Goal: Task Accomplishment & Management: Complete application form

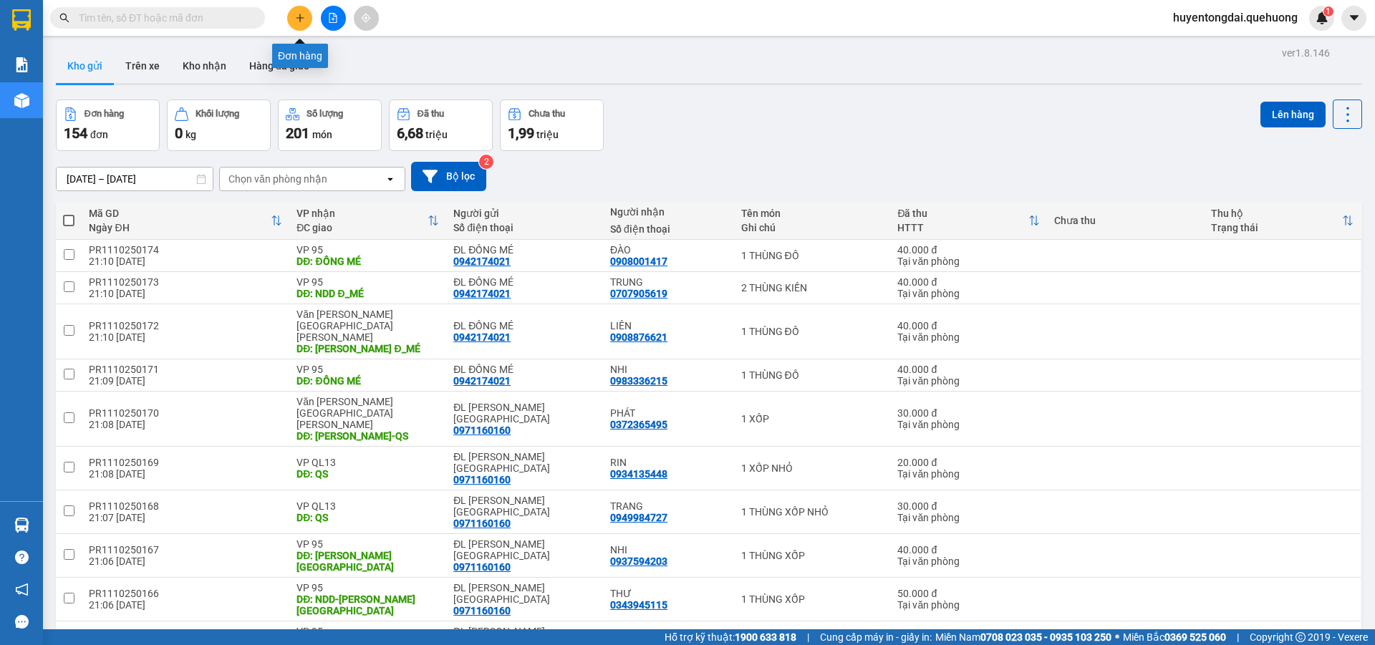
click at [306, 11] on button at bounding box center [299, 18] width 25 height 25
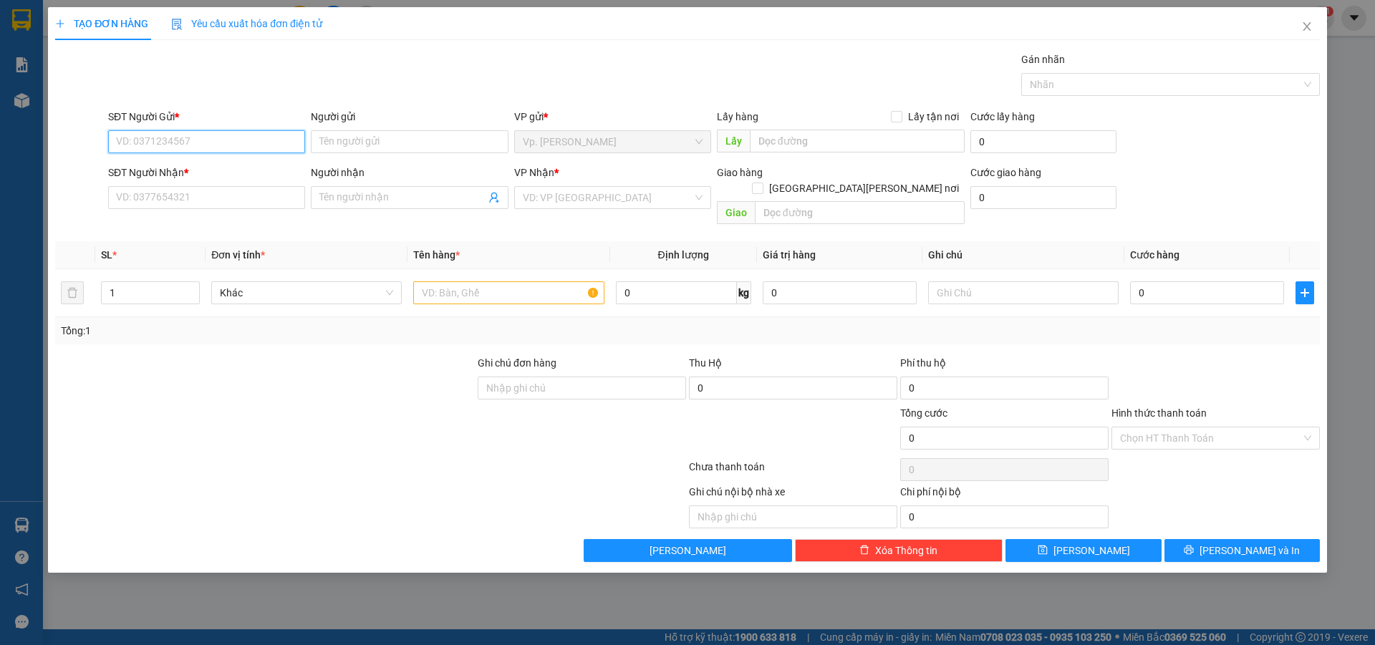
click at [236, 150] on input "SĐT Người Gửi *" at bounding box center [206, 141] width 197 height 23
click at [202, 166] on div "0967867864 - ĐL ĐÔNG HẢI" at bounding box center [207, 171] width 180 height 16
type input "0967867864"
type input "ĐL ĐÔNG HẢI"
type input "0392708703"
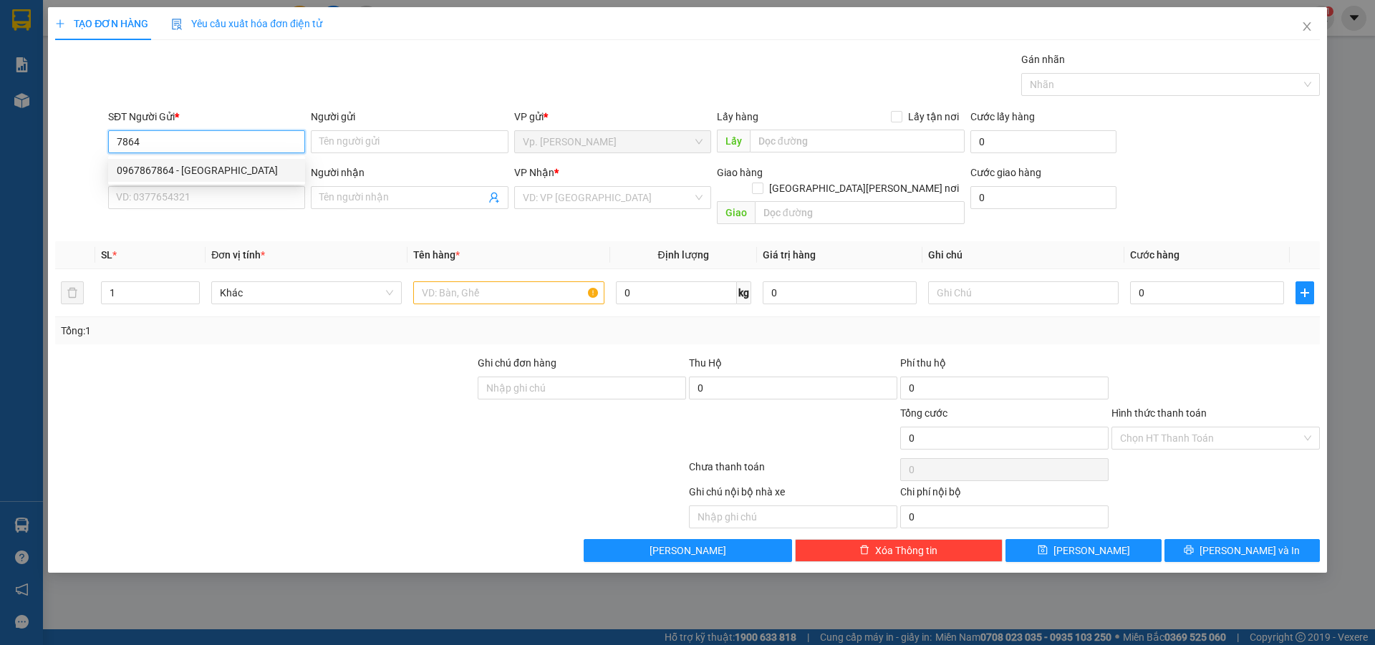
type input "chị ngọc"
type input "TÂN PHÚ-ĐÔNG HẢI"
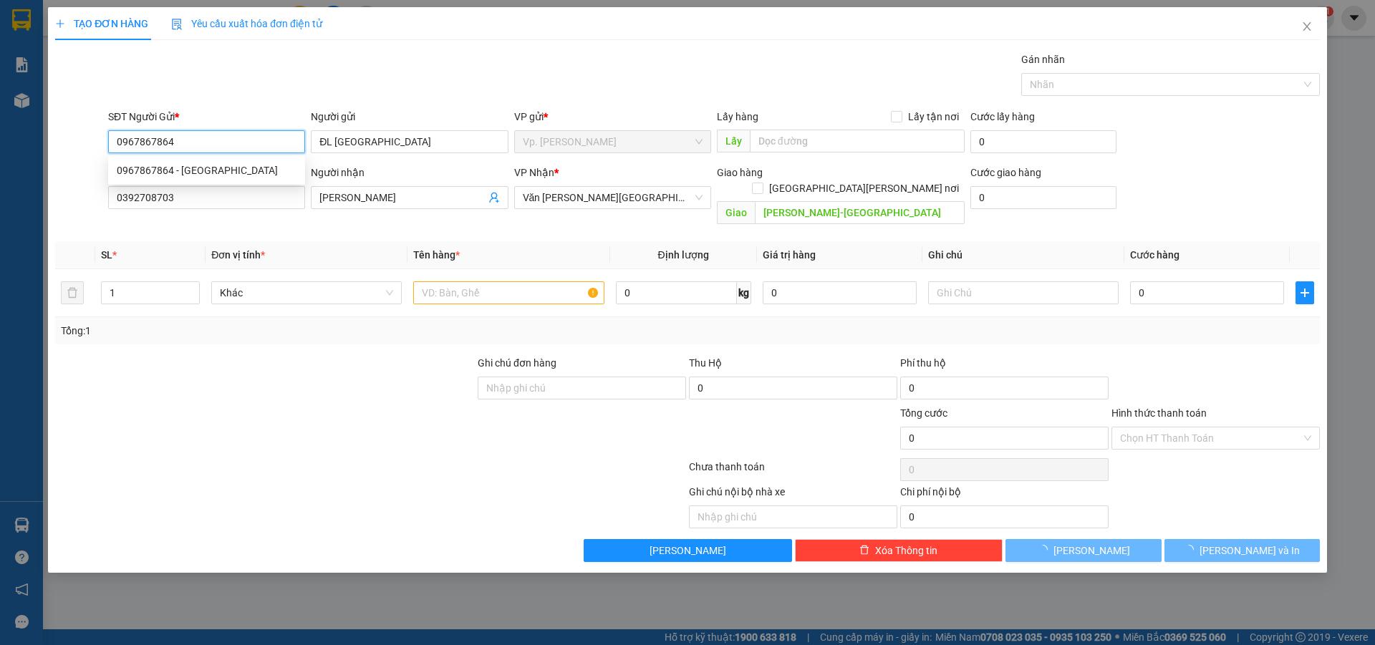
type input "40.000"
click at [192, 137] on input "0967867864" at bounding box center [206, 141] width 197 height 23
type input "0967867864"
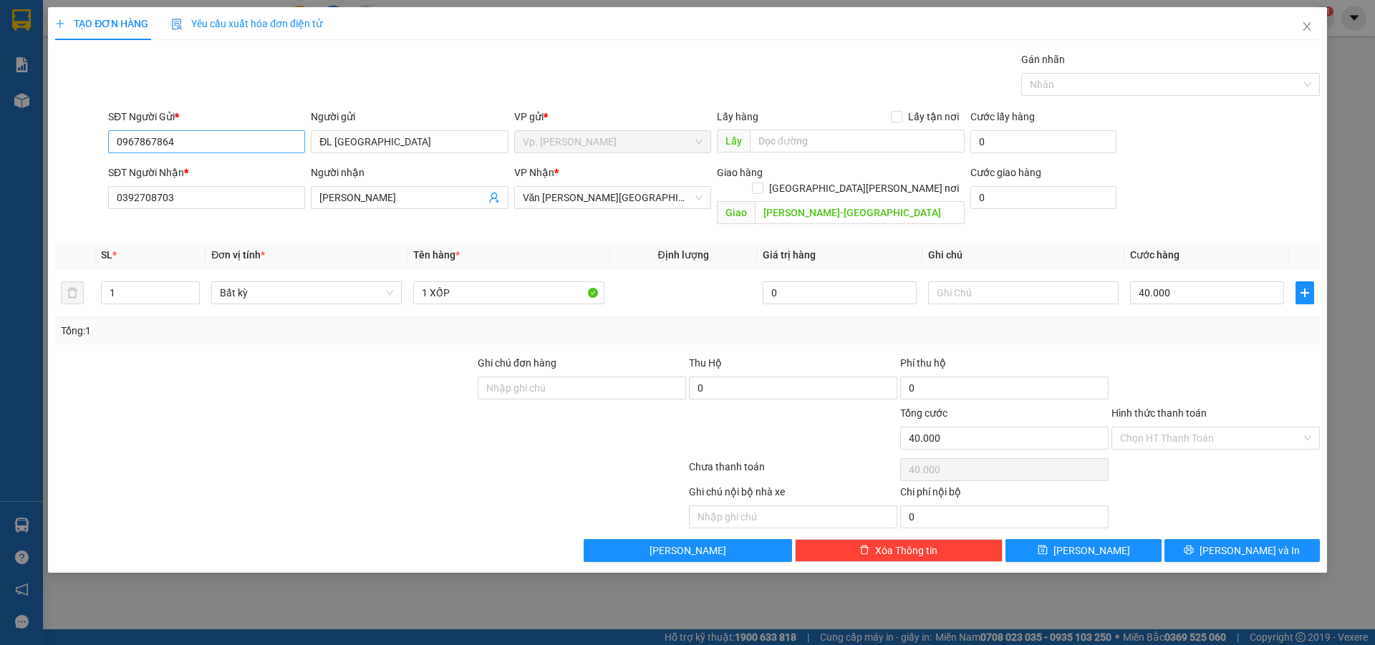
click at [192, 137] on input "0967867864" at bounding box center [206, 141] width 197 height 23
drag, startPoint x: 191, startPoint y: 133, endPoint x: 185, endPoint y: 123, distance: 11.9
drag, startPoint x: 185, startPoint y: 123, endPoint x: 155, endPoint y: 141, distance: 34.4
click at [222, 195] on input "0392708703" at bounding box center [206, 197] width 197 height 23
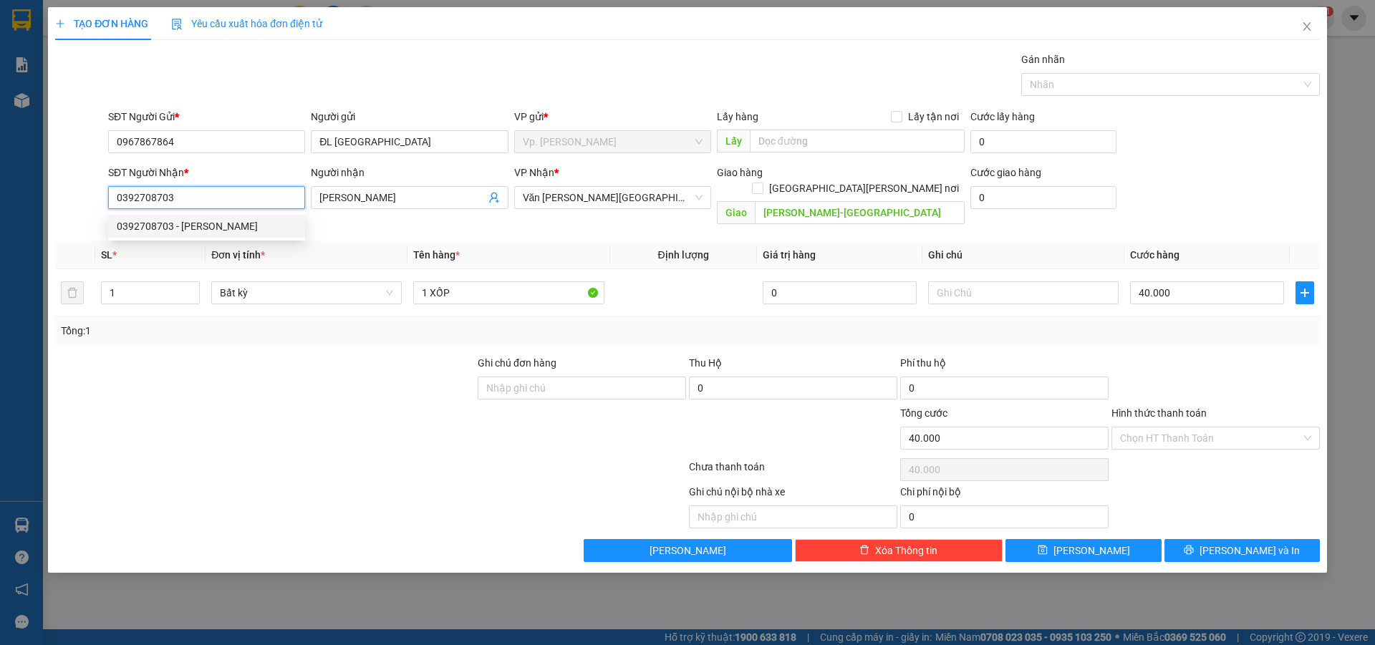
click at [223, 195] on input "0392708703" at bounding box center [206, 197] width 197 height 23
type input "0971004801"
click at [251, 219] on div "0971004801 - QUYỀN" at bounding box center [207, 226] width 180 height 16
type input "QUYỀN"
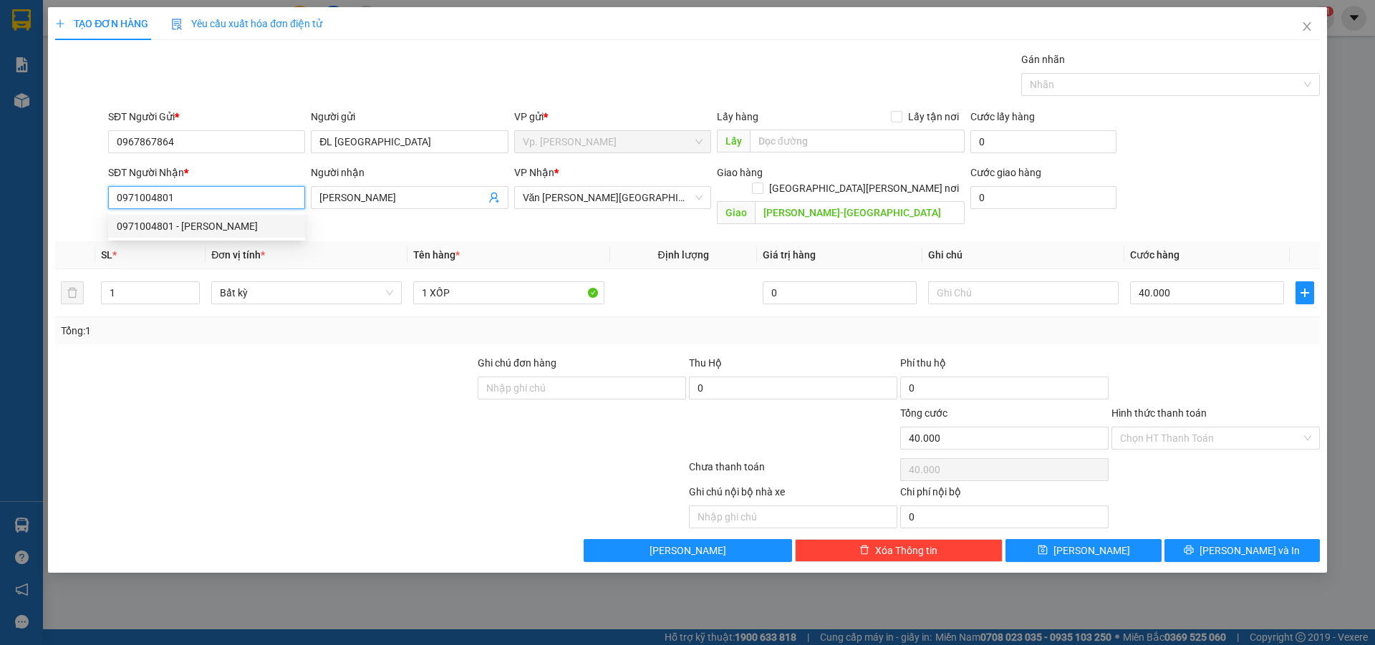
type input "[GEOGRAPHIC_DATA]"
type input "110.000"
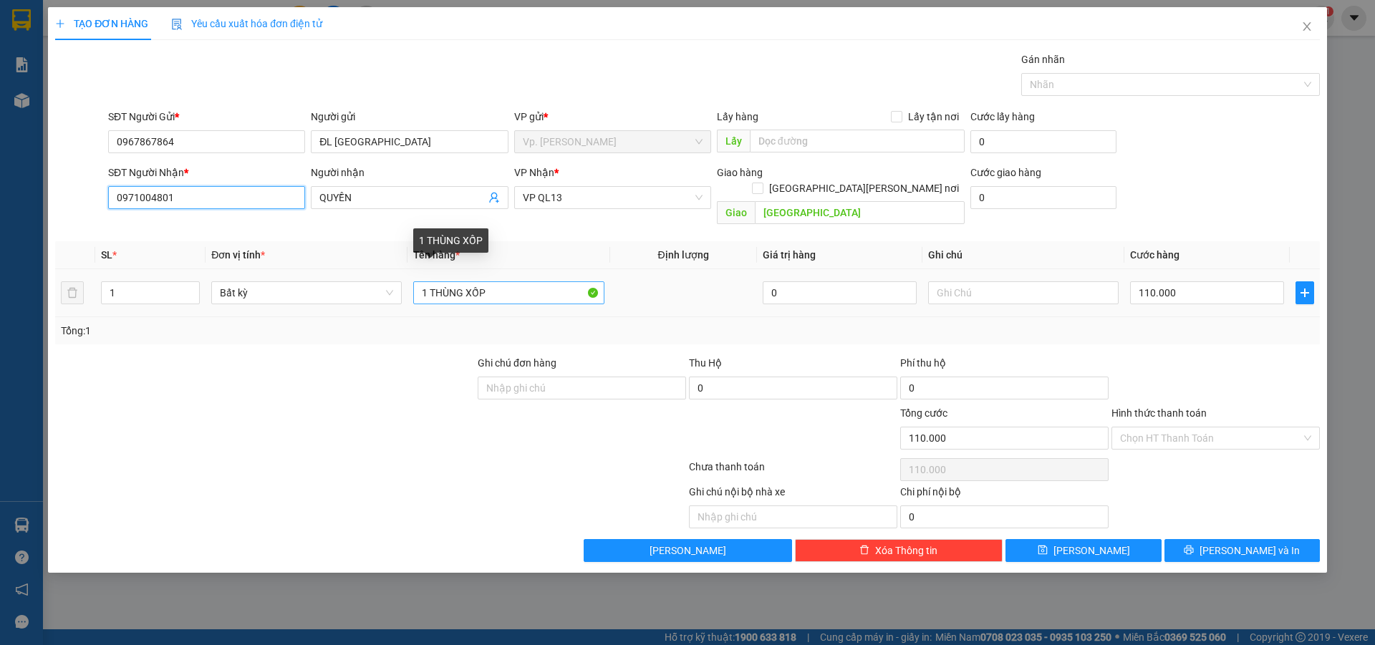
type input "0971004801"
drag, startPoint x: 428, startPoint y: 282, endPoint x: 411, endPoint y: 289, distance: 18.4
click at [411, 289] on td "1 THÙNG XỐP" at bounding box center [508, 293] width 202 height 48
type input "2 THÙNG XỐP"
type input "2"
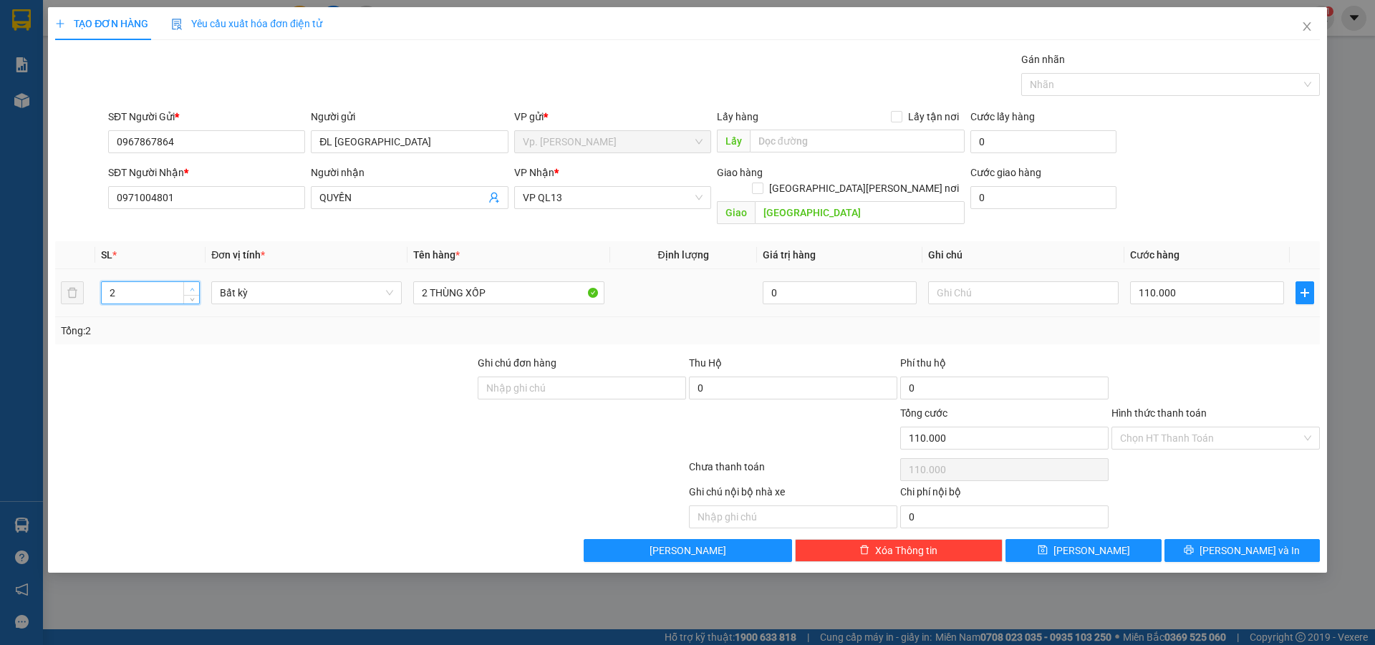
click at [192, 287] on icon "up" at bounding box center [192, 289] width 5 height 5
click at [1234, 281] on input "110.000" at bounding box center [1207, 292] width 154 height 23
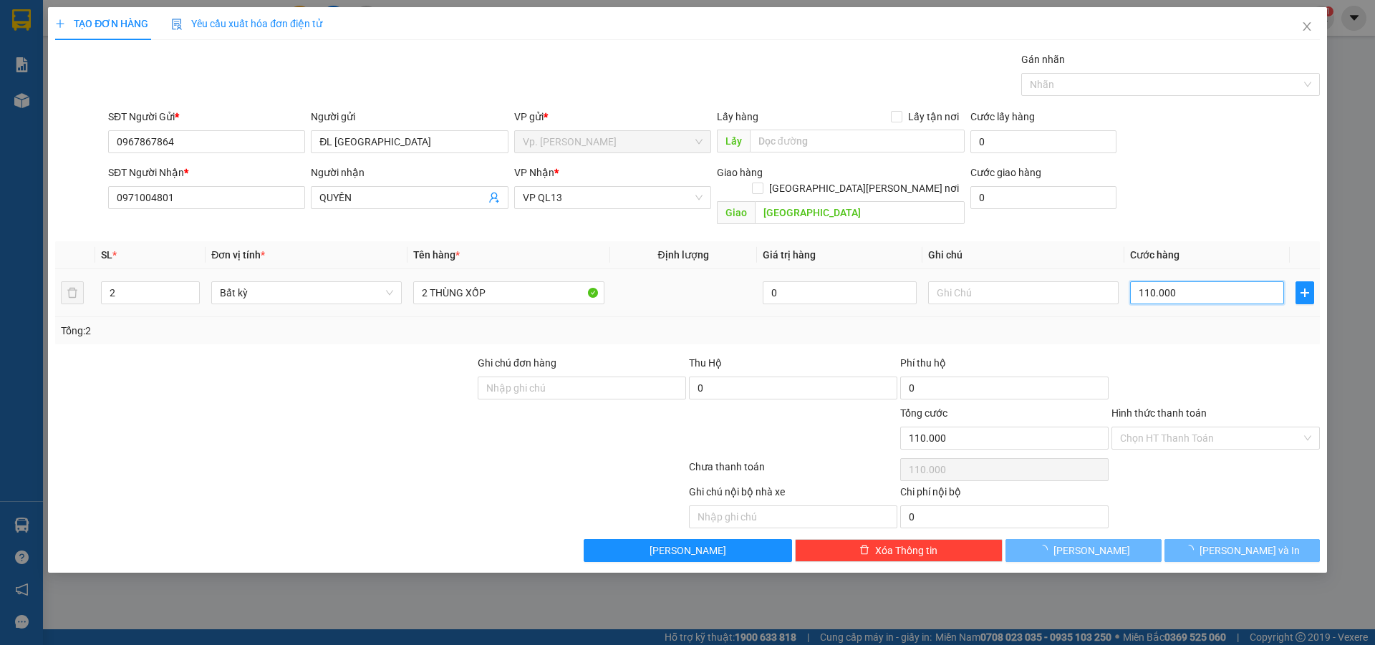
type input "0"
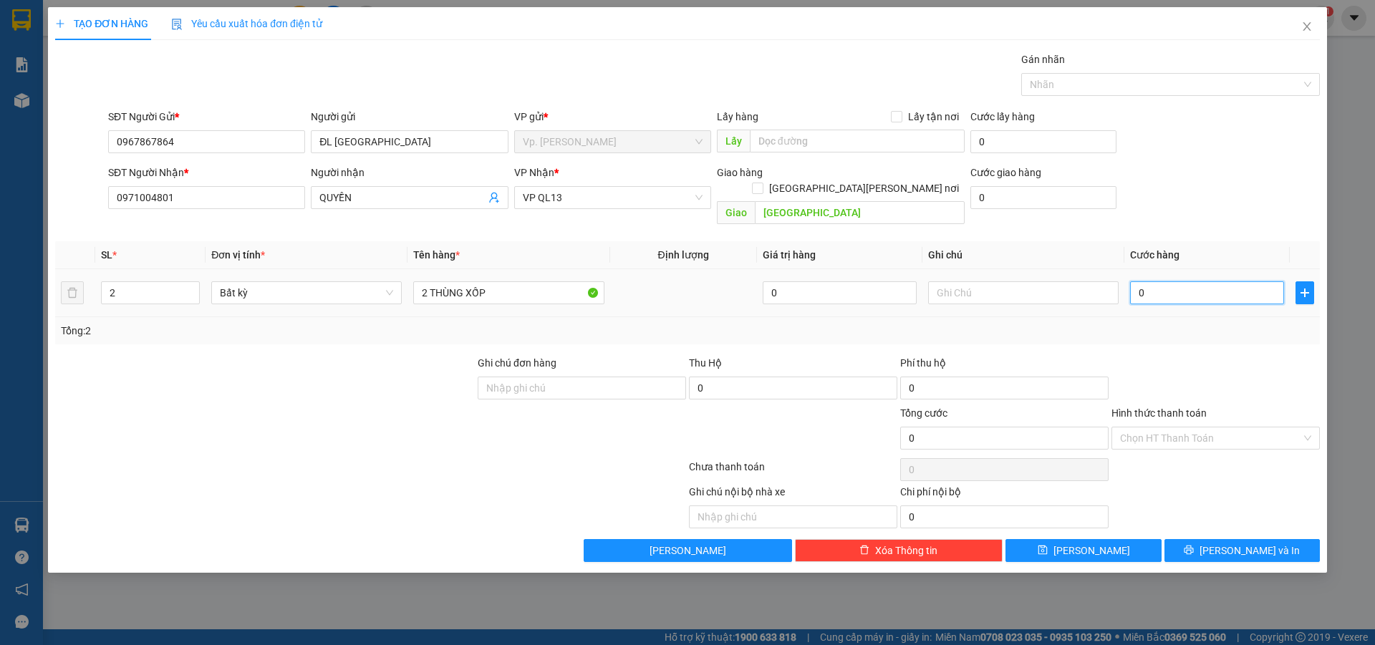
type input "1"
type input "01"
type input "18"
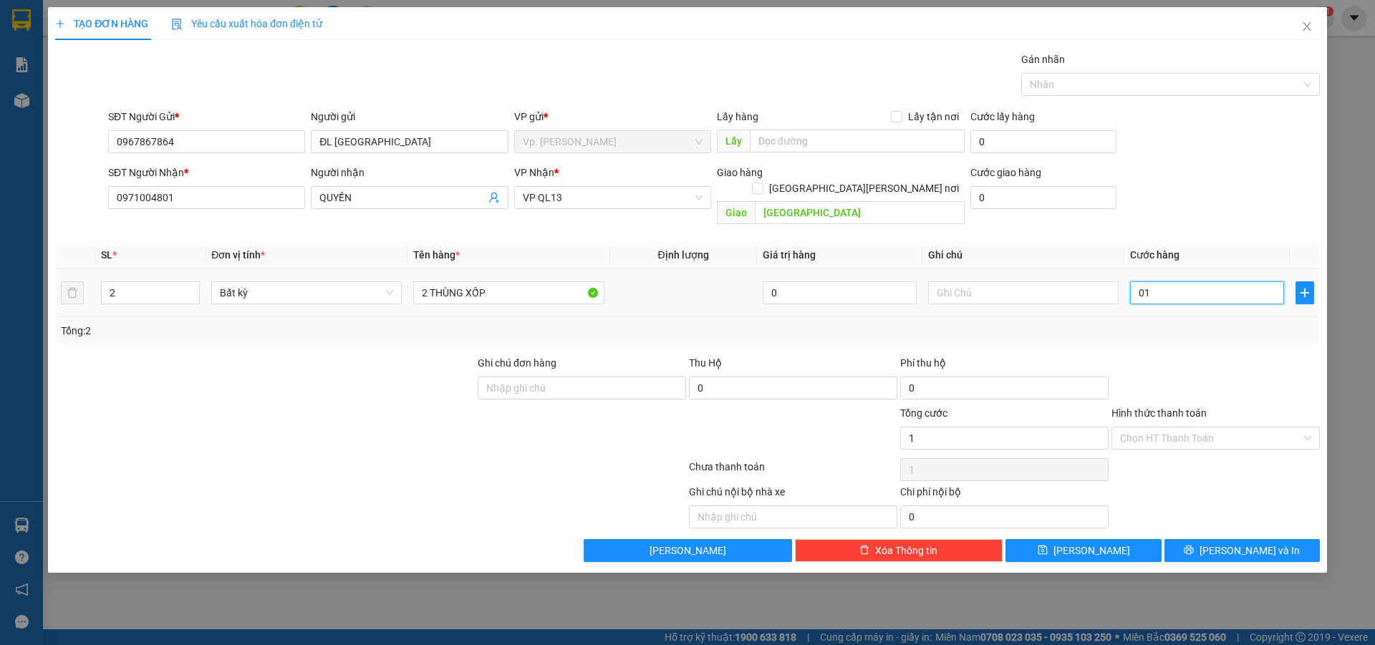
type input "018"
type input "180"
type input "0.180"
type input "180.000"
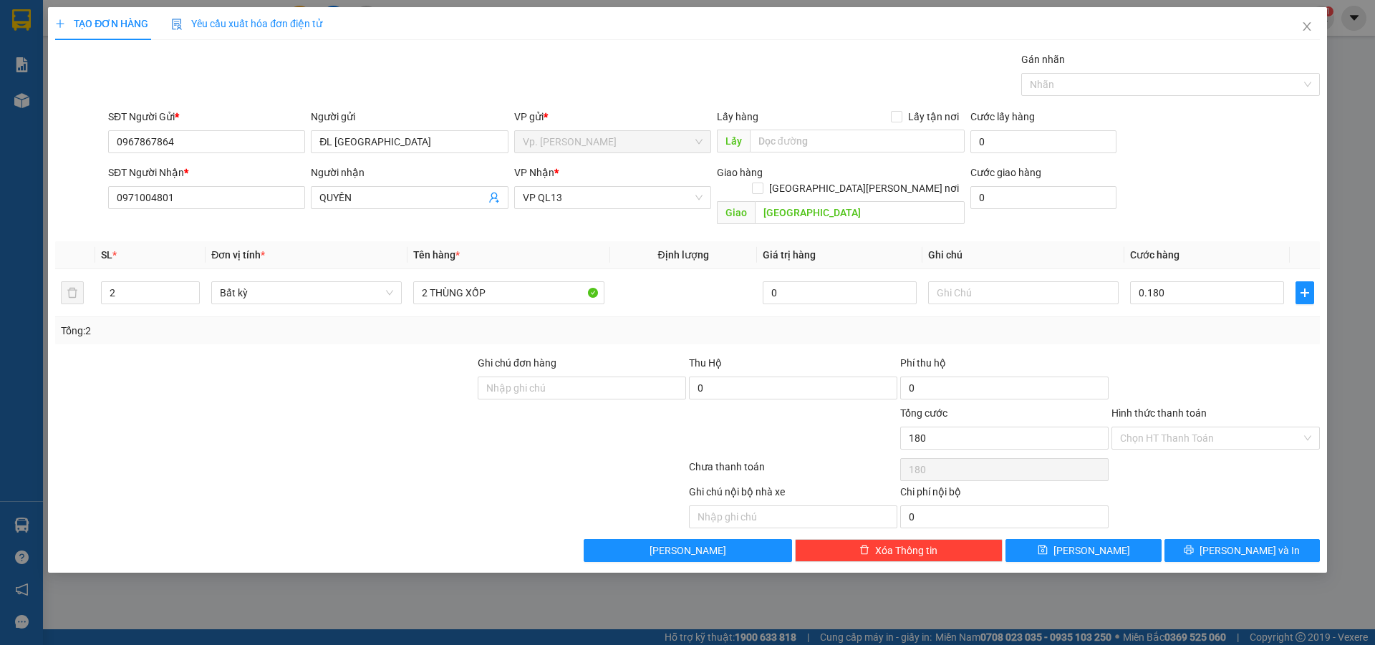
type input "180.000"
click at [1228, 328] on div "Tổng: 2" at bounding box center [687, 330] width 1265 height 27
click at [1196, 430] on input "Hình thức thanh toán" at bounding box center [1210, 438] width 181 height 21
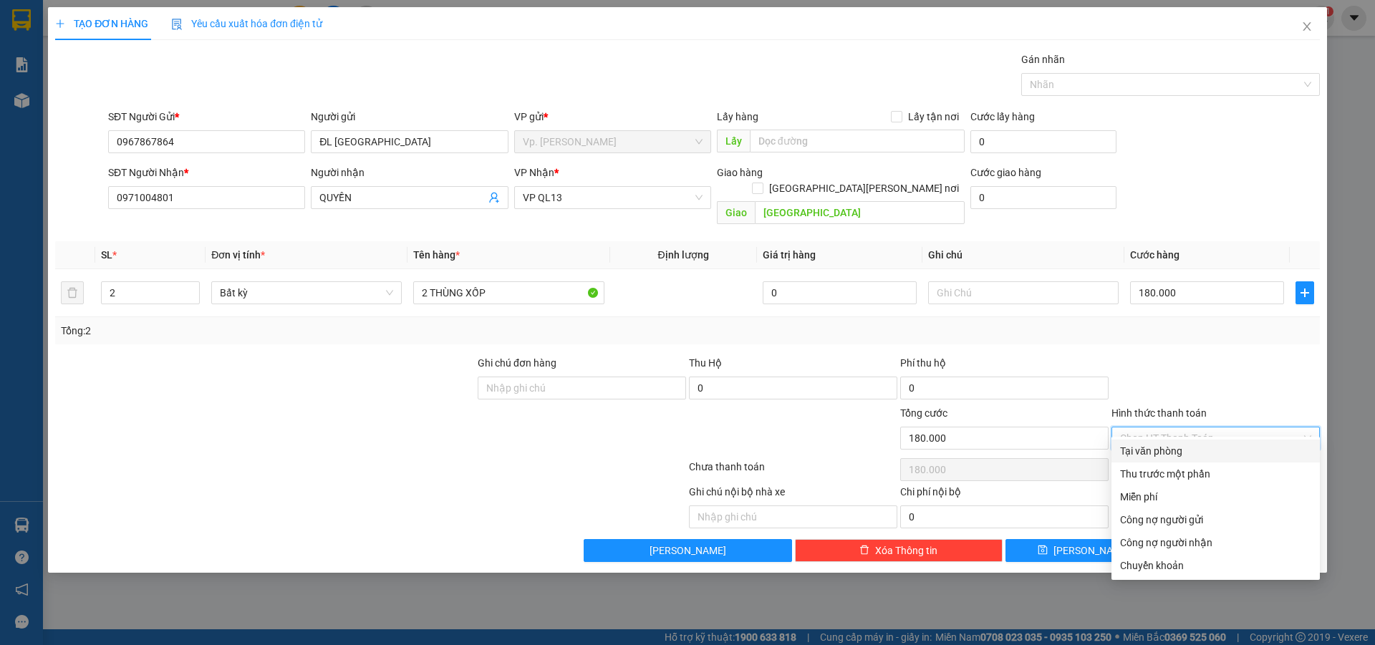
click at [1167, 444] on div "Tại văn phòng" at bounding box center [1215, 451] width 191 height 16
type input "0"
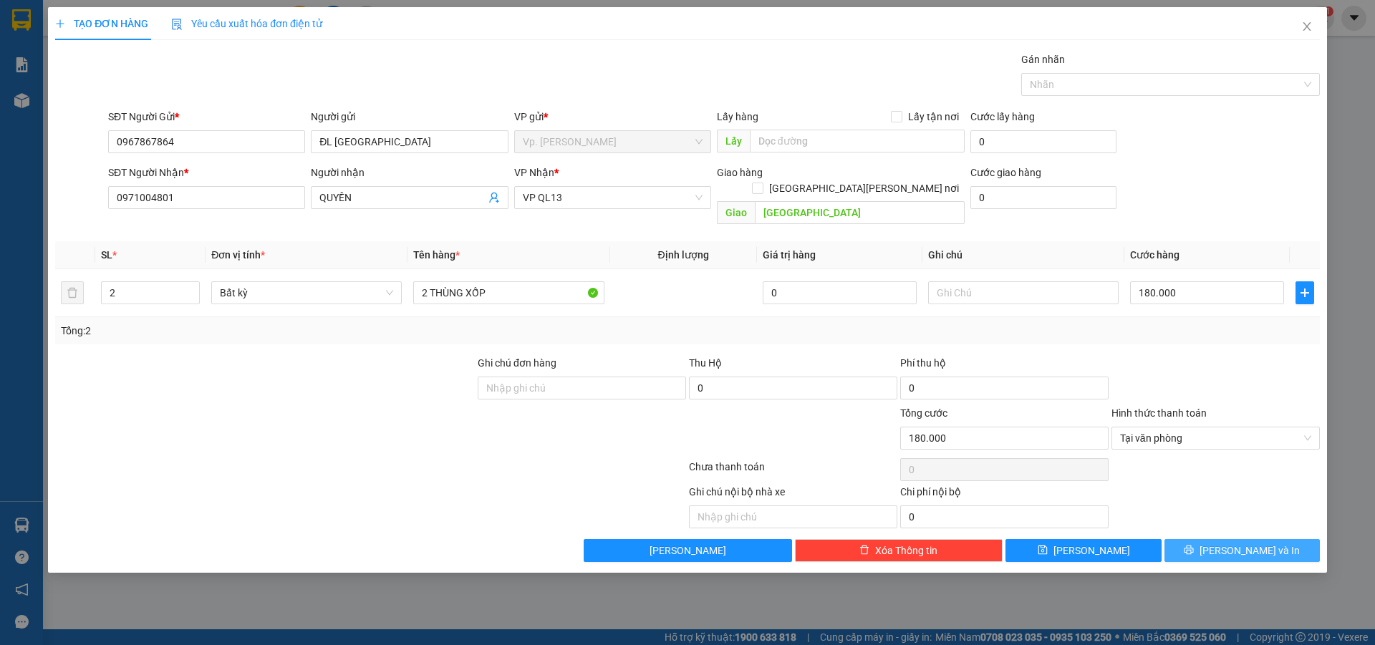
click at [1204, 539] on button "Lưu và In" at bounding box center [1241, 550] width 155 height 23
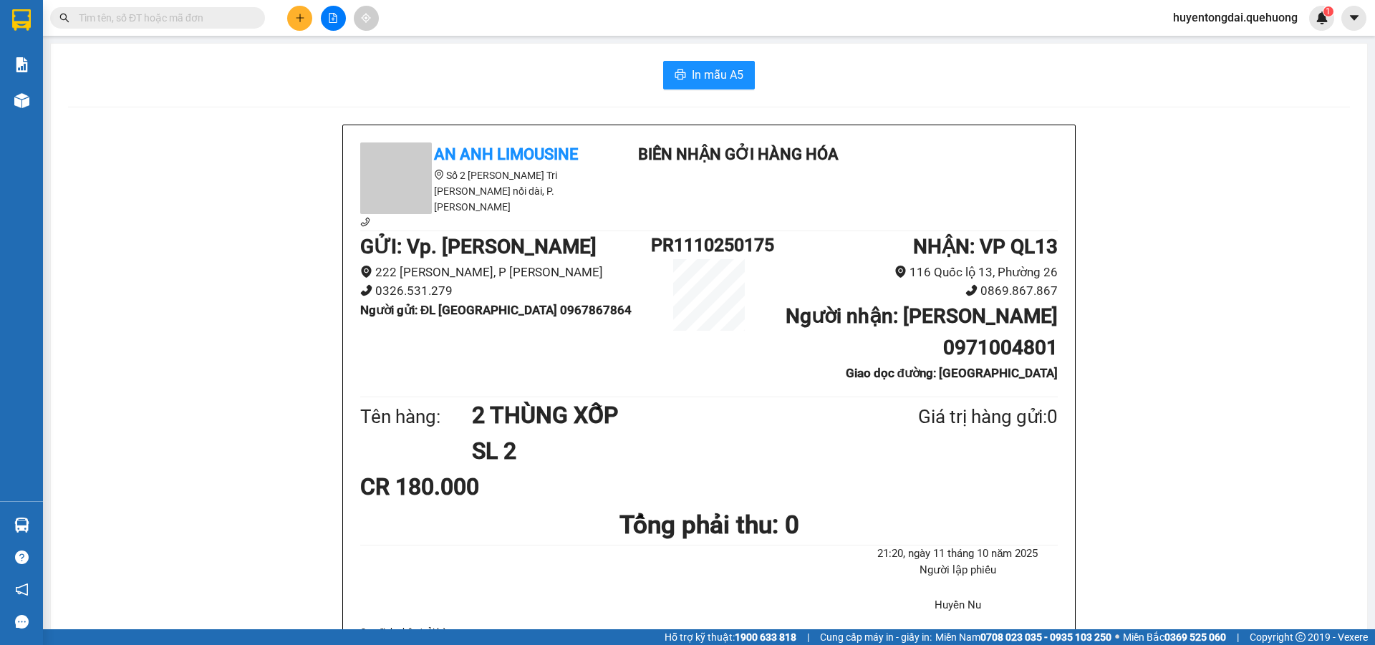
click at [242, 24] on input "text" at bounding box center [163, 18] width 169 height 16
click at [301, 21] on icon "plus" at bounding box center [300, 18] width 10 height 10
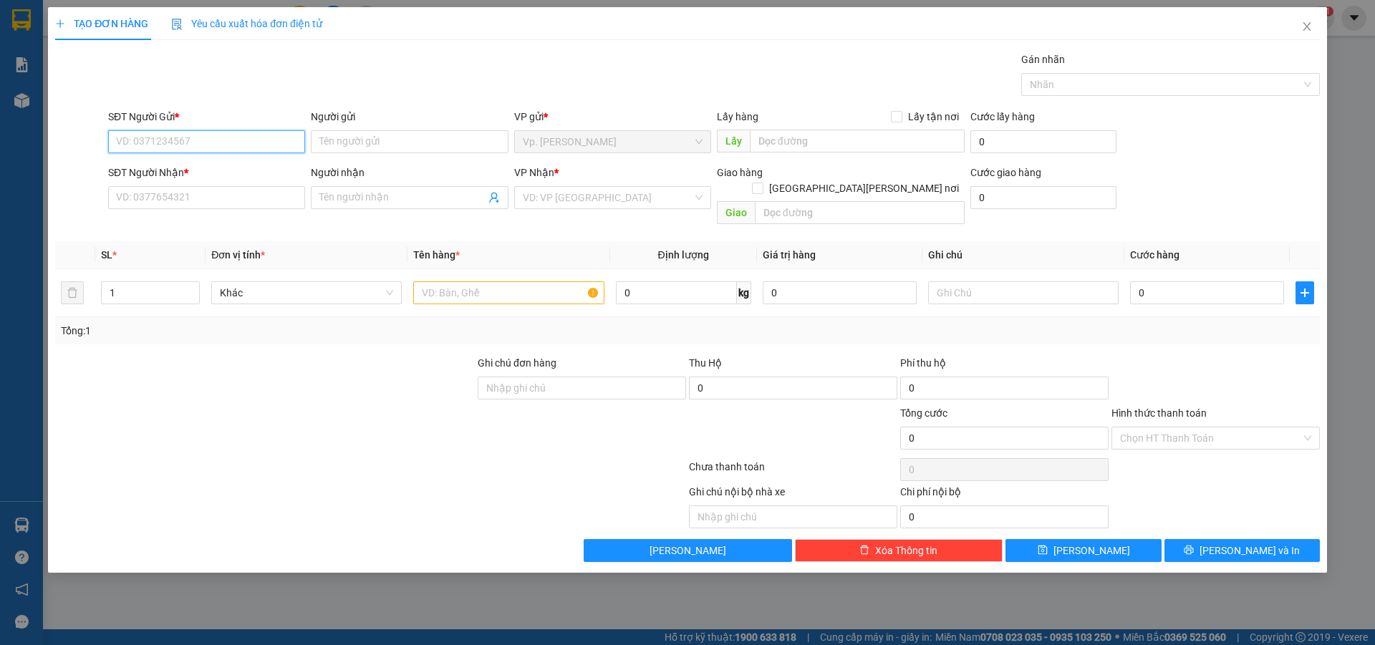
paste input "0967867864"
type input "0967867864"
click at [207, 168] on div "0967867864 - ĐL ĐÔNG HẢI" at bounding box center [207, 171] width 180 height 16
type input "ĐL ĐÔNG HẢI"
type input "0971004801"
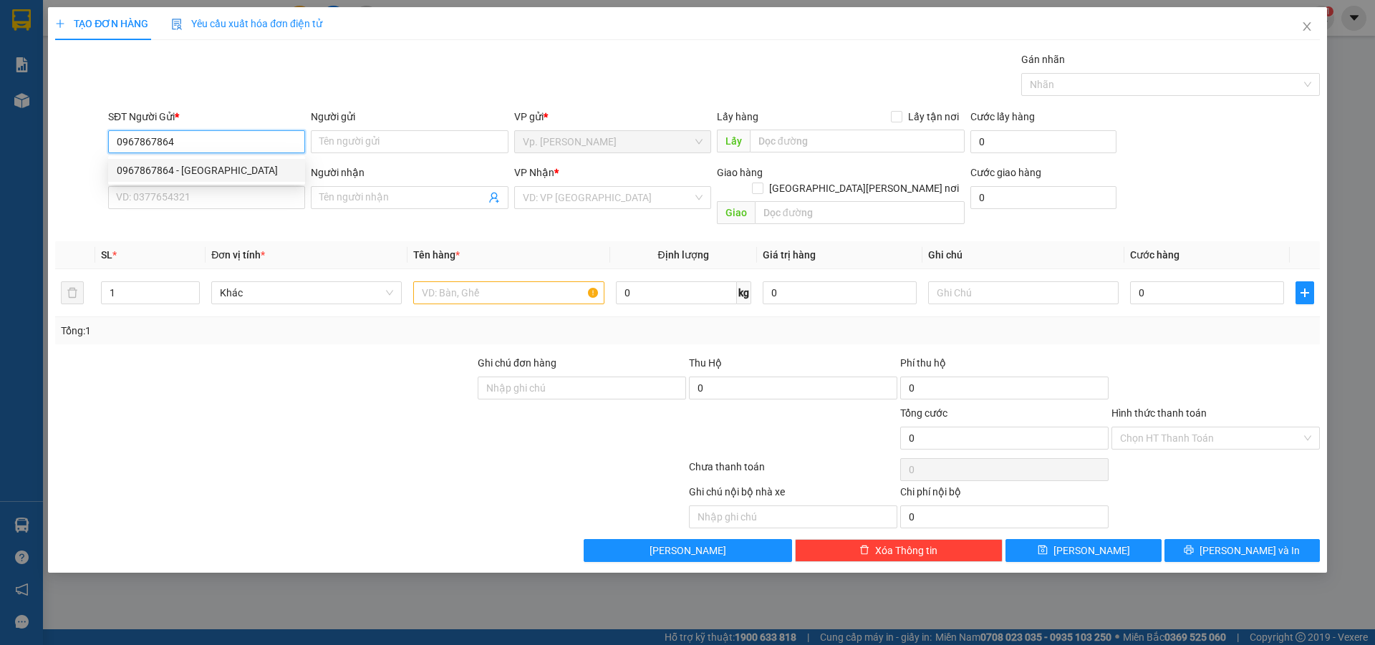
type input "QUYỀN"
type input "[GEOGRAPHIC_DATA]"
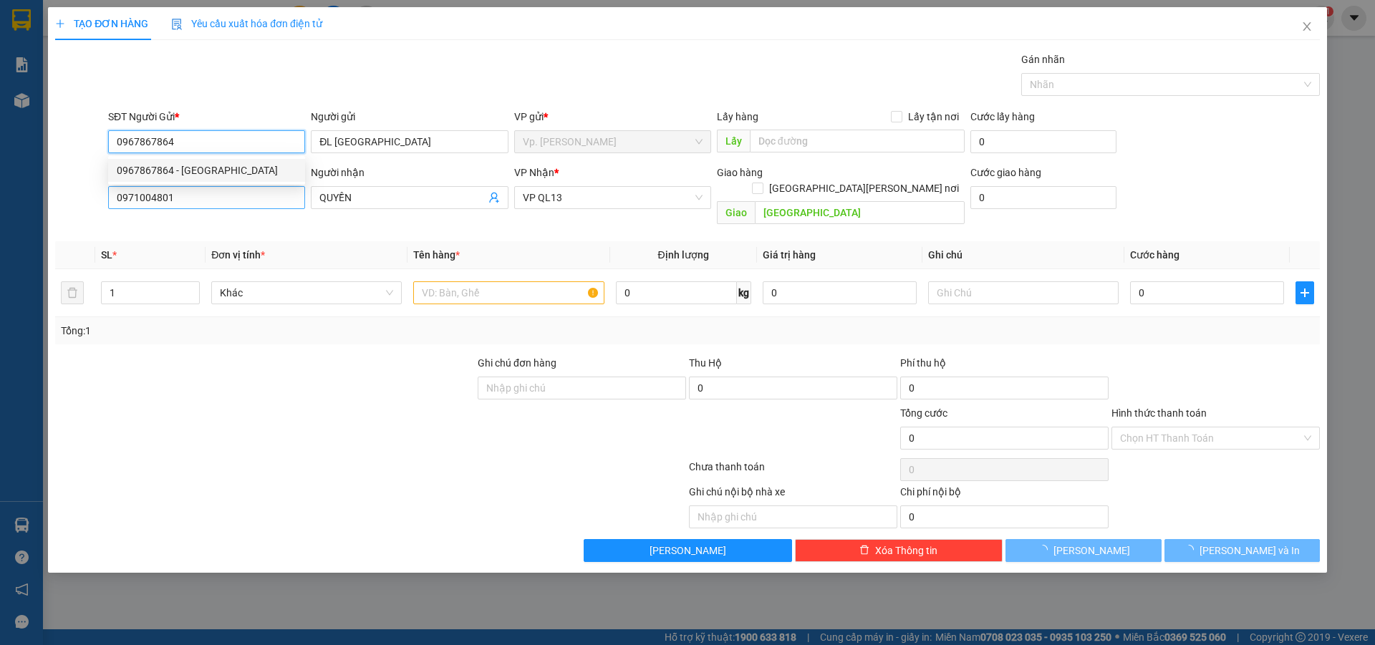
type input "180.000"
type input "0967867864"
click at [190, 196] on input "0971004801" at bounding box center [206, 197] width 197 height 23
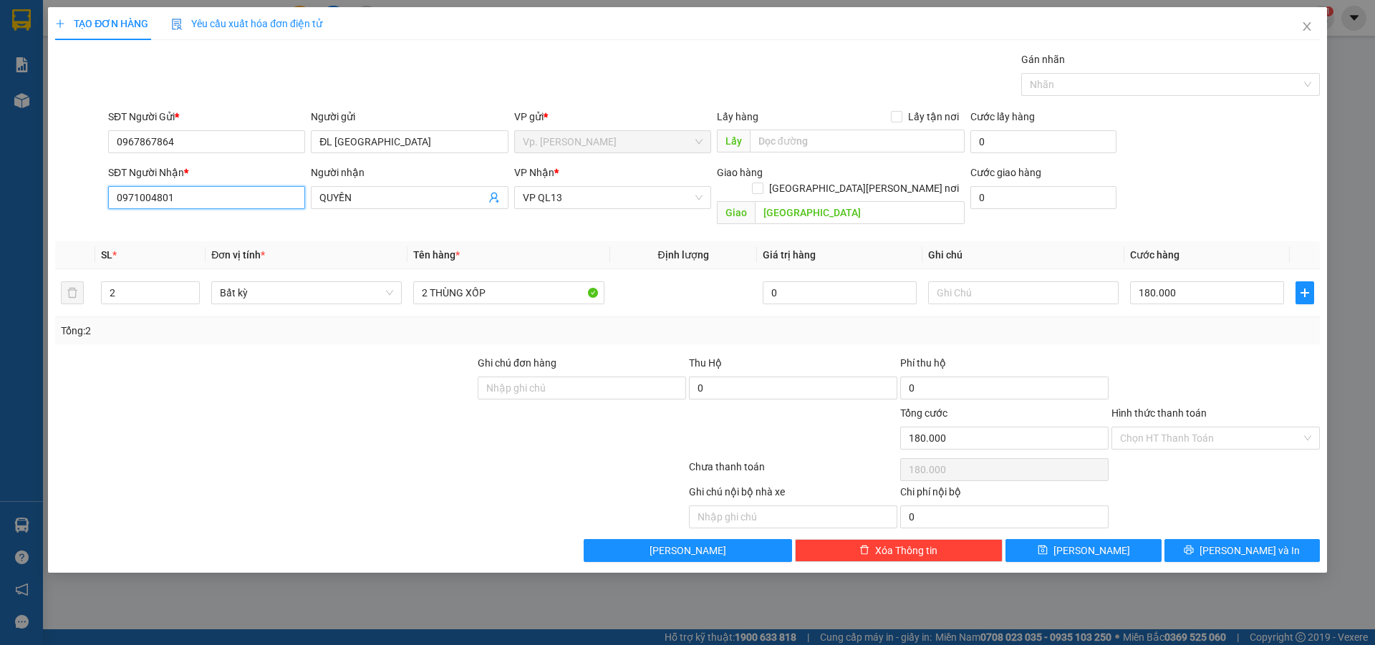
click at [190, 196] on input "0971004801" at bounding box center [206, 197] width 197 height 23
type input "3"
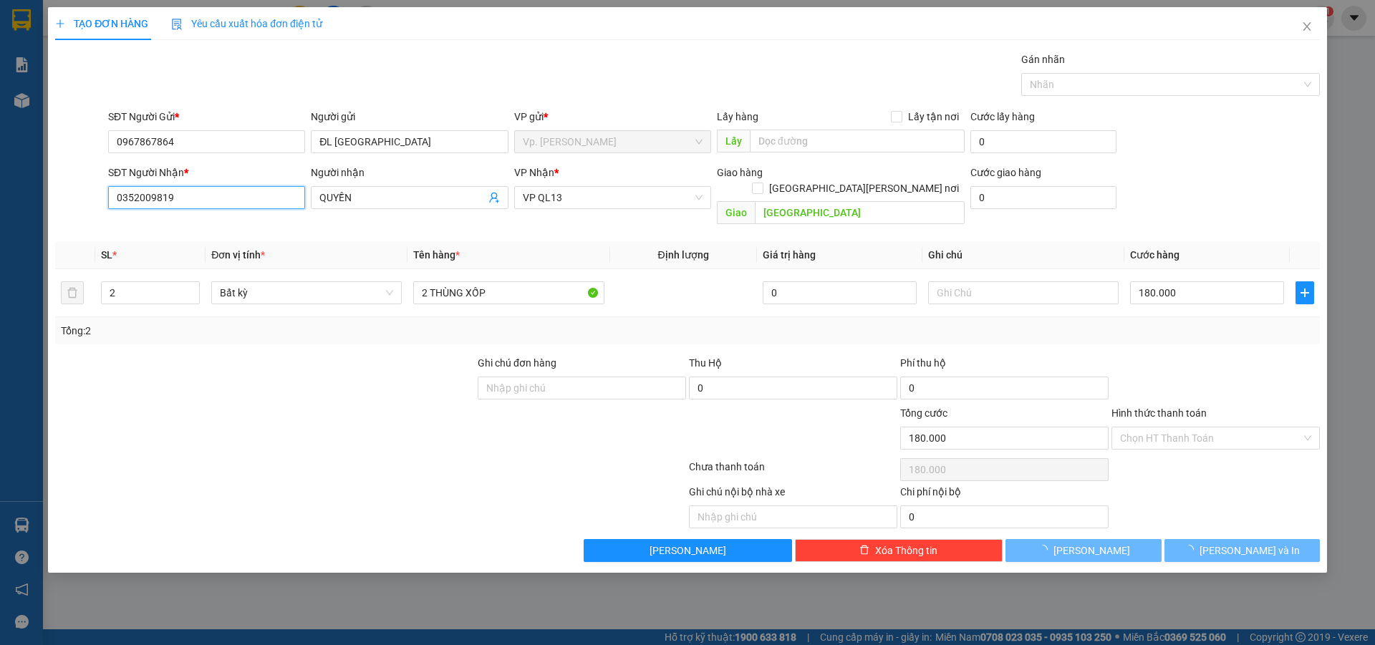
type input "0352009819"
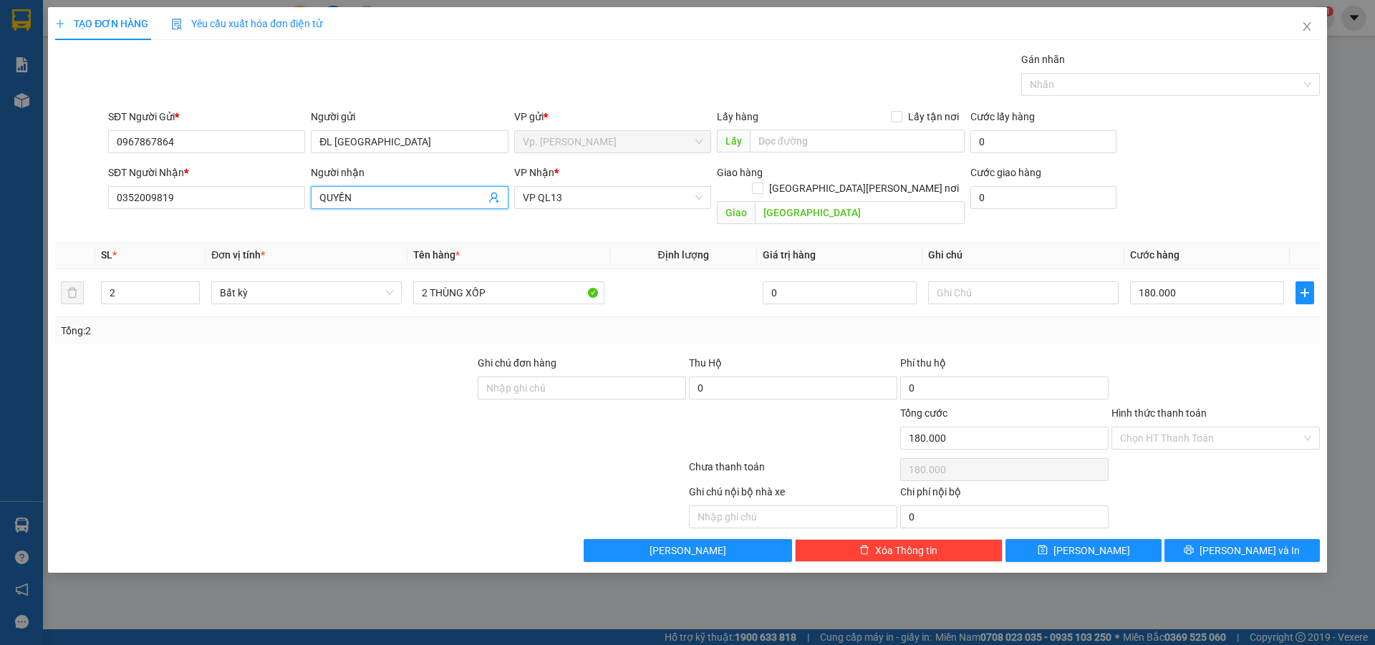
click at [352, 196] on input "QUYỀN" at bounding box center [401, 198] width 165 height 16
click at [228, 188] on input "0352009819" at bounding box center [206, 197] width 197 height 23
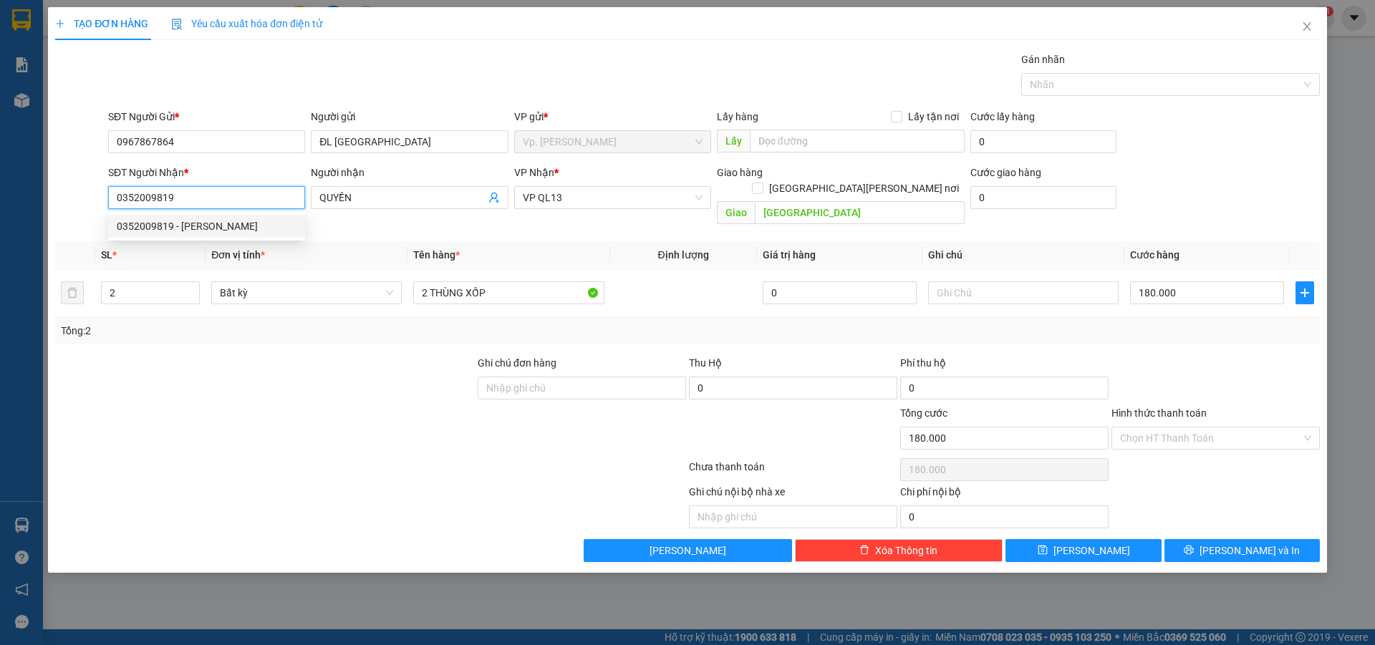
click at [209, 223] on div "0352009819 - CƯỜNG" at bounding box center [207, 226] width 180 height 16
type input "CƯỜNG"
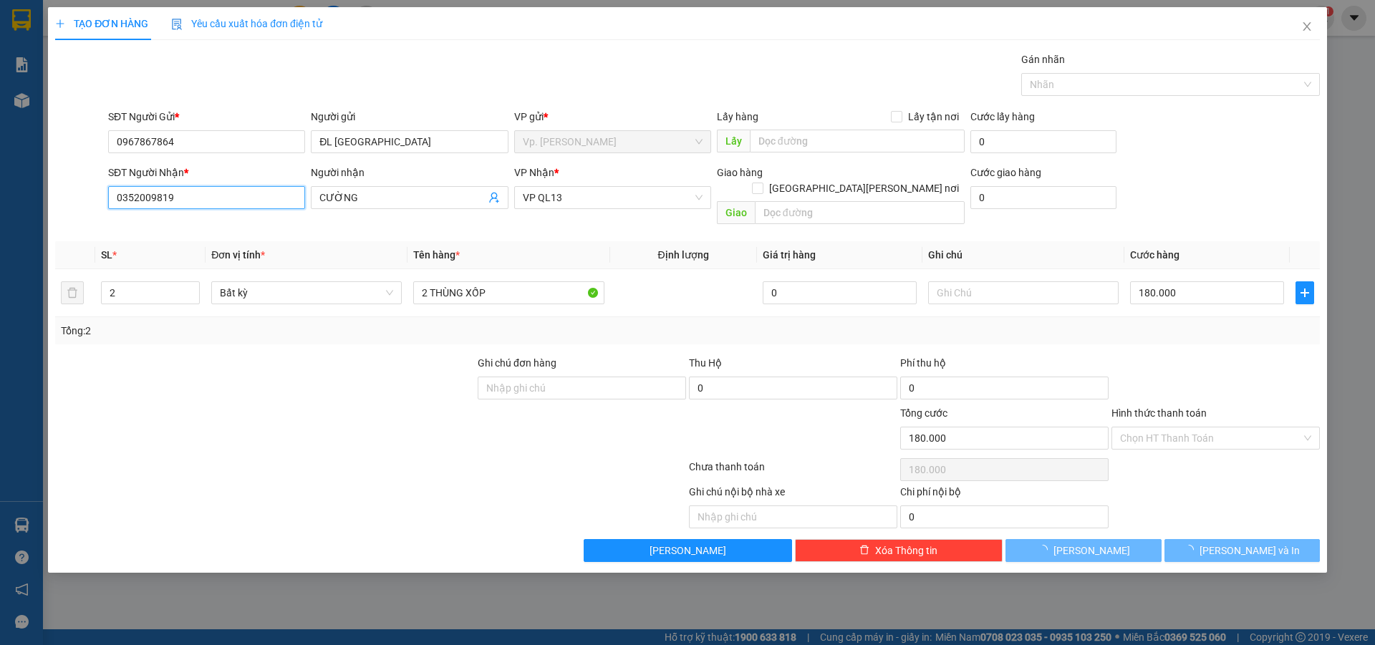
type input "40.000"
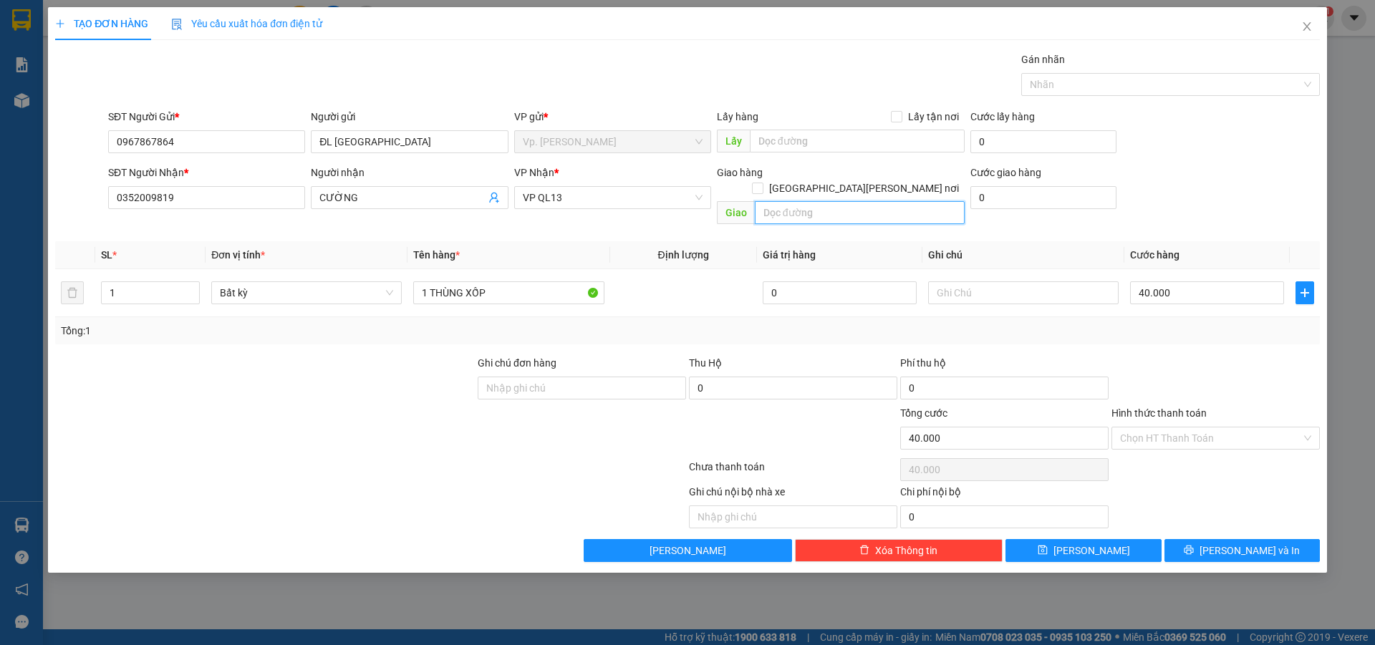
click at [816, 201] on input "text" at bounding box center [860, 212] width 210 height 23
type input "D"
type input "[GEOGRAPHIC_DATA]"
click at [1177, 428] on input "Hình thức thanh toán" at bounding box center [1210, 438] width 181 height 21
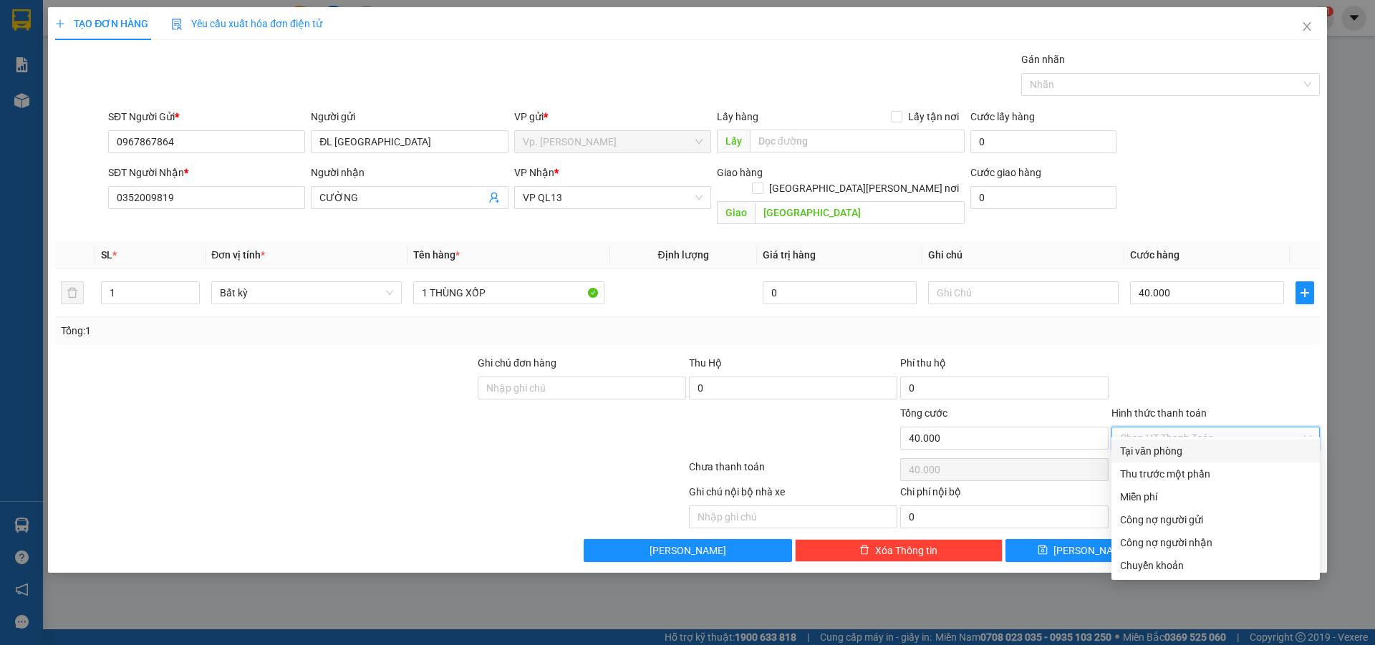
click at [1169, 455] on div "Tại văn phòng" at bounding box center [1215, 451] width 191 height 16
type input "0"
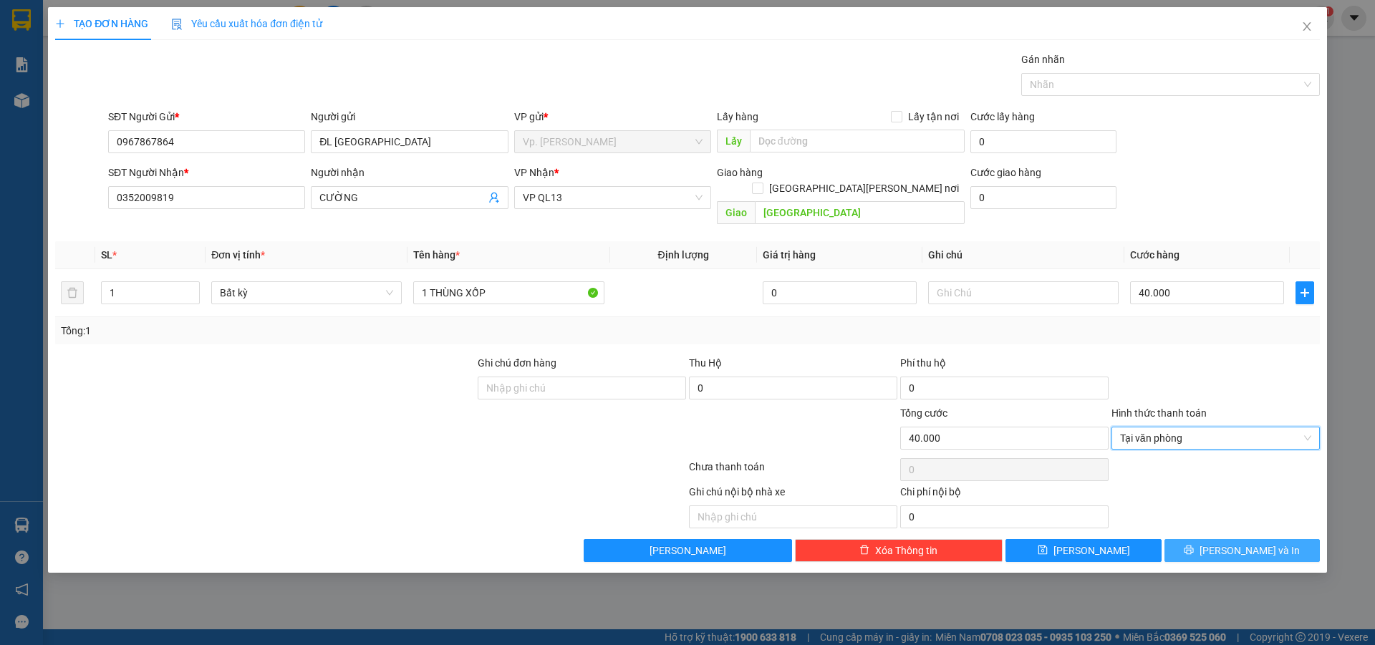
click at [1225, 539] on button "Lưu và In" at bounding box center [1241, 550] width 155 height 23
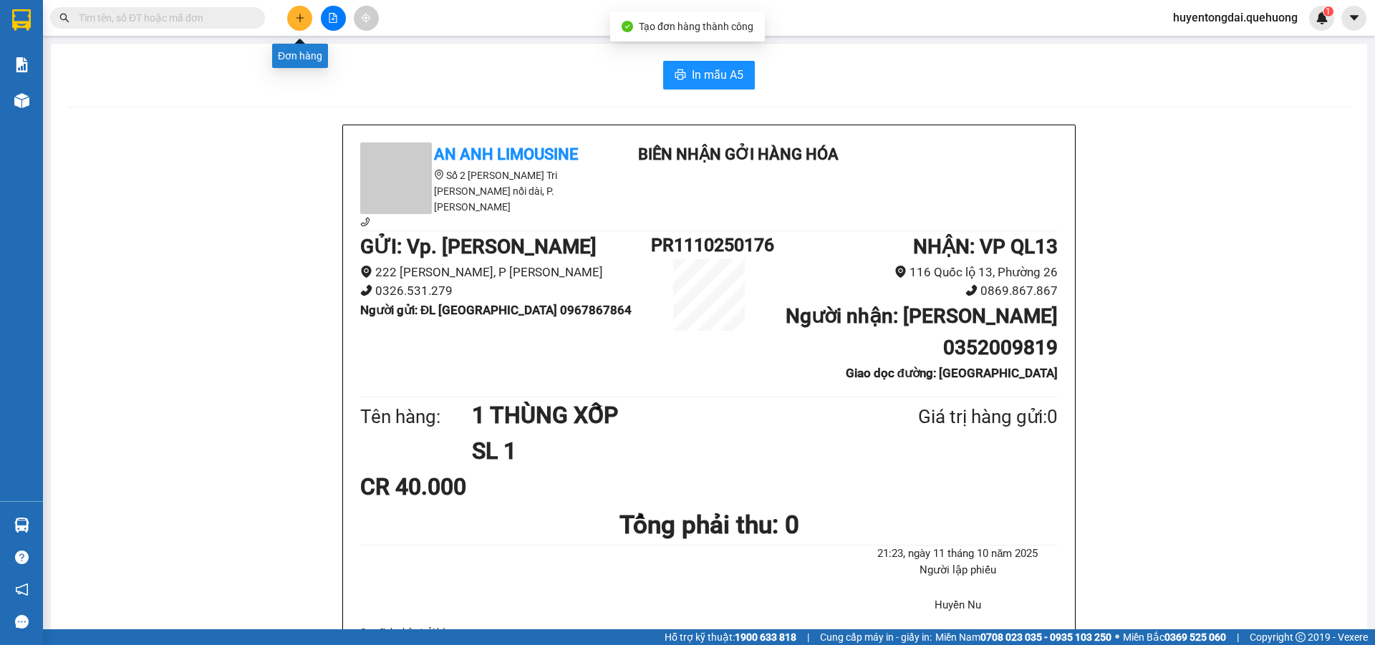
click at [307, 9] on button at bounding box center [299, 18] width 25 height 25
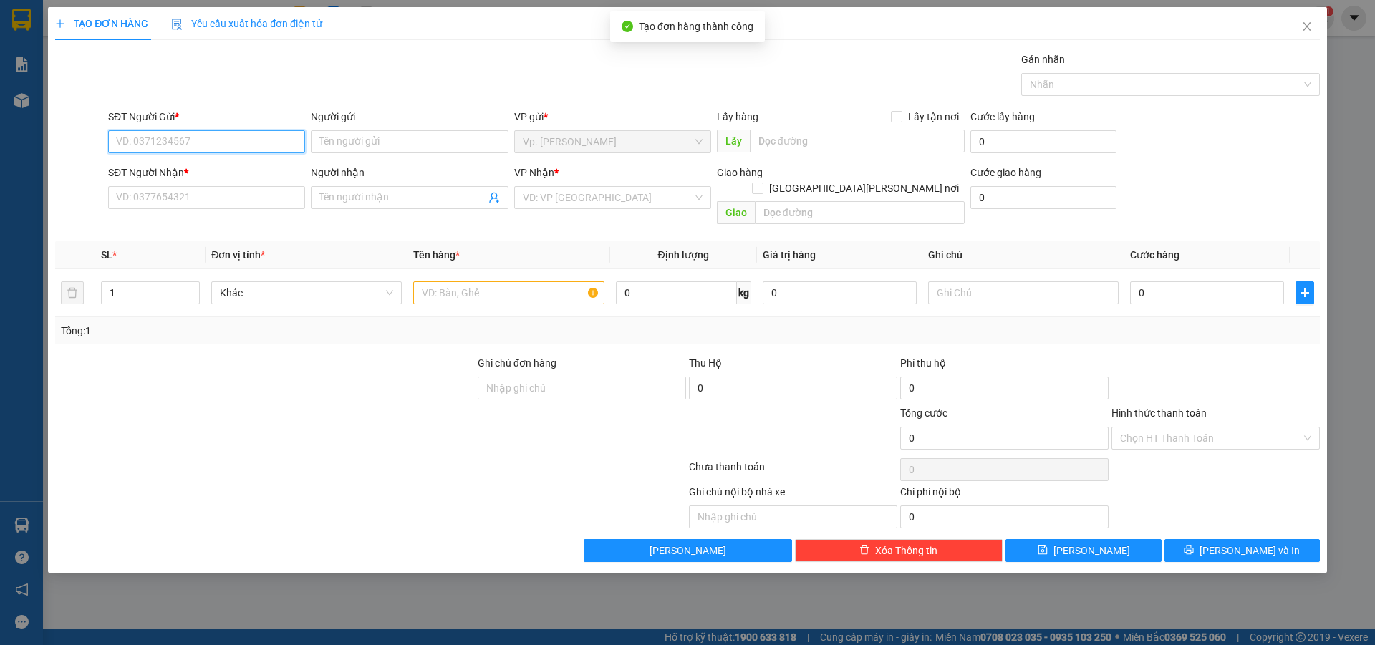
click at [206, 151] on input "SĐT Người Gửi *" at bounding box center [206, 141] width 197 height 23
click at [198, 132] on input "SĐT Người Gửi *" at bounding box center [206, 141] width 197 height 23
paste input "0967867864"
type input "0967867864"
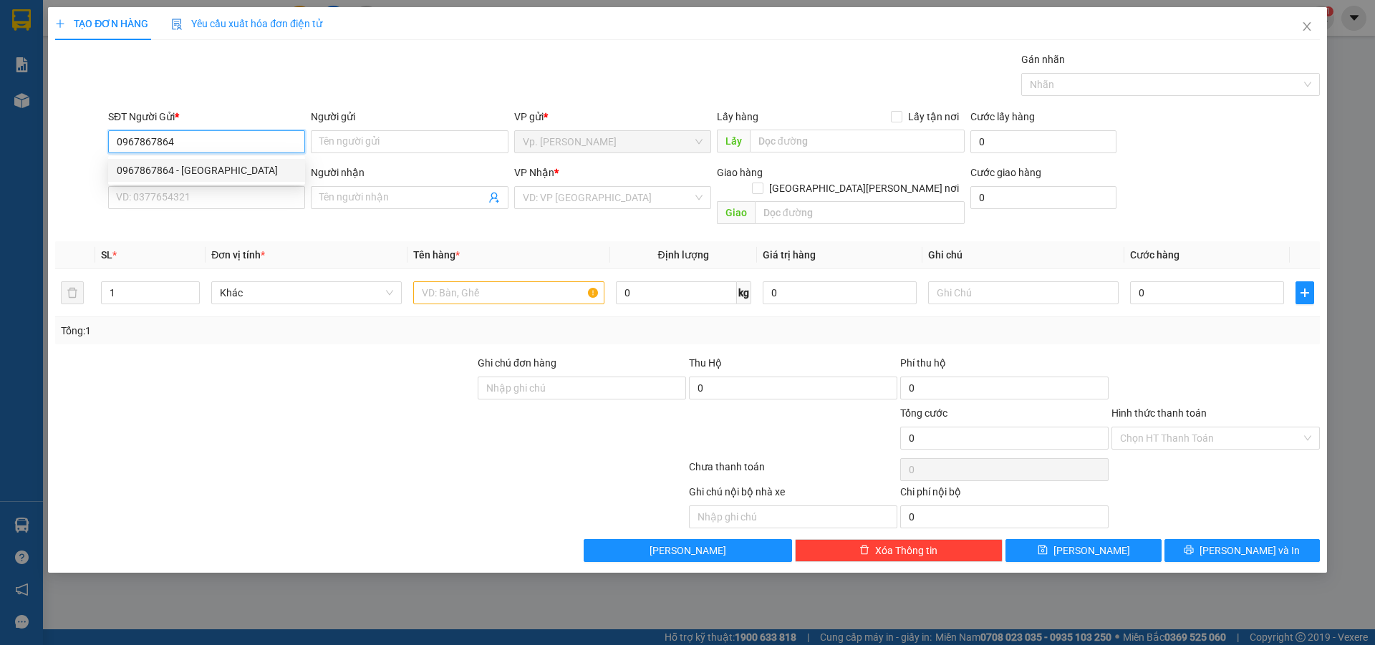
click at [192, 173] on div "0967867864 - ĐL ĐÔNG HẢI" at bounding box center [207, 171] width 180 height 16
type input "ĐL ĐÔNG HẢI"
type input "0352009819"
type input "CƯỜNG"
type input "[GEOGRAPHIC_DATA]"
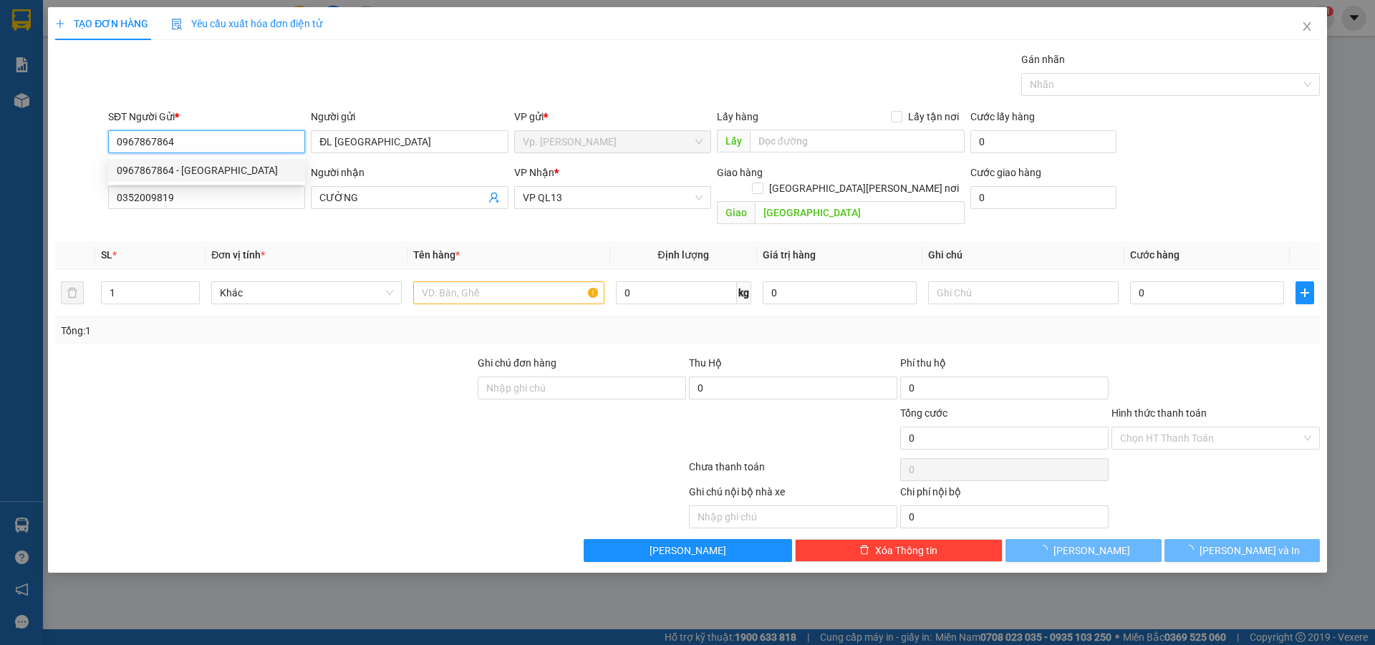
type input "40.000"
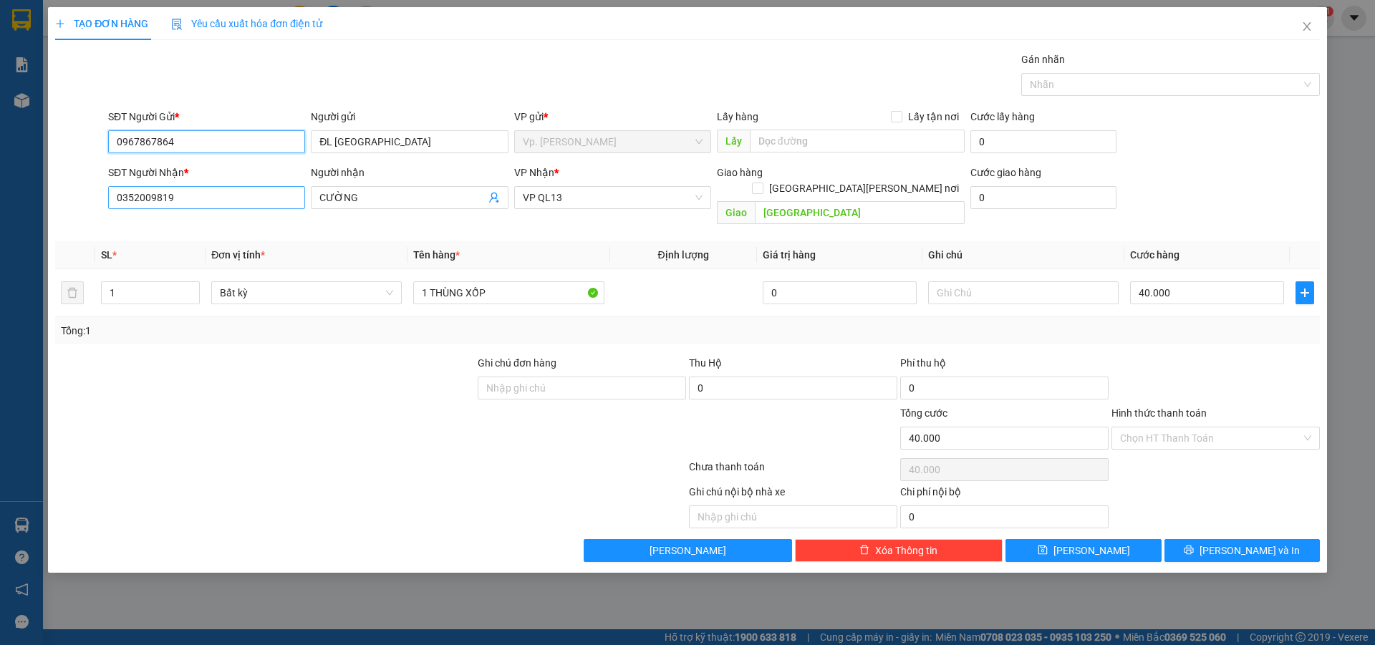
type input "0967867864"
click at [187, 205] on input "0352009819" at bounding box center [206, 197] width 197 height 23
click at [231, 197] on input "0917036392" at bounding box center [206, 197] width 197 height 23
type input "0917036392"
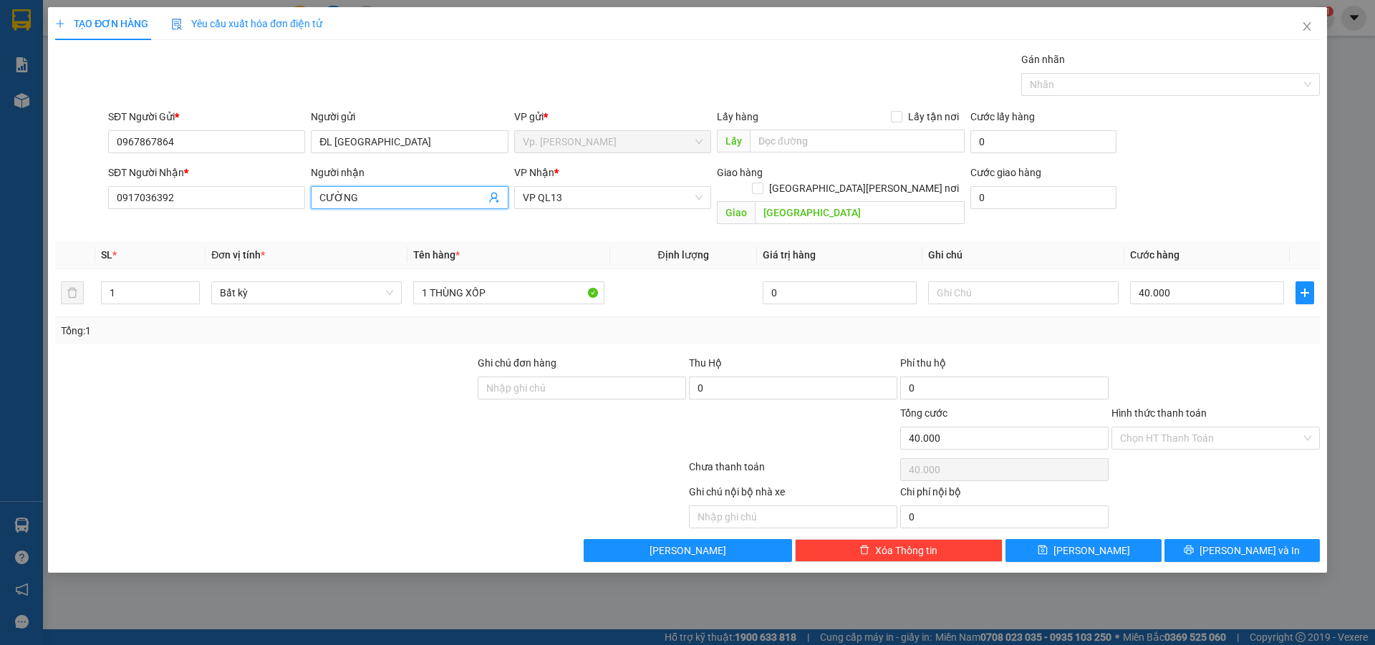
click at [153, 237] on div "Transit Pickup Surcharge Ids Transit Deliver Surcharge Ids Transit Deliver Surc…" at bounding box center [687, 307] width 1265 height 511
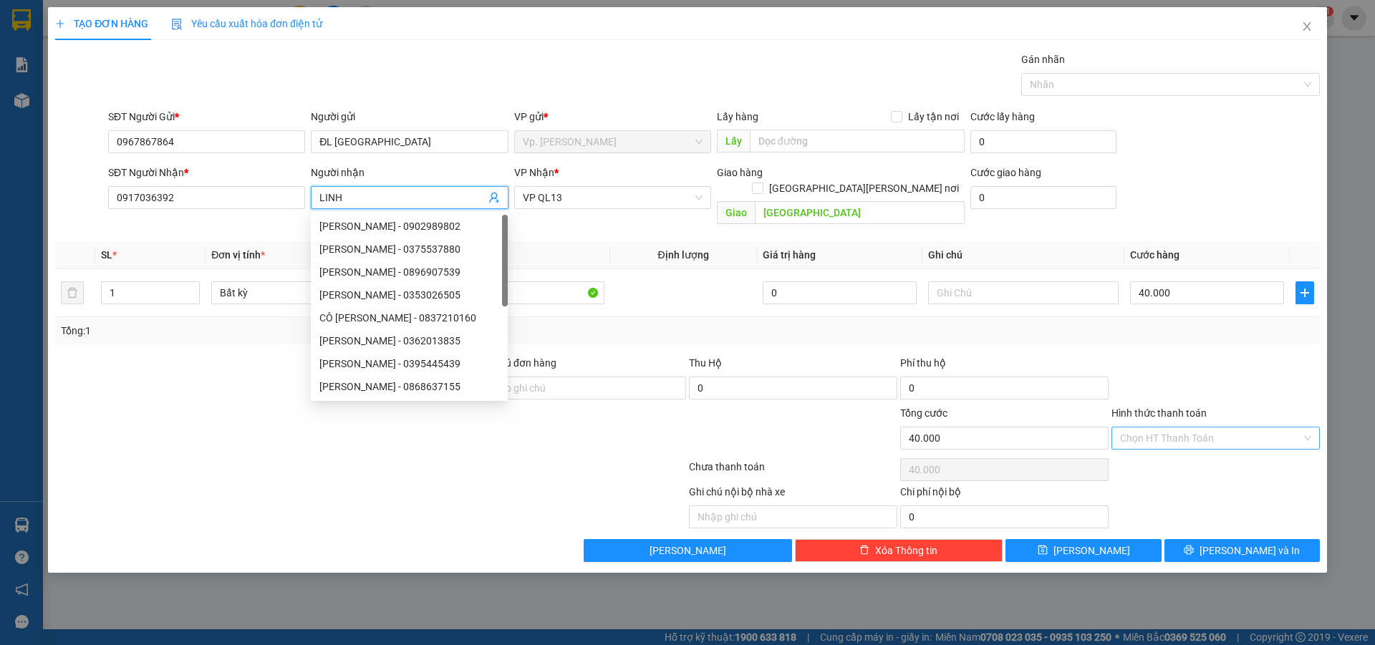
type input "LINH"
click at [1254, 428] on input "Hình thức thanh toán" at bounding box center [1210, 438] width 181 height 21
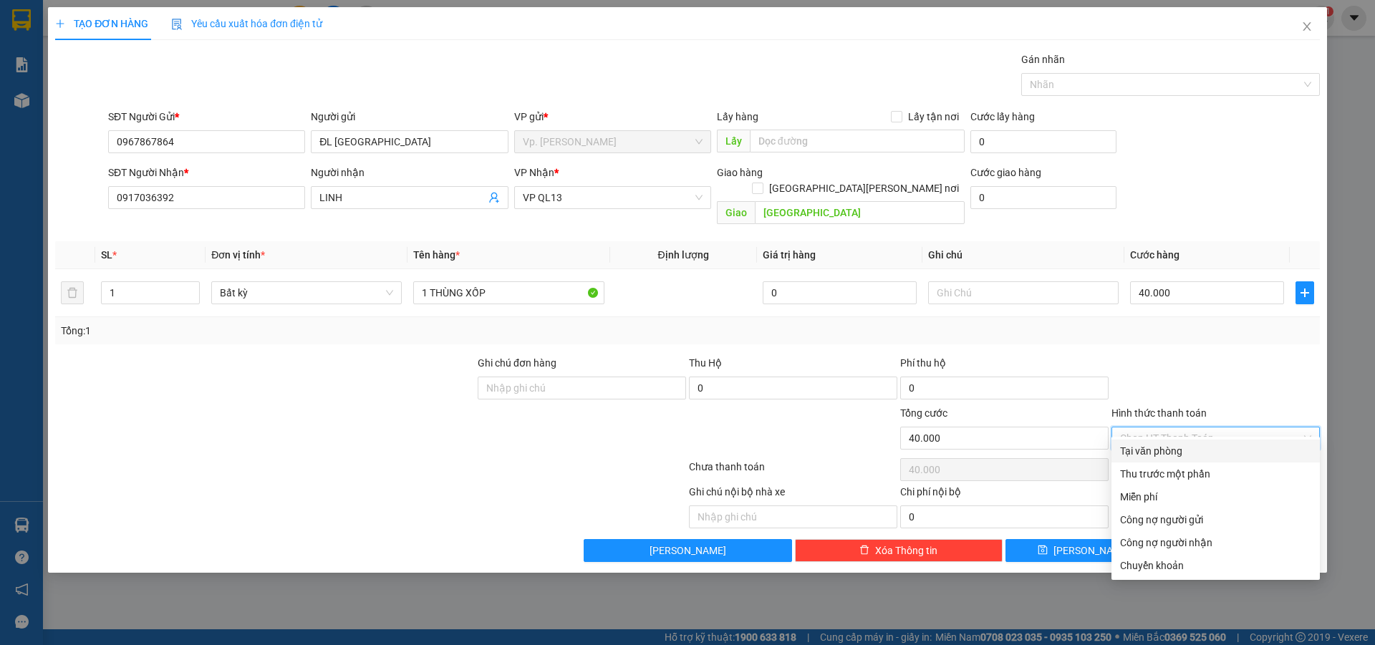
click at [1208, 460] on div "Tại văn phòng" at bounding box center [1215, 451] width 208 height 23
type input "0"
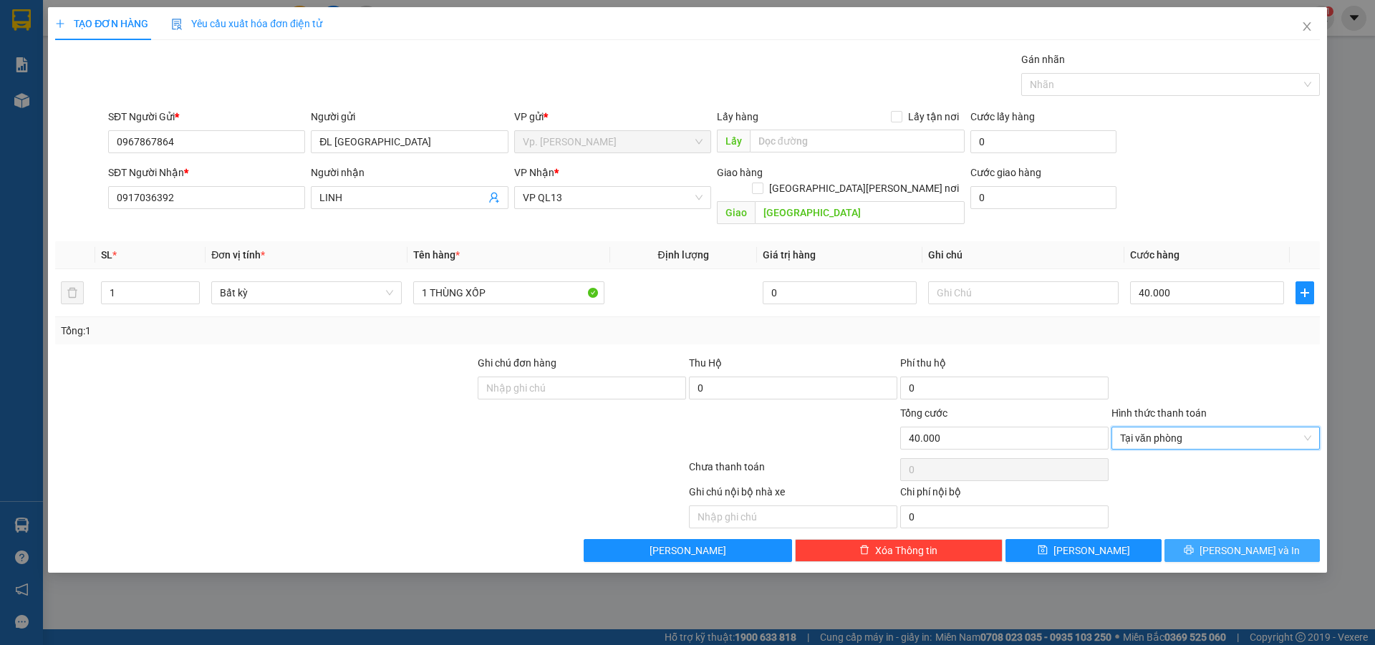
click at [1194, 545] on icon "printer" at bounding box center [1189, 550] width 10 height 10
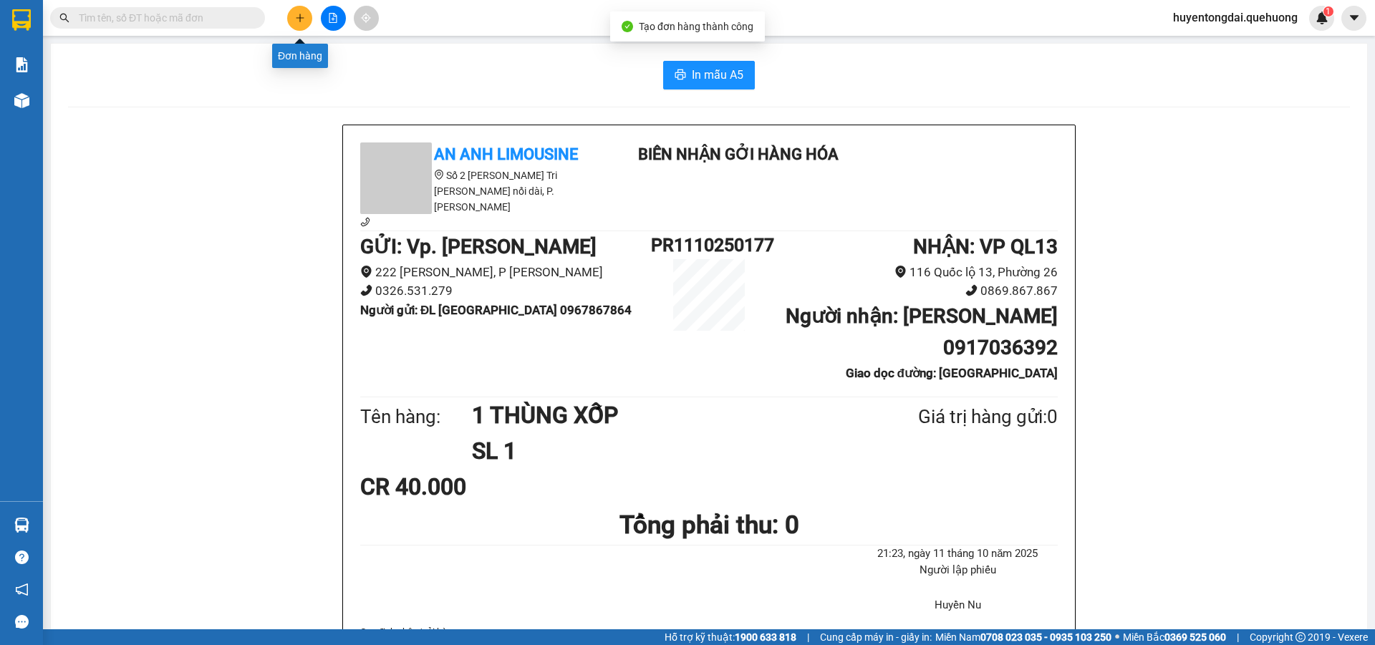
click at [304, 23] on button at bounding box center [299, 18] width 25 height 25
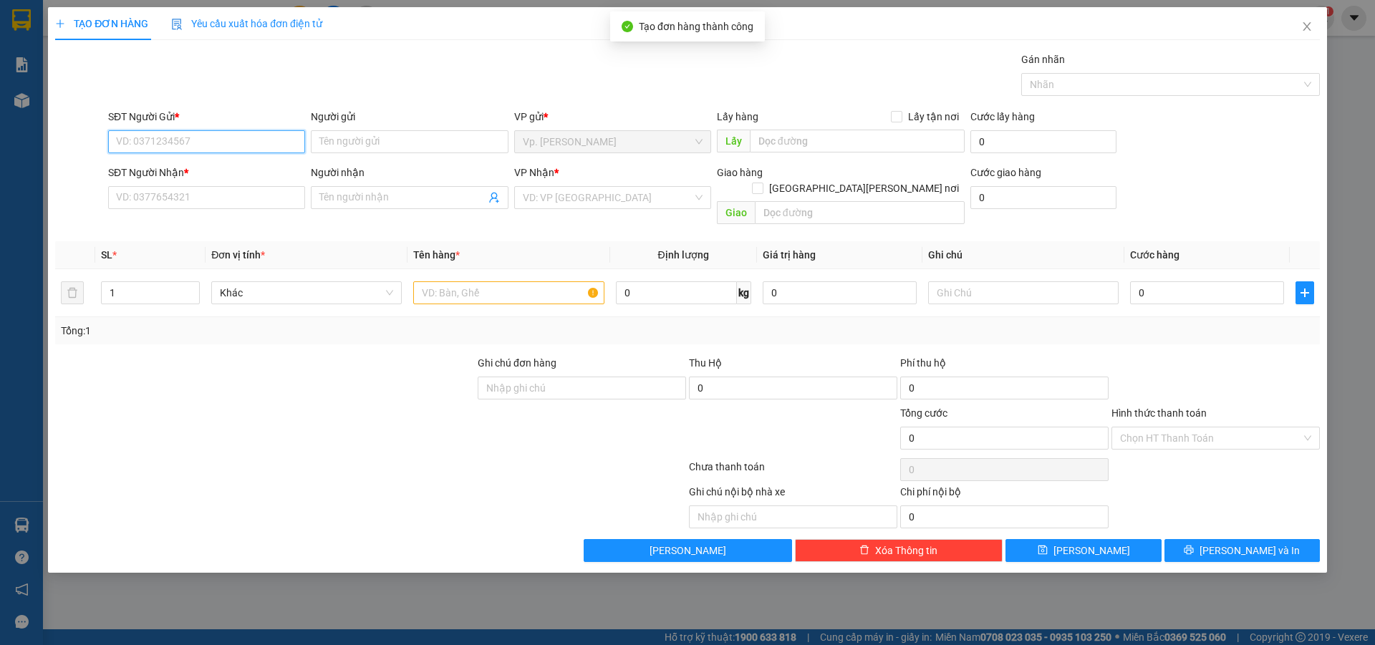
click at [237, 138] on input "SĐT Người Gửi *" at bounding box center [206, 141] width 197 height 23
paste input "0967867864"
type input "0967867864"
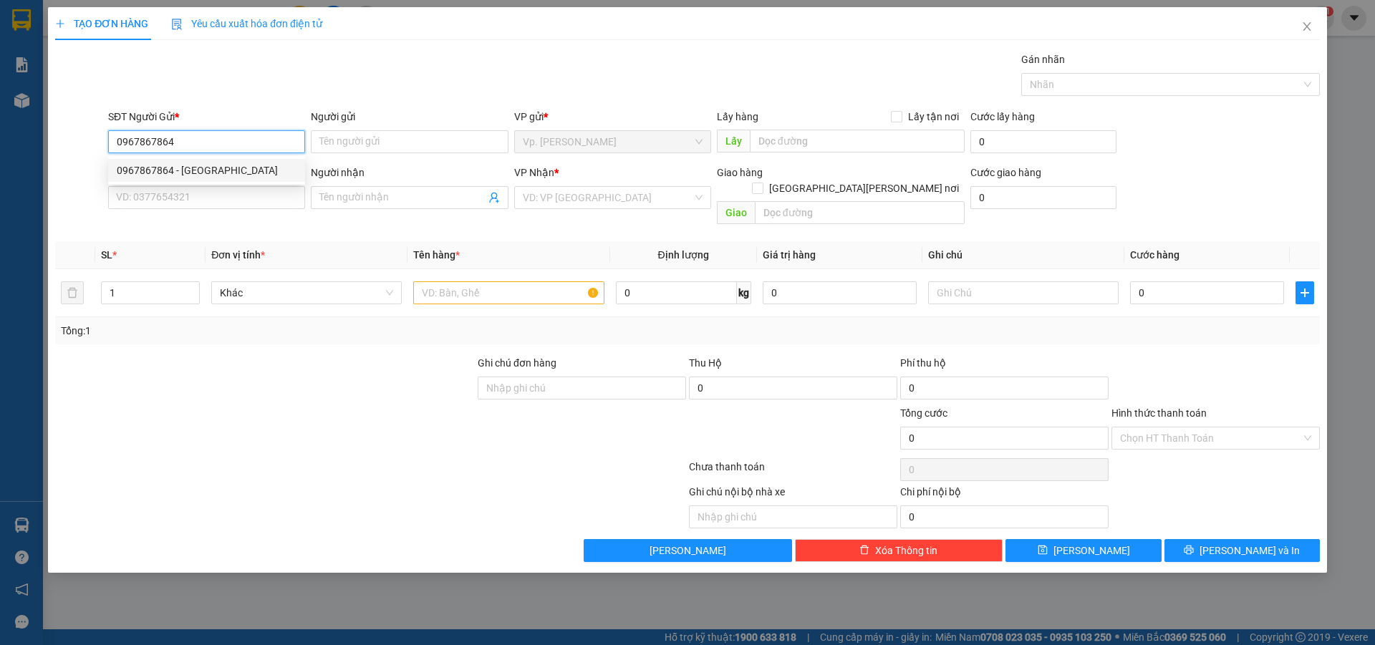
click at [224, 178] on div "0967867864 - ĐL ĐÔNG HẢI" at bounding box center [207, 171] width 180 height 16
type input "ĐL ĐÔNG HẢI"
type input "0917036392"
type input "LINH"
type input "[GEOGRAPHIC_DATA]"
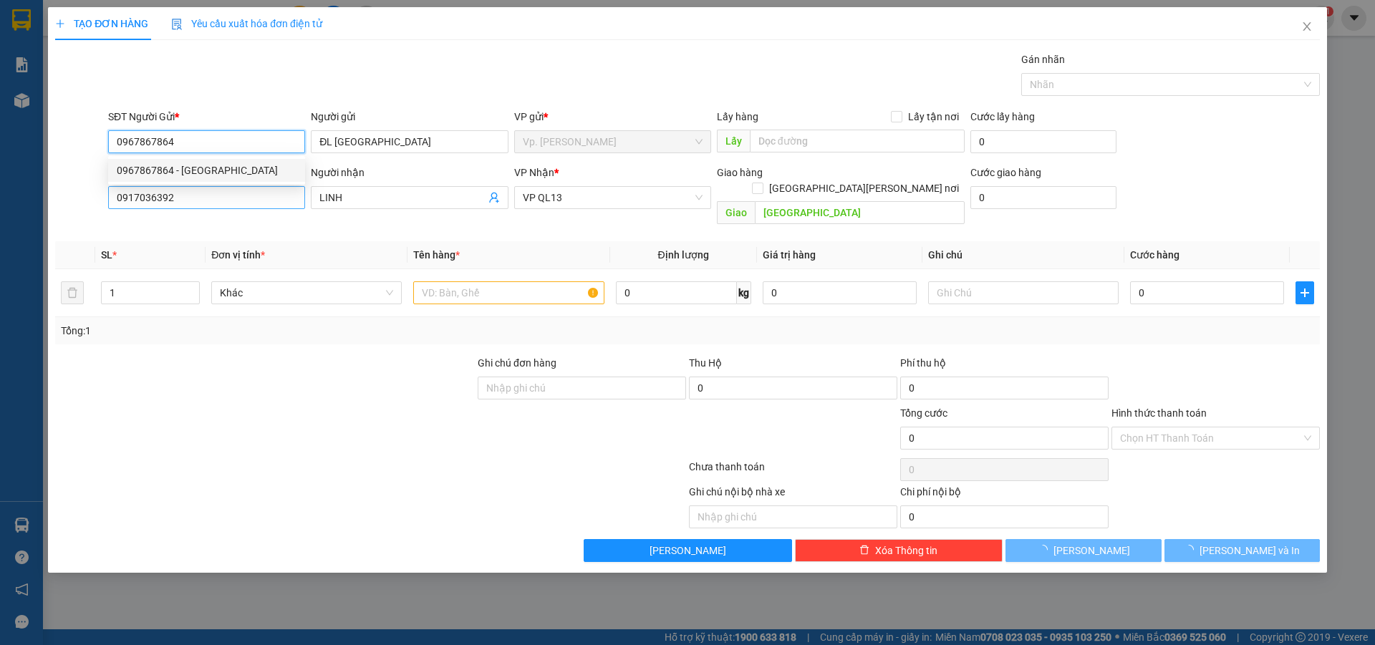
type input "40.000"
type input "0967867864"
click at [216, 196] on input "0917036392" at bounding box center [206, 197] width 197 height 23
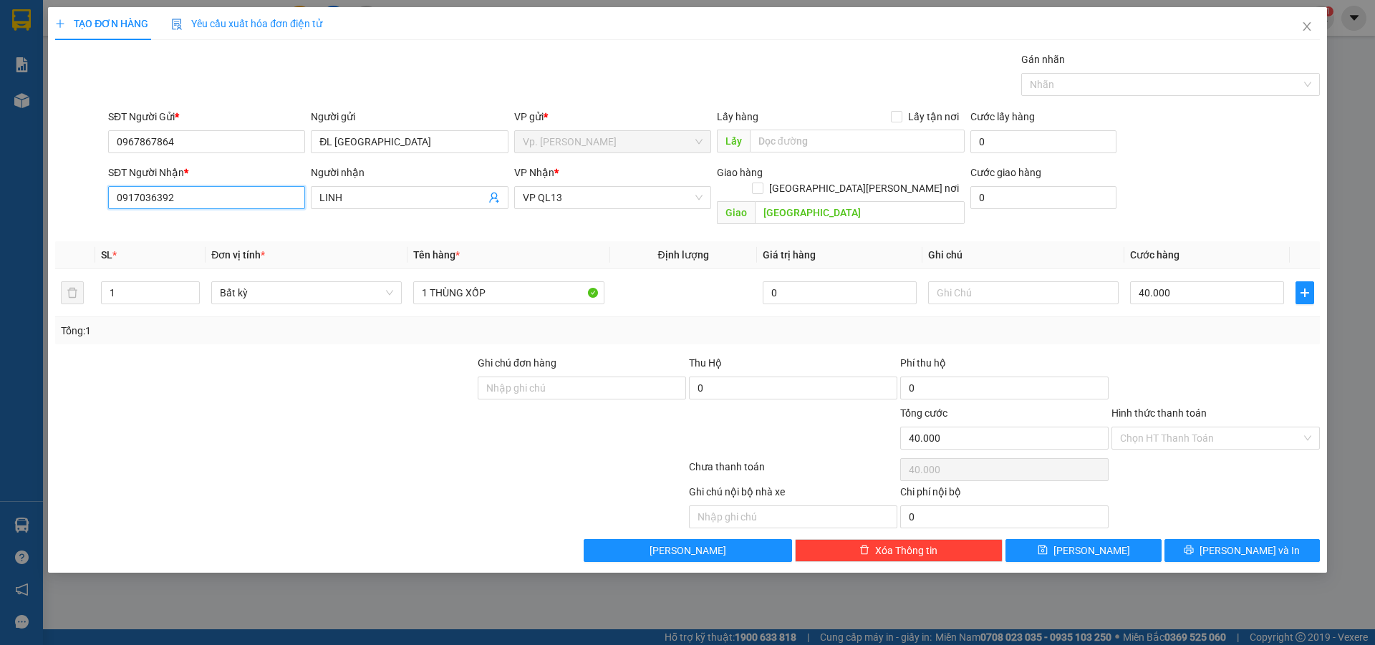
click at [216, 196] on input "0917036392" at bounding box center [206, 197] width 197 height 23
click at [156, 204] on input "037452130" at bounding box center [206, 197] width 197 height 23
click at [157, 205] on input "037452130" at bounding box center [206, 197] width 197 height 23
click at [159, 206] on input "037452130" at bounding box center [206, 197] width 197 height 23
type input "0373452130"
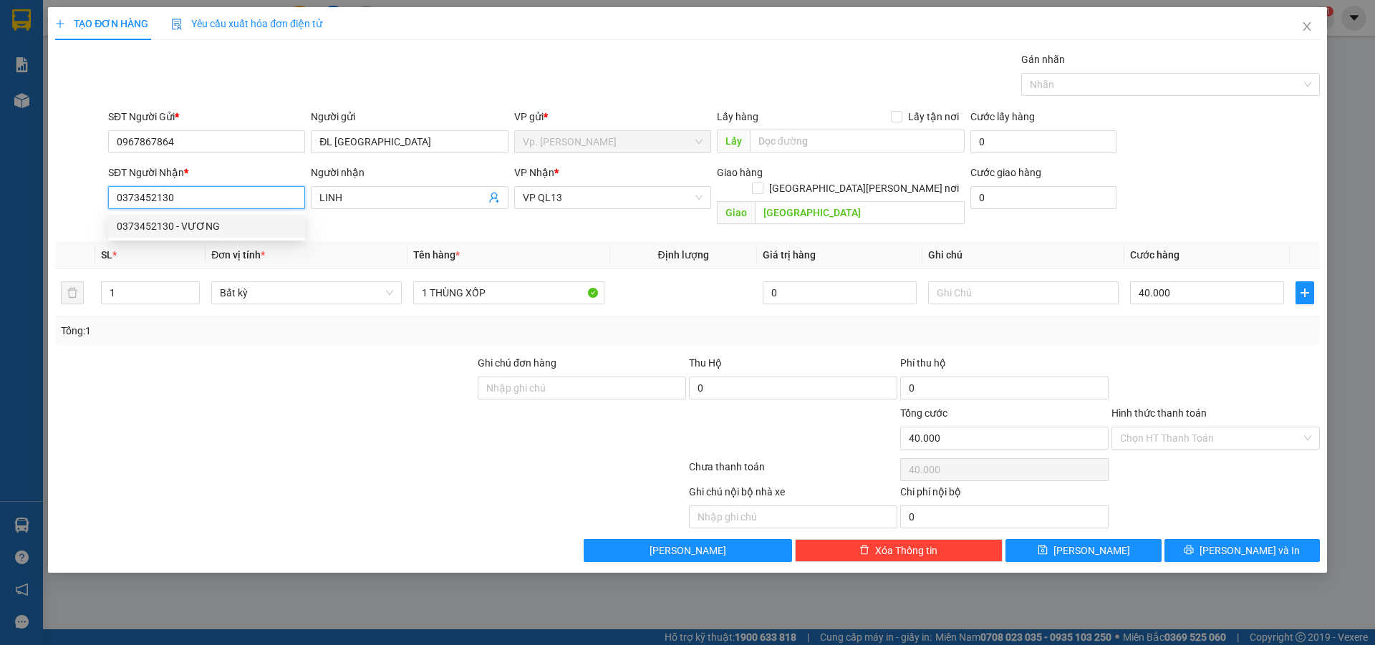
click at [170, 224] on div "0373452130 - VƯƠNG" at bounding box center [207, 226] width 180 height 16
type input "VƯƠNG"
type input "0373452130"
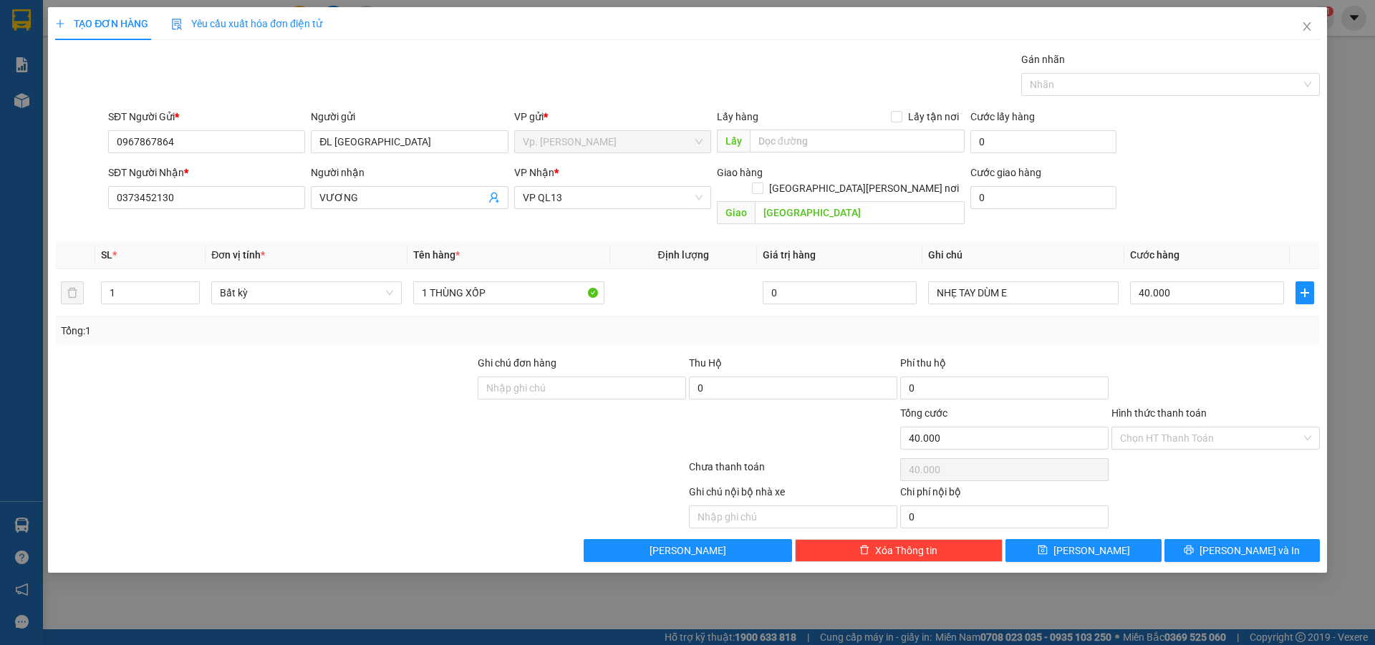
drag, startPoint x: 1180, startPoint y: 438, endPoint x: 1187, endPoint y: 421, distance: 17.7
click at [1181, 436] on div "Hình thức thanh toán Chọn HT Thanh Toán" at bounding box center [1215, 430] width 208 height 50
click at [1187, 428] on input "Hình thức thanh toán" at bounding box center [1210, 438] width 181 height 21
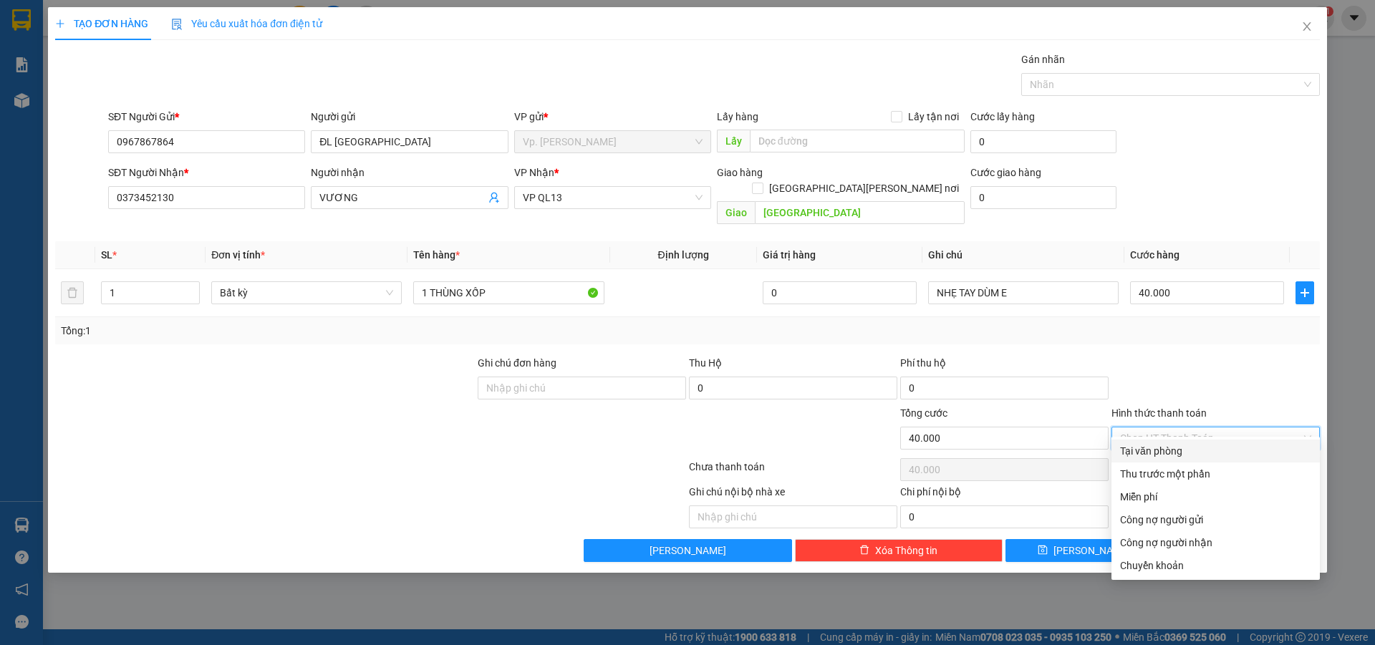
click at [1156, 454] on div "Tại văn phòng" at bounding box center [1215, 451] width 191 height 16
type input "0"
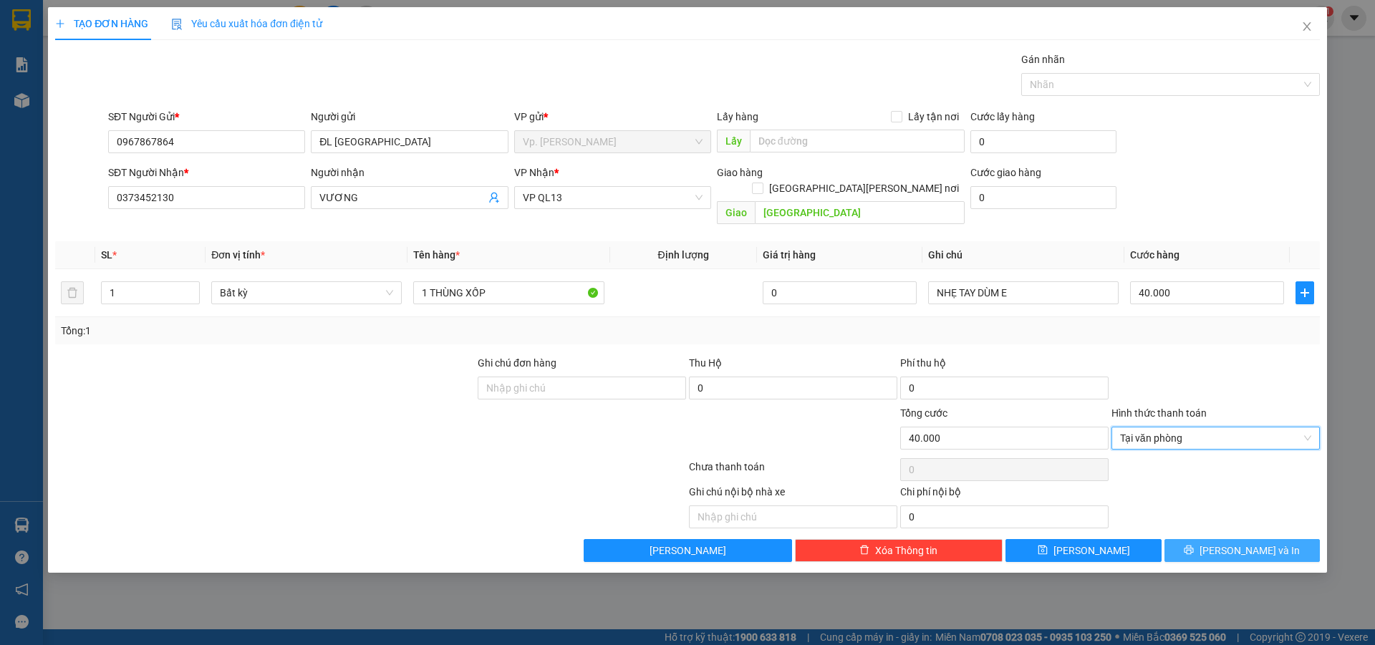
click at [1210, 539] on button "Lưu và In" at bounding box center [1241, 550] width 155 height 23
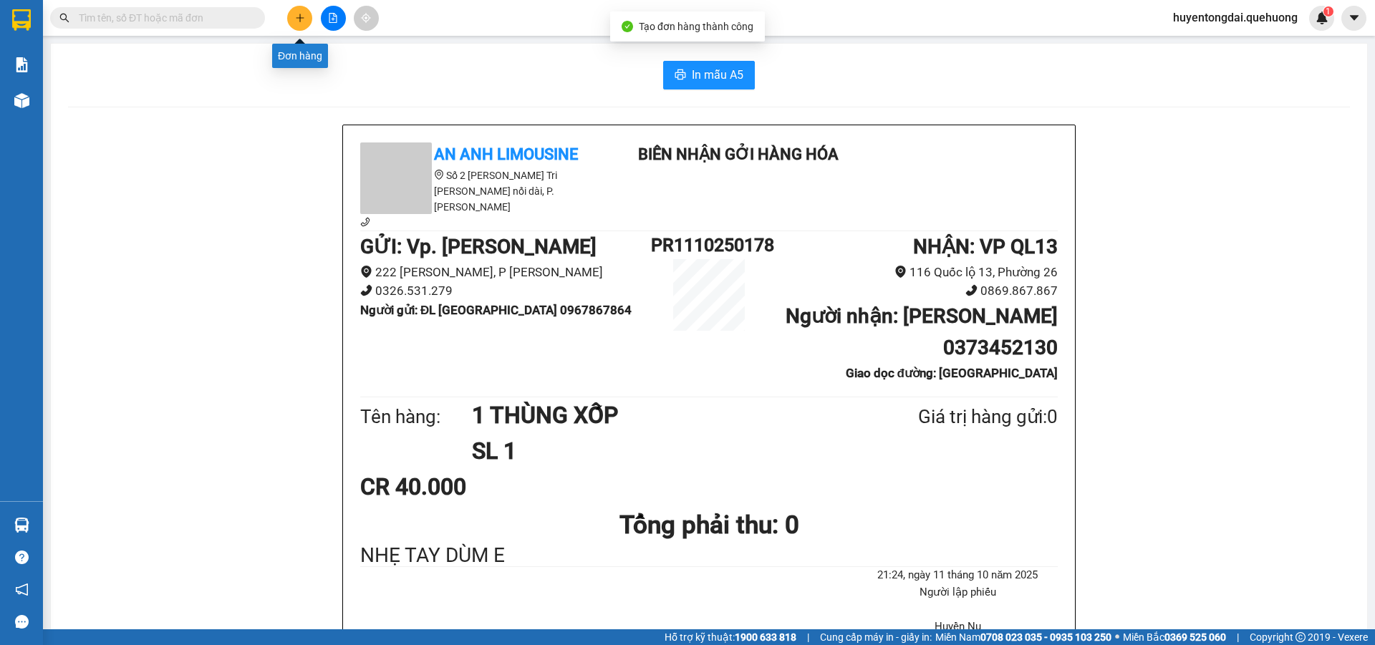
click at [300, 10] on button at bounding box center [299, 18] width 25 height 25
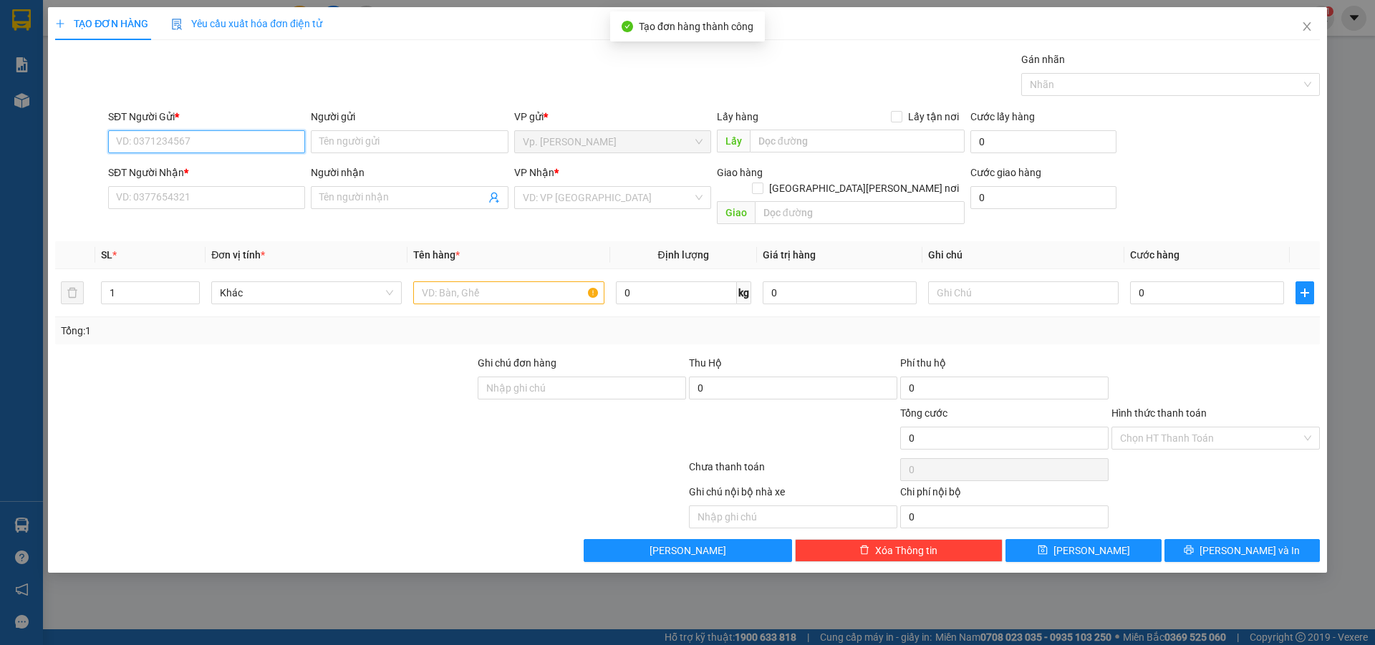
click at [223, 140] on input "SĐT Người Gửi *" at bounding box center [206, 141] width 197 height 23
paste input "0967867864"
type input "0967867864"
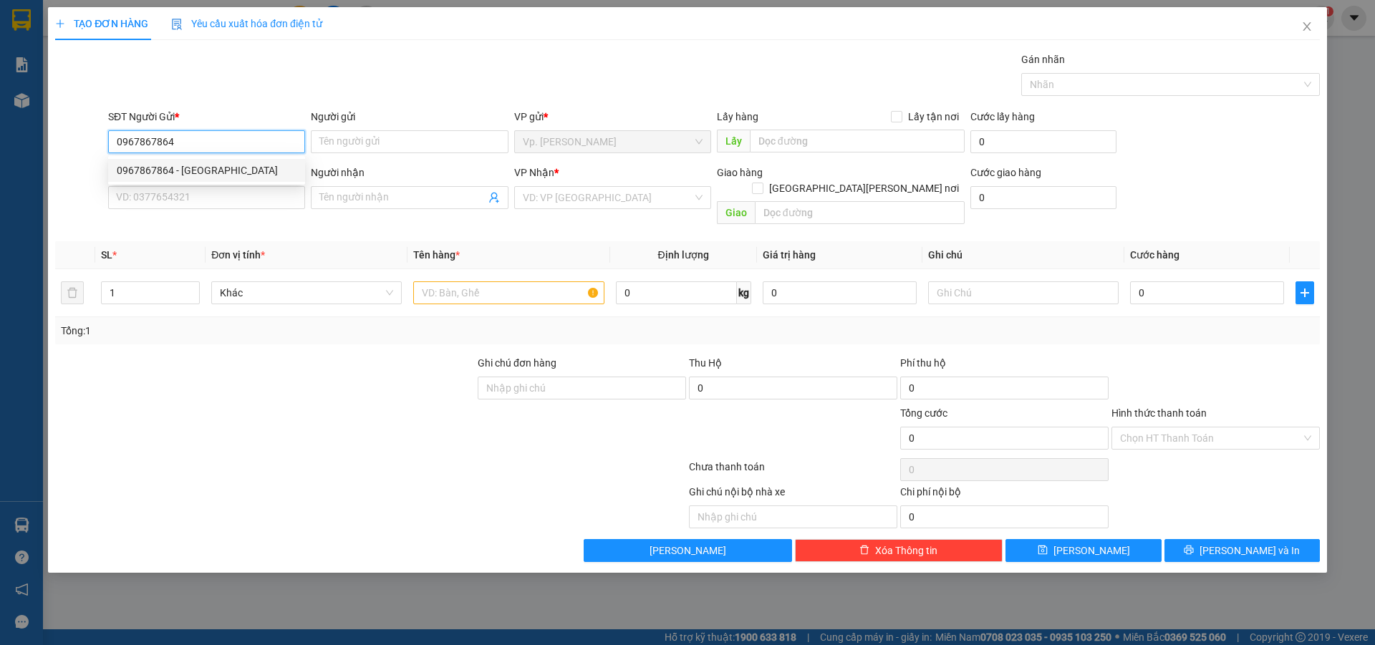
click at [203, 173] on div "0967867864 - ĐL ĐÔNG HẢI" at bounding box center [207, 171] width 180 height 16
type input "ĐL ĐÔNG HẢI"
type input "0373452130"
type input "VƯƠNG"
type input "[GEOGRAPHIC_DATA]"
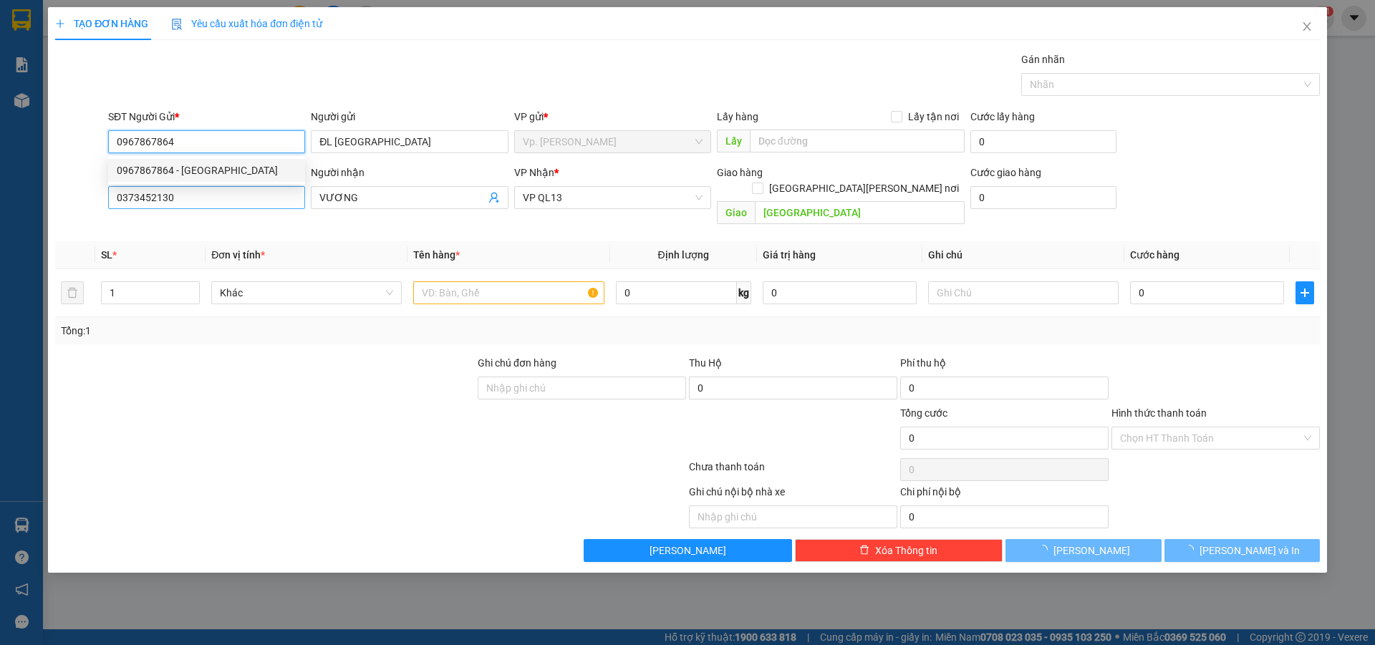
type input "40.000"
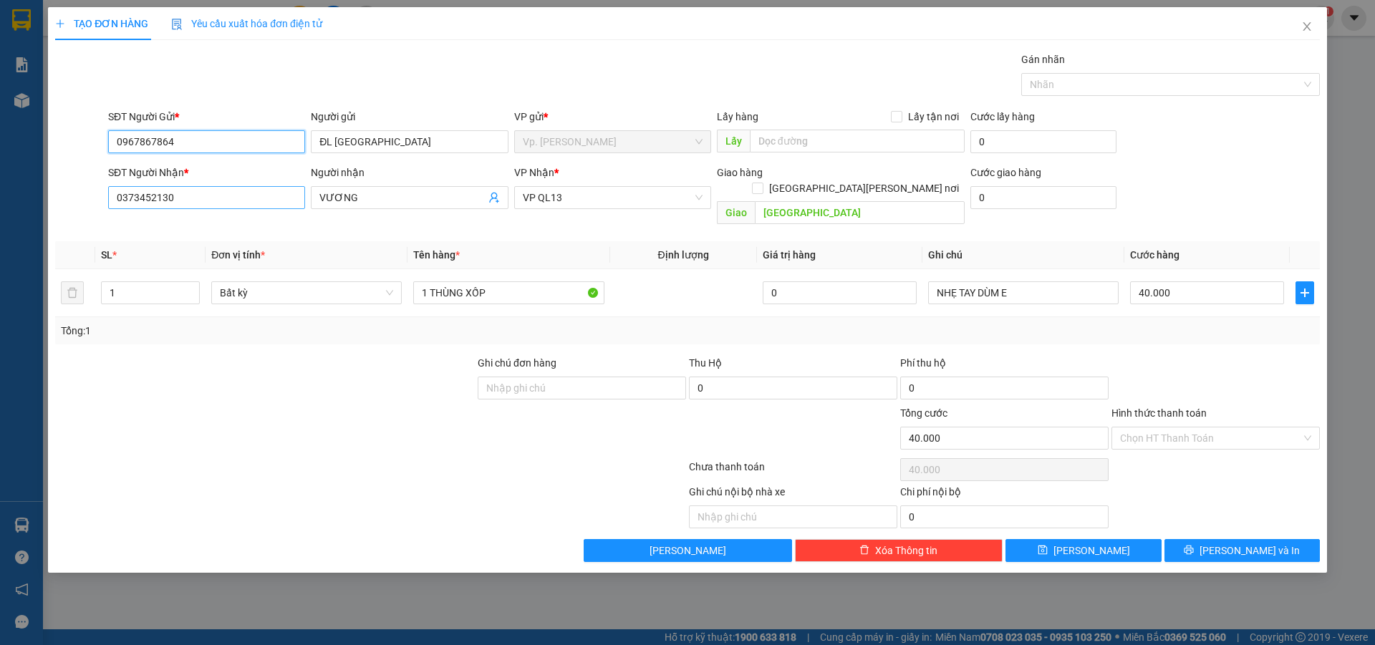
type input "0967867864"
click at [200, 197] on input "0373452130" at bounding box center [206, 197] width 197 height 23
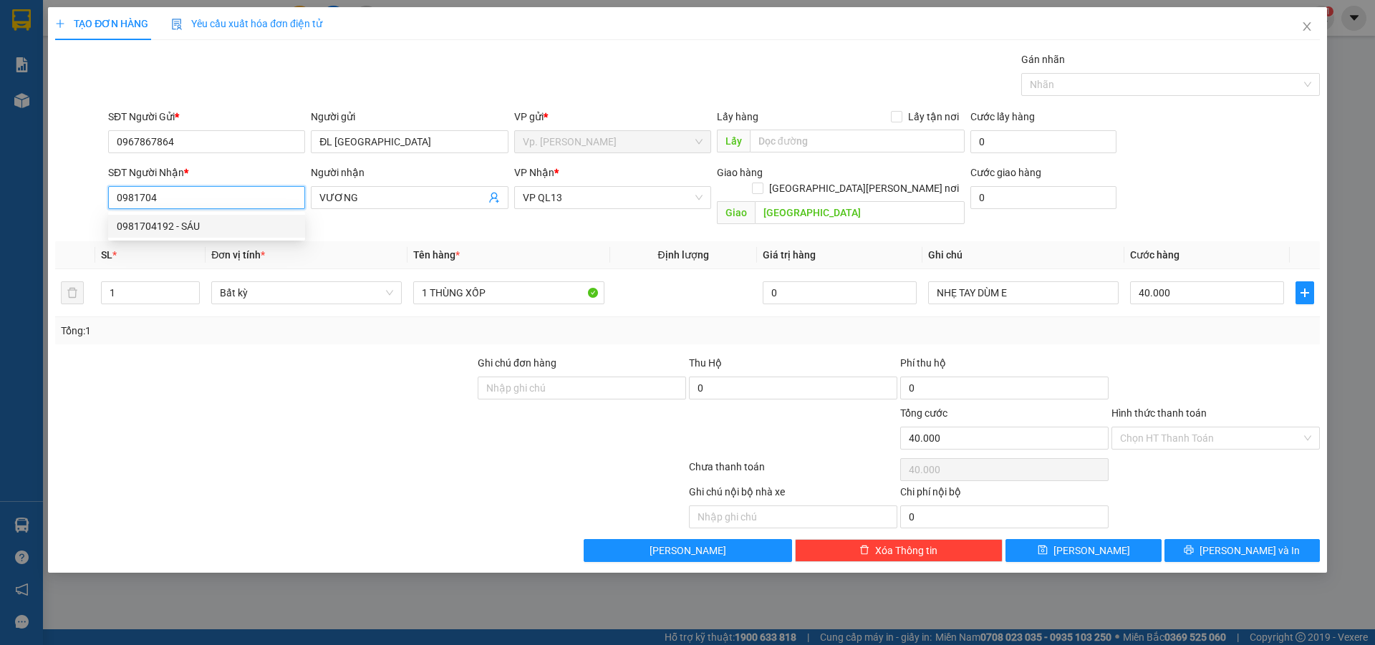
click at [209, 218] on div "0981704192 - SÁU" at bounding box center [206, 226] width 197 height 23
type input "0981704192"
type input "SÁU"
type input "20.000"
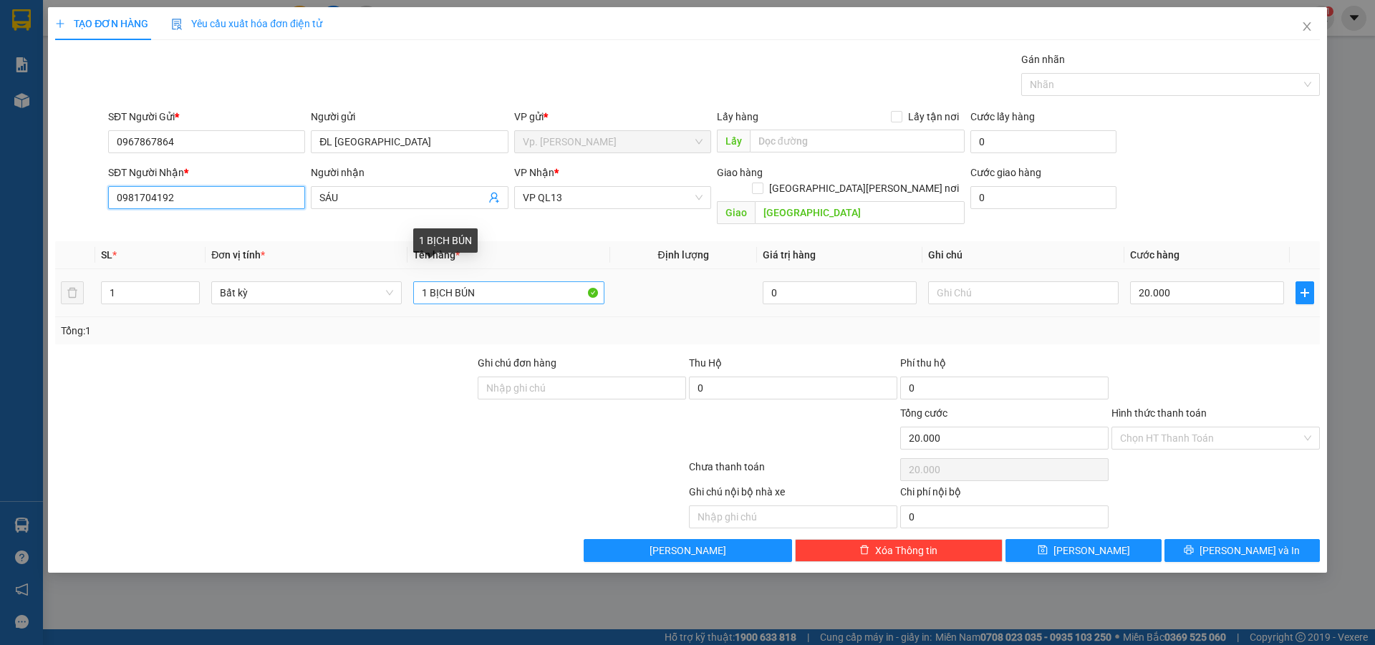
type input "0981704192"
drag, startPoint x: 434, startPoint y: 279, endPoint x: 614, endPoint y: 296, distance: 180.6
click at [614, 296] on tr "1 Bất kỳ 1 BỊCH BÚN 0 20.000" at bounding box center [687, 293] width 1265 height 48
type input "1 XỐP + 1 BỊCH BÚN"
type input "2"
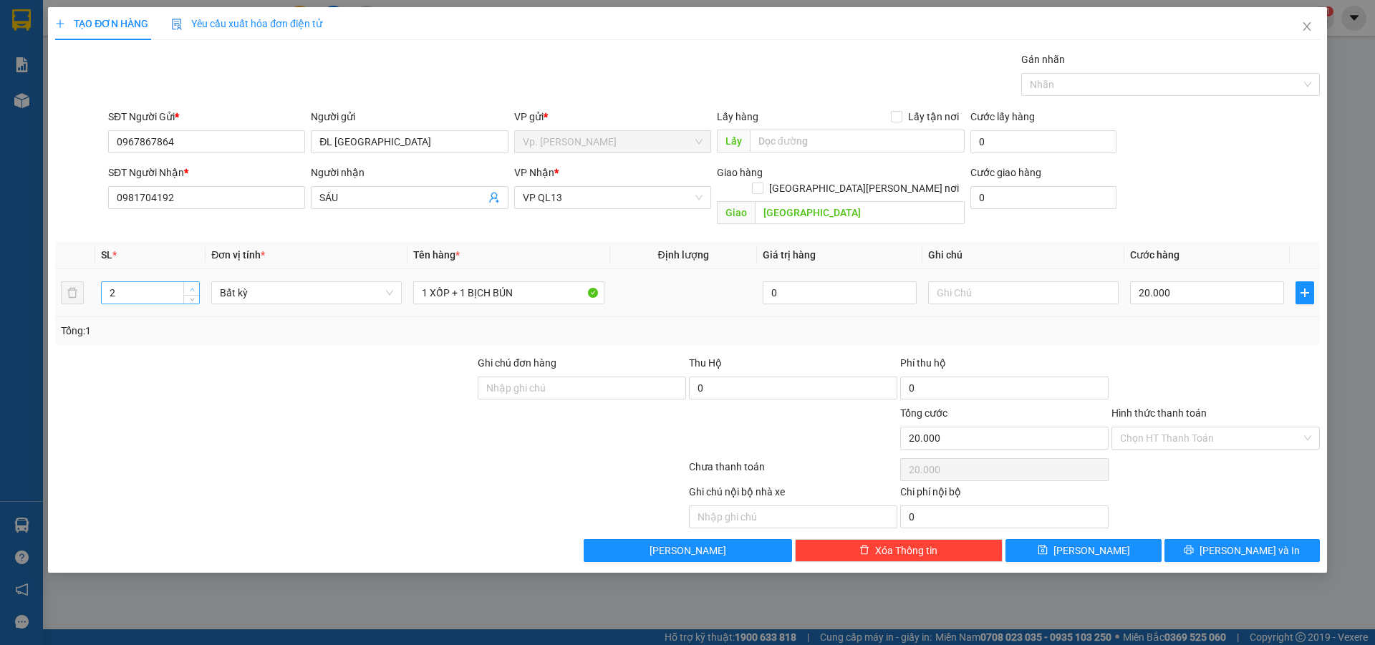
click at [199, 282] on span "Increase Value" at bounding box center [191, 288] width 16 height 13
click at [1207, 286] on input "20.000" at bounding box center [1207, 292] width 154 height 23
type input "0"
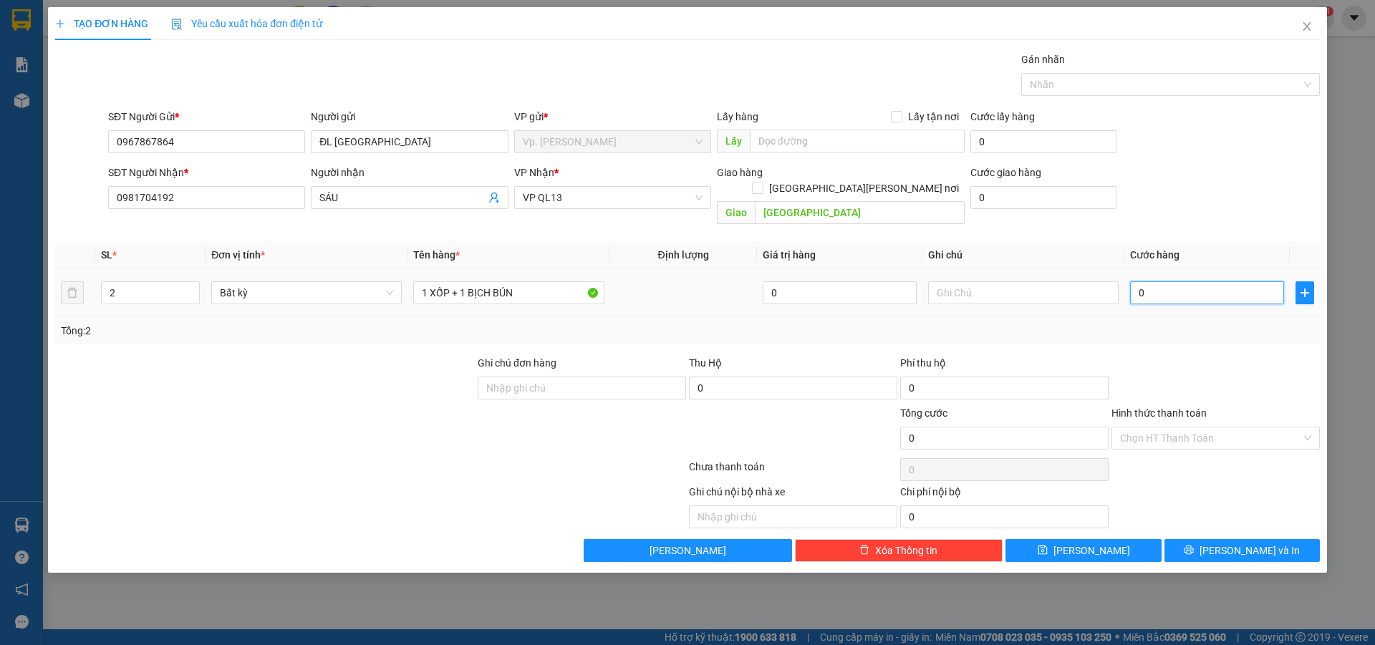
type input "8"
type input "08"
type input "80"
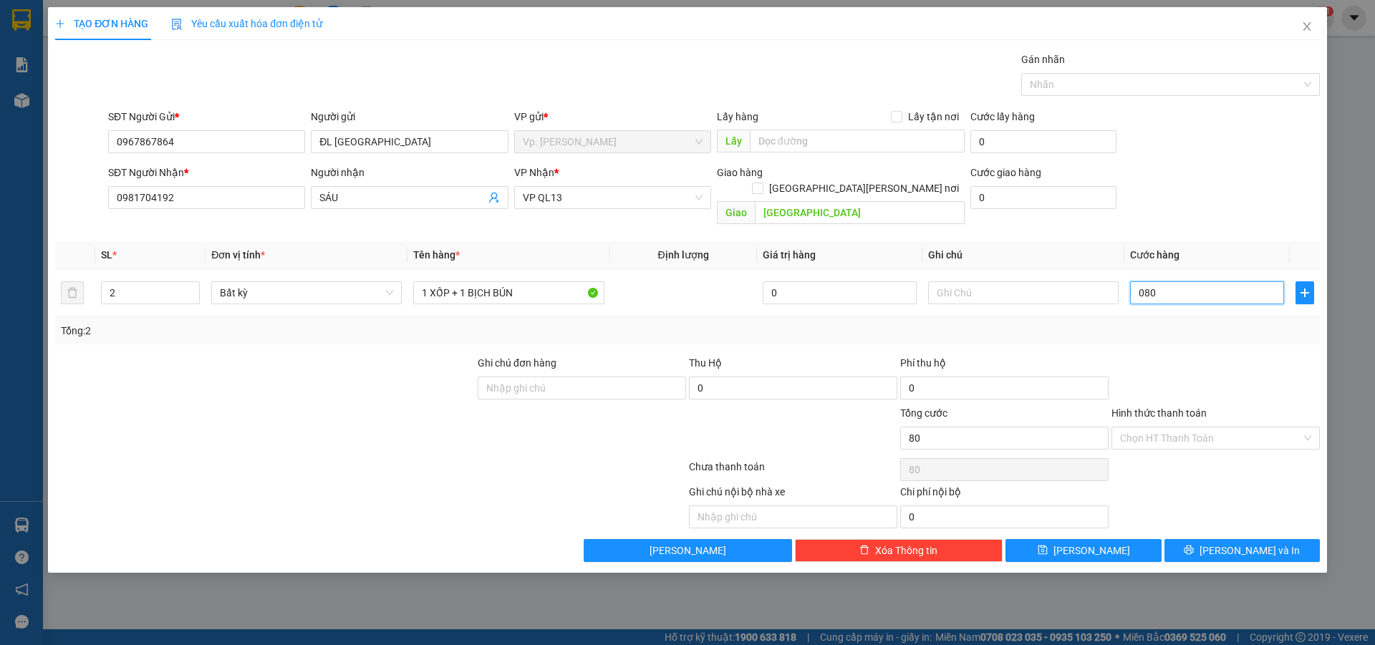
type input "080"
type input "80.000"
click at [1177, 317] on div "Tổng: 2" at bounding box center [687, 330] width 1265 height 27
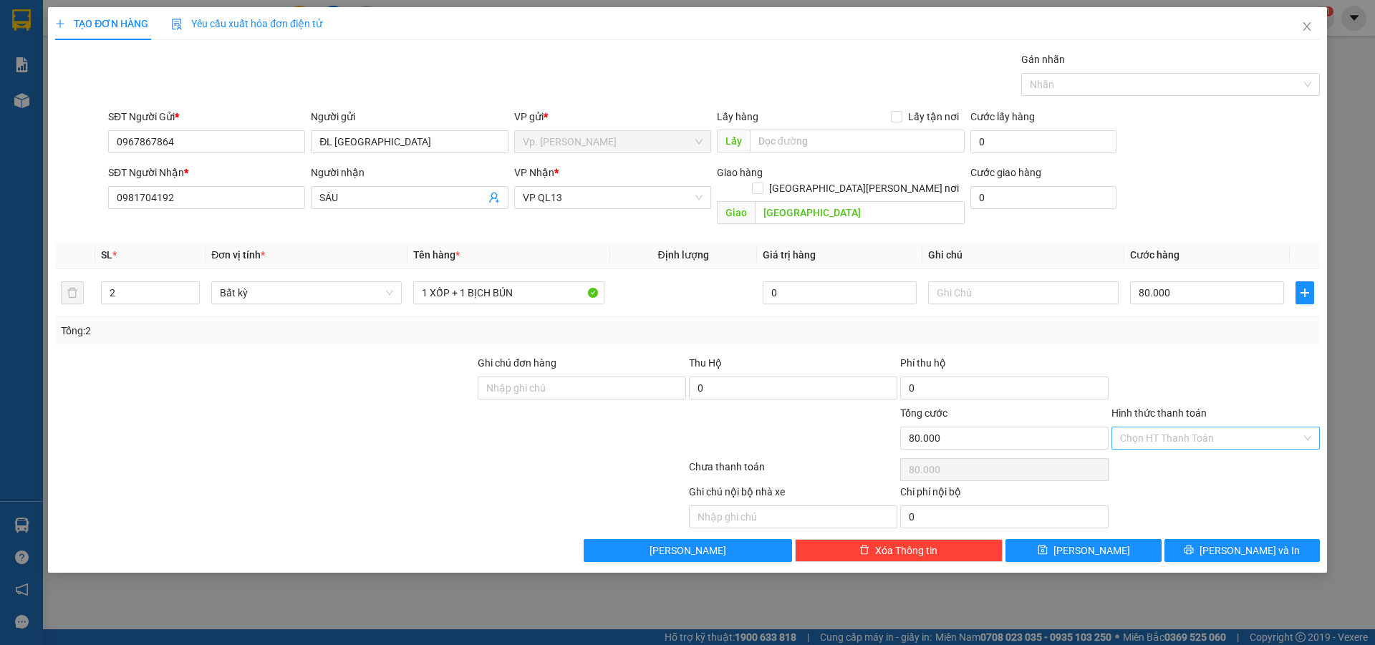
click at [1182, 428] on input "Hình thức thanh toán" at bounding box center [1210, 438] width 181 height 21
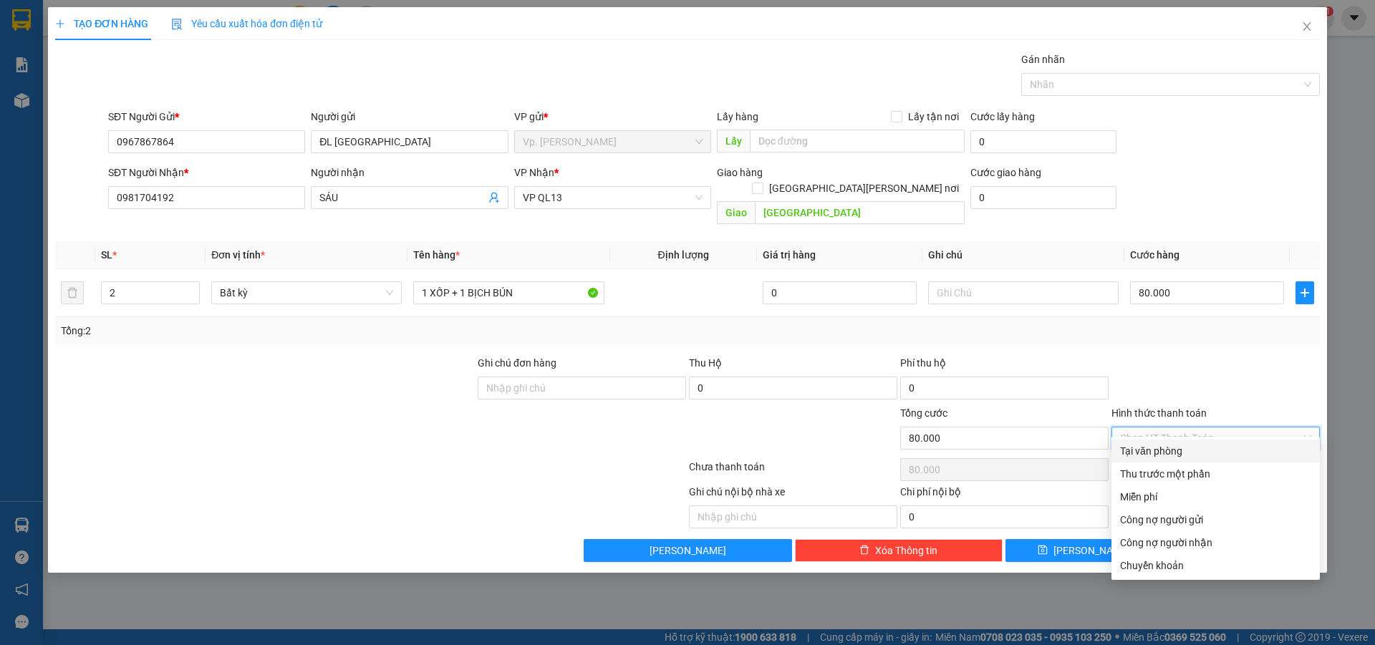
click at [1171, 450] on div "Tại văn phòng" at bounding box center [1215, 451] width 191 height 16
type input "0"
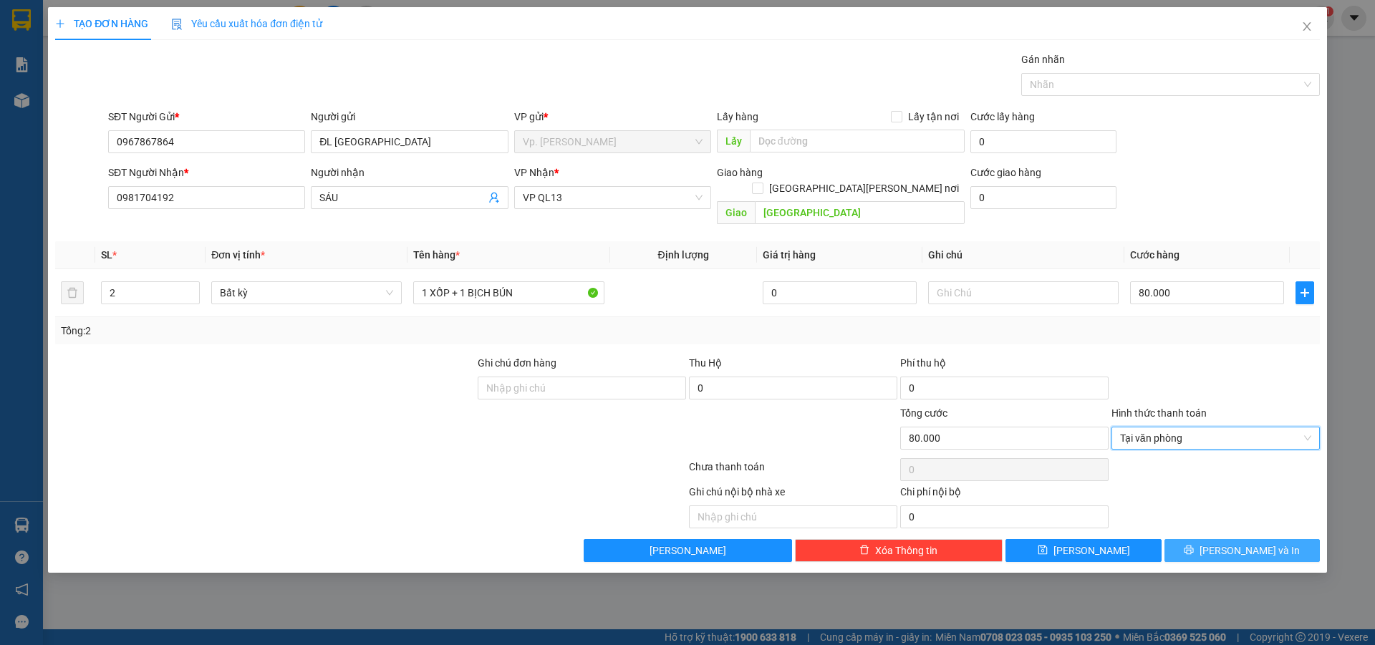
click at [1226, 539] on button "Lưu và In" at bounding box center [1241, 550] width 155 height 23
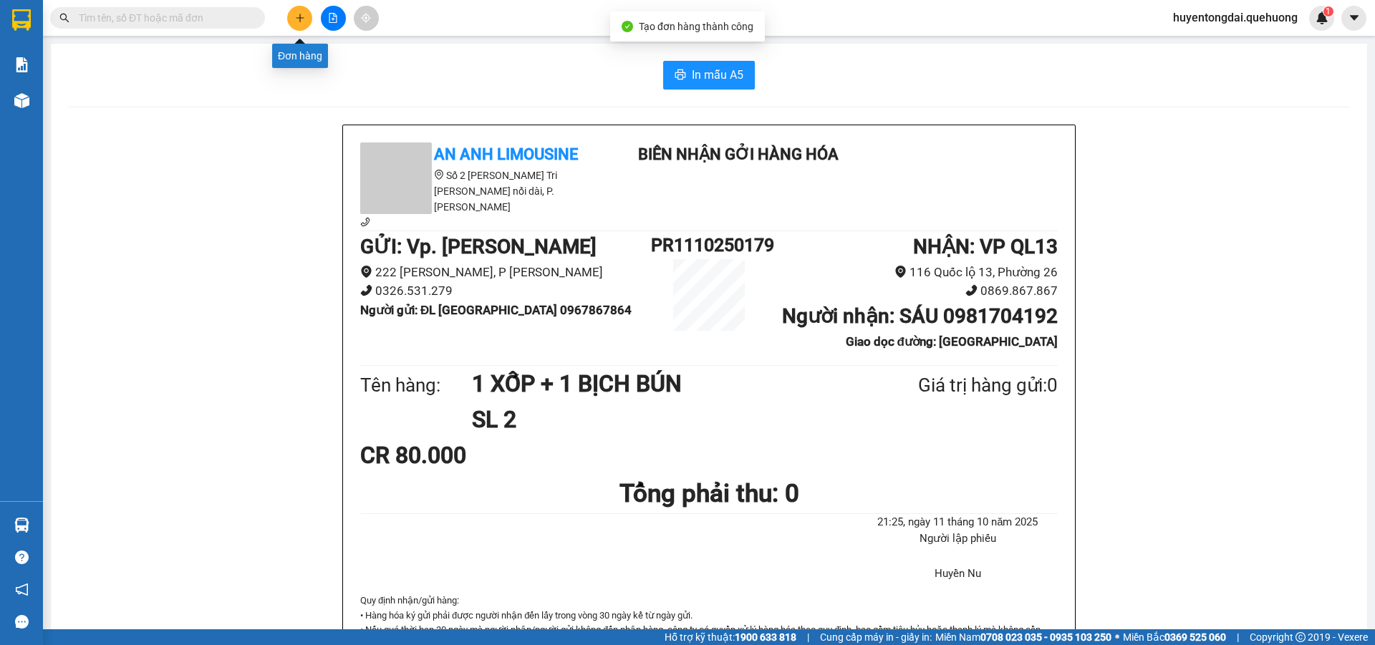
click at [293, 24] on button at bounding box center [299, 18] width 25 height 25
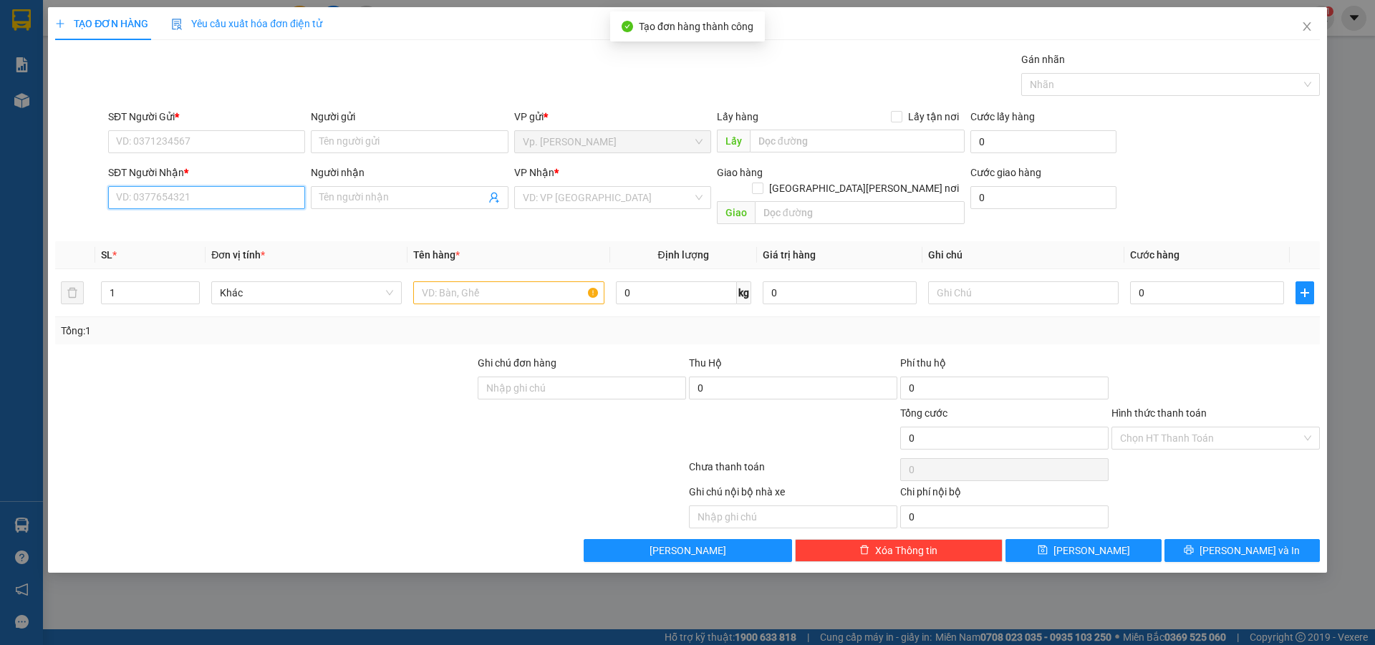
click at [206, 193] on input "SĐT Người Nhận *" at bounding box center [206, 197] width 197 height 23
type input "0914911033"
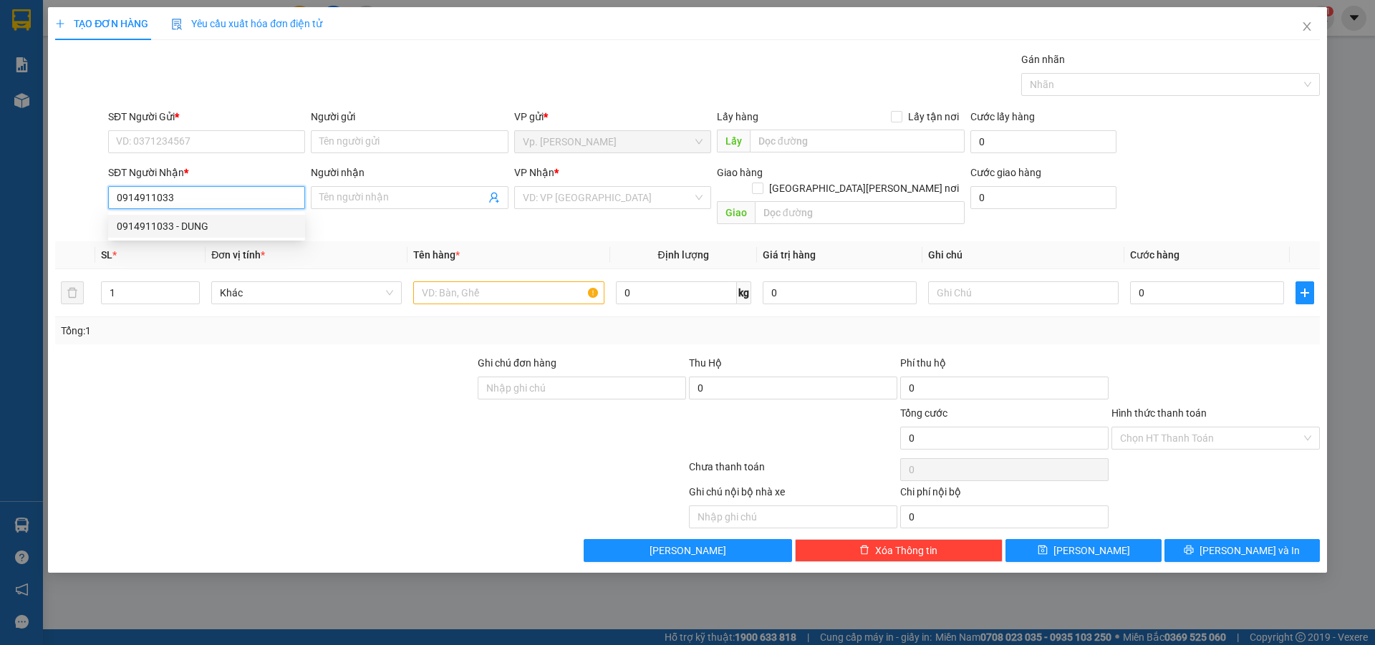
click at [216, 222] on div "0914911033 - DUNG" at bounding box center [207, 226] width 180 height 16
type input "DUNG"
type input "[GEOGRAPHIC_DATA]"
type input "20.000"
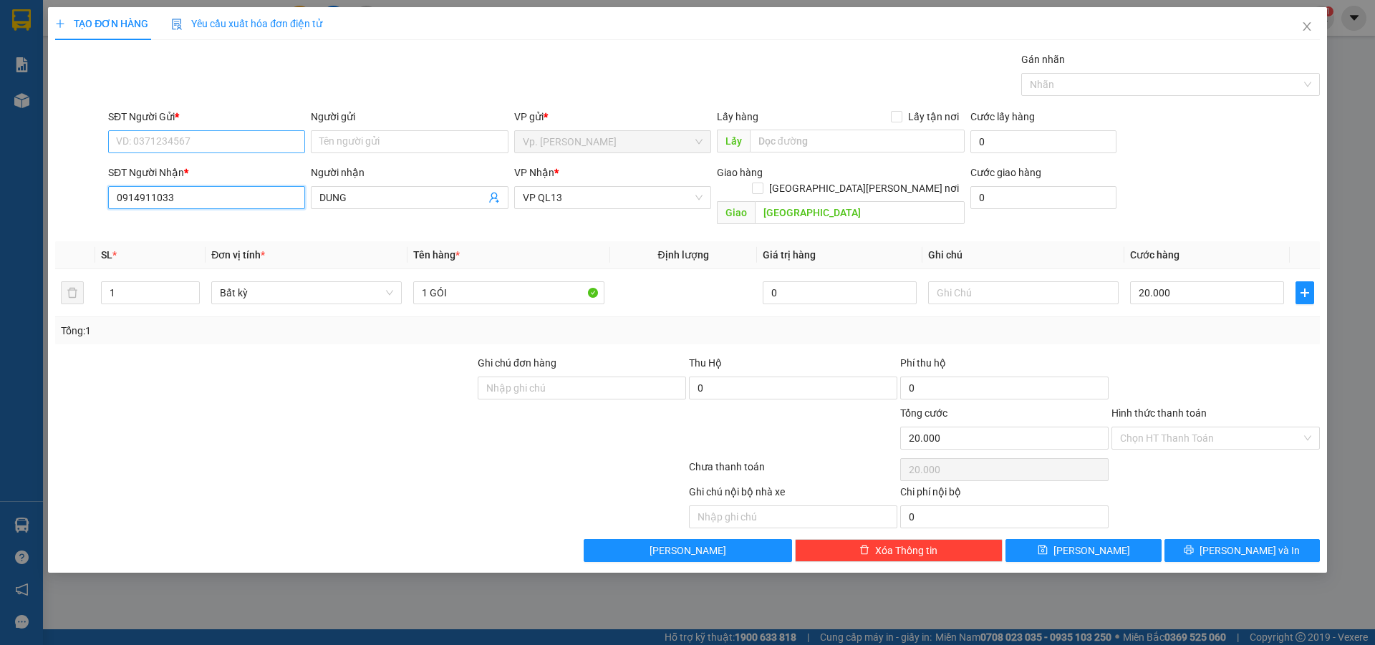
type input "0914911033"
click at [196, 143] on input "SĐT Người Gửi *" at bounding box center [206, 141] width 197 height 23
paste input "0967867864"
type input "0967867864"
click at [190, 171] on div "0967867864 - ĐL ĐÔNG HẢI" at bounding box center [207, 171] width 180 height 16
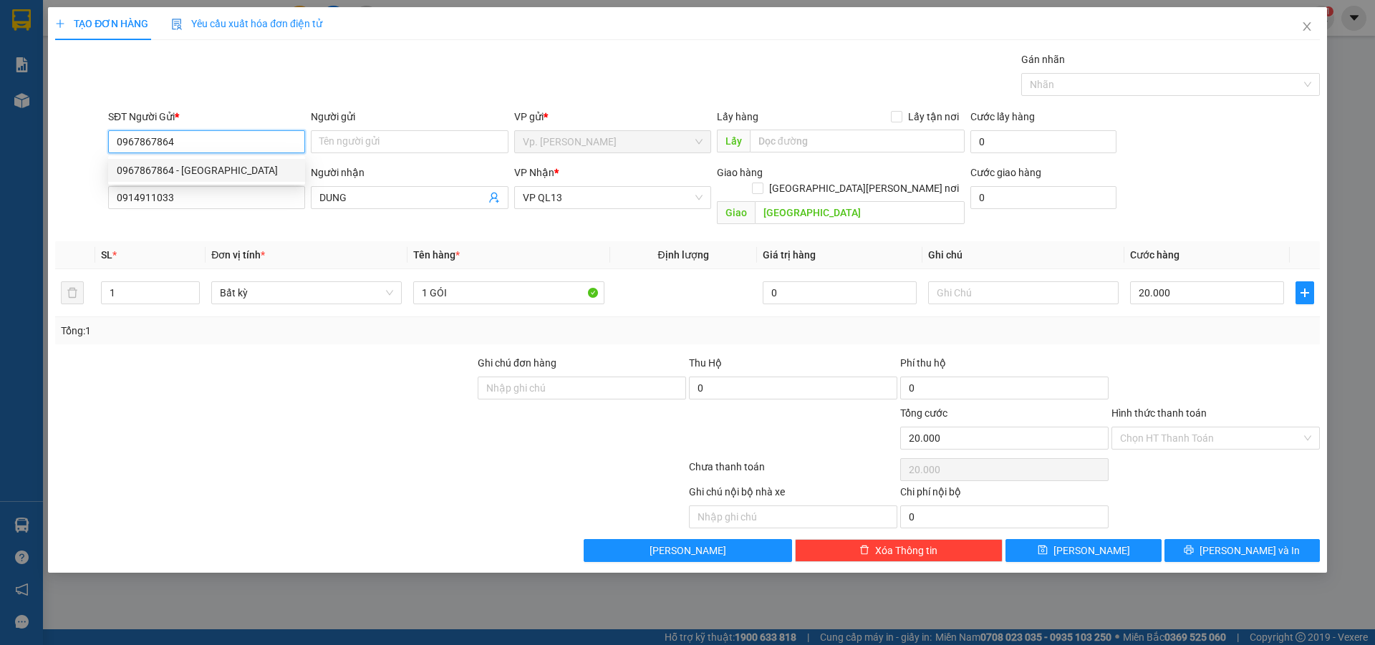
type input "ĐL ĐÔNG HẢI"
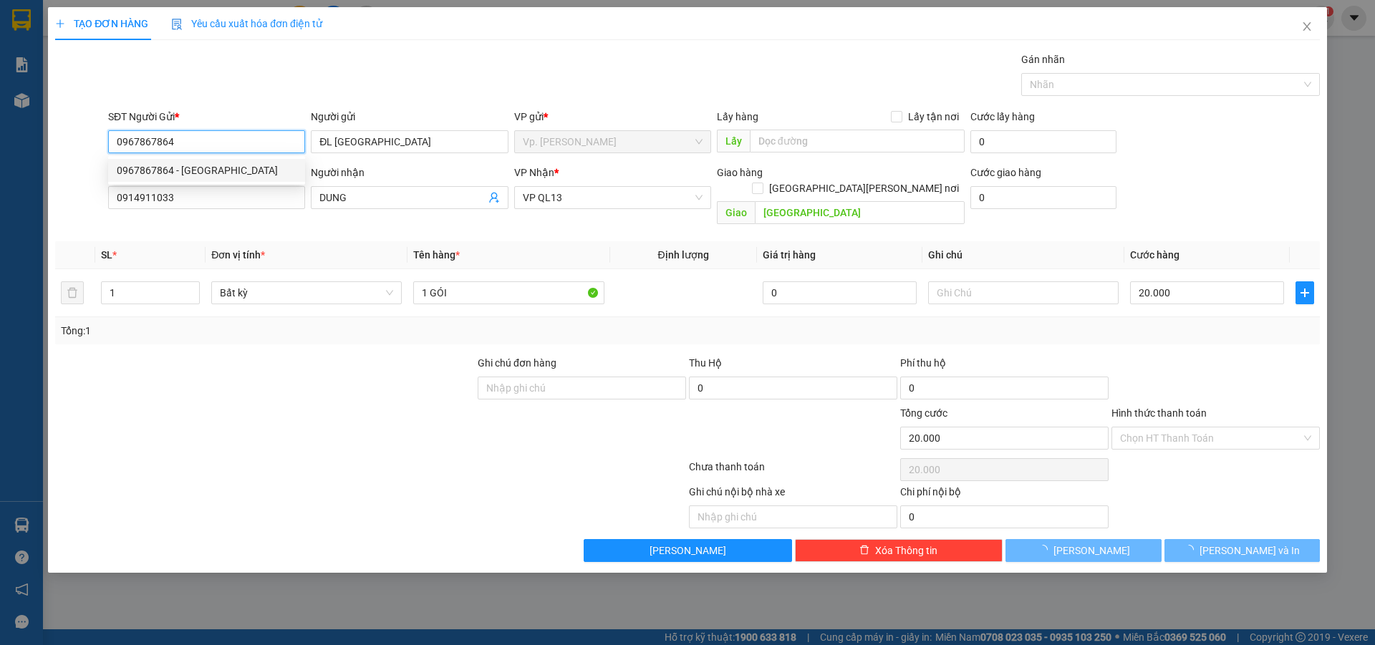
type input "80.000"
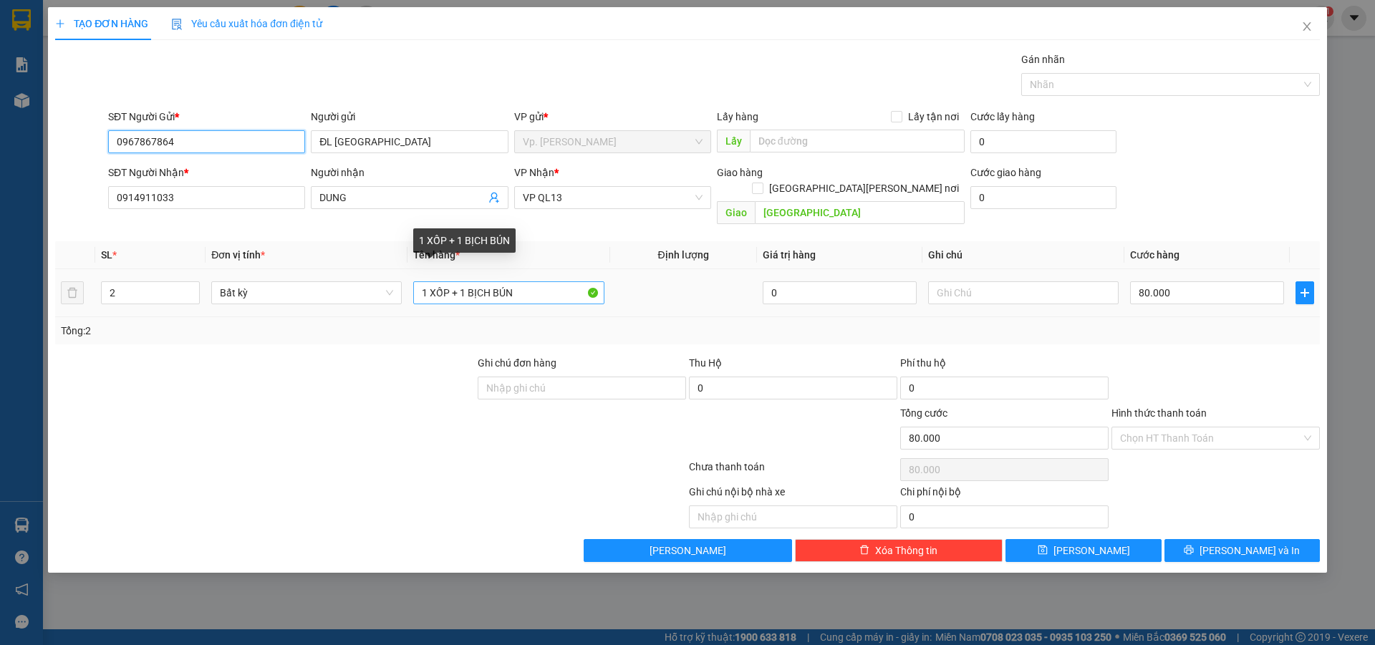
type input "0967867864"
drag, startPoint x: 555, startPoint y: 278, endPoint x: 457, endPoint y: 295, distance: 99.6
click at [457, 295] on td "1 XỐP + 1 BỊCH BÚN" at bounding box center [508, 293] width 202 height 48
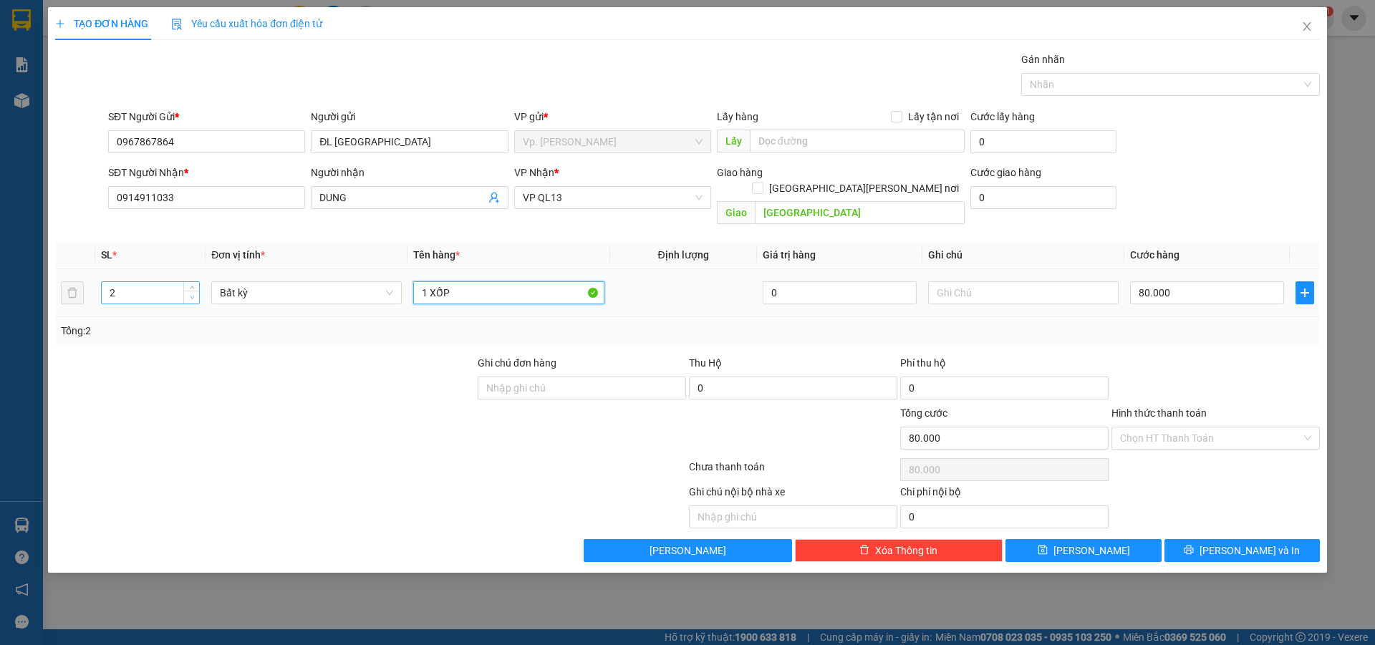
type input "1 XỐP"
type input "1"
click at [191, 294] on span "down" at bounding box center [192, 298] width 9 height 9
click at [1179, 284] on input "80.000" at bounding box center [1207, 292] width 154 height 23
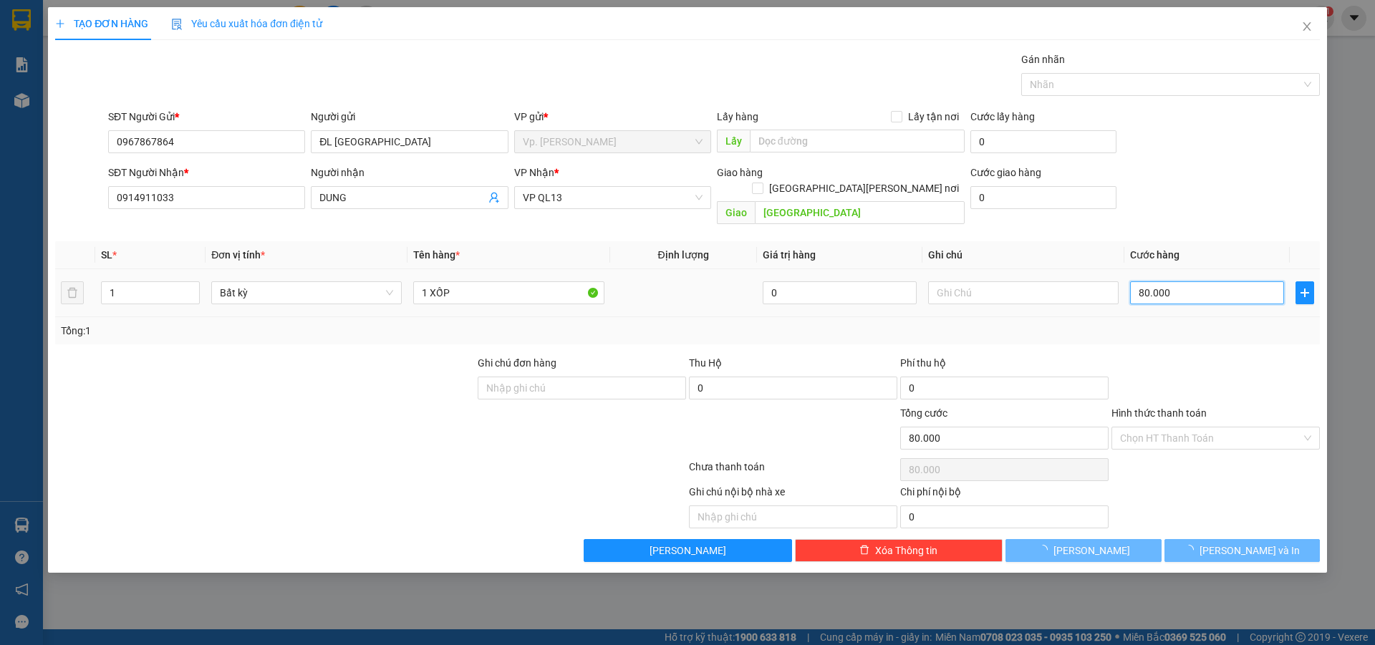
type input "0"
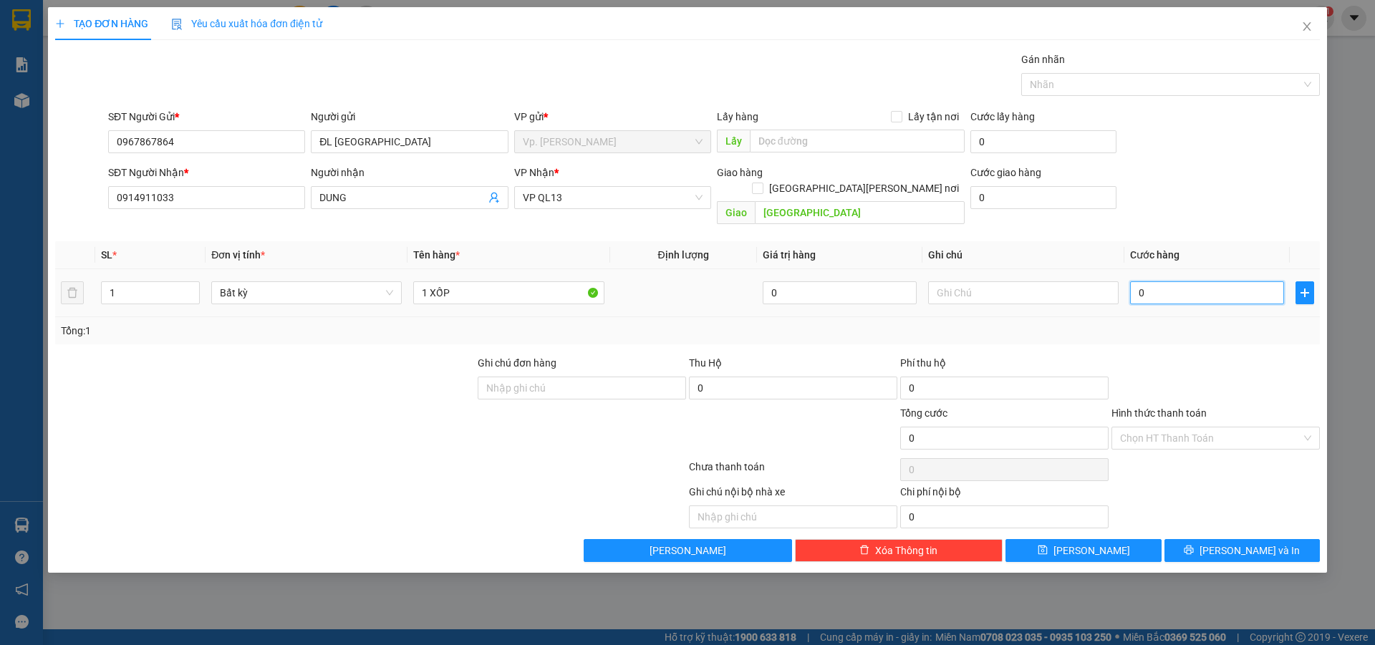
type input "3"
type input "03"
type input "30"
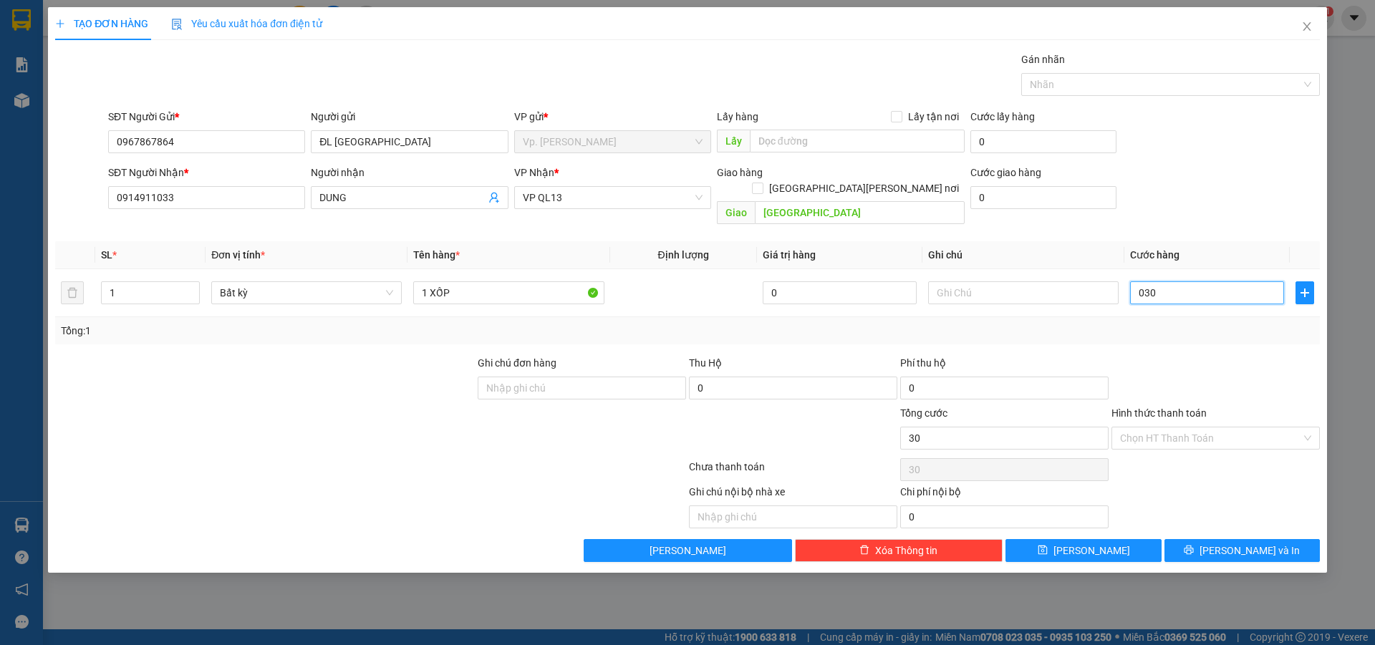
type input "030"
type input "30.000"
click at [1169, 323] on div "Tổng: 1" at bounding box center [687, 331] width 1253 height 16
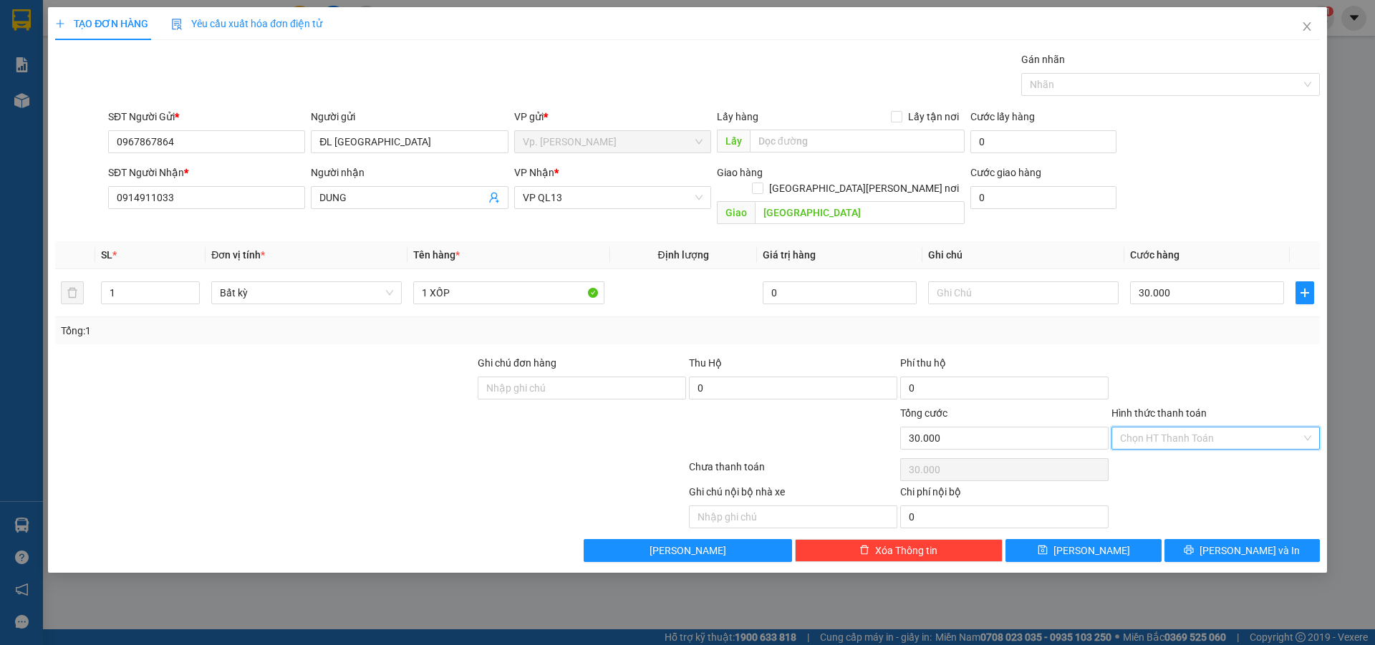
click at [1188, 433] on input "Hình thức thanh toán" at bounding box center [1210, 438] width 181 height 21
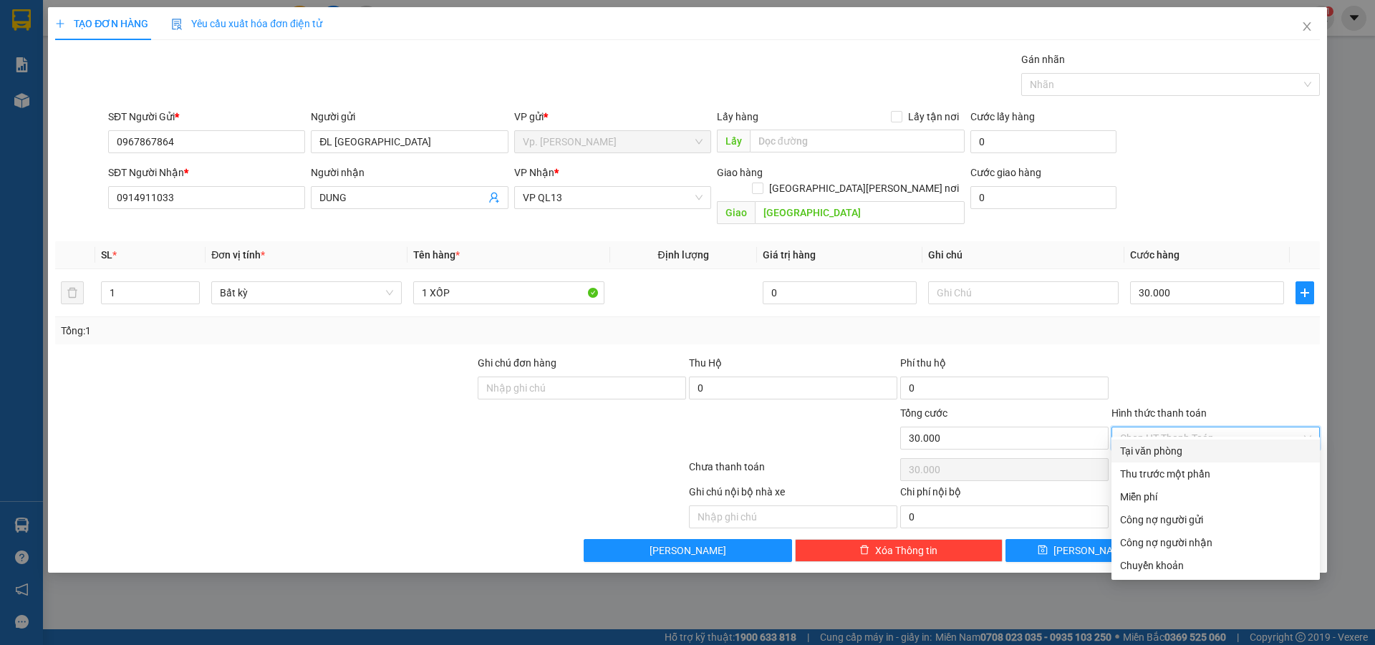
click at [1182, 445] on div "Tại văn phòng" at bounding box center [1215, 451] width 191 height 16
type input "0"
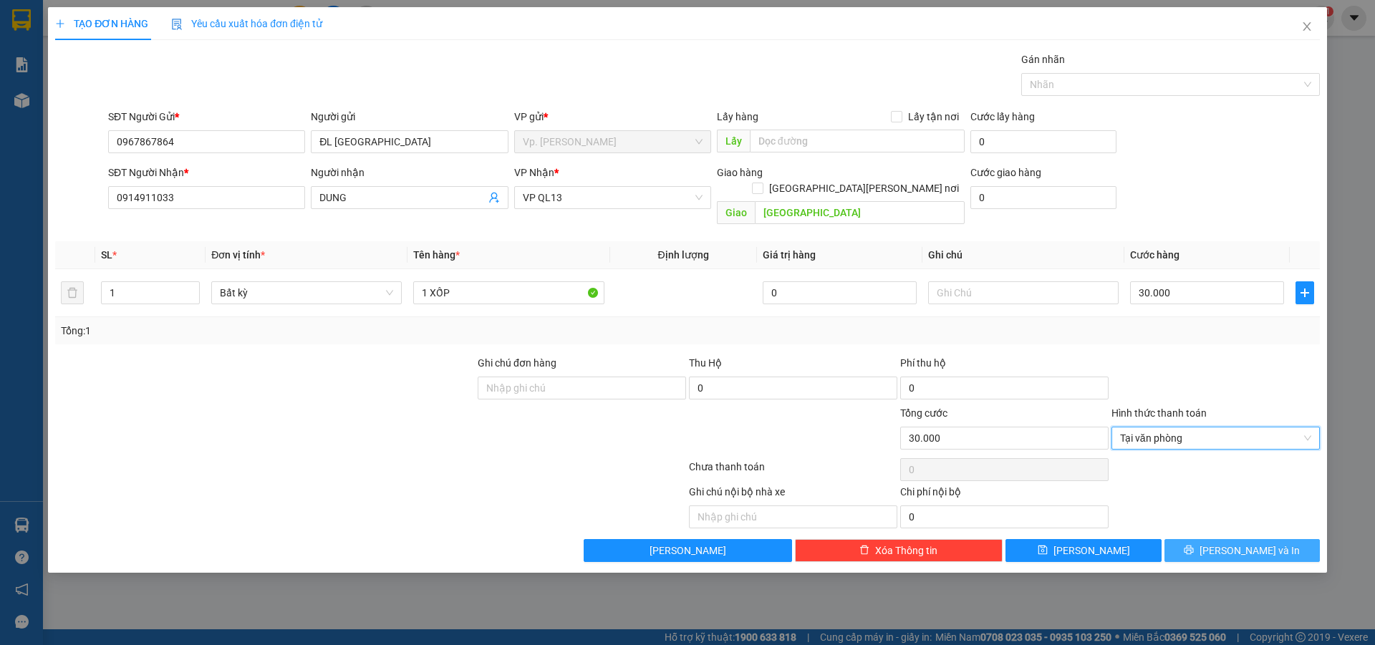
click at [1194, 546] on icon "printer" at bounding box center [1188, 550] width 9 height 9
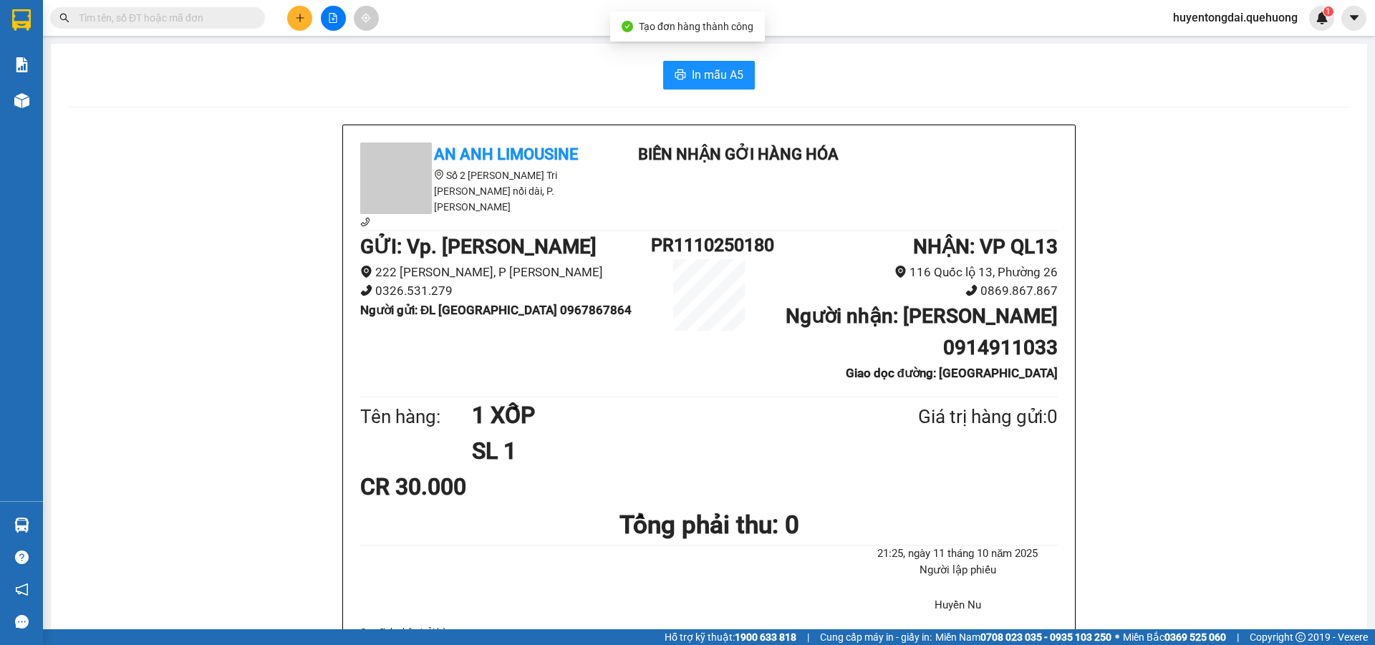
drag, startPoint x: 312, startPoint y: 26, endPoint x: 306, endPoint y: 21, distance: 8.2
click at [311, 26] on div at bounding box center [332, 18] width 107 height 25
click at [306, 21] on button at bounding box center [299, 18] width 25 height 25
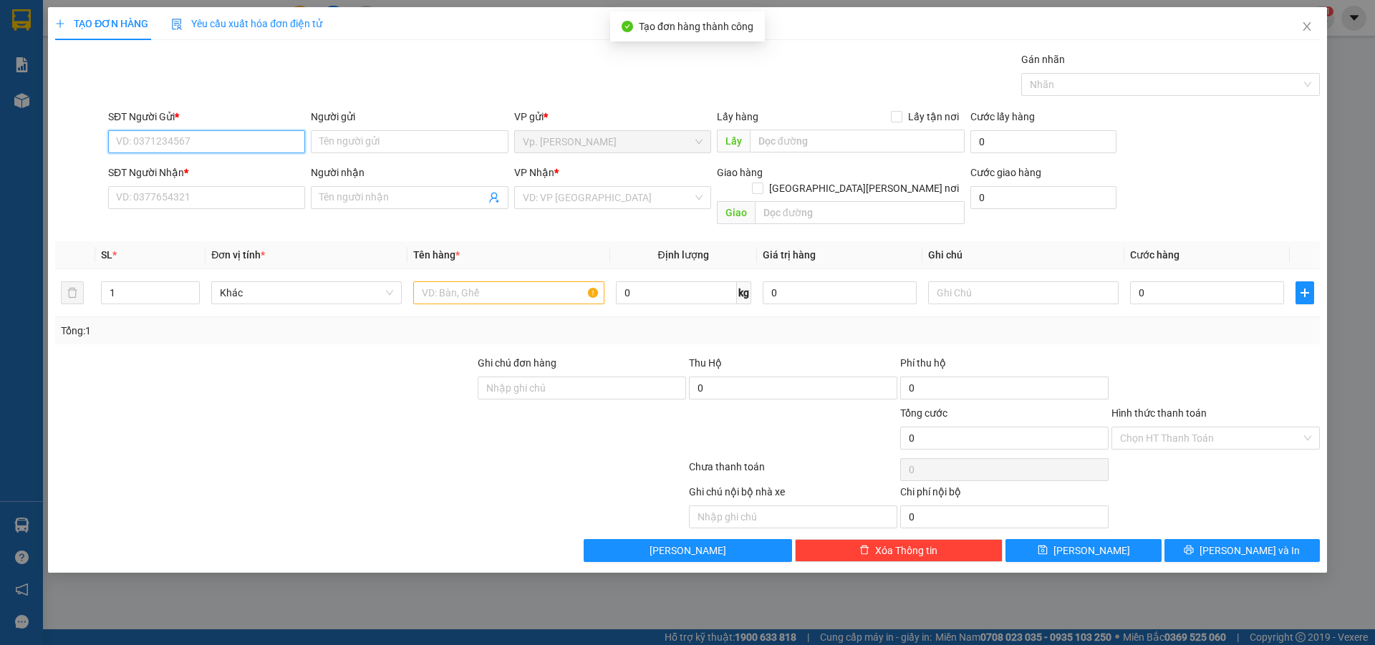
click at [163, 148] on input "SĐT Người Gửi *" at bounding box center [206, 141] width 197 height 23
paste input "0967867864"
type input "0967867864"
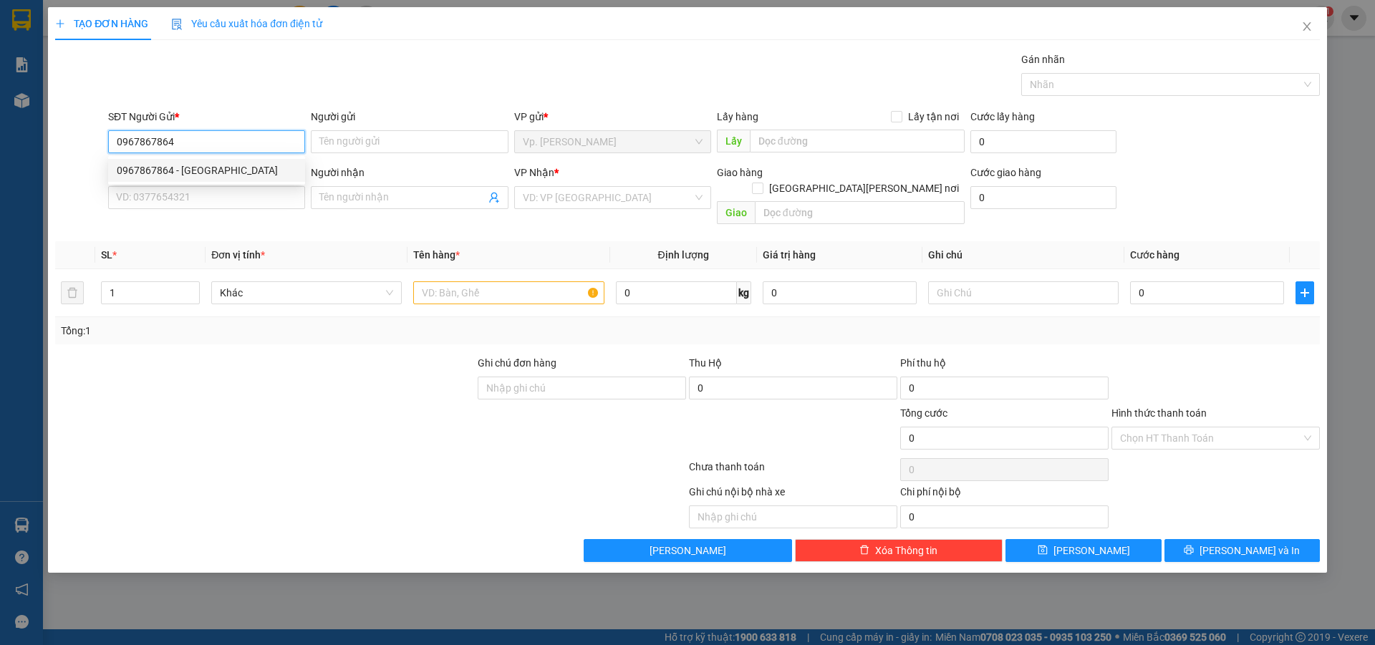
click at [193, 170] on div "0967867864 - ĐL ĐÔNG HẢI" at bounding box center [207, 171] width 180 height 16
type input "ĐL ĐÔNG HẢI"
type input "0914911033"
type input "DUNG"
type input "[GEOGRAPHIC_DATA]"
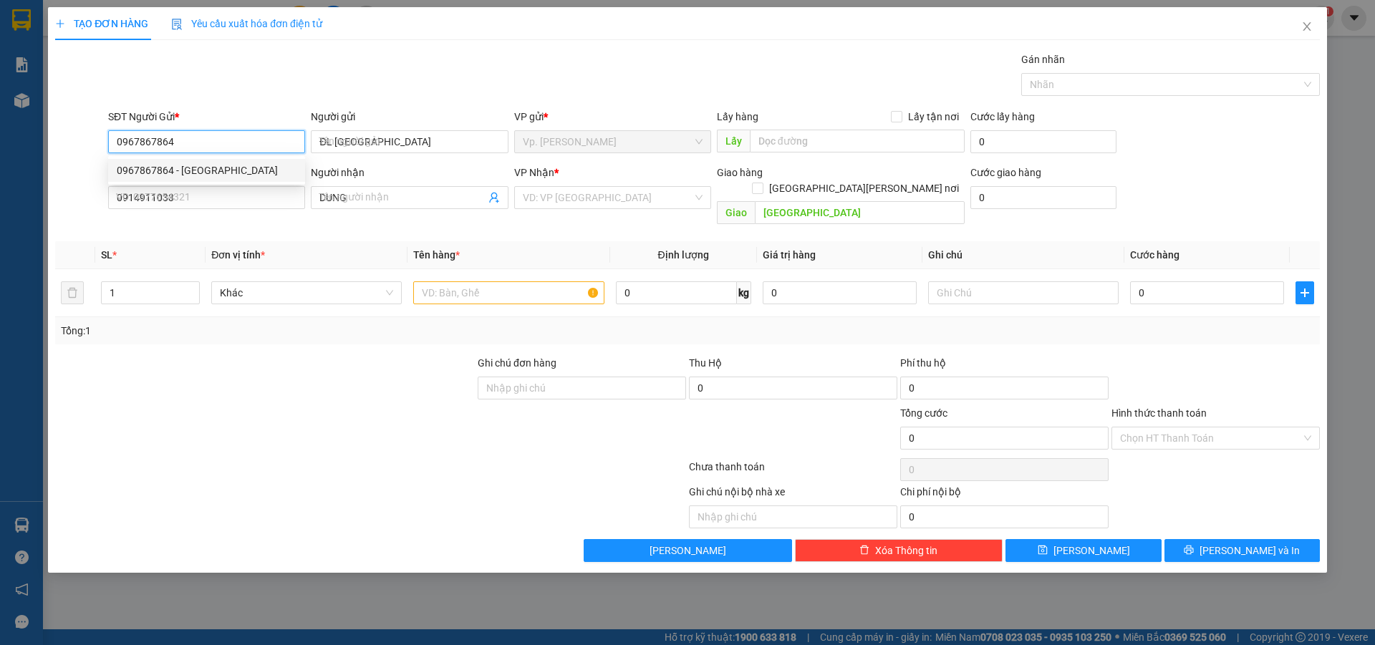
type input "30.000"
type input "0967867864"
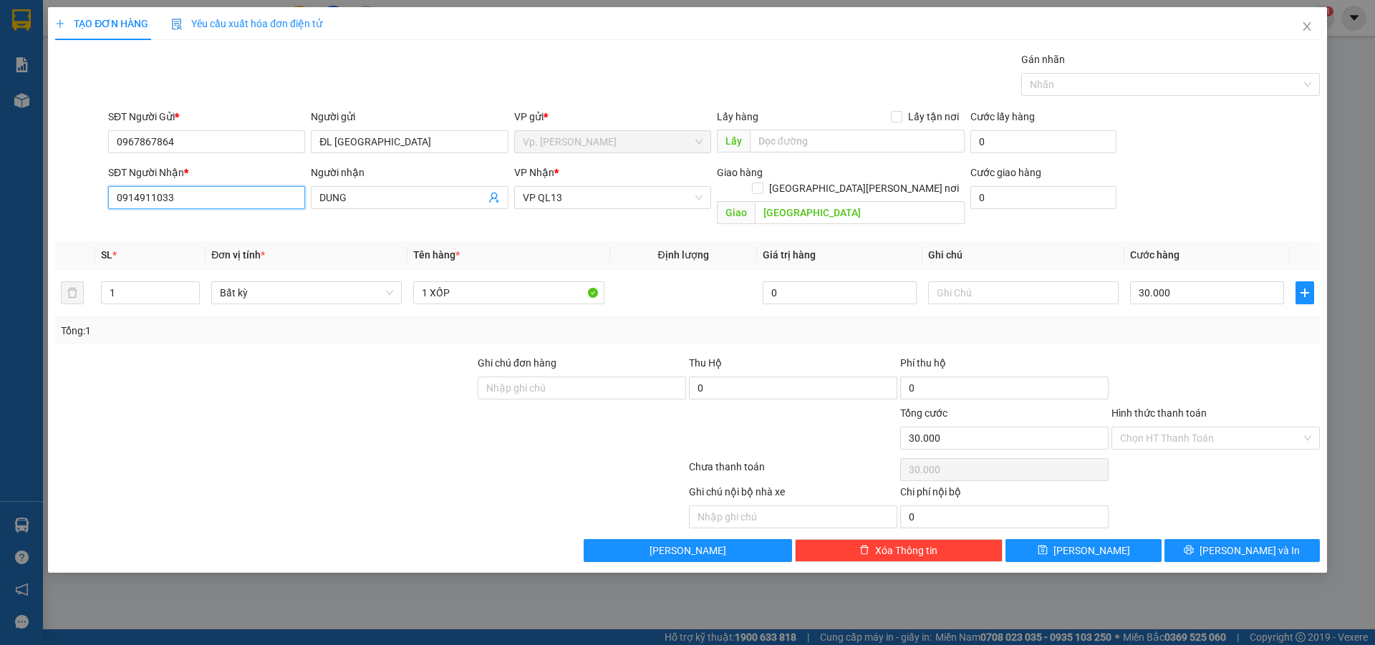
click at [196, 196] on input "0914911033" at bounding box center [206, 197] width 197 height 23
type input "0817705654"
click at [201, 228] on div "0817705654 - TÀI" at bounding box center [207, 226] width 180 height 16
type input "TÀI"
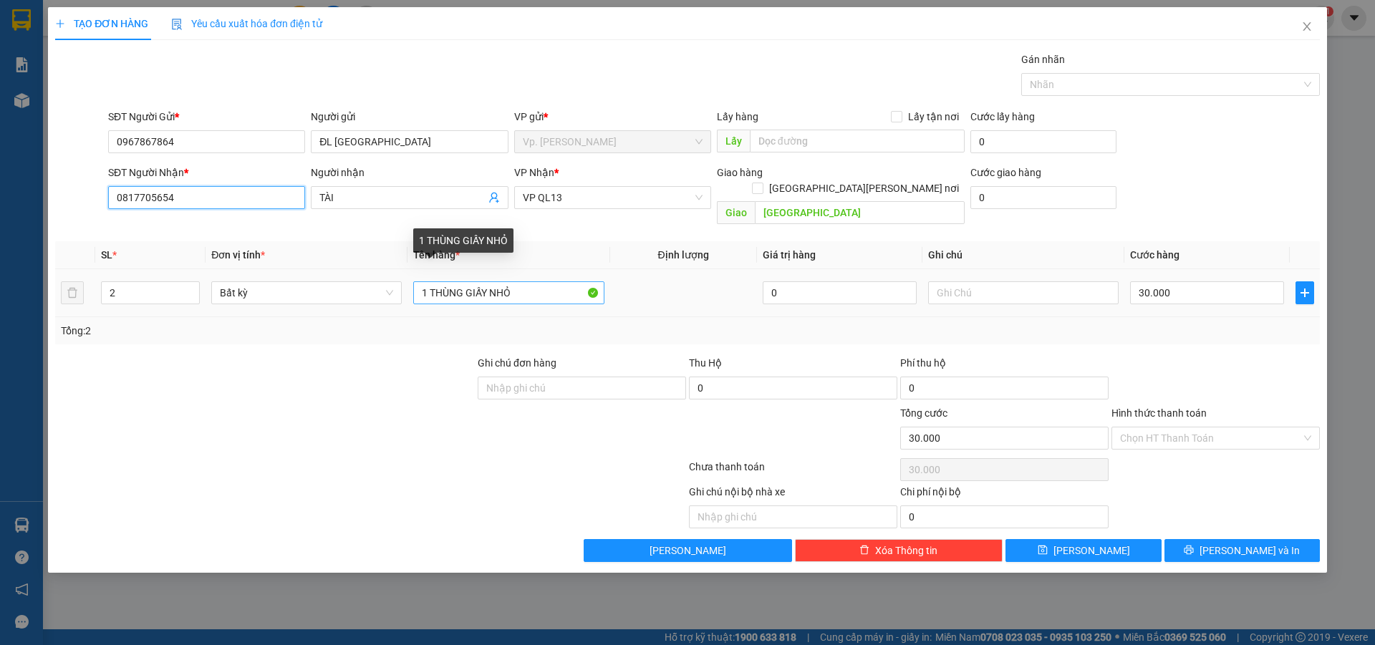
type input "0817705654"
drag, startPoint x: 428, startPoint y: 283, endPoint x: 597, endPoint y: 298, distance: 169.7
click at [597, 298] on td "1 THÙNG GIẤY NHỎ" at bounding box center [508, 293] width 202 height 48
type input "1 BỊCH"
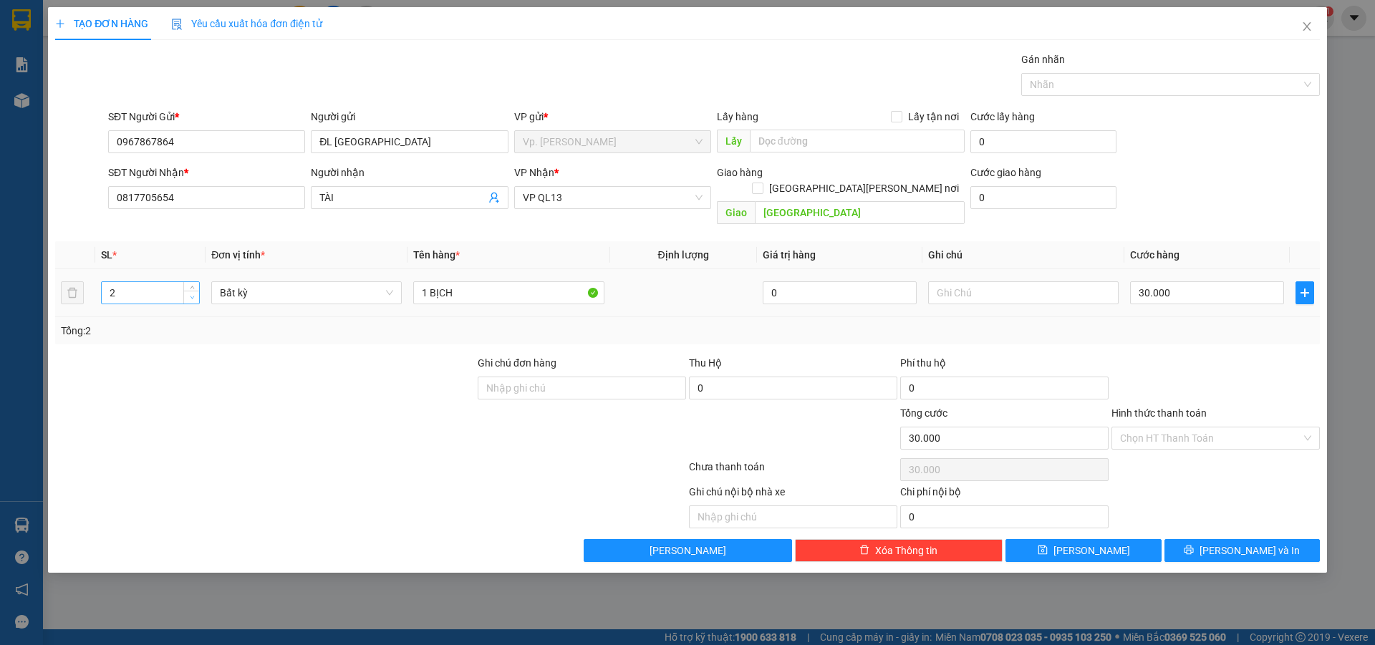
type input "1"
click at [195, 294] on span "down" at bounding box center [192, 298] width 9 height 9
click at [478, 281] on input "1 BỊCH" at bounding box center [508, 292] width 190 height 23
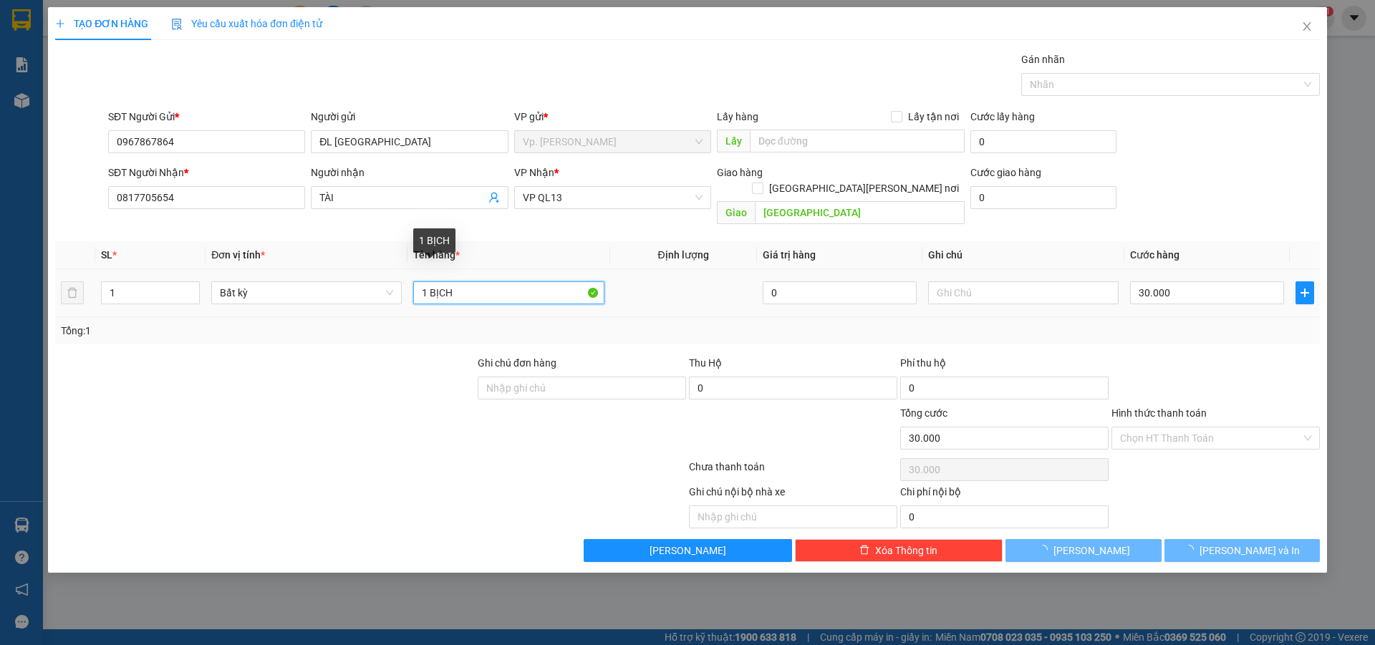
type input "0"
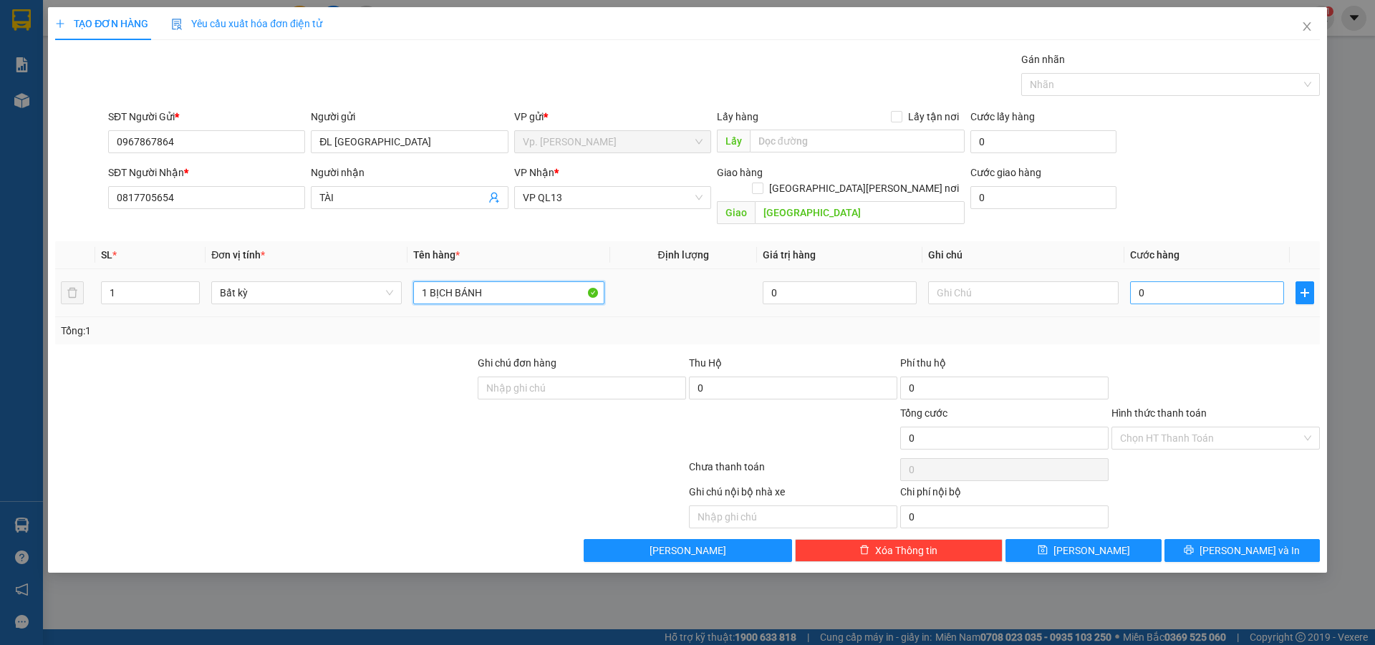
type input "1 BỊCH BÁNH"
drag, startPoint x: 1186, startPoint y: 274, endPoint x: 1162, endPoint y: 269, distance: 24.0
click at [1184, 281] on input "0" at bounding box center [1207, 292] width 154 height 23
type input "2"
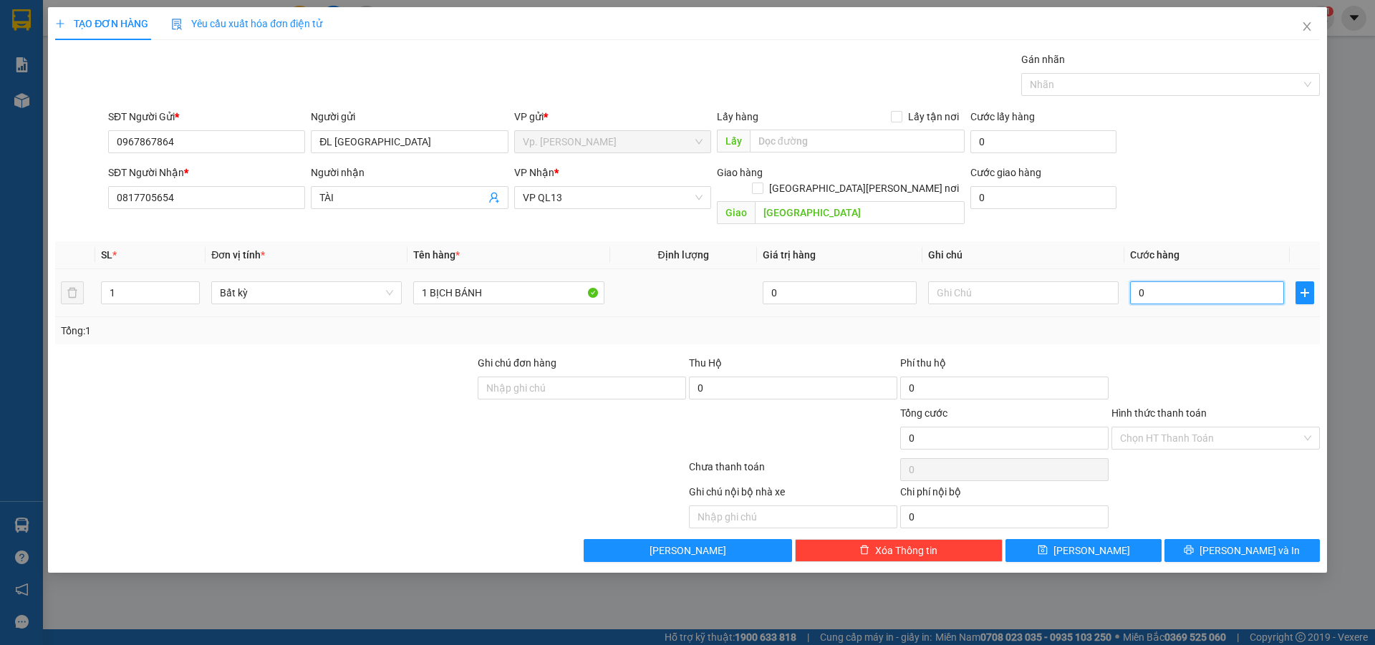
type input "2"
type input "20"
type input "20.000"
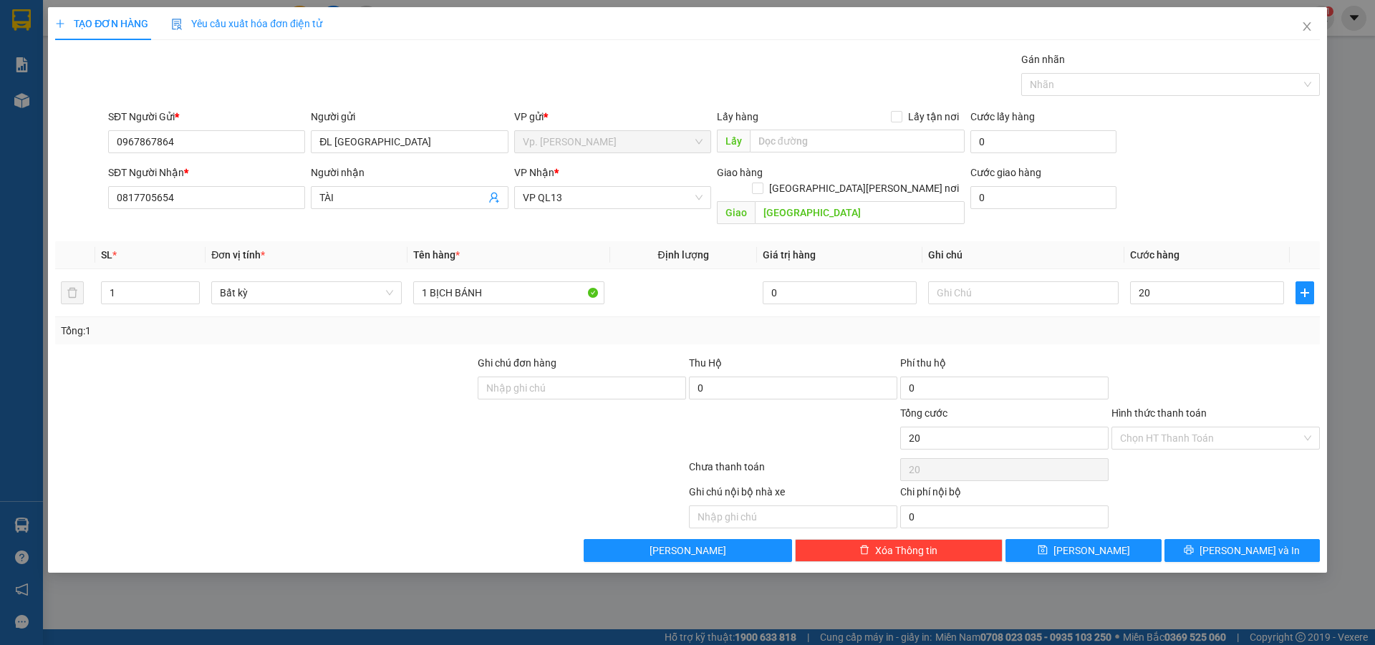
type input "20.000"
click at [1150, 355] on div at bounding box center [1215, 380] width 211 height 50
click at [1211, 430] on input "Hình thức thanh toán" at bounding box center [1210, 438] width 181 height 21
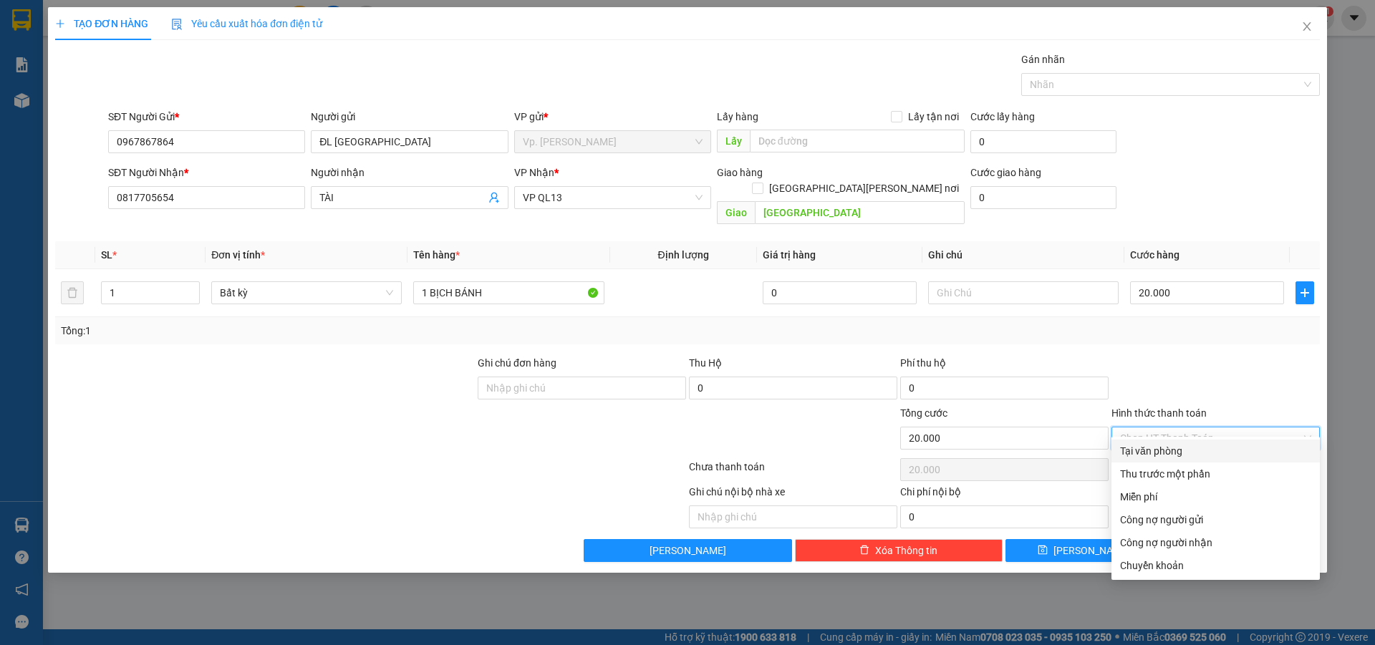
click at [1178, 448] on div "Tại văn phòng" at bounding box center [1215, 451] width 191 height 16
type input "0"
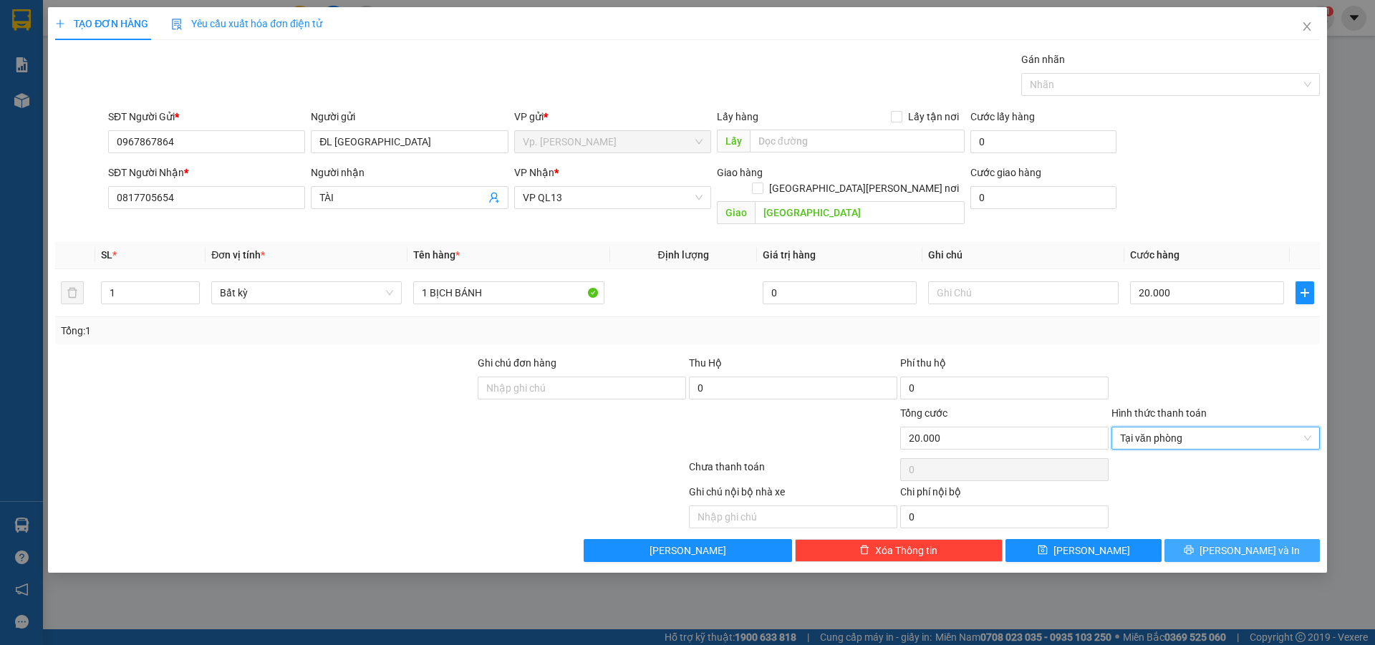
click at [1194, 545] on icon "printer" at bounding box center [1189, 550] width 10 height 10
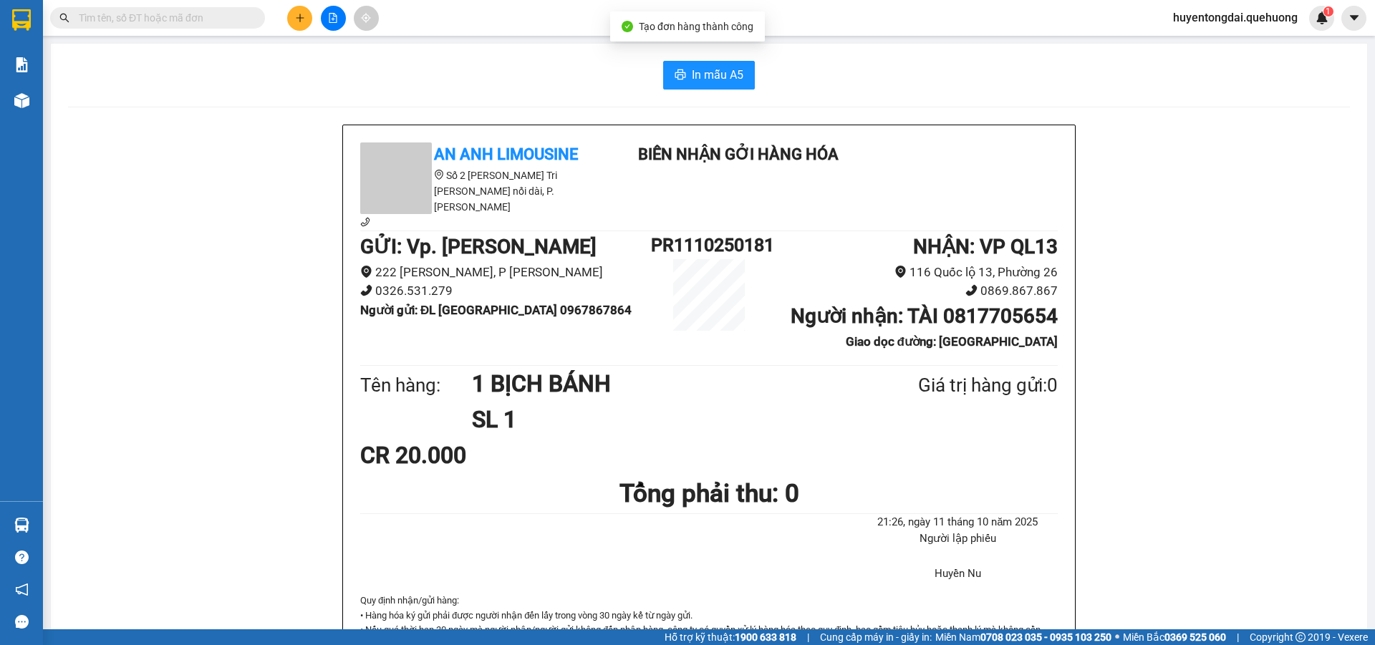
click at [312, 21] on button at bounding box center [299, 18] width 25 height 25
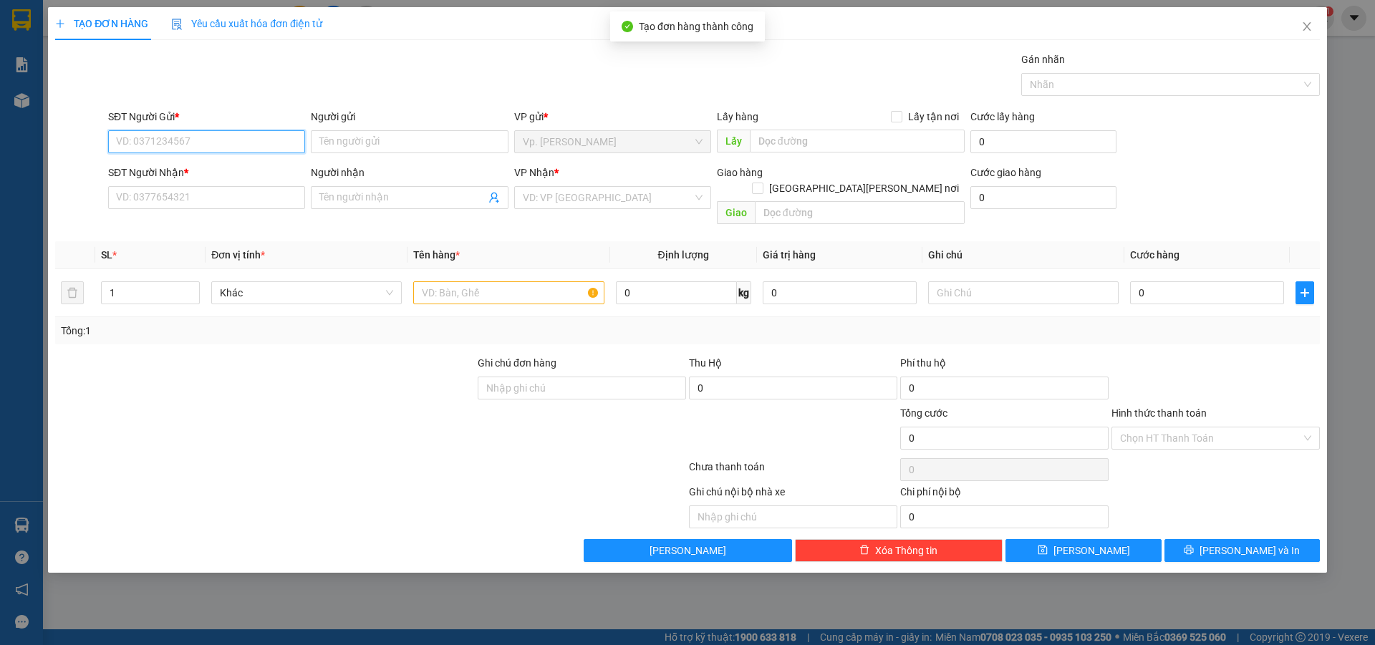
click at [246, 132] on input "SĐT Người Gửi *" at bounding box center [206, 141] width 197 height 23
paste input "0967867864"
type input "0967867864"
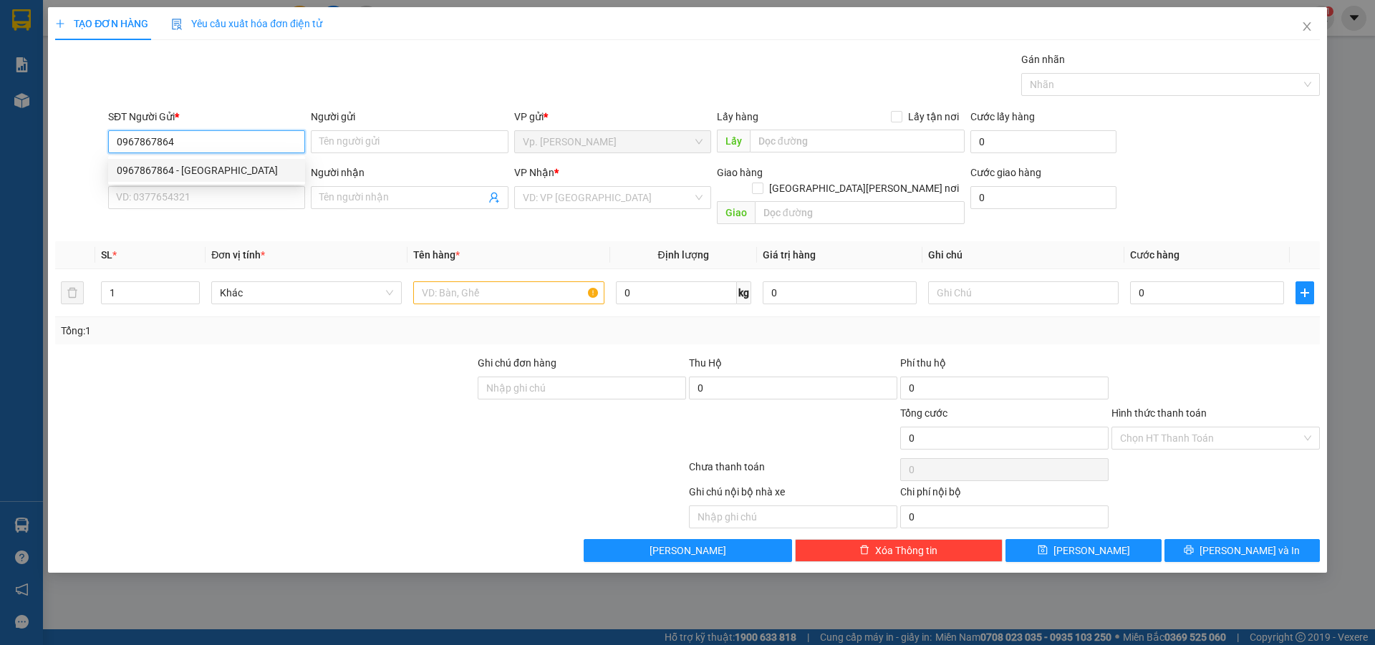
click at [198, 166] on div "0967867864 - ĐL ĐÔNG HẢI" at bounding box center [207, 171] width 180 height 16
type input "ĐL ĐÔNG HẢI"
type input "0817705654"
type input "TÀI"
type input "[GEOGRAPHIC_DATA]"
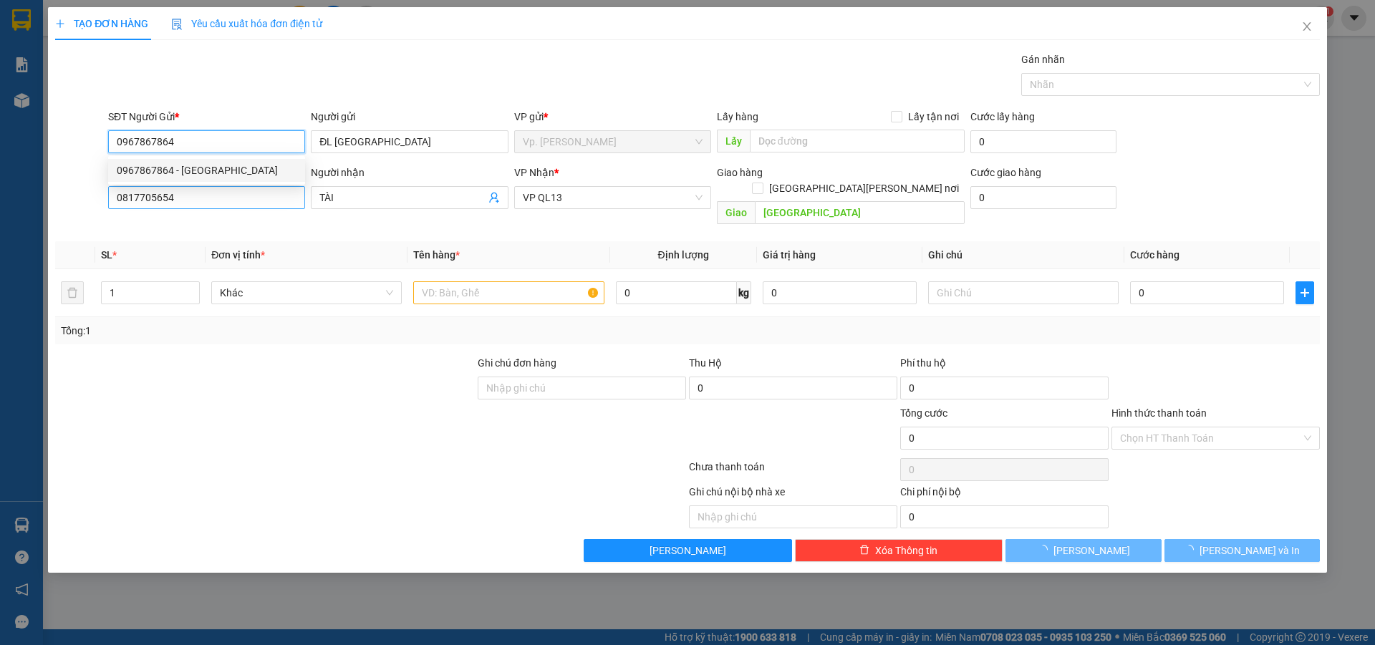
type input "20.000"
type input "0967867864"
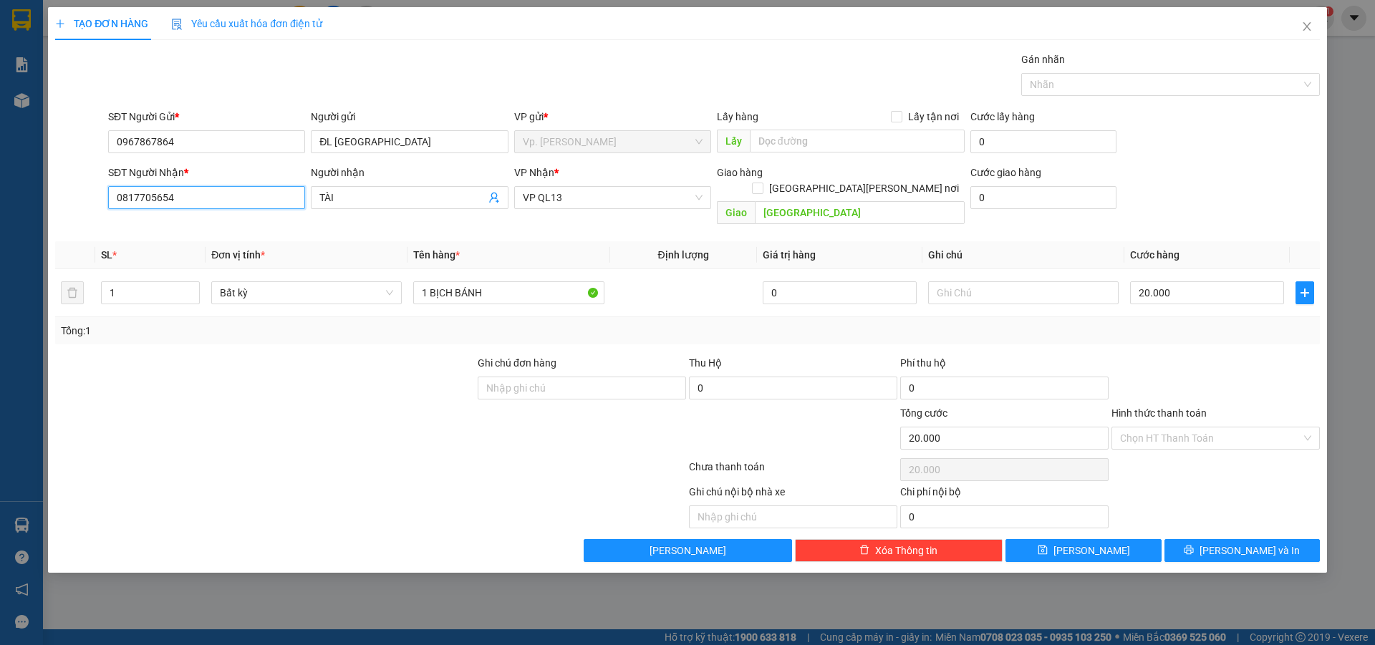
click at [200, 205] on input "0817705654" at bounding box center [206, 197] width 197 height 23
type input "0388955298"
click at [193, 233] on div "0388955298 - XINH" at bounding box center [207, 226] width 180 height 16
type input "XINH"
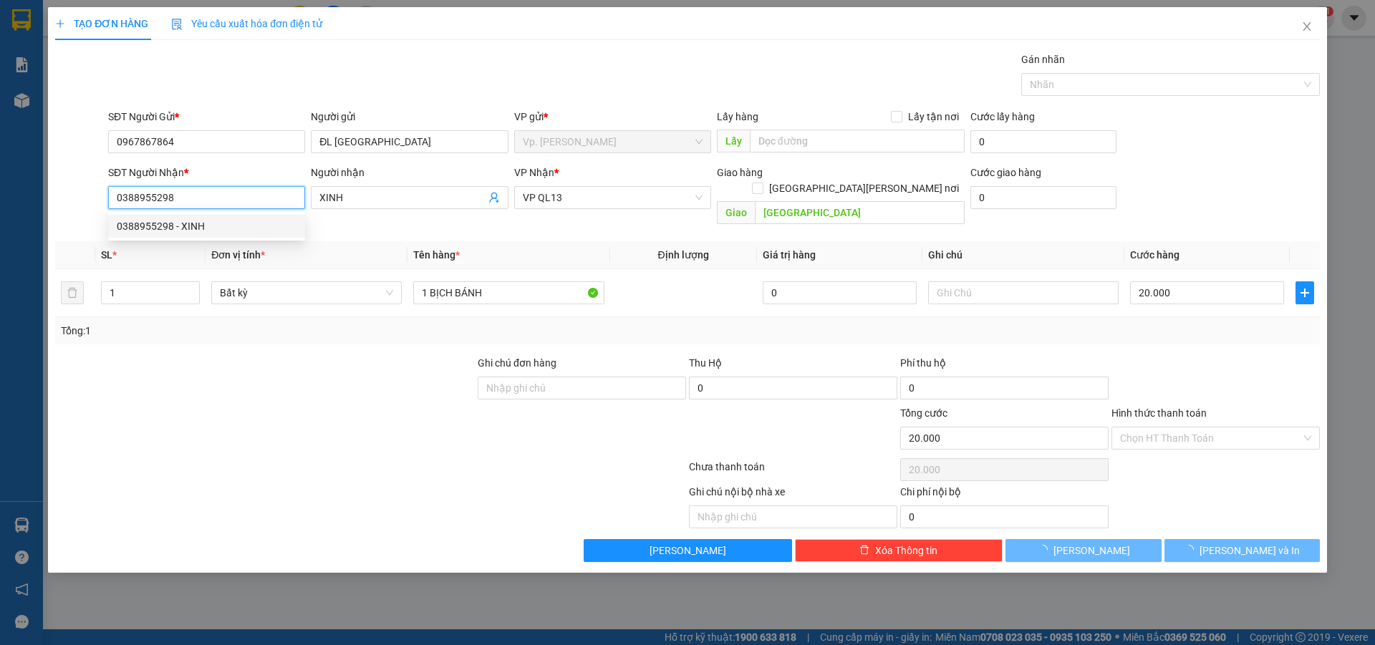
type input "50.000"
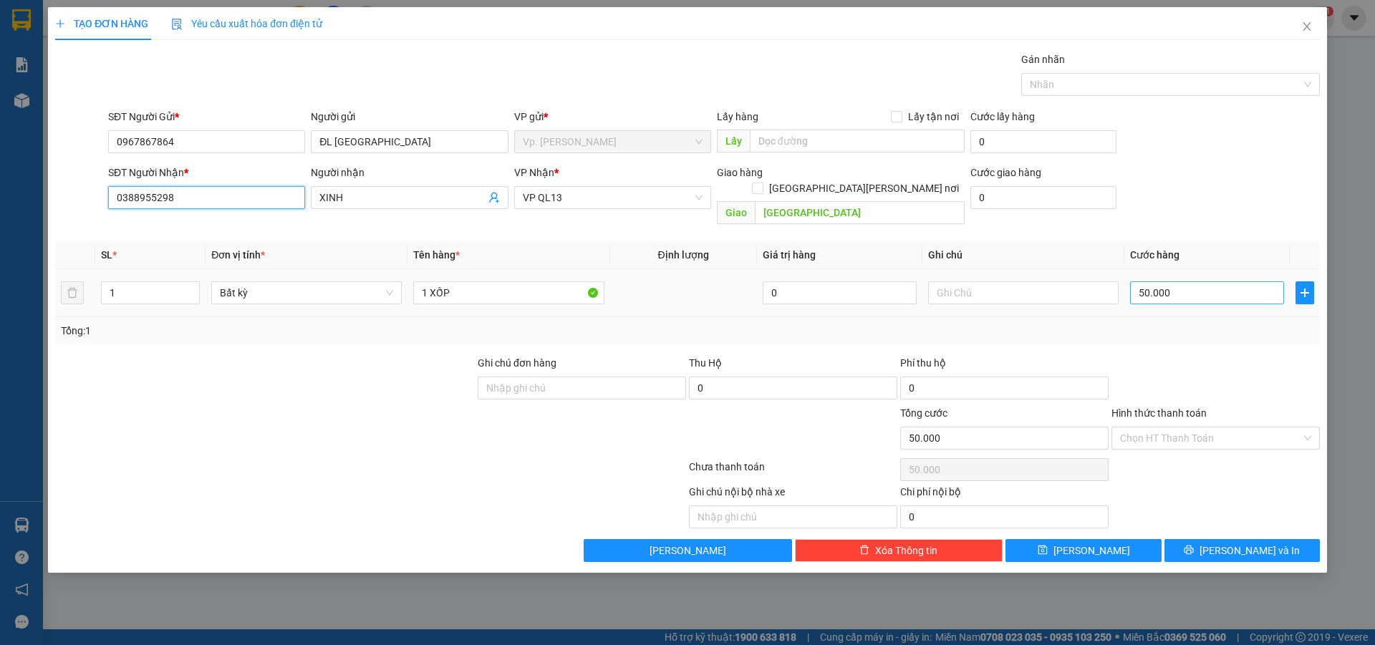
type input "0388955298"
drag, startPoint x: 1233, startPoint y: 279, endPoint x: 1169, endPoint y: 301, distance: 67.9
click at [1232, 281] on input "50.000" at bounding box center [1207, 292] width 154 height 23
type input "3"
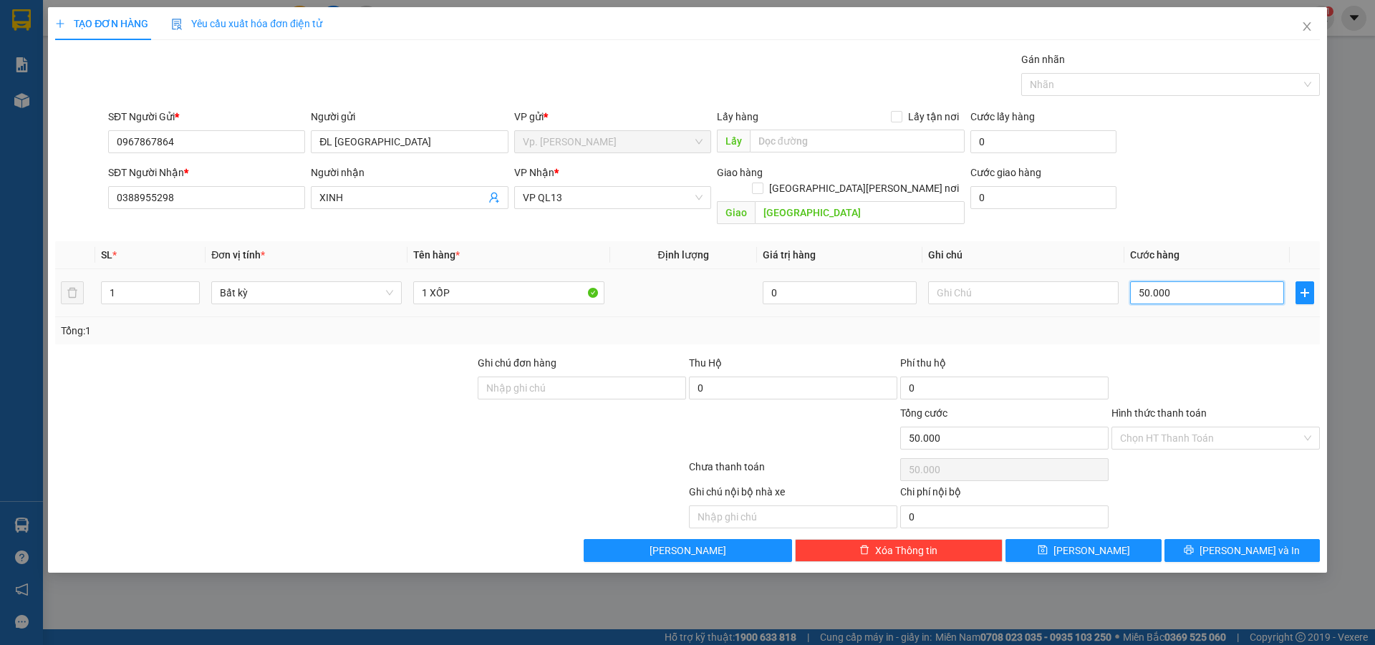
type input "3"
type input "30"
type input "30.000"
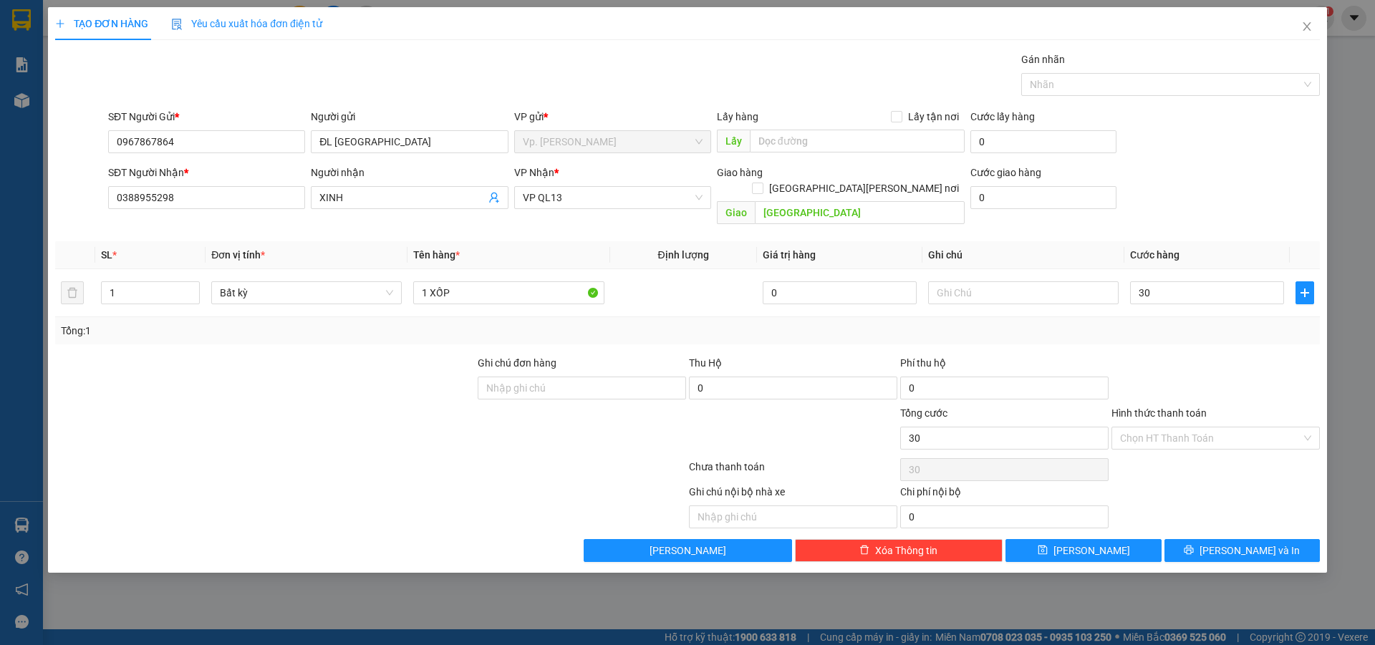
type input "30.000"
click at [1123, 323] on div "Tổng: 1" at bounding box center [687, 331] width 1253 height 16
click at [1176, 428] on input "Hình thức thanh toán" at bounding box center [1210, 438] width 181 height 21
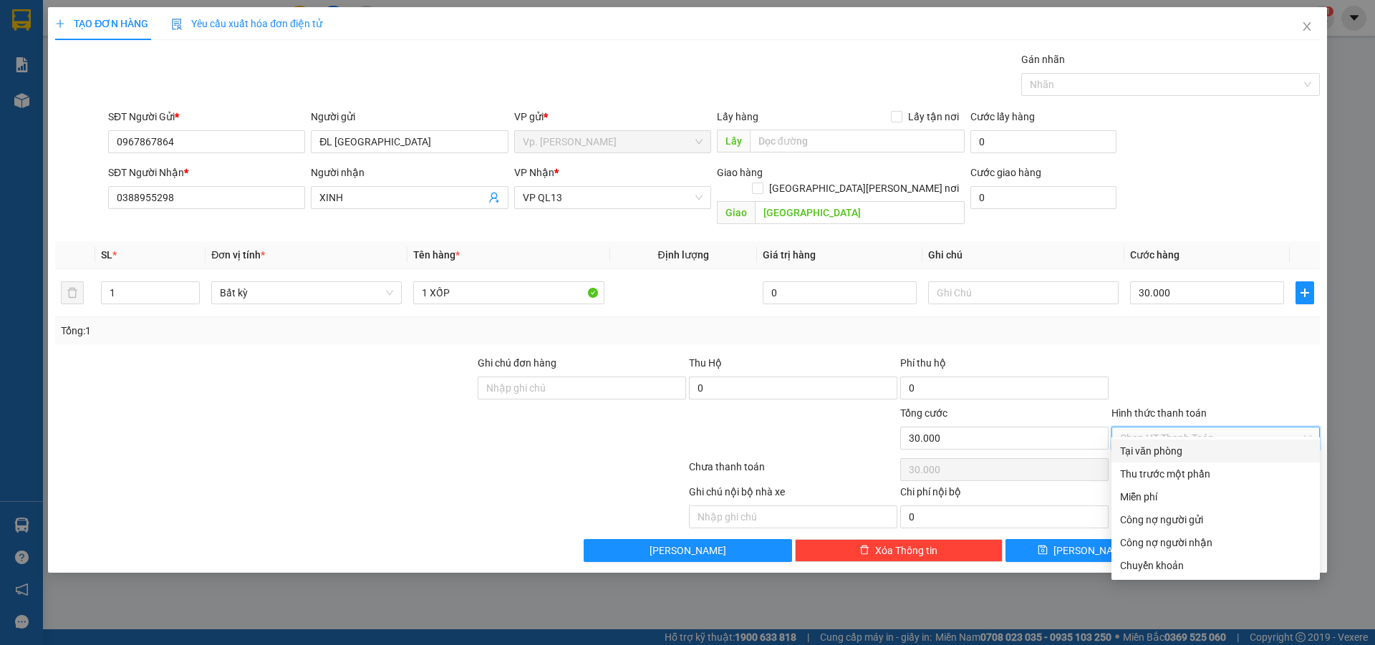
click at [1179, 439] on div "Transit Pickup Surcharge Ids Transit Deliver Surcharge Ids Transit Deliver Surc…" at bounding box center [687, 307] width 1265 height 511
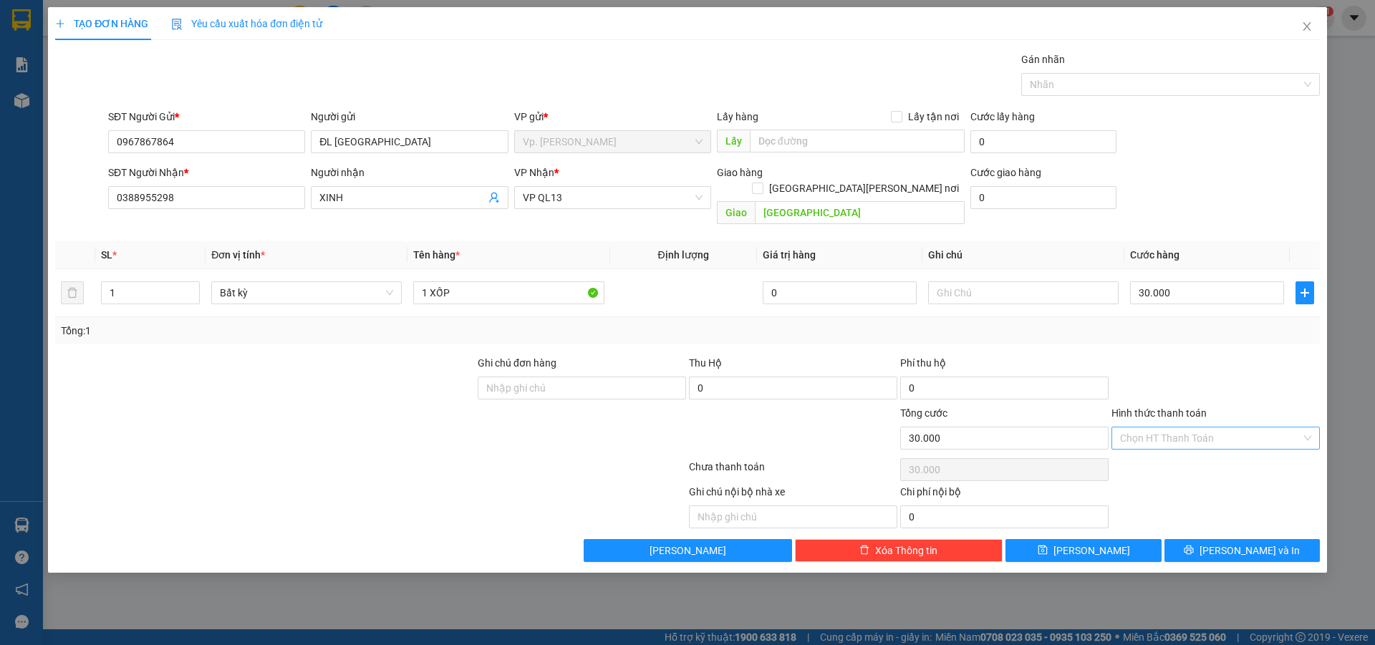
click at [1195, 428] on input "Hình thức thanh toán" at bounding box center [1210, 438] width 181 height 21
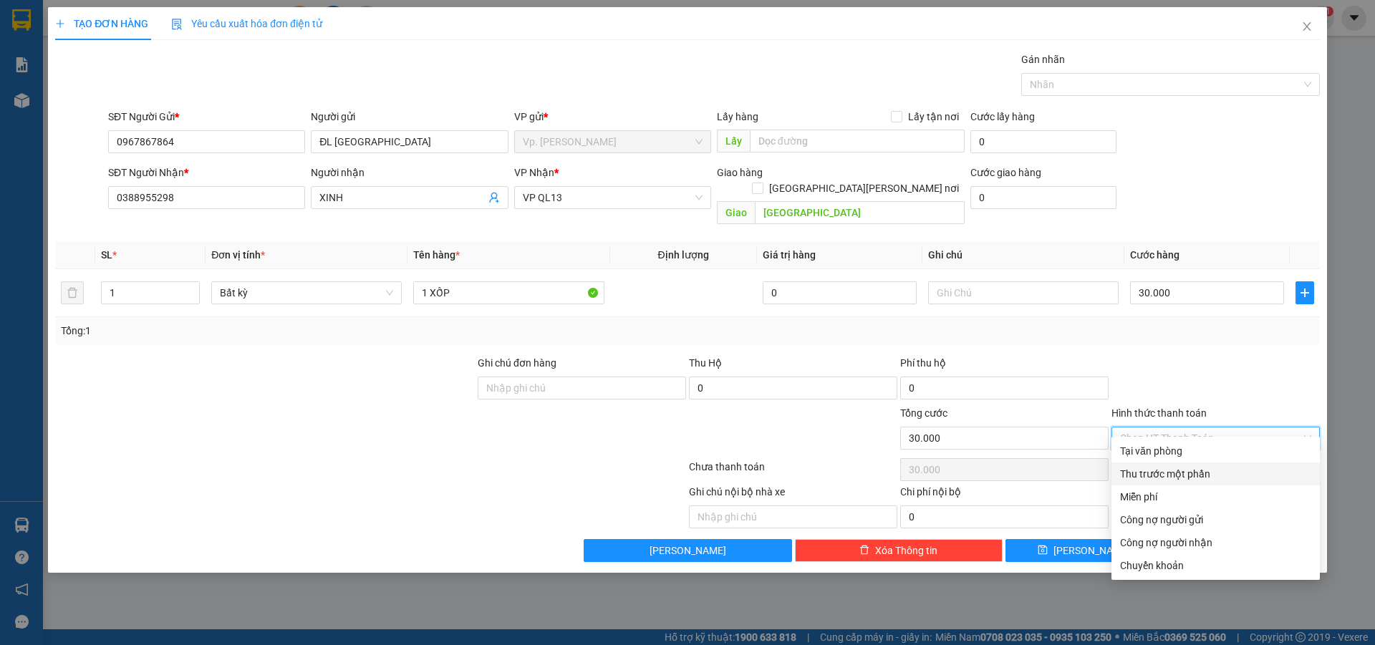
click at [1180, 462] on div "Tại văn phòng" at bounding box center [1215, 451] width 208 height 23
type input "0"
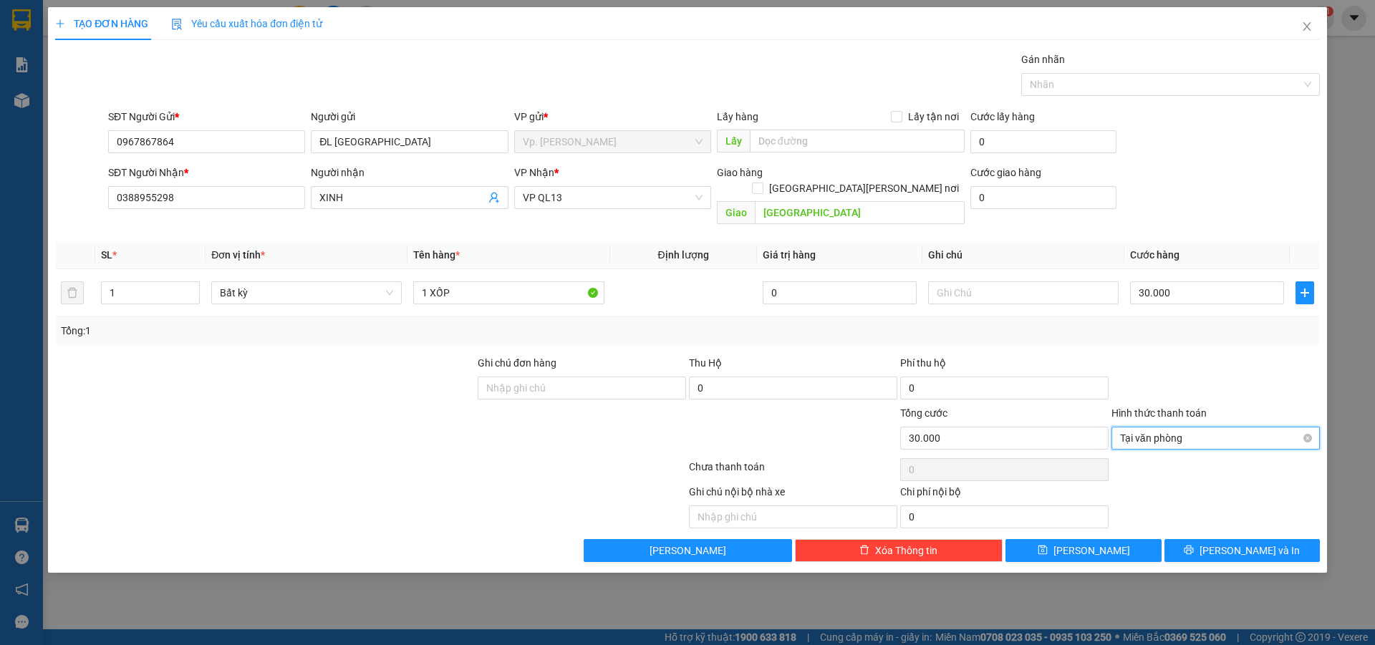
click at [1174, 428] on span "Tại văn phòng" at bounding box center [1215, 438] width 191 height 21
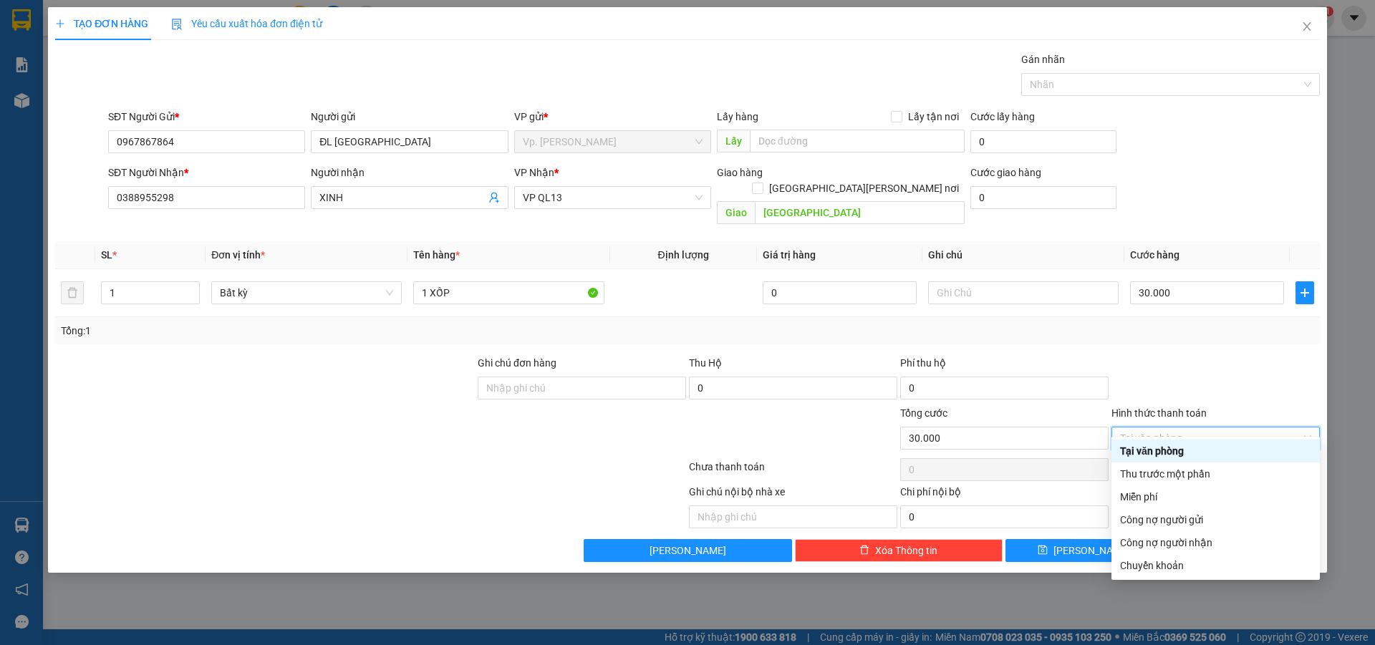
click at [1159, 448] on div "Tại văn phòng" at bounding box center [1215, 451] width 191 height 16
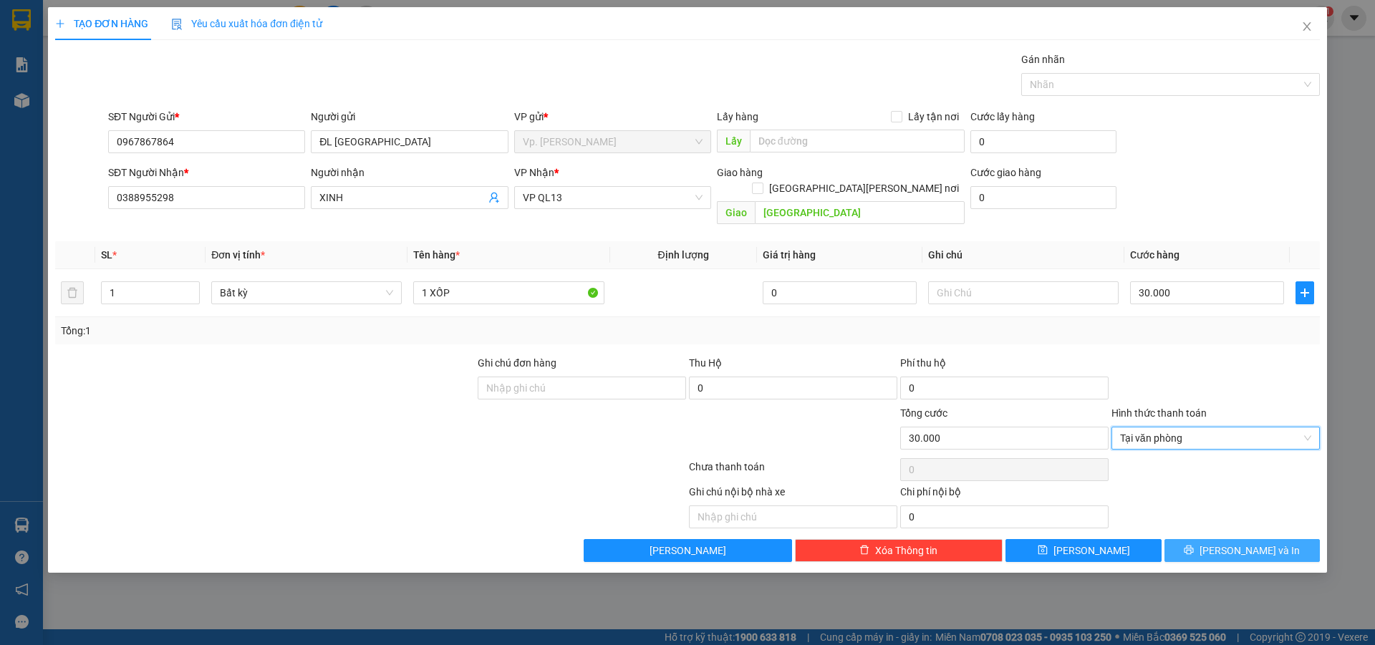
click at [1227, 539] on button "Lưu và In" at bounding box center [1241, 550] width 155 height 23
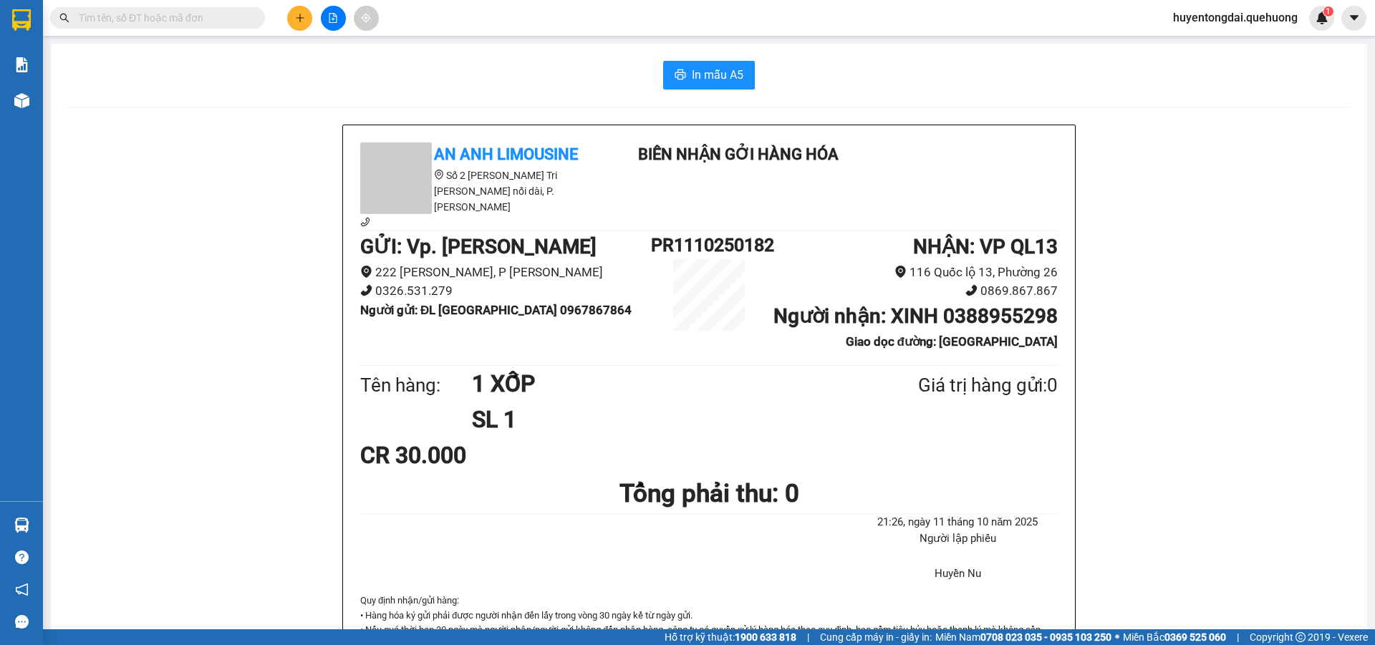
click at [311, 14] on button at bounding box center [299, 18] width 25 height 25
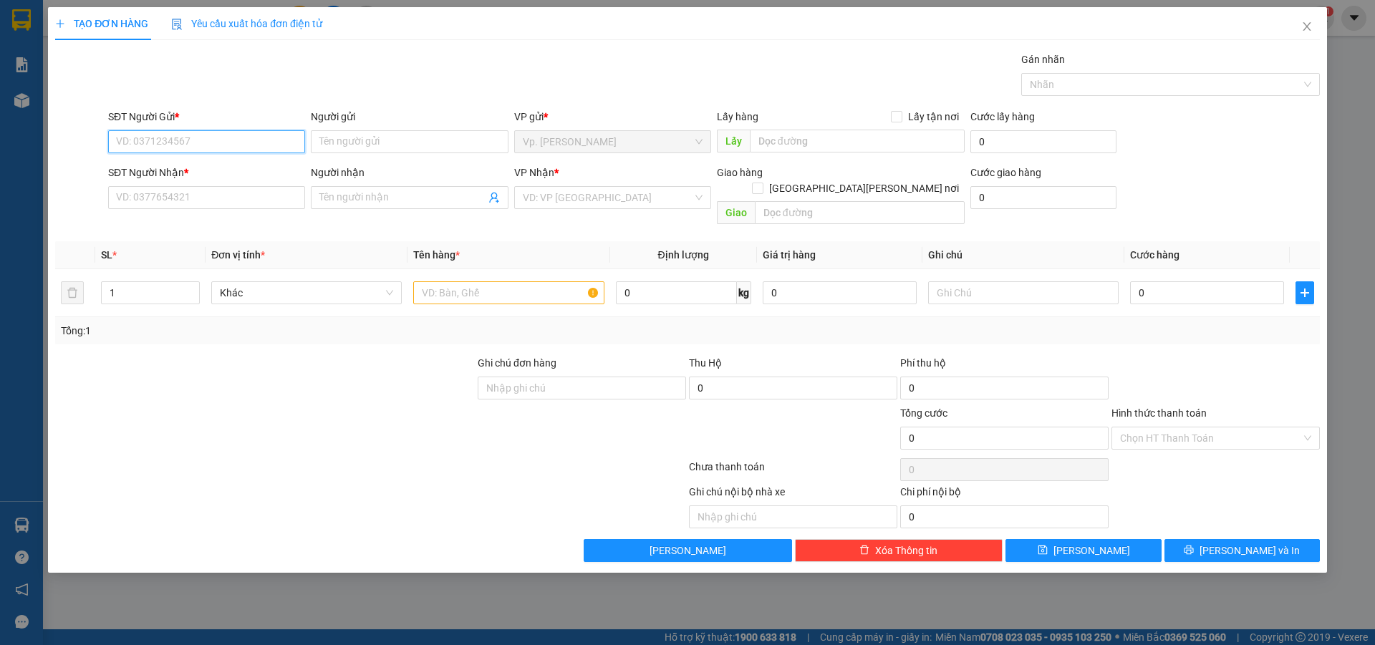
click at [246, 140] on input "SĐT Người Gửi *" at bounding box center [206, 141] width 197 height 23
paste input "0967867864"
type input "0967867864"
click at [227, 170] on div "0967867864 - ĐL ĐÔNG HẢI" at bounding box center [207, 171] width 180 height 16
type input "ĐL ĐÔNG HẢI"
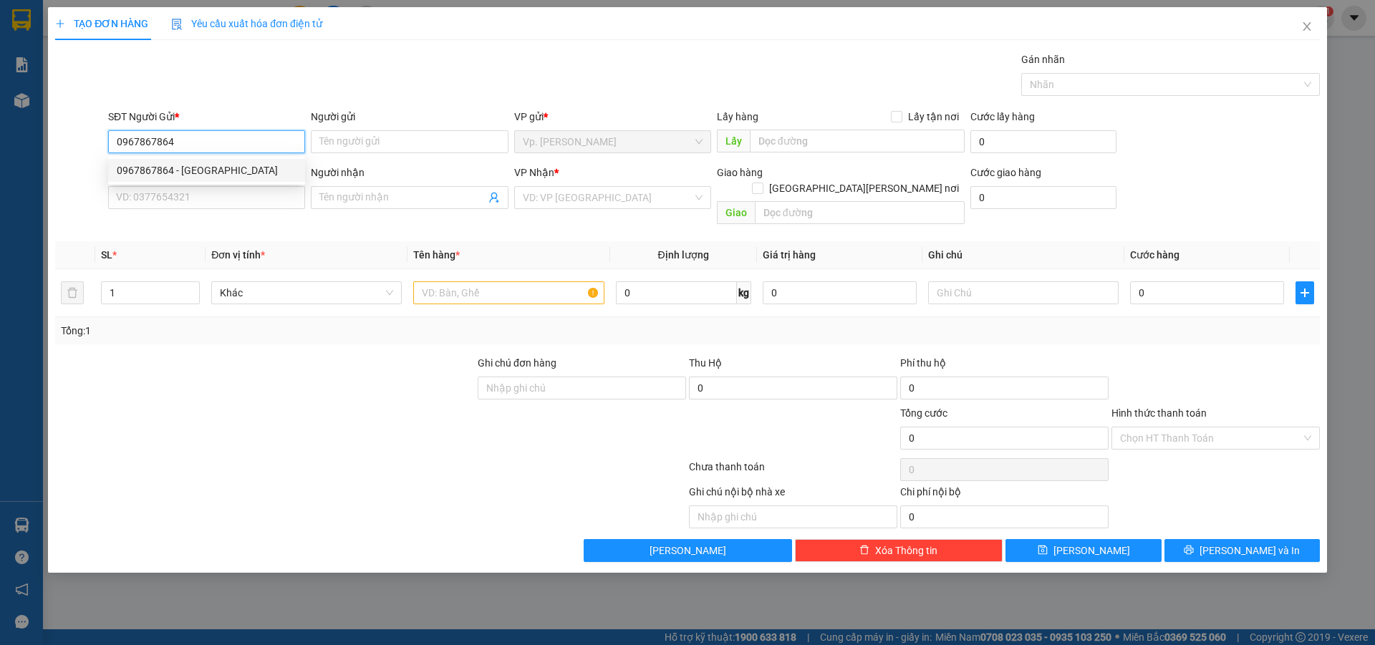
type input "0388955298"
type input "XINH"
type input "[GEOGRAPHIC_DATA]"
type input "30.000"
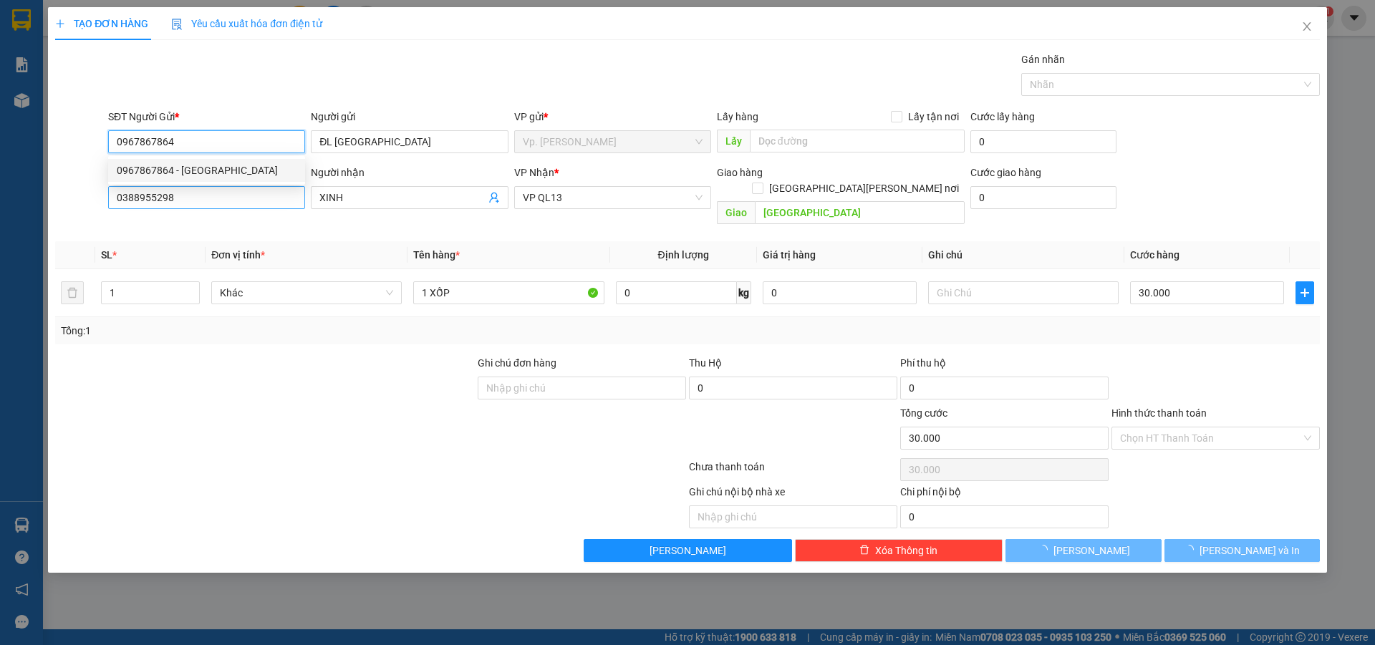
type input "0967867864"
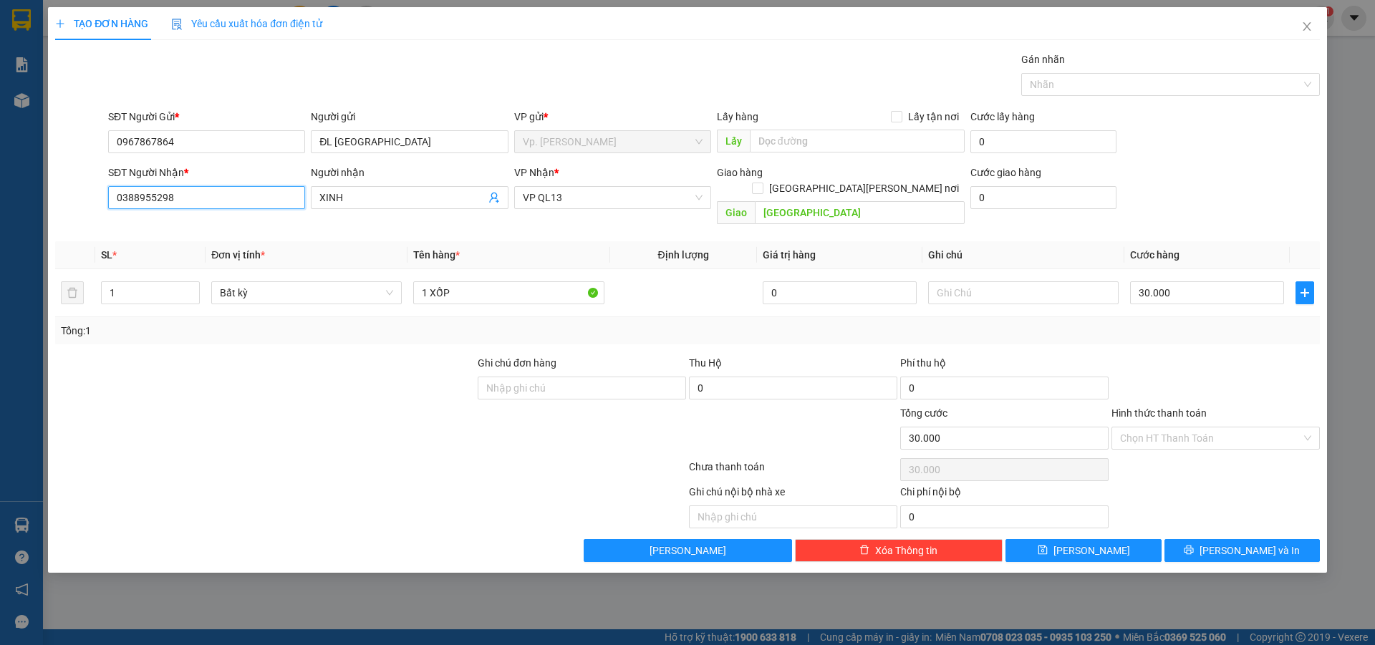
click at [213, 196] on input "0388955298" at bounding box center [206, 197] width 197 height 23
type input "0373455636"
click at [210, 216] on div "0373455636 - NGUYỆT" at bounding box center [206, 226] width 197 height 23
type input "NGUYỆT"
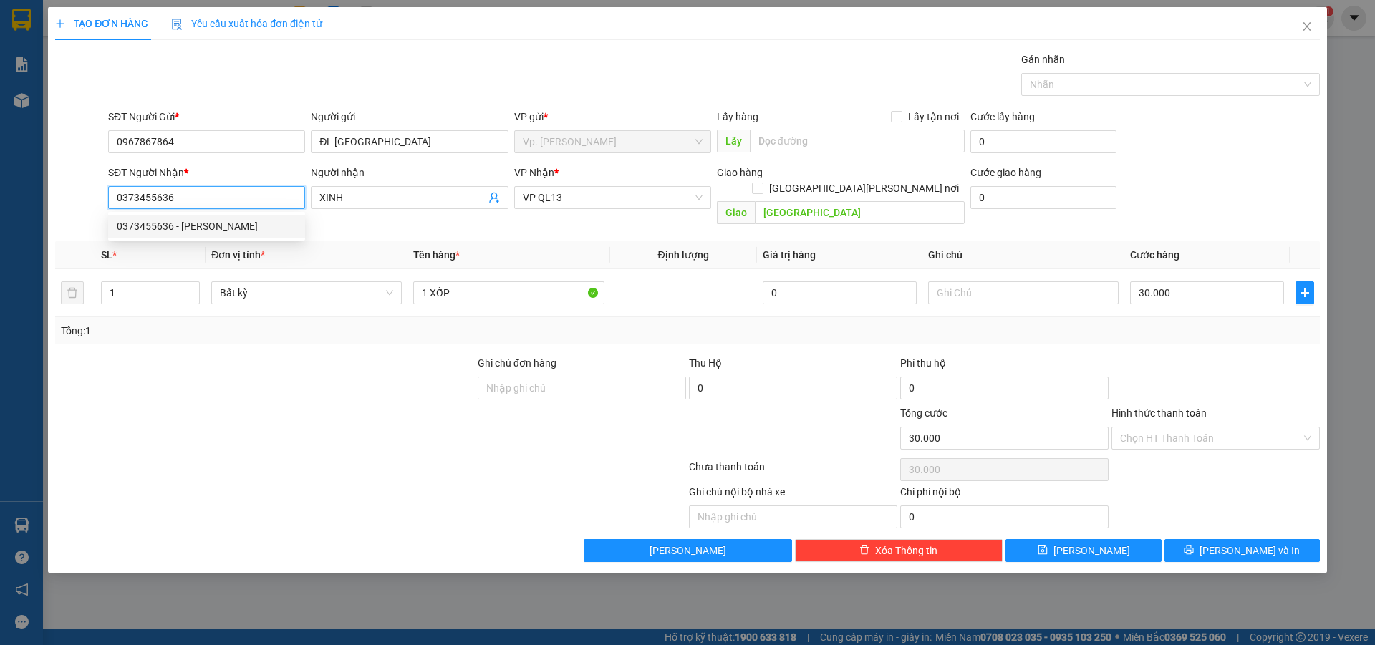
type input "ADV ĐMÉ"
click at [653, 196] on span "[PERSON_NAME]" at bounding box center [613, 197] width 180 height 21
type input "0373455636"
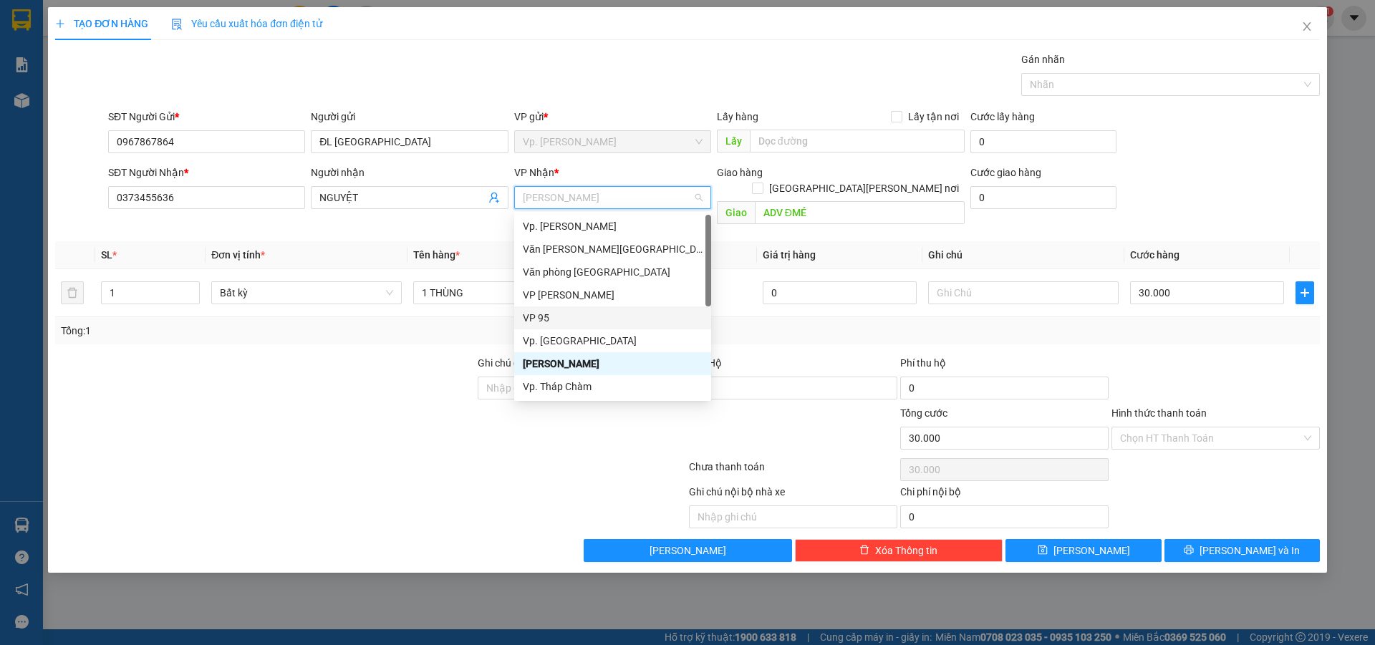
click at [548, 314] on div "VP 95" at bounding box center [613, 318] width 180 height 16
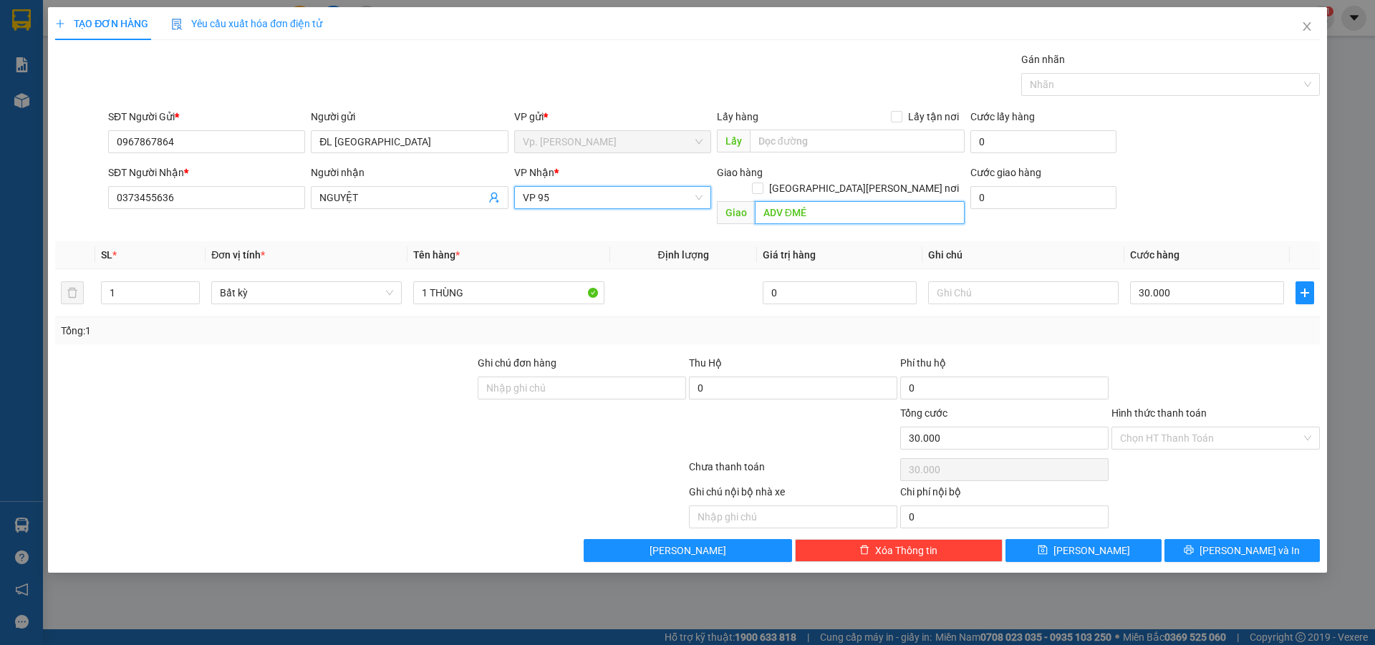
click at [794, 201] on input "ADV ĐMÉ" at bounding box center [860, 212] width 210 height 23
type input "D"
type input "[GEOGRAPHIC_DATA]"
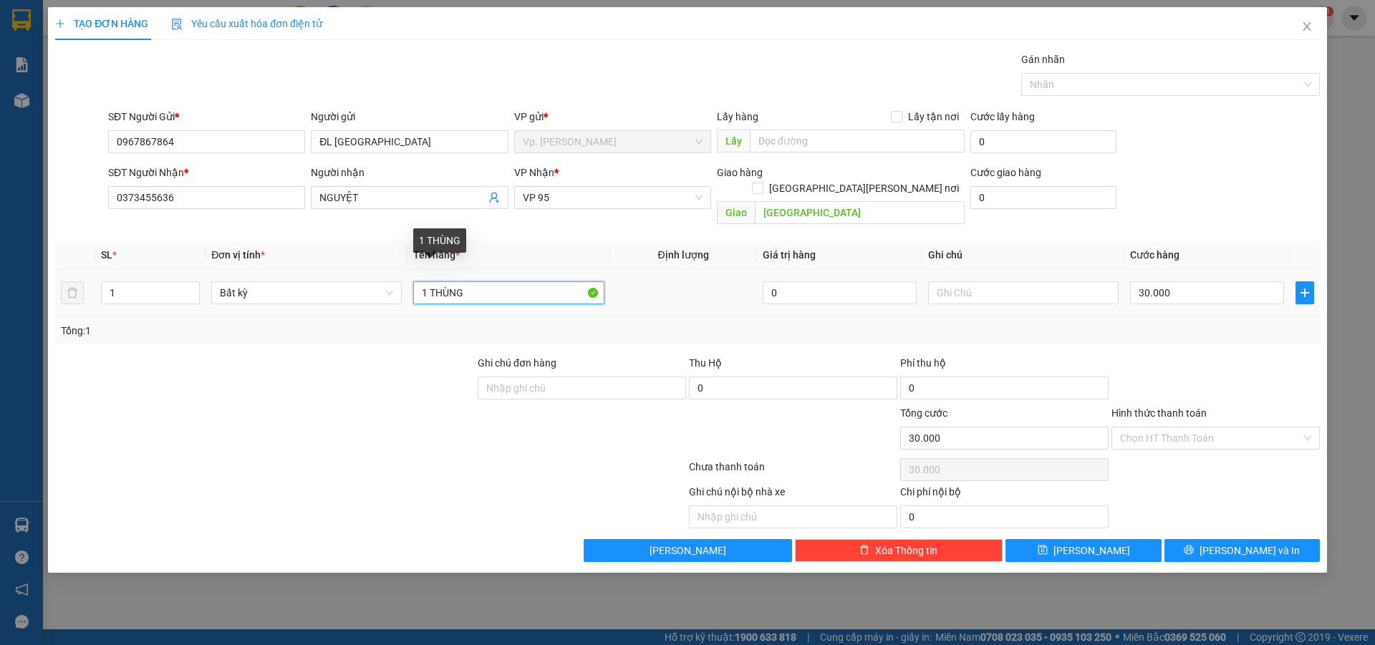
click at [498, 281] on input "1 THÙNG" at bounding box center [508, 292] width 190 height 23
type input "1 THÙNG GIẤY"
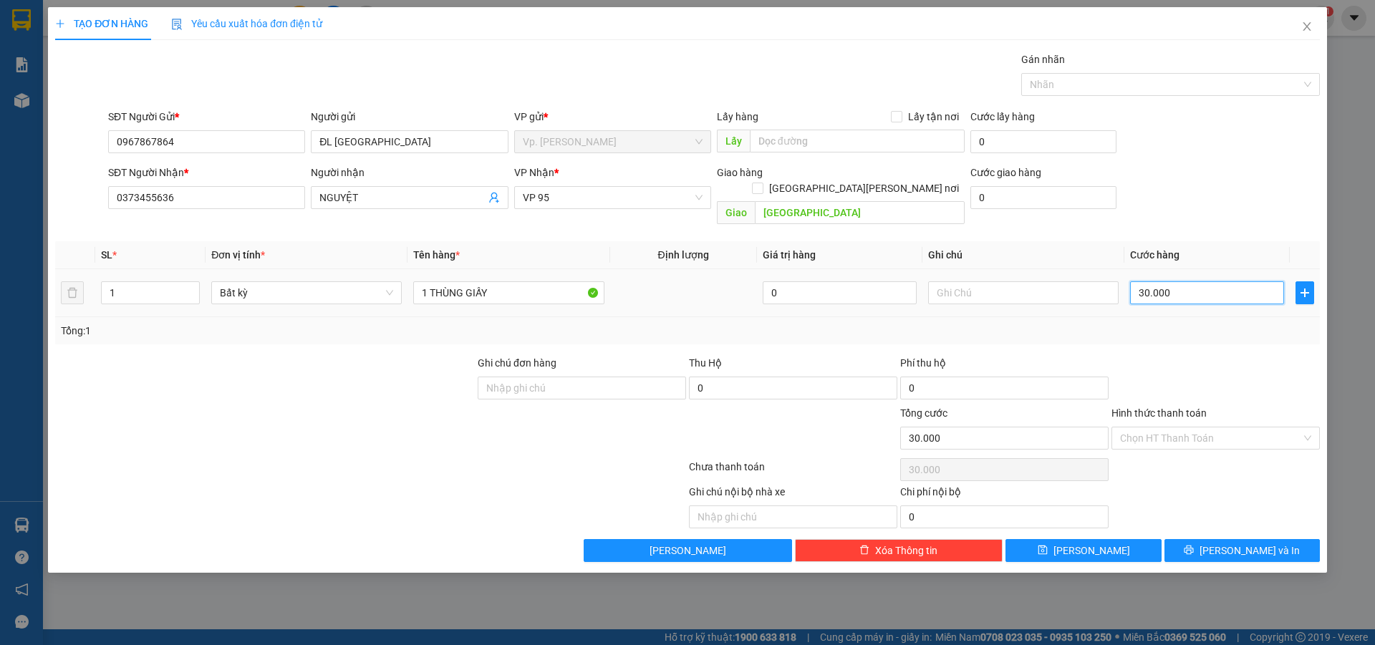
click at [1205, 281] on input "30.000" at bounding box center [1207, 292] width 154 height 23
type input "4"
type input "40"
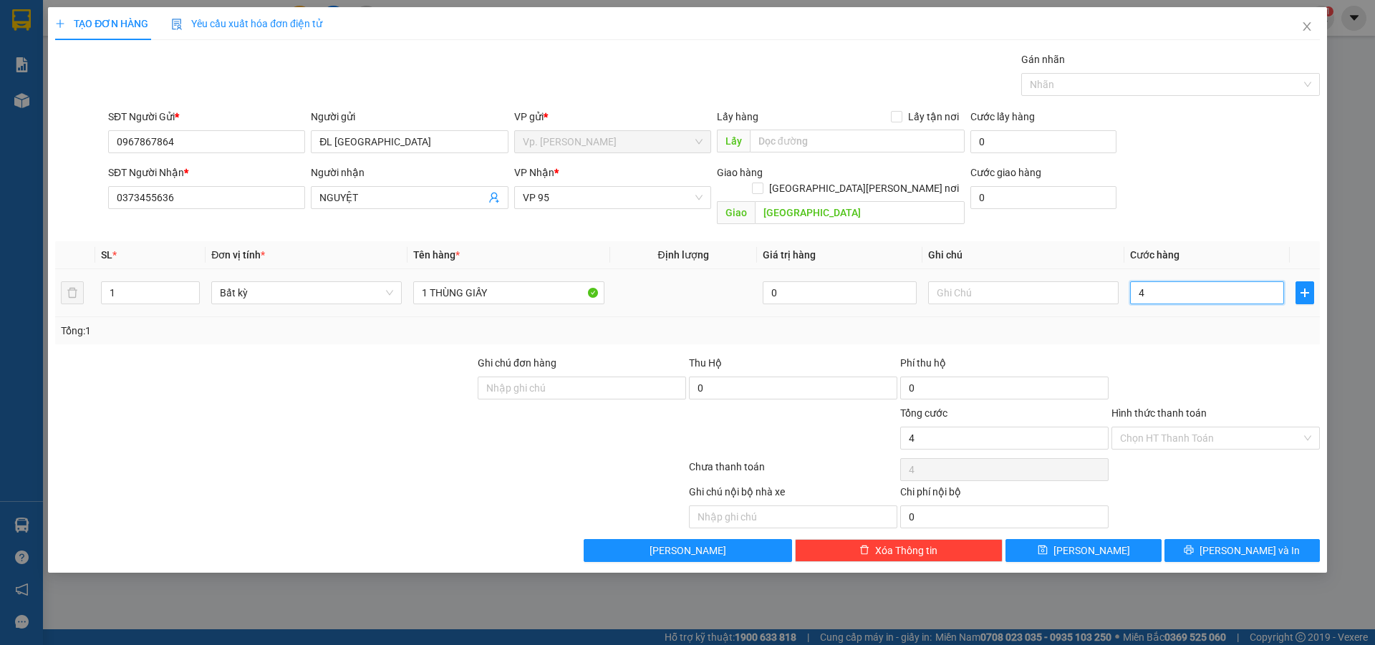
type input "40"
type input "40.000"
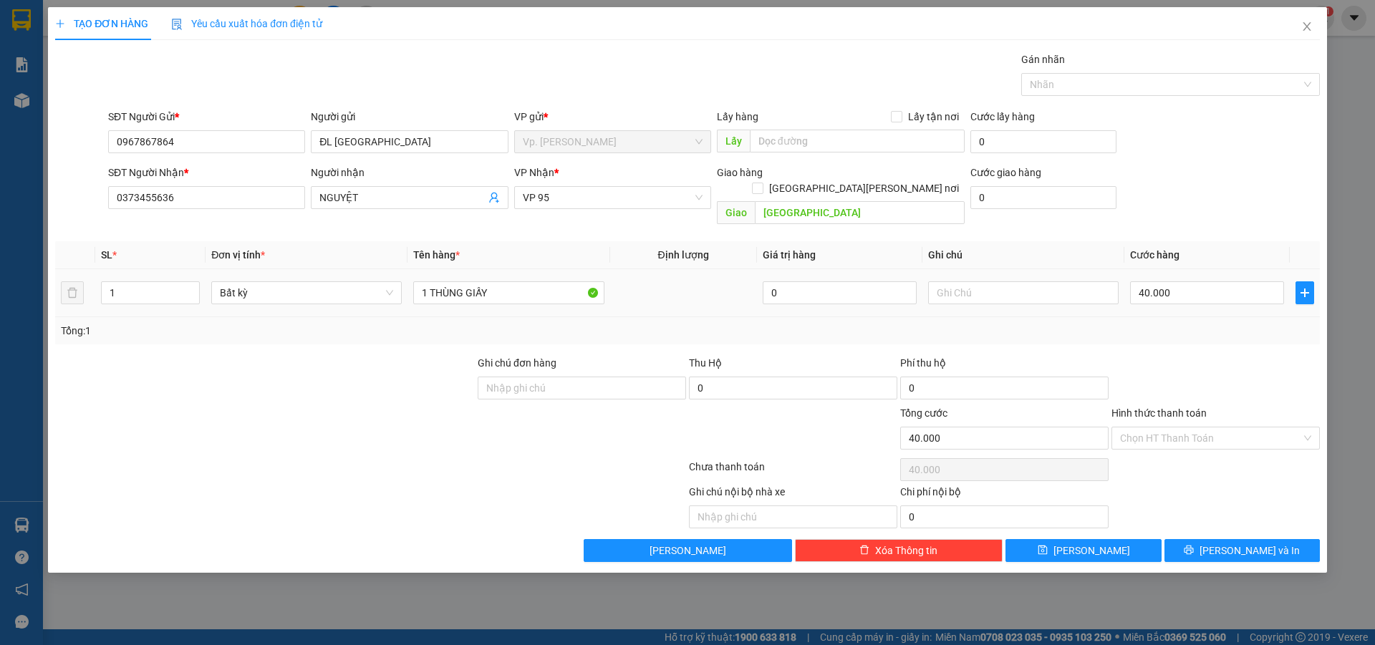
click at [1218, 317] on div "Tổng: 1" at bounding box center [687, 330] width 1265 height 27
click at [1197, 428] on input "Hình thức thanh toán" at bounding box center [1210, 438] width 181 height 21
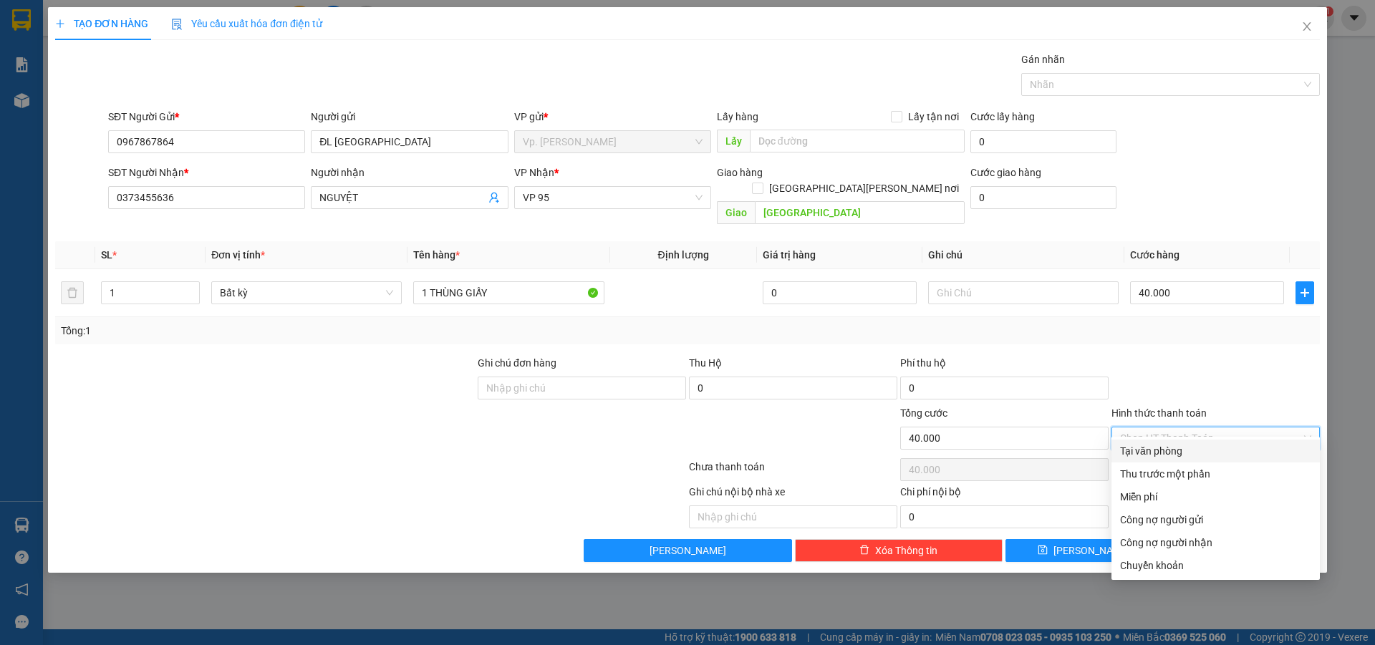
click at [1192, 458] on div "Tại văn phòng" at bounding box center [1215, 451] width 191 height 16
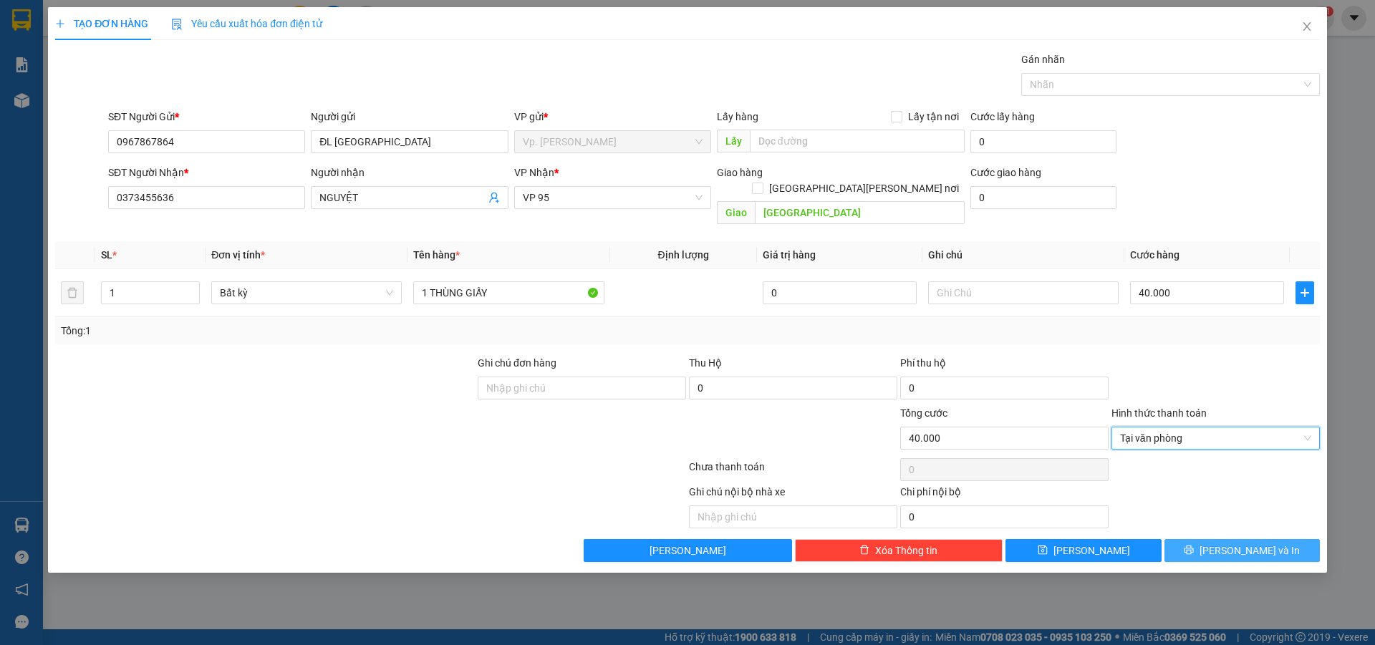
click at [1263, 543] on span "Lưu và In" at bounding box center [1250, 551] width 100 height 16
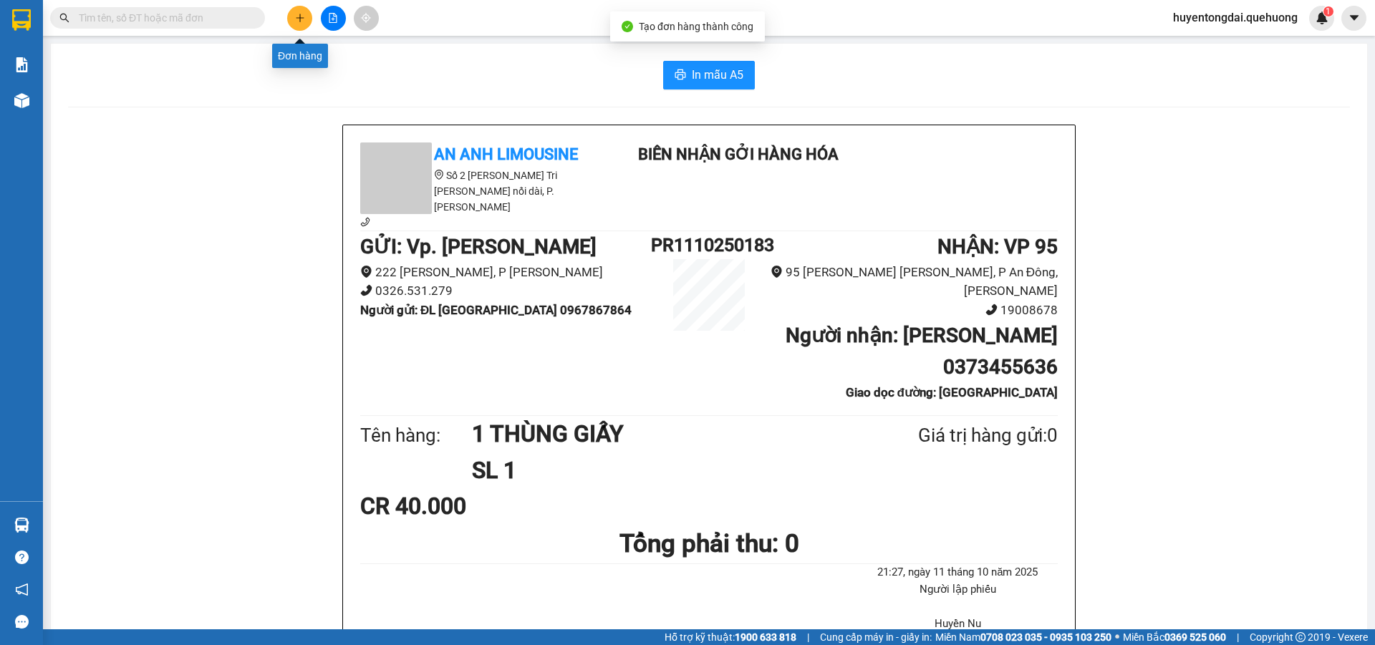
click at [290, 24] on button at bounding box center [299, 18] width 25 height 25
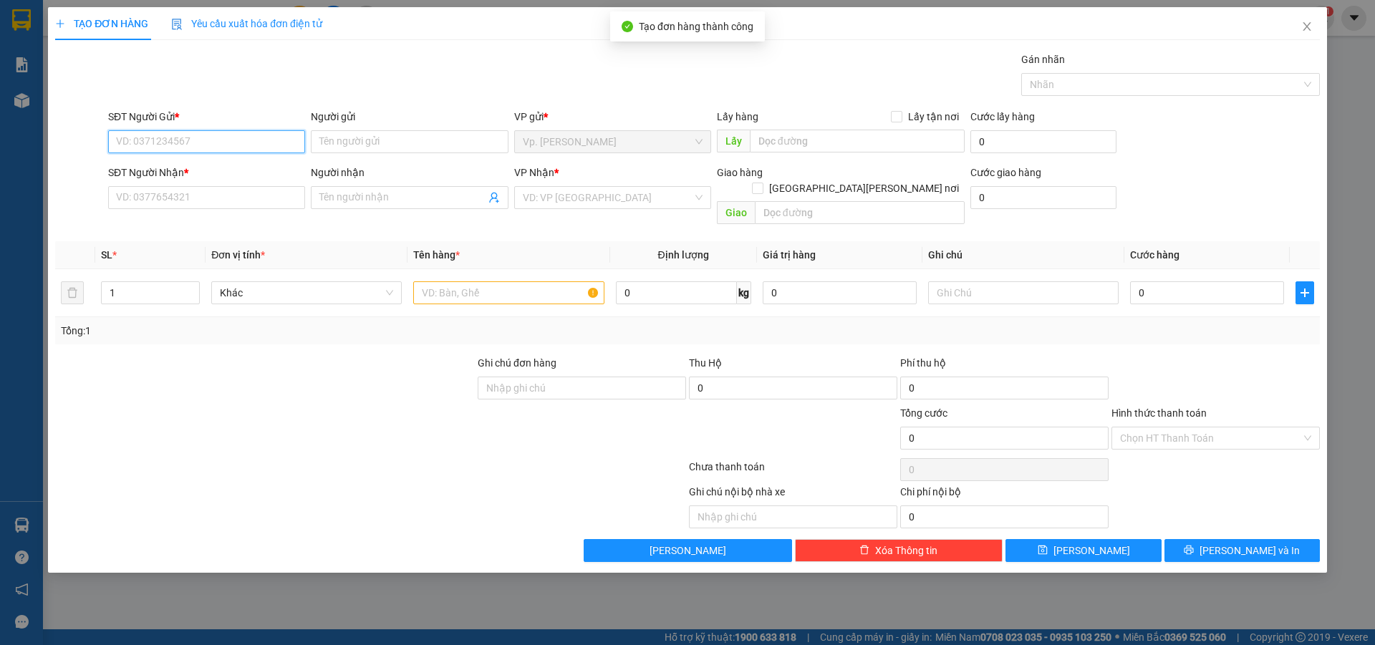
click at [226, 136] on input "SĐT Người Gửi *" at bounding box center [206, 141] width 197 height 23
paste input "0967867864"
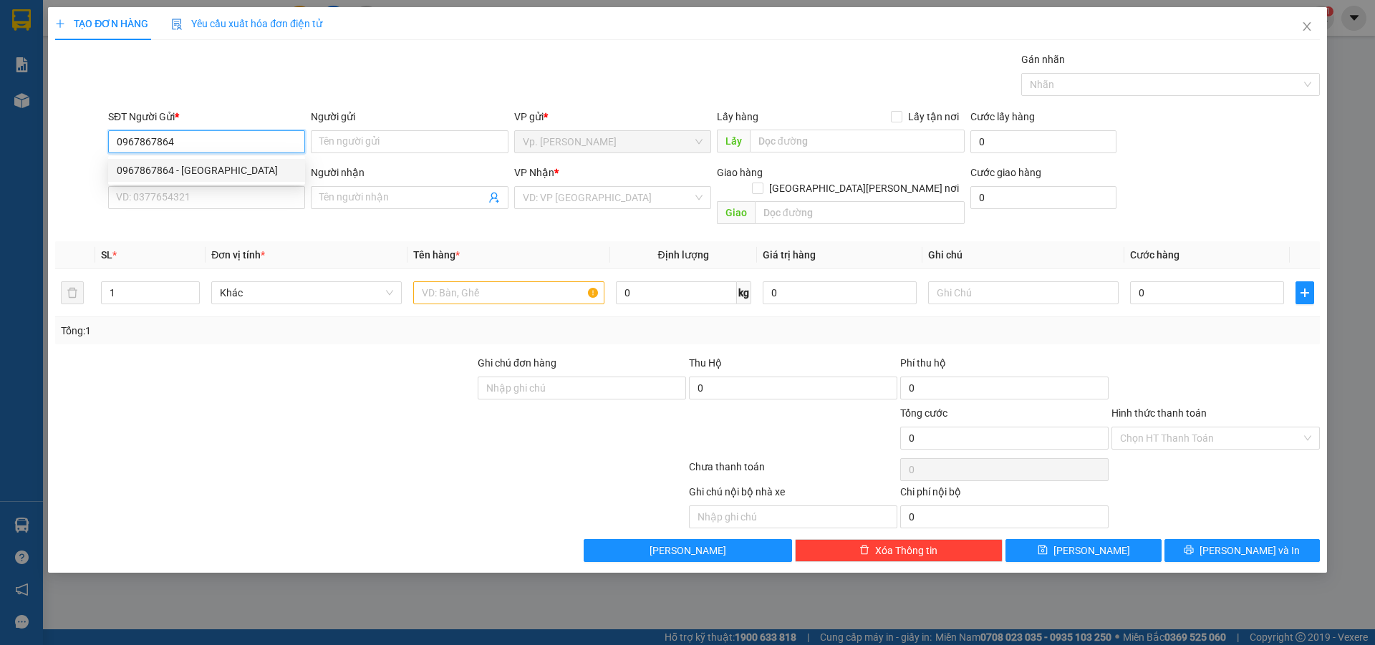
click at [184, 170] on div "0967867864 - ĐL ĐÔNG HẢI" at bounding box center [207, 171] width 180 height 16
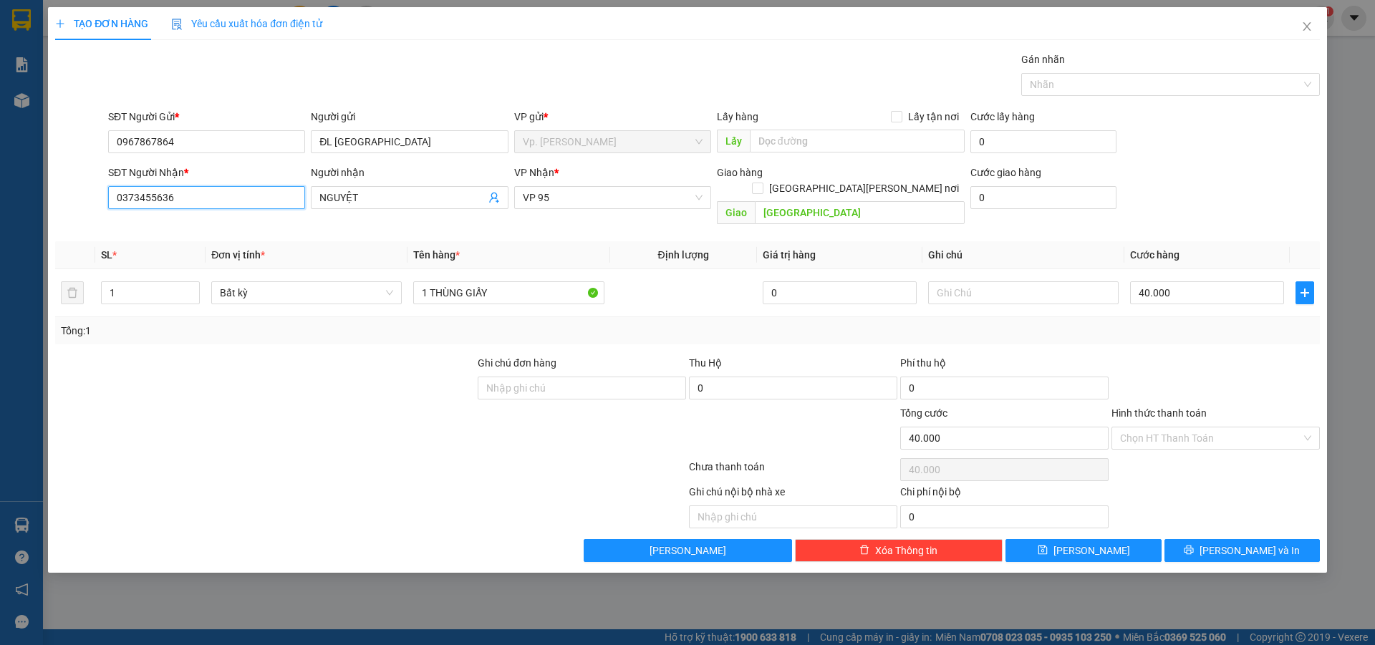
click at [198, 200] on input "0373455636" at bounding box center [206, 197] width 197 height 23
click at [204, 222] on div "0983576060 - HIẾU" at bounding box center [207, 226] width 180 height 16
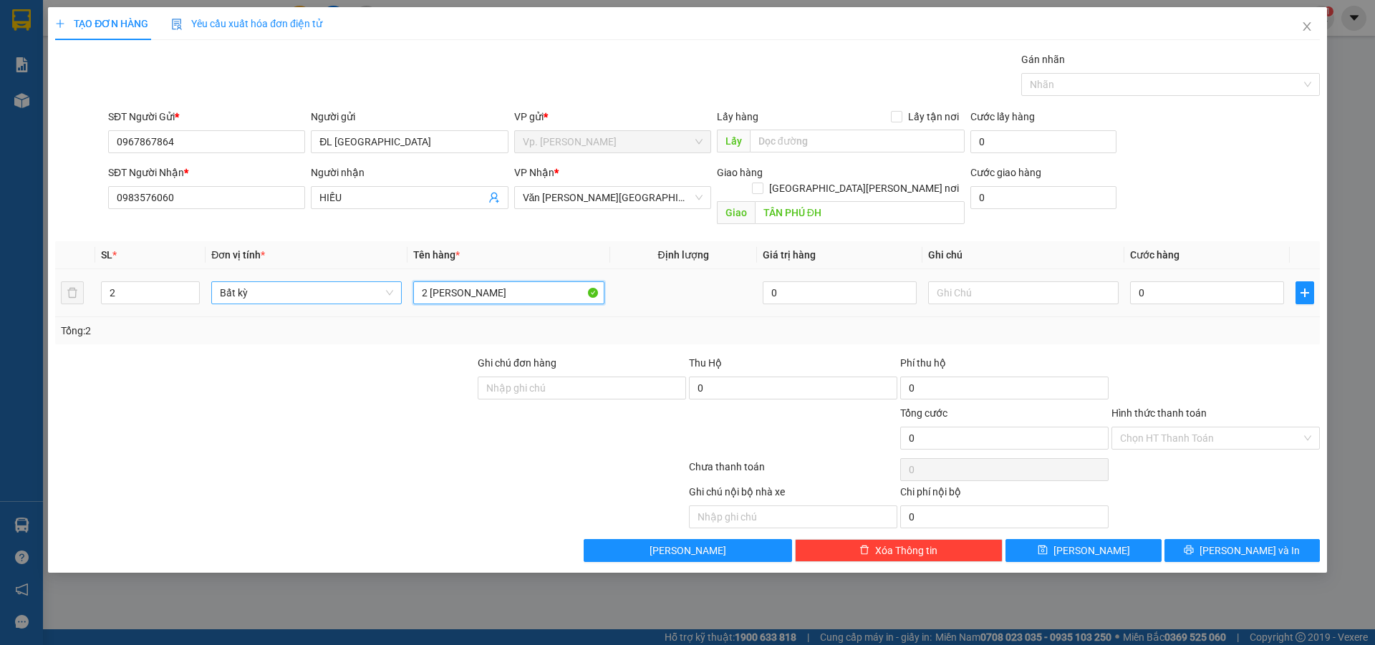
drag, startPoint x: 428, startPoint y: 278, endPoint x: 402, endPoint y: 286, distance: 27.0
click at [402, 286] on tr "2 Bất kỳ 2 THÙNG TÁO 0 0" at bounding box center [687, 293] width 1265 height 48
click at [195, 294] on span "down" at bounding box center [192, 298] width 9 height 9
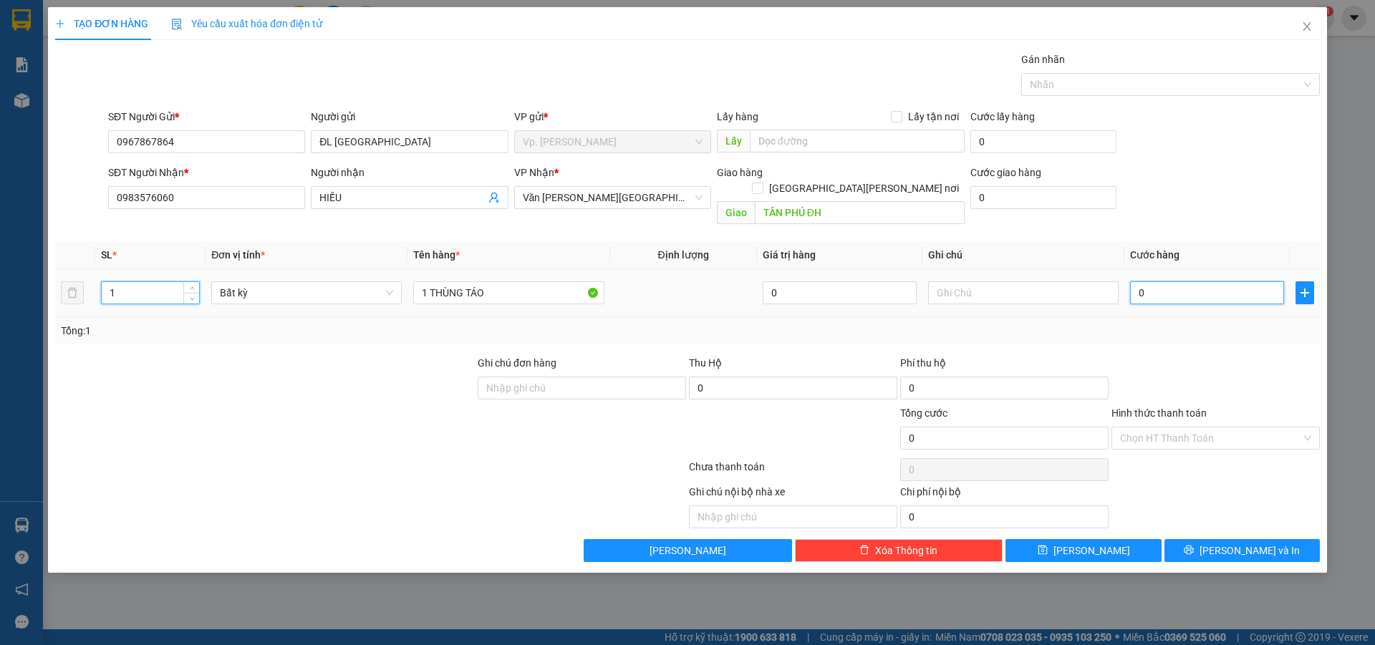
click at [1163, 281] on input "0" at bounding box center [1207, 292] width 154 height 23
click at [1165, 355] on div at bounding box center [1215, 380] width 211 height 50
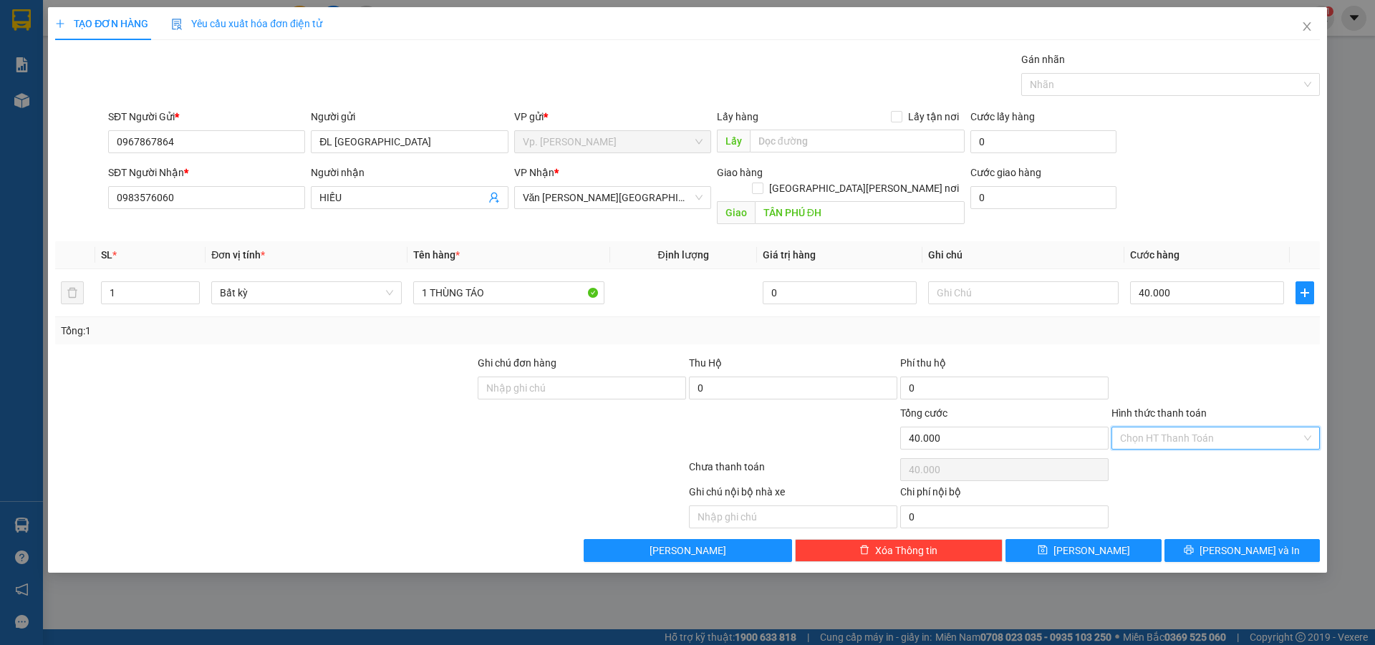
drag, startPoint x: 1192, startPoint y: 420, endPoint x: 1190, endPoint y: 455, distance: 34.4
click at [1192, 428] on input "Hình thức thanh toán" at bounding box center [1210, 438] width 181 height 21
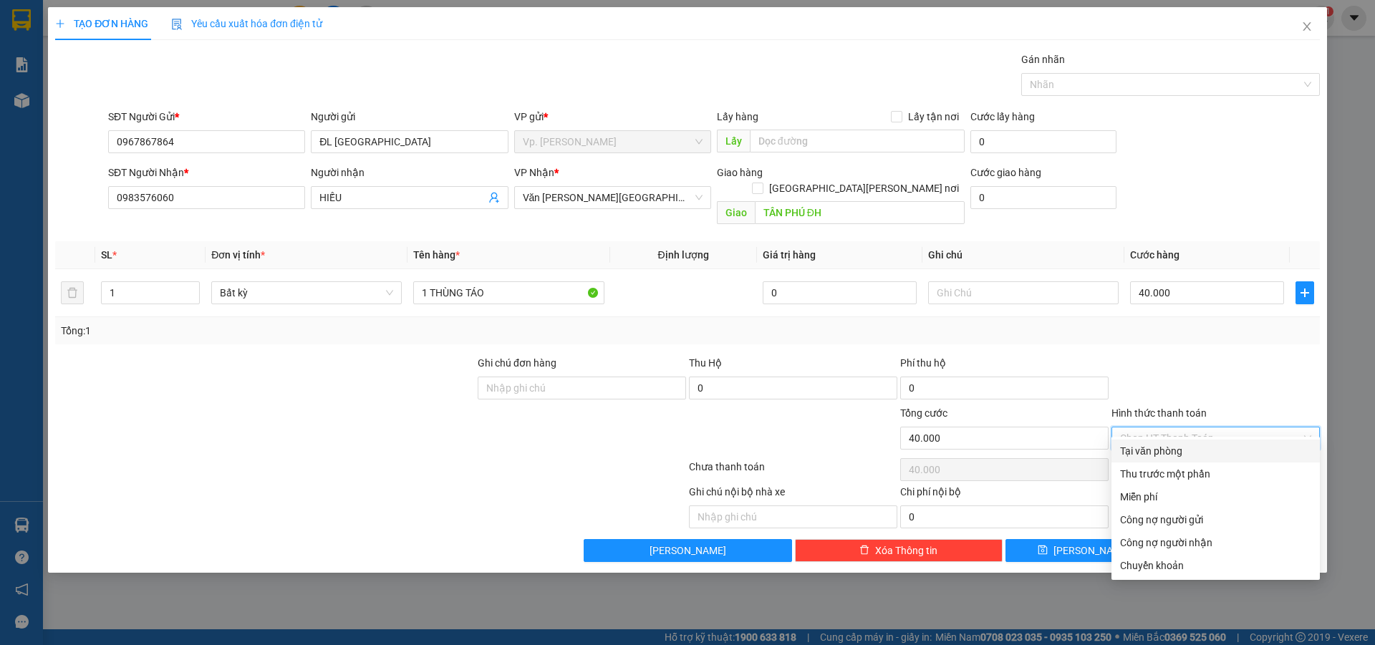
click at [1190, 455] on div "Tại văn phòng" at bounding box center [1215, 451] width 191 height 16
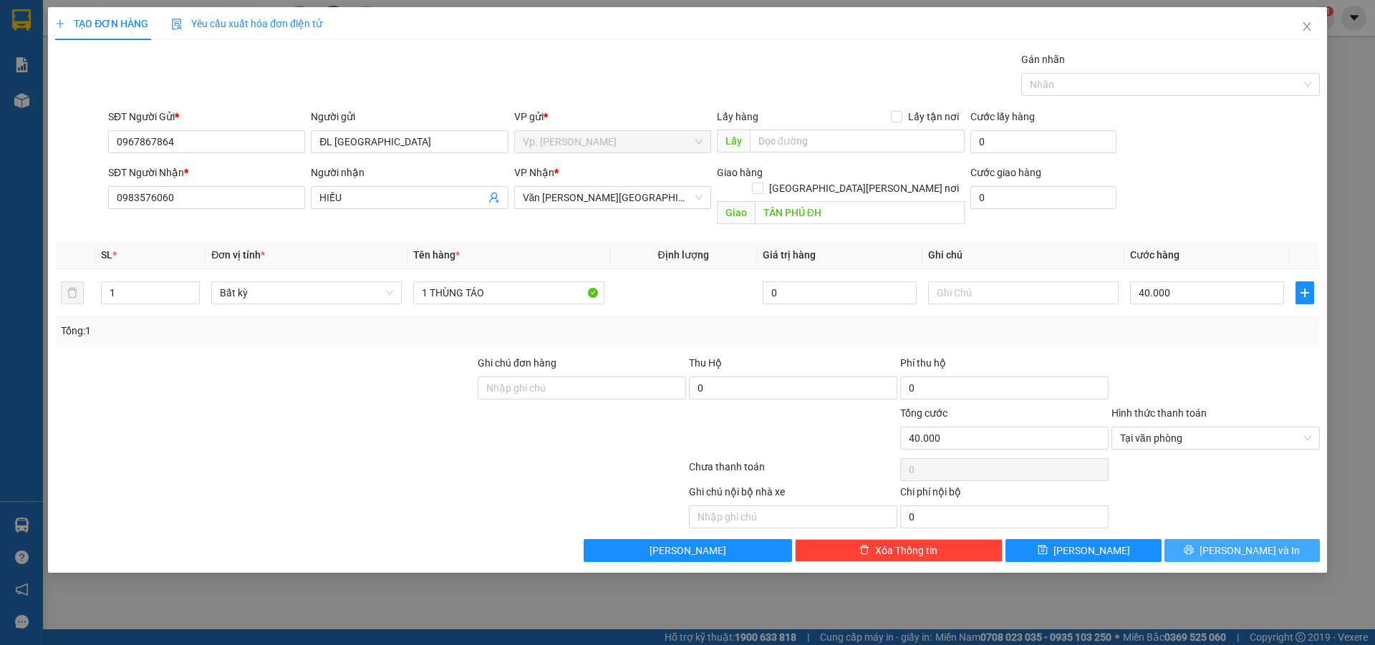
click at [1215, 539] on button "Lưu và In" at bounding box center [1241, 550] width 155 height 23
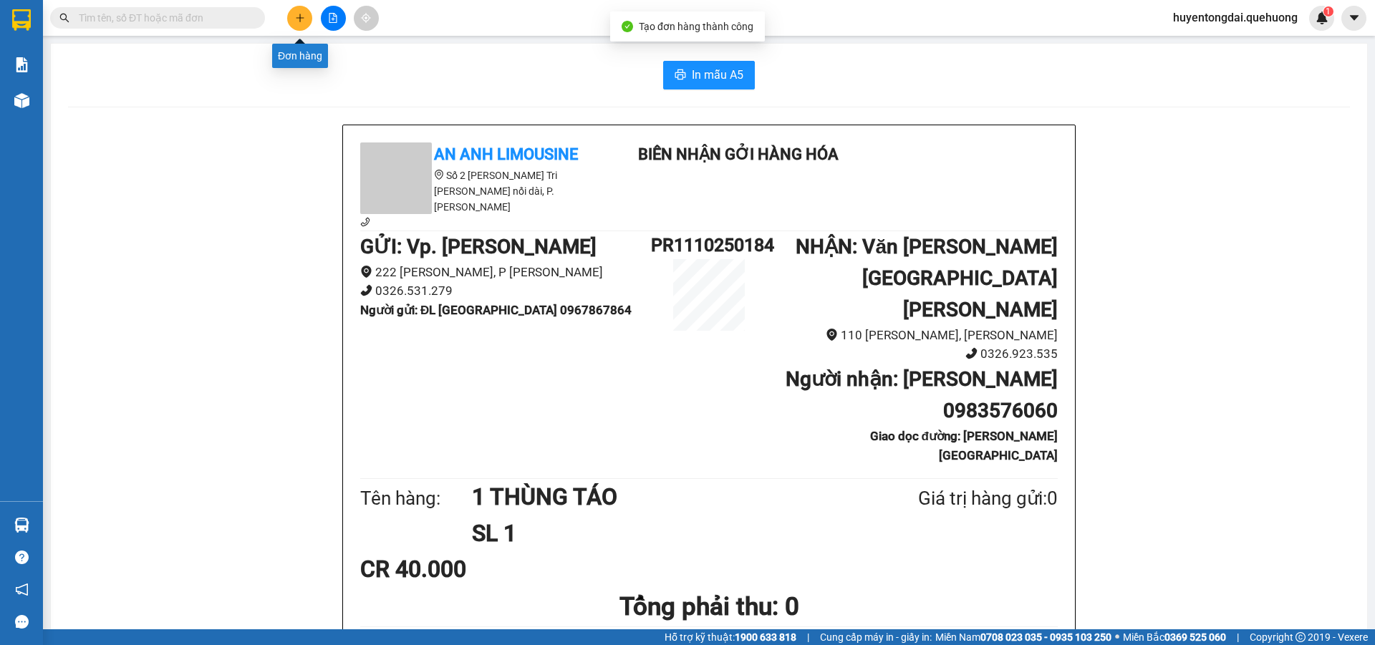
click at [294, 16] on button at bounding box center [299, 18] width 25 height 25
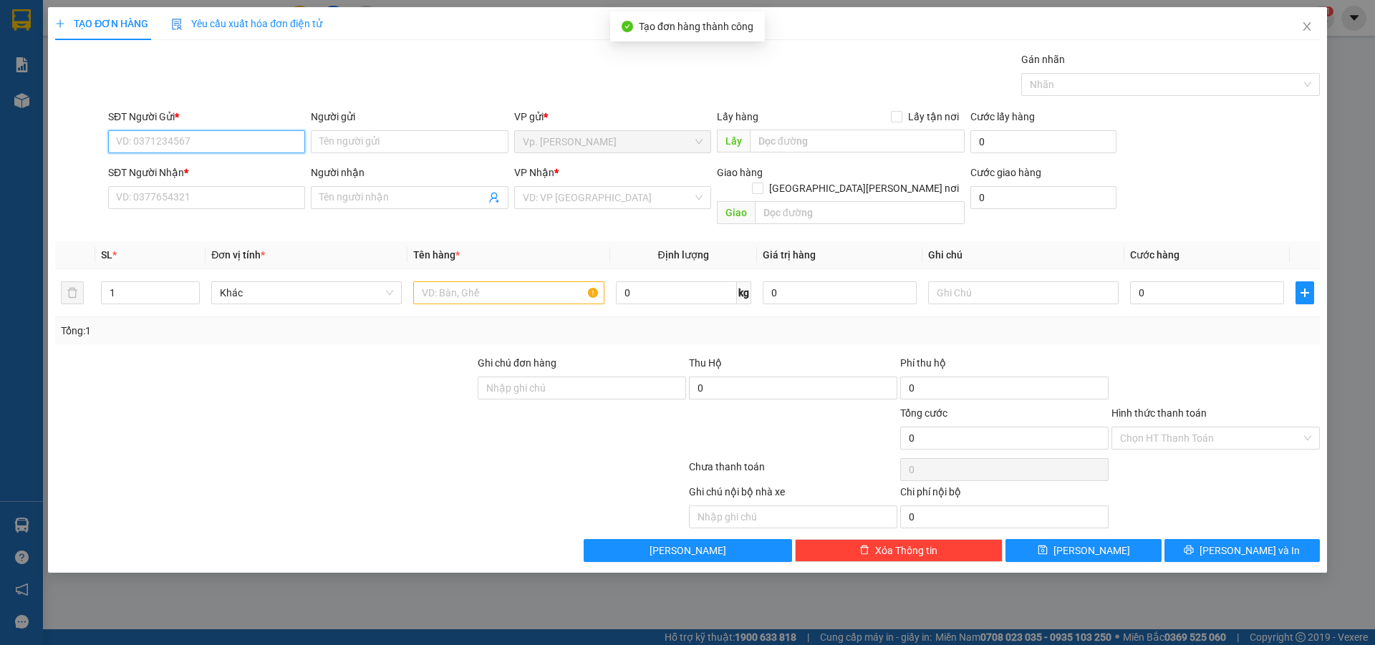
click at [236, 136] on input "SĐT Người Gửi *" at bounding box center [206, 141] width 197 height 23
paste input "0967867864"
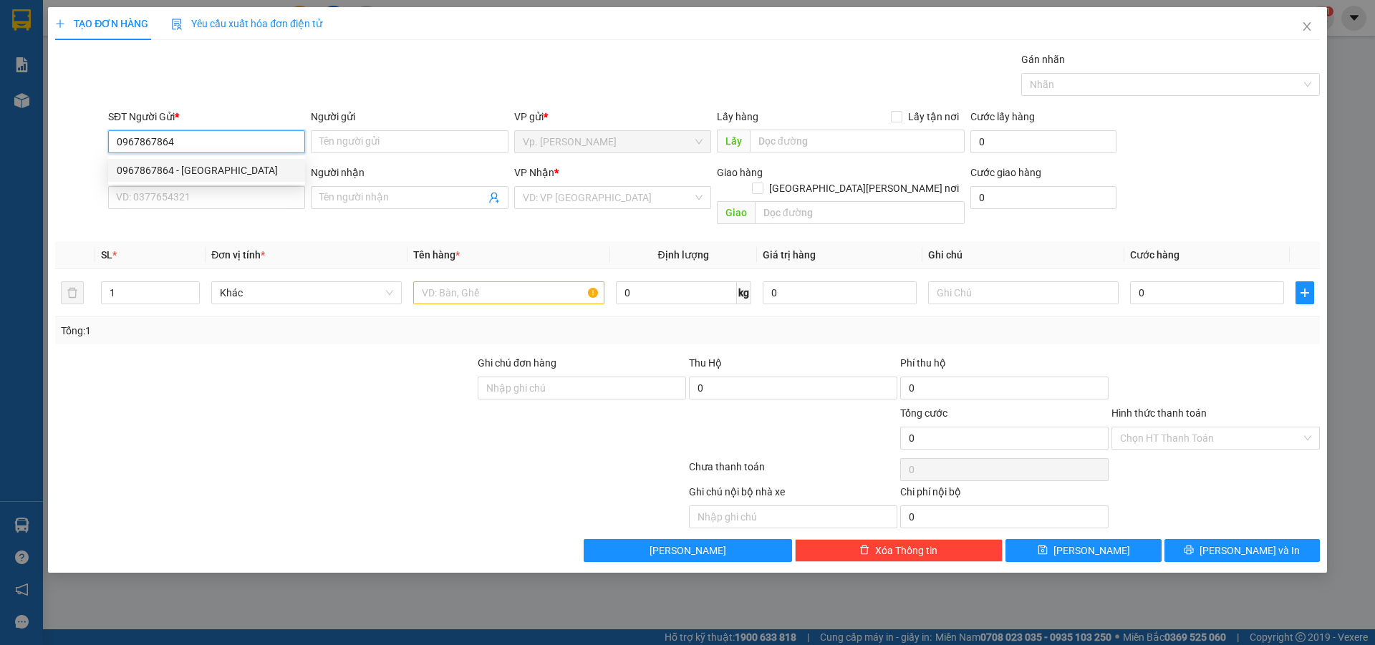
click at [219, 164] on div "0967867864 - ĐL ĐÔNG HẢI" at bounding box center [207, 171] width 180 height 16
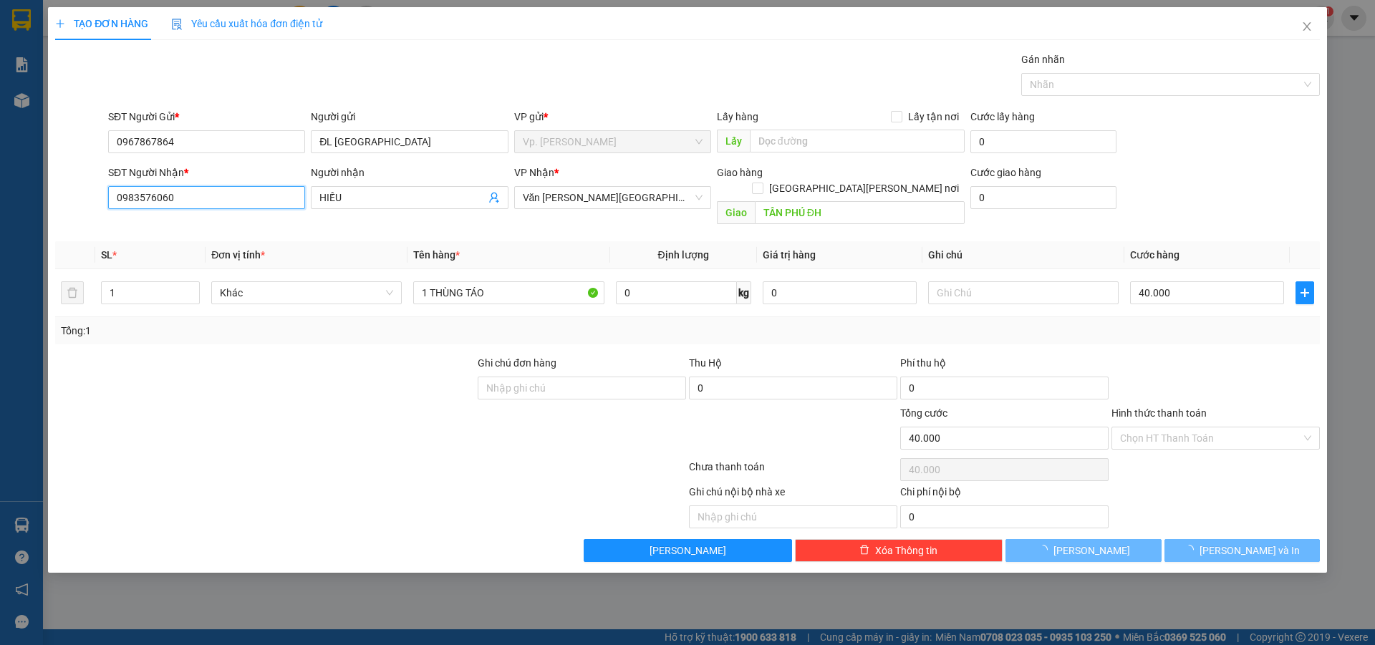
click at [212, 206] on input "0983576060" at bounding box center [206, 197] width 197 height 23
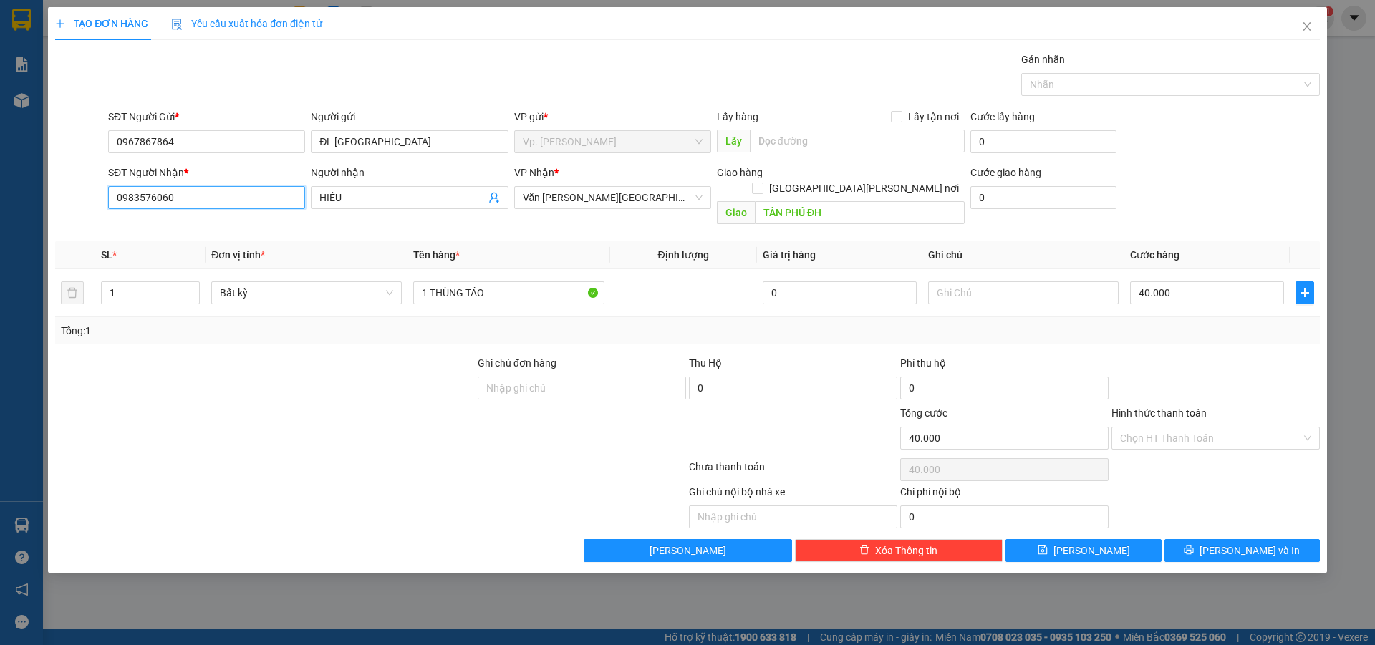
click at [212, 206] on input "0983576060" at bounding box center [206, 197] width 197 height 23
click at [193, 224] on div "0972034673 - VIỆT" at bounding box center [207, 226] width 180 height 16
drag, startPoint x: 1222, startPoint y: 284, endPoint x: 1180, endPoint y: 328, distance: 60.3
click at [1220, 284] on input "40.000" at bounding box center [1207, 292] width 154 height 23
click at [1135, 329] on div "Transit Pickup Surcharge Ids Transit Deliver Surcharge Ids Transit Deliver Surc…" at bounding box center [687, 307] width 1265 height 511
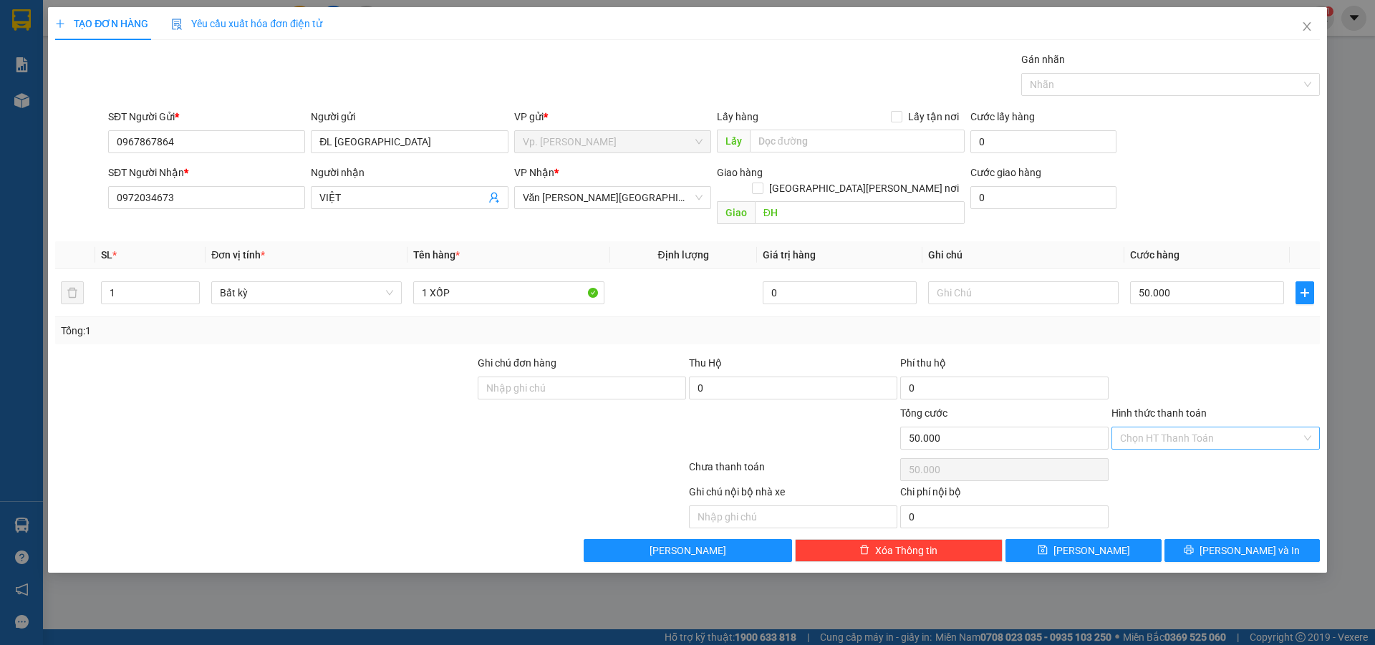
click at [1224, 432] on input "Hình thức thanh toán" at bounding box center [1210, 438] width 181 height 21
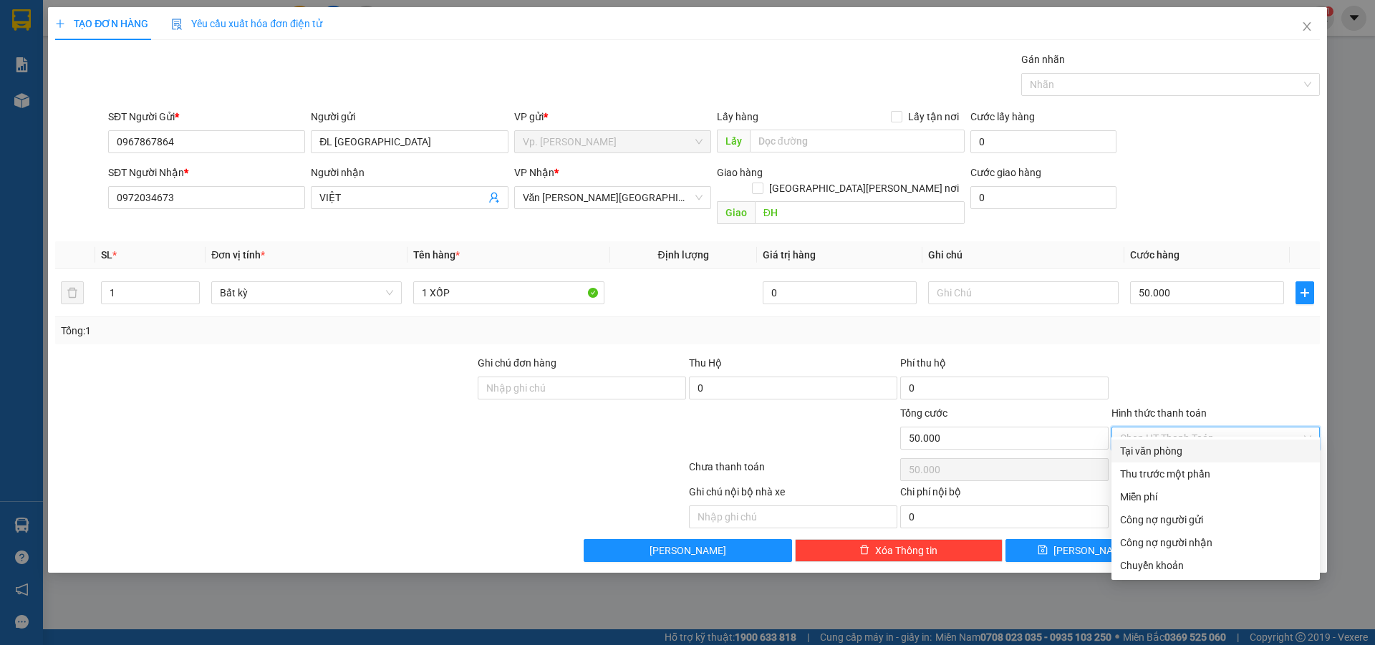
click at [1200, 451] on div "Tại văn phòng" at bounding box center [1215, 451] width 191 height 16
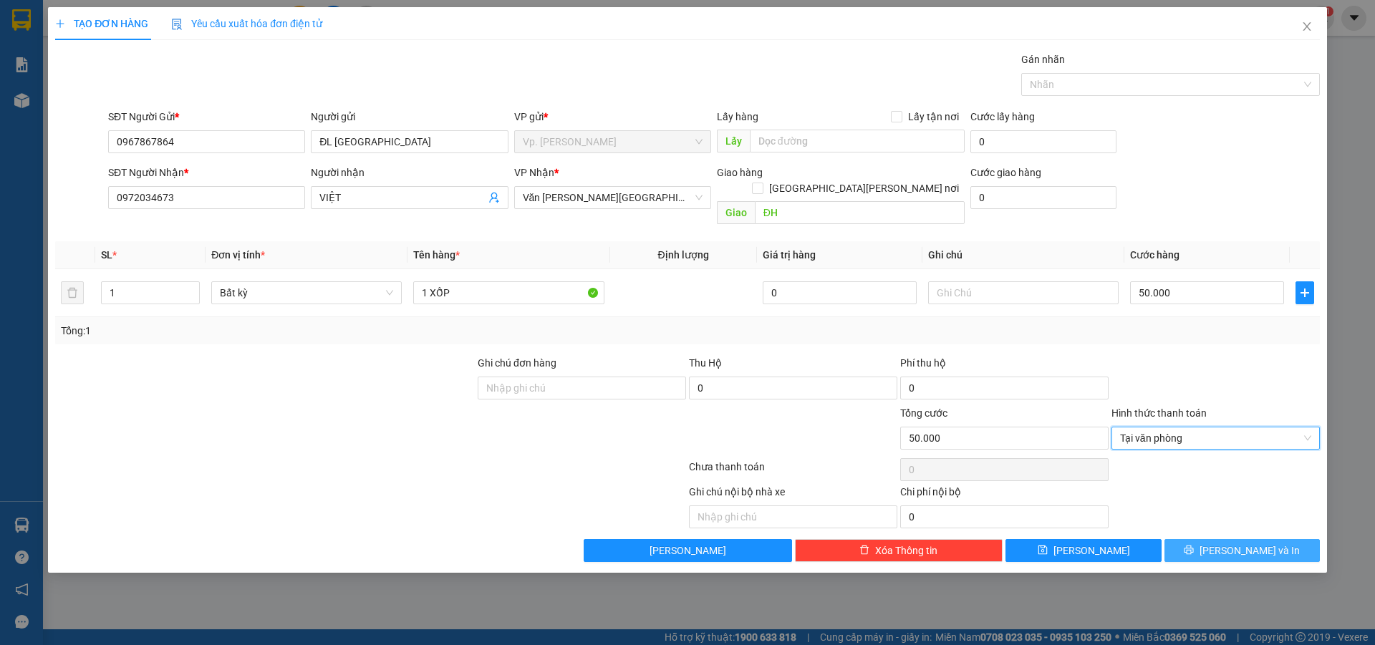
click at [1240, 543] on span "Lưu và In" at bounding box center [1250, 551] width 100 height 16
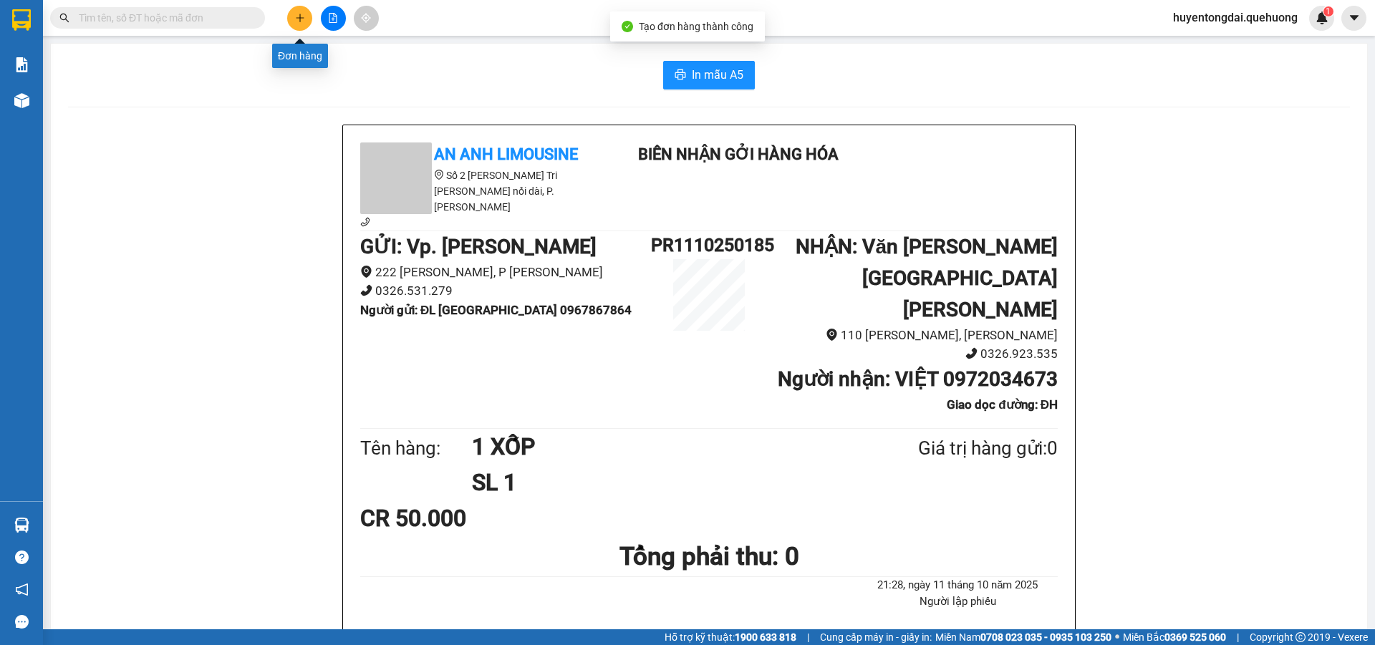
click at [300, 18] on icon "plus" at bounding box center [300, 17] width 8 height 1
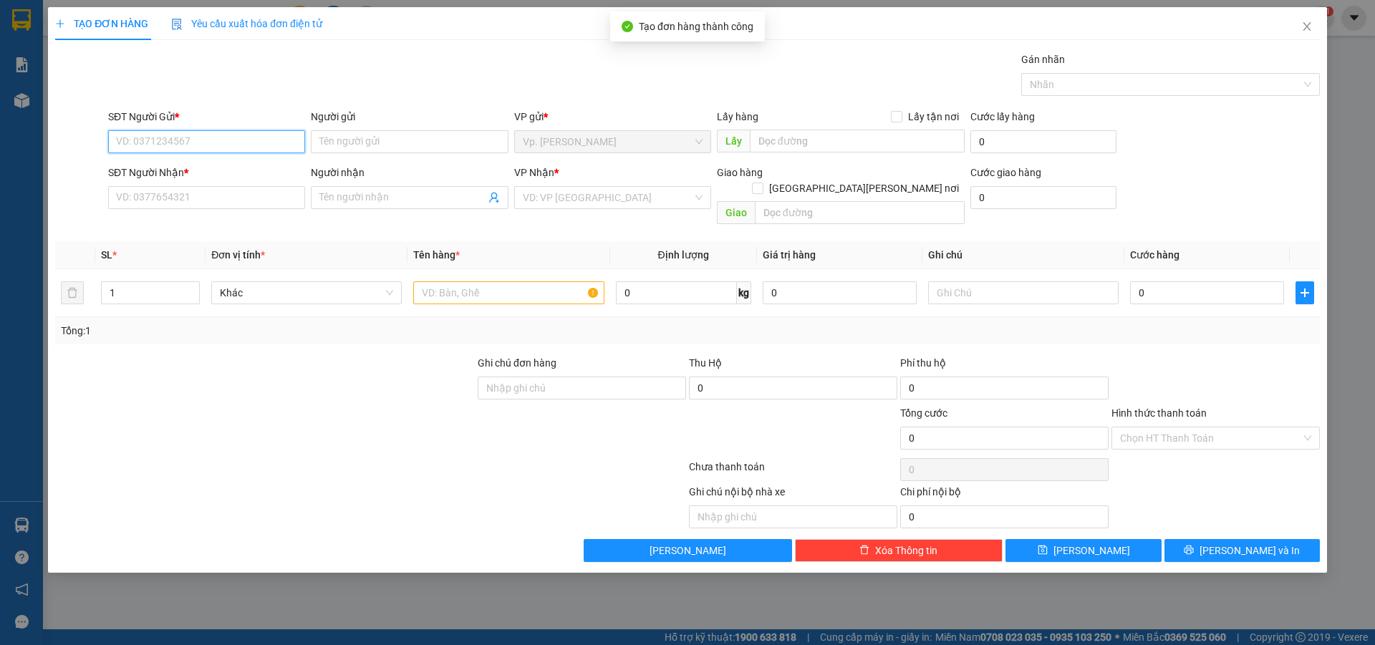
click at [231, 133] on input "SĐT Người Gửi *" at bounding box center [206, 141] width 197 height 23
paste input "0967867864"
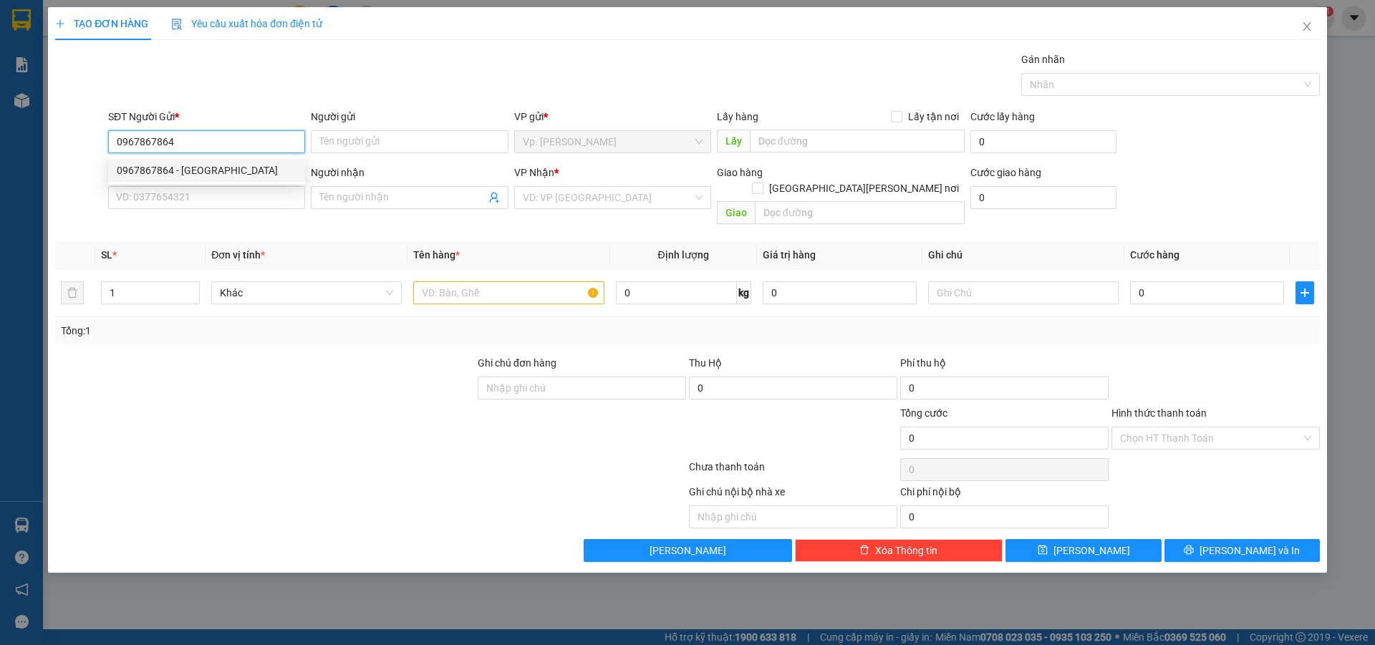
click at [209, 169] on div "0967867864 - ĐL ĐÔNG HẢI" at bounding box center [207, 171] width 180 height 16
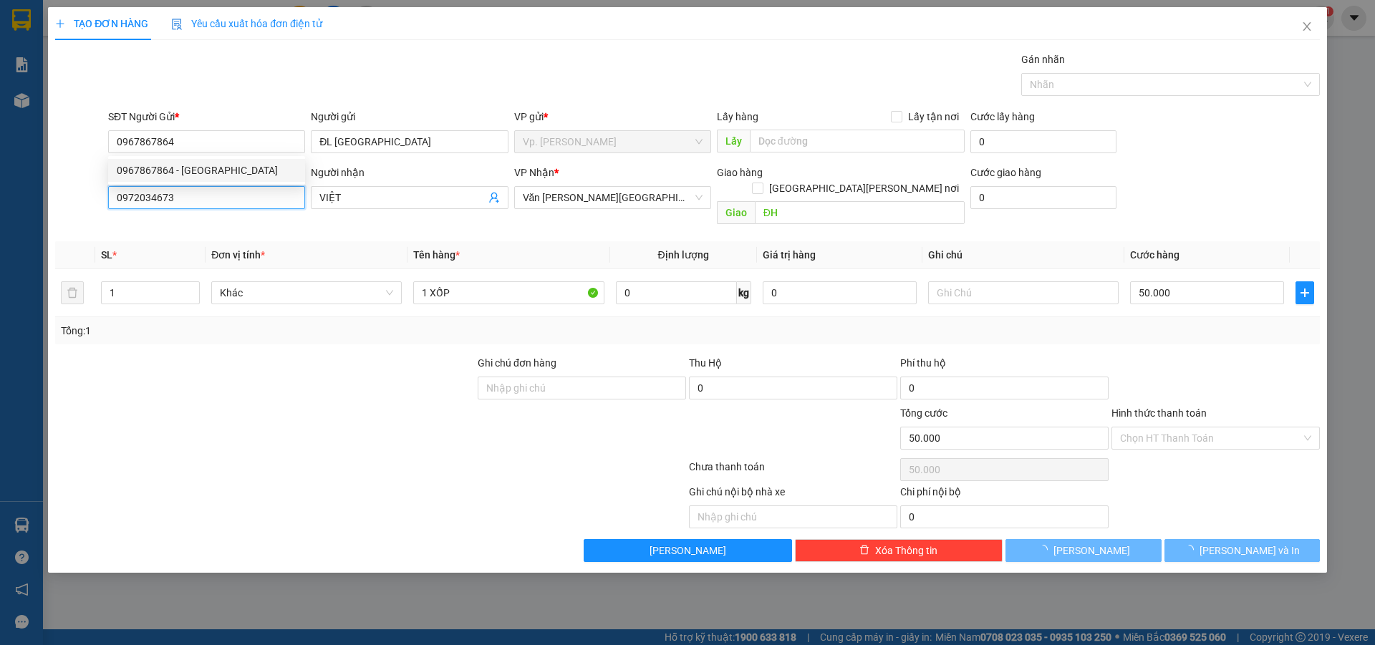
click at [209, 202] on input "0972034673" at bounding box center [206, 197] width 197 height 23
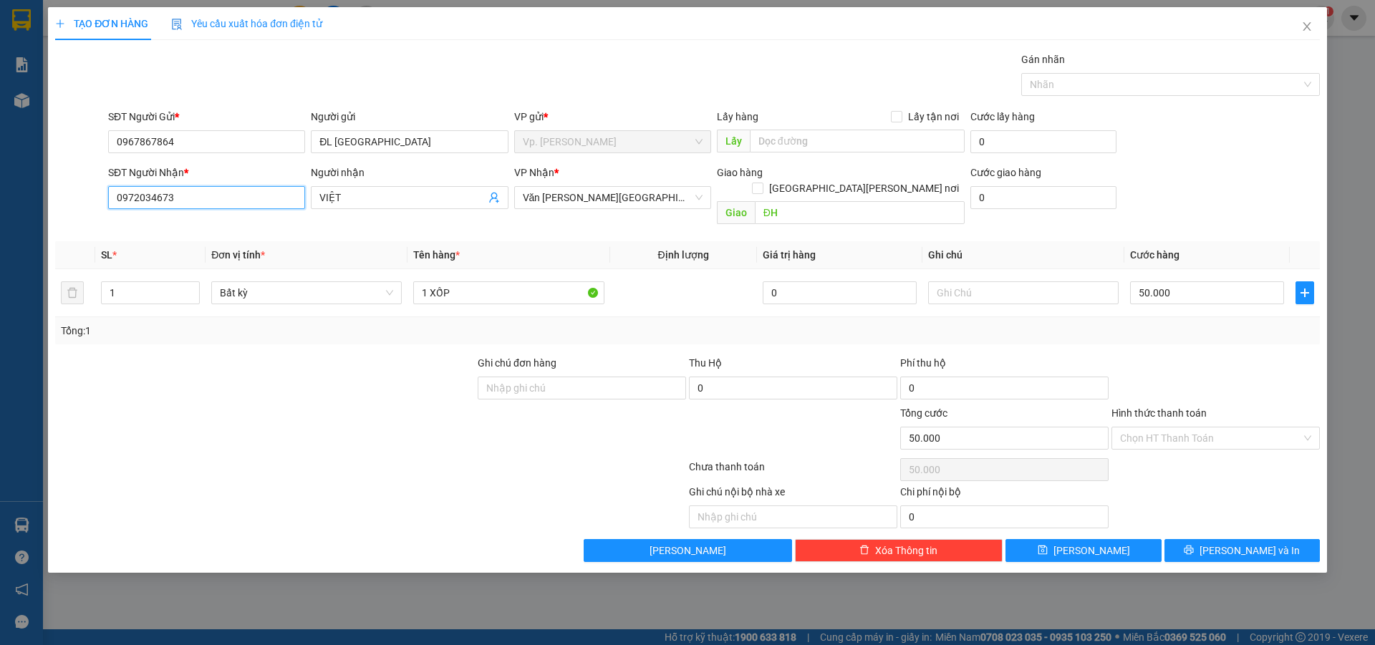
click at [209, 202] on input "0972034673" at bounding box center [206, 197] width 197 height 23
click at [221, 233] on div "0384852549 - MINH" at bounding box center [207, 226] width 180 height 16
click at [1260, 428] on input "Hình thức thanh toán" at bounding box center [1210, 438] width 181 height 21
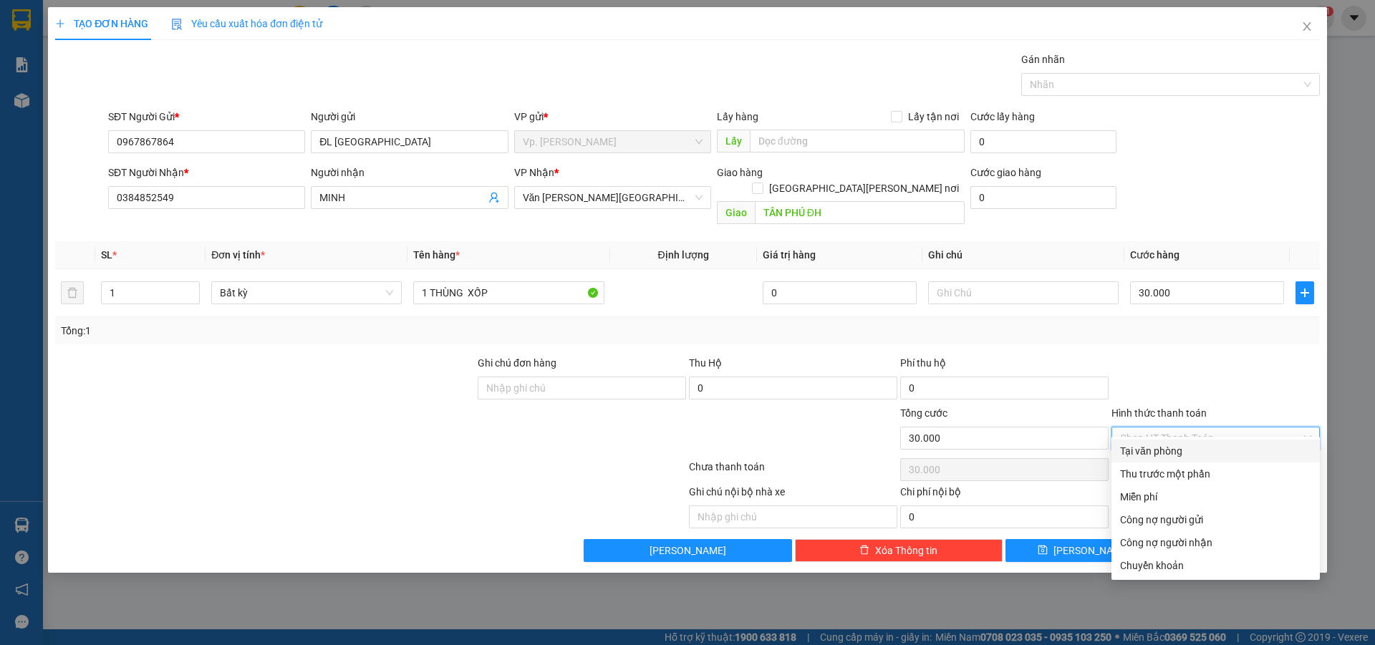
click at [1225, 444] on div "Tại văn phòng" at bounding box center [1215, 451] width 191 height 16
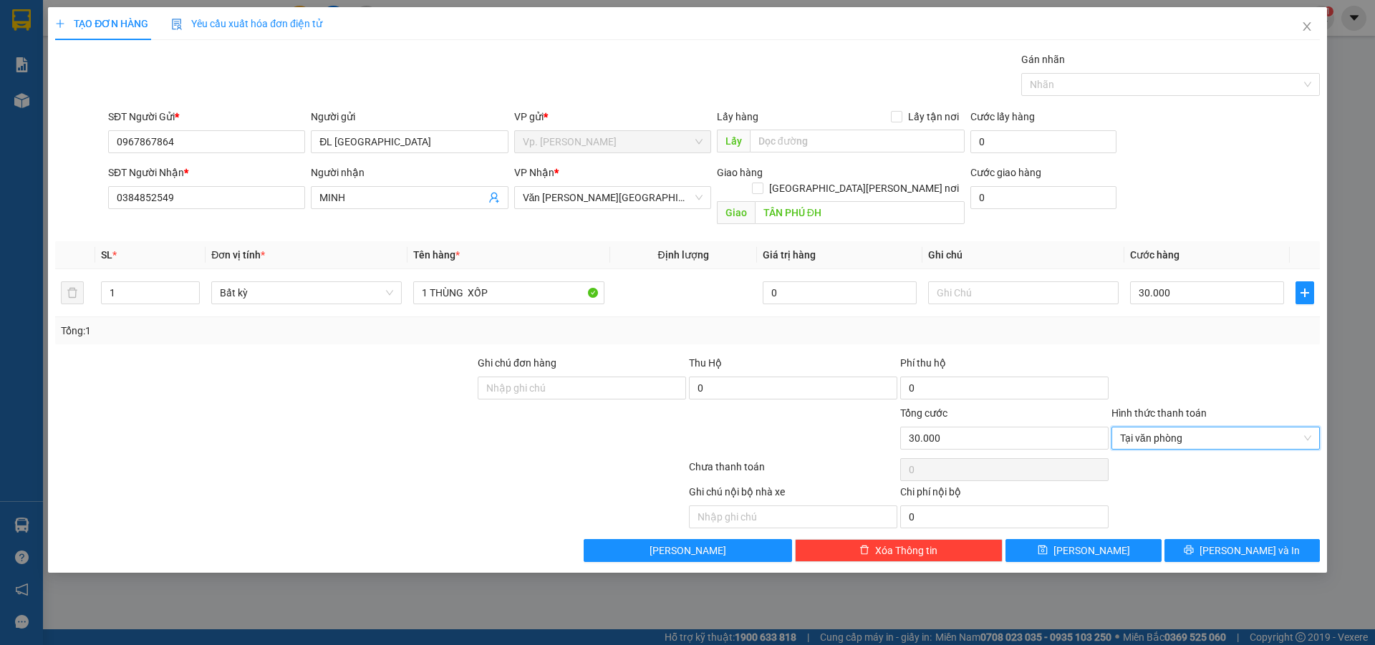
click at [1257, 546] on div "TẠO ĐƠN HÀNG Yêu cầu xuất hóa đơn điện tử Transit Pickup Surcharge Ids Transit …" at bounding box center [687, 290] width 1279 height 566
click at [1256, 543] on span "Lưu và In" at bounding box center [1250, 551] width 100 height 16
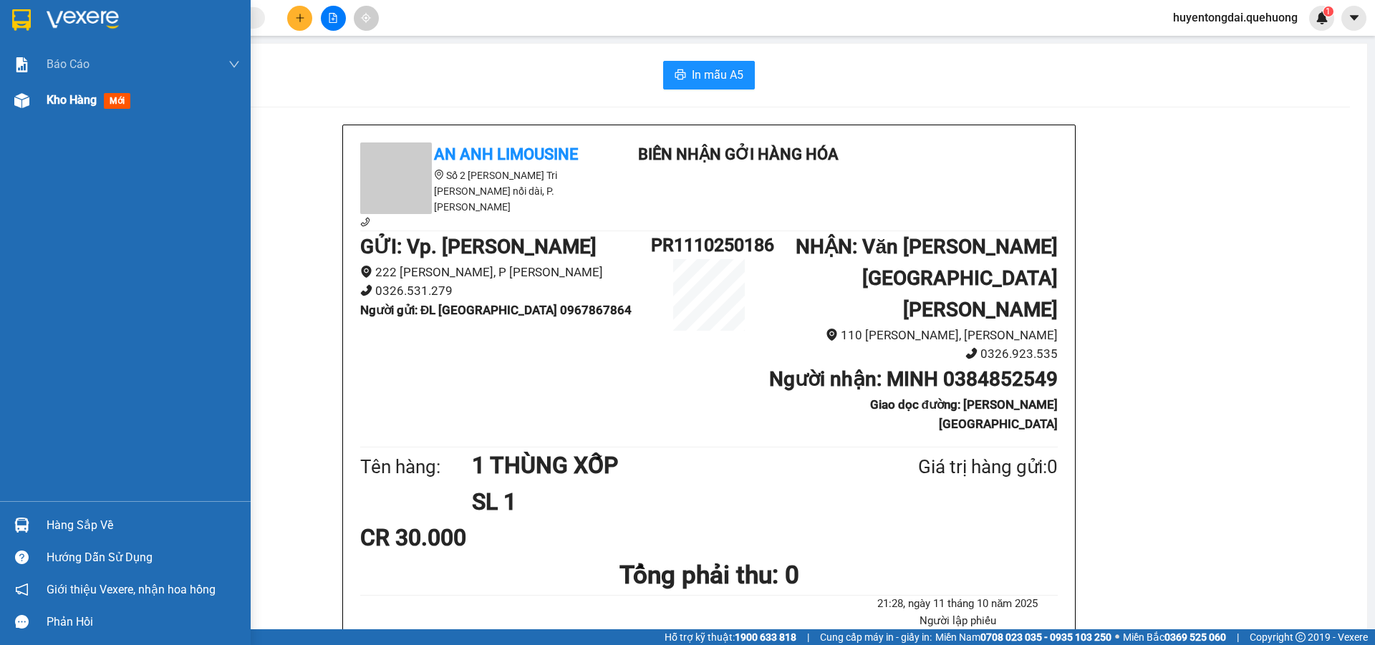
click at [63, 97] on span "Kho hàng" at bounding box center [72, 100] width 50 height 14
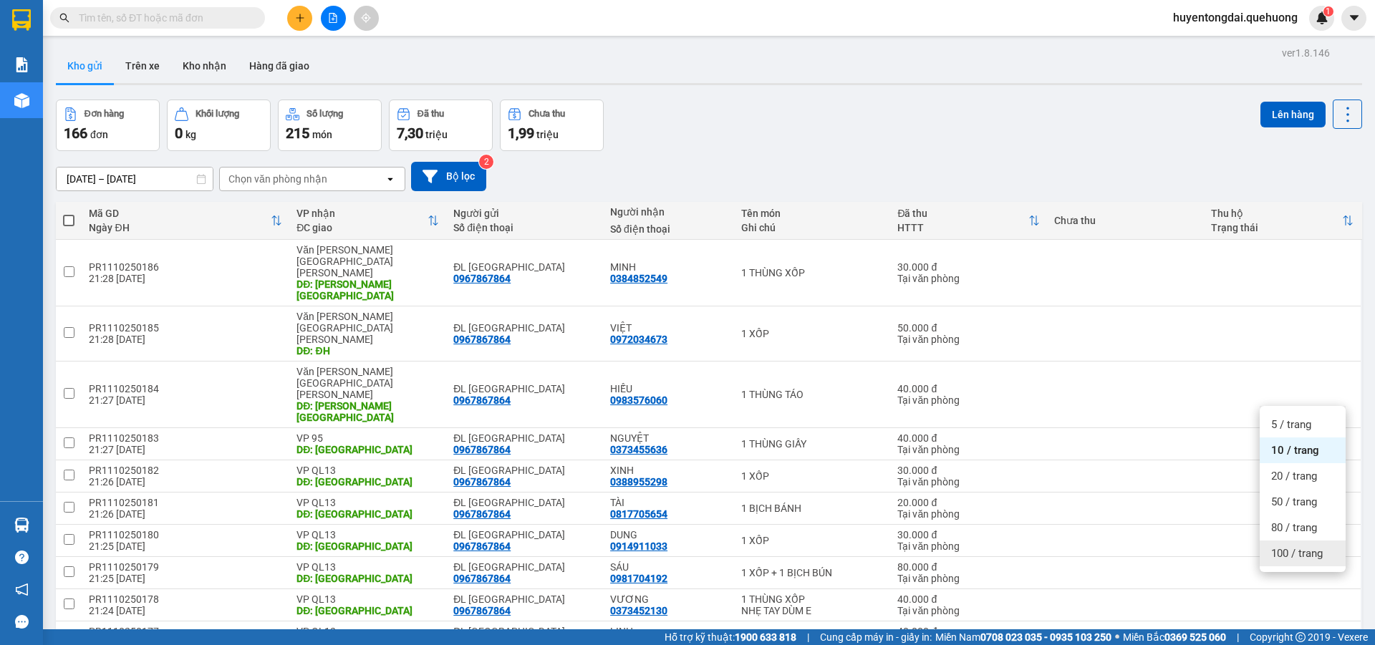
click at [1316, 559] on span "100 / trang" at bounding box center [1297, 553] width 52 height 14
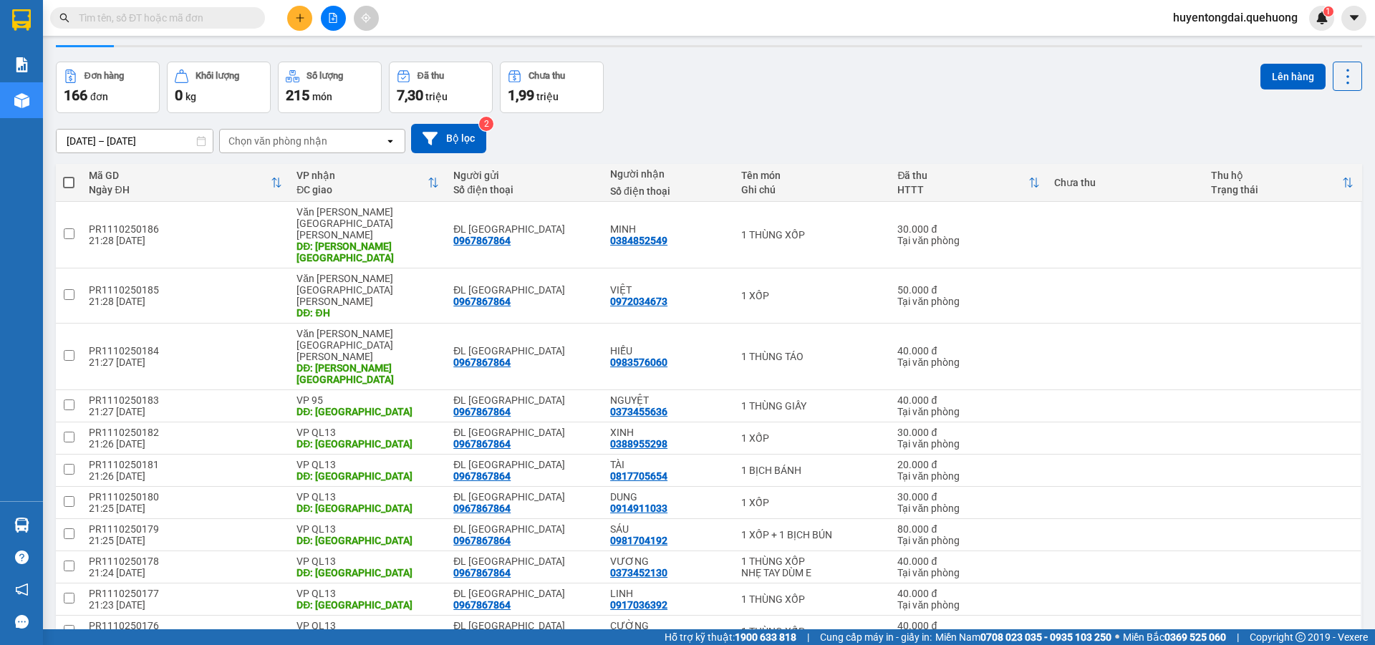
scroll to position [30, 0]
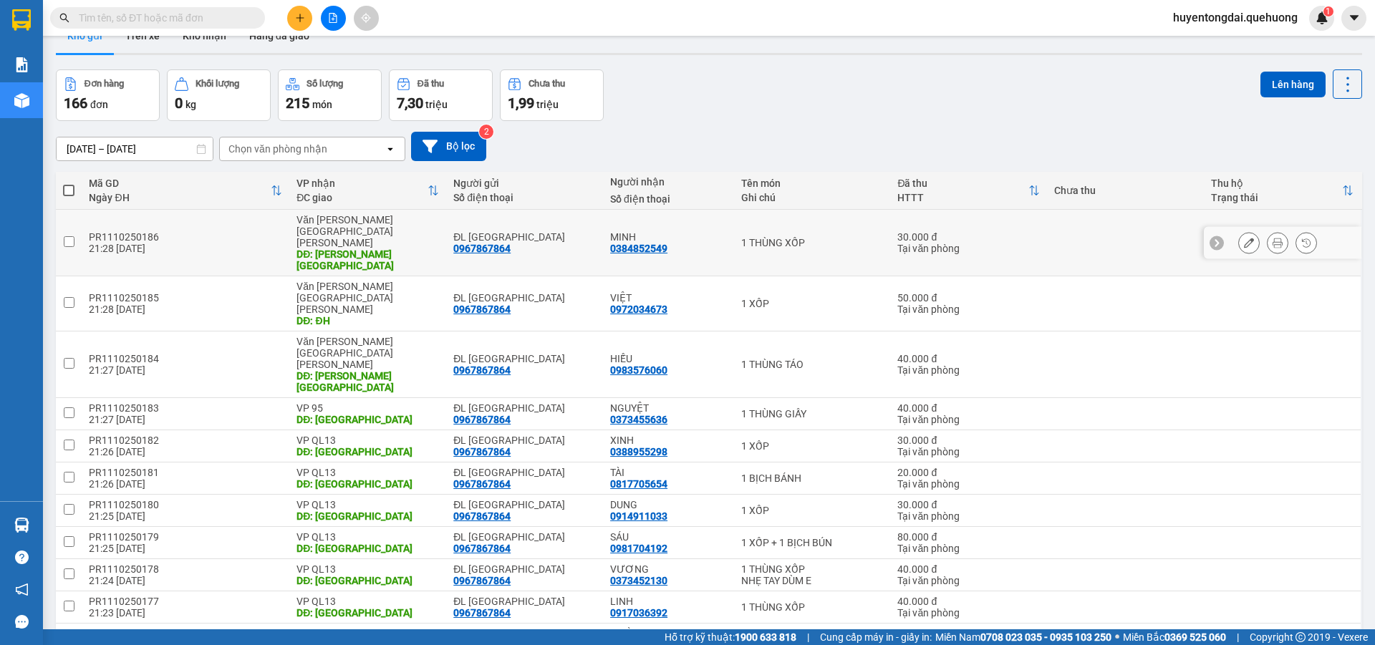
drag, startPoint x: 69, startPoint y: 224, endPoint x: 64, endPoint y: 243, distance: 19.5
click at [69, 236] on input "checkbox" at bounding box center [69, 241] width 11 height 11
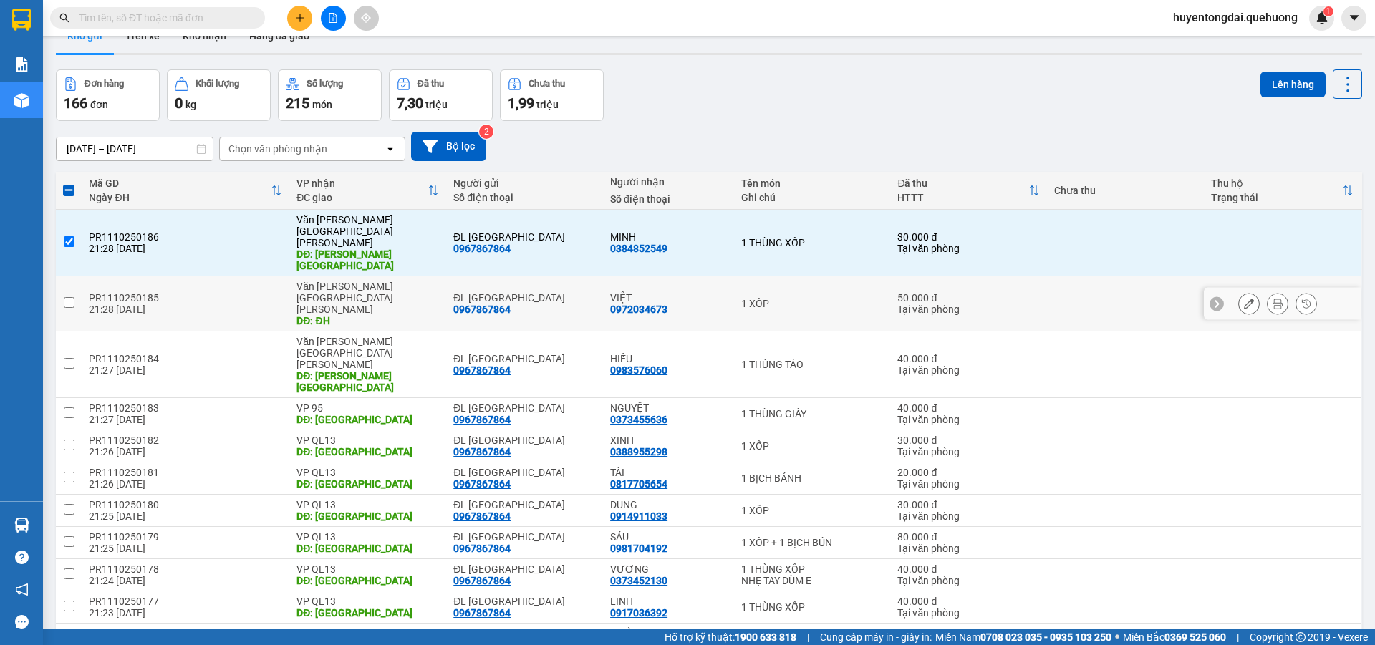
click at [72, 297] on input "checkbox" at bounding box center [69, 302] width 11 height 11
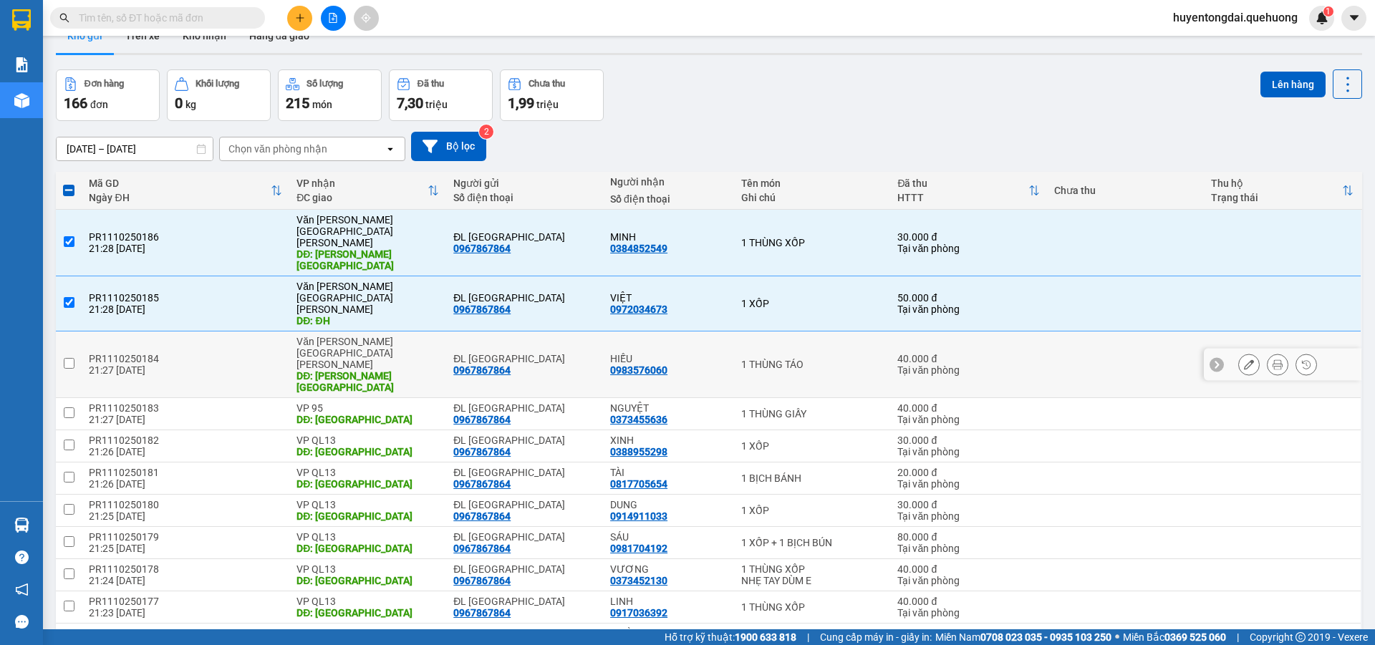
click at [64, 358] on input "checkbox" at bounding box center [69, 363] width 11 height 11
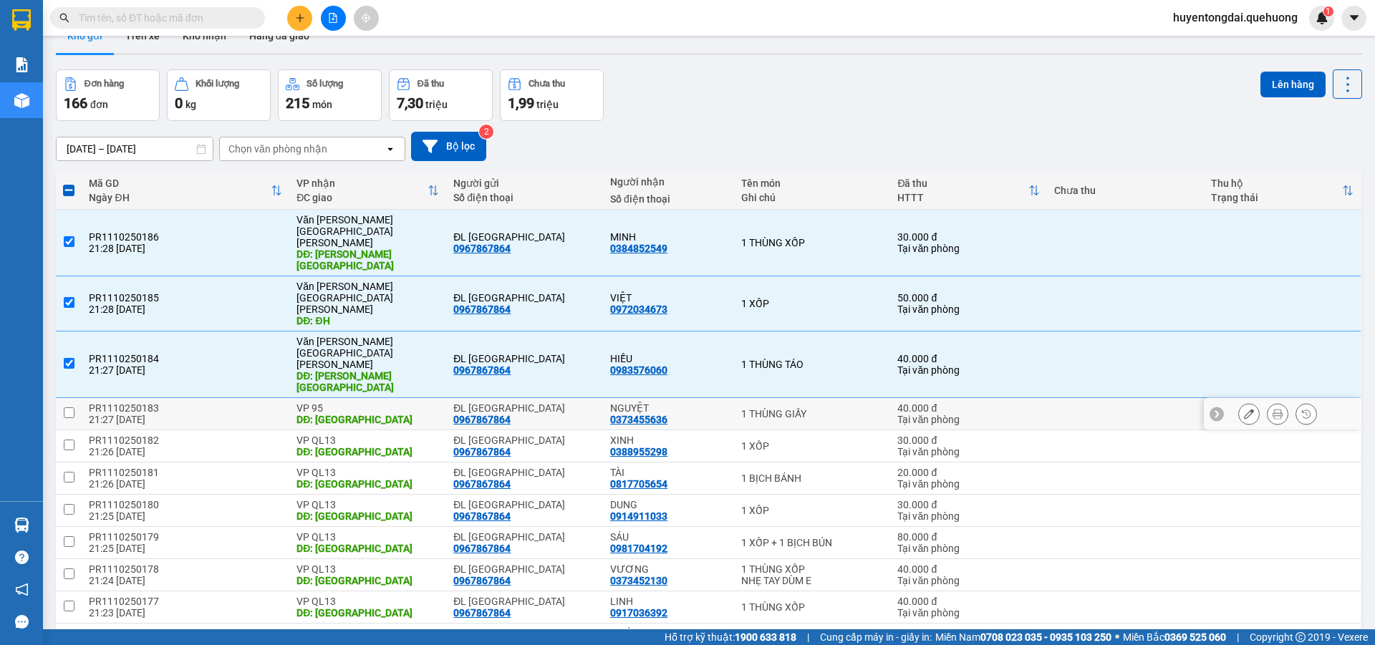
click at [65, 407] on input "checkbox" at bounding box center [69, 412] width 11 height 11
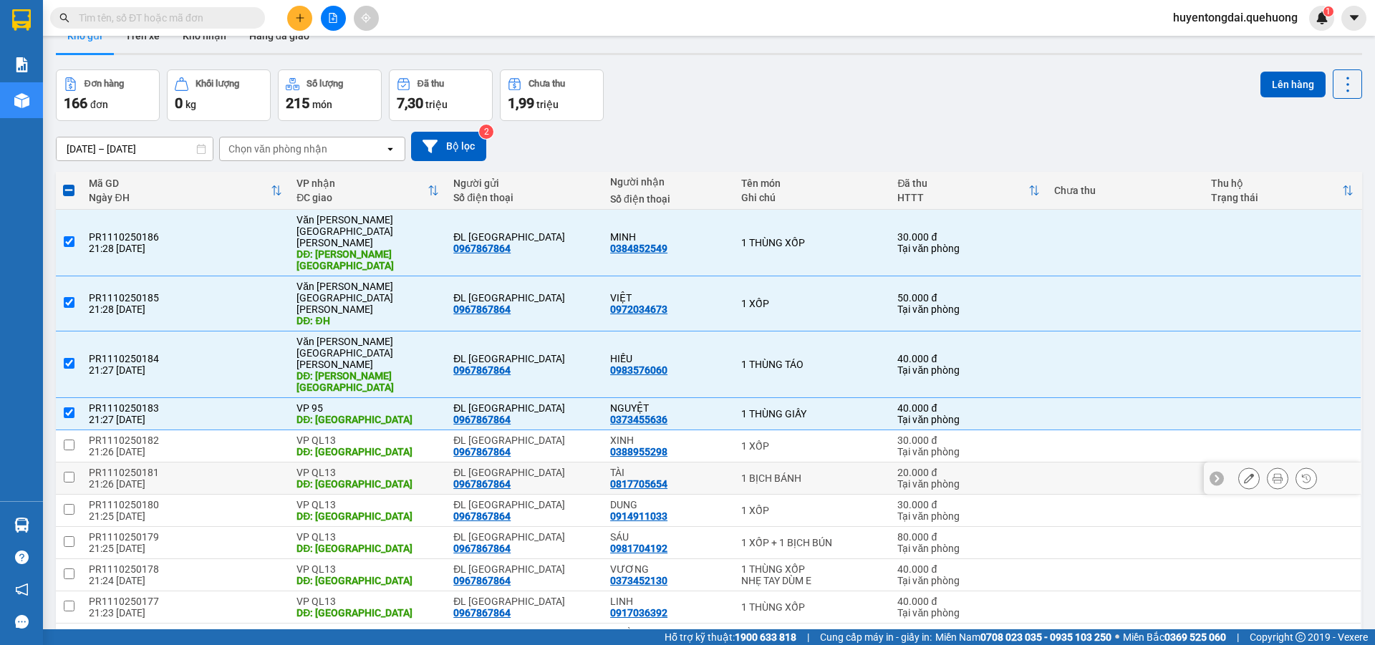
click at [64, 472] on input "checkbox" at bounding box center [69, 477] width 11 height 11
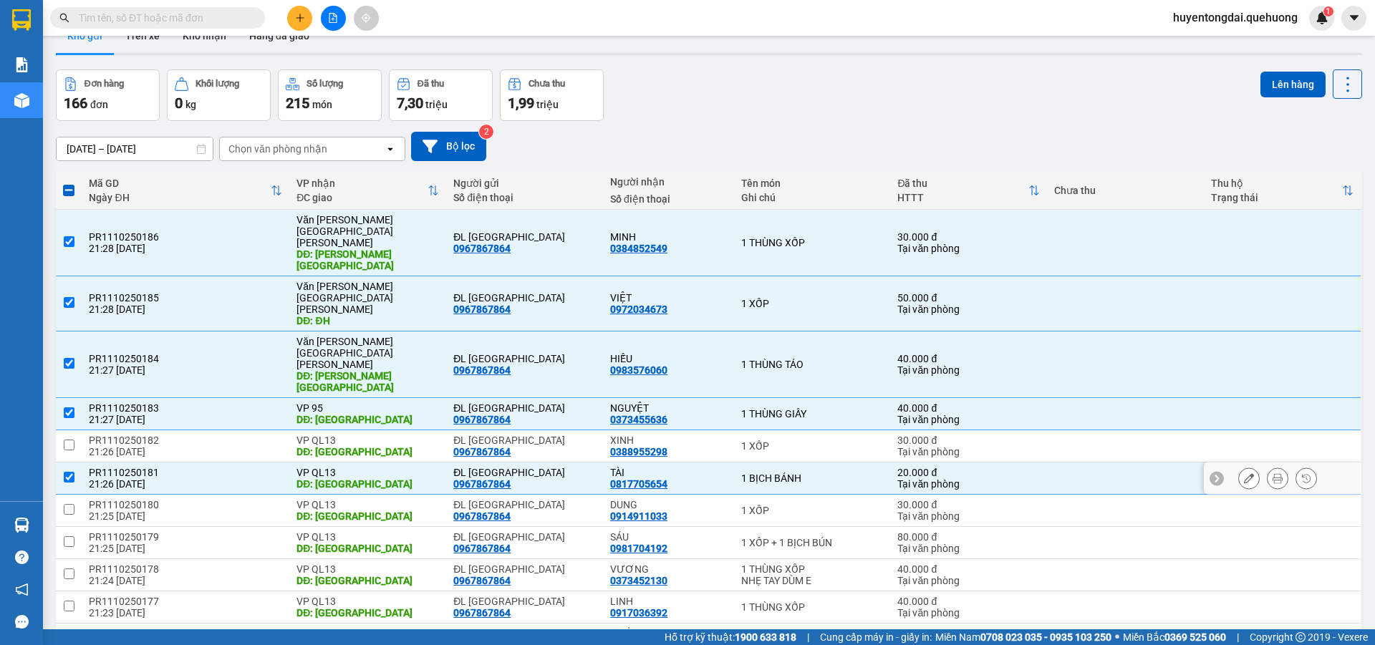
scroll to position [102, 0]
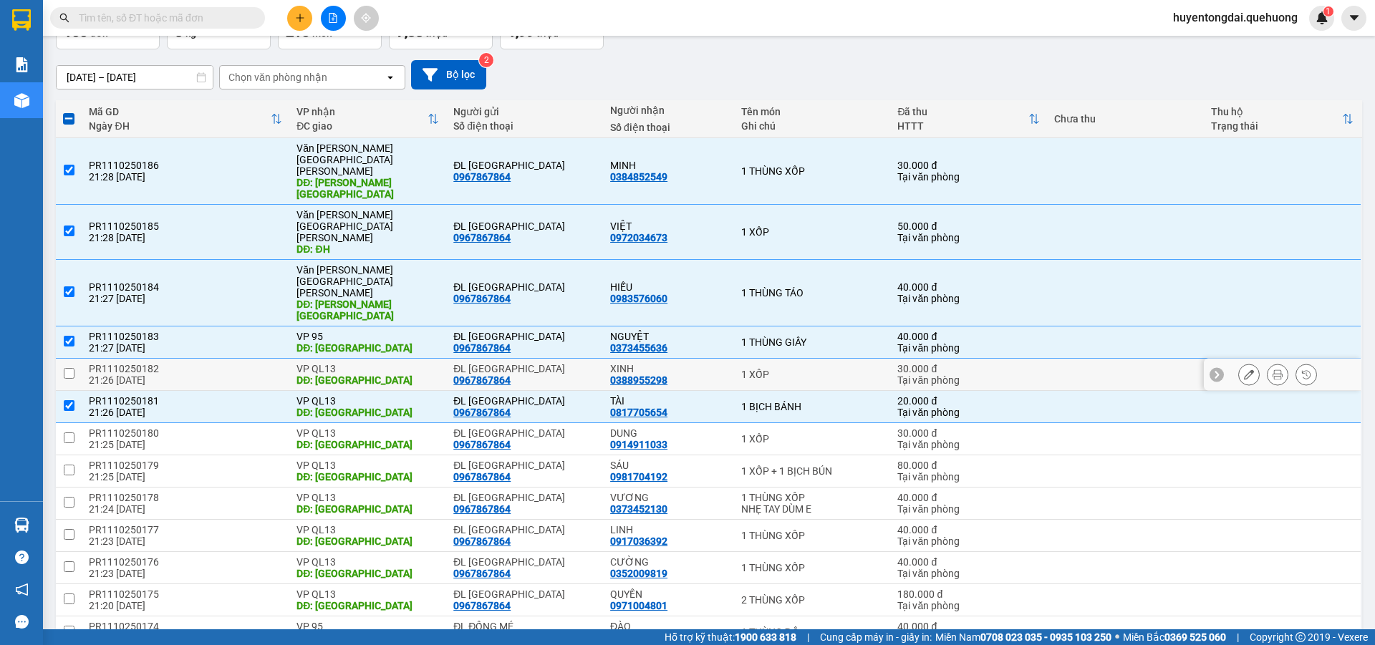
click at [64, 368] on input "checkbox" at bounding box center [69, 373] width 11 height 11
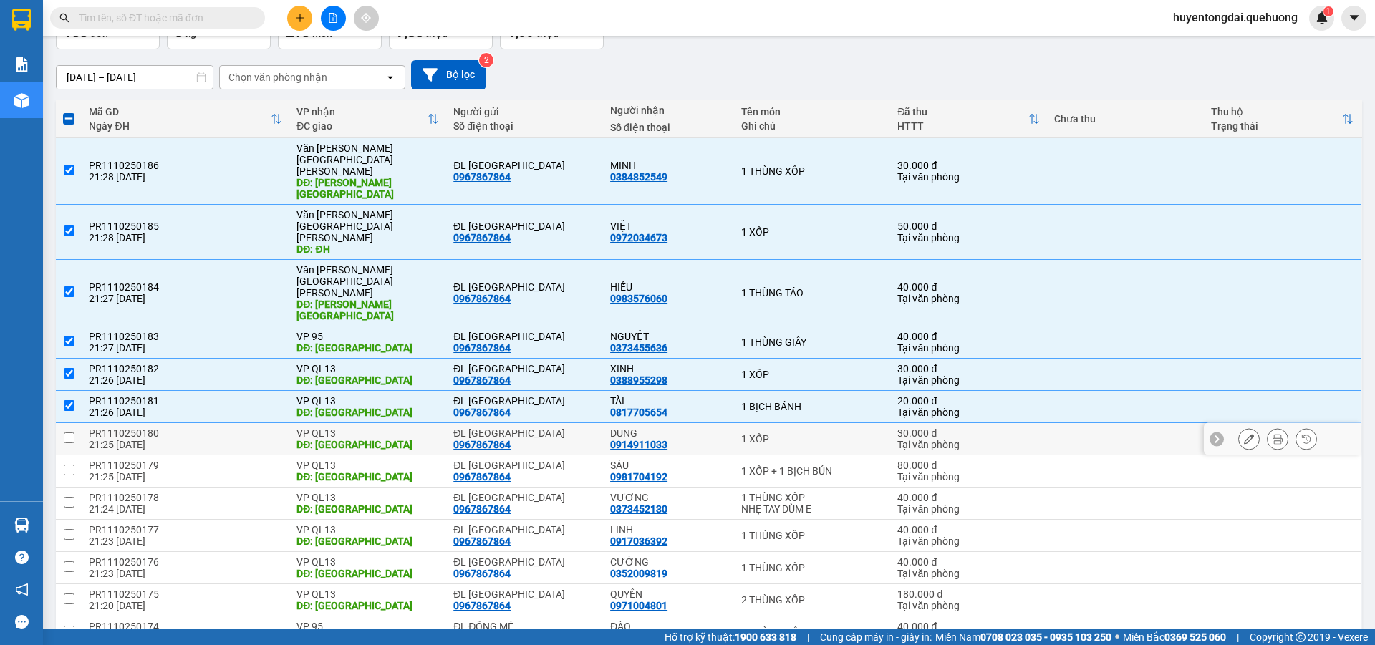
drag, startPoint x: 72, startPoint y: 344, endPoint x: 66, endPoint y: 357, distance: 13.5
click at [70, 433] on input "checkbox" at bounding box center [69, 438] width 11 height 11
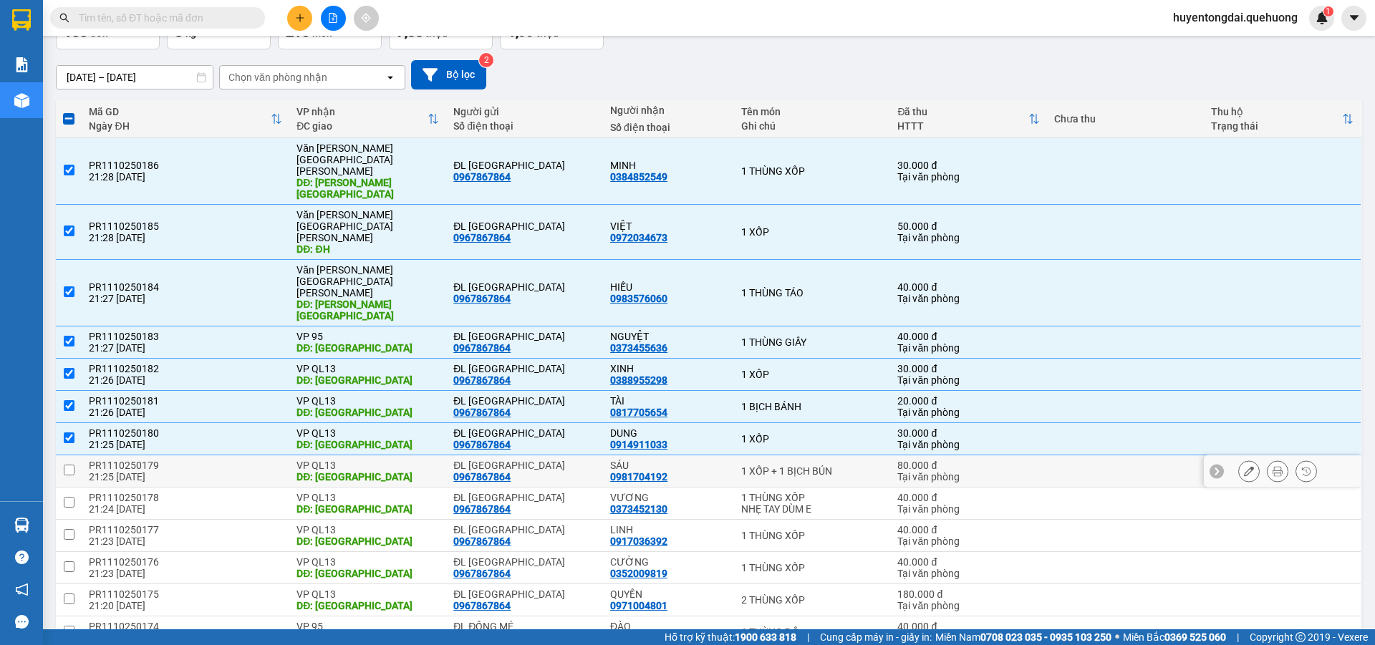
click at [65, 465] on input "checkbox" at bounding box center [69, 470] width 11 height 11
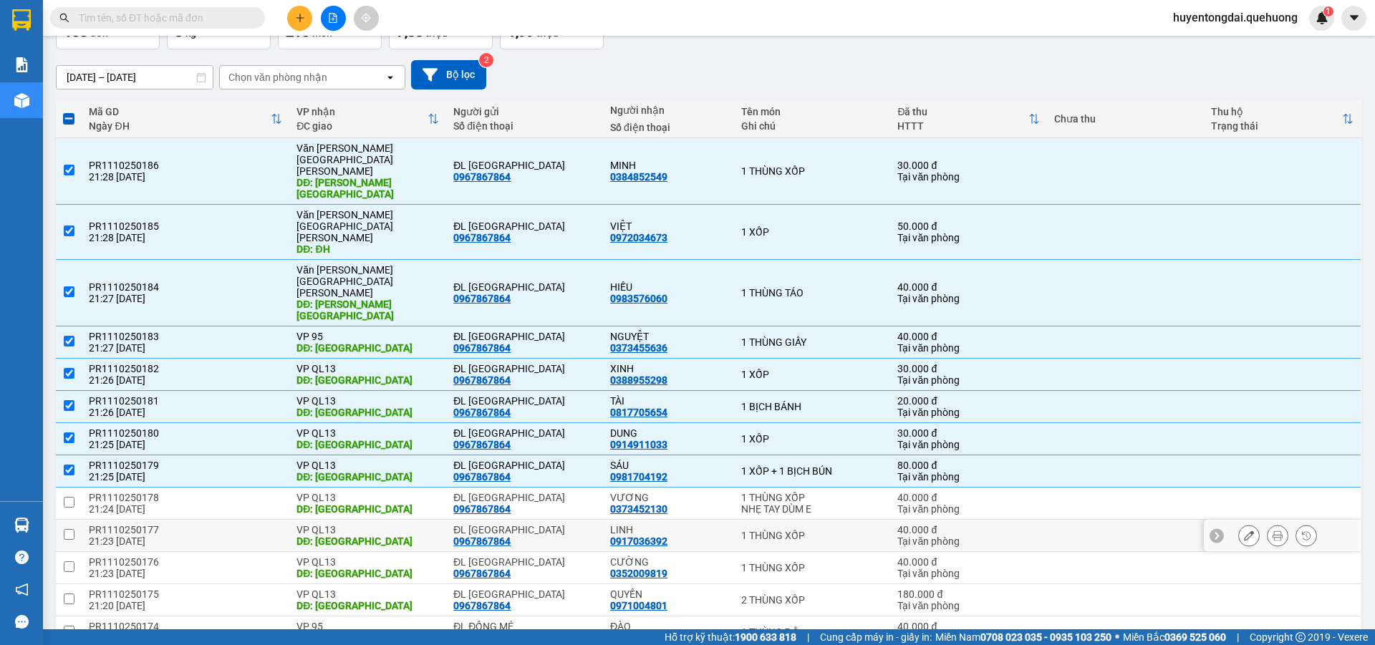
click at [67, 529] on input "checkbox" at bounding box center [69, 534] width 11 height 11
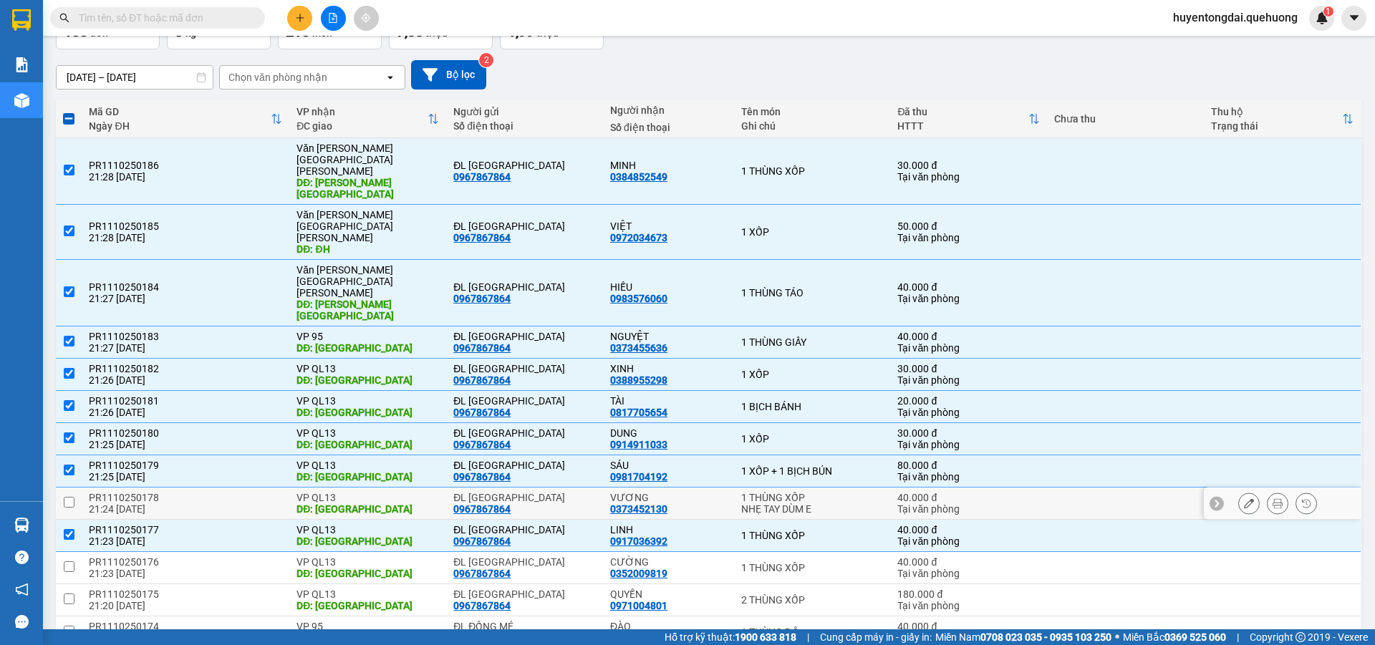
click at [62, 488] on td at bounding box center [69, 504] width 26 height 32
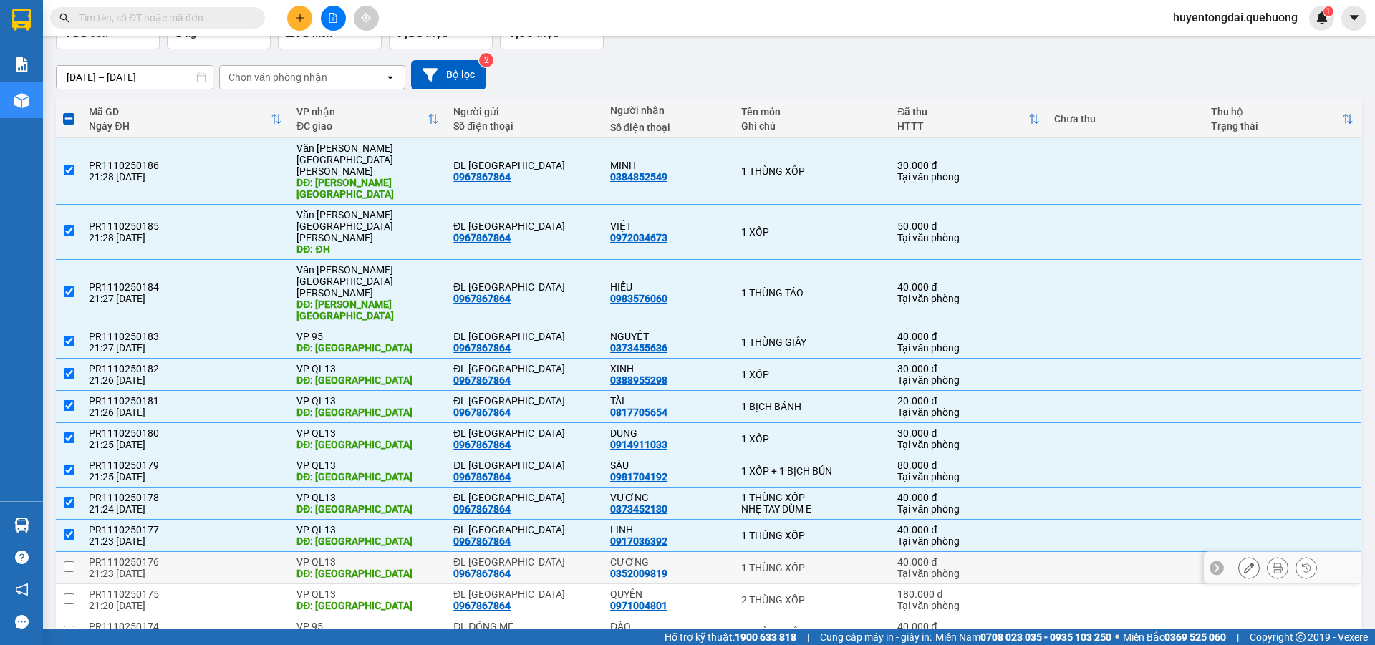
click at [74, 552] on td at bounding box center [69, 568] width 26 height 32
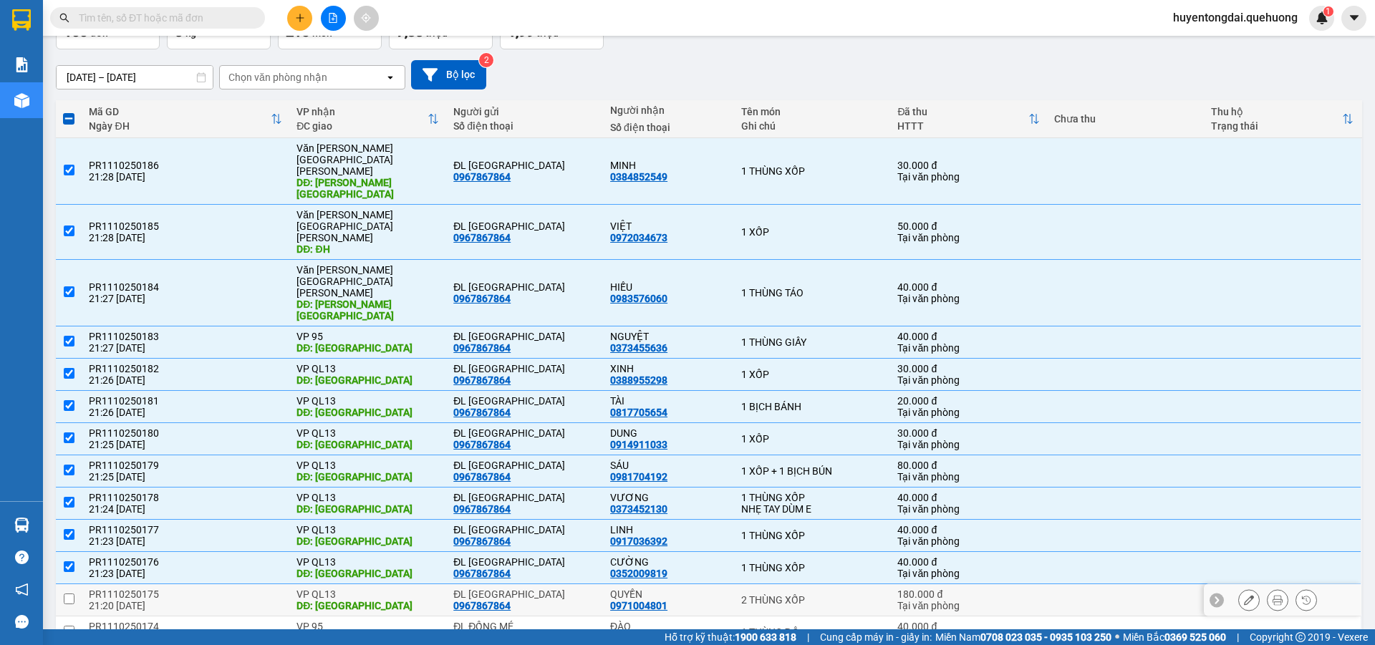
click at [74, 594] on input "checkbox" at bounding box center [69, 599] width 11 height 11
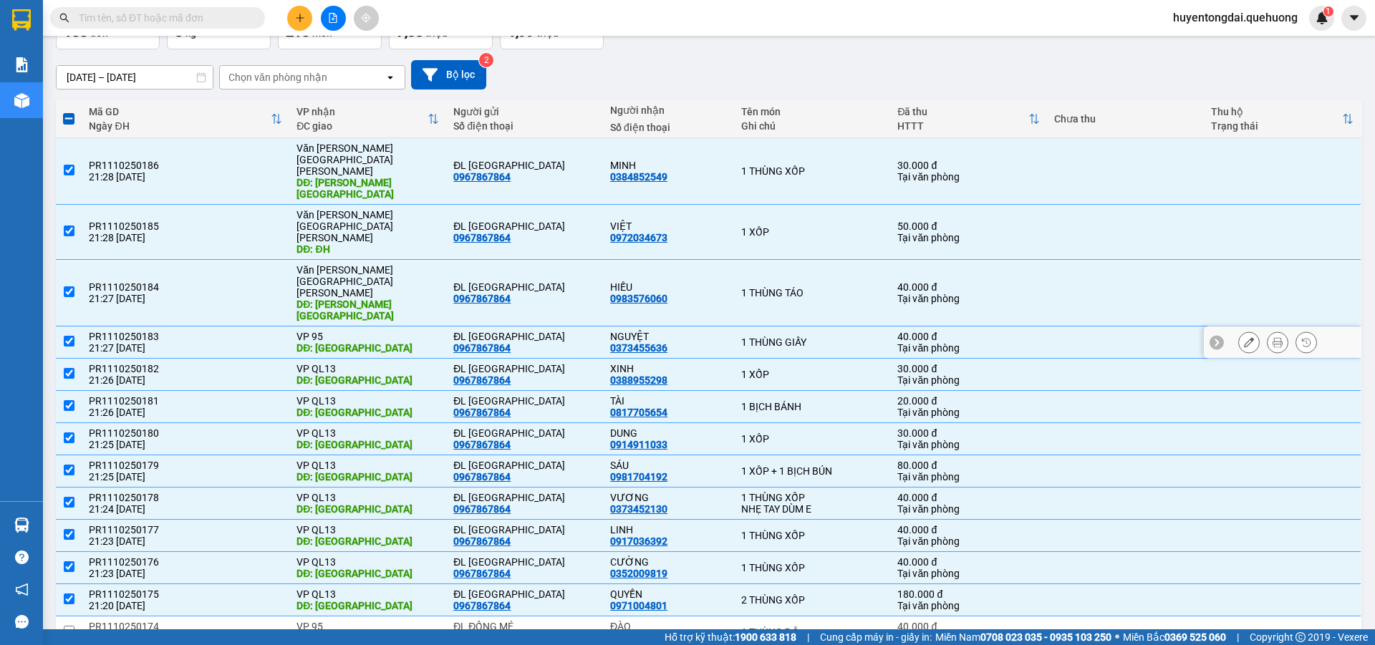
scroll to position [0, 0]
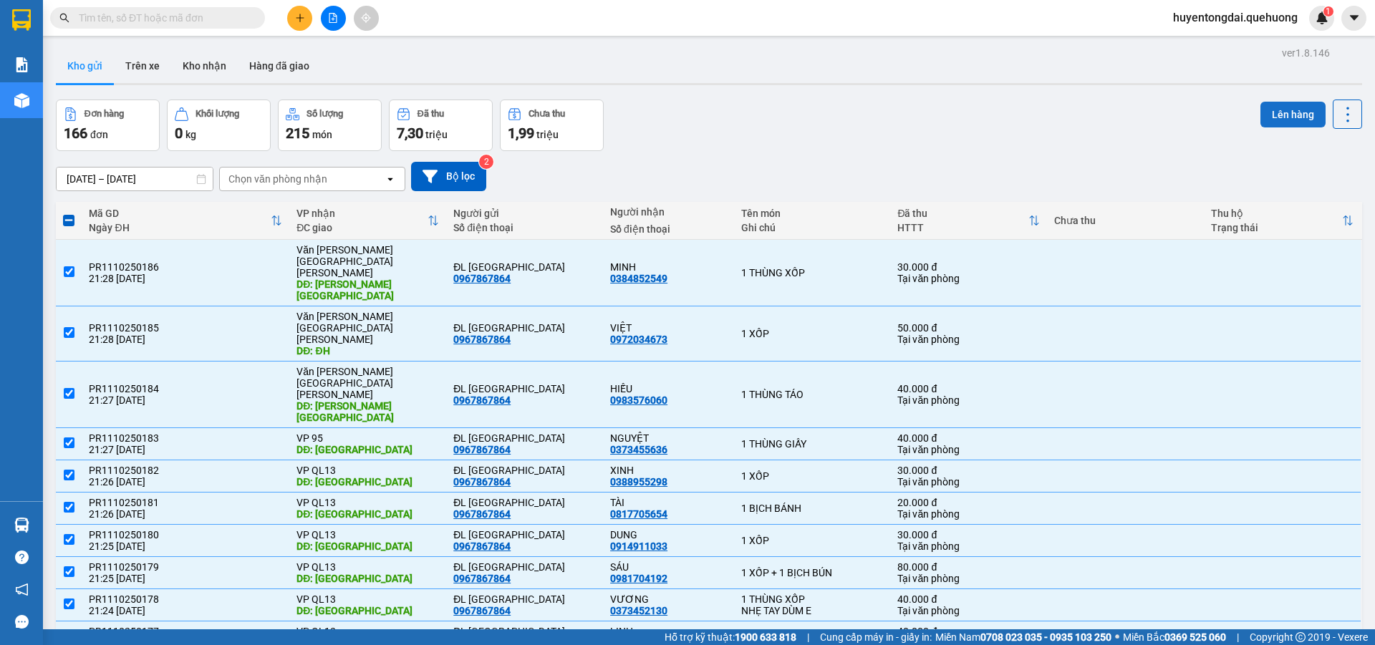
click at [1276, 117] on button "Lên hàng" at bounding box center [1292, 115] width 65 height 26
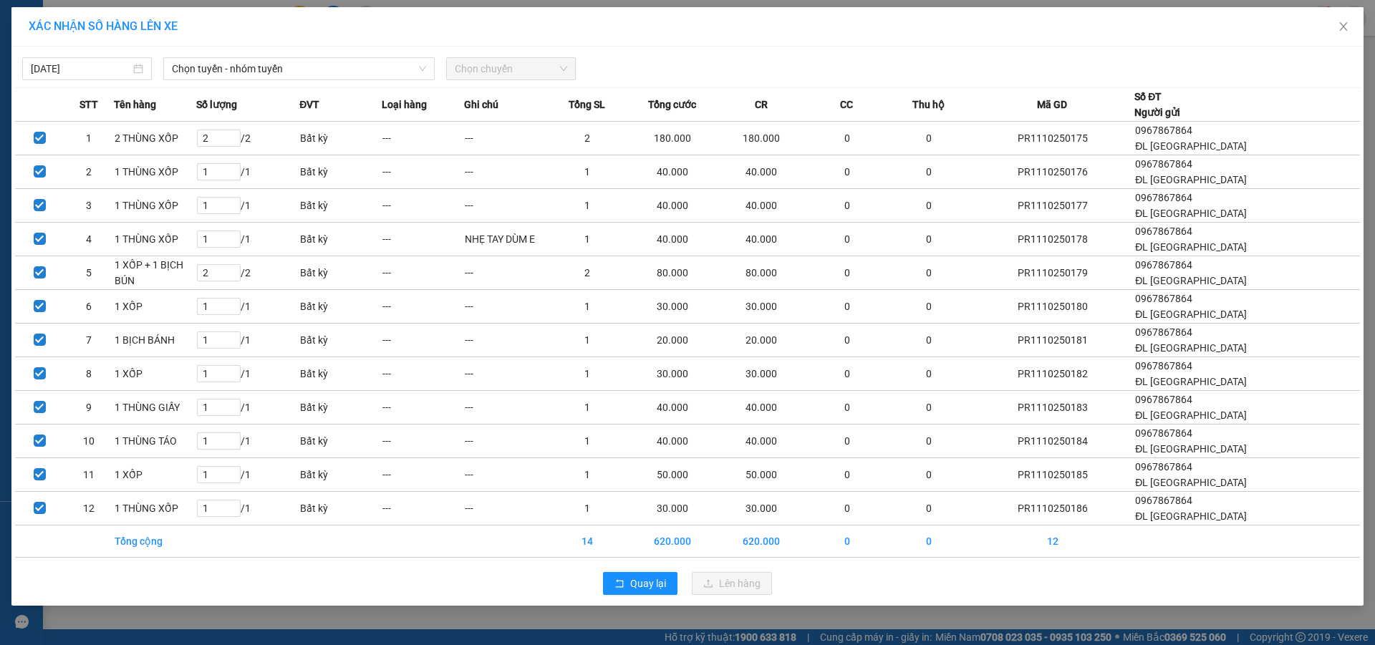
click at [797, 52] on div "11/10/2025 Chọn tuyến - nhóm tuyến Chọn chuyến" at bounding box center [687, 65] width 1345 height 30
click at [1343, 25] on icon "close" at bounding box center [1343, 26] width 11 height 11
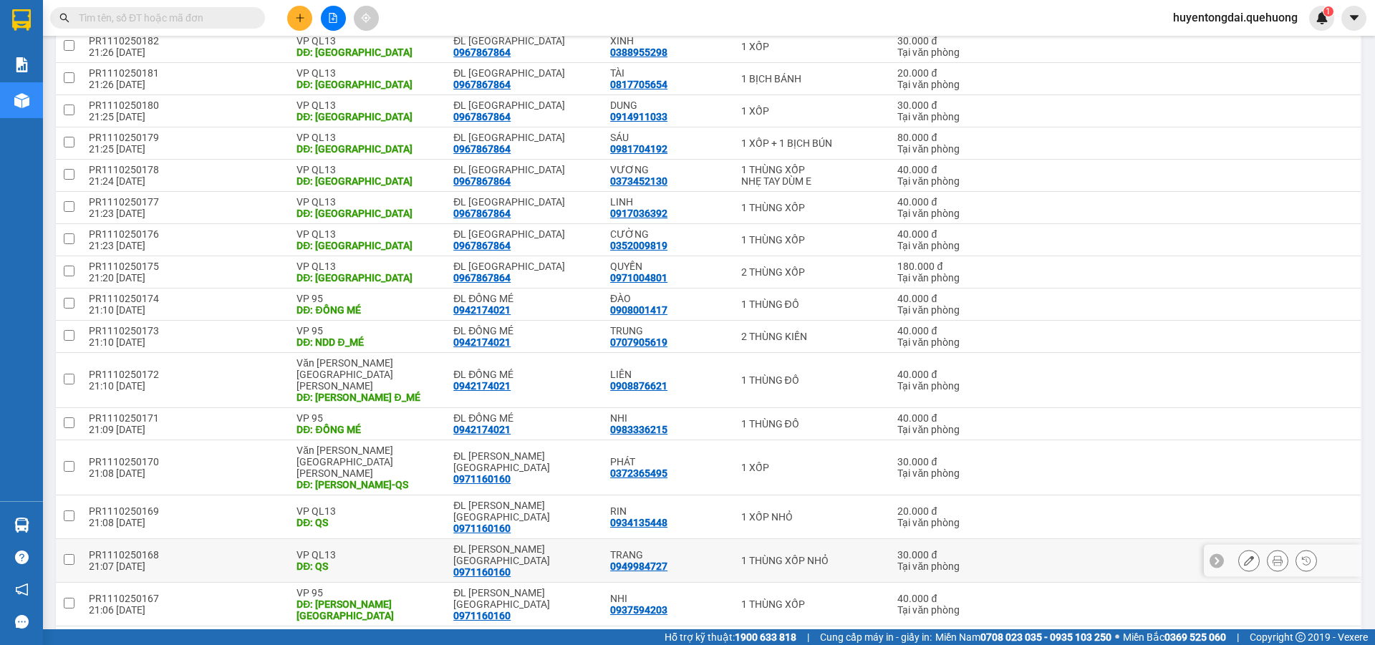
scroll to position [143, 0]
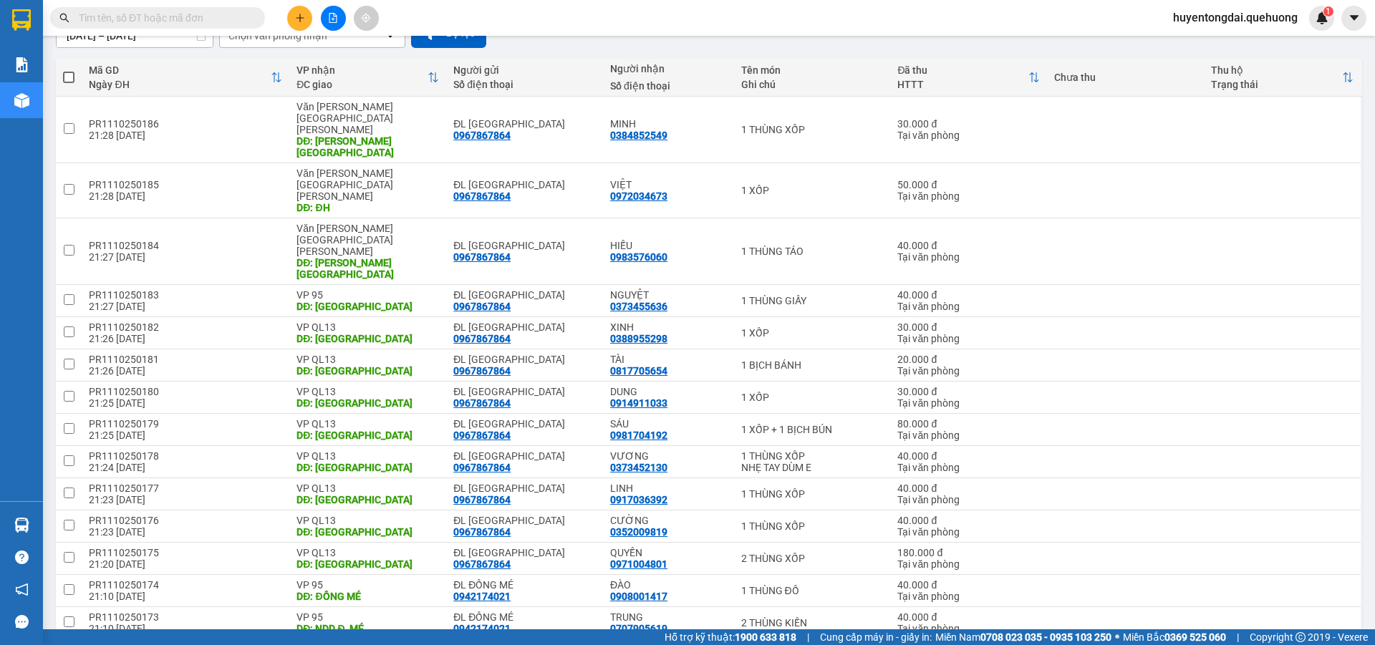
click at [73, 74] on span at bounding box center [68, 77] width 11 height 11
click at [69, 70] on input "checkbox" at bounding box center [69, 70] width 0 height 0
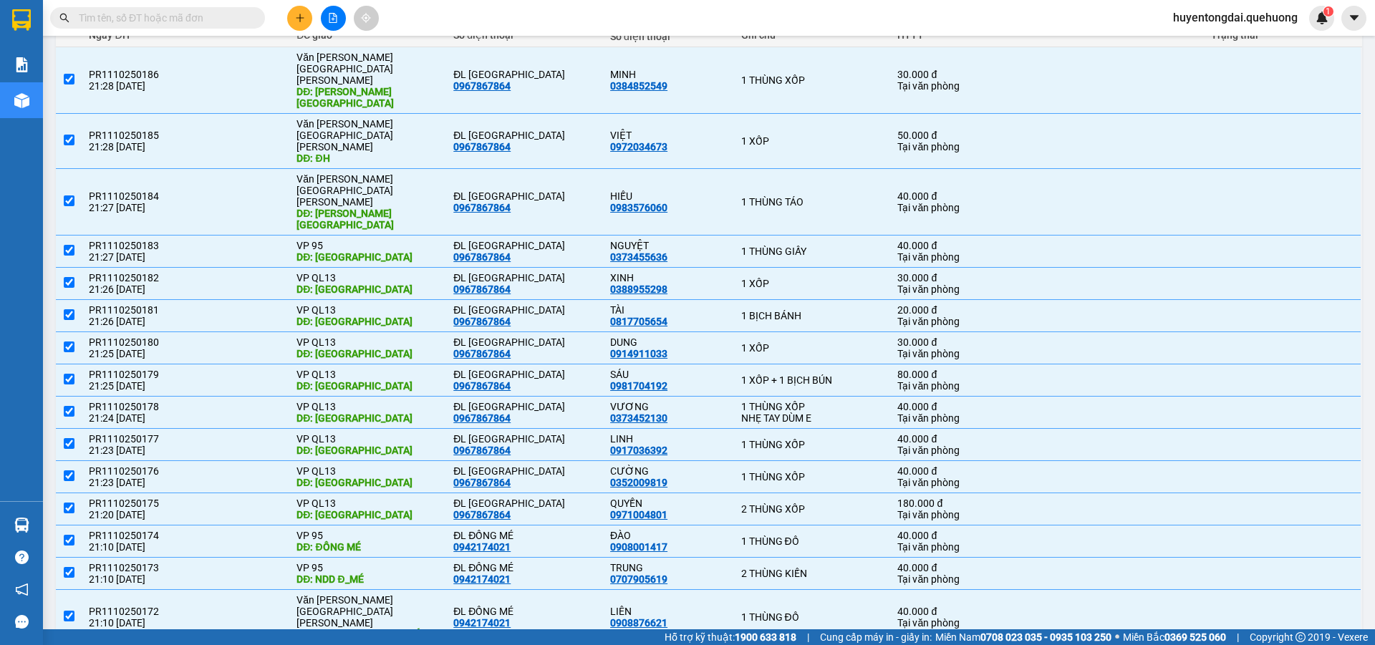
scroll to position [0, 0]
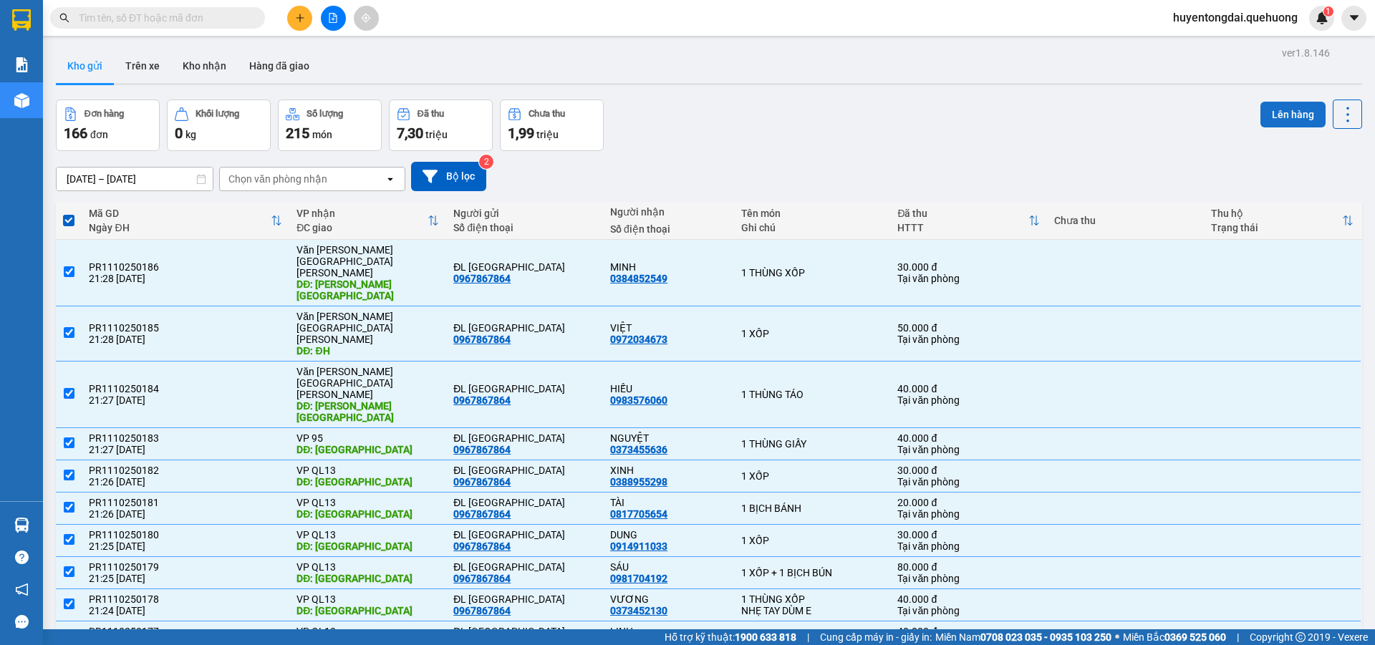
click at [1263, 115] on button "Lên hàng" at bounding box center [1292, 115] width 65 height 26
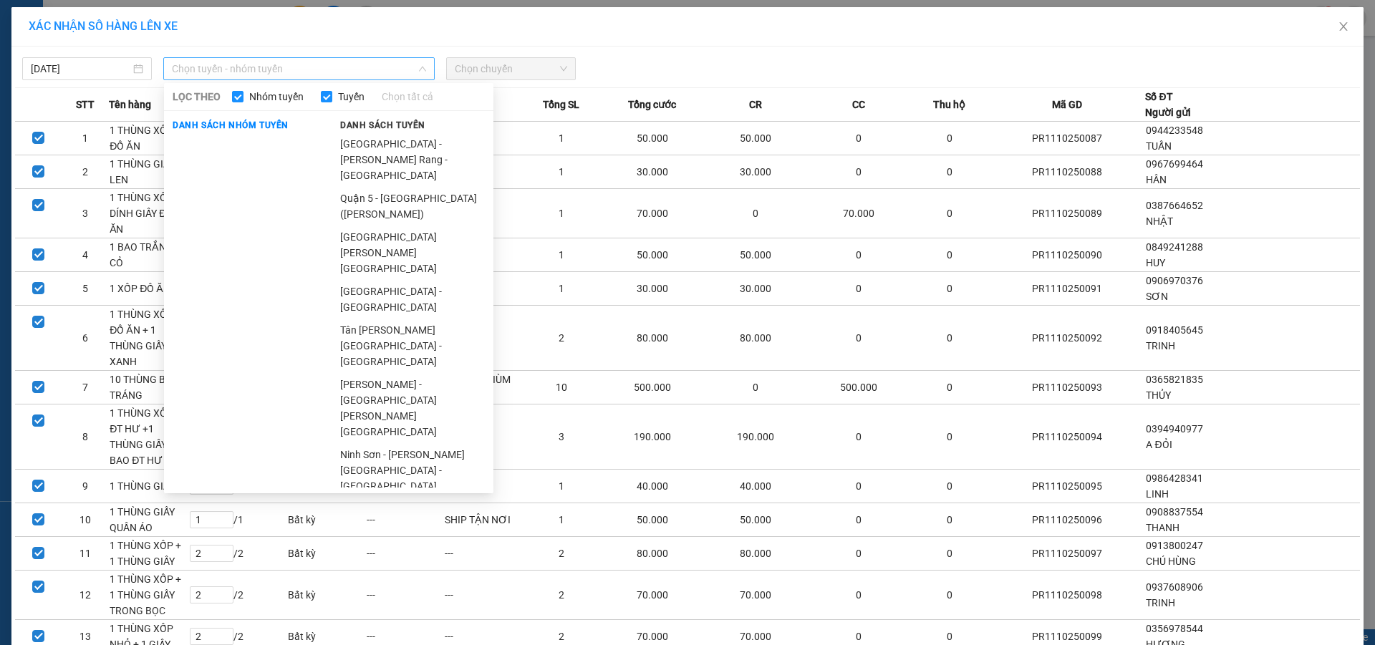
drag, startPoint x: 348, startPoint y: 60, endPoint x: 339, endPoint y: 79, distance: 21.5
click at [339, 62] on span "Chọn tuyến - nhóm tuyến" at bounding box center [299, 68] width 254 height 21
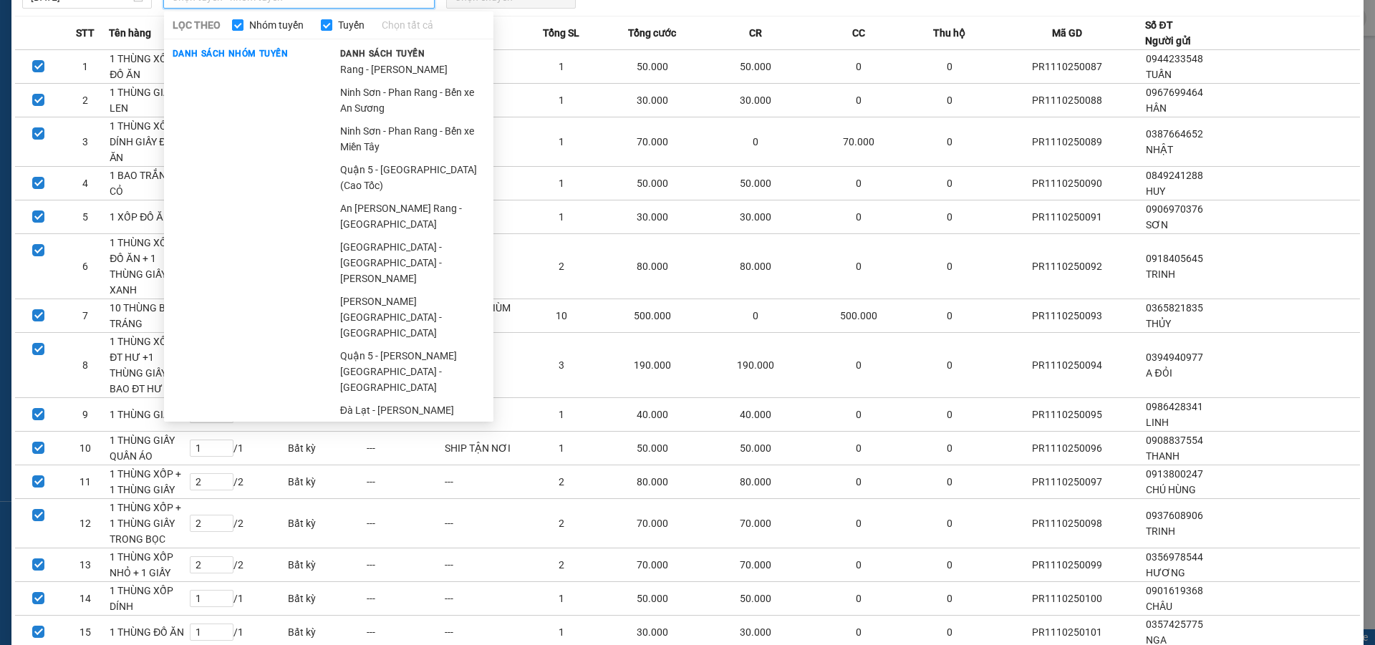
scroll to position [58, 0]
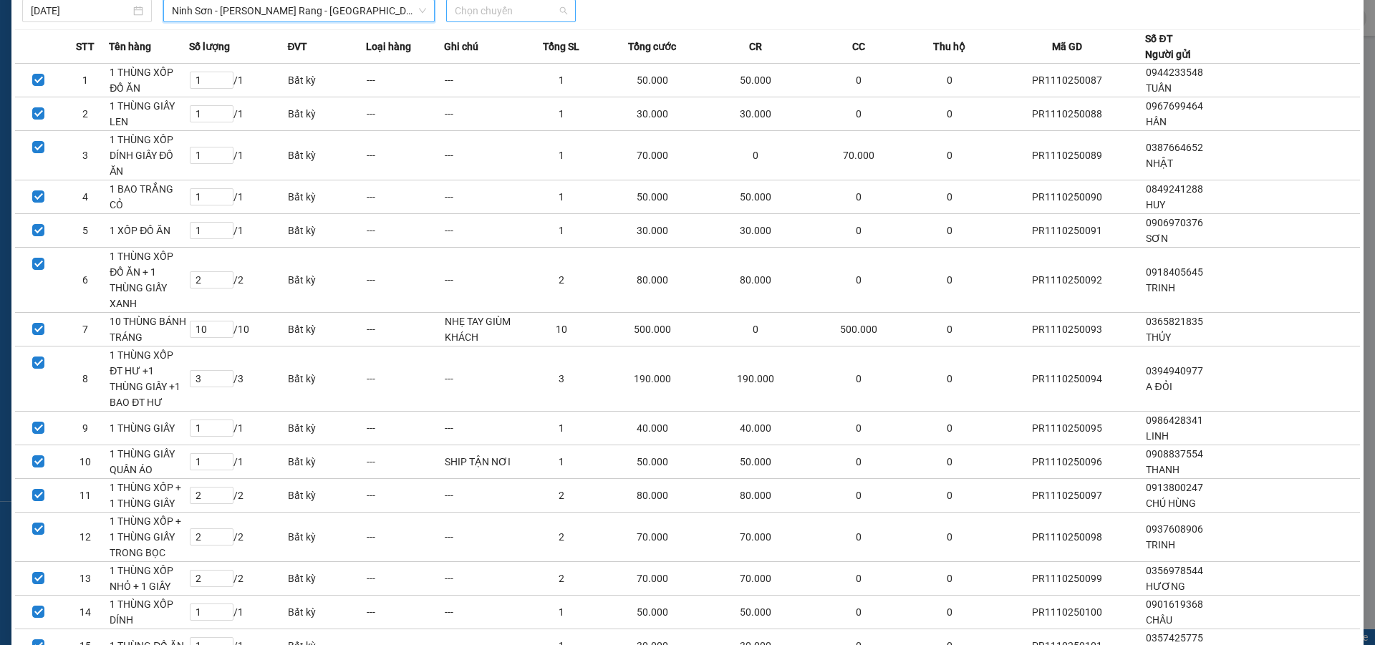
click at [500, 4] on span "Chọn chuyến" at bounding box center [511, 10] width 112 height 21
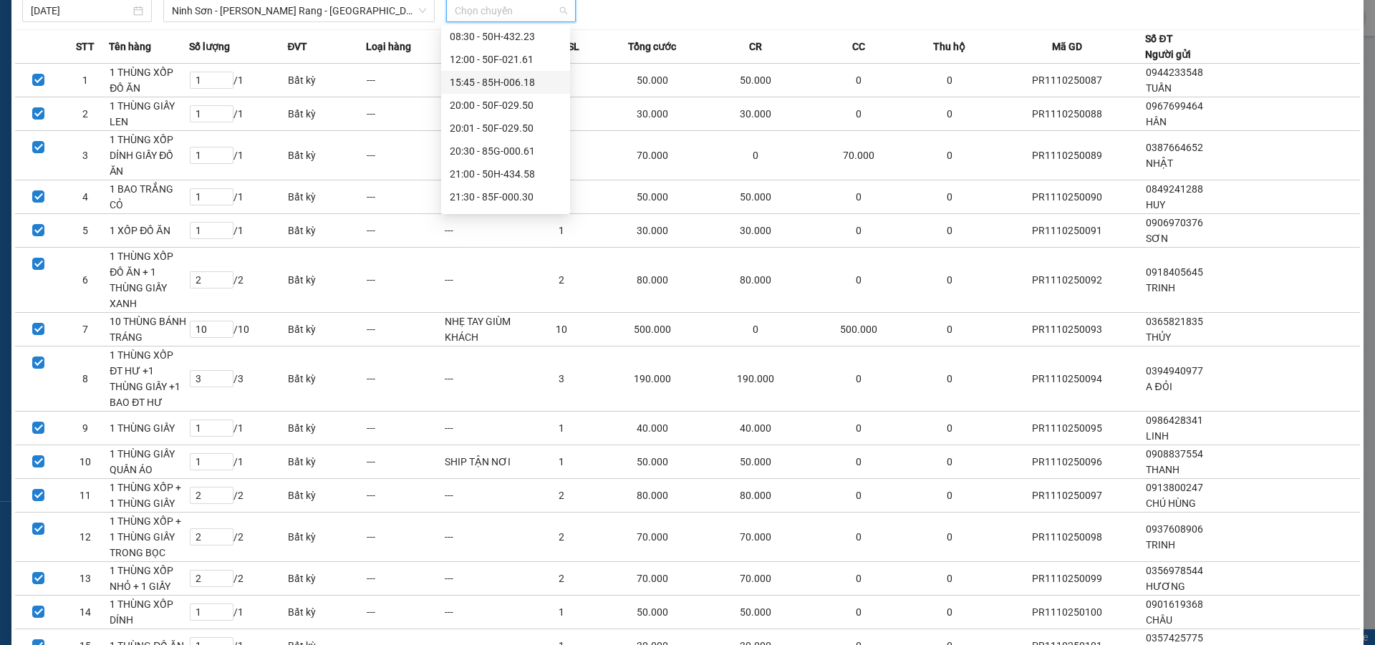
scroll to position [137, 0]
click at [488, 104] on div "21:00 - 50H-434.58" at bounding box center [506, 108] width 112 height 16
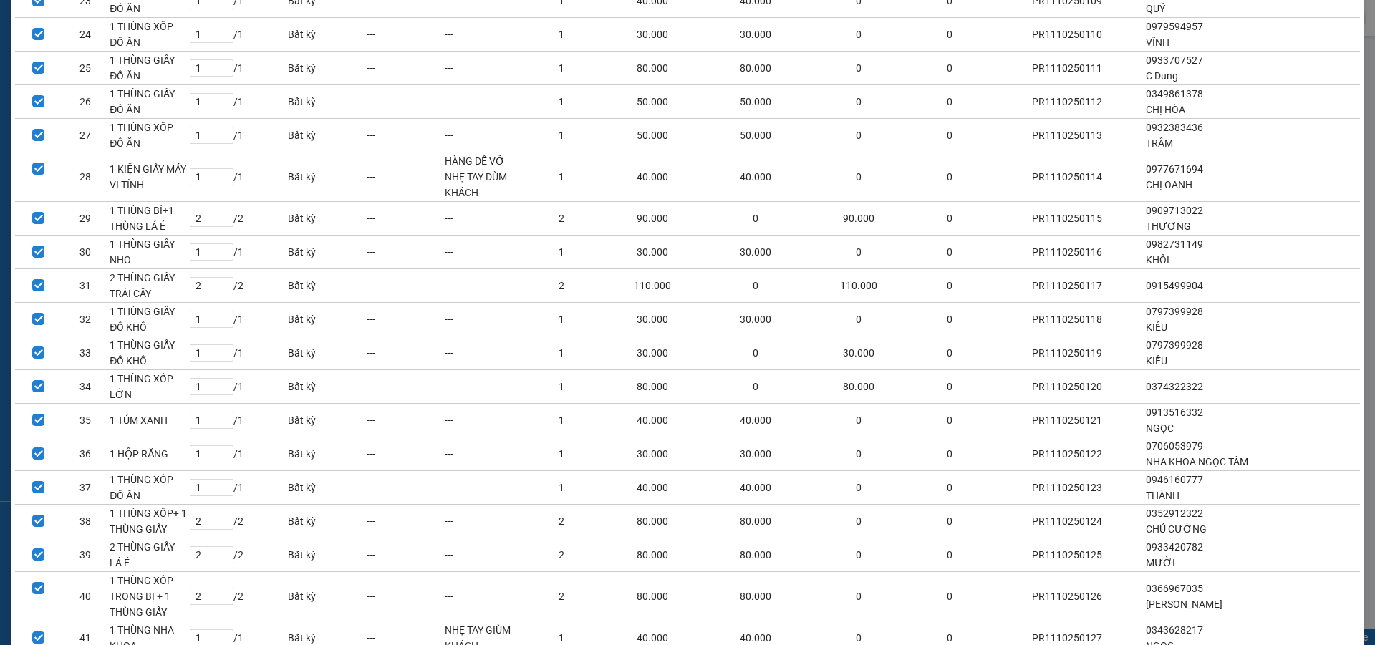
scroll to position [3102, 0]
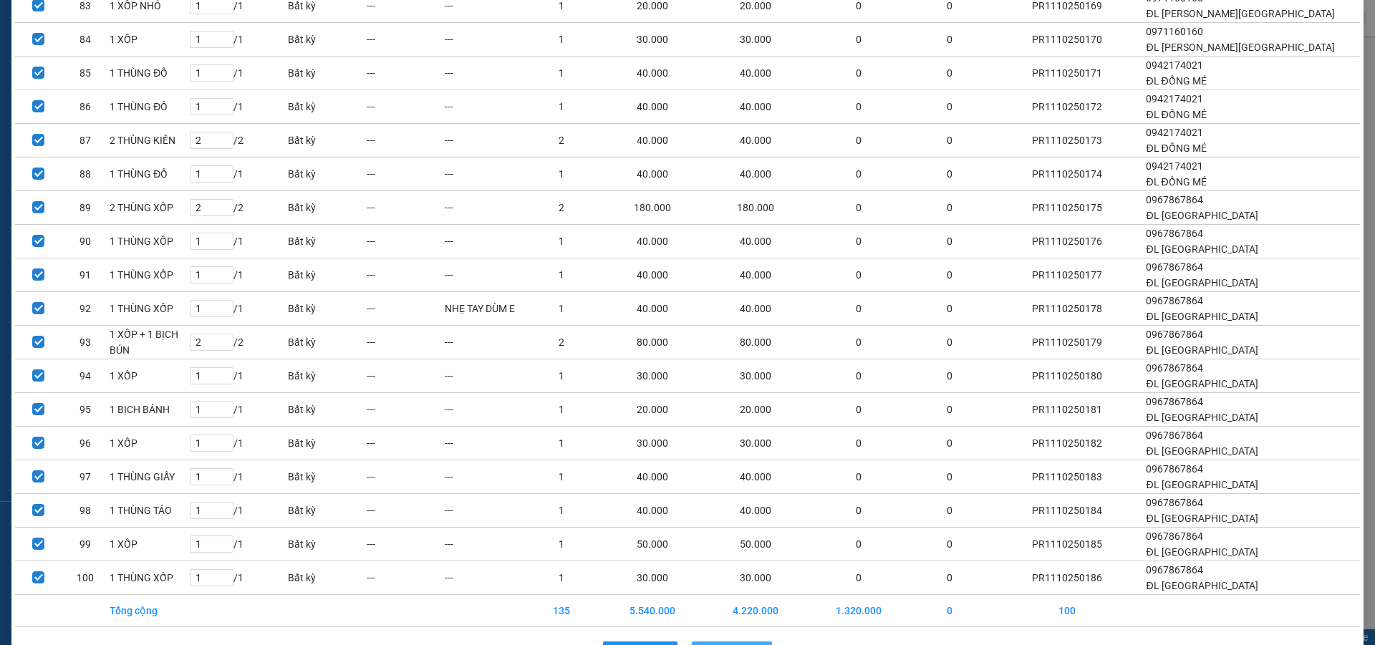
click at [741, 645] on span "Lên hàng" at bounding box center [740, 653] width 42 height 16
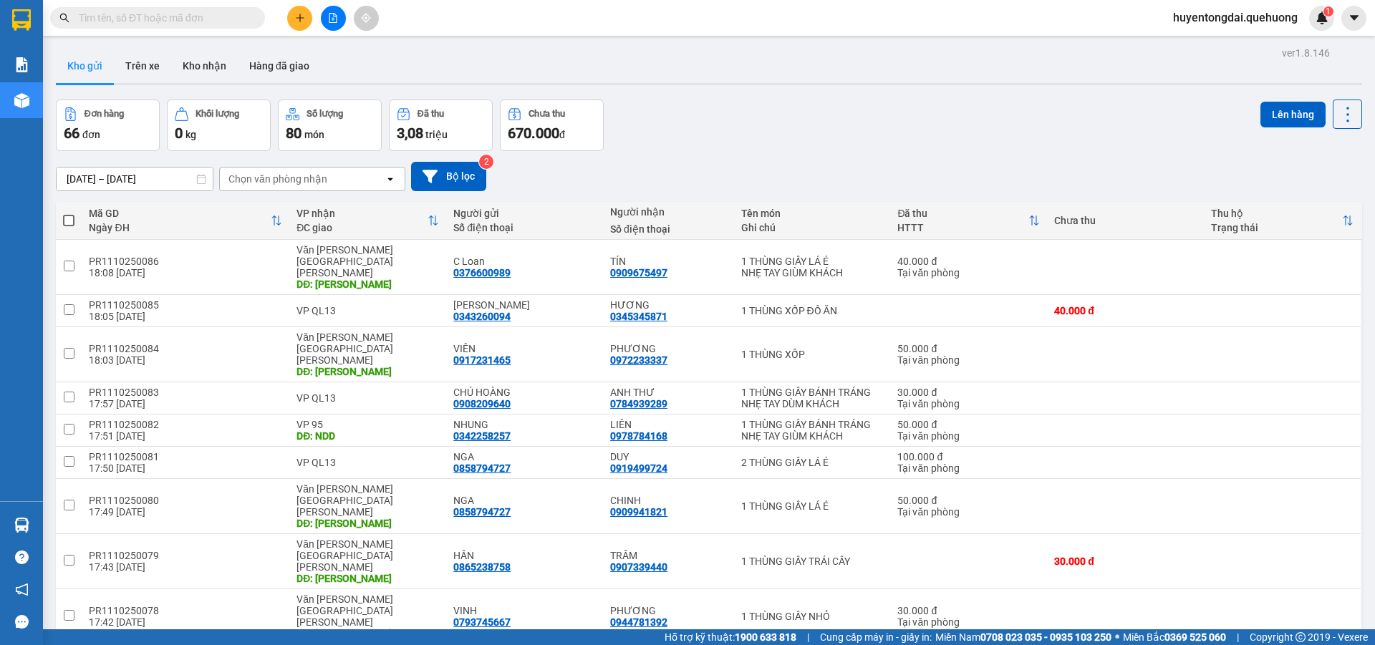
click at [72, 218] on span at bounding box center [68, 220] width 11 height 11
click at [69, 213] on input "checkbox" at bounding box center [69, 213] width 0 height 0
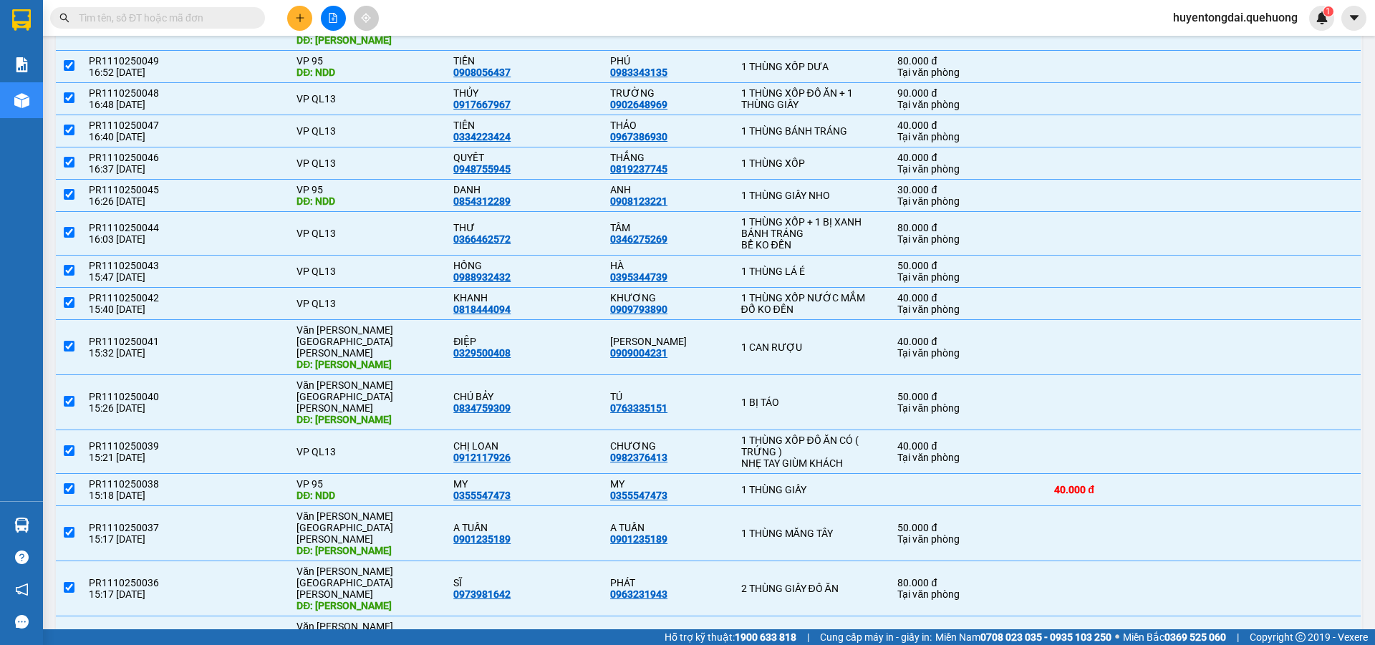
scroll to position [1819, 0]
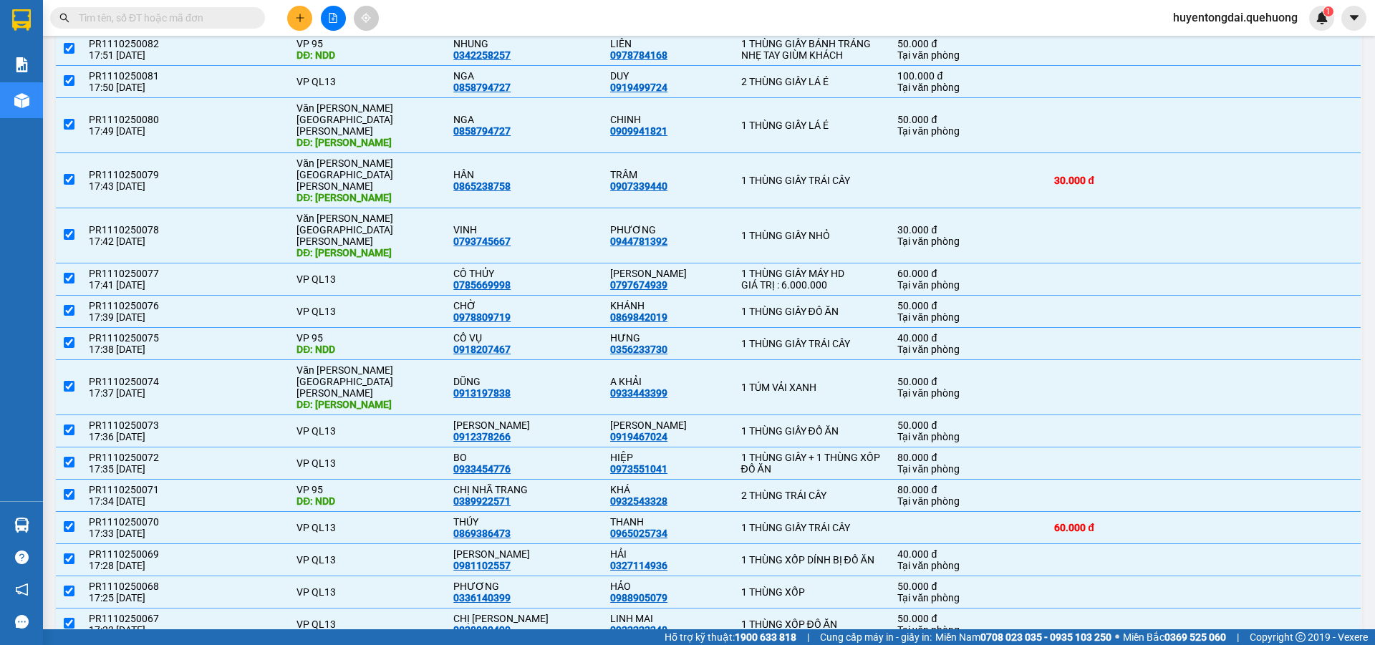
scroll to position [0, 0]
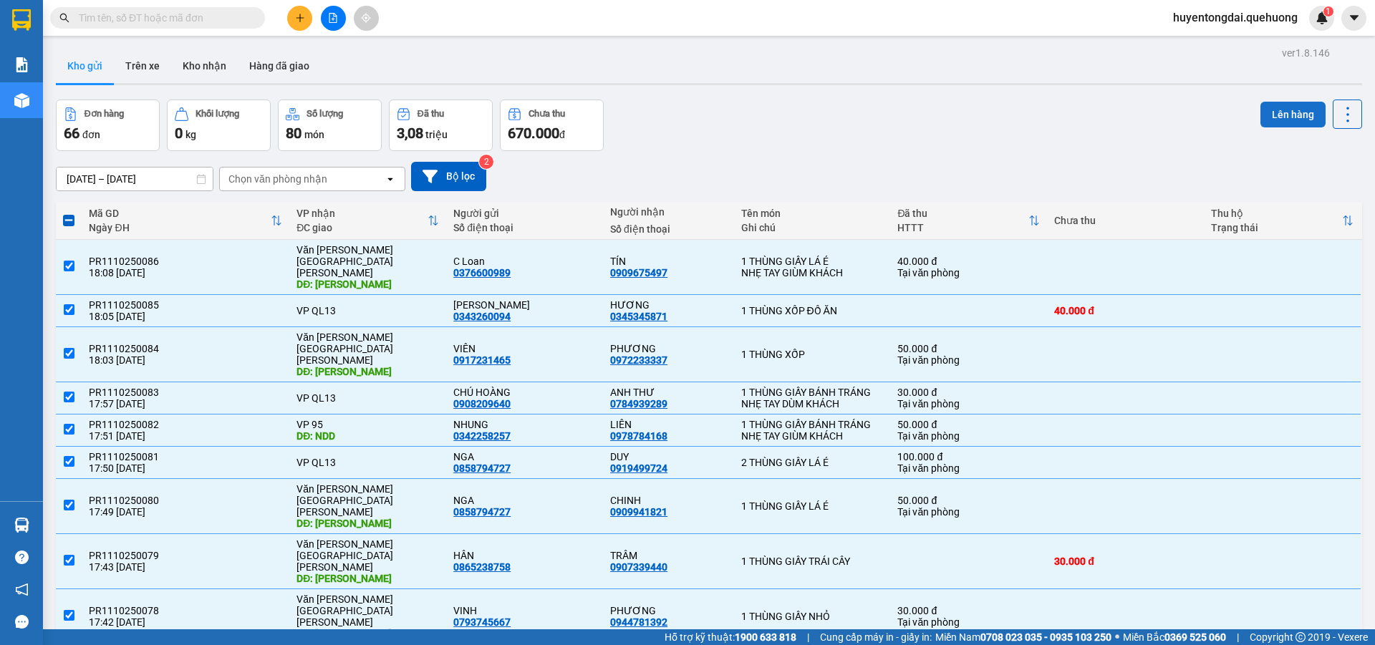
click at [1289, 112] on button "Lên hàng" at bounding box center [1292, 115] width 65 height 26
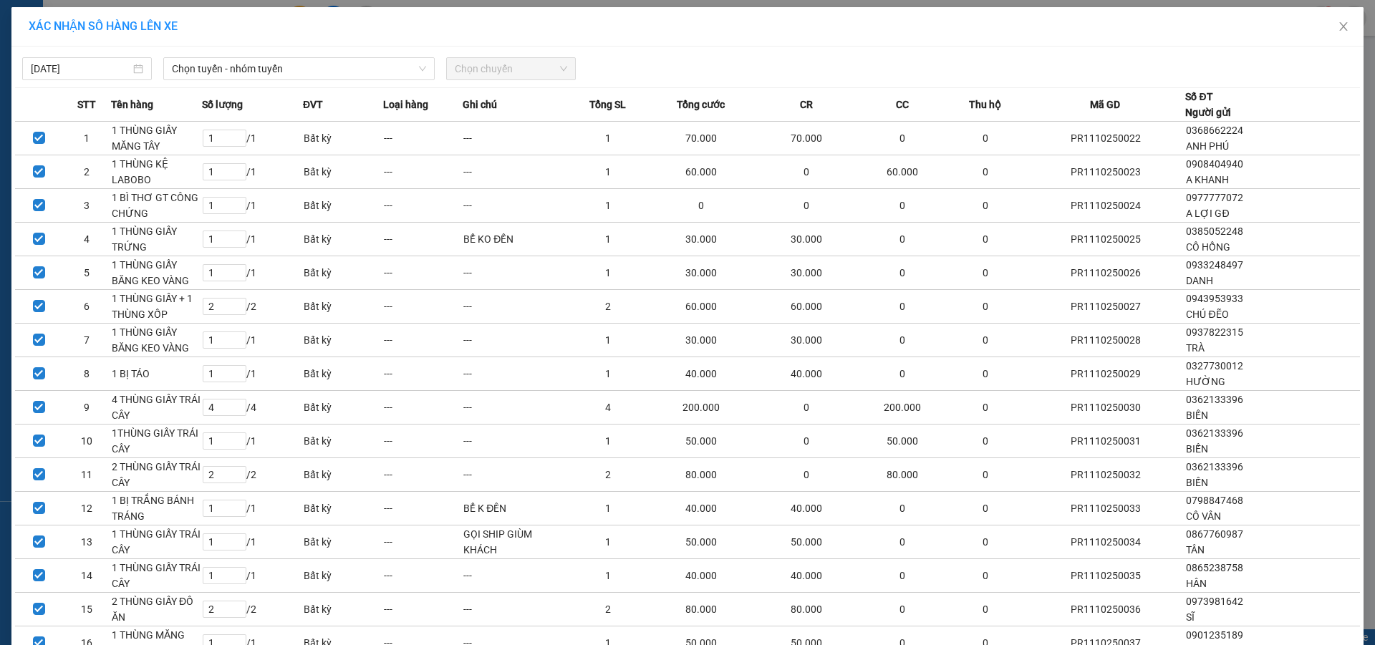
drag, startPoint x: 323, startPoint y: 67, endPoint x: 325, endPoint y: 82, distance: 14.5
click at [323, 69] on span "Chọn tuyến - nhóm tuyến" at bounding box center [299, 68] width 254 height 21
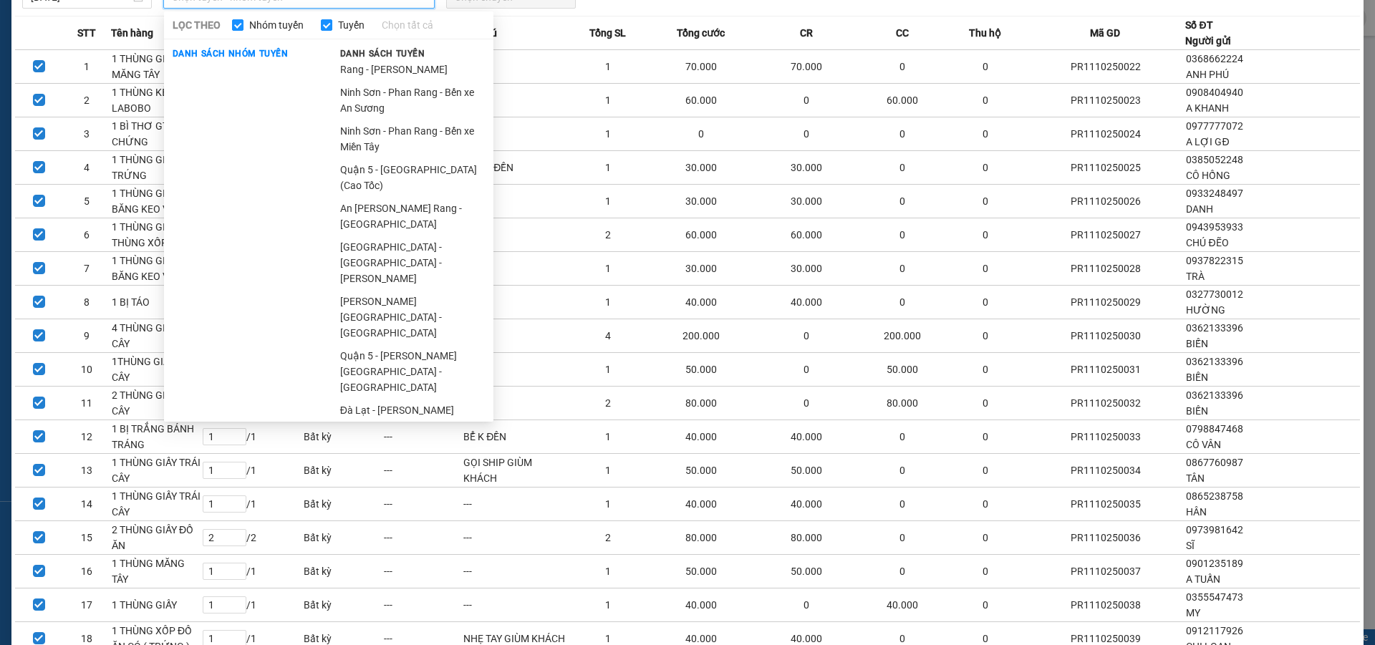
scroll to position [58, 0]
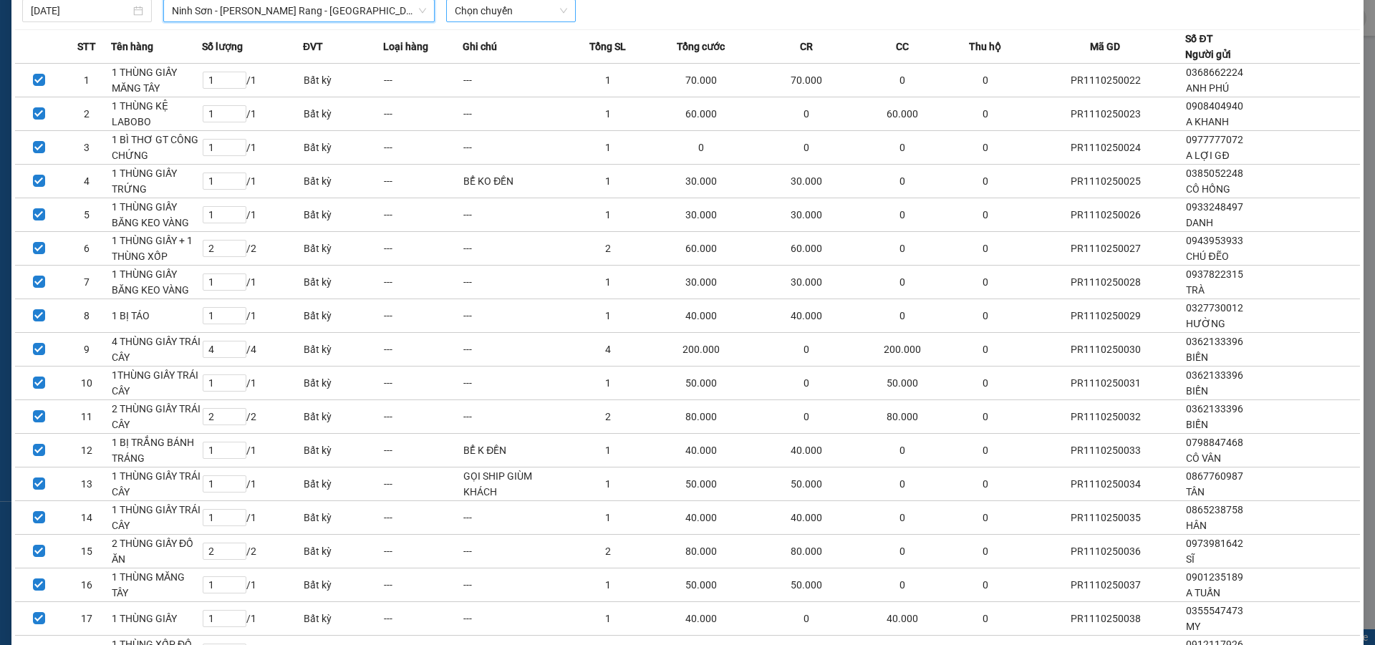
click at [476, 18] on span "Chọn chuyến" at bounding box center [511, 10] width 112 height 21
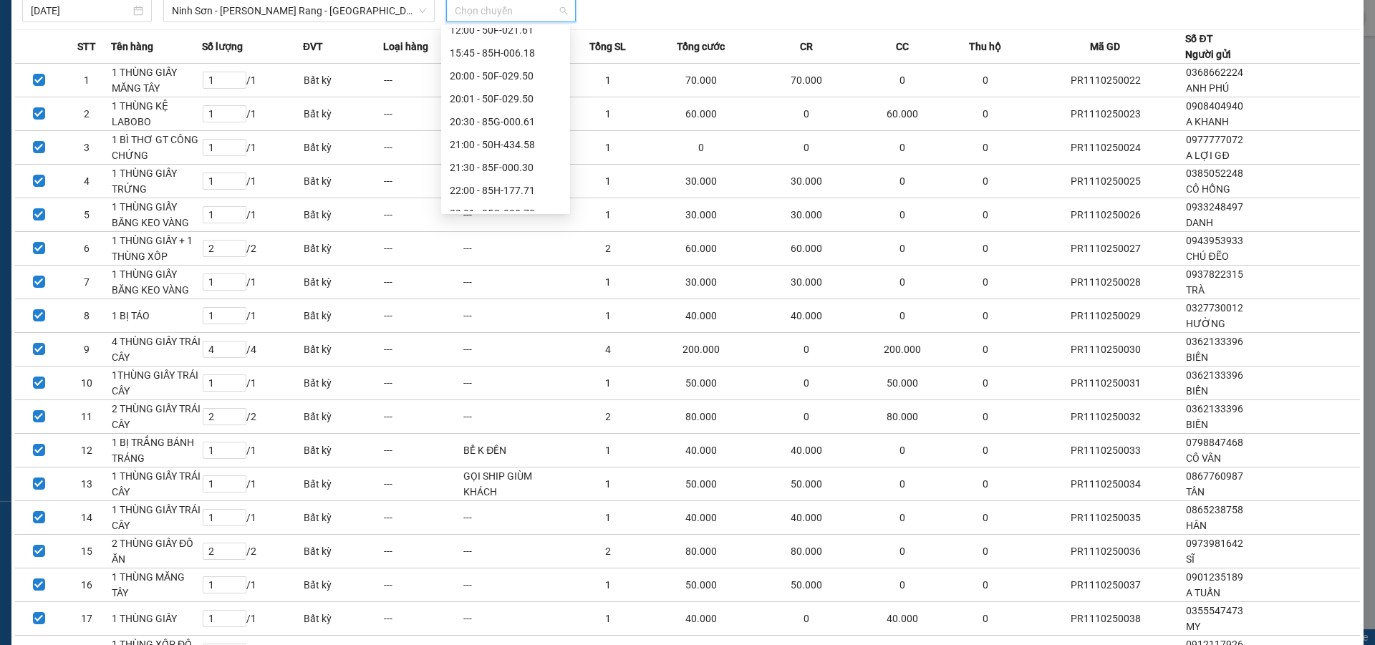
scroll to position [108, 0]
click at [481, 135] on div "21:00 - 50H-434.58" at bounding box center [506, 138] width 112 height 16
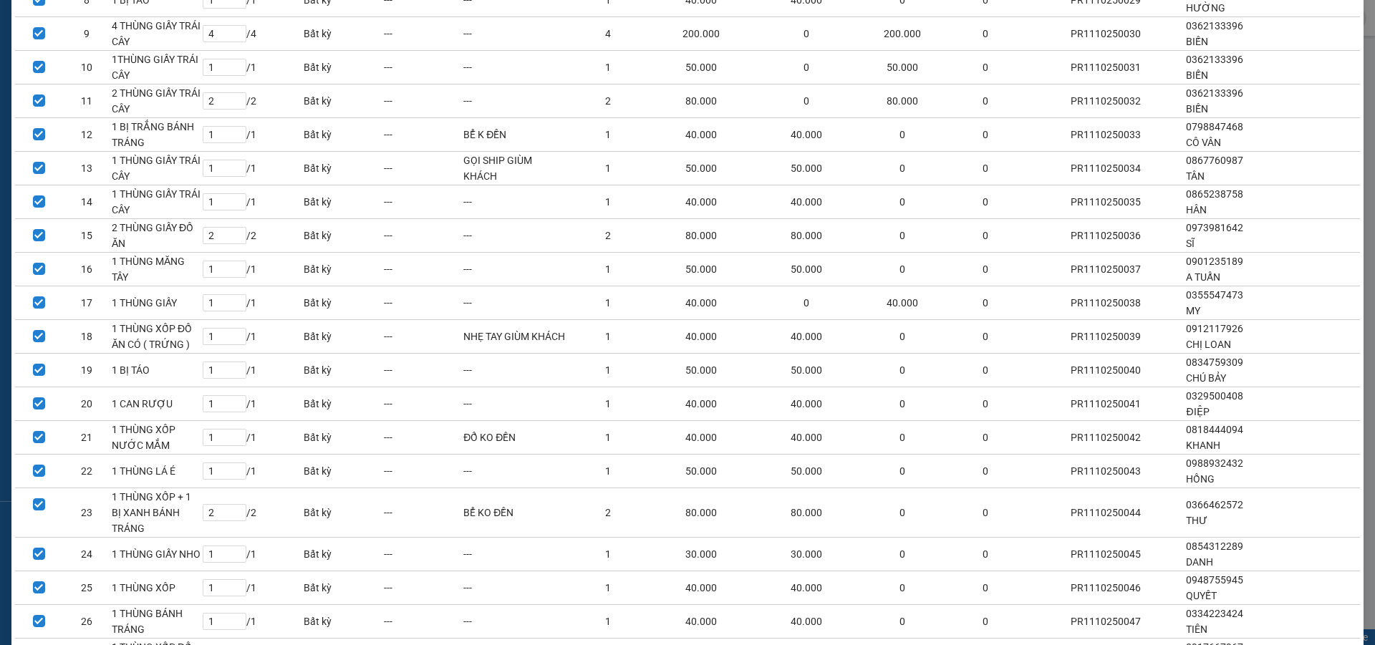
scroll to position [1783, 0]
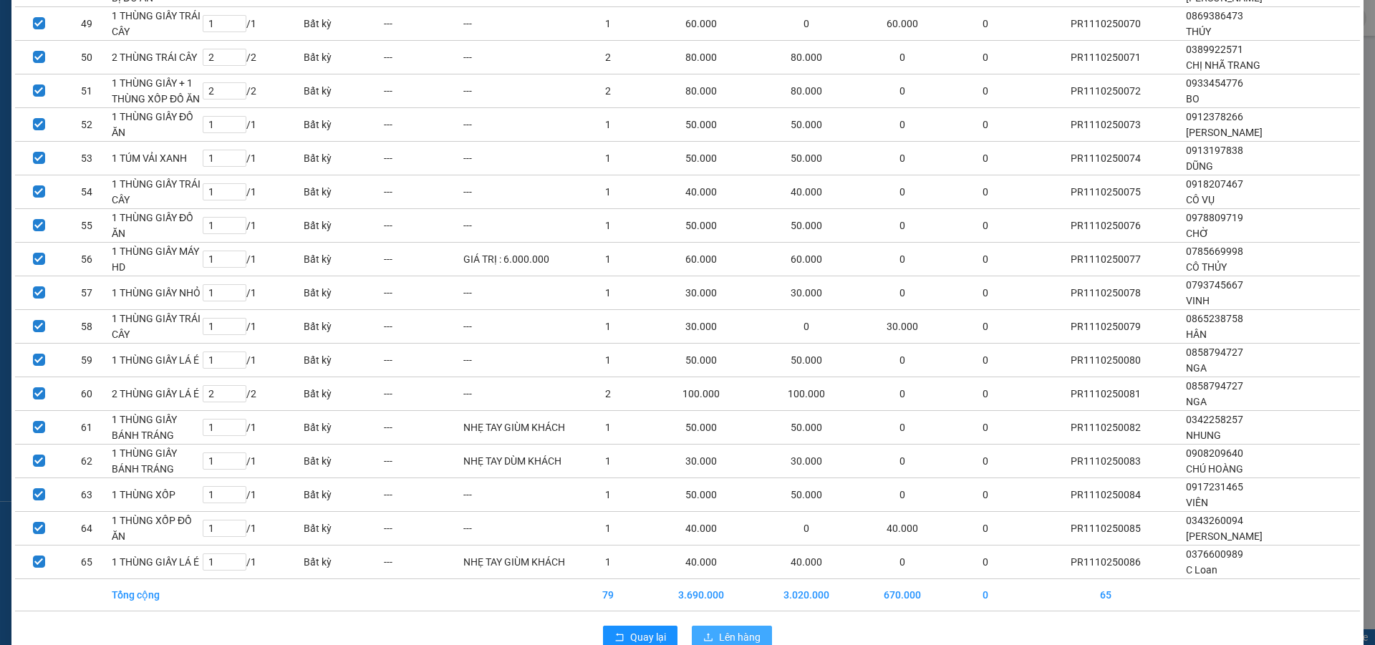
click at [704, 626] on button "Lên hàng" at bounding box center [732, 637] width 80 height 23
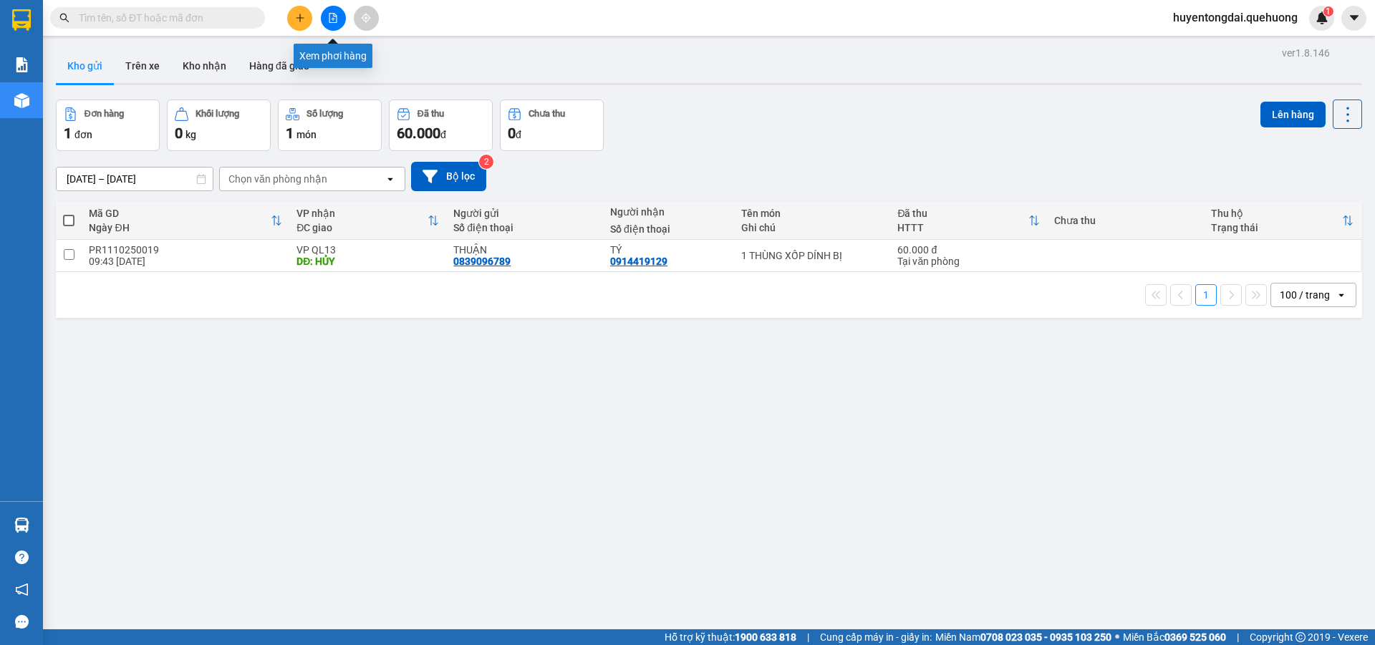
click at [328, 11] on button at bounding box center [333, 18] width 25 height 25
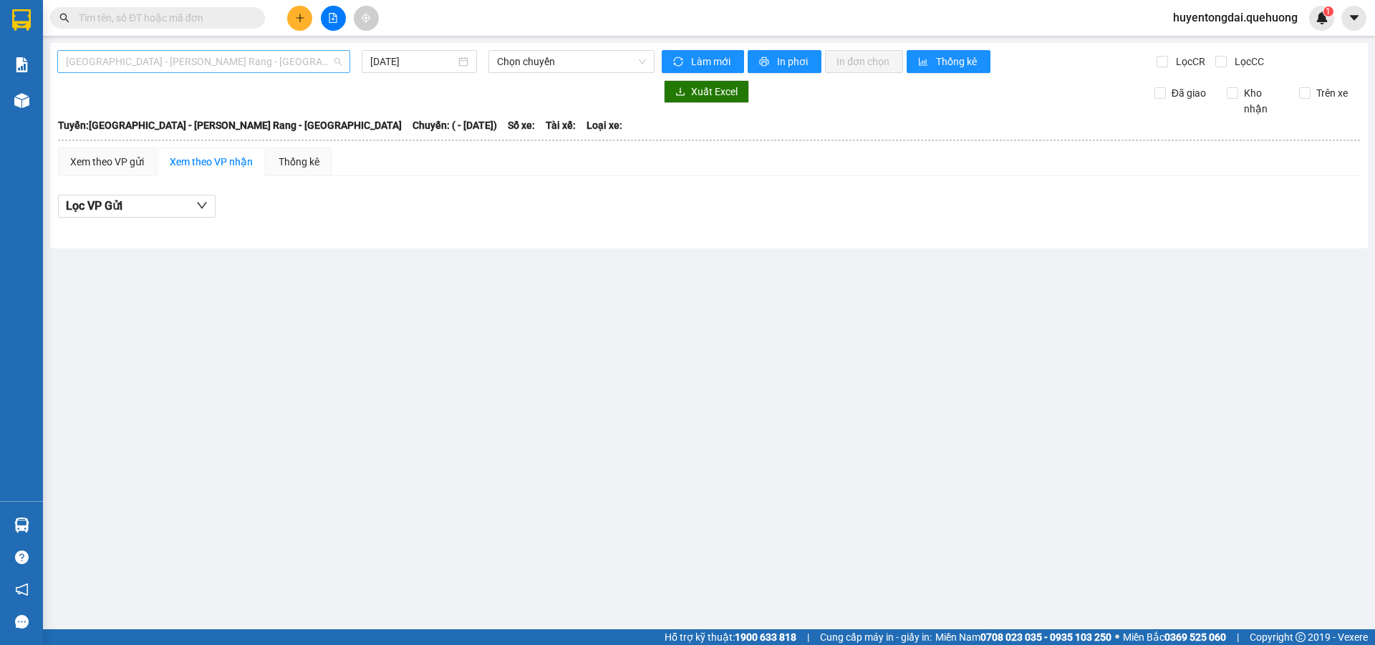
click at [216, 62] on span "[GEOGRAPHIC_DATA] - Phan Rang - [GEOGRAPHIC_DATA]" at bounding box center [204, 61] width 276 height 21
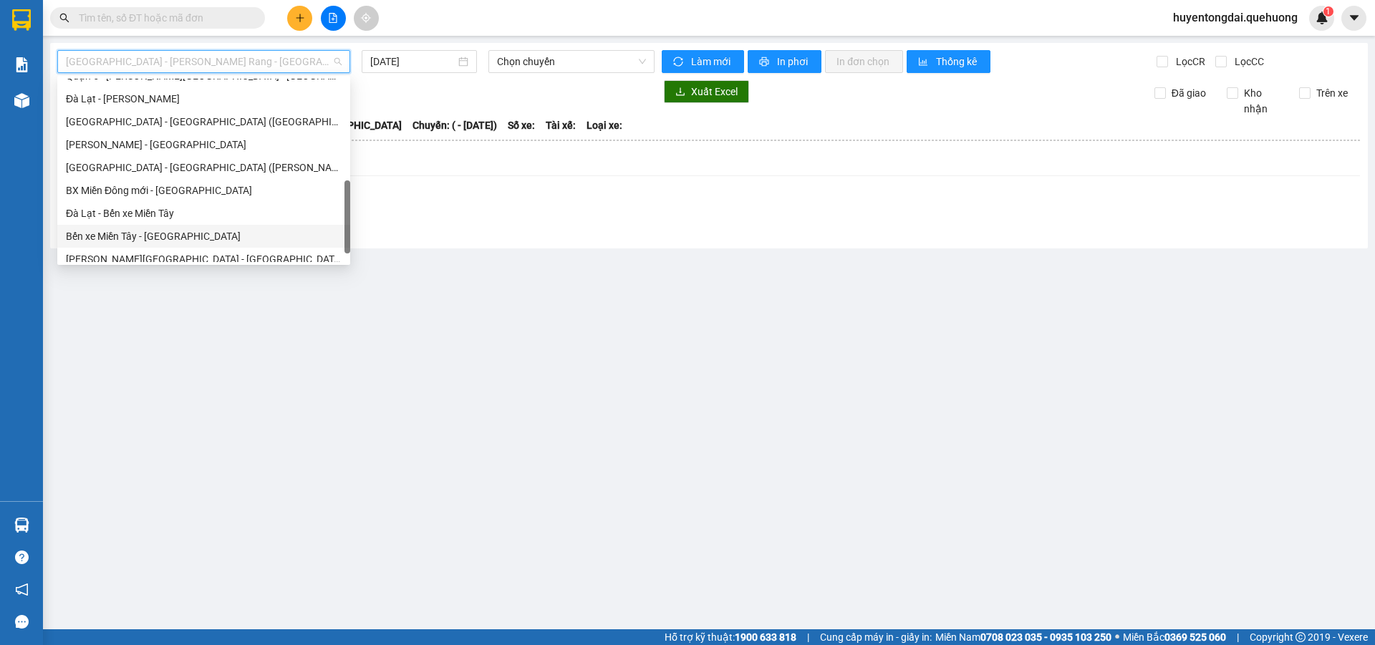
scroll to position [390, 0]
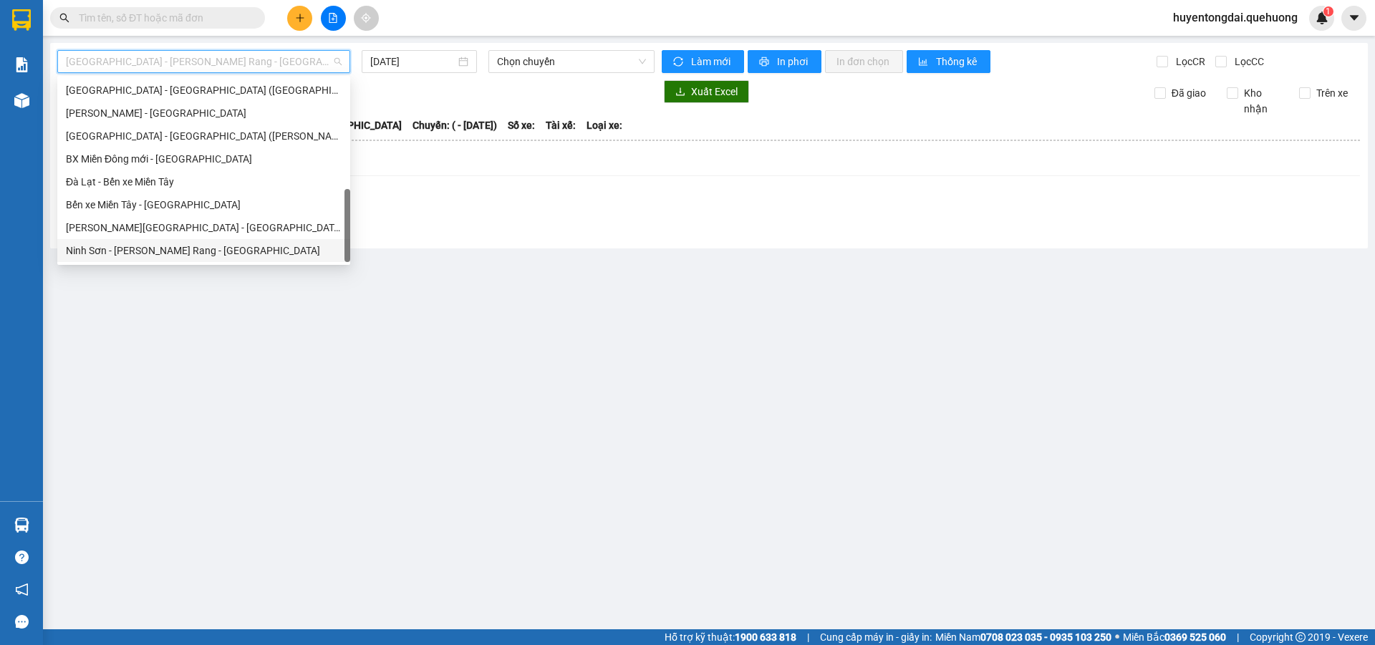
click at [150, 247] on div "Ninh Sơn - Phan Rang - [GEOGRAPHIC_DATA]" at bounding box center [204, 251] width 276 height 16
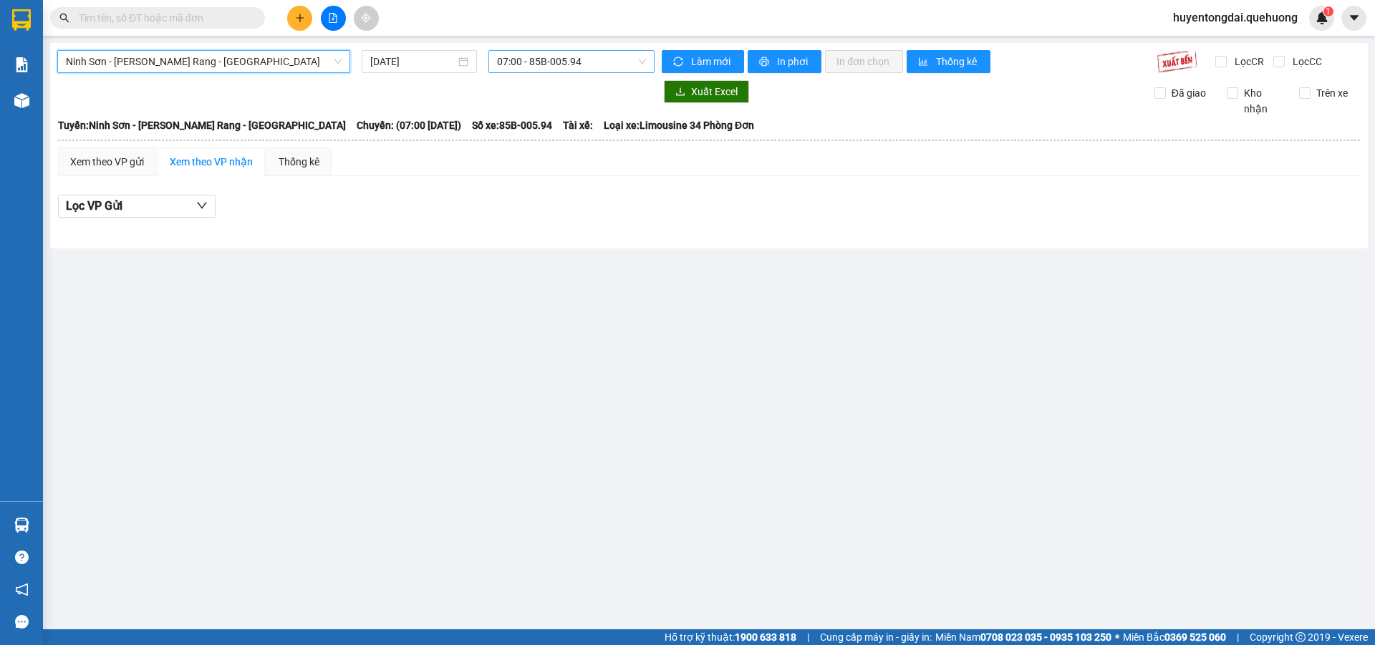
click at [556, 64] on span "07:00 - 85B-005.94" at bounding box center [571, 61] width 149 height 21
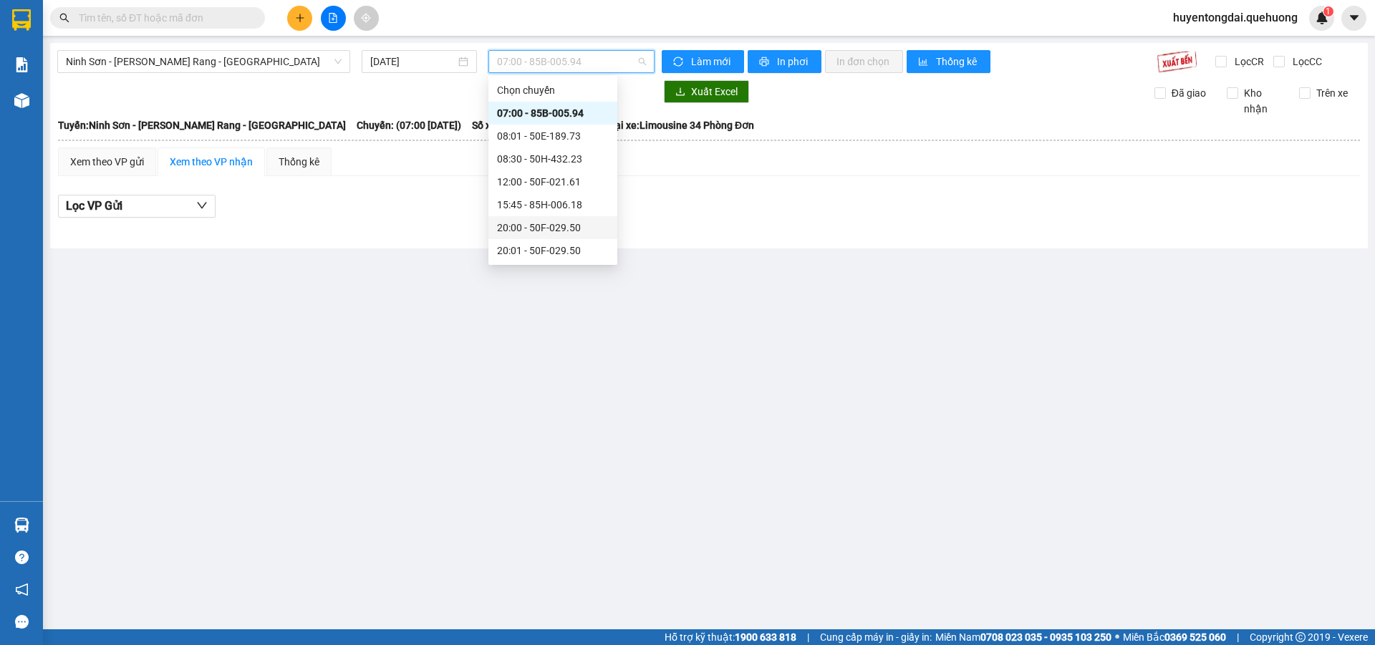
scroll to position [137, 0]
click at [526, 155] on div "21:00 - 50H-434.58" at bounding box center [553, 159] width 112 height 16
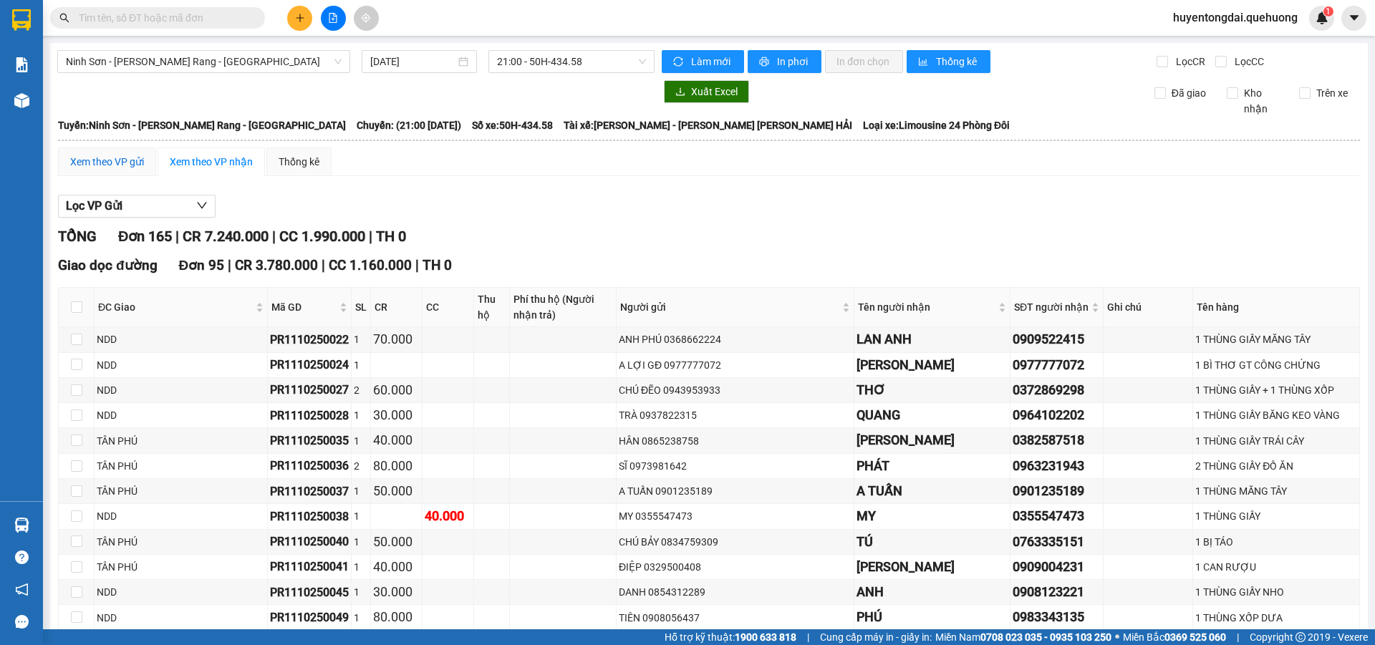
click at [143, 168] on div "Xem theo VP gửi" at bounding box center [107, 162] width 74 height 16
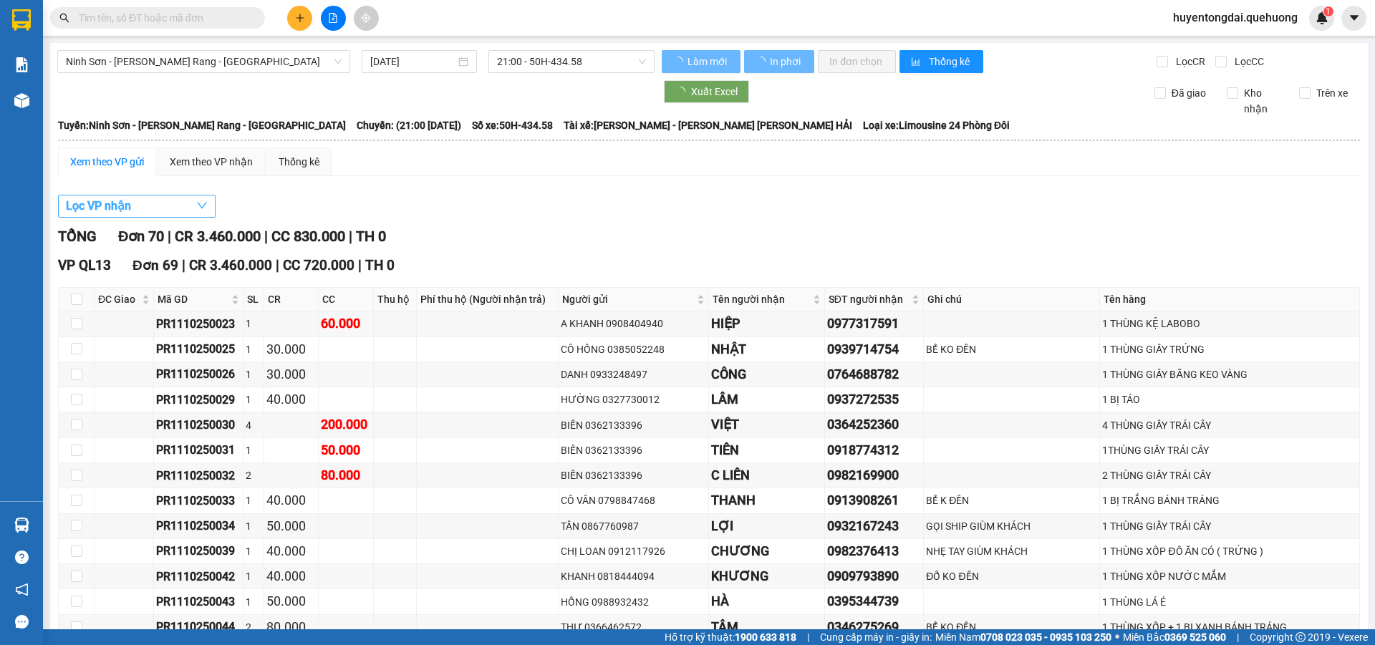
click at [196, 207] on button "Lọc VP nhận" at bounding box center [137, 206] width 158 height 23
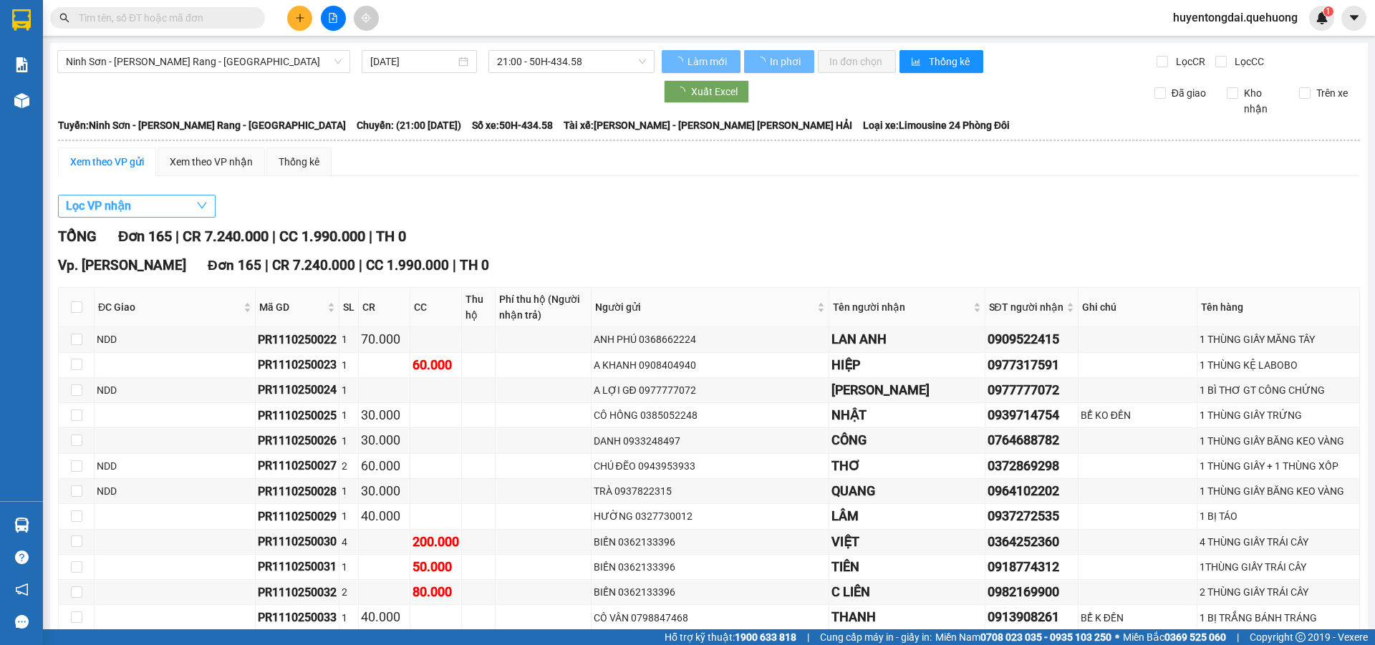
click at [196, 206] on button "Lọc VP nhận" at bounding box center [137, 206] width 158 height 23
click at [159, 210] on button "Lọc VP nhận" at bounding box center [137, 206] width 158 height 23
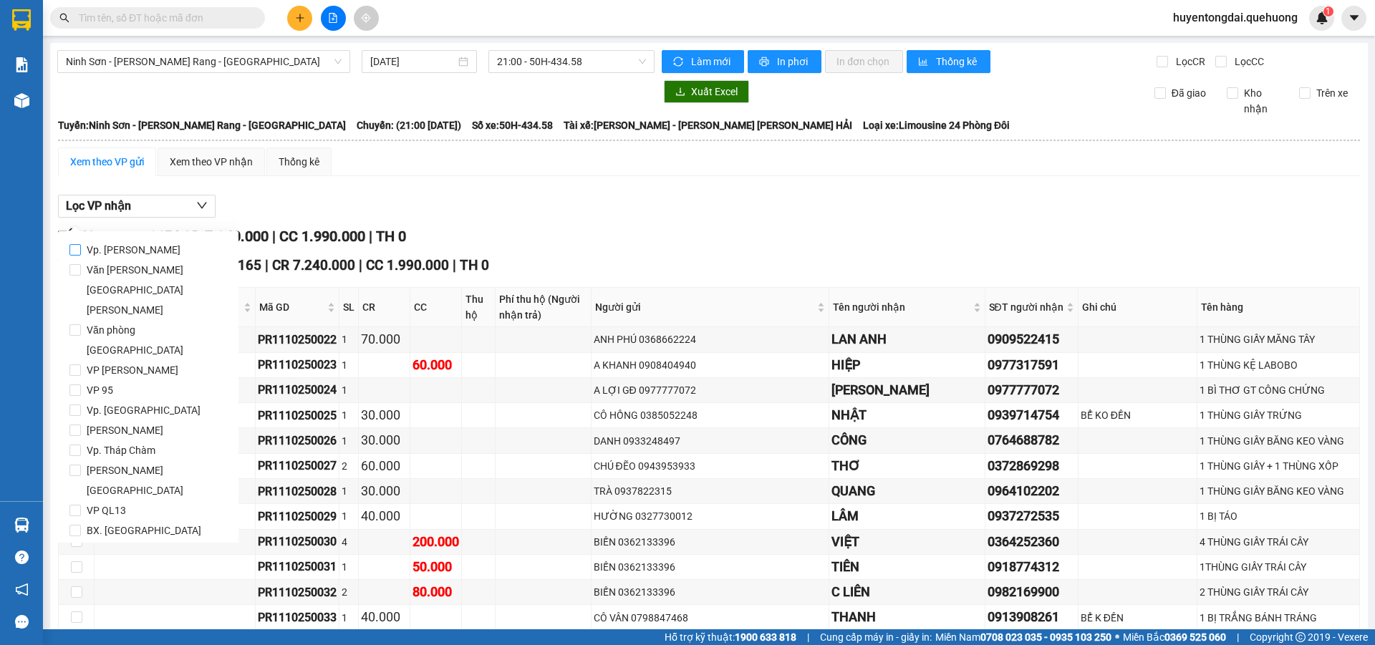
click at [72, 251] on input "Vp. [GEOGRAPHIC_DATA]" at bounding box center [74, 249] width 11 height 11
click at [73, 242] on label "Vp. [GEOGRAPHIC_DATA]" at bounding box center [148, 250] width 158 height 20
click at [73, 244] on input "Vp. [GEOGRAPHIC_DATA]" at bounding box center [74, 249] width 11 height 11
click at [79, 385] on input "VP 95" at bounding box center [74, 390] width 11 height 11
click at [92, 584] on span "Lọc" at bounding box center [89, 592] width 16 height 16
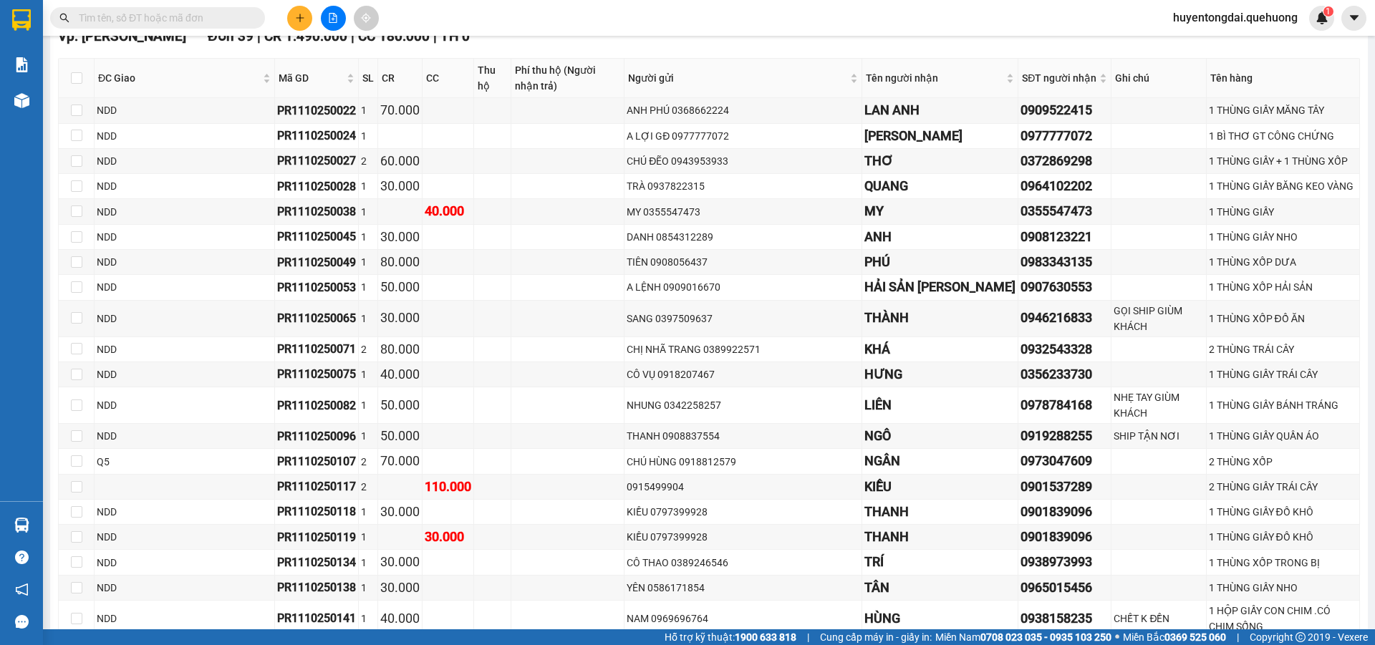
scroll to position [261, 0]
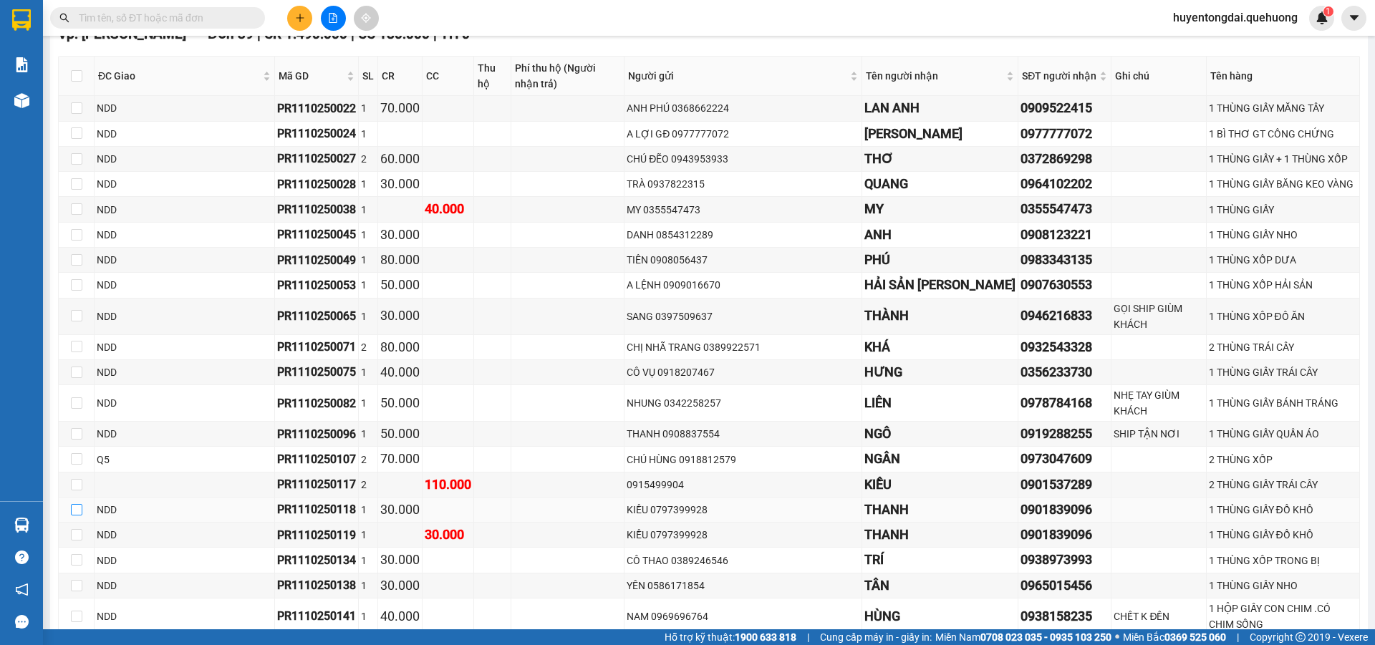
click at [76, 504] on input "checkbox" at bounding box center [76, 509] width 11 height 11
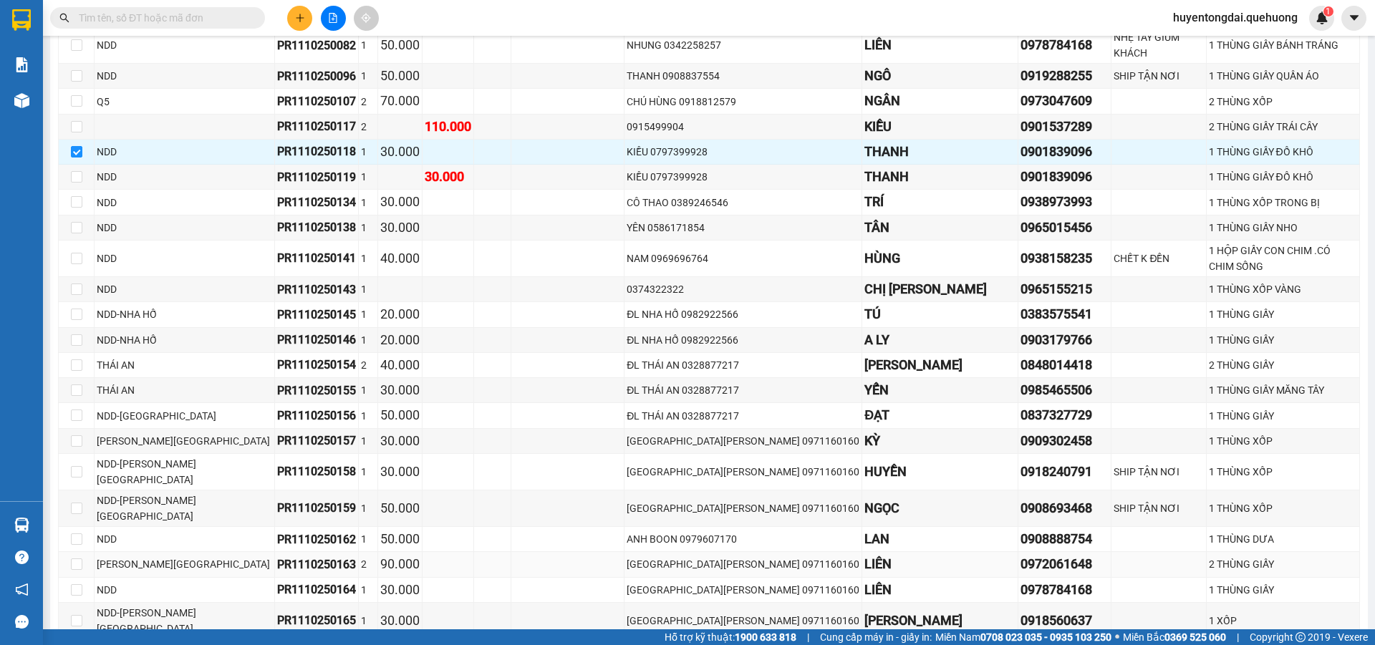
scroll to position [771, 0]
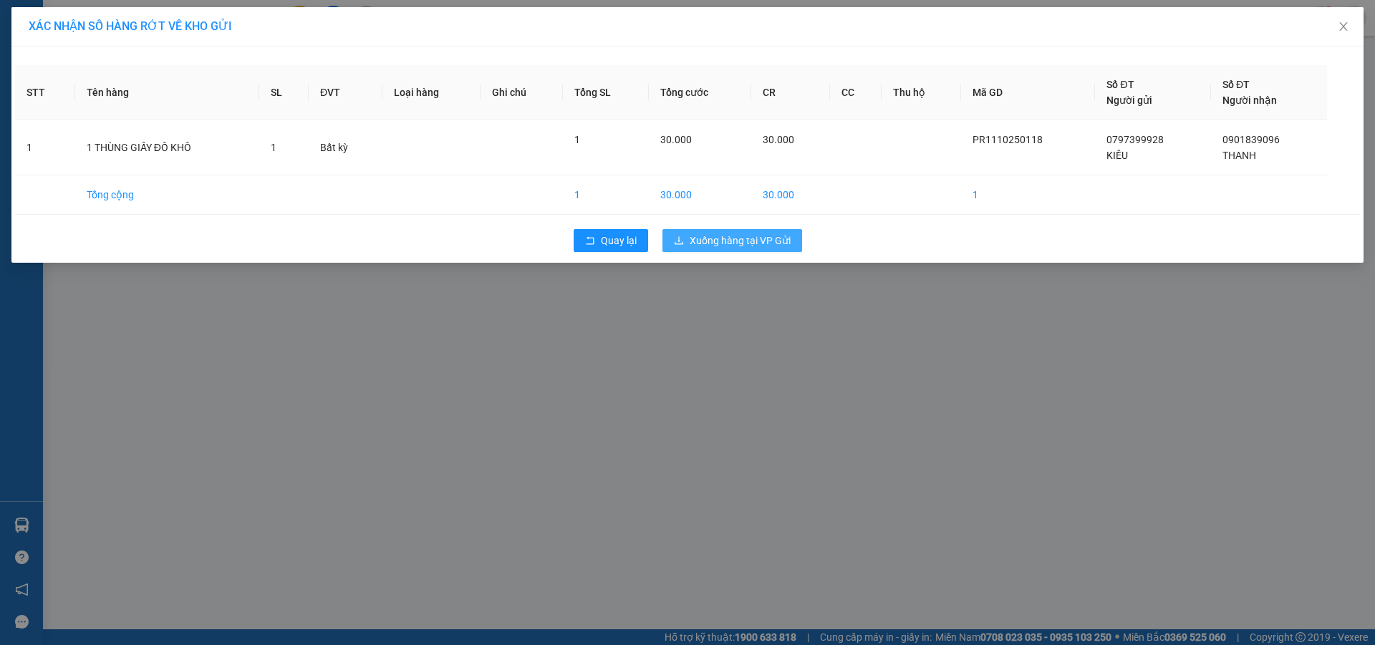
click at [728, 240] on span "Xuống hàng tại VP Gửi" at bounding box center [740, 241] width 101 height 16
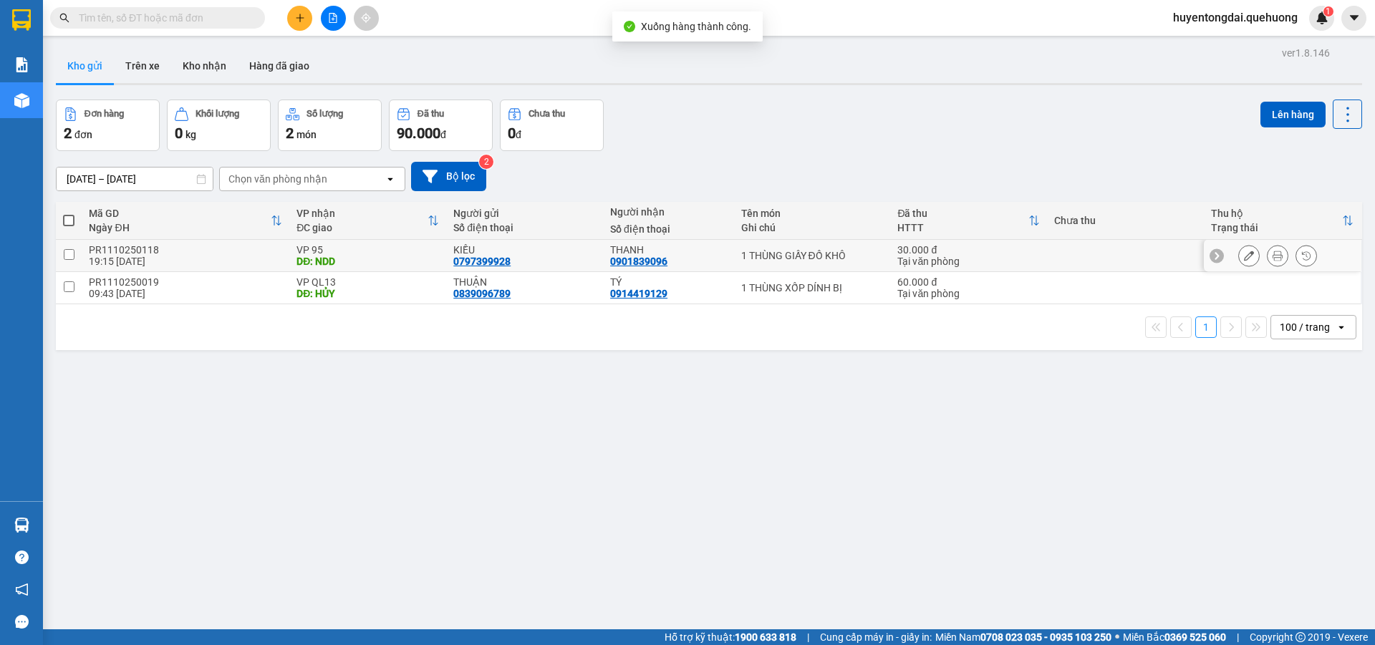
click at [1244, 253] on icon at bounding box center [1249, 256] width 10 height 10
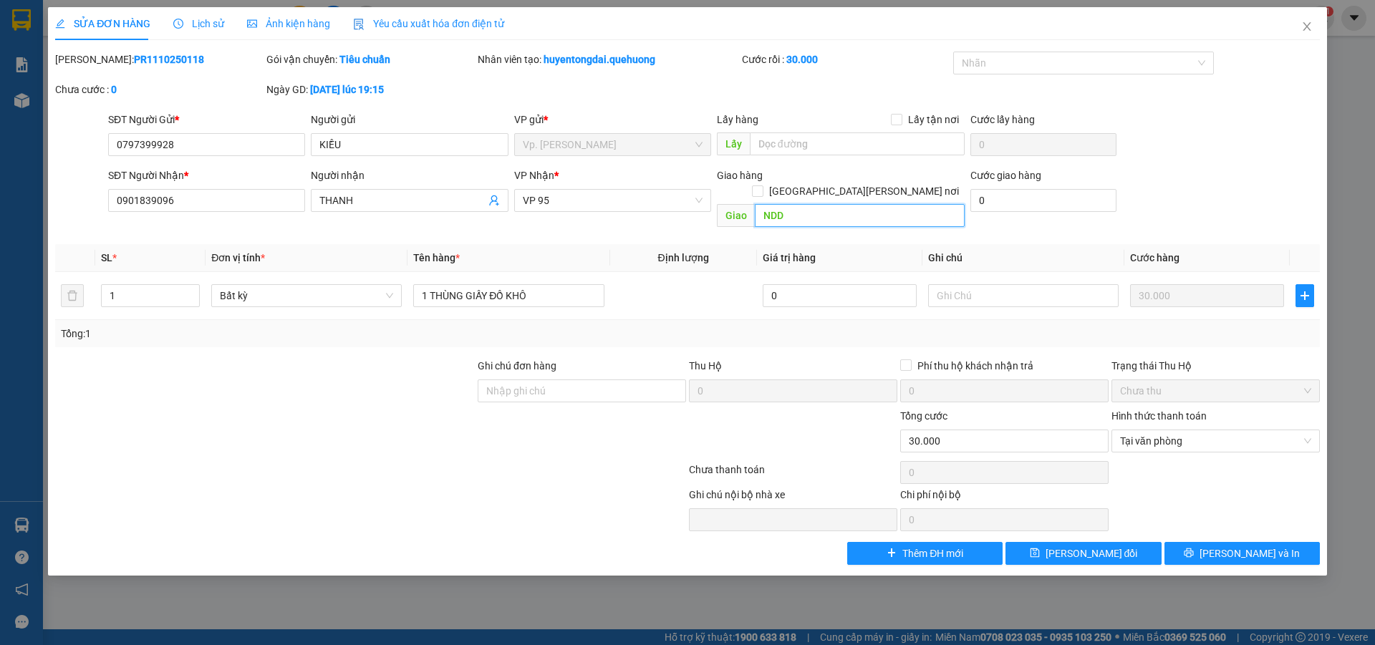
click at [851, 204] on input "NDD" at bounding box center [860, 215] width 210 height 23
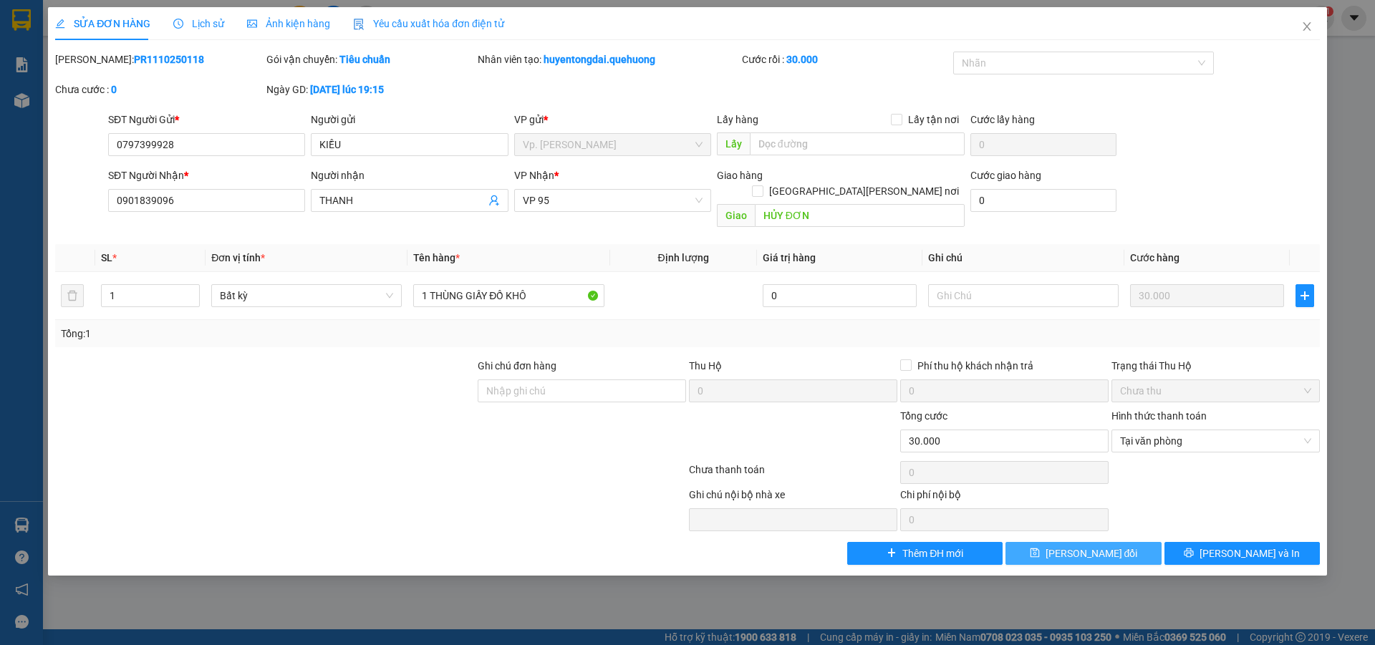
click at [1104, 546] on span "Lưu thay đổi" at bounding box center [1092, 554] width 92 height 16
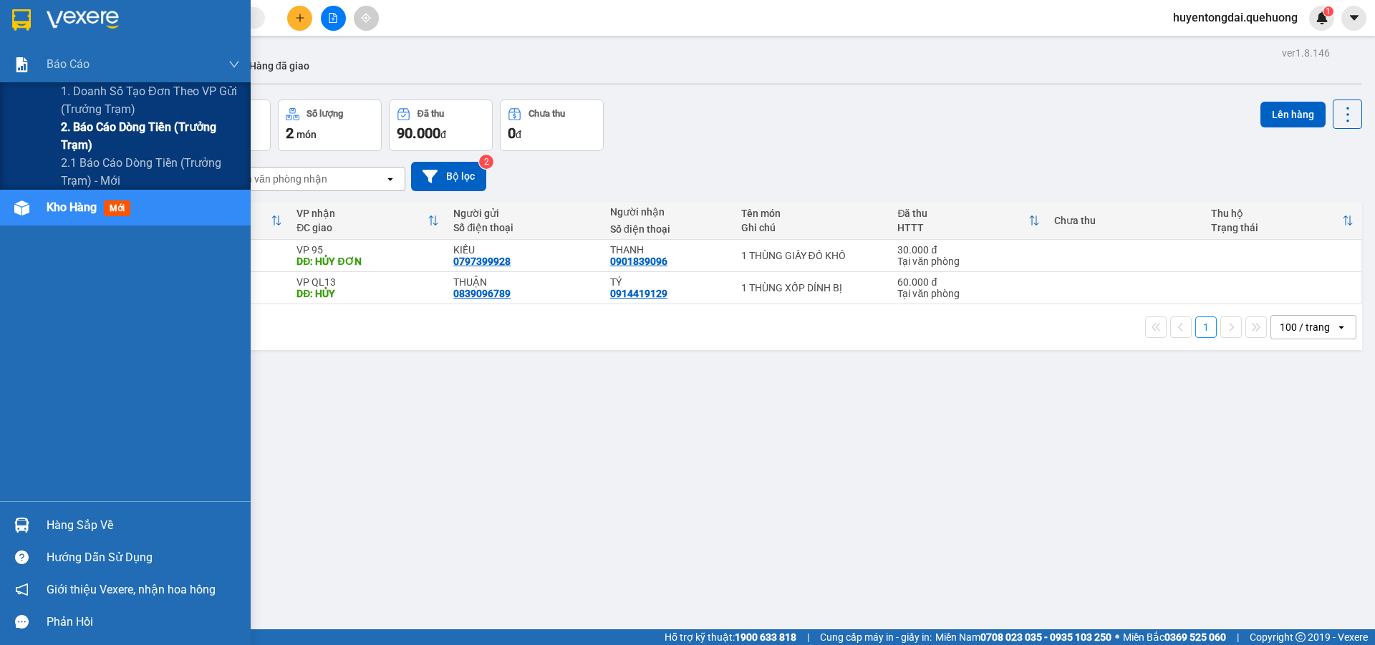
click at [123, 130] on span "2. Báo cáo dòng tiền (trưởng trạm)" at bounding box center [150, 136] width 179 height 36
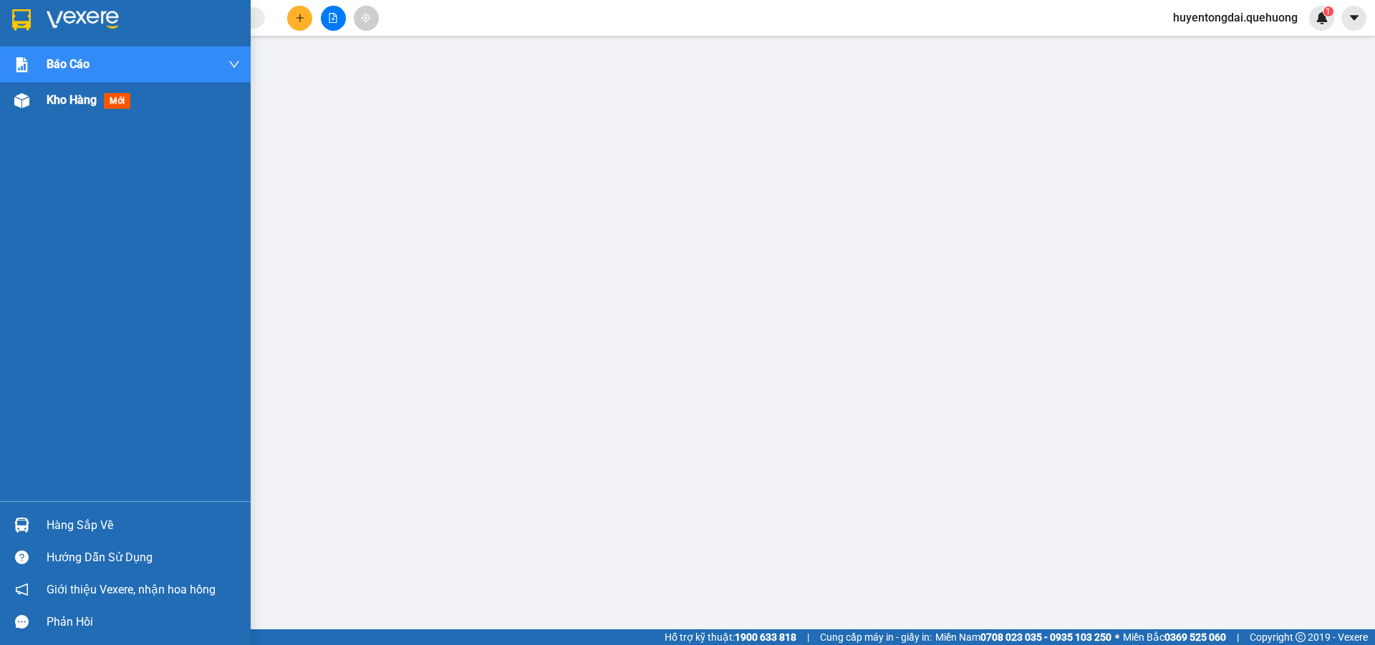
click at [64, 95] on span "Kho hàng" at bounding box center [72, 100] width 50 height 14
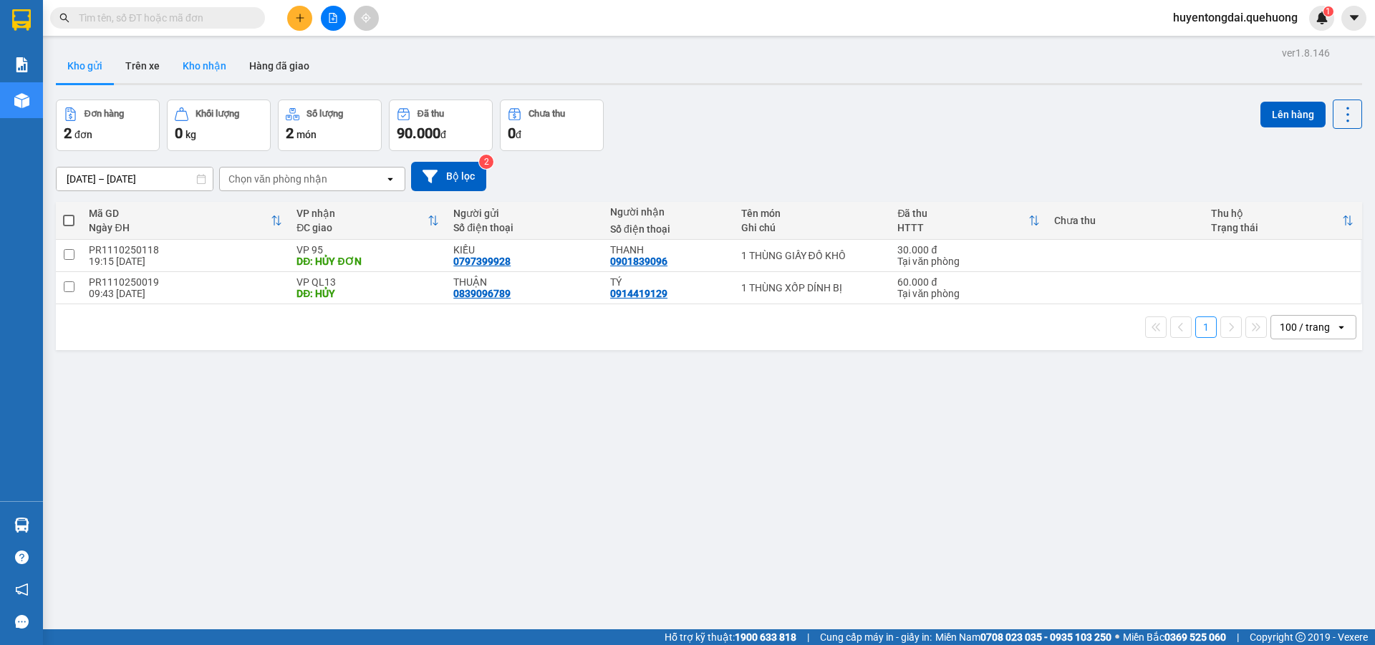
click at [218, 67] on button "Kho nhận" at bounding box center [204, 66] width 67 height 34
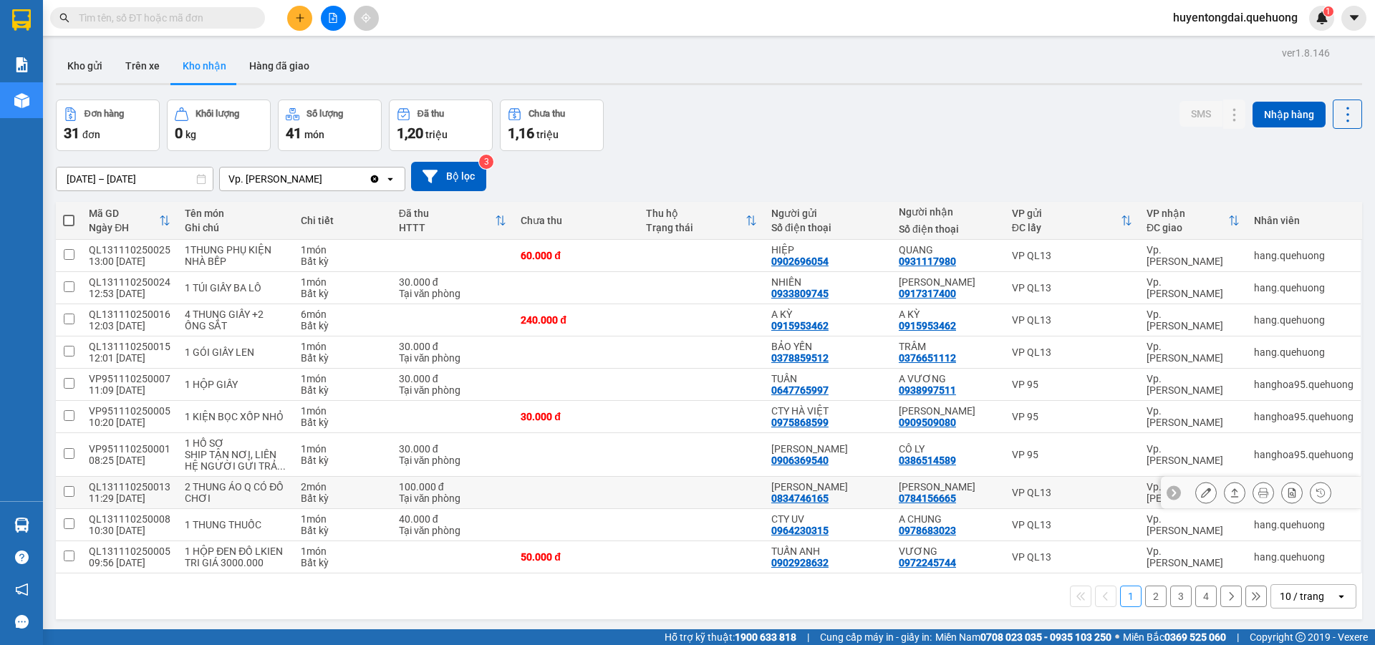
scroll to position [66, 0]
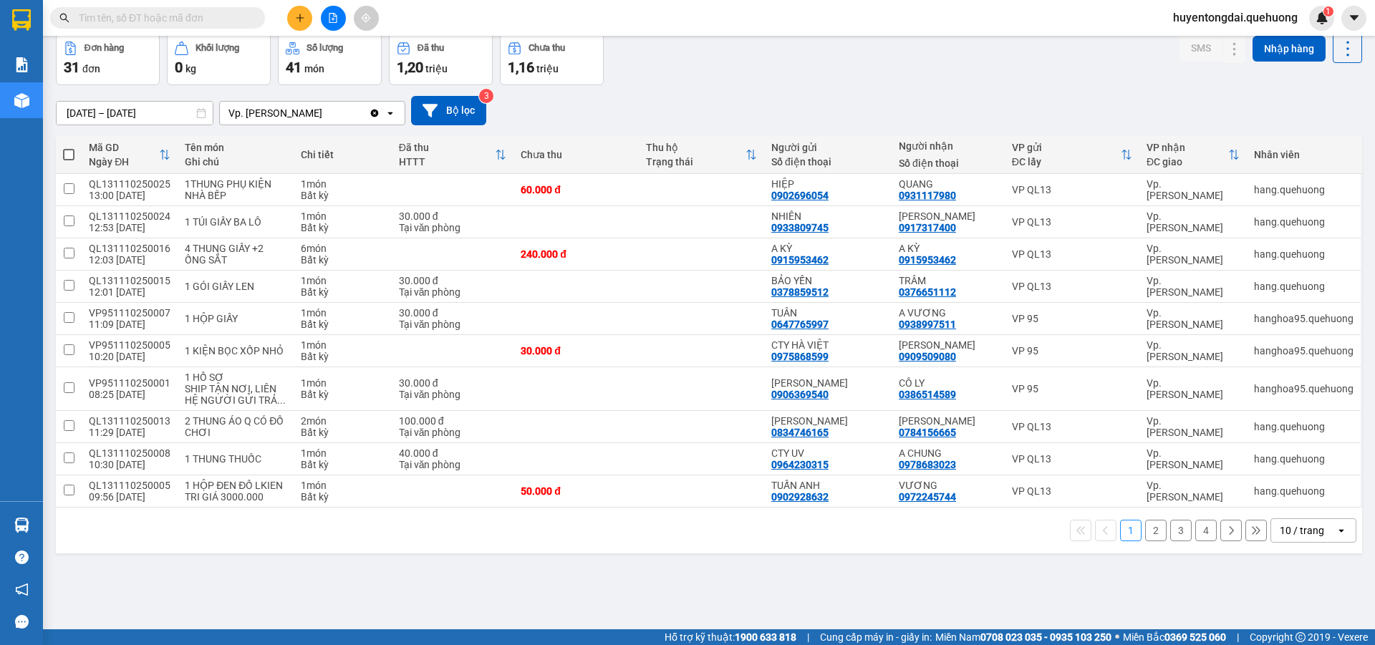
click at [1301, 536] on div "10 / trang" at bounding box center [1302, 530] width 44 height 14
click at [1281, 493] on span "100 / trang" at bounding box center [1297, 499] width 52 height 14
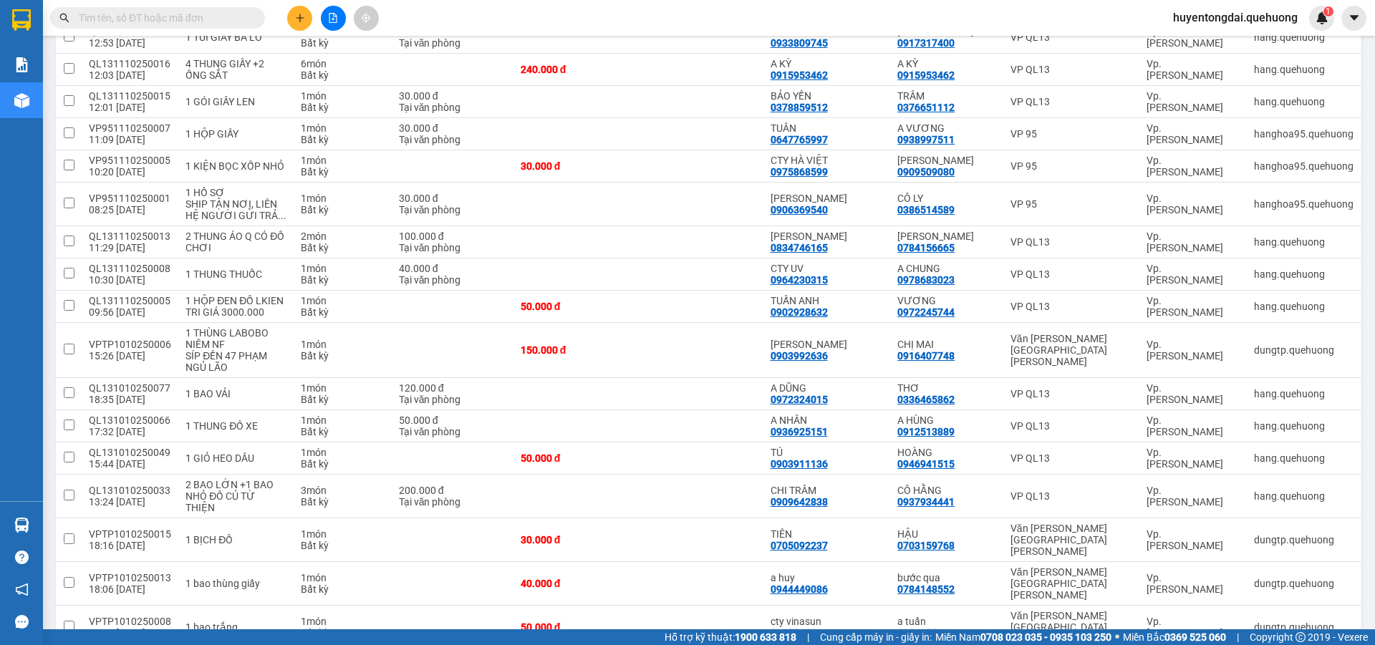
scroll to position [261, 0]
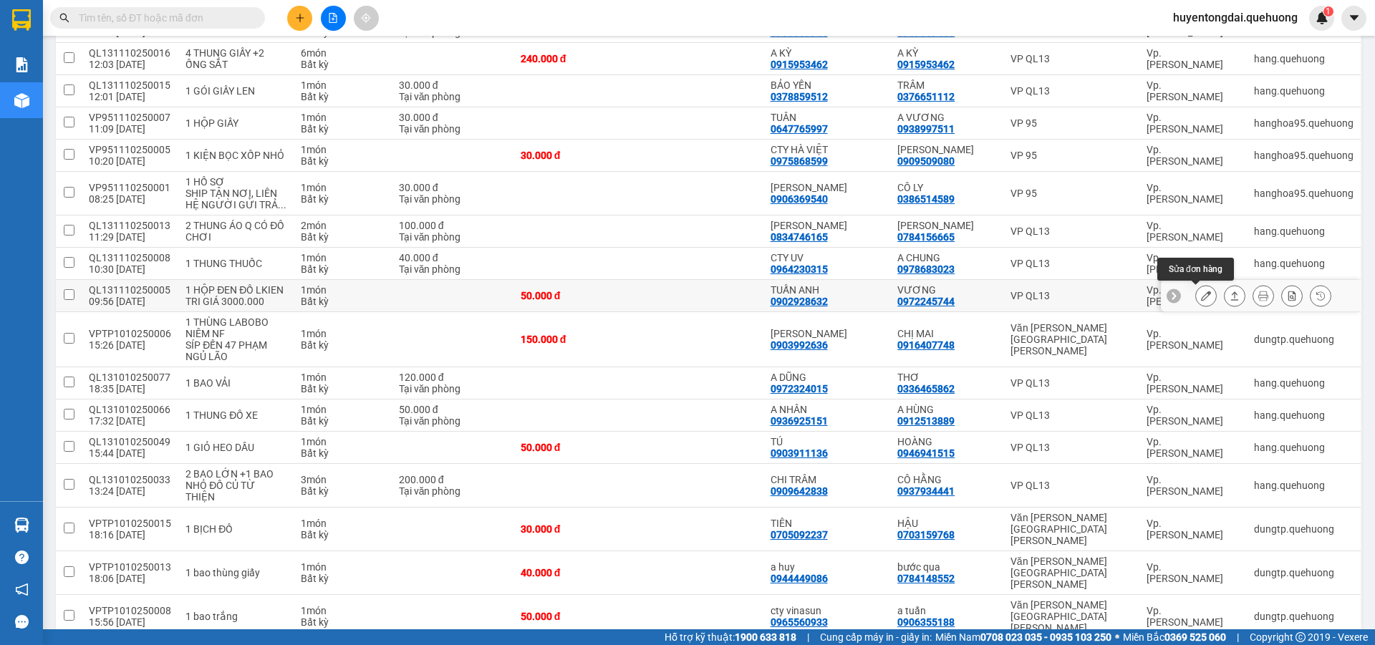
click at [1201, 291] on icon at bounding box center [1206, 296] width 10 height 10
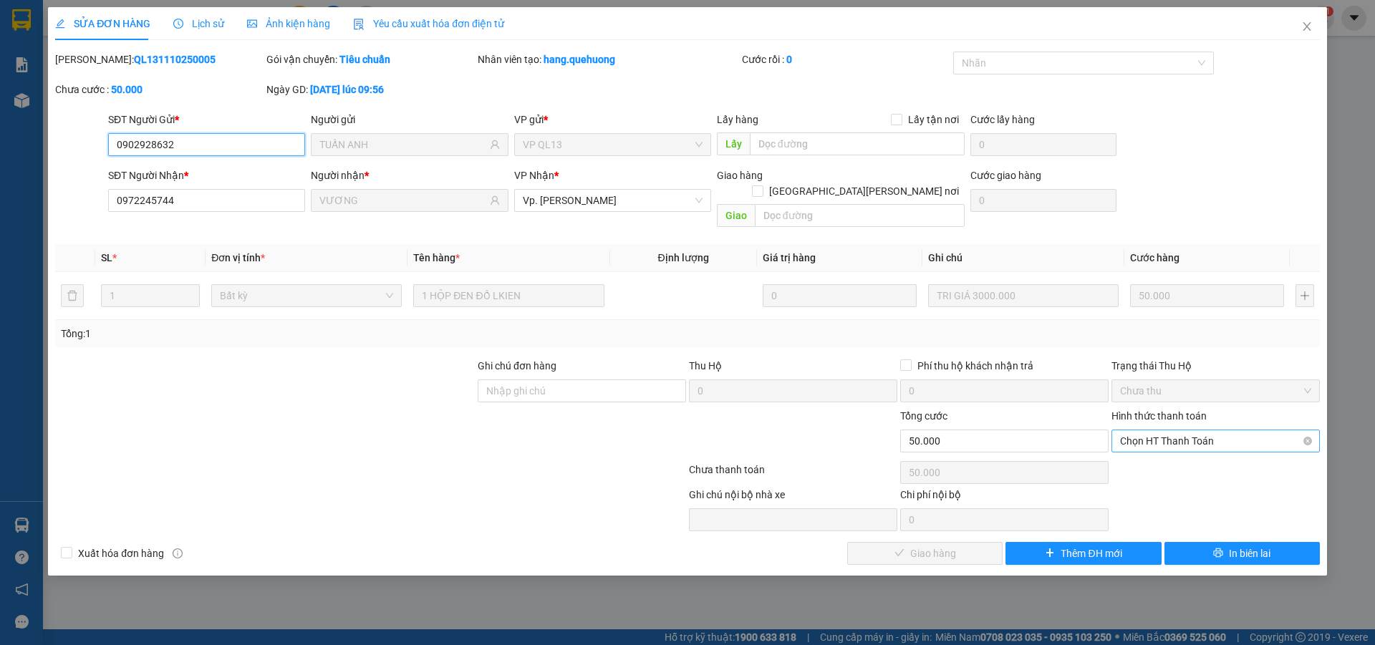
click at [1192, 430] on span "Chọn HT Thanh Toán" at bounding box center [1215, 440] width 191 height 21
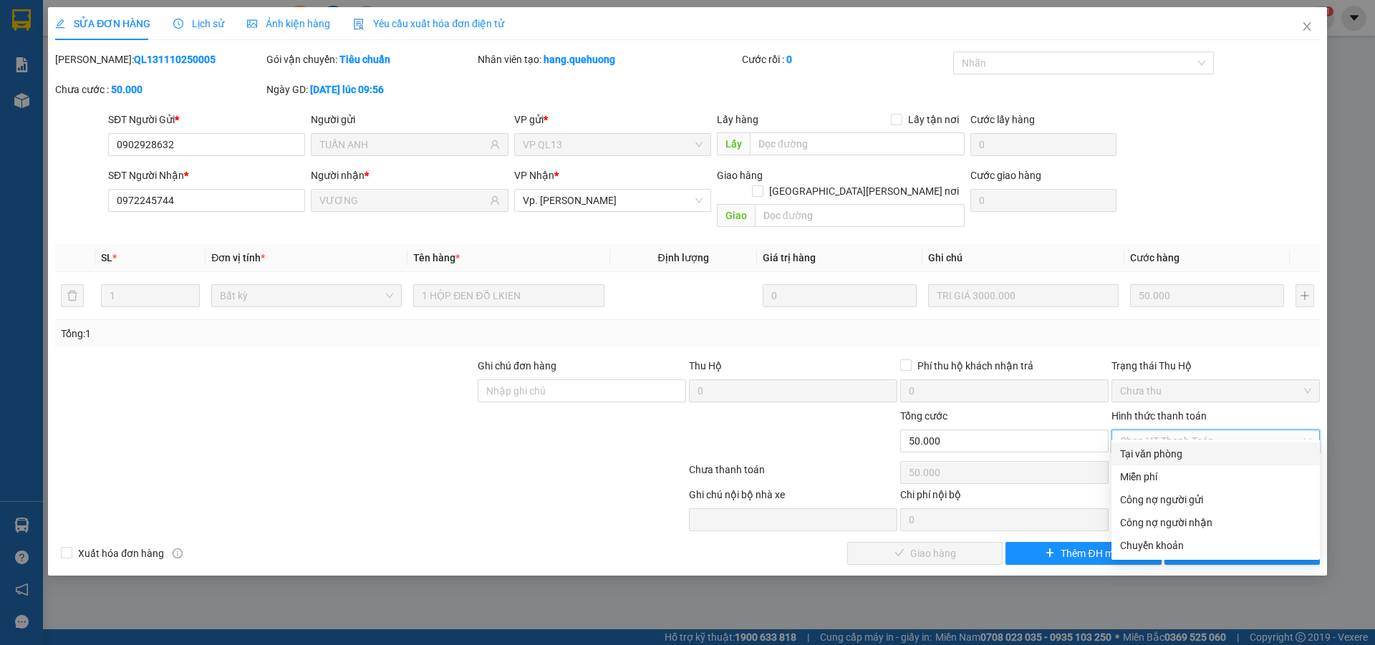
click at [1177, 445] on div "Tại văn phòng" at bounding box center [1215, 454] width 208 height 23
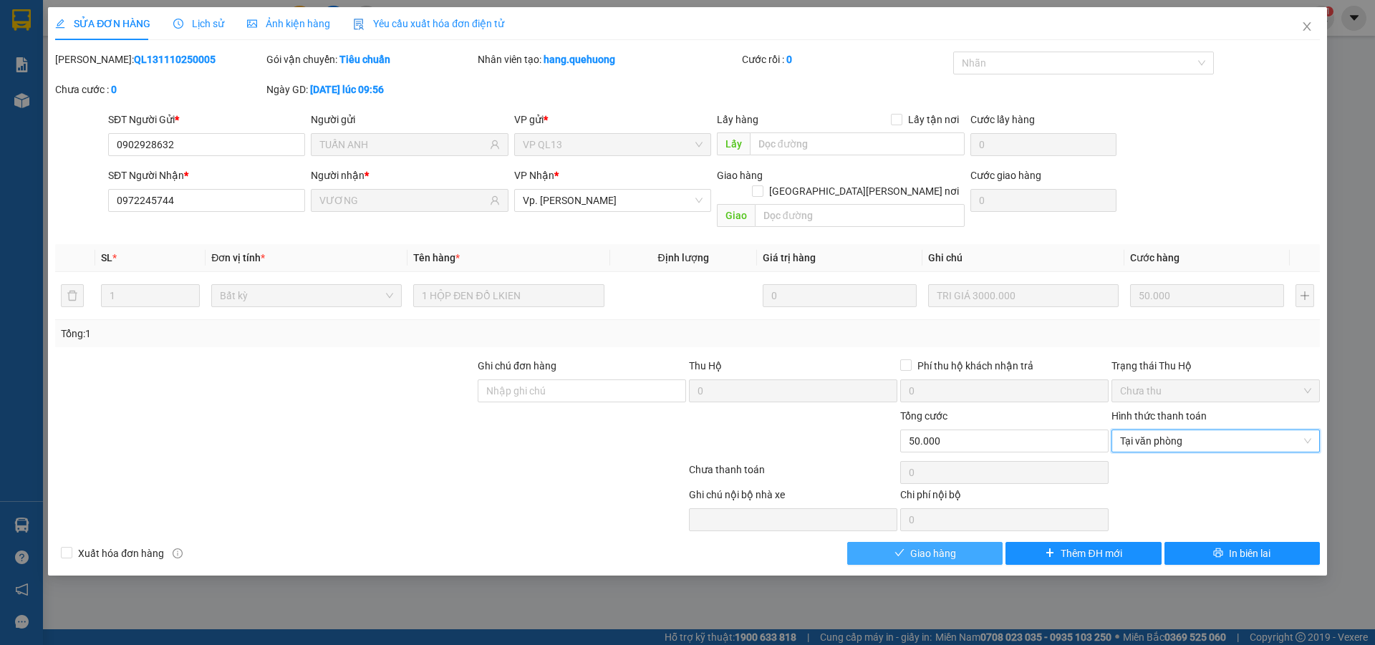
click at [957, 549] on button "Giao hàng" at bounding box center [924, 553] width 155 height 23
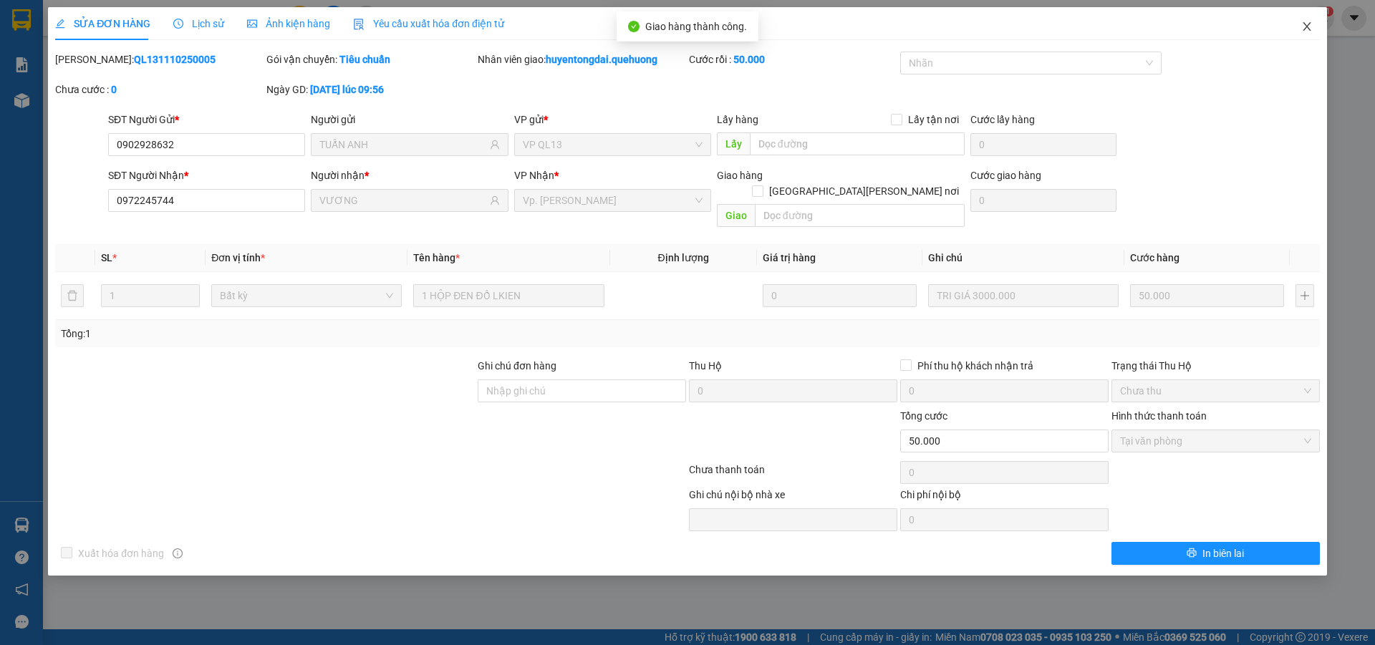
click at [1305, 32] on icon "close" at bounding box center [1306, 26] width 11 height 11
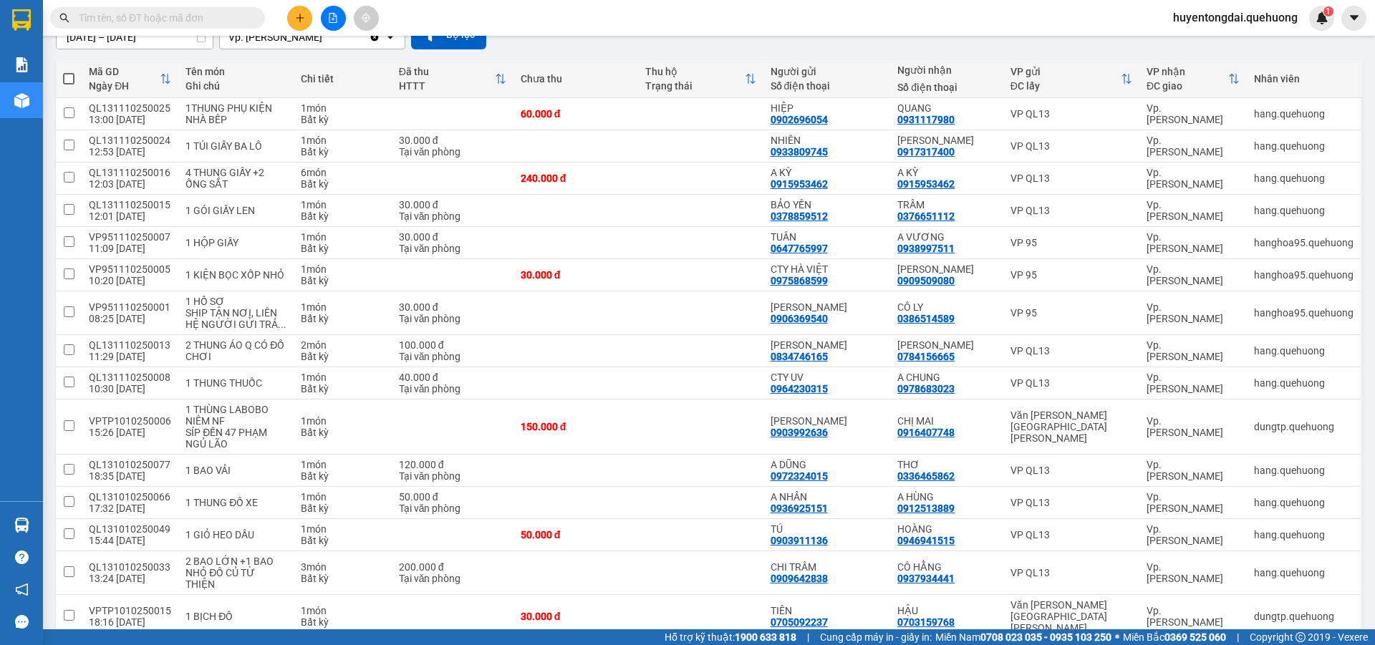
scroll to position [168, 0]
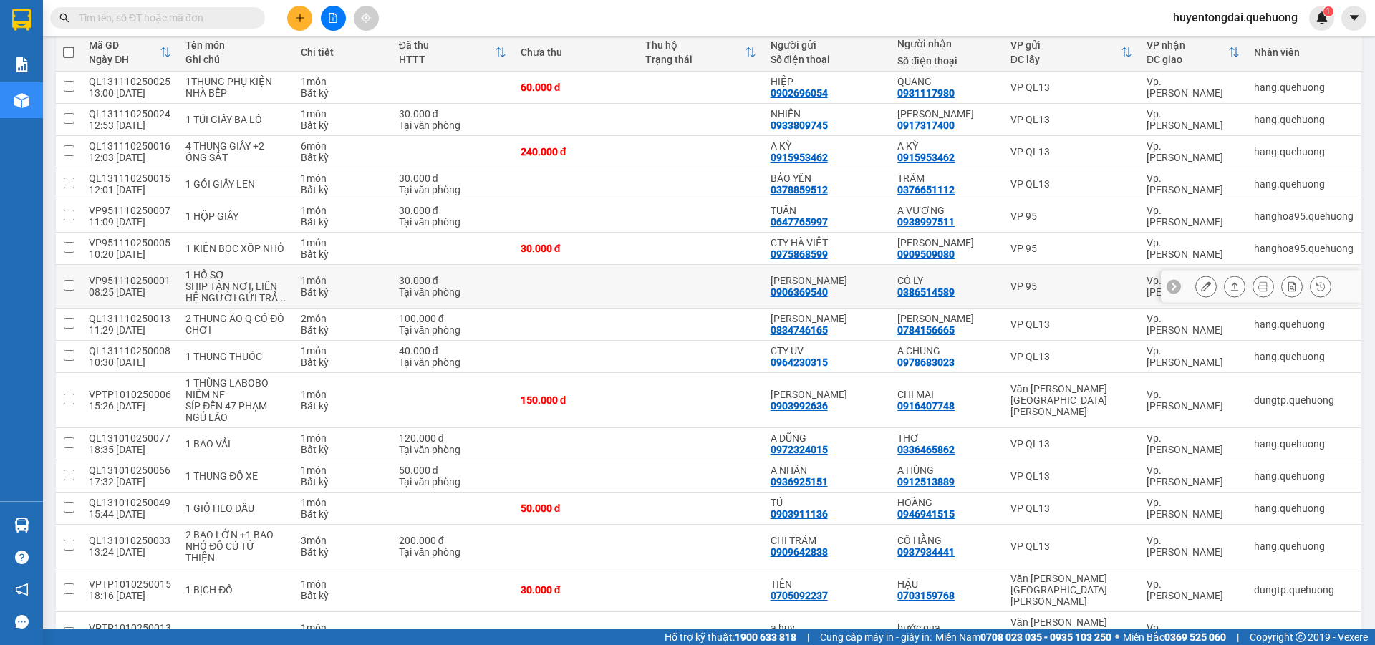
click at [1230, 286] on button at bounding box center [1235, 286] width 20 height 25
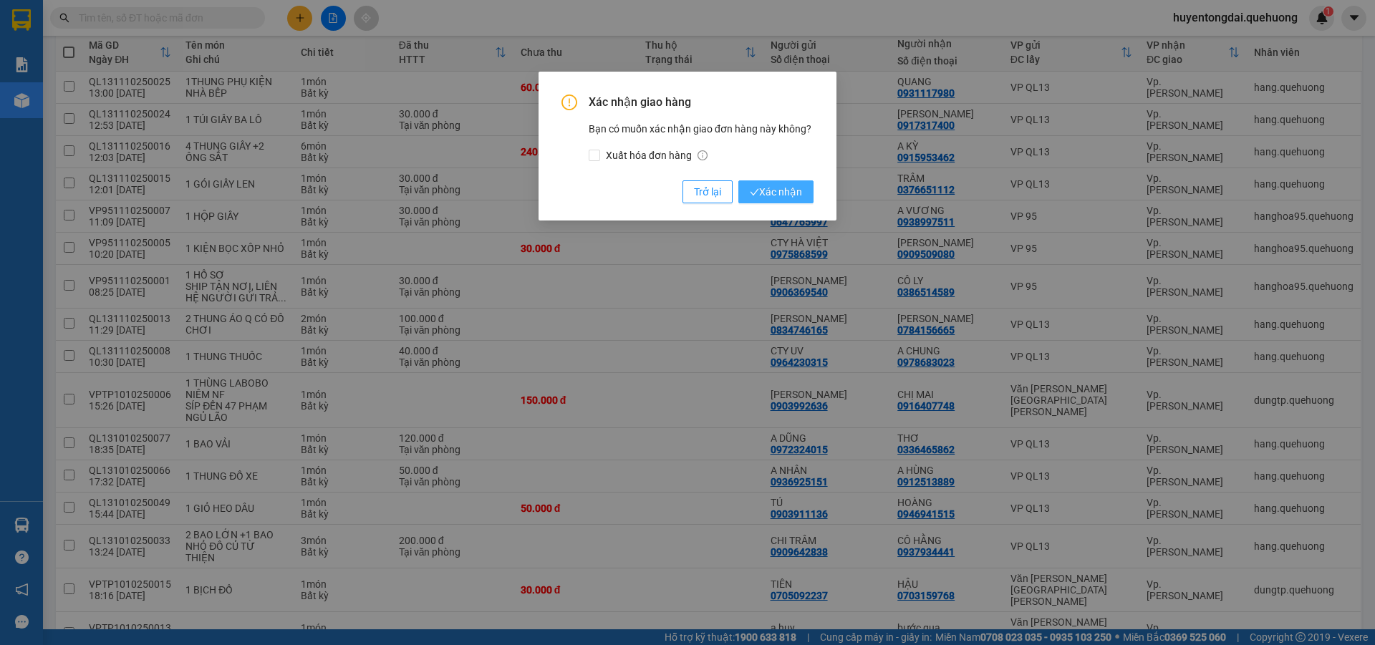
click at [778, 189] on span "Xác nhận" at bounding box center [776, 192] width 52 height 16
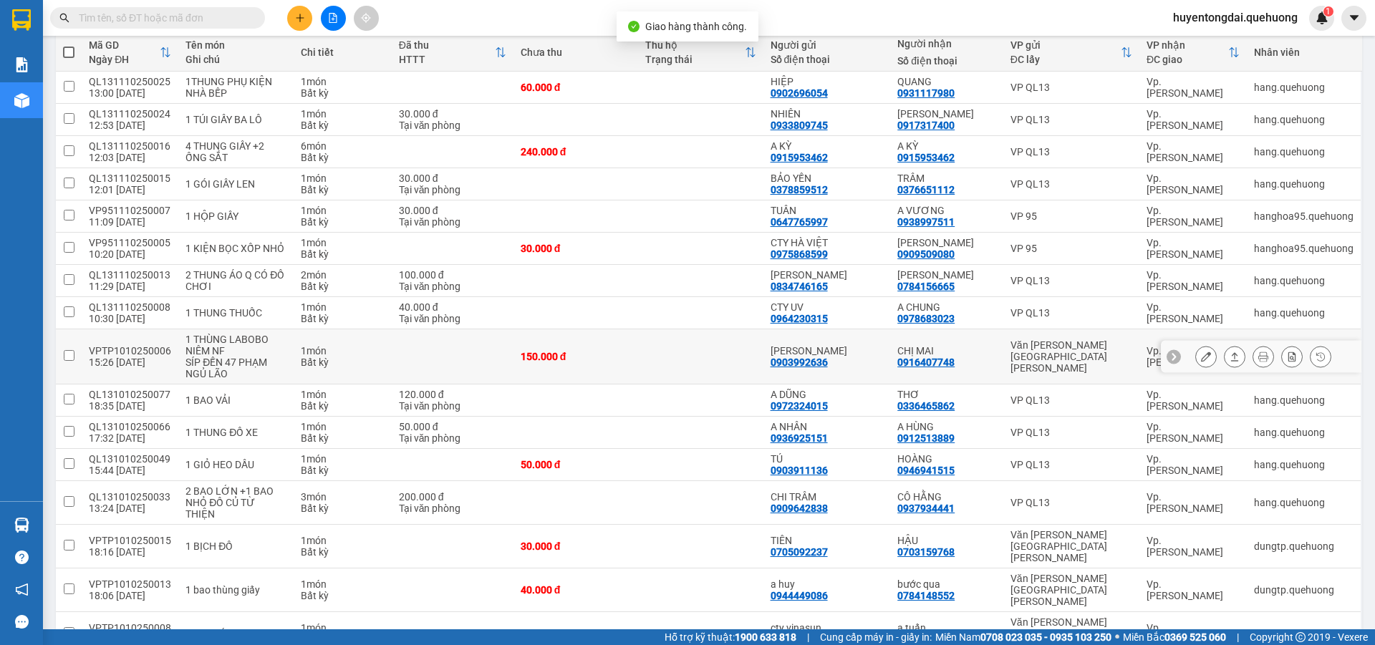
scroll to position [240, 0]
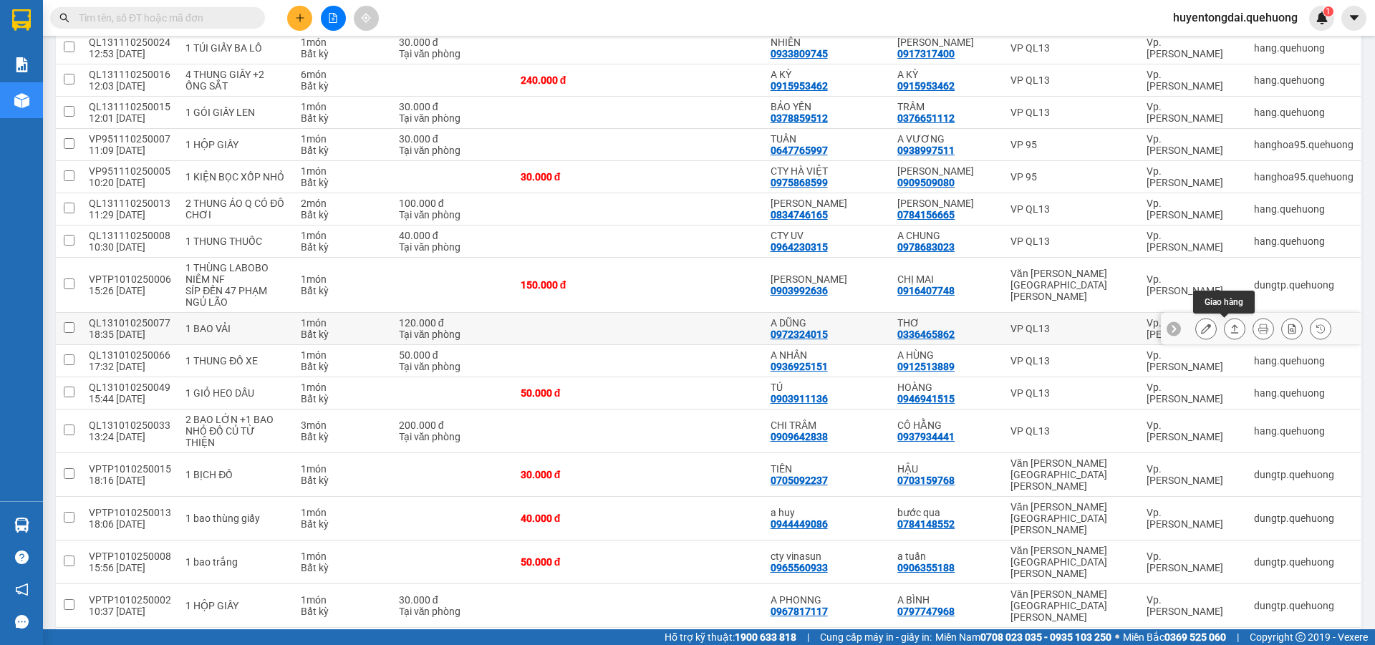
click at [1225, 334] on button at bounding box center [1235, 329] width 20 height 25
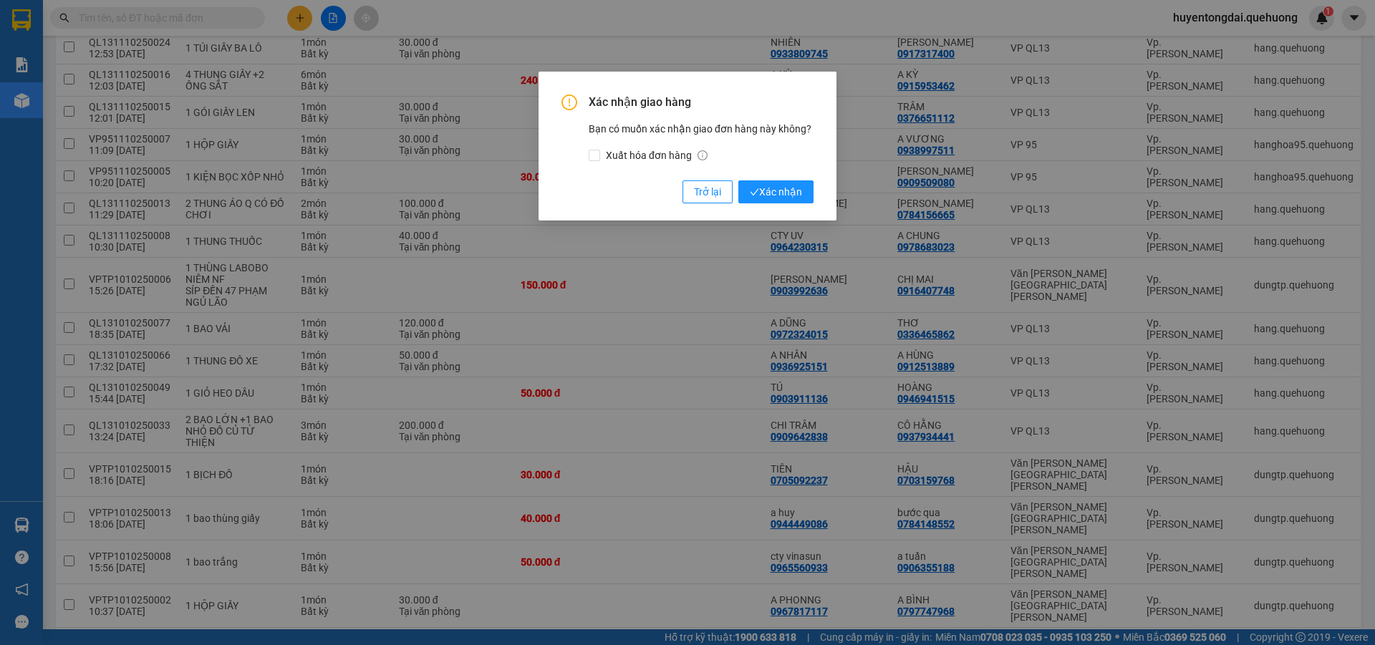
click at [770, 179] on div "Xác nhận giao hàng Bạn có muốn xác nhận giao đơn hàng này không? Xuất hóa đơn h…" at bounding box center [687, 149] width 252 height 109
click at [775, 196] on span "Xác nhận" at bounding box center [776, 192] width 52 height 16
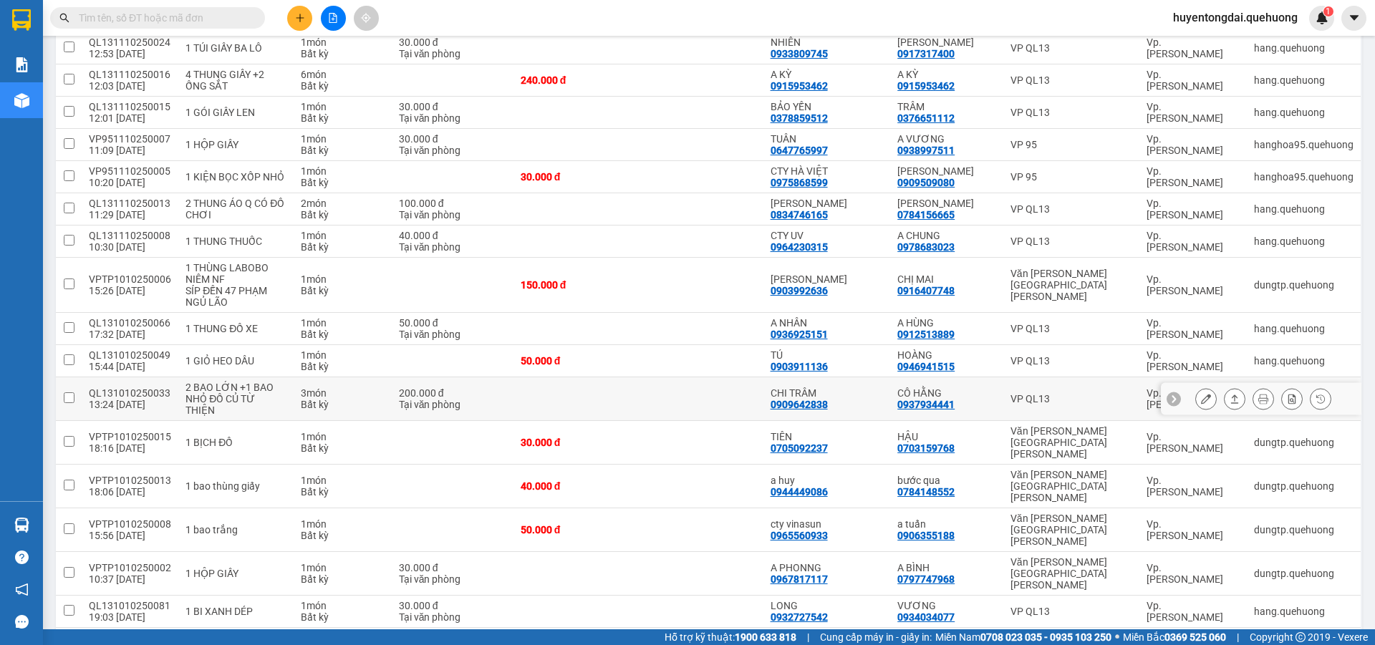
scroll to position [312, 0]
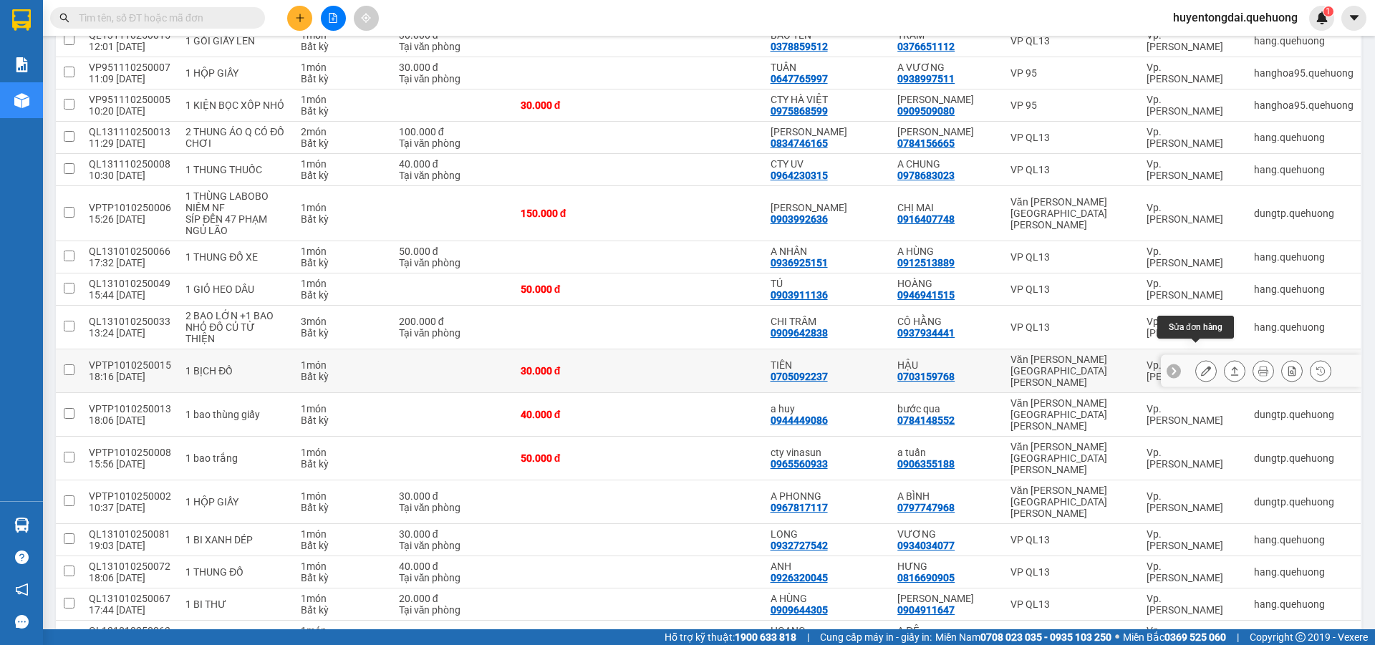
click at [1201, 366] on icon at bounding box center [1206, 371] width 10 height 10
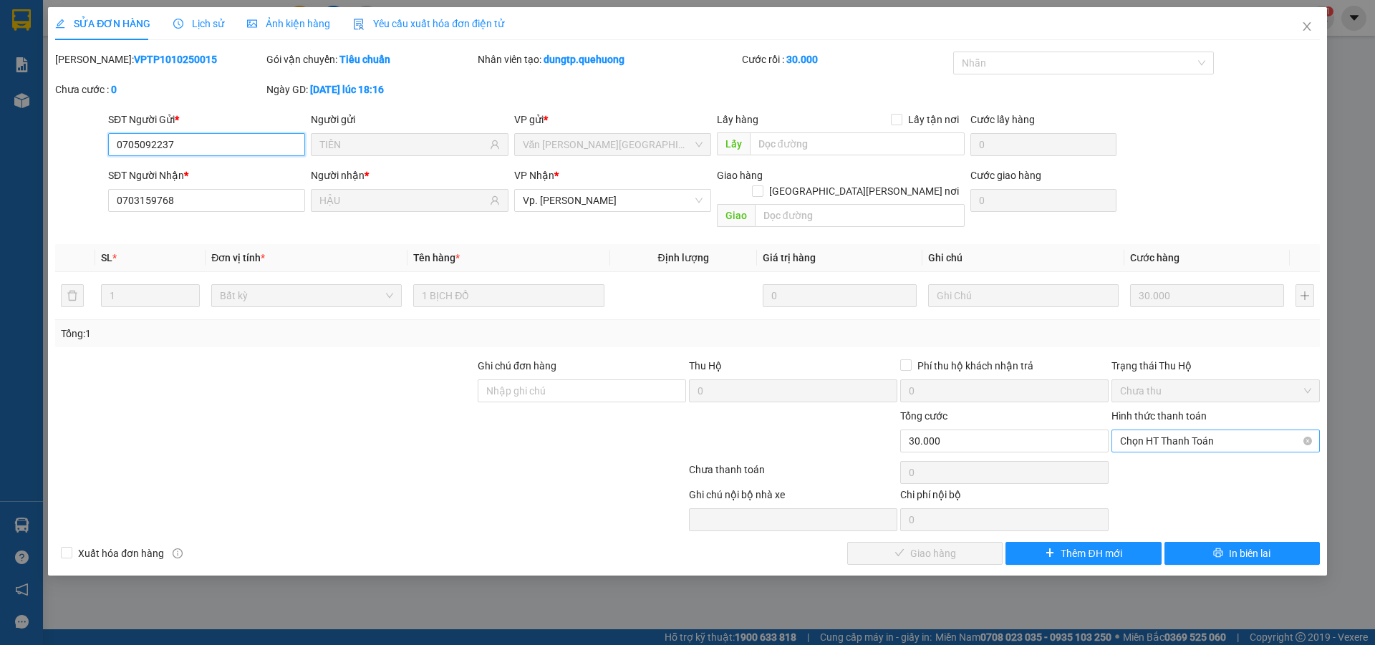
click at [1190, 433] on span "Chọn HT Thanh Toán" at bounding box center [1215, 440] width 191 height 21
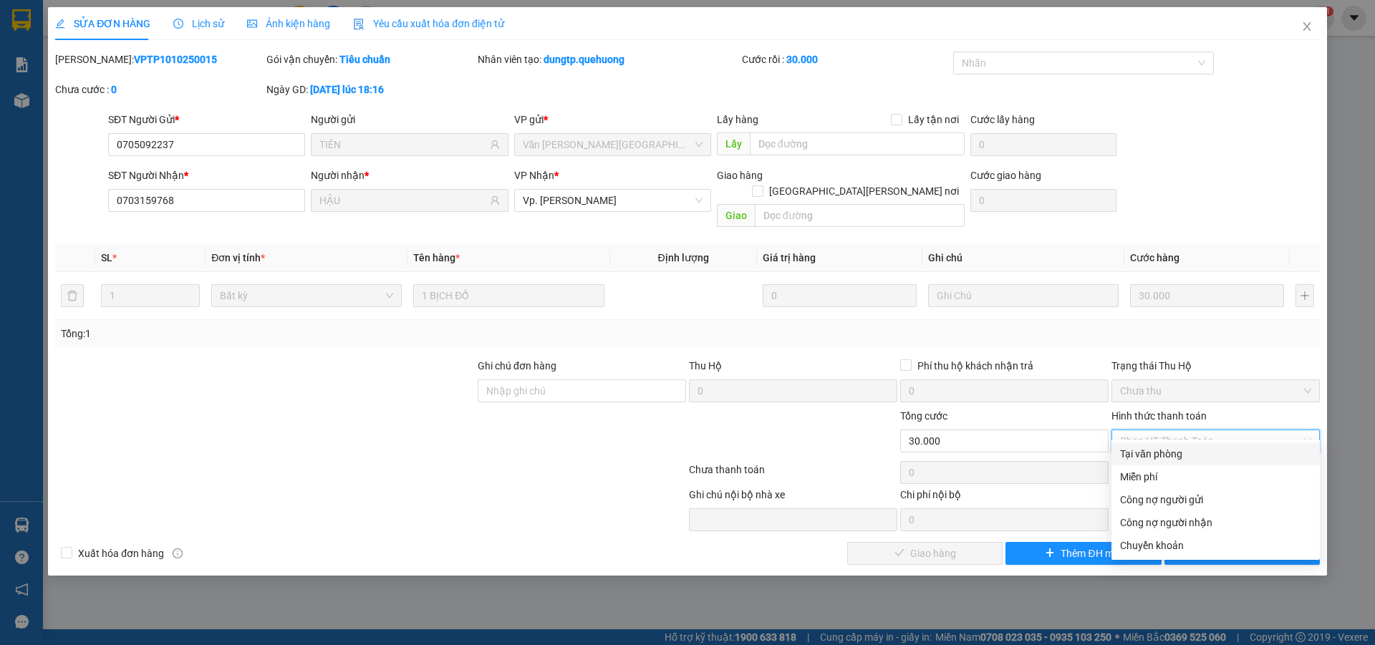
click at [1158, 454] on div "Tại văn phòng" at bounding box center [1215, 454] width 191 height 16
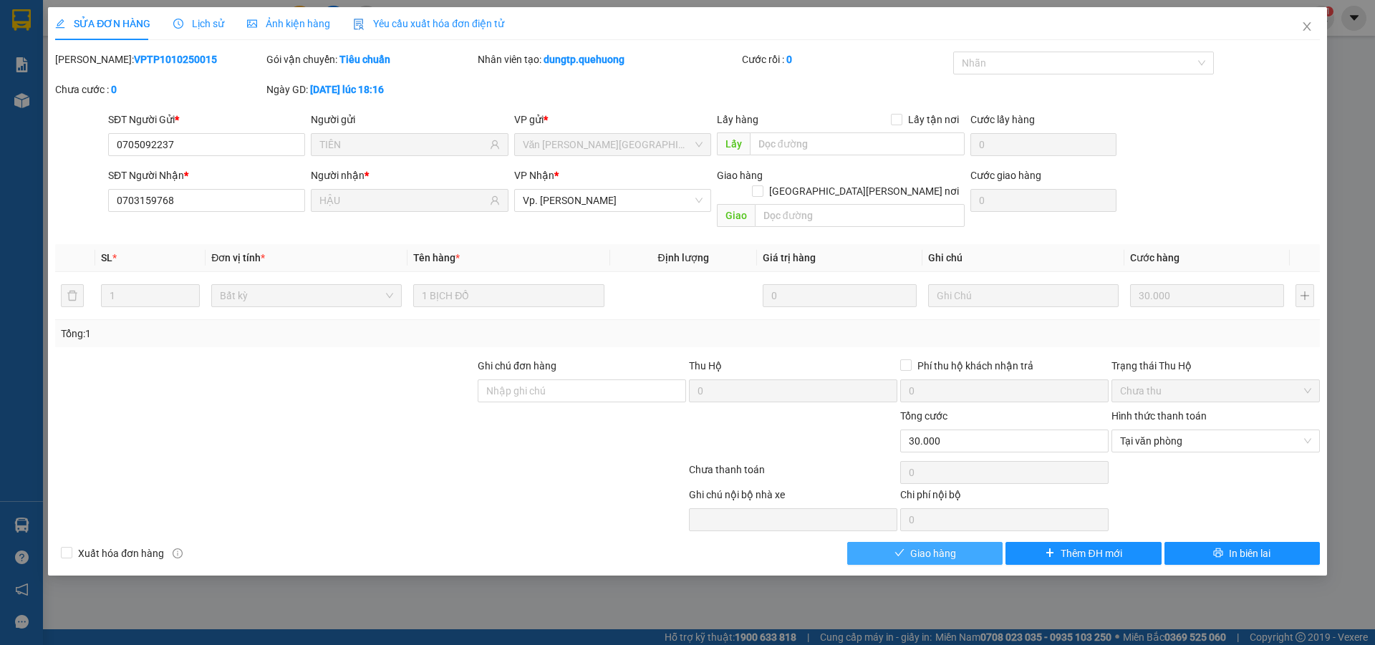
click at [952, 546] on span "Giao hàng" at bounding box center [933, 554] width 46 height 16
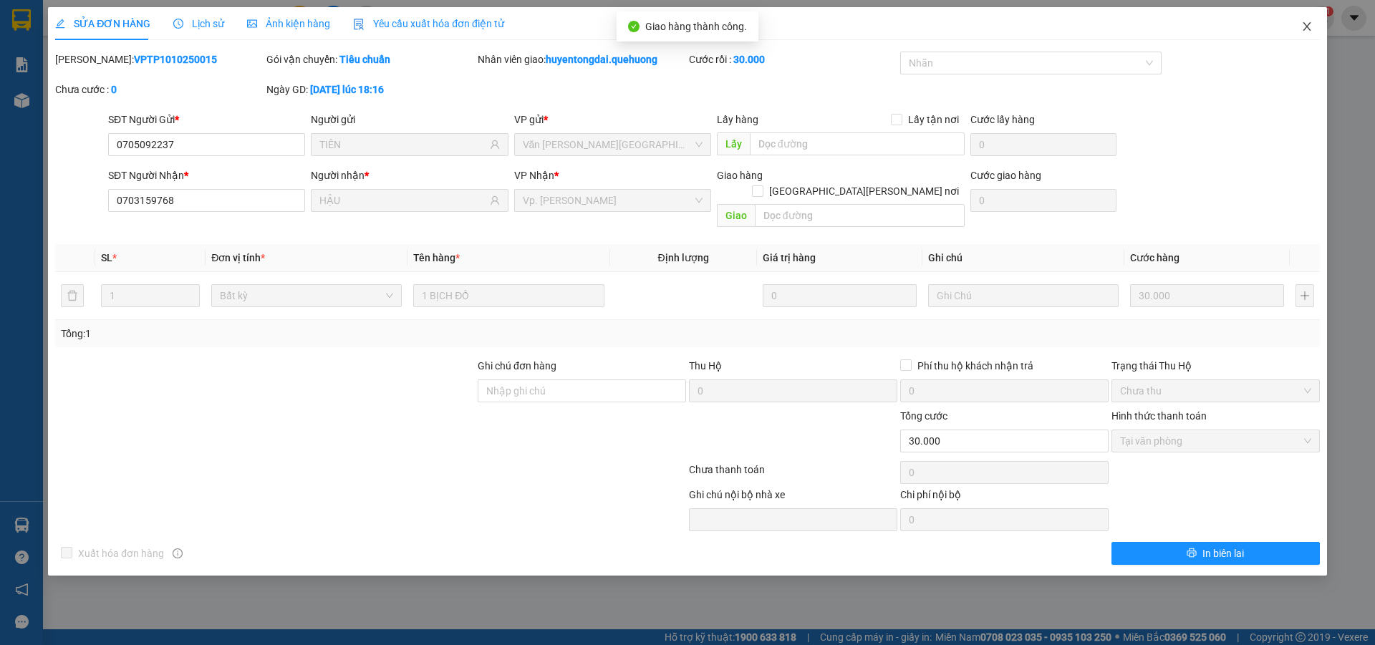
click at [1310, 19] on span "Close" at bounding box center [1307, 27] width 40 height 40
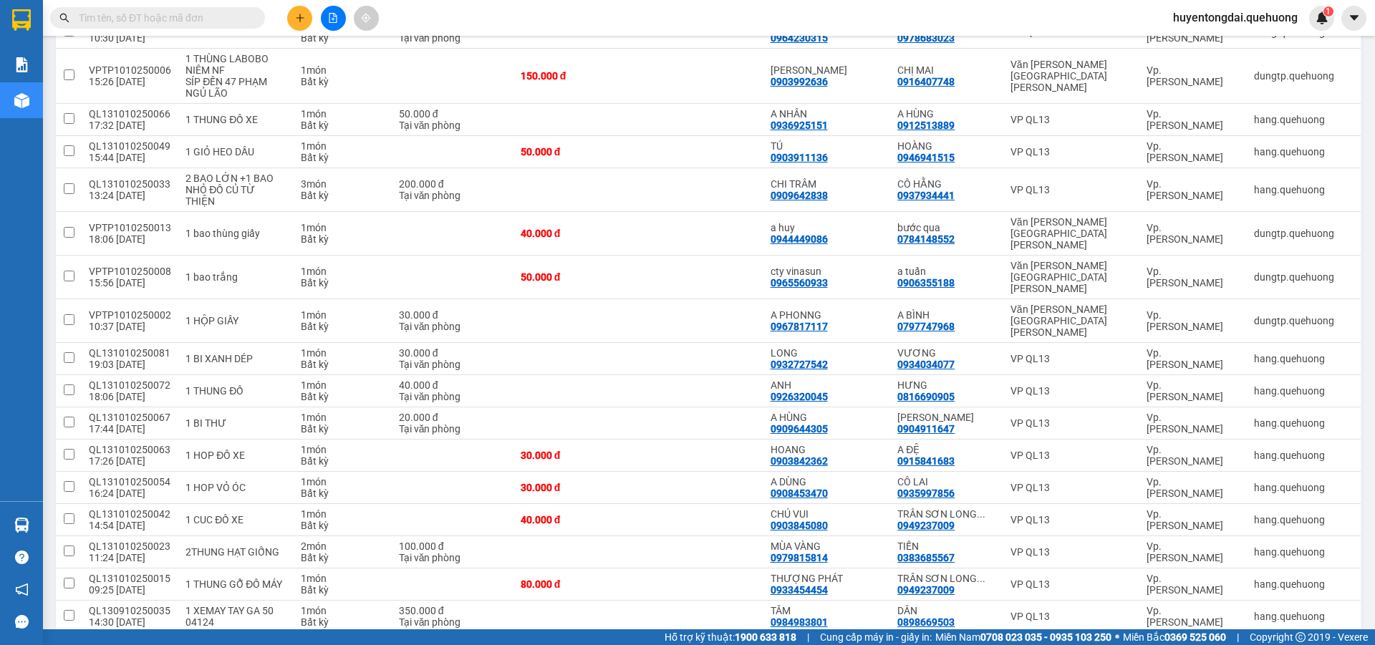
scroll to position [452, 0]
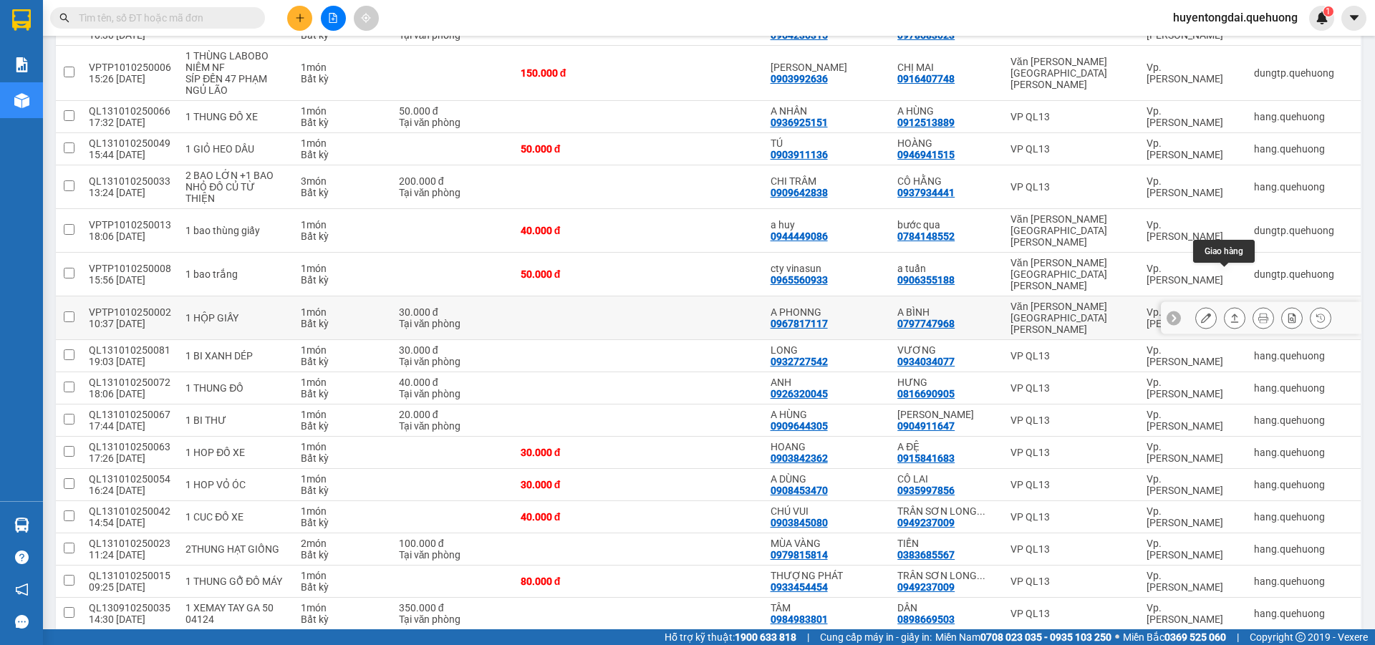
click at [1230, 313] on icon at bounding box center [1235, 318] width 10 height 10
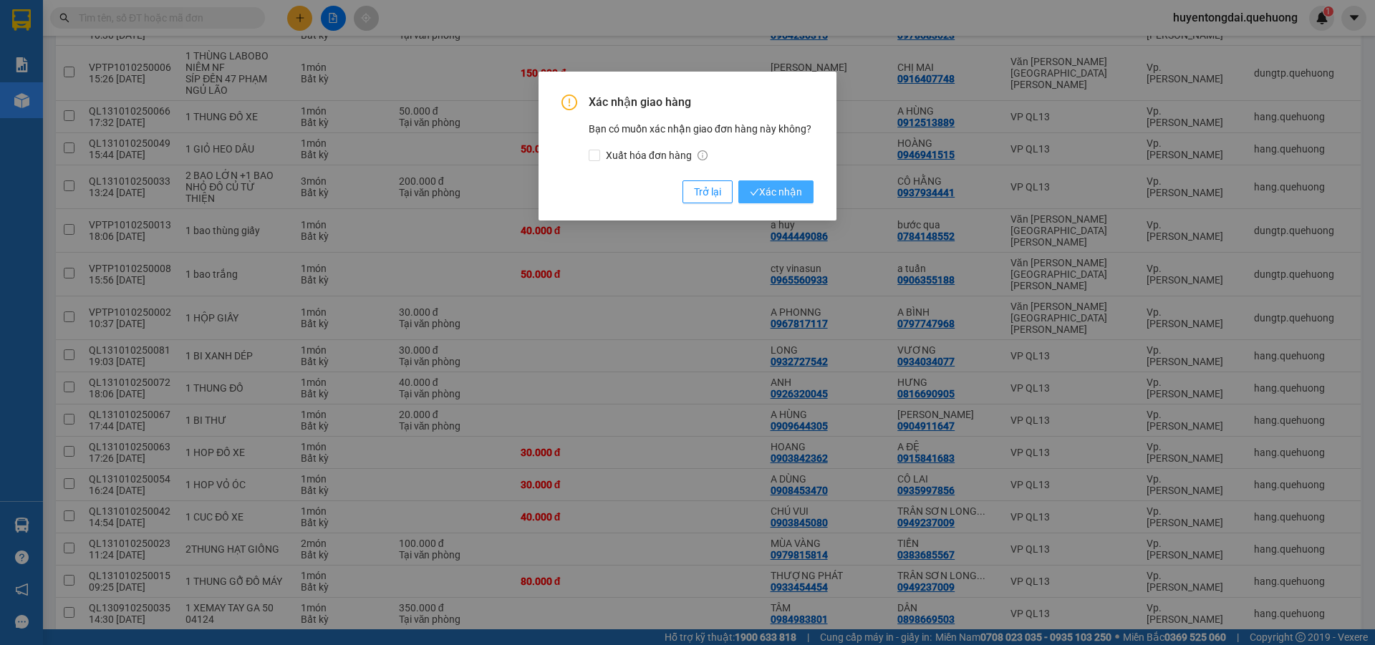
click at [763, 185] on span "Xác nhận" at bounding box center [776, 192] width 52 height 16
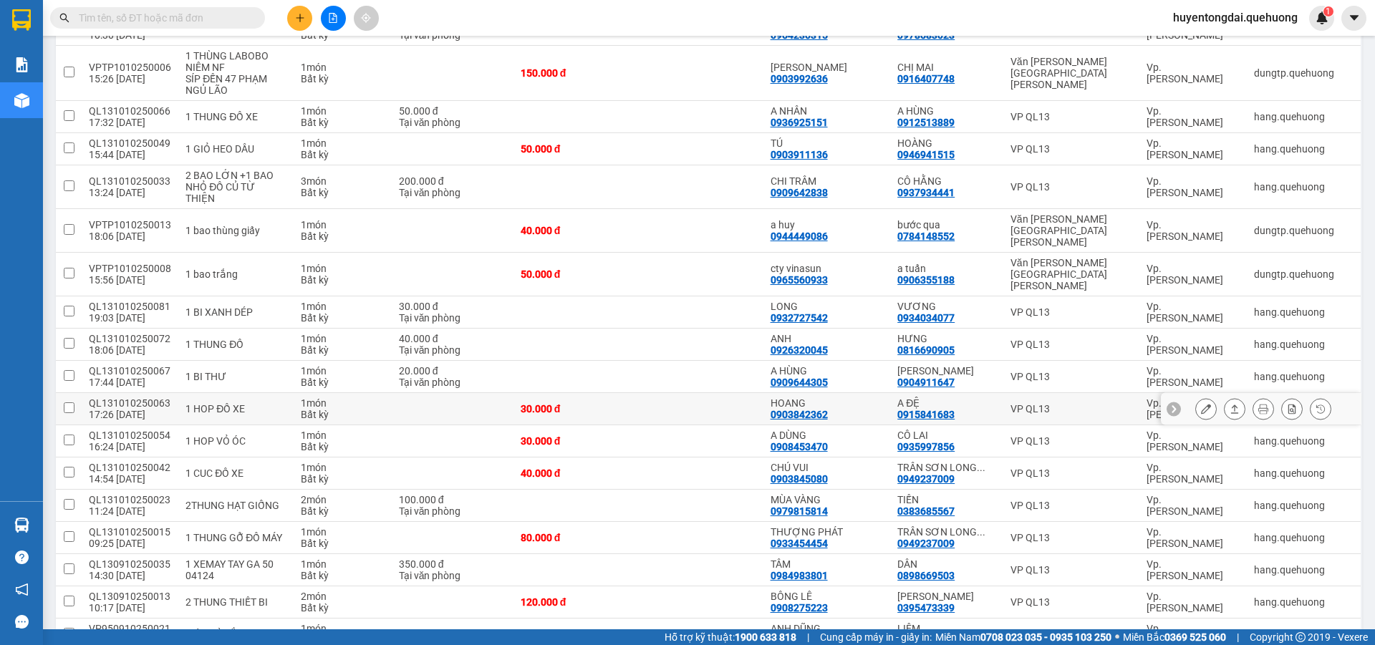
scroll to position [530, 0]
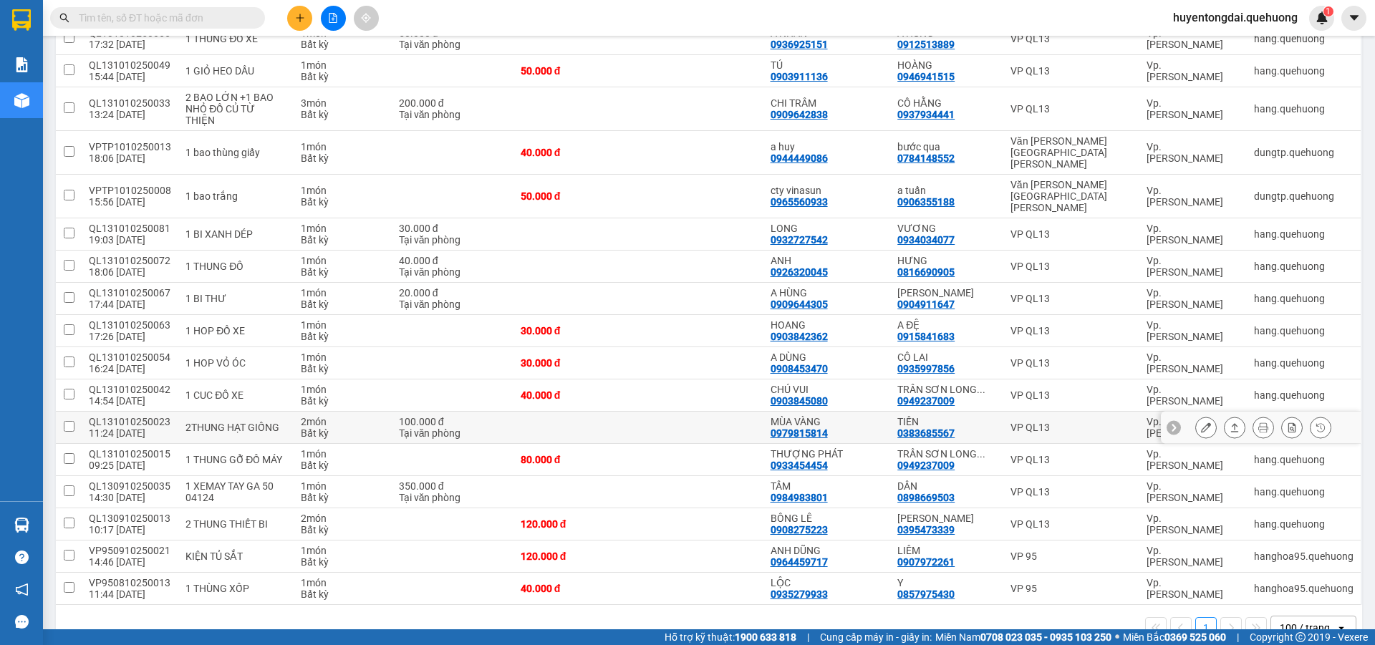
click at [1230, 423] on icon at bounding box center [1235, 428] width 10 height 10
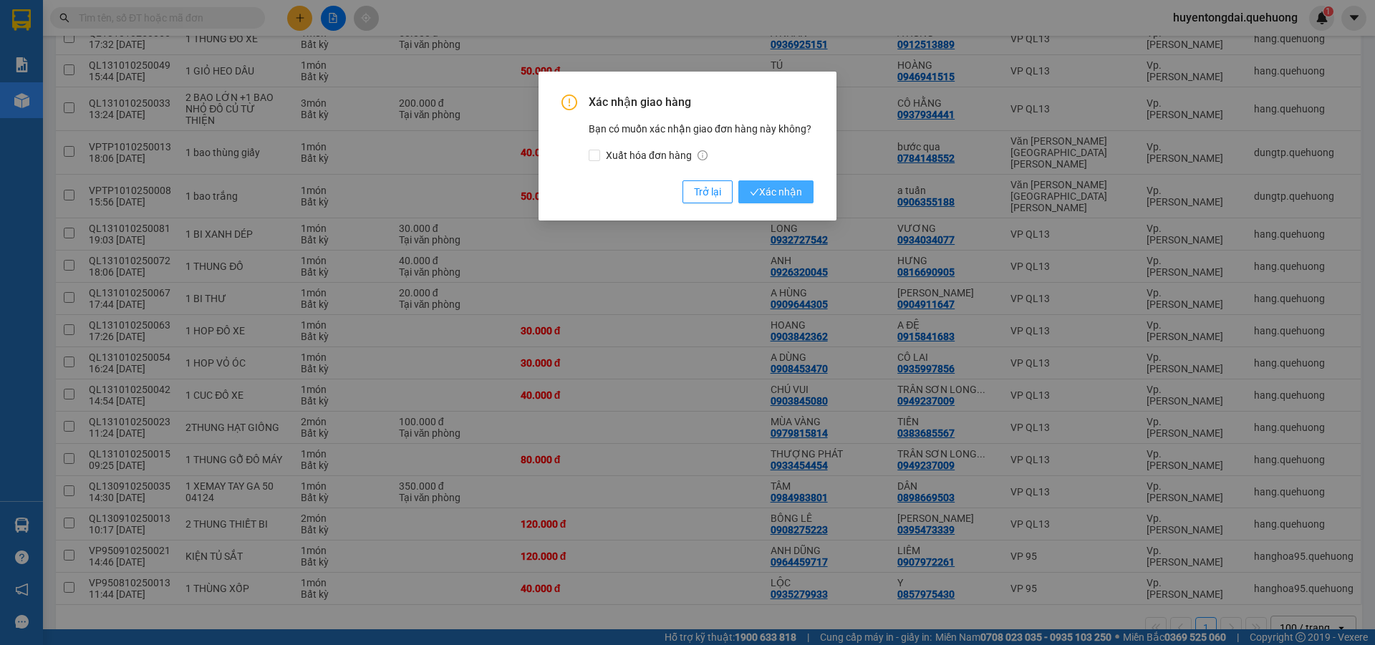
click at [788, 180] on button "Xác nhận" at bounding box center [775, 191] width 75 height 23
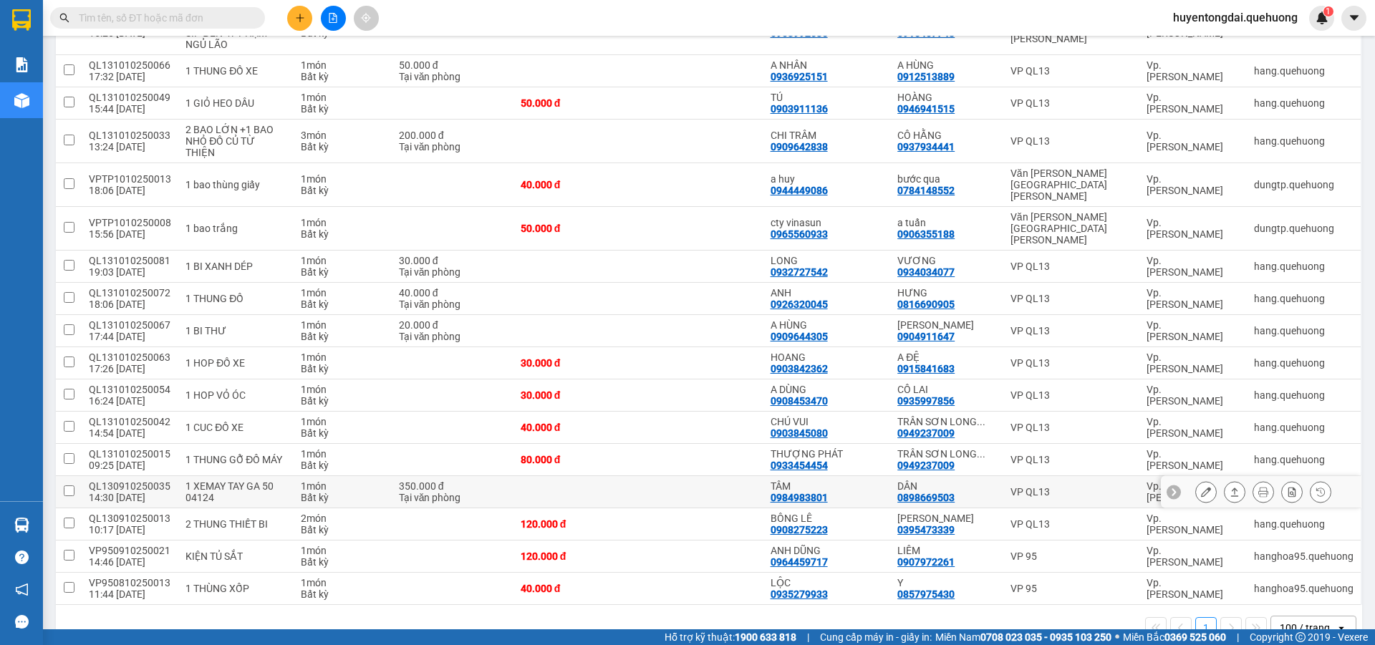
scroll to position [354, 0]
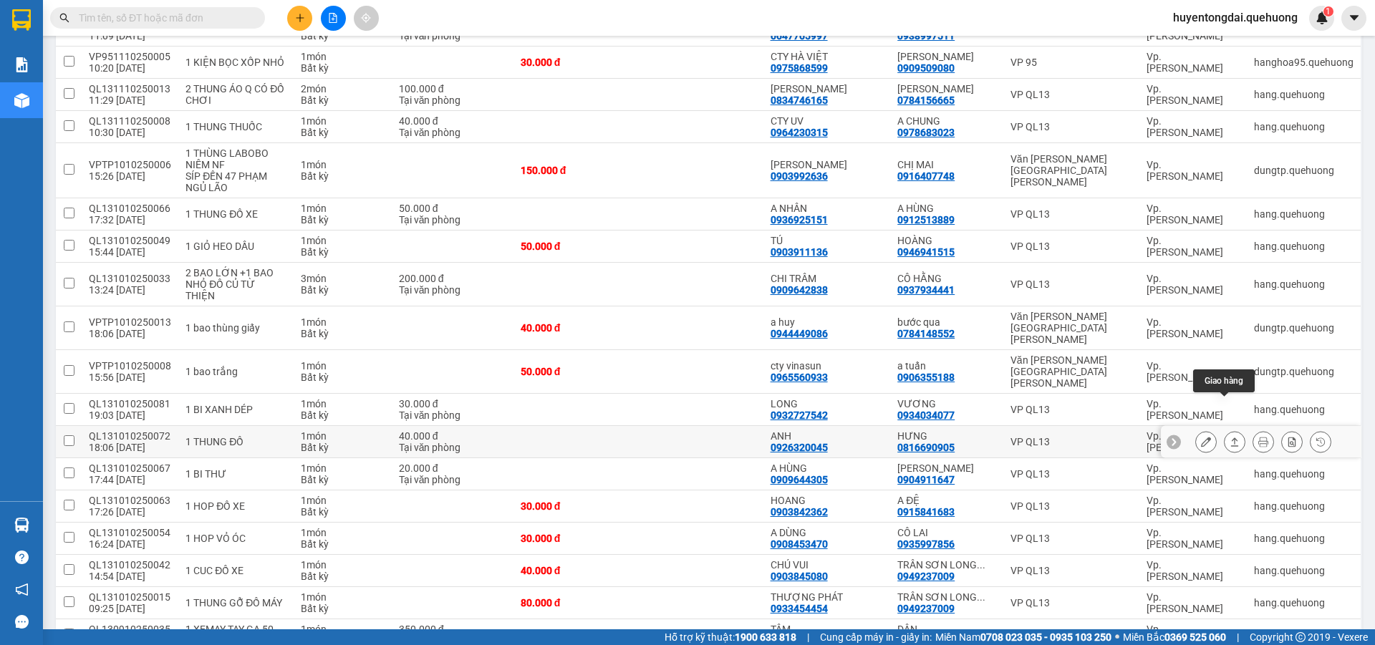
click at [1225, 430] on button at bounding box center [1235, 442] width 20 height 25
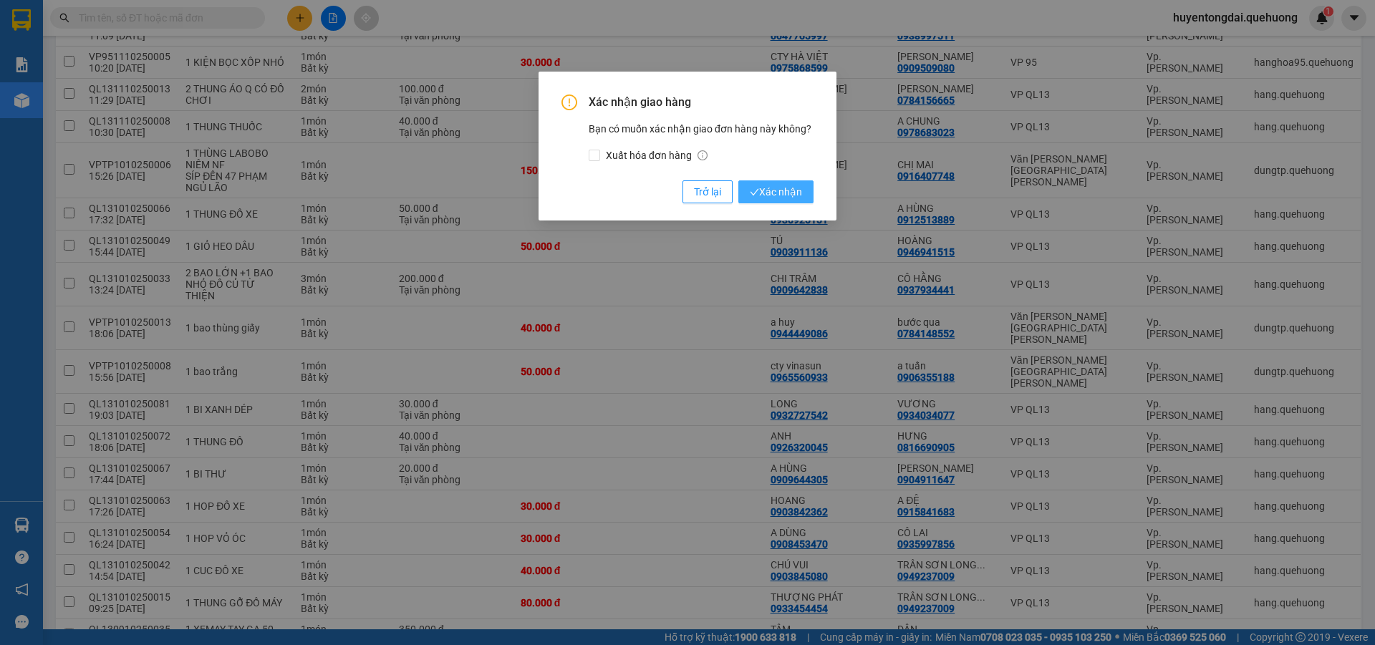
click at [771, 187] on span "Xác nhận" at bounding box center [776, 192] width 52 height 16
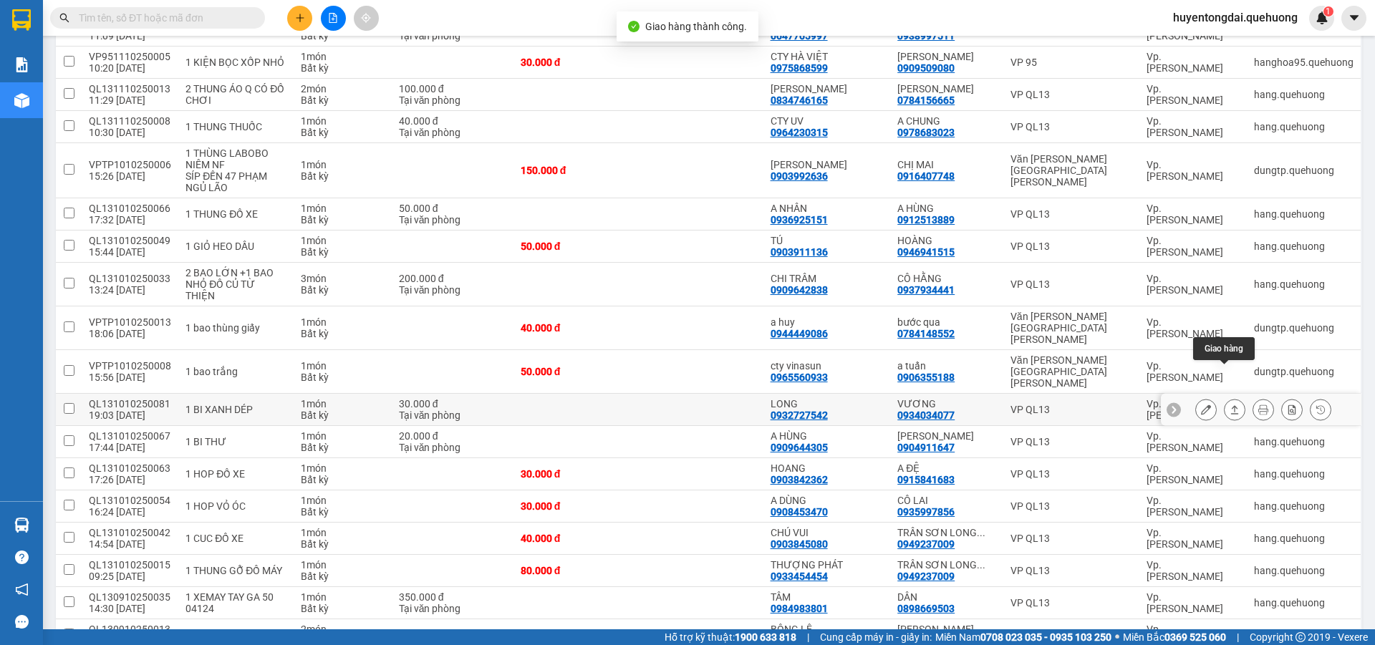
click at [1230, 405] on icon at bounding box center [1235, 410] width 10 height 10
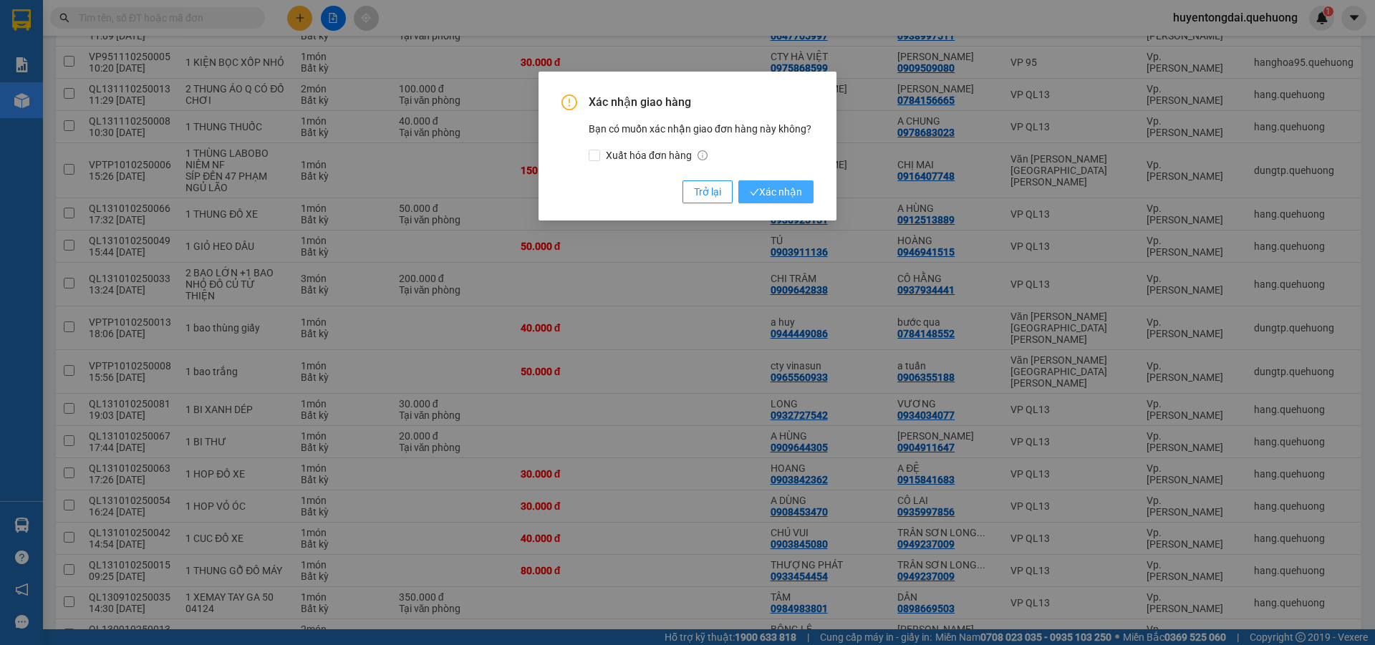
click at [771, 184] on span "Xác nhận" at bounding box center [776, 192] width 52 height 16
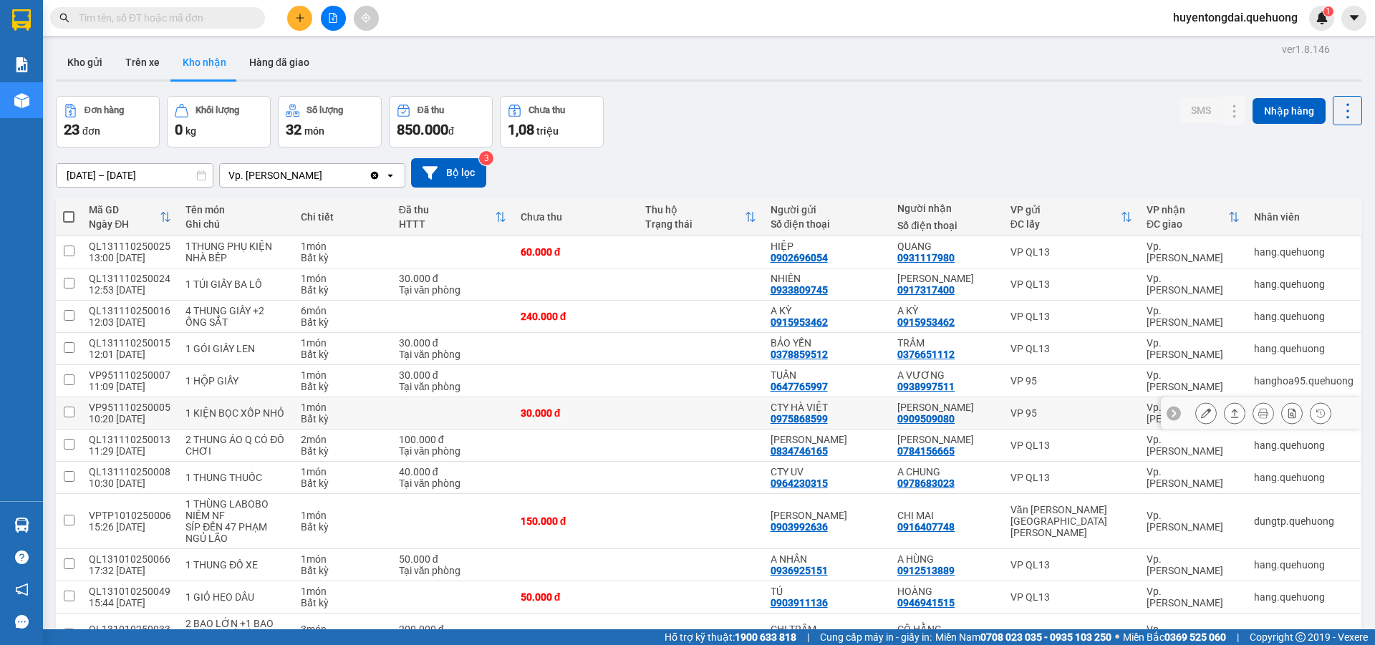
scroll to position [0, 0]
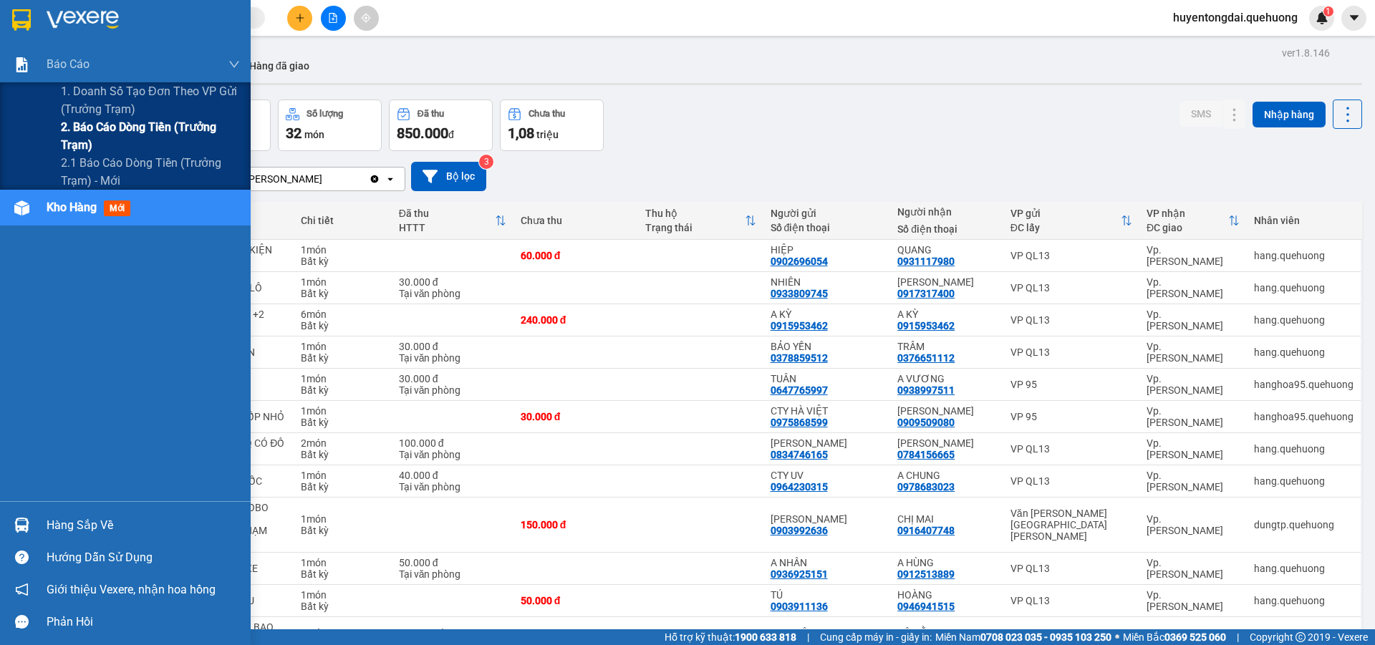
click at [87, 133] on span "2. Báo cáo dòng tiền (trưởng trạm)" at bounding box center [150, 136] width 179 height 36
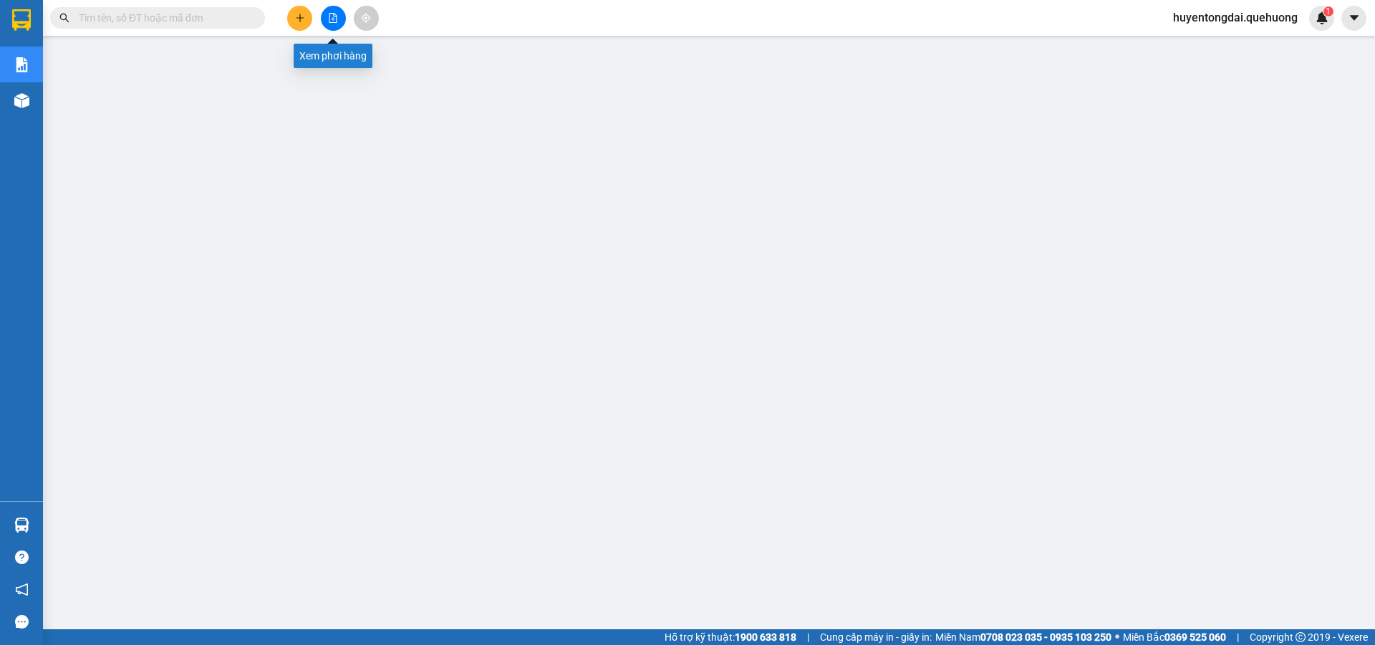
click at [339, 17] on button at bounding box center [333, 18] width 25 height 25
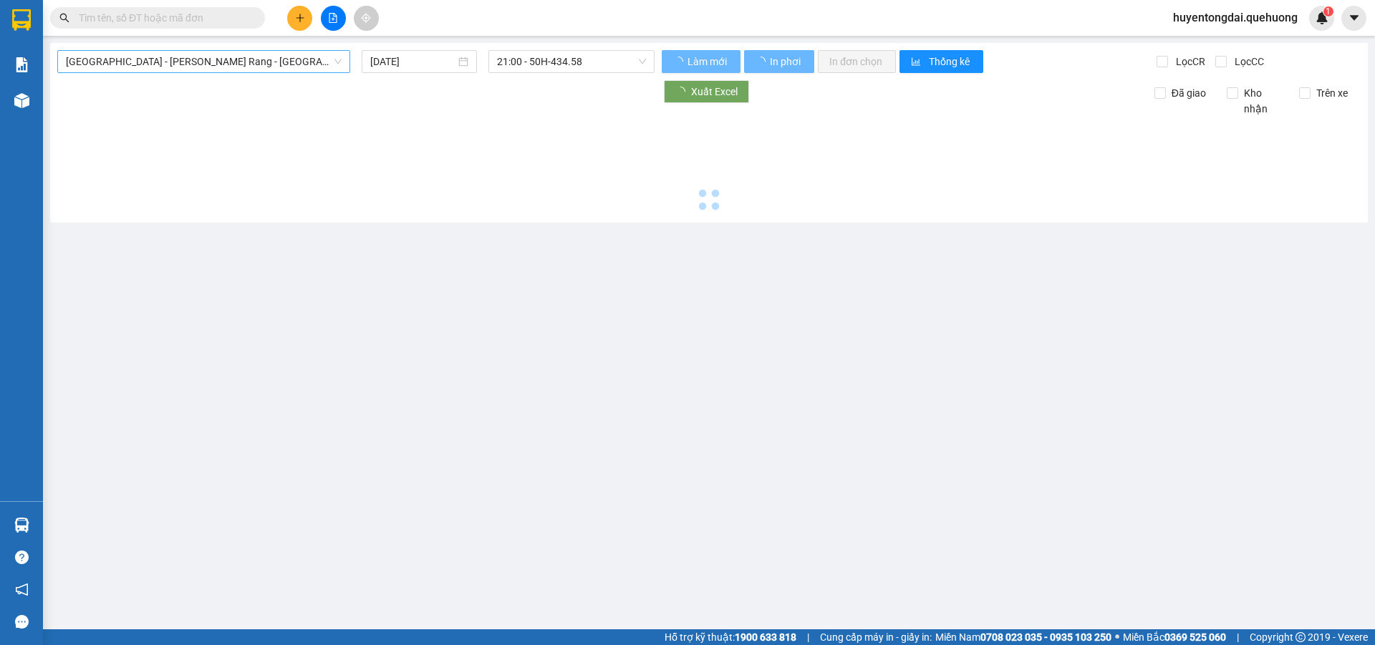
click at [222, 54] on span "[GEOGRAPHIC_DATA] - Phan Rang - [GEOGRAPHIC_DATA]" at bounding box center [204, 61] width 276 height 21
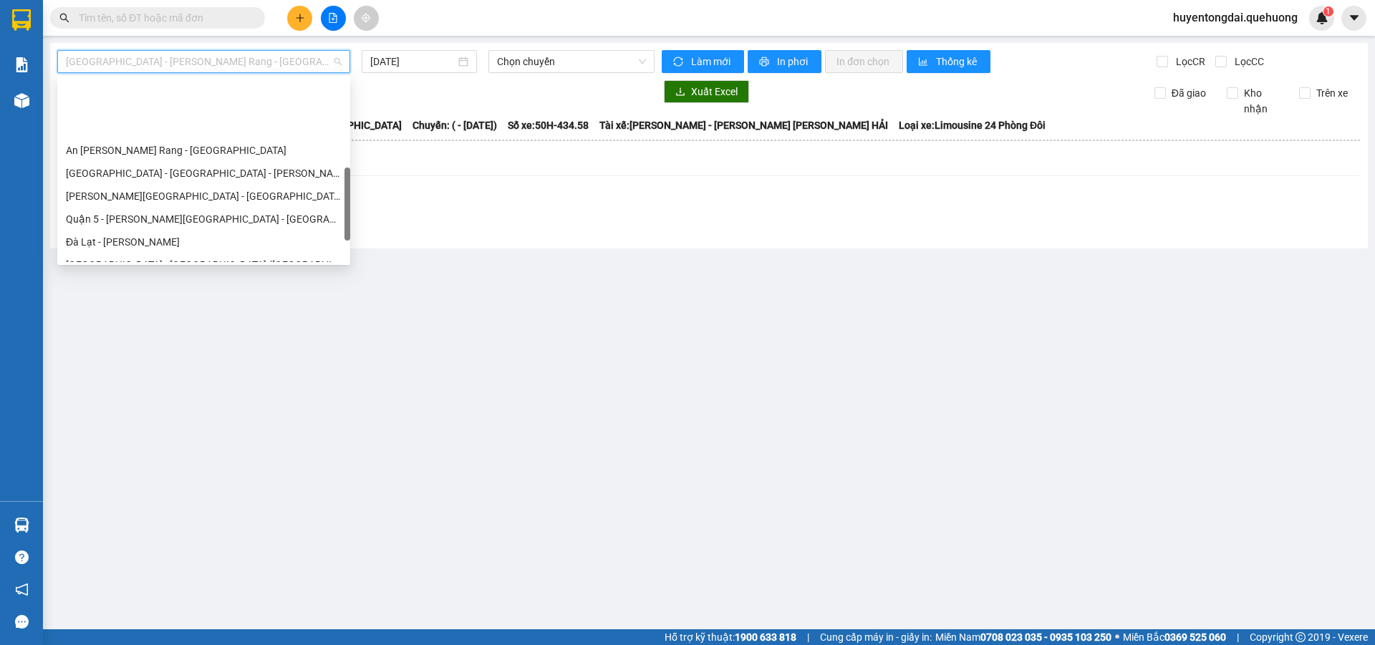
scroll to position [390, 0]
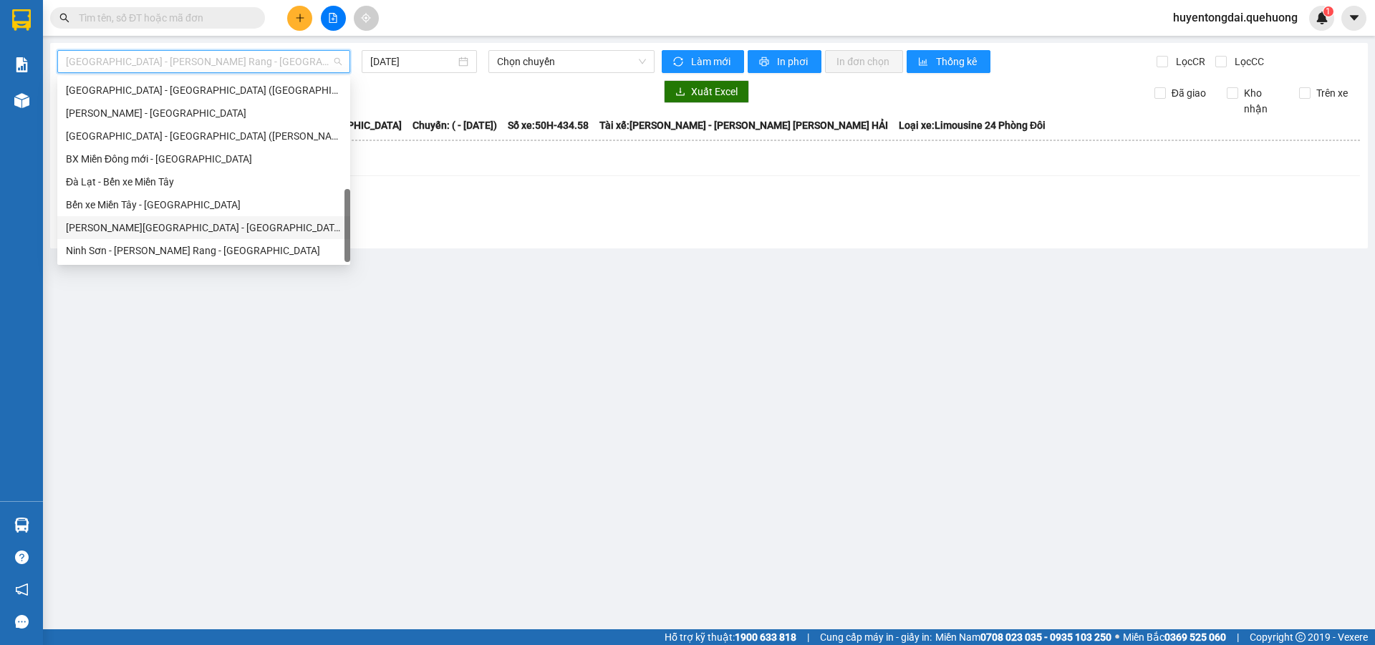
click at [196, 228] on div "Miền Tây - [GEOGRAPHIC_DATA] - [GEOGRAPHIC_DATA]" at bounding box center [204, 228] width 276 height 16
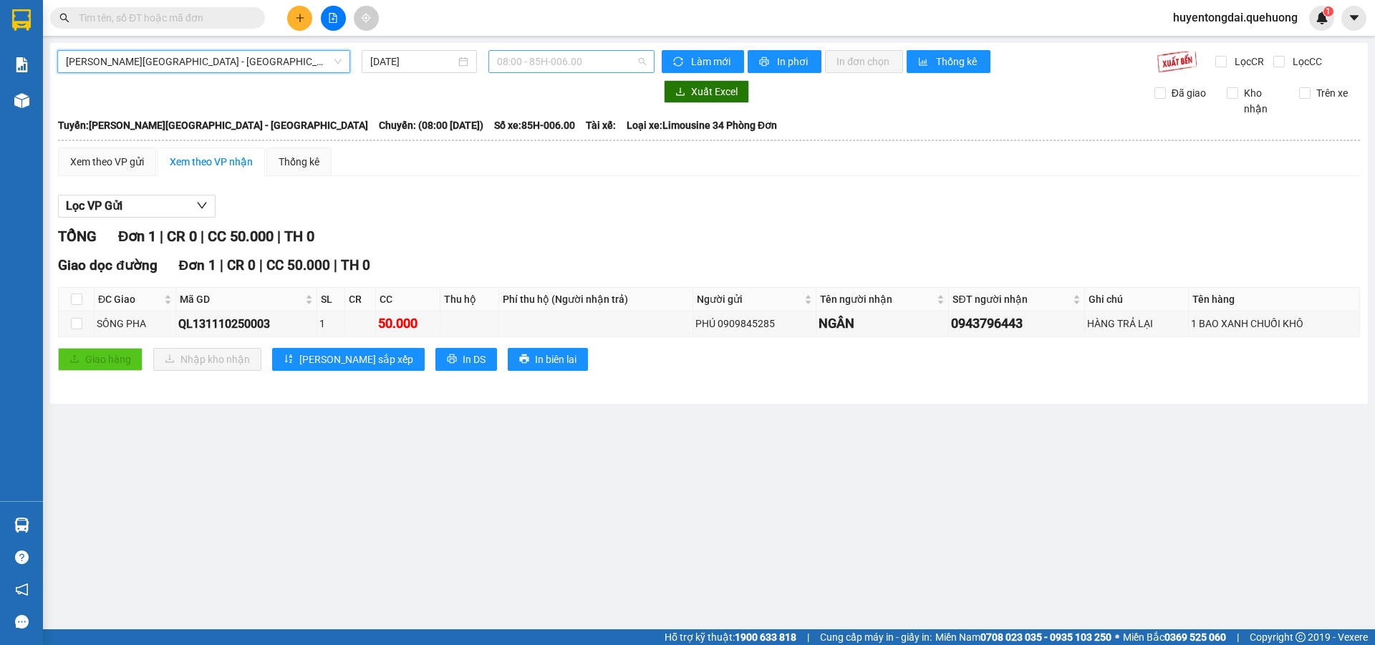
click at [571, 64] on span "08:00 - 85H-006.00" at bounding box center [571, 61] width 149 height 21
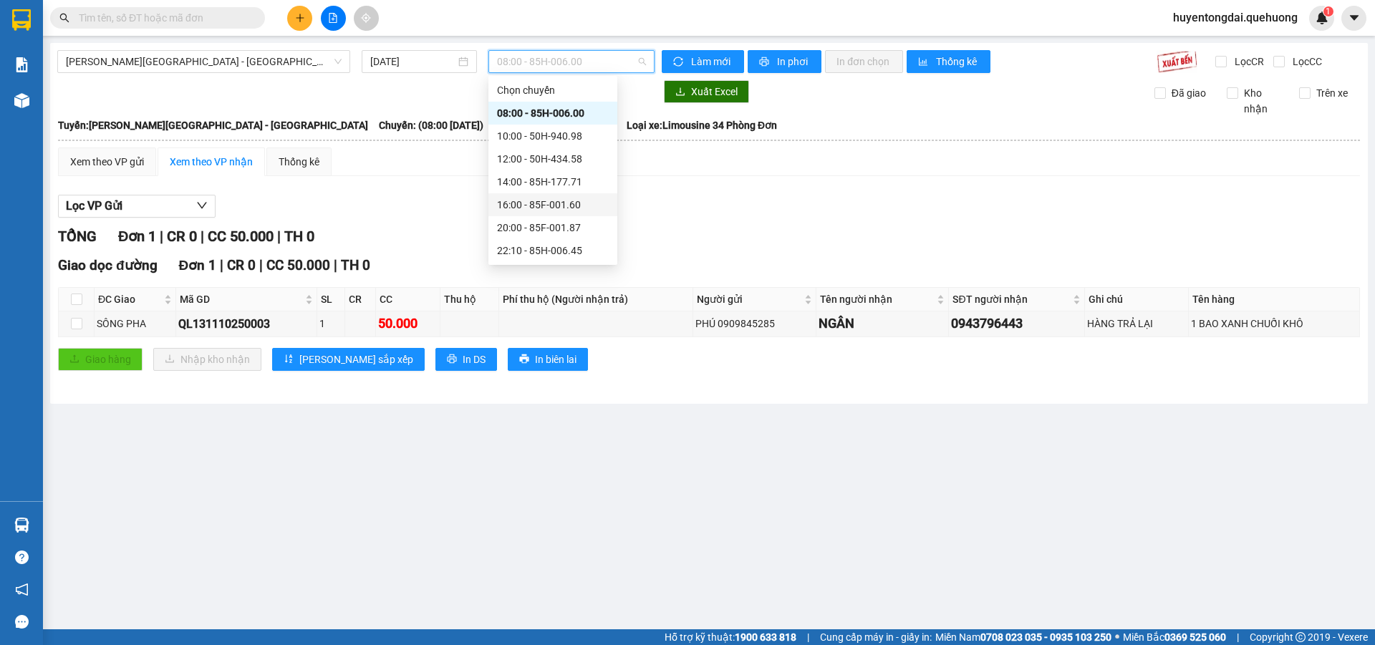
click at [504, 209] on div "16:00 - 85F-001.60" at bounding box center [553, 205] width 112 height 16
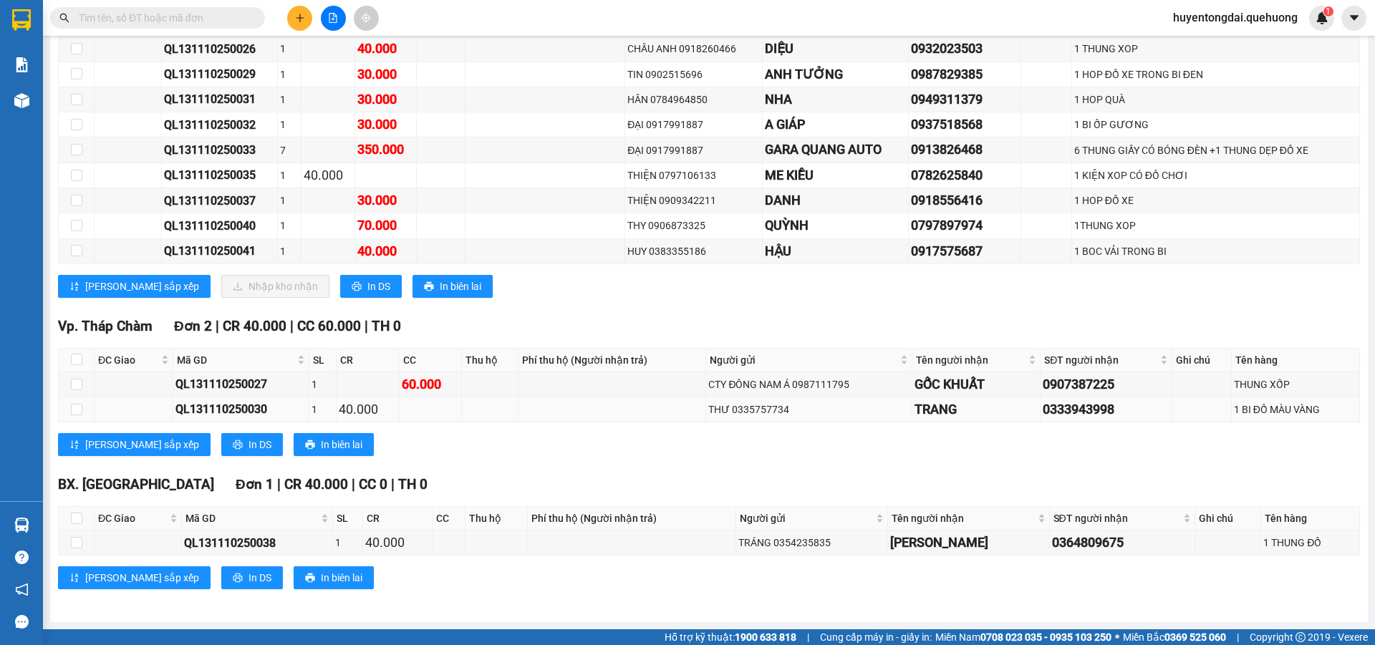
scroll to position [60, 0]
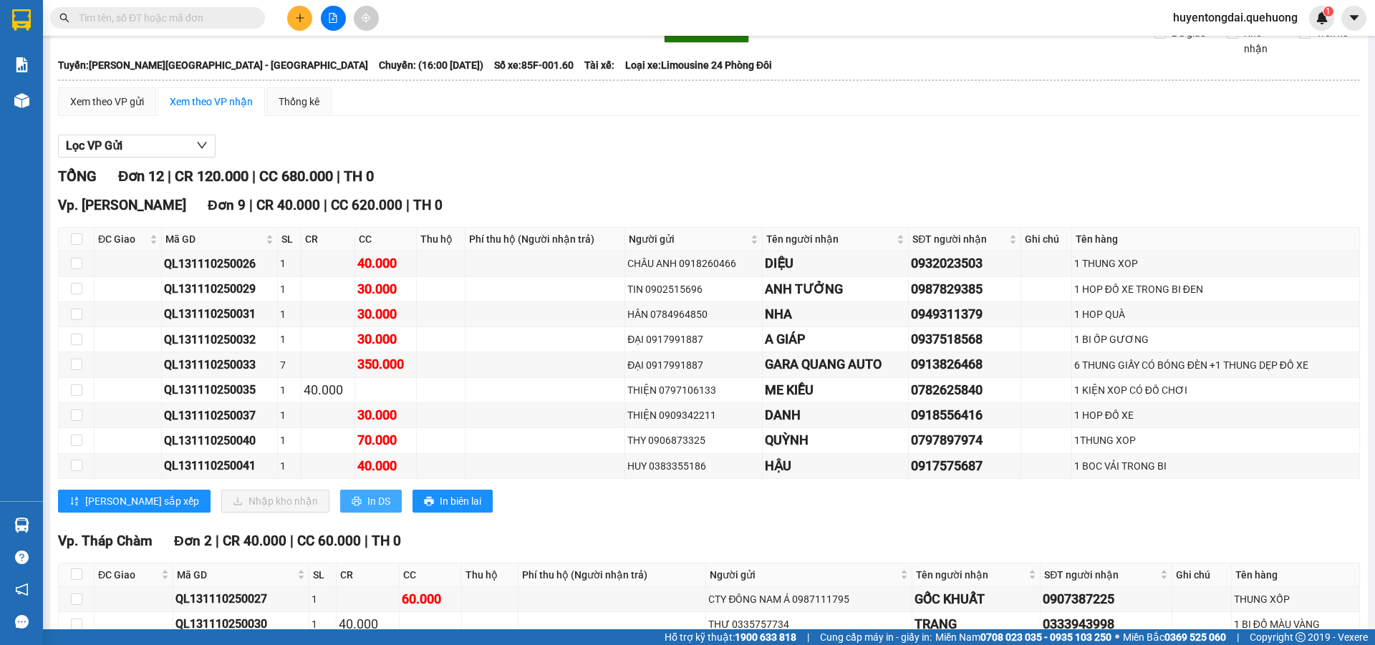
click at [367, 497] on span "In DS" at bounding box center [378, 501] width 23 height 16
click at [559, 12] on span "16:00 - 85F-001.60" at bounding box center [571, 1] width 149 height 21
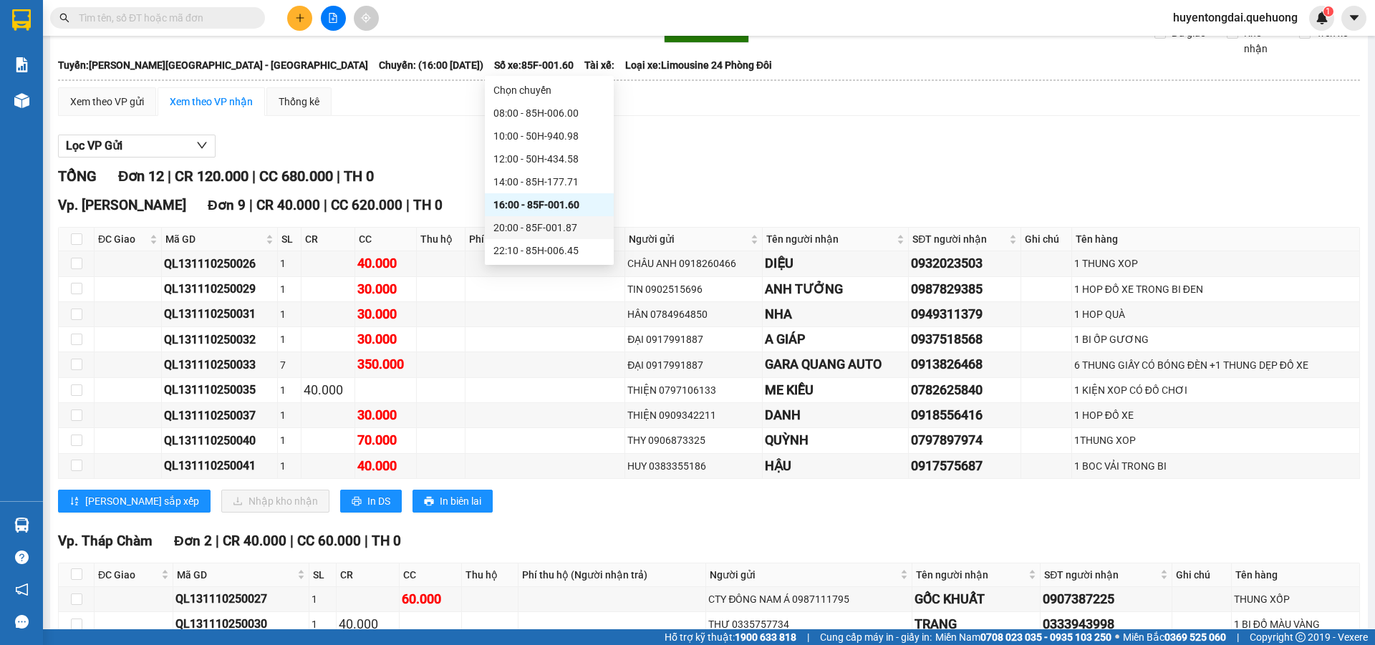
click at [554, 226] on div "20:00 - 85F-001.87" at bounding box center [549, 228] width 112 height 16
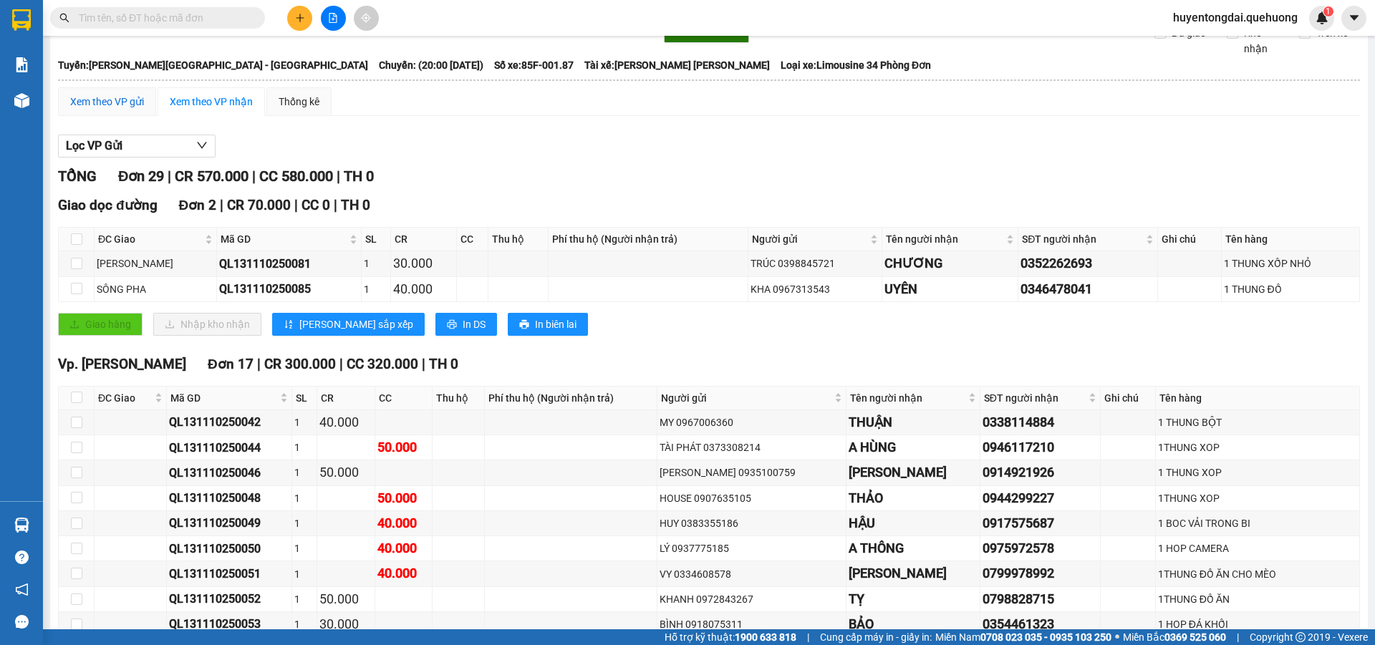
click at [117, 110] on div "Xem theo VP gửi" at bounding box center [107, 102] width 74 height 16
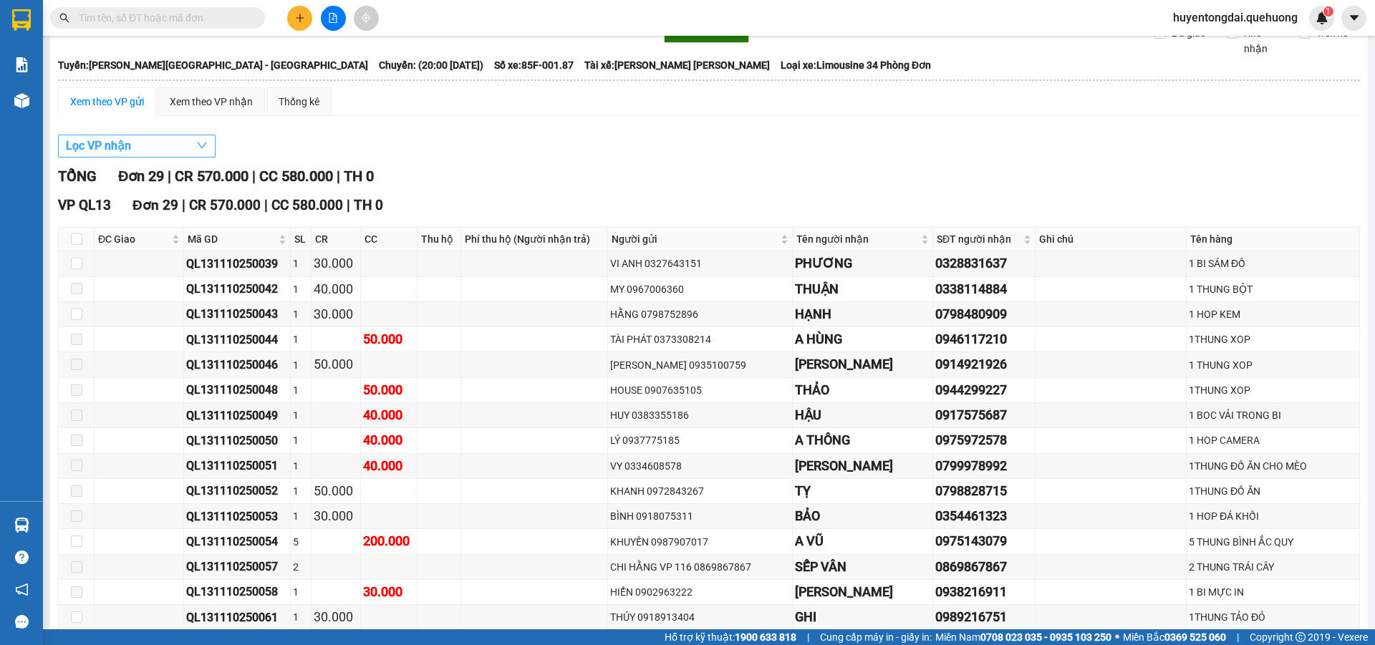
click at [193, 158] on button "Lọc VP nhận" at bounding box center [137, 146] width 158 height 23
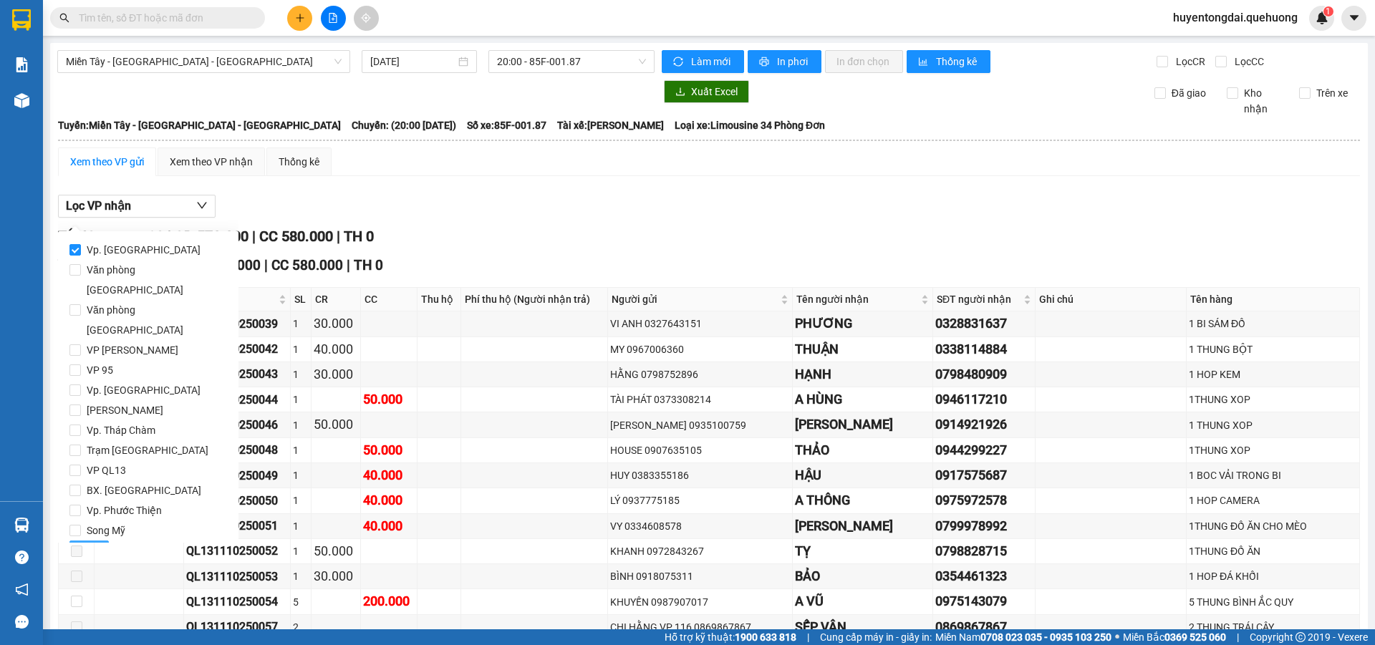
click at [87, 544] on span "Lọc" at bounding box center [89, 552] width 16 height 16
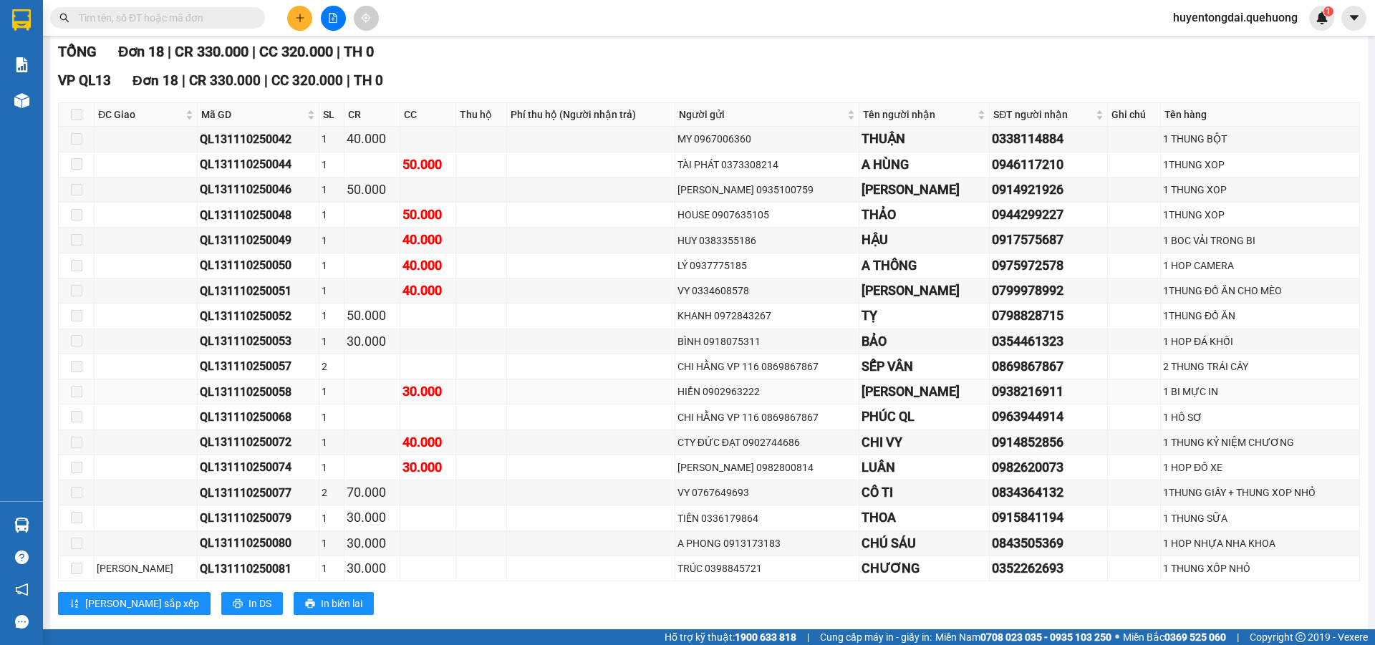
scroll to position [241, 0]
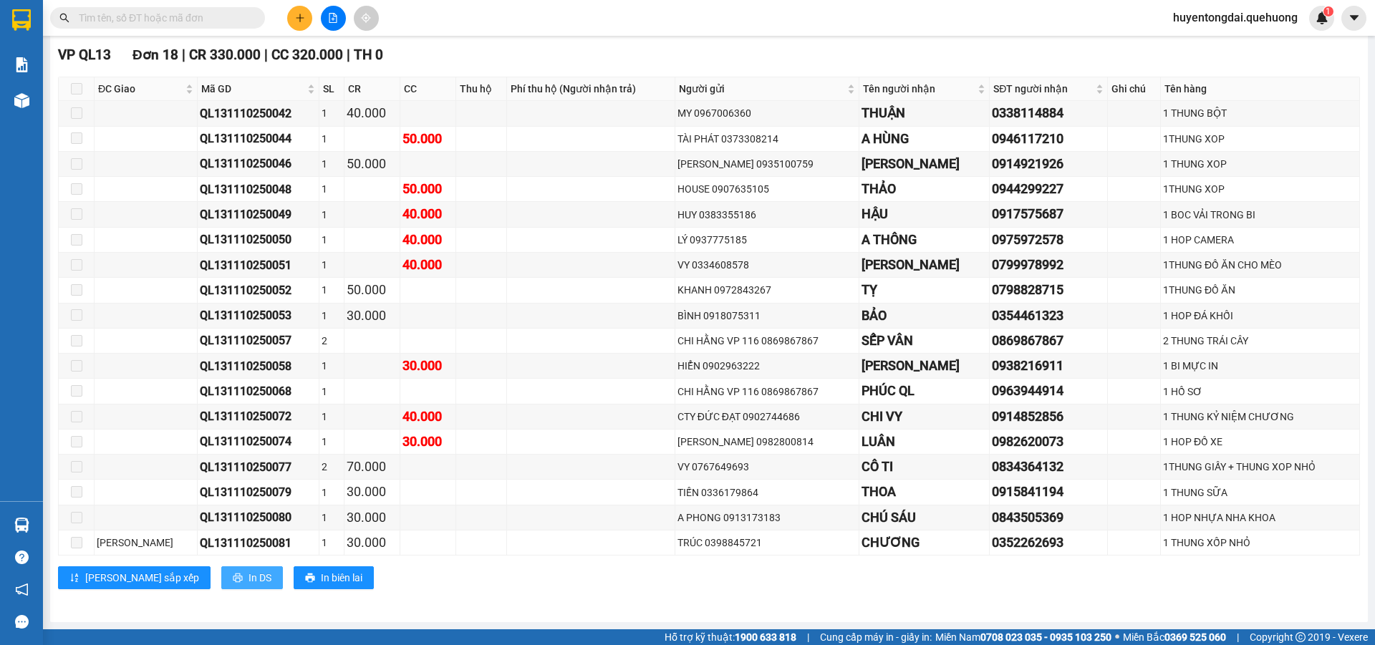
click at [221, 582] on button "In DS" at bounding box center [252, 577] width 62 height 23
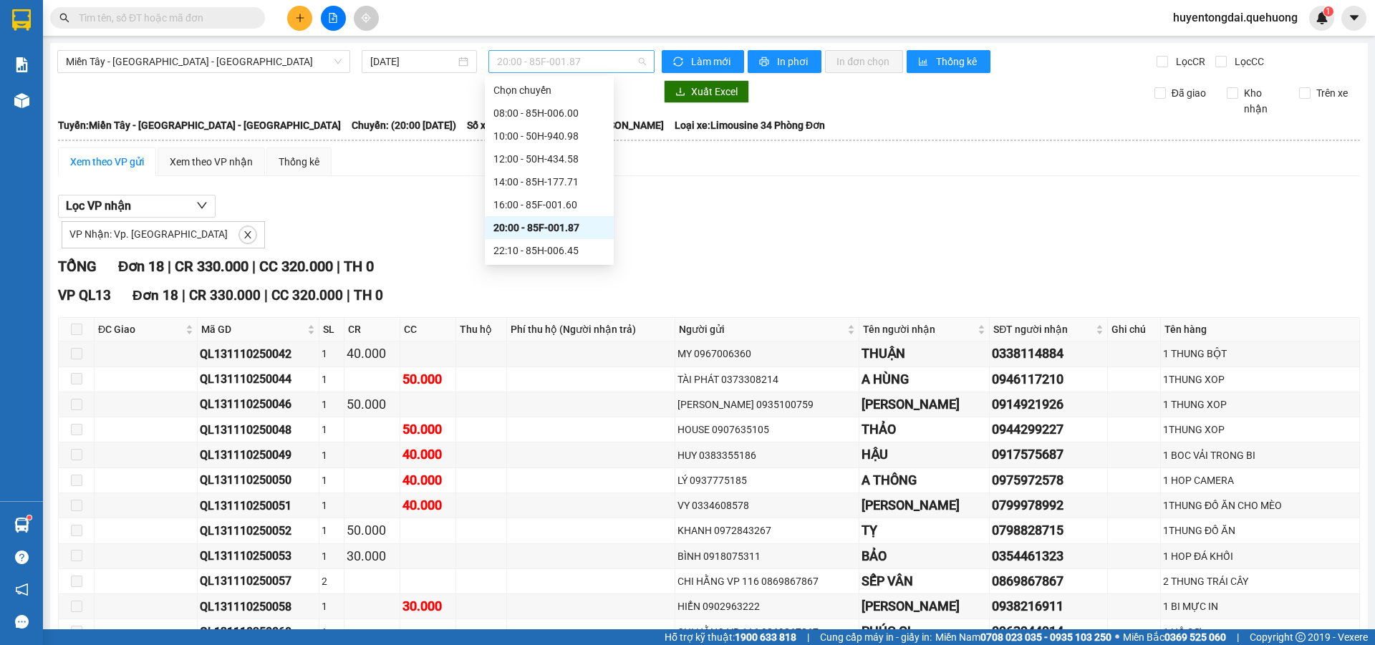
click at [561, 64] on span "20:00 - 85F-001.87" at bounding box center [571, 61] width 149 height 21
click at [531, 246] on div "22:10 - 85H-006.45" at bounding box center [549, 251] width 112 height 16
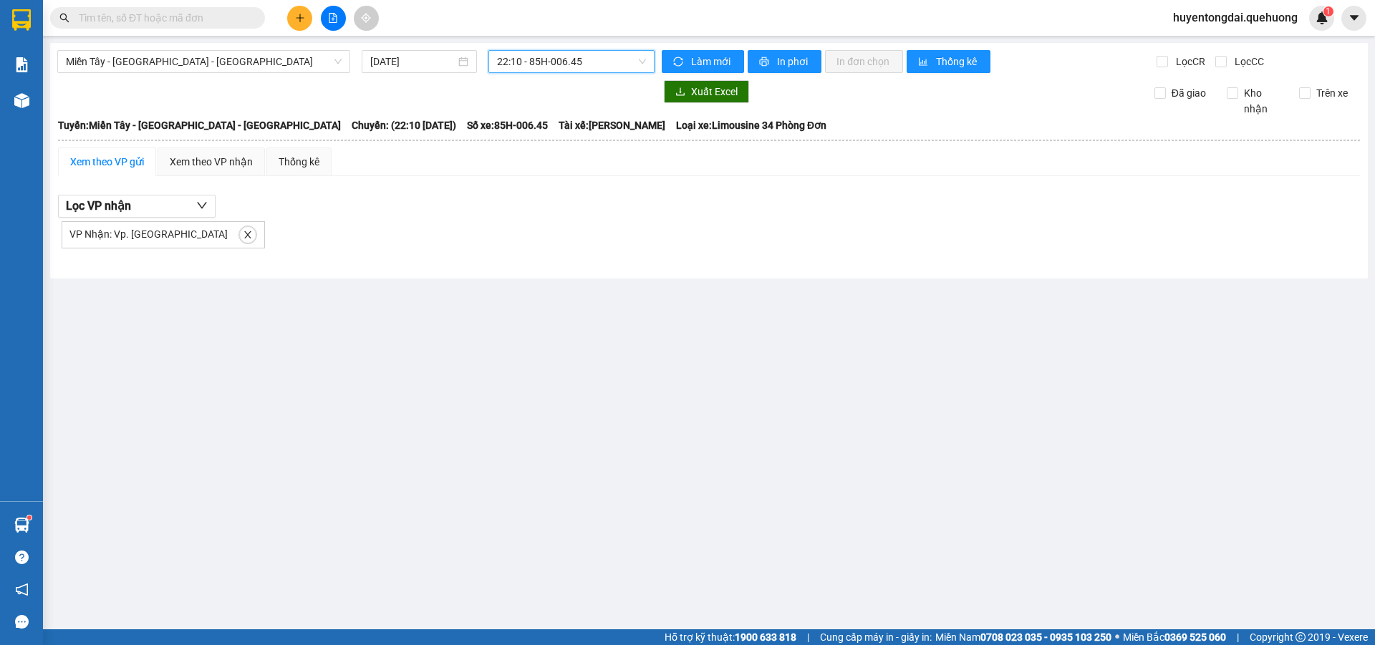
click at [549, 64] on span "22:10 - 85H-006.45" at bounding box center [571, 61] width 149 height 21
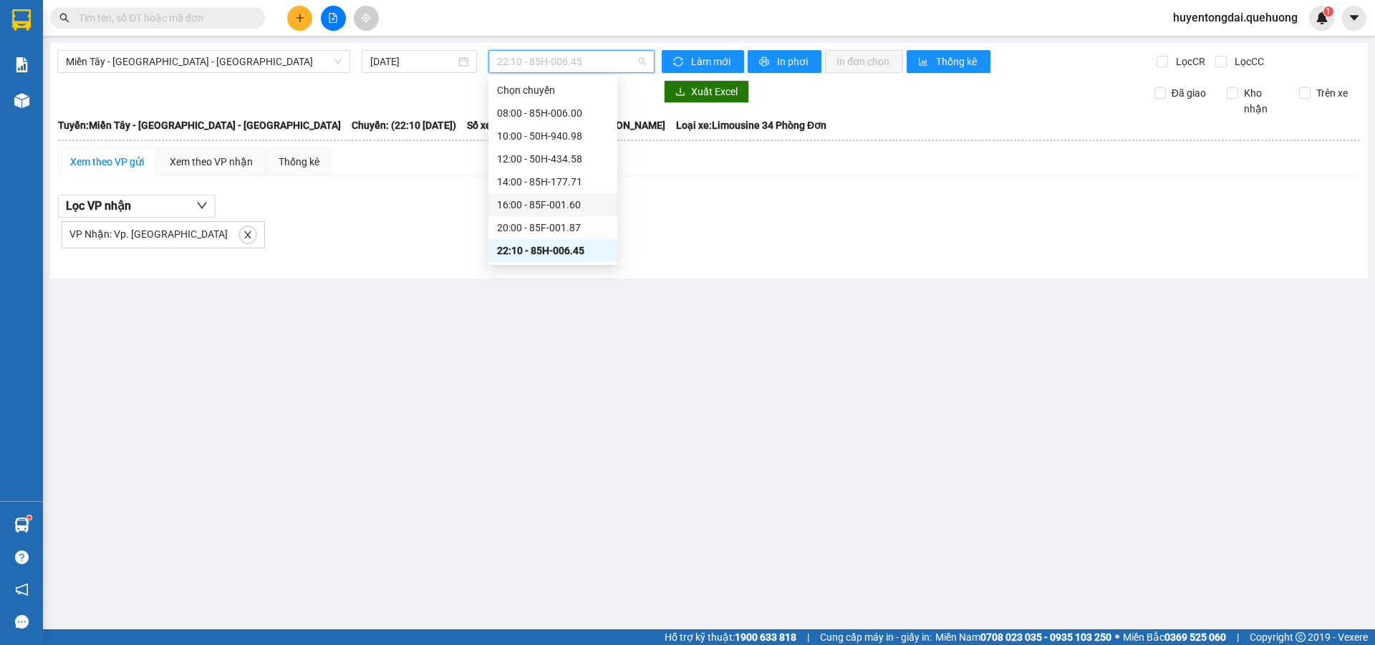
scroll to position [137, 0]
click at [557, 125] on div "23:01 - 85F-000.77" at bounding box center [552, 136] width 129 height 23
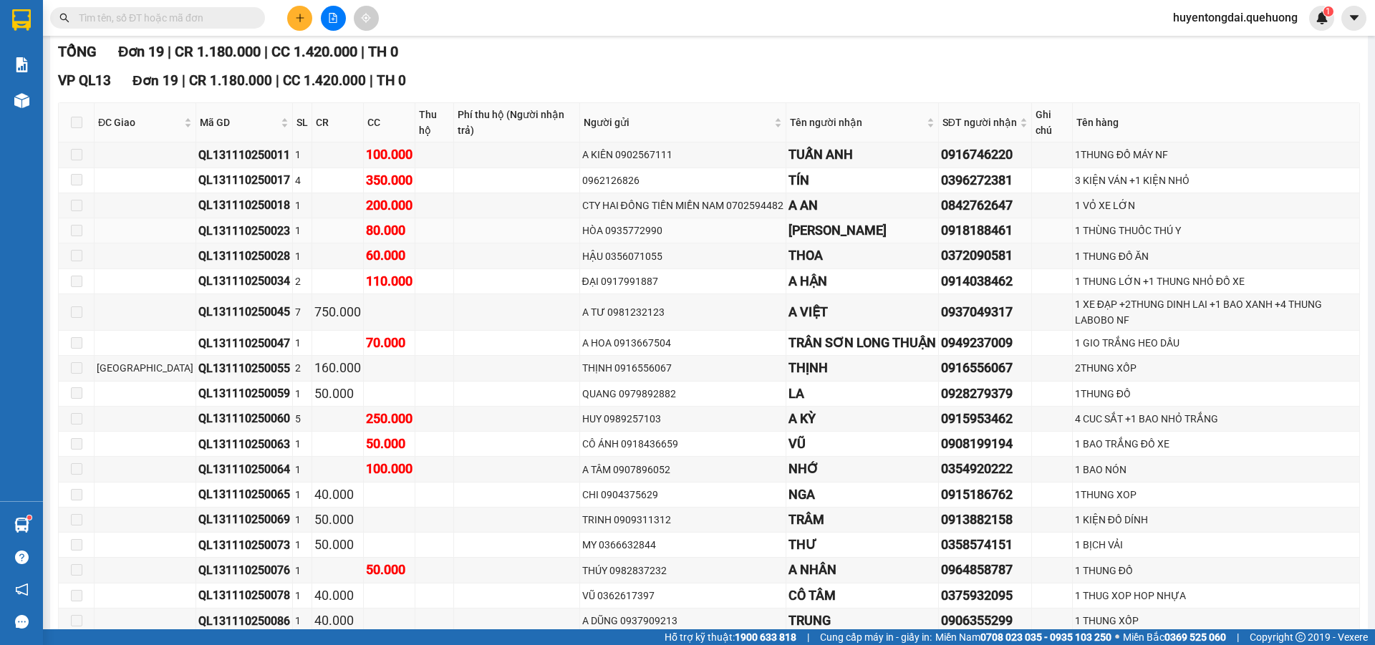
scroll to position [293, 0]
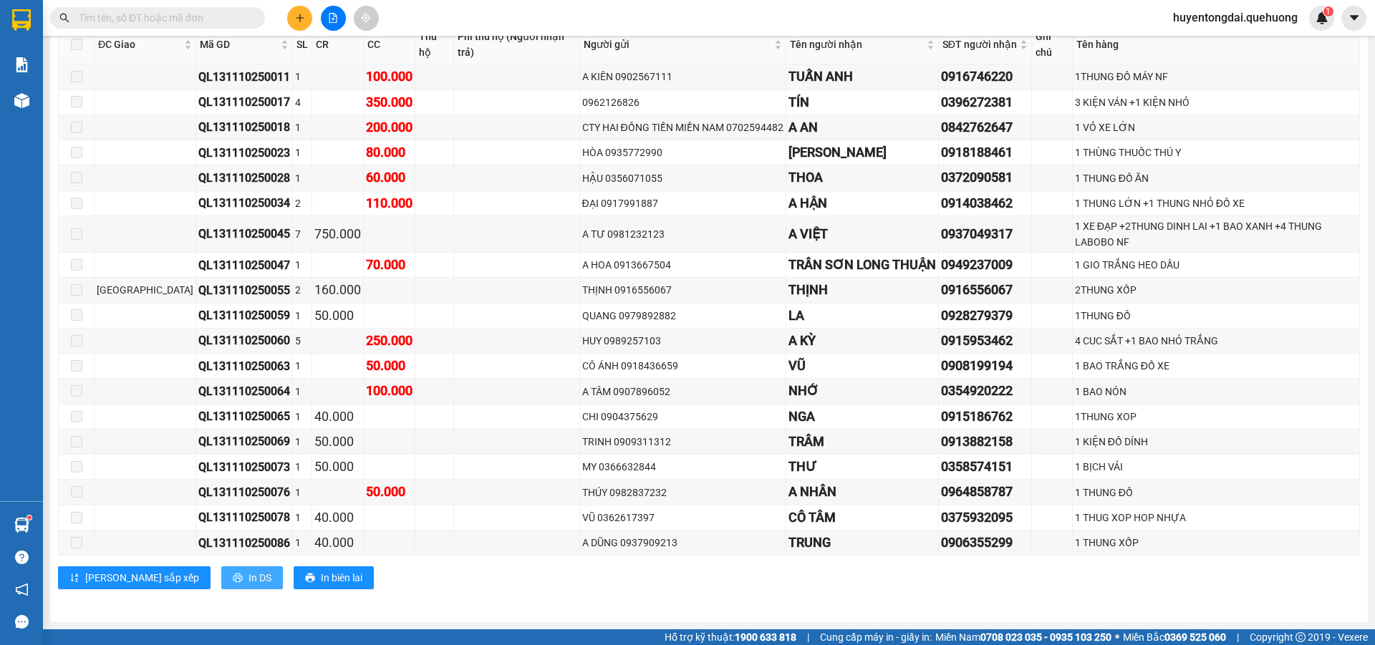
click at [248, 572] on span "In DS" at bounding box center [259, 578] width 23 height 16
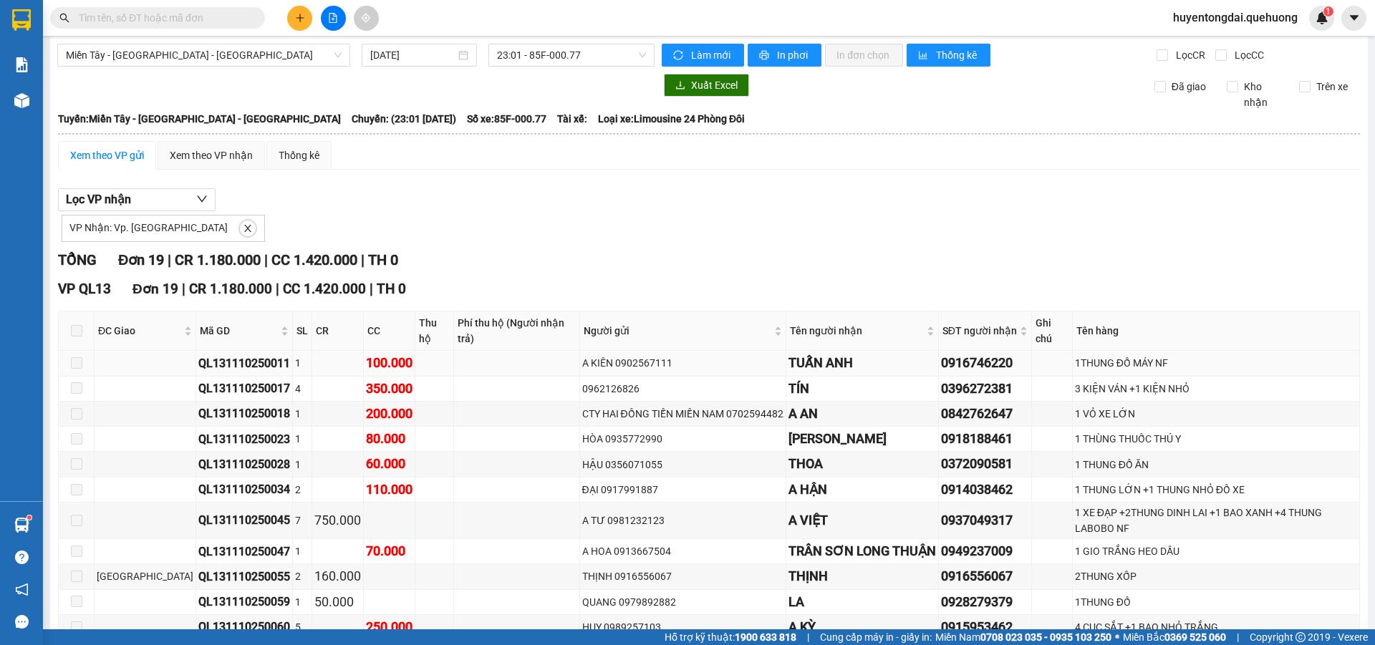
scroll to position [0, 0]
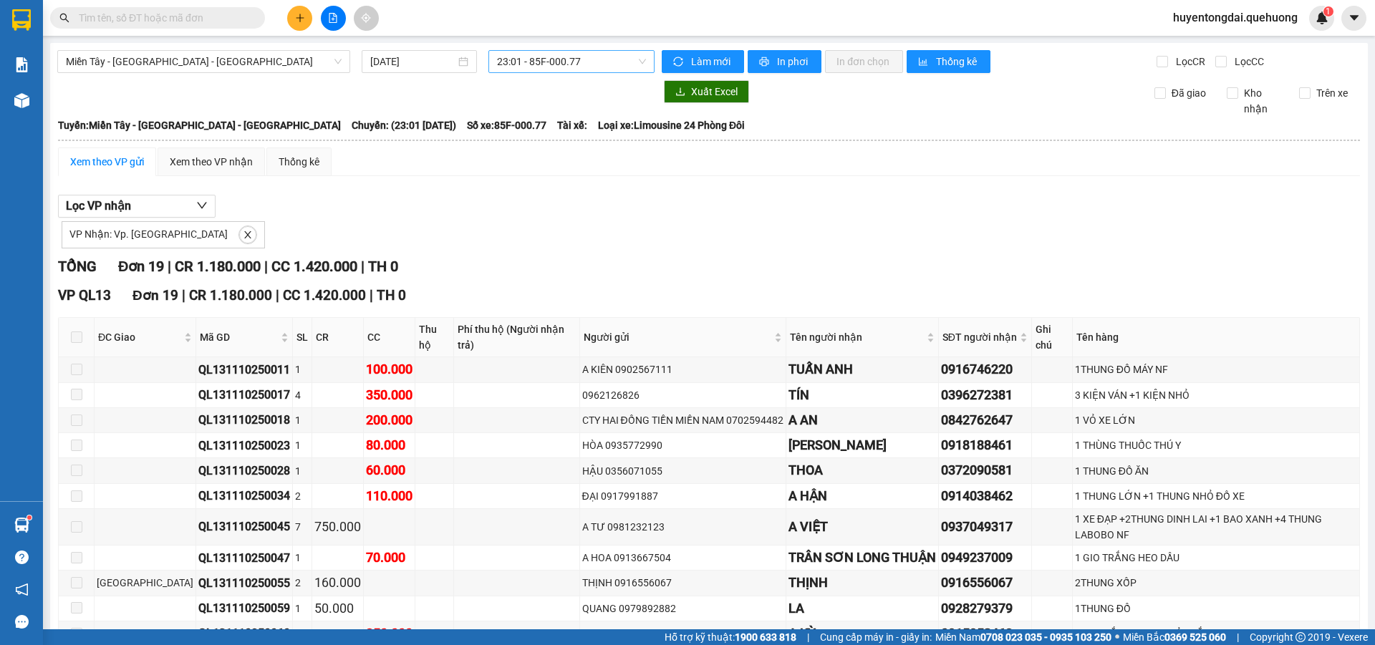
click at [561, 64] on span "23:01 - 85F-000.77" at bounding box center [571, 61] width 149 height 21
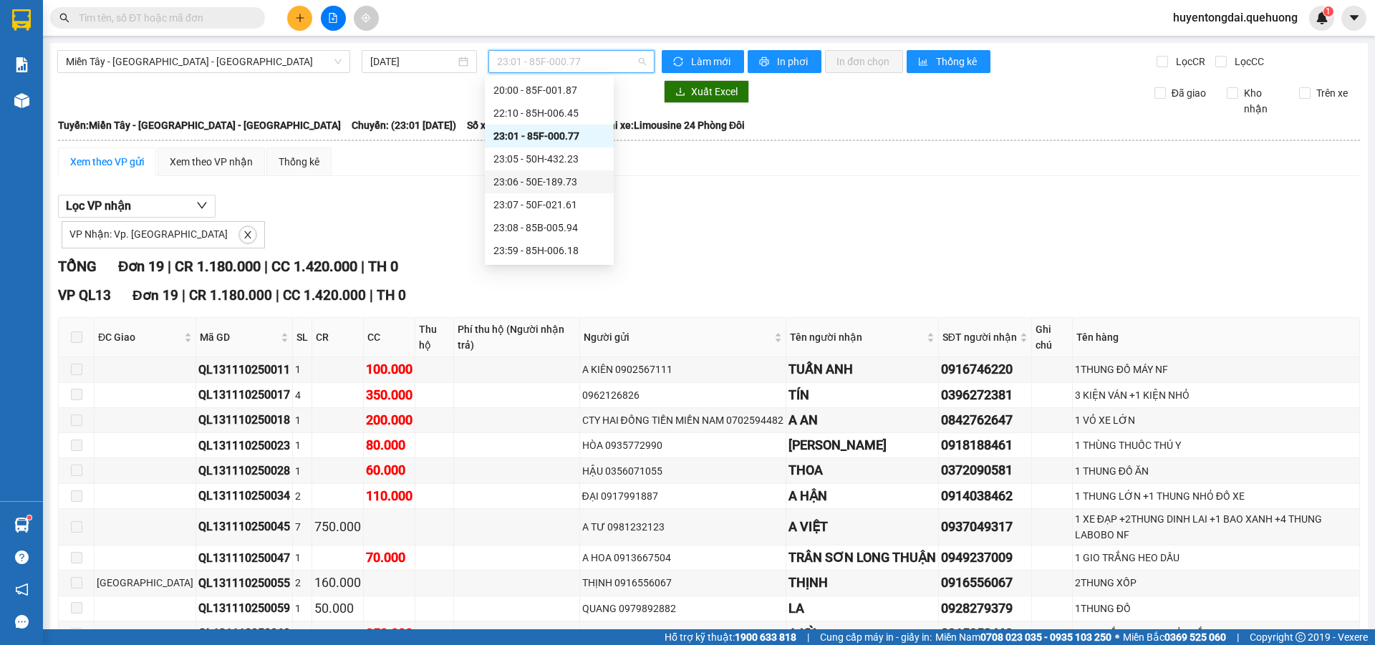
click at [550, 172] on div "23:06 - 50E-189.73" at bounding box center [549, 181] width 129 height 23
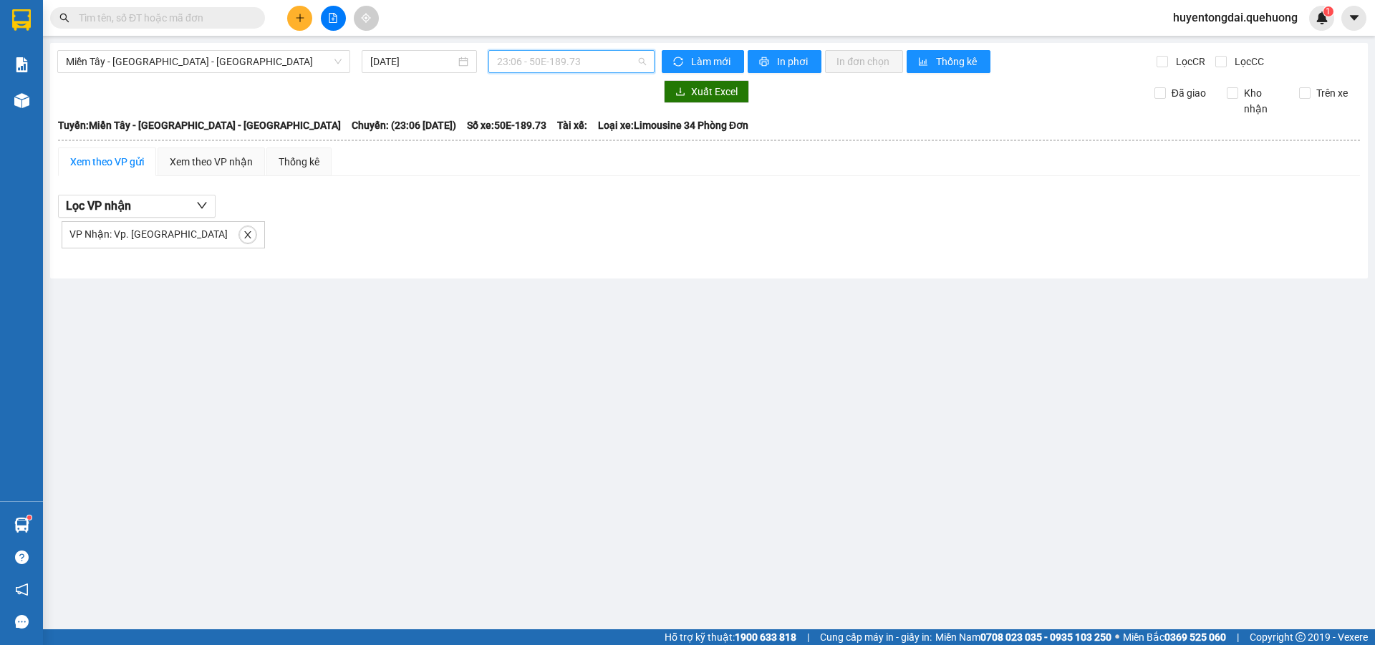
click at [533, 51] on span "23:06 - 50E-189.73" at bounding box center [571, 61] width 149 height 21
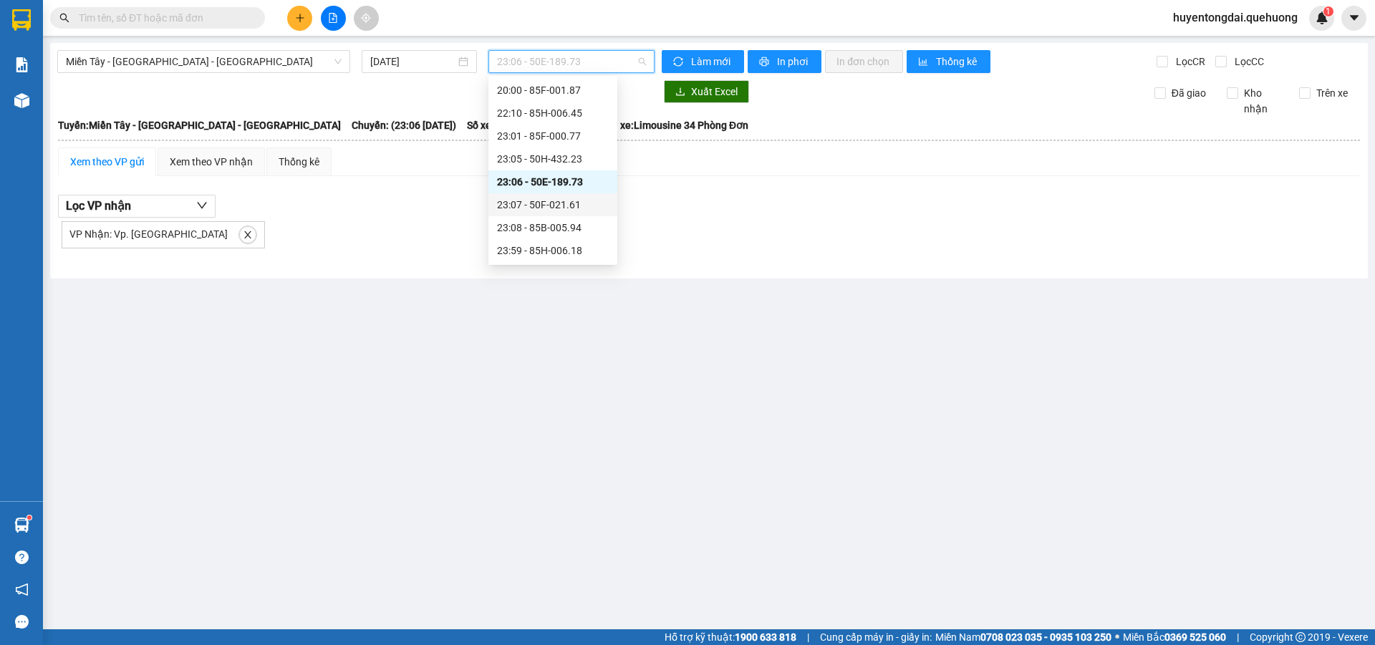
click at [547, 203] on div "23:07 - 50F-021.61" at bounding box center [553, 205] width 112 height 16
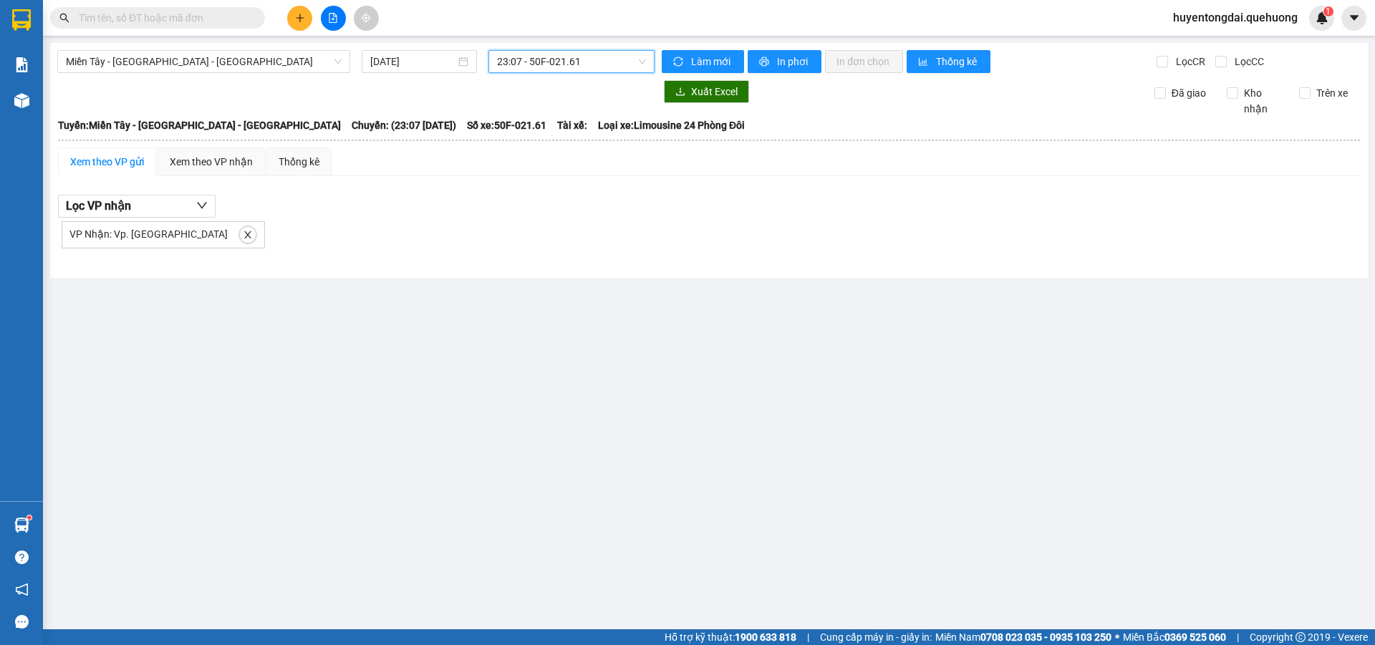
click at [558, 62] on span "23:07 - 50F-021.61" at bounding box center [571, 61] width 149 height 21
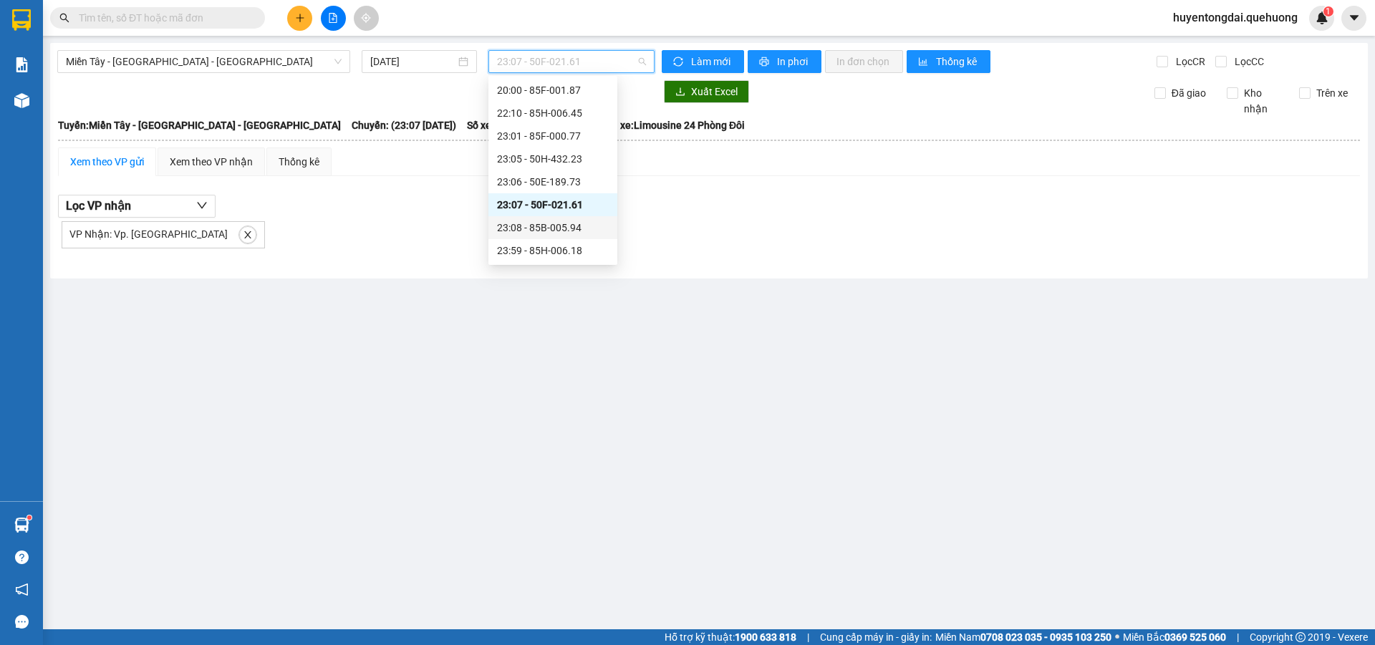
click at [559, 233] on div "23:08 - 85B-005.94" at bounding box center [553, 228] width 112 height 16
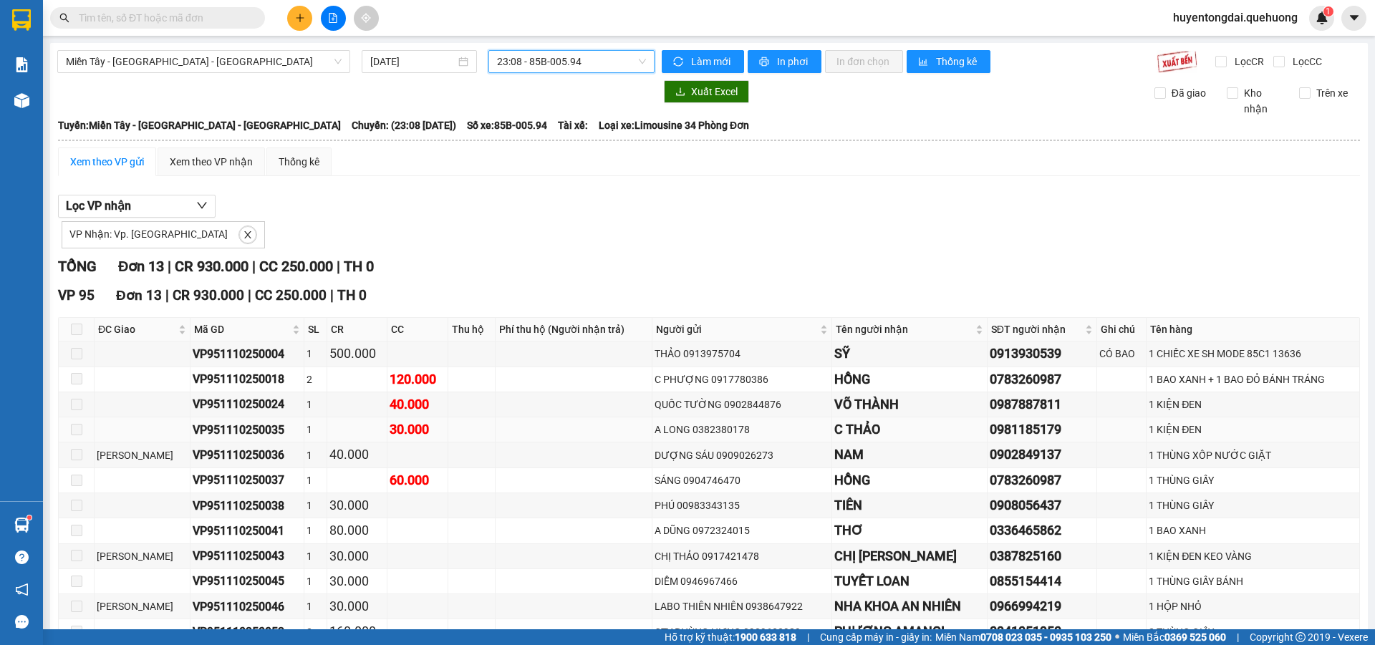
scroll to position [115, 0]
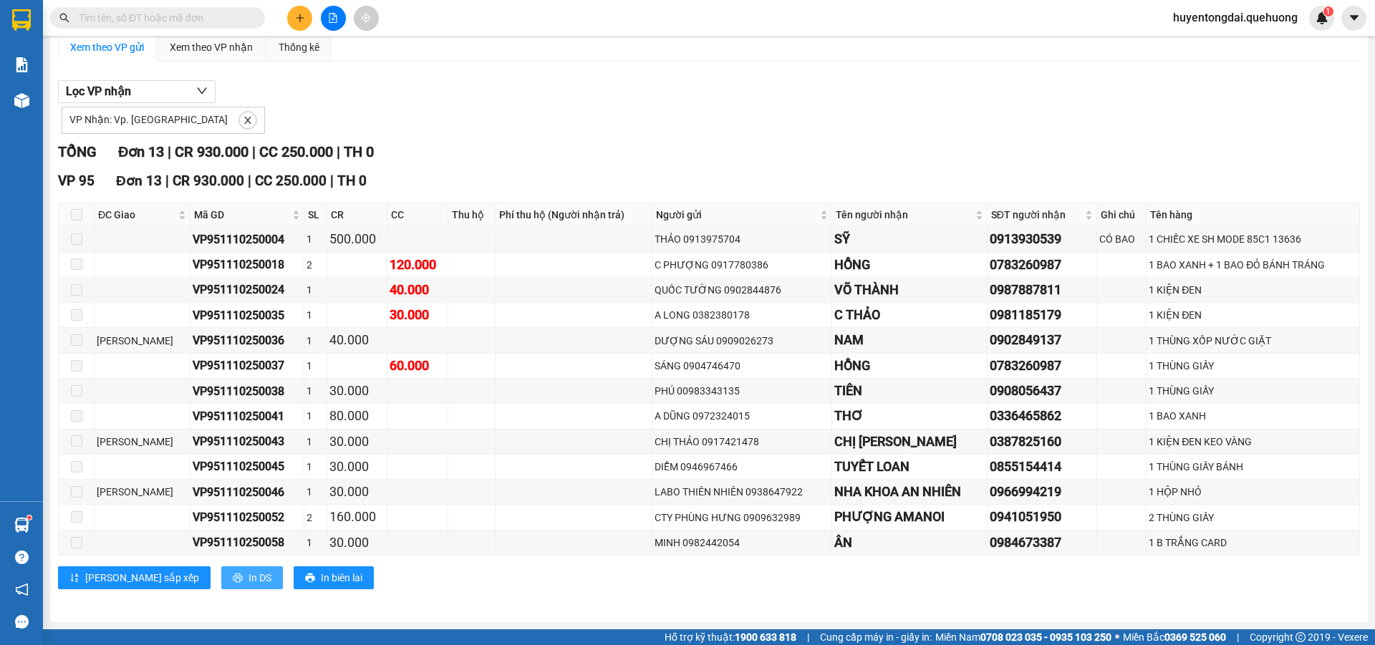
click at [248, 575] on span "In DS" at bounding box center [259, 578] width 23 height 16
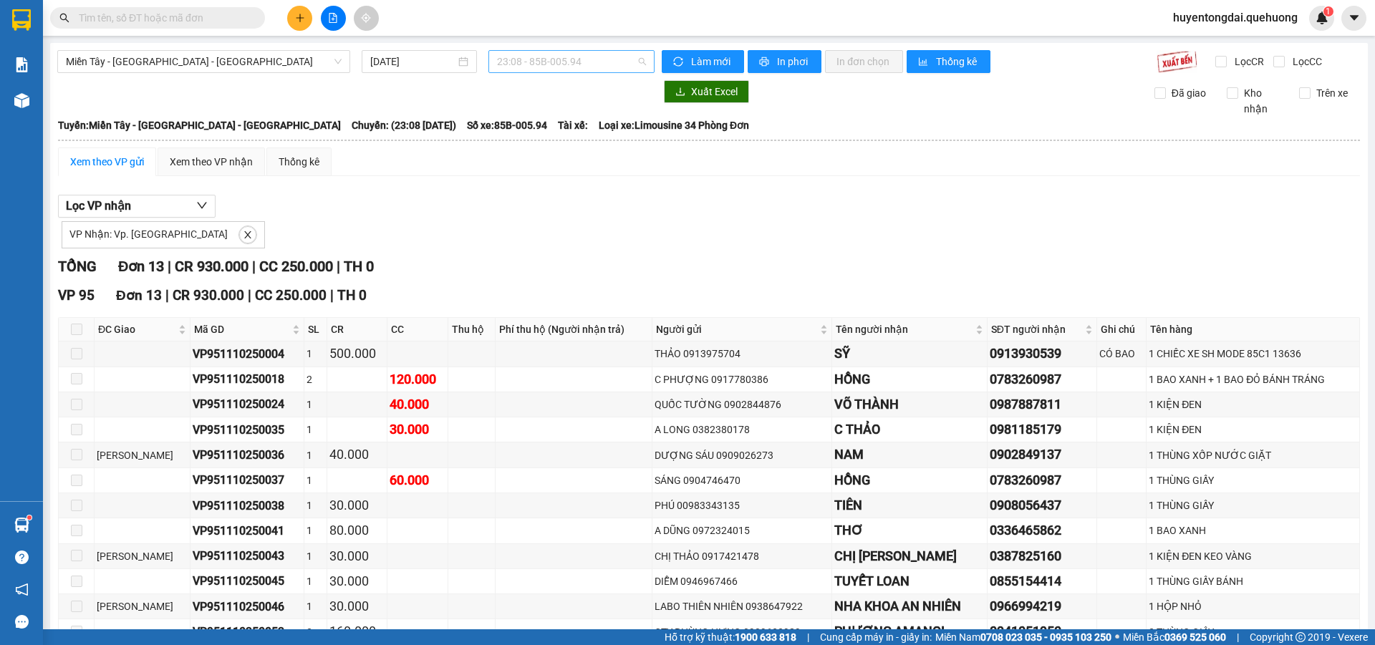
click at [535, 59] on span "23:08 - 85B-005.94" at bounding box center [571, 61] width 149 height 21
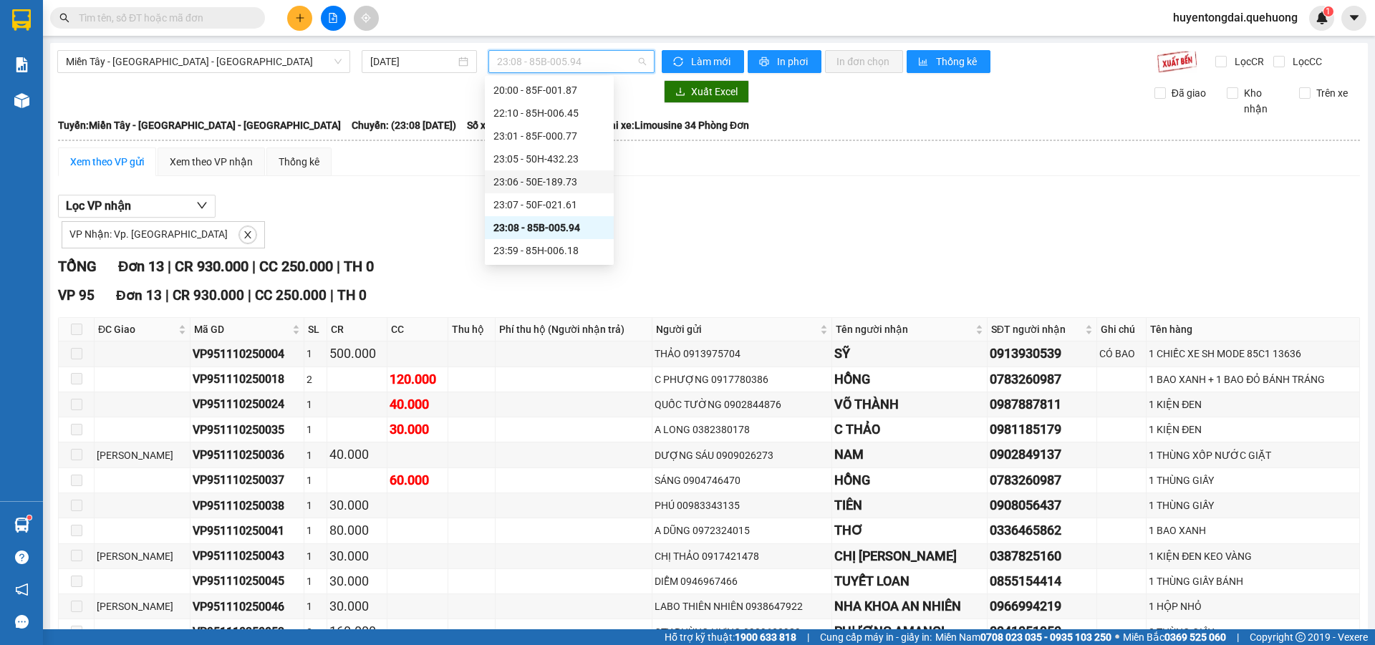
click at [551, 186] on div "23:06 - 50E-189.73" at bounding box center [549, 182] width 112 height 16
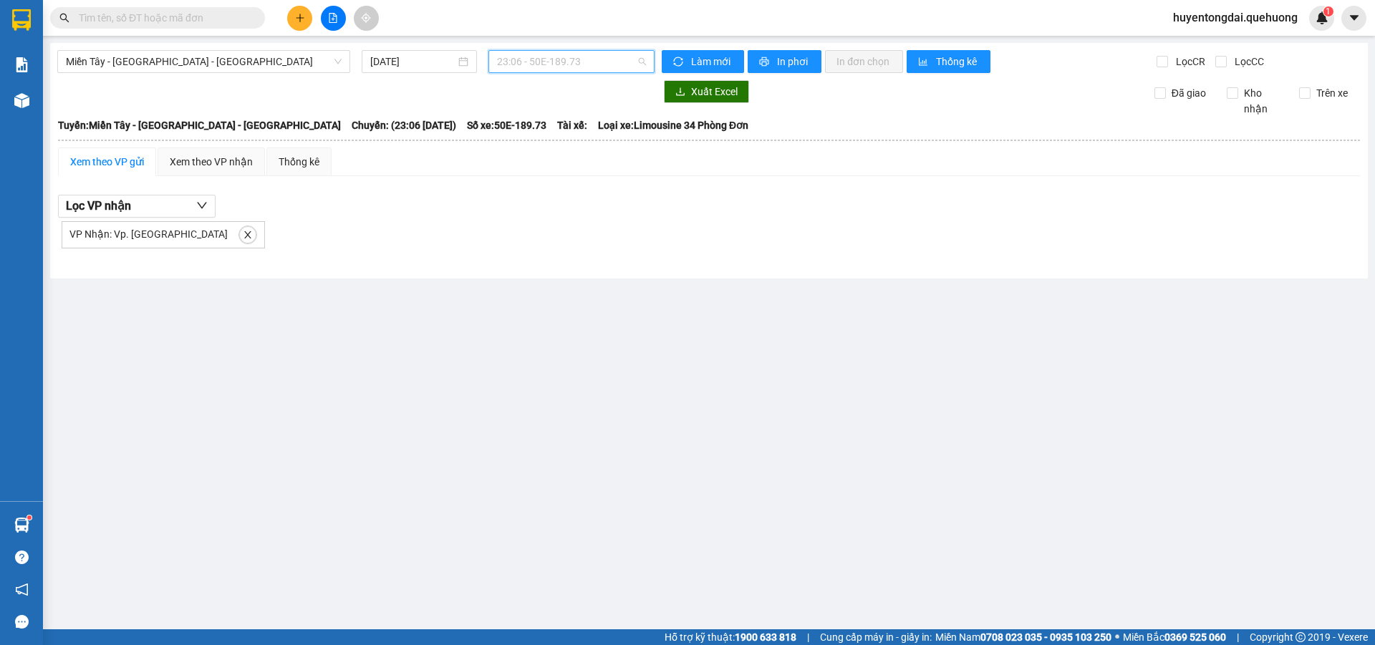
click at [568, 56] on span "23:06 - 50E-189.73" at bounding box center [571, 61] width 149 height 21
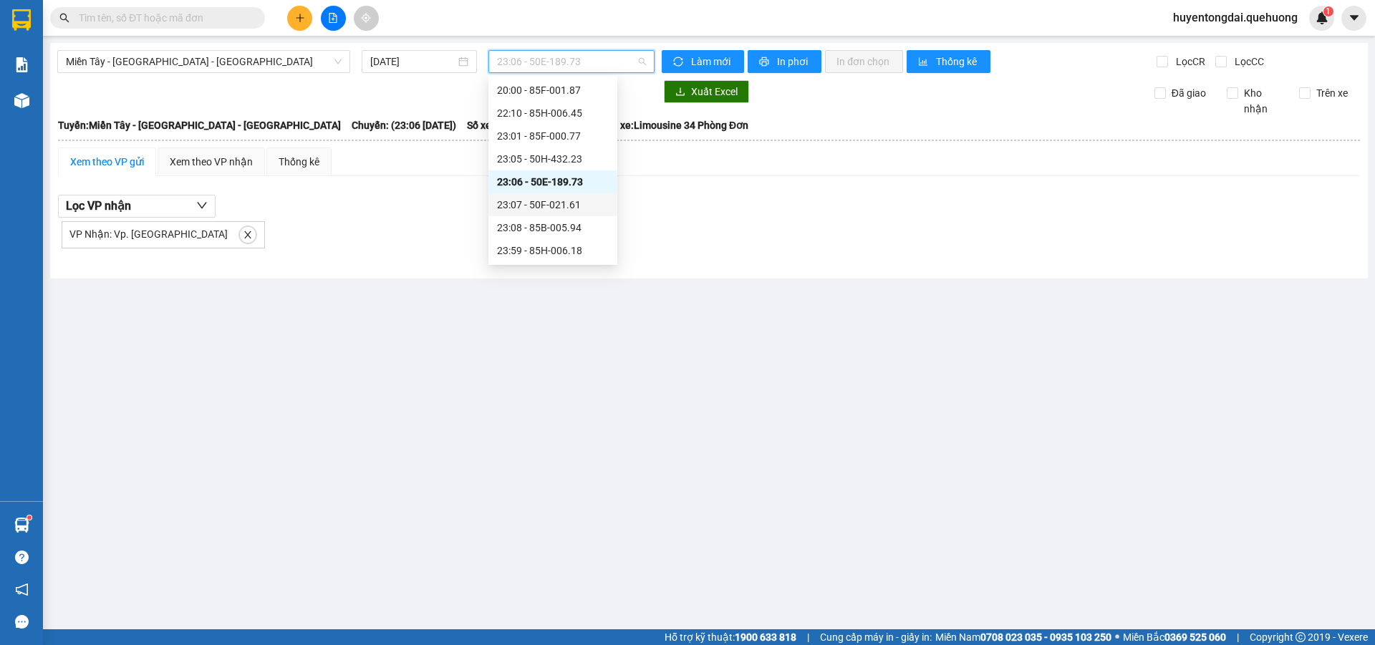
click at [559, 208] on div "23:07 - 50F-021.61" at bounding box center [553, 205] width 112 height 16
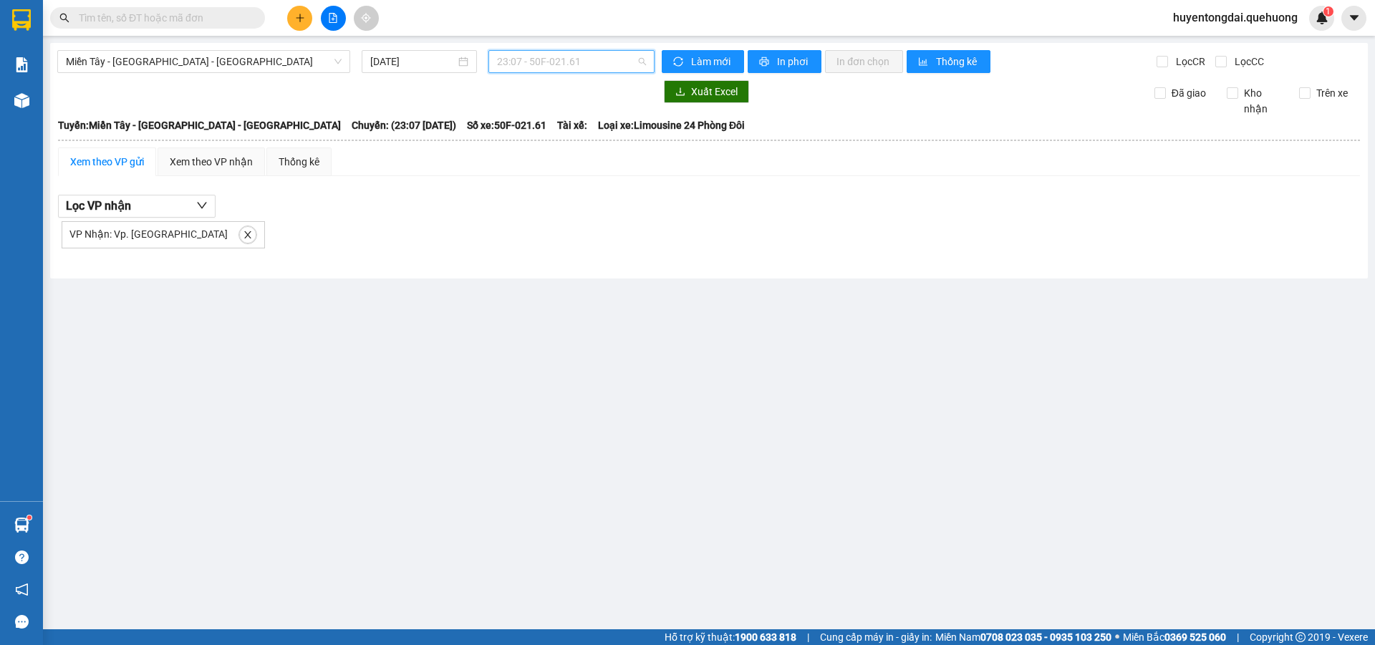
click at [556, 63] on span "23:07 - 50F-021.61" at bounding box center [571, 61] width 149 height 21
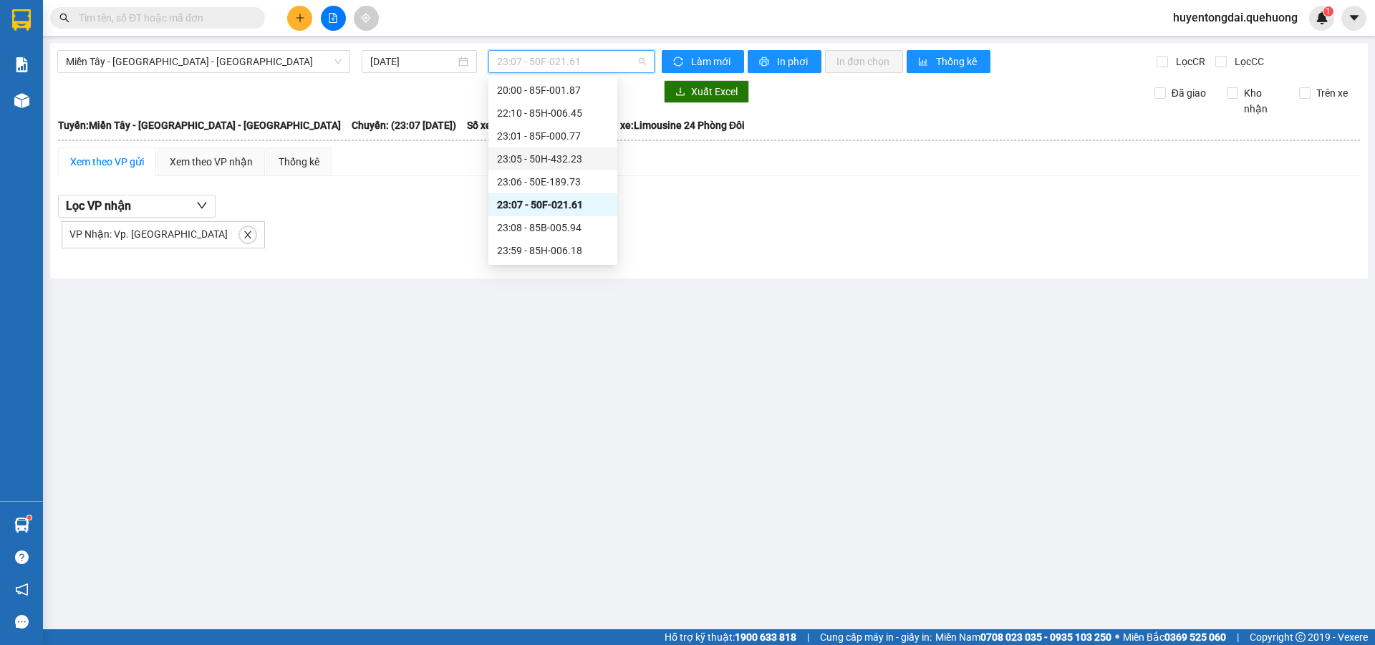
click at [566, 166] on div "23:05 - 50H-432.23" at bounding box center [553, 159] width 112 height 16
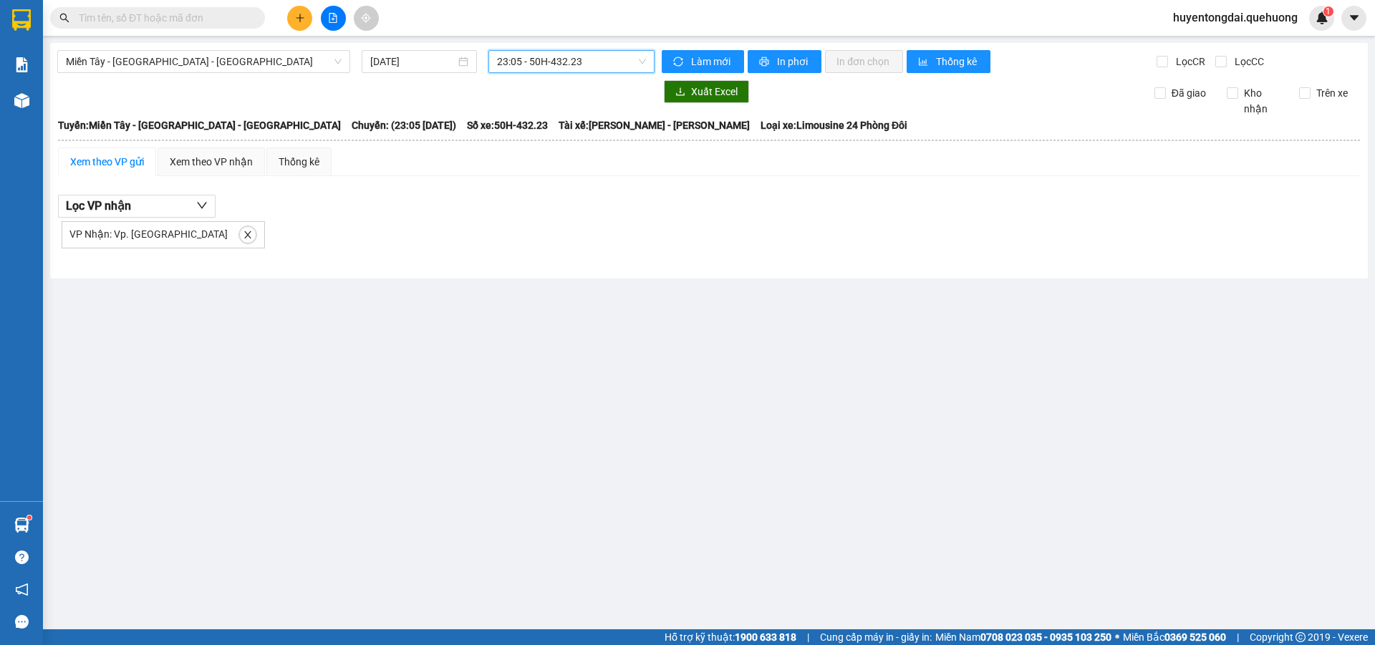
click at [568, 70] on span "23:05 - 50H-432.23" at bounding box center [571, 61] width 149 height 21
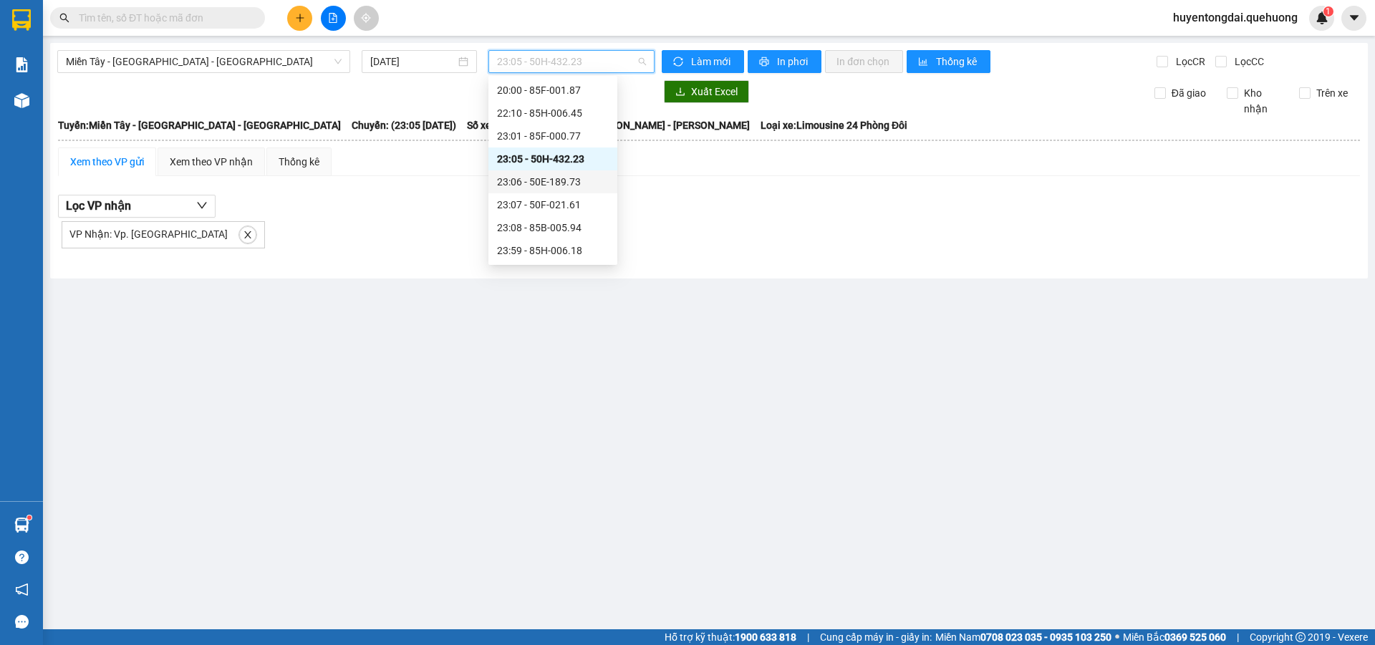
click at [557, 182] on div "23:06 - 50E-189.73" at bounding box center [553, 182] width 112 height 16
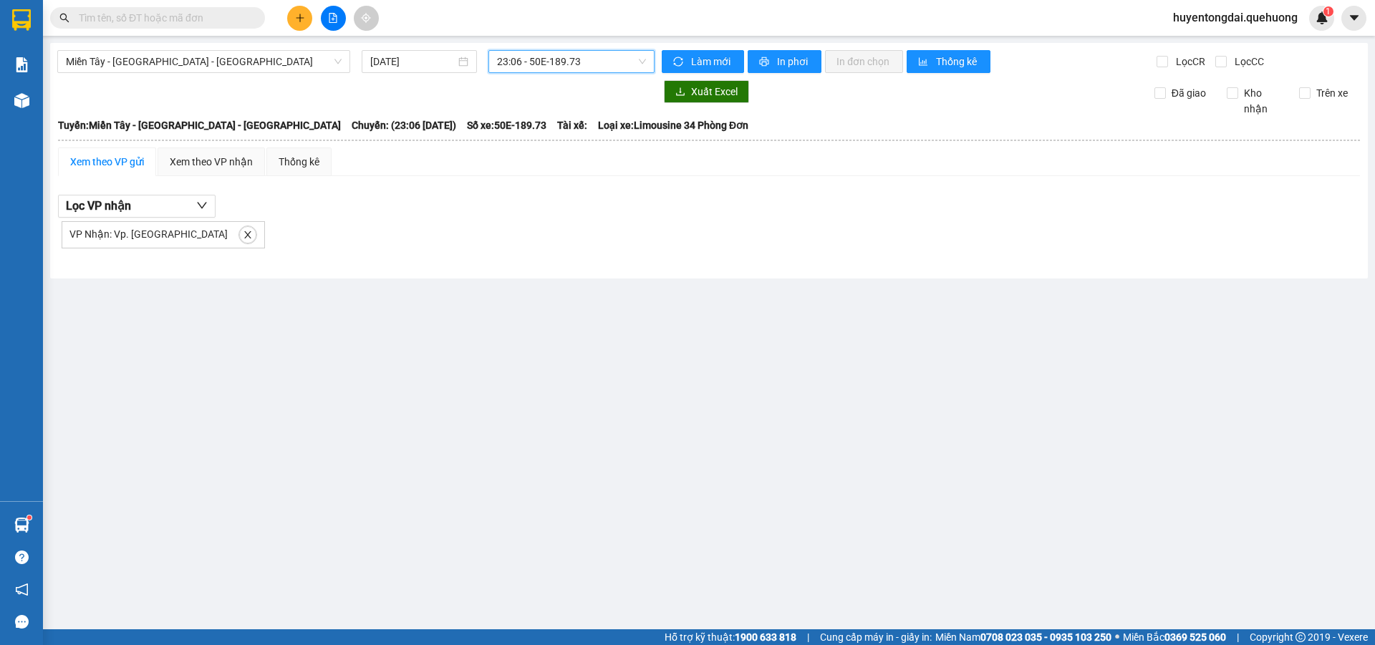
click at [560, 58] on span "23:06 - 50E-189.73" at bounding box center [571, 61] width 149 height 21
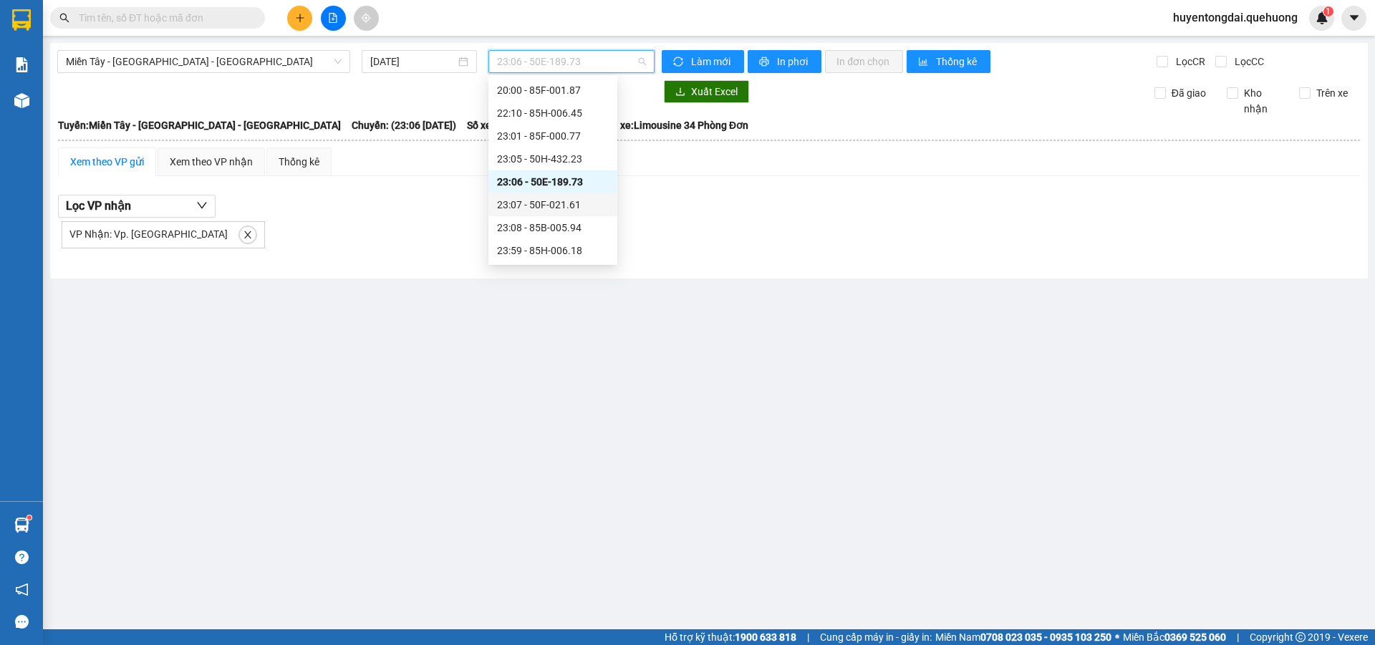
click at [570, 199] on div "23:07 - 50F-021.61" at bounding box center [553, 205] width 112 height 16
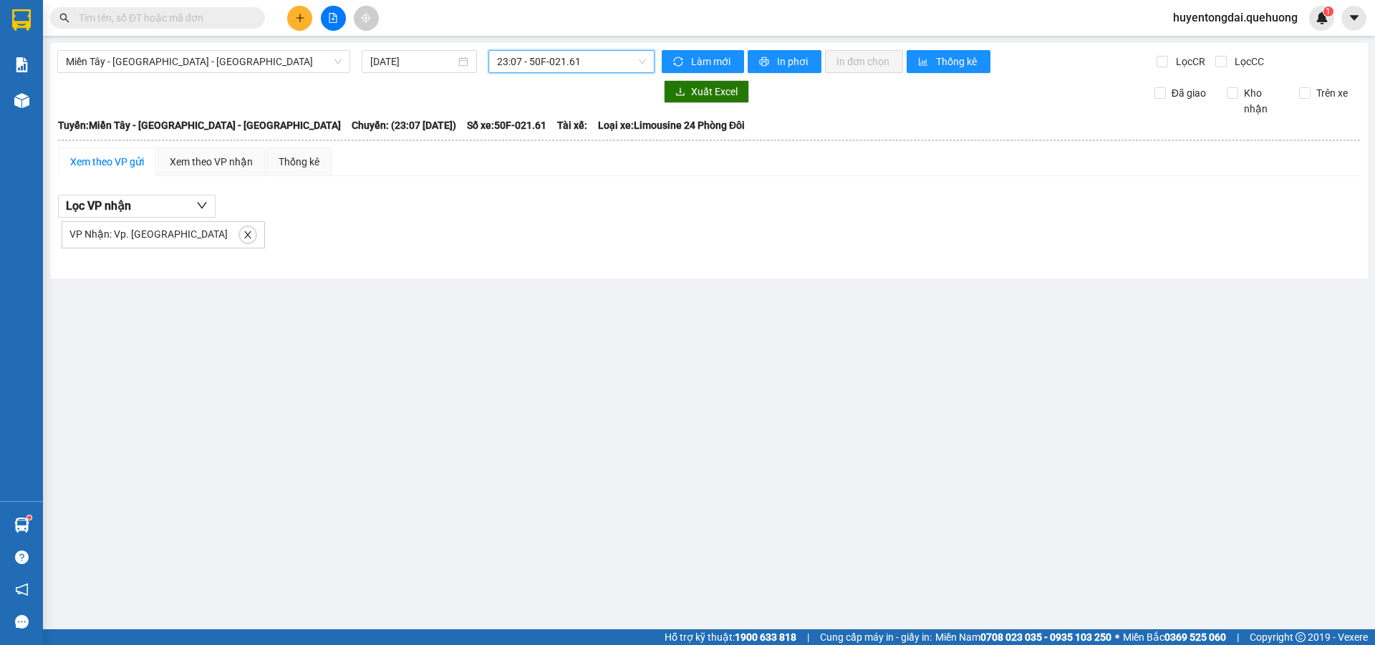
click at [572, 69] on span "23:07 - 50F-021.61" at bounding box center [571, 61] width 149 height 21
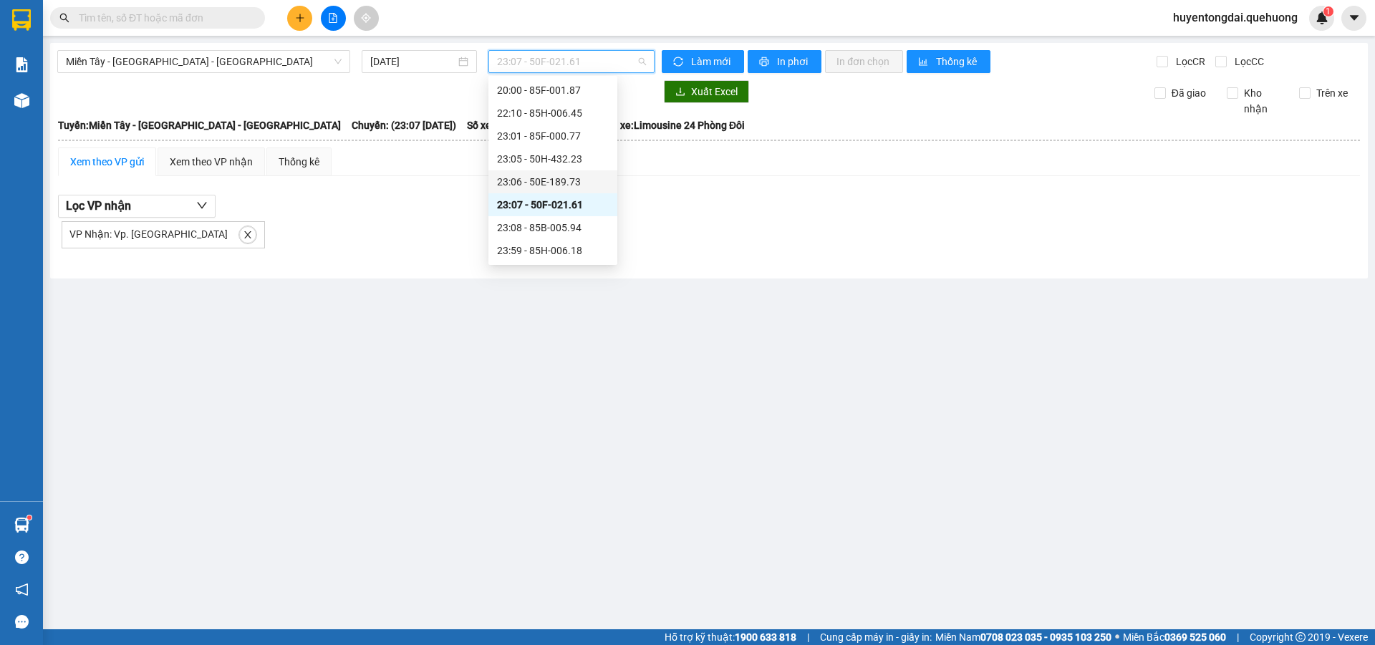
click at [547, 185] on div "23:06 - 50E-189.73" at bounding box center [553, 182] width 112 height 16
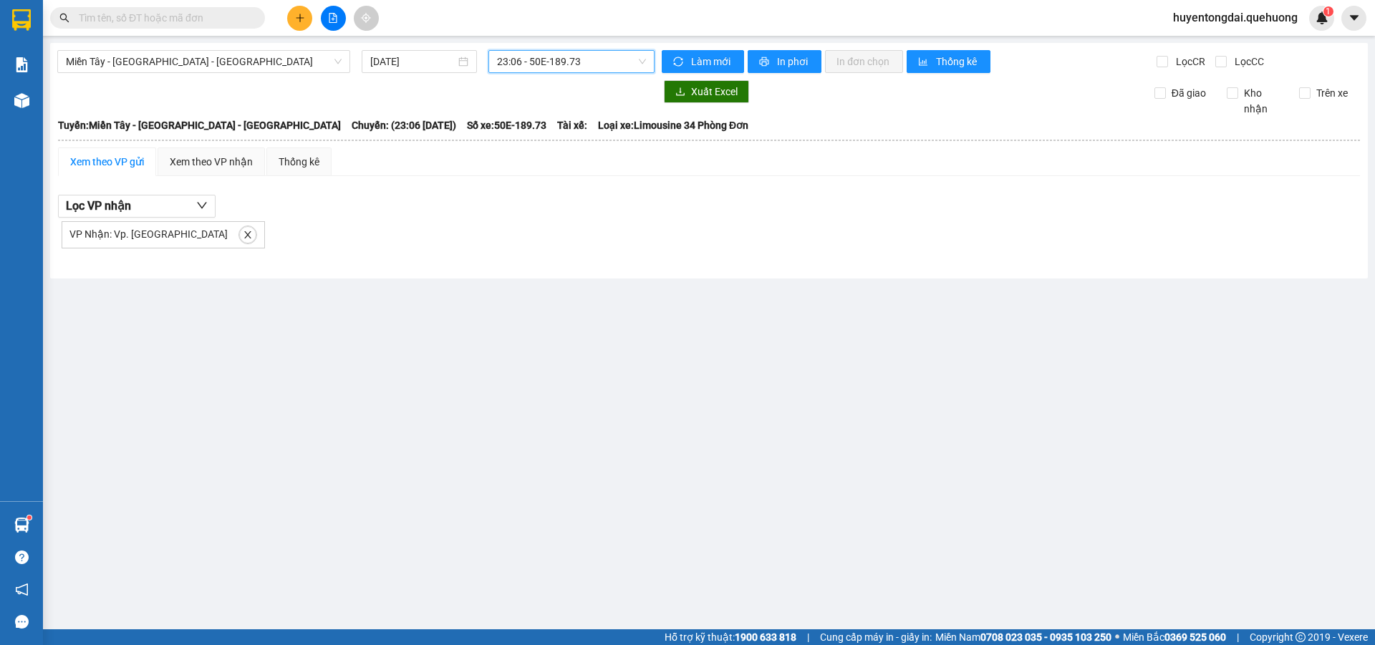
click at [544, 69] on span "23:06 - 50E-189.73" at bounding box center [571, 61] width 149 height 21
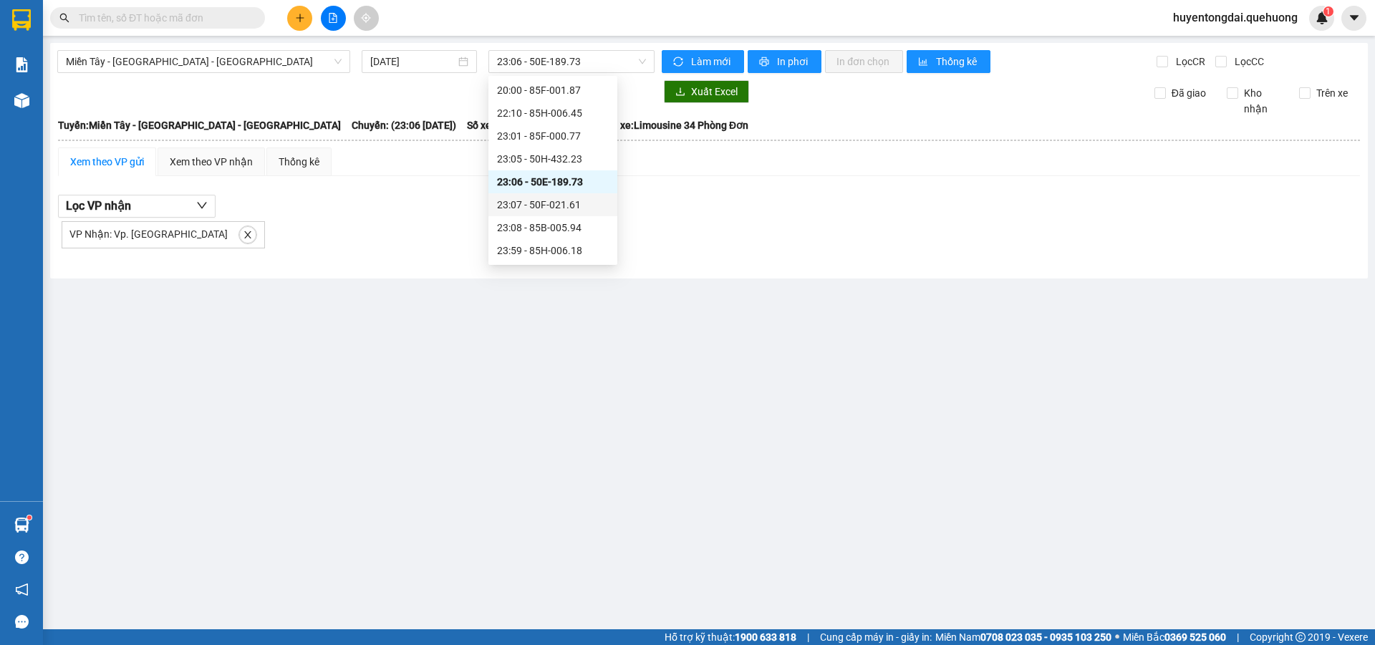
click at [536, 207] on div "Lọc VP nhận VP Nhận: Vp. [GEOGRAPHIC_DATA]" at bounding box center [709, 222] width 1302 height 54
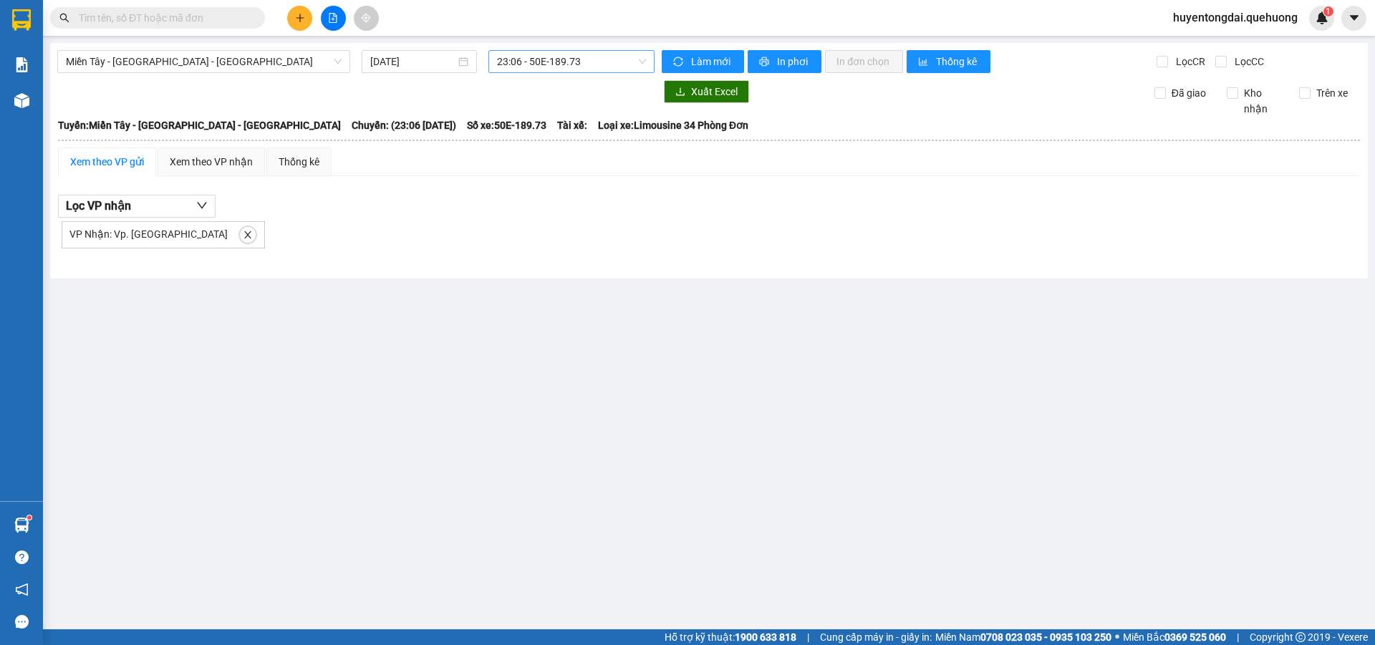
click at [539, 58] on span "23:06 - 50E-189.73" at bounding box center [571, 61] width 149 height 21
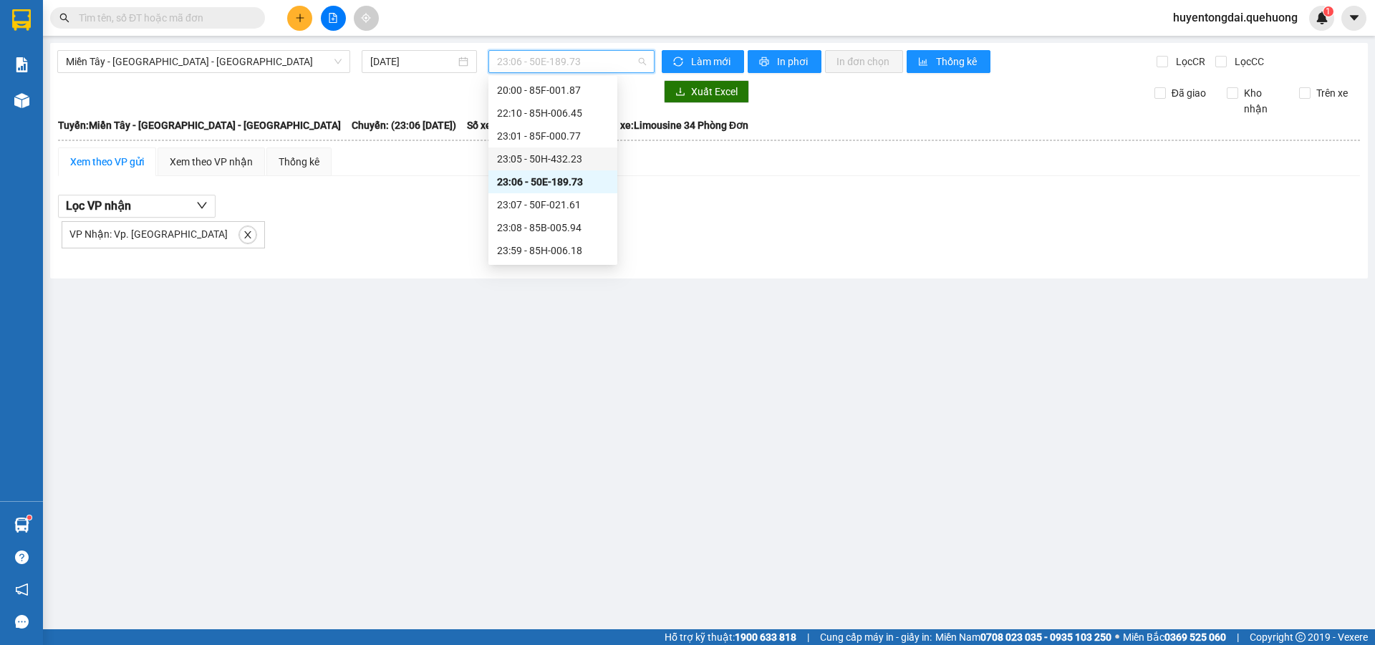
click at [556, 160] on div "23:05 - 50H-432.23" at bounding box center [553, 159] width 112 height 16
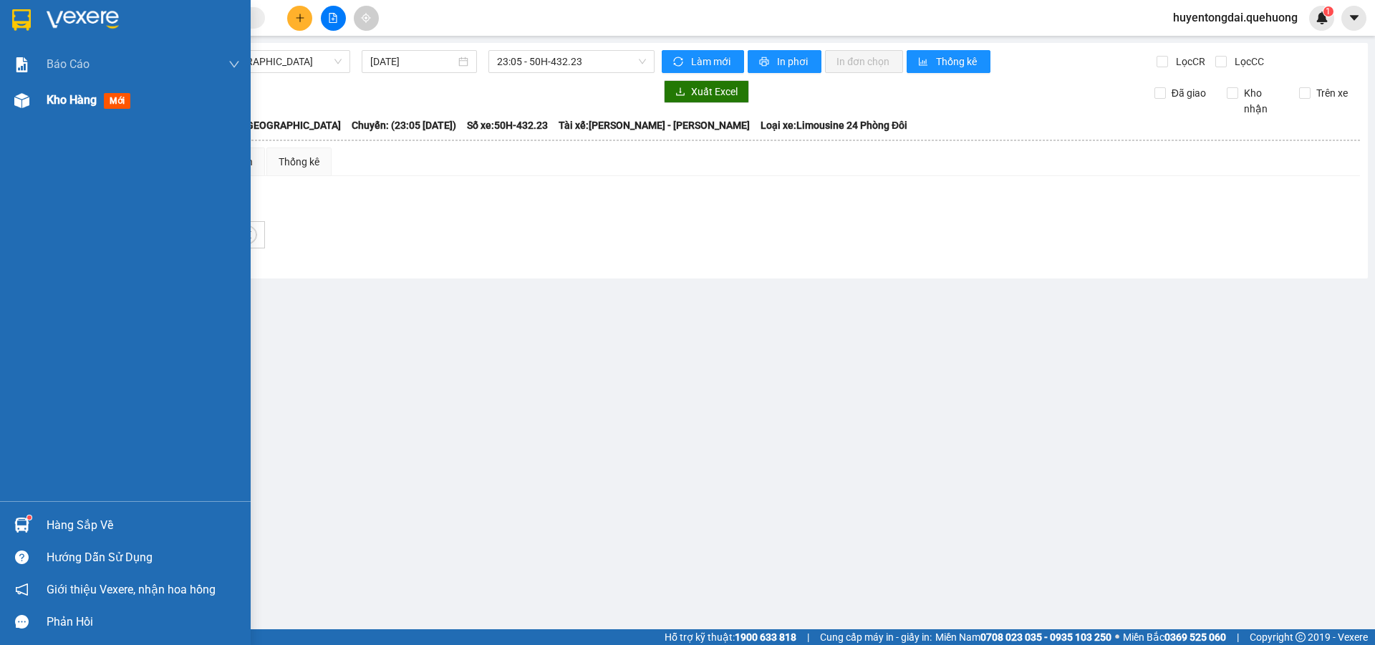
click at [35, 93] on div "Kho hàng mới" at bounding box center [125, 100] width 251 height 36
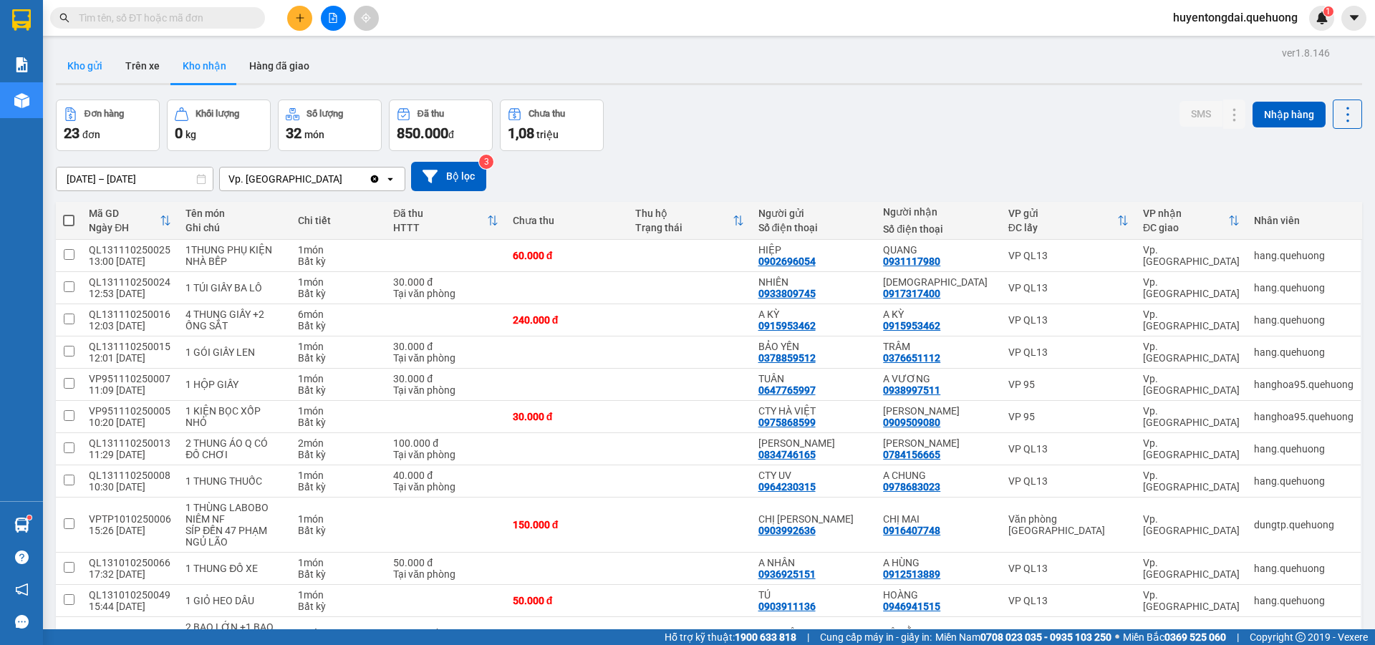
click at [98, 60] on button "Kho gửi" at bounding box center [85, 66] width 58 height 34
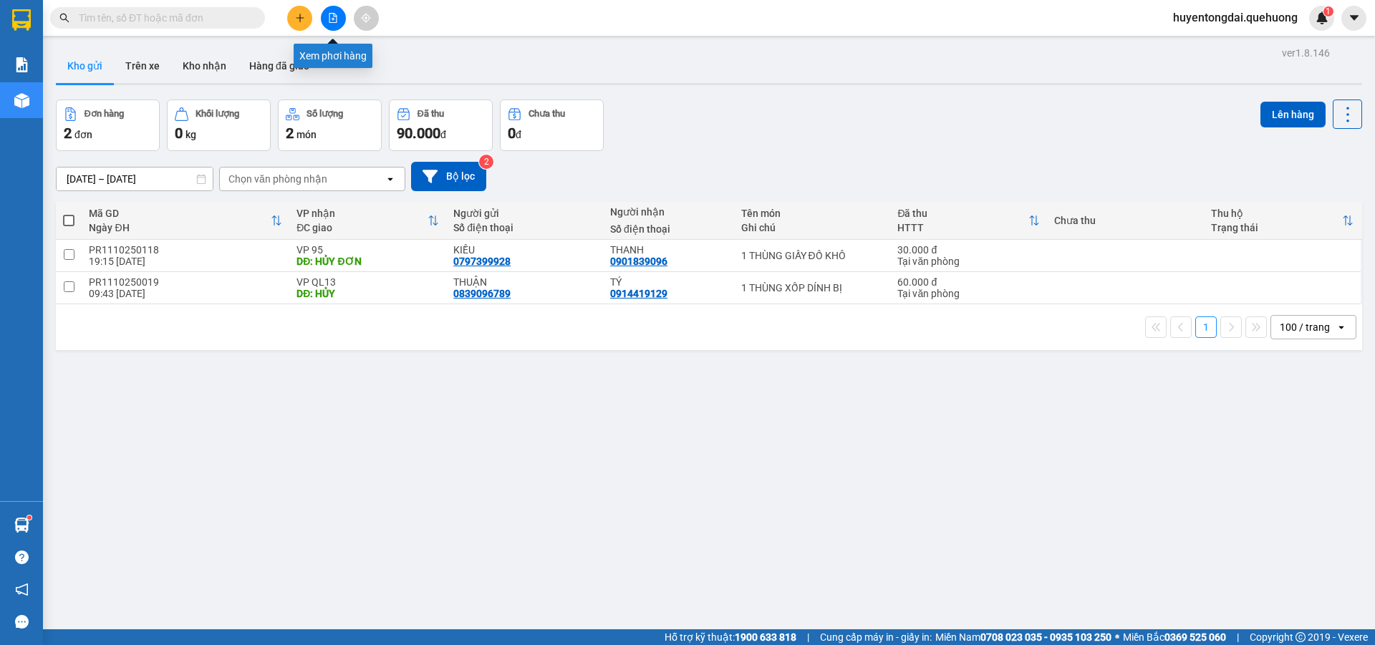
click at [339, 15] on button at bounding box center [333, 18] width 25 height 25
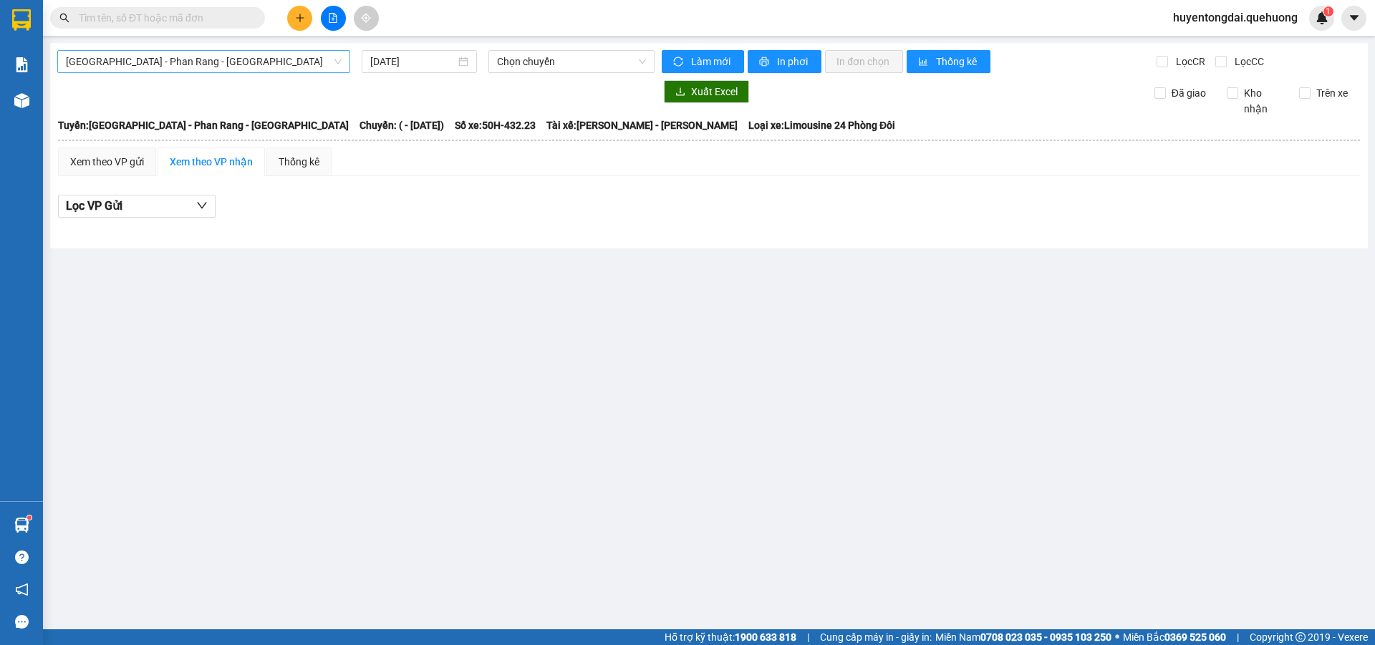
click at [307, 62] on span "[GEOGRAPHIC_DATA] - Phan Rang - [GEOGRAPHIC_DATA]" at bounding box center [204, 61] width 276 height 21
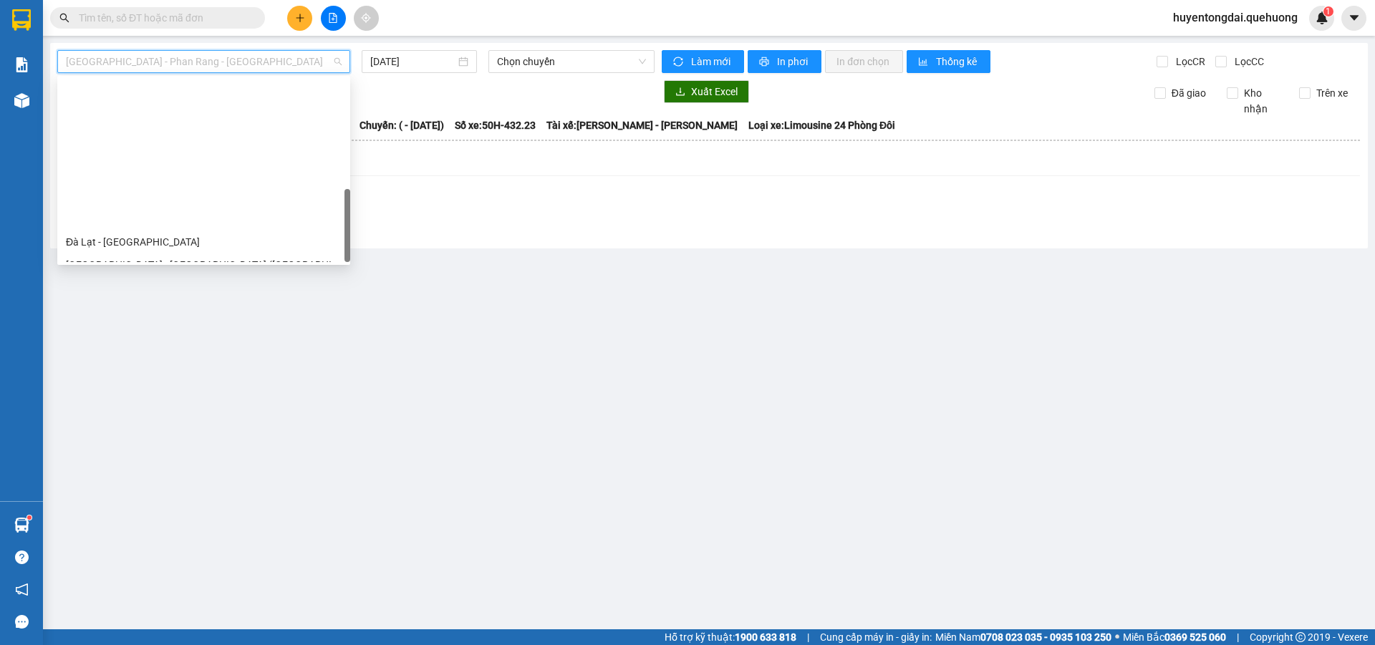
scroll to position [390, 0]
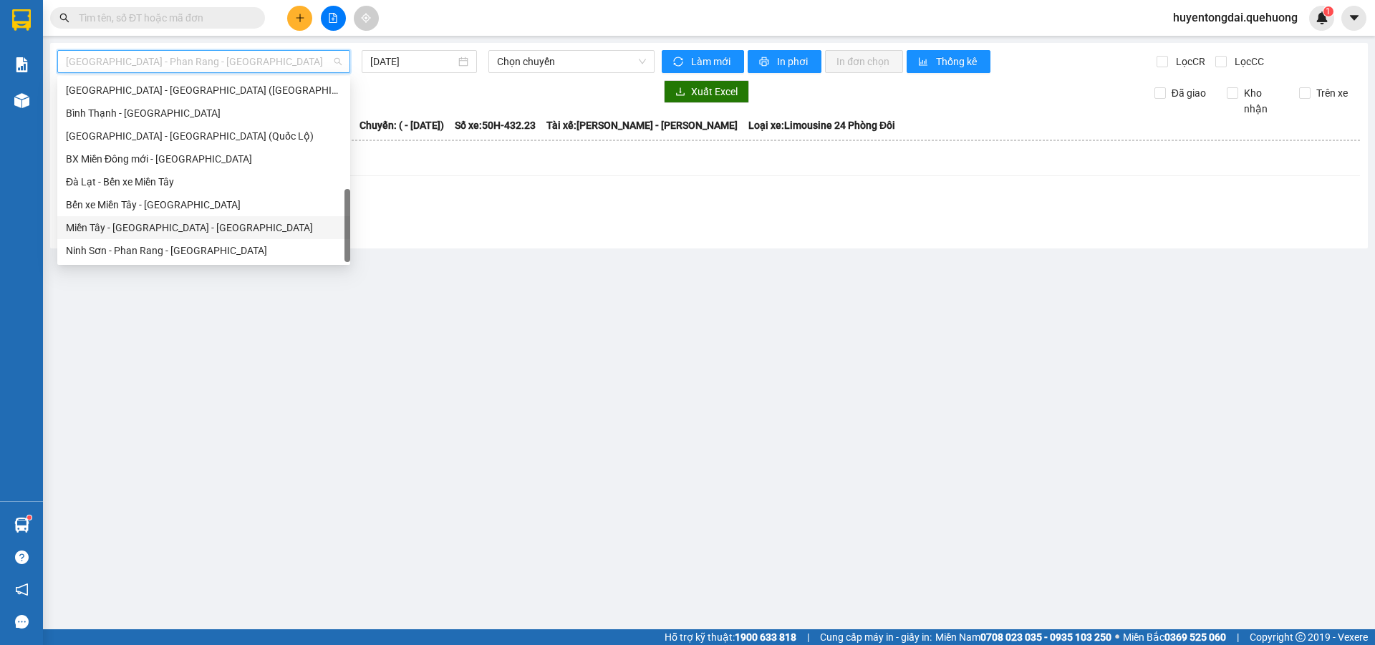
click at [207, 224] on div "Miền Tây - [GEOGRAPHIC_DATA] - [GEOGRAPHIC_DATA]" at bounding box center [204, 228] width 276 height 16
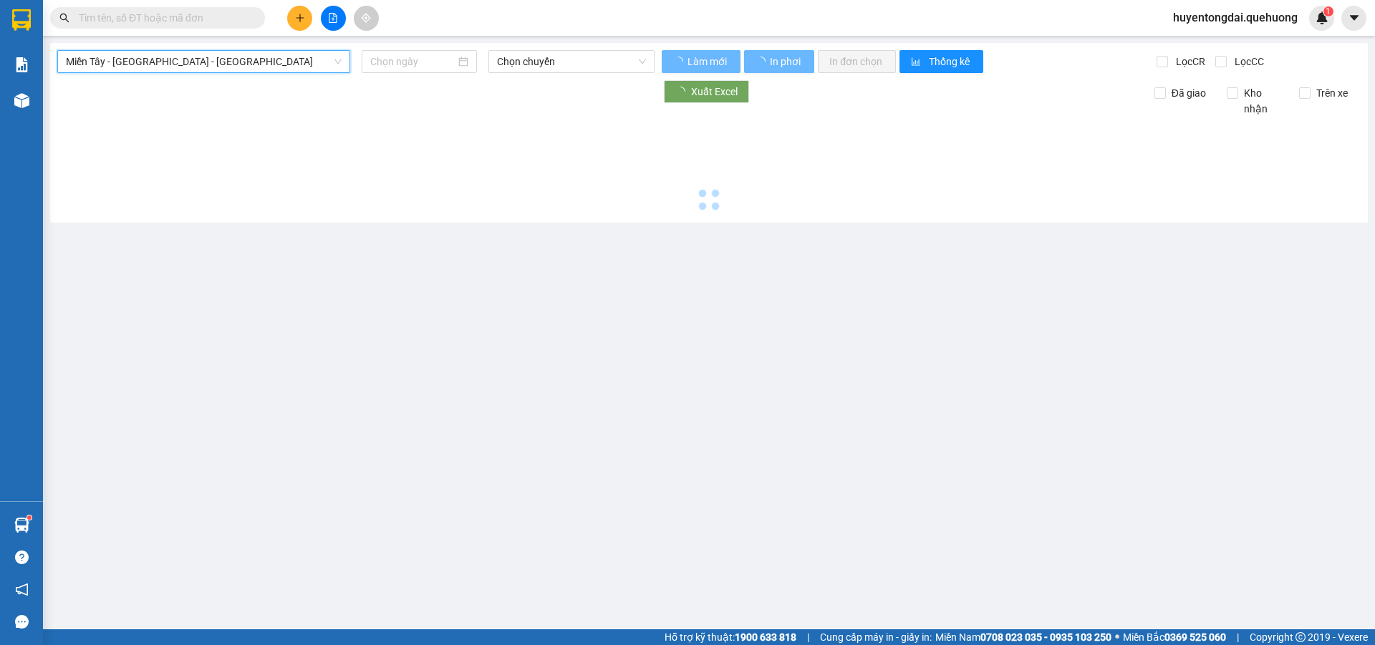
type input "[DATE]"
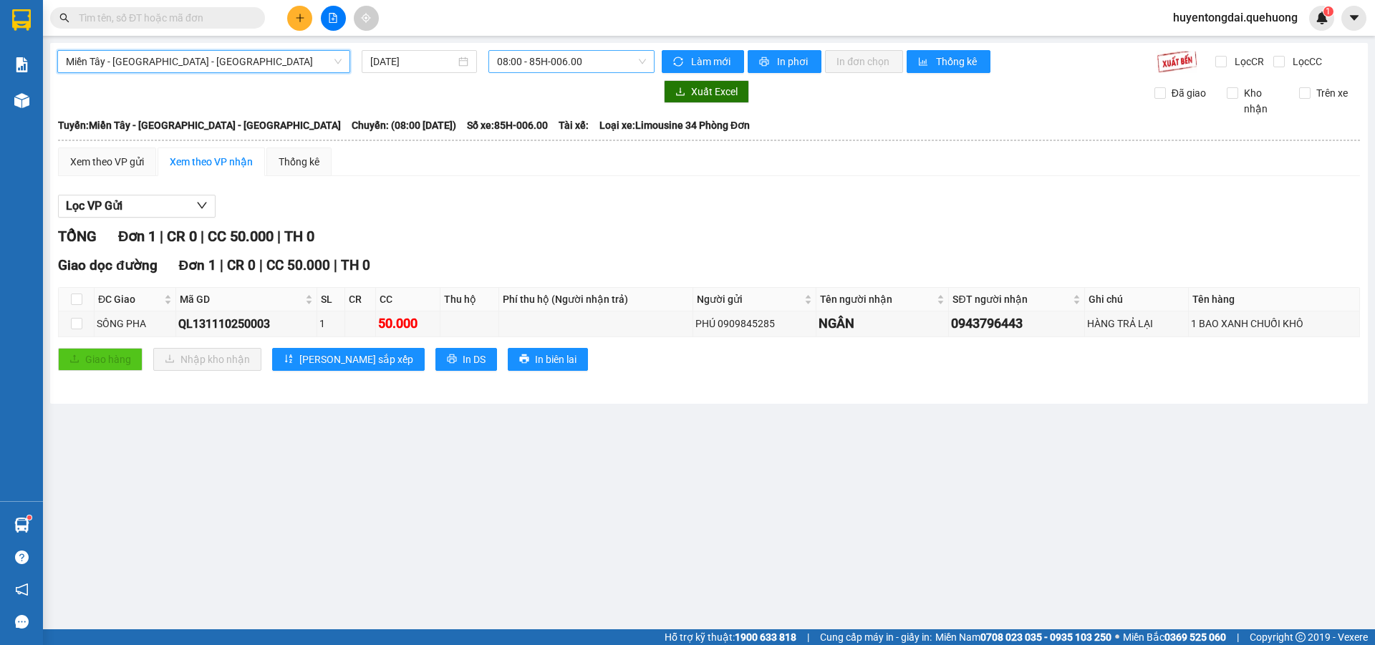
click at [556, 66] on span "08:00 - 85H-006.00" at bounding box center [571, 61] width 149 height 21
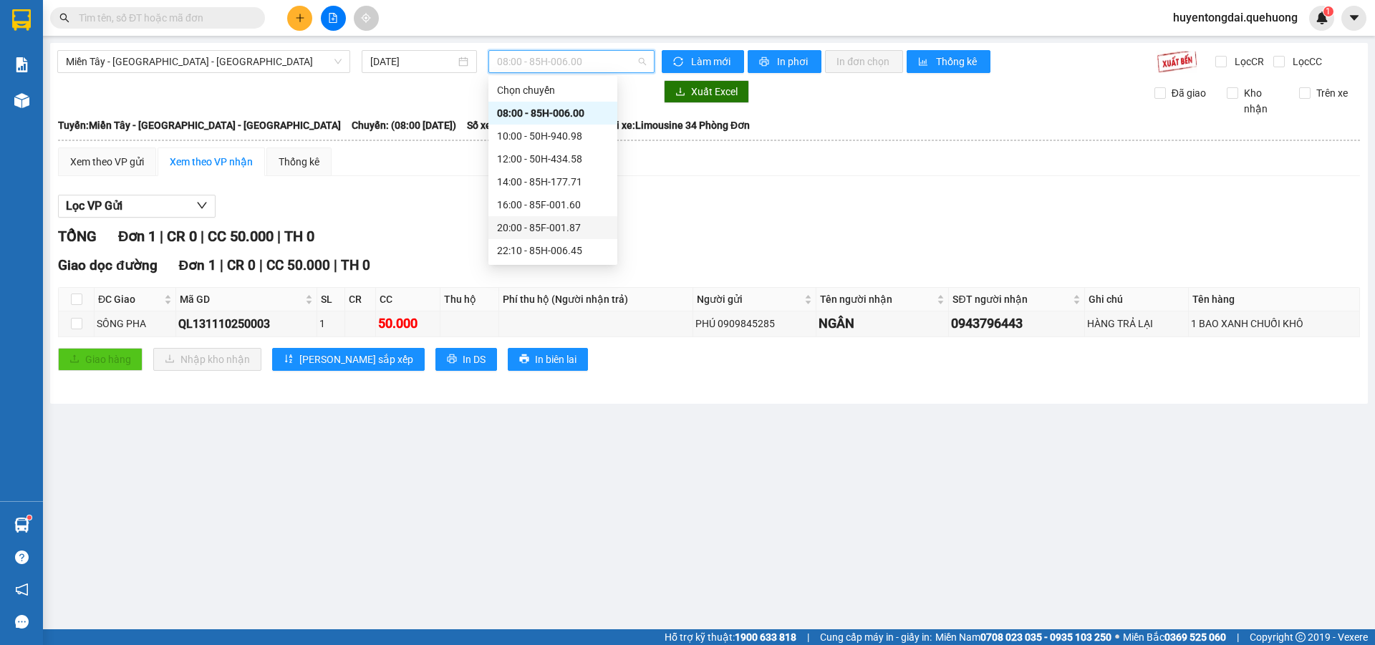
scroll to position [137, 0]
click at [545, 188] on div "23:06 - 50E-189.73" at bounding box center [553, 182] width 112 height 16
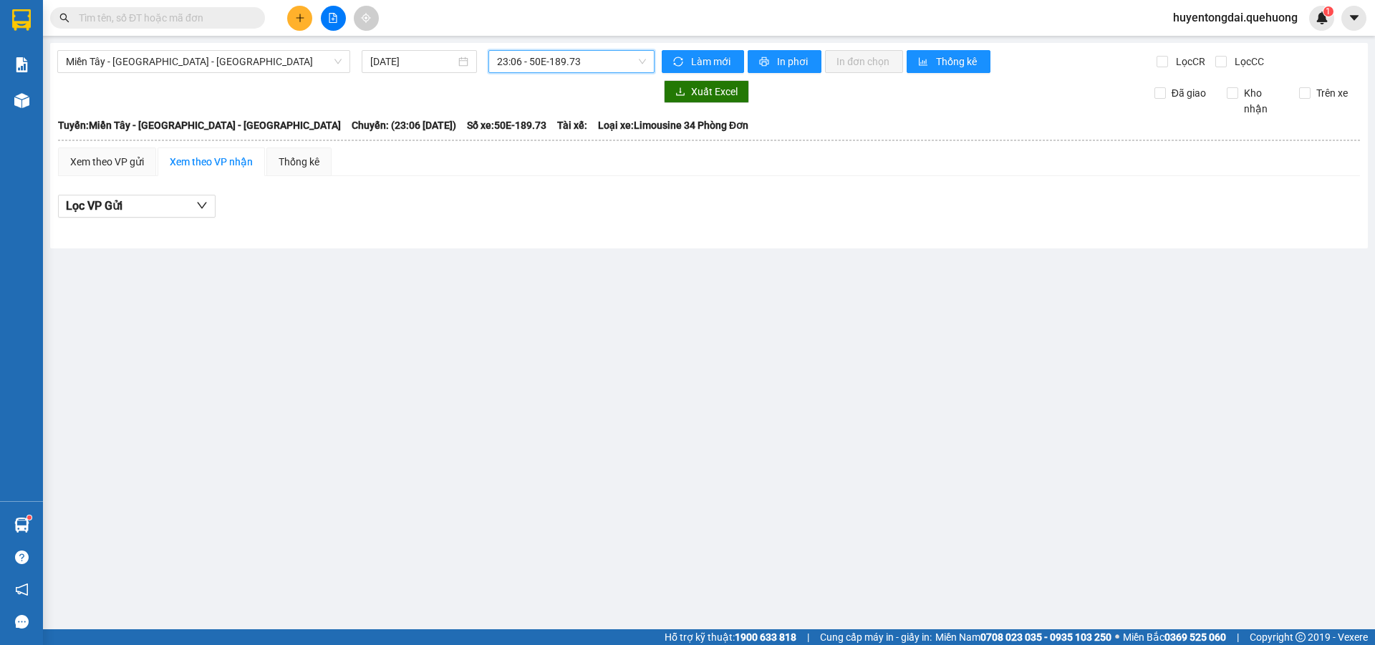
click at [597, 64] on span "23:06 - 50E-189.73" at bounding box center [571, 61] width 149 height 21
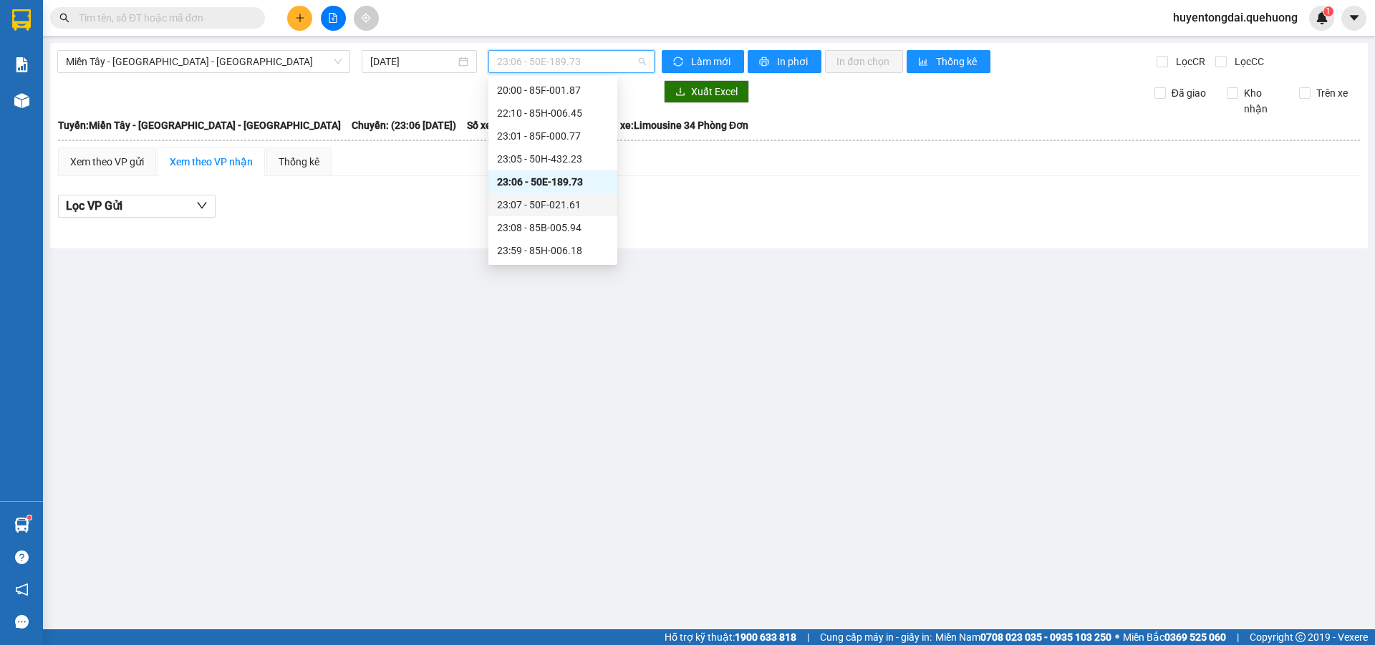
click at [551, 209] on div "23:07 - 50F-021.61" at bounding box center [553, 205] width 112 height 16
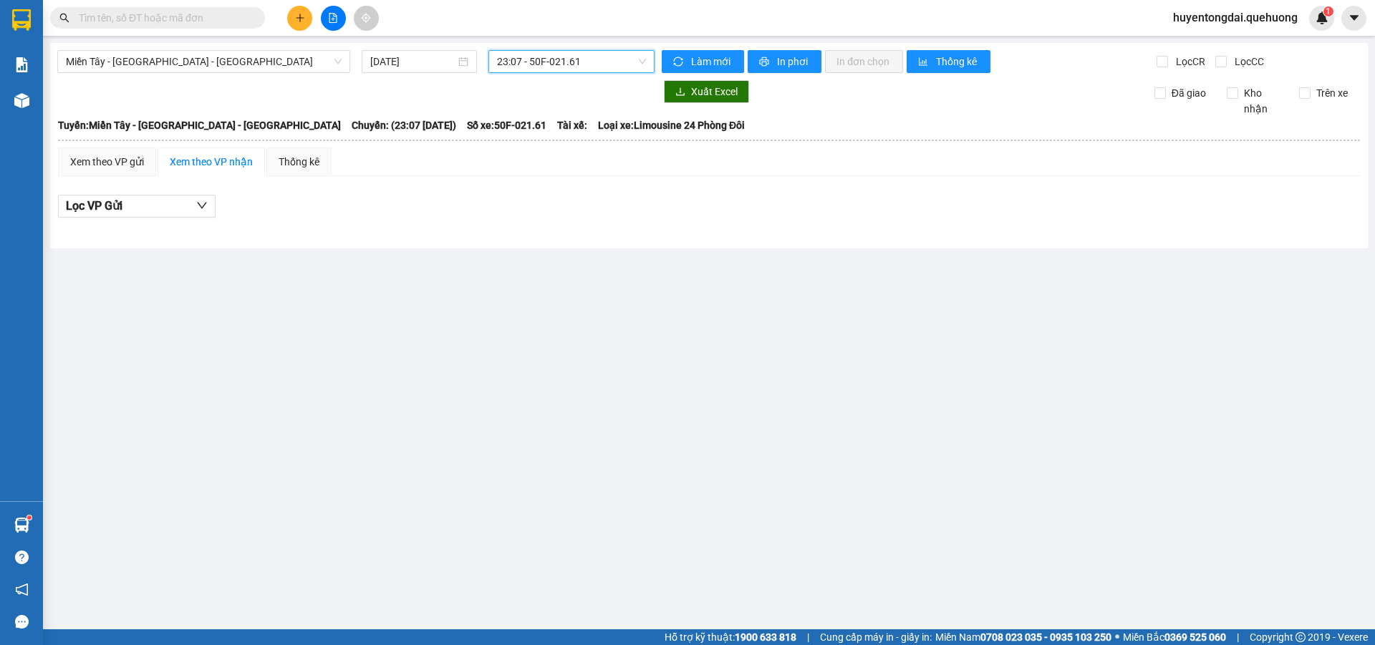
click at [545, 58] on span "23:07 - 50F-021.61" at bounding box center [571, 61] width 149 height 21
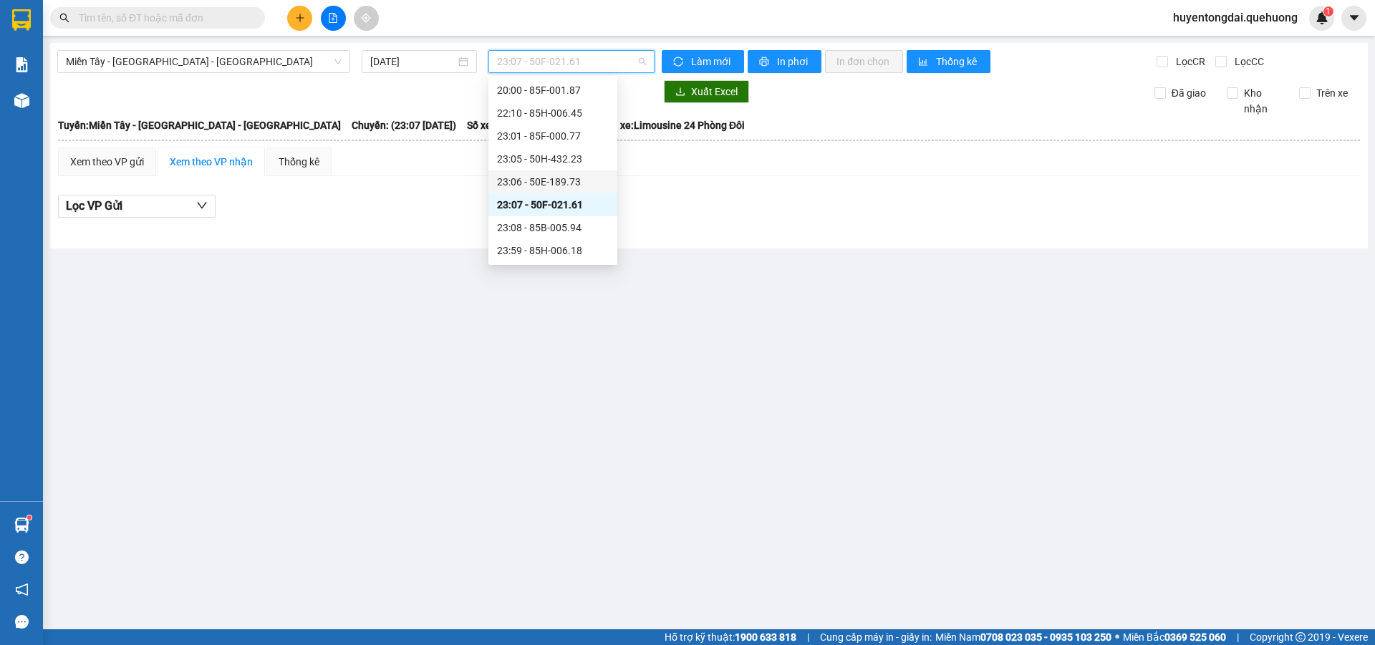
click at [561, 188] on div "23:06 - 50E-189.73" at bounding box center [553, 182] width 112 height 16
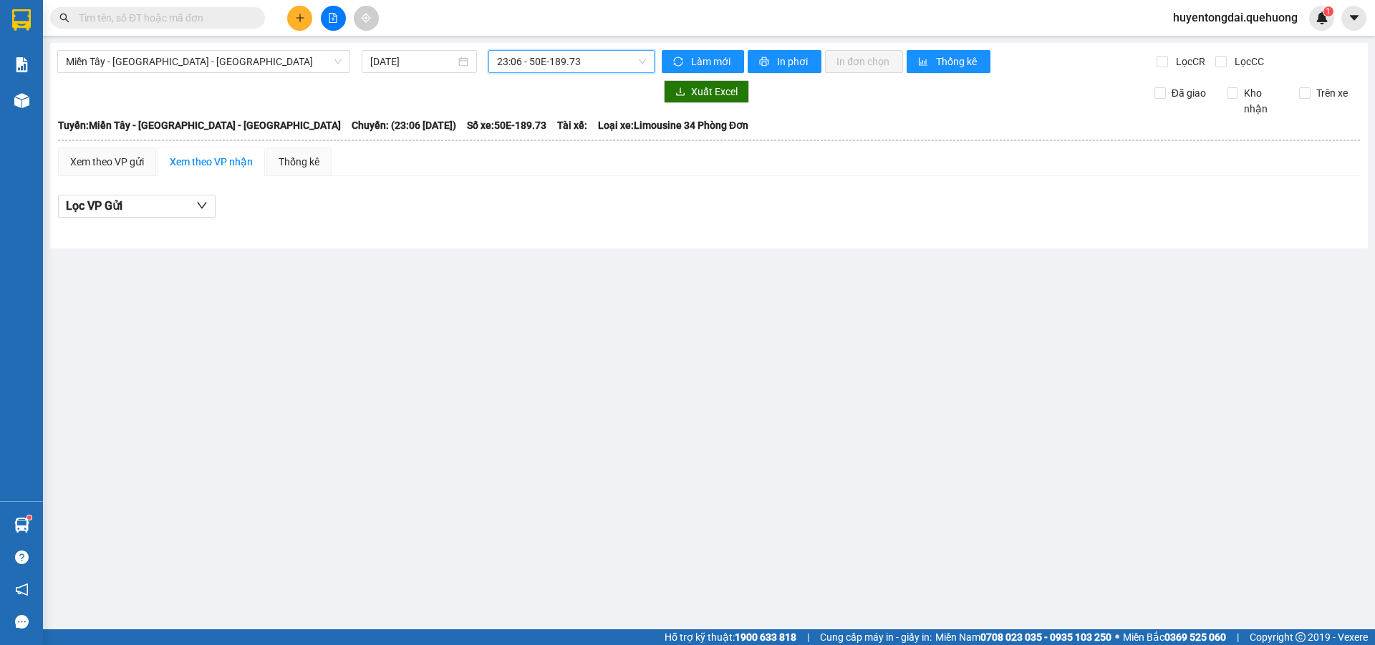
click at [560, 64] on span "23:06 - 50E-189.73" at bounding box center [571, 61] width 149 height 21
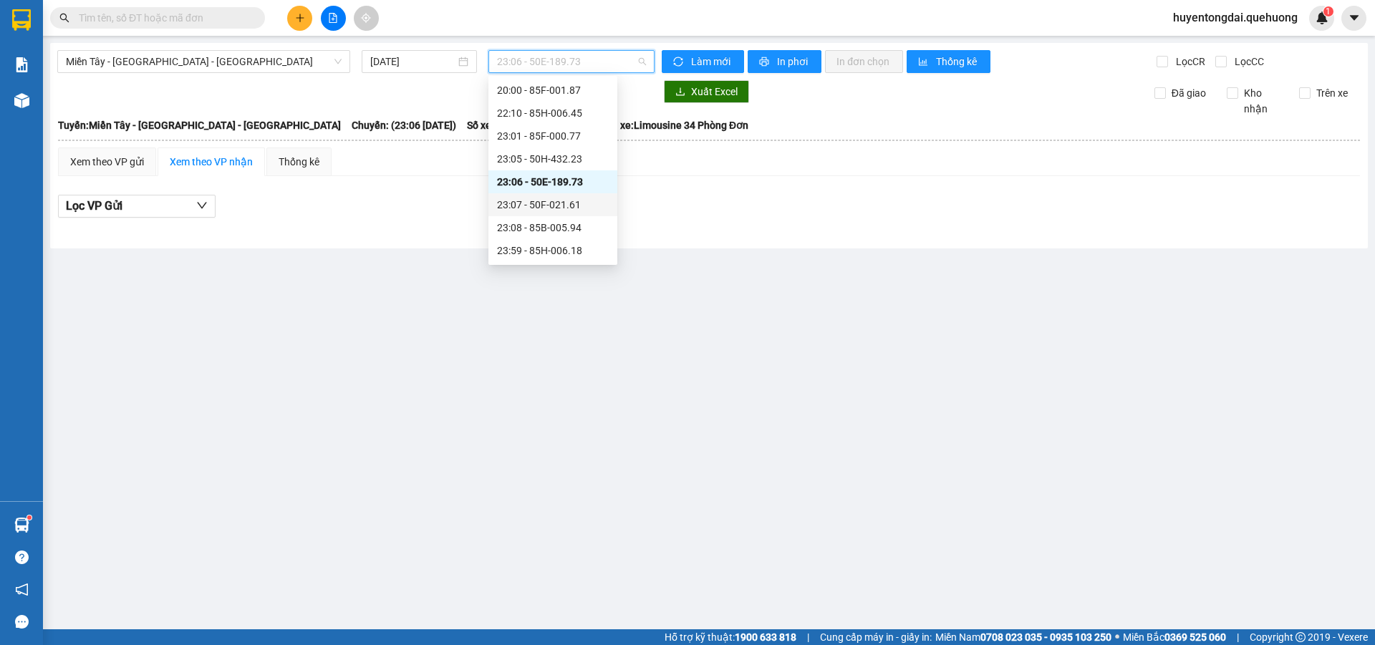
click at [744, 414] on main "Miền Tây - [GEOGRAPHIC_DATA] - [GEOGRAPHIC_DATA] [DATE] 23:06 - 50E-189.73 Làm …" at bounding box center [687, 314] width 1375 height 629
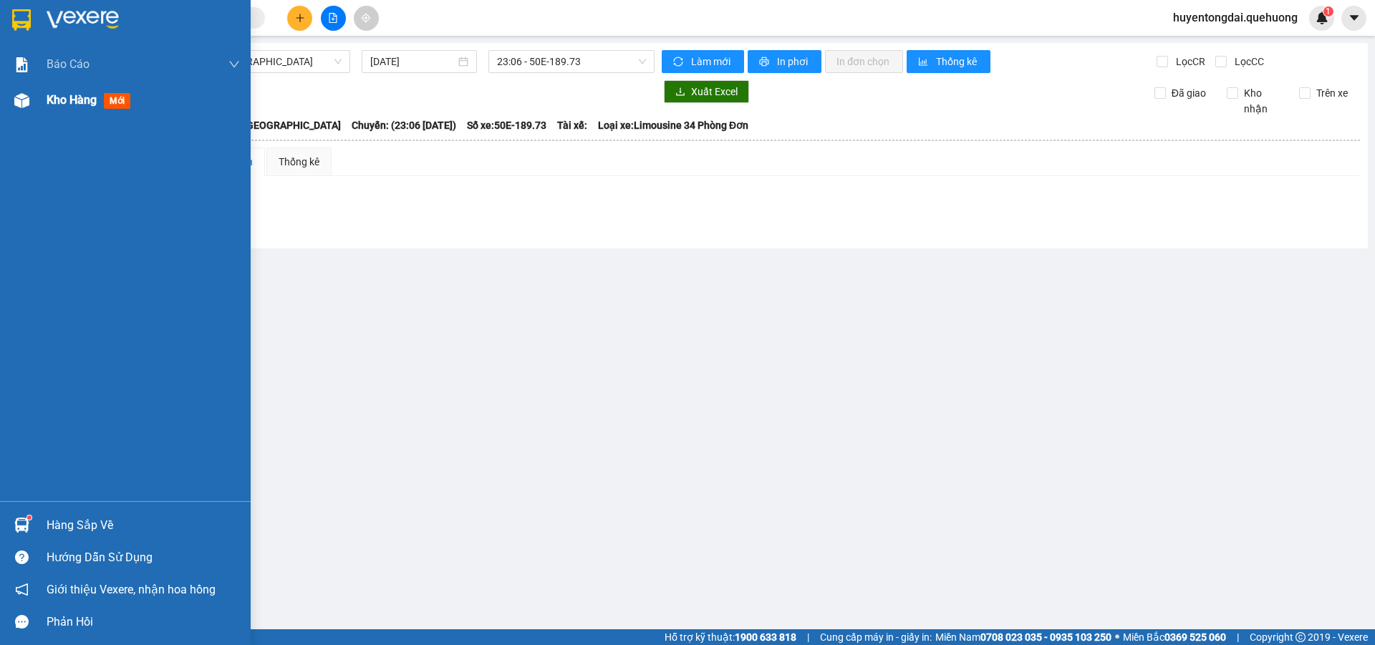
click at [49, 89] on div "Kho hàng mới" at bounding box center [143, 100] width 193 height 36
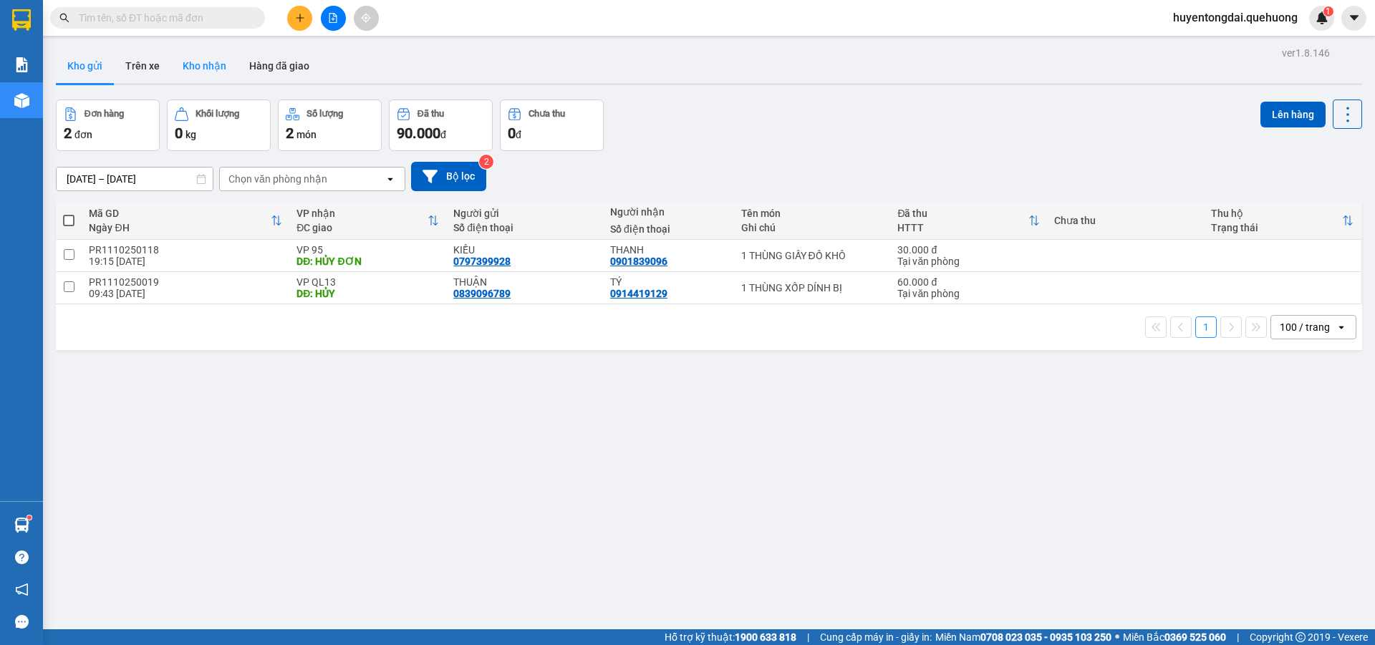
click at [220, 57] on button "Kho nhận" at bounding box center [204, 66] width 67 height 34
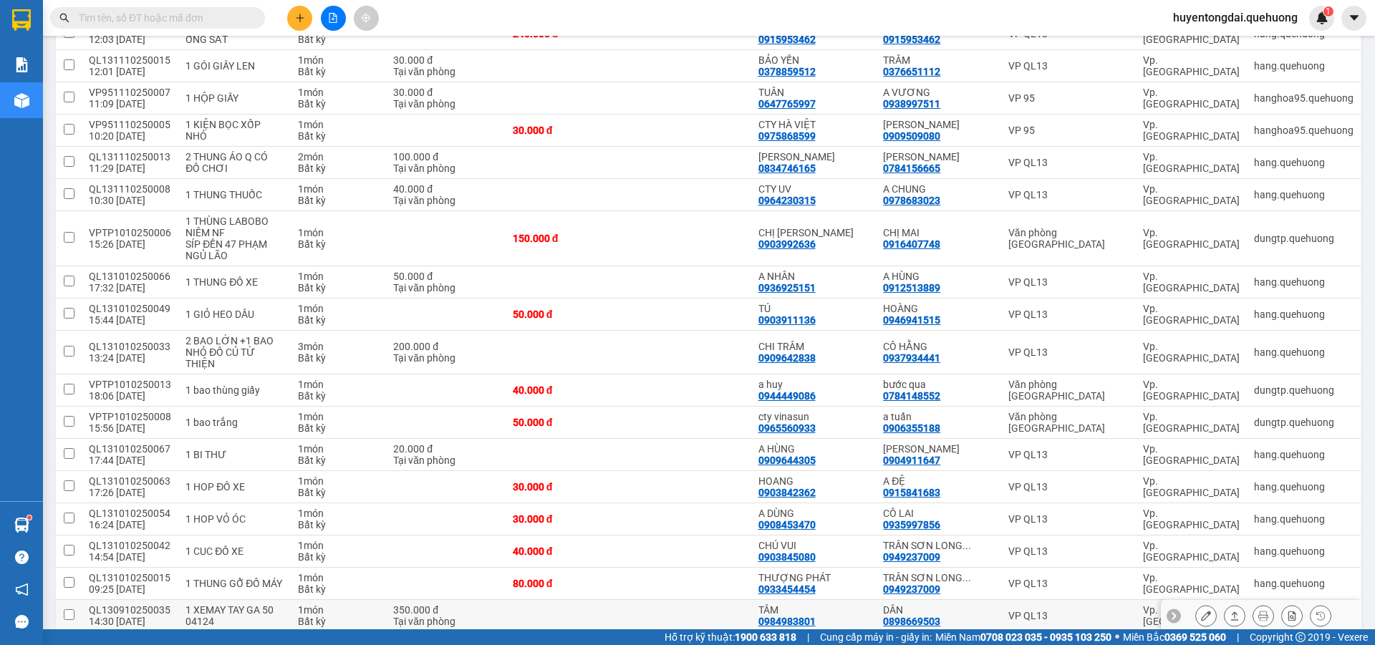
scroll to position [433, 0]
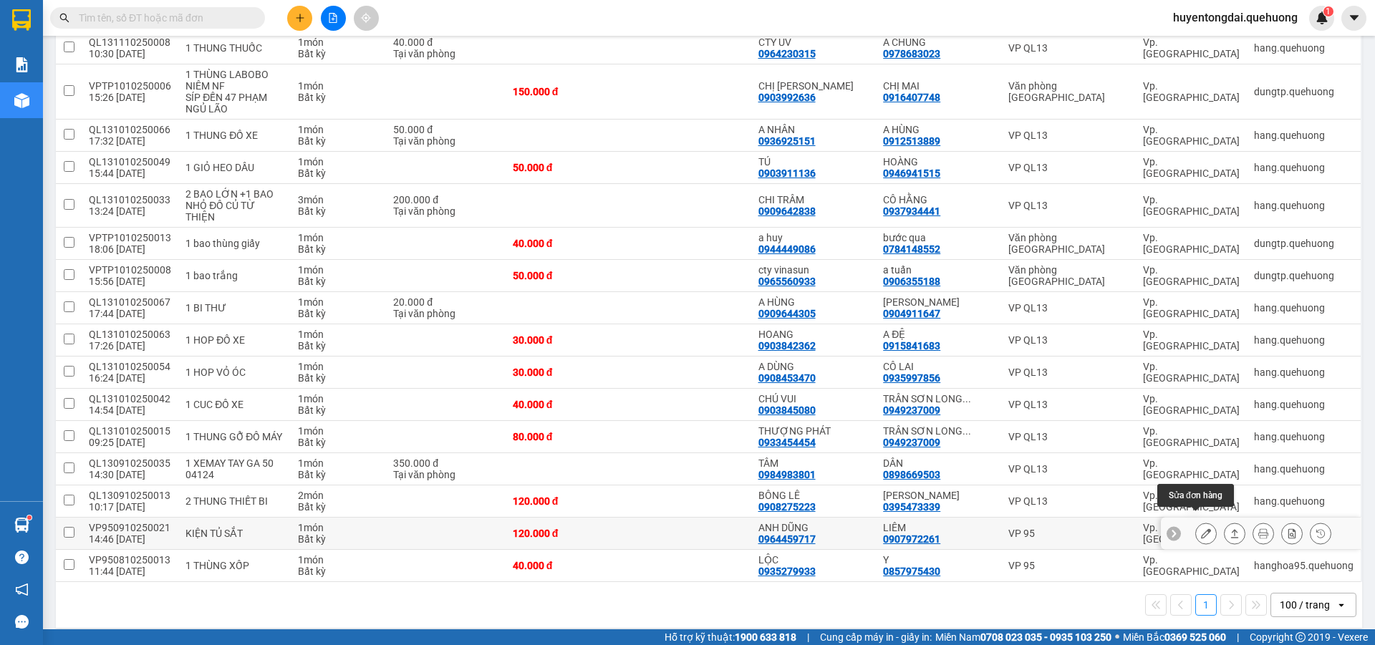
click at [1196, 528] on button at bounding box center [1206, 533] width 20 height 25
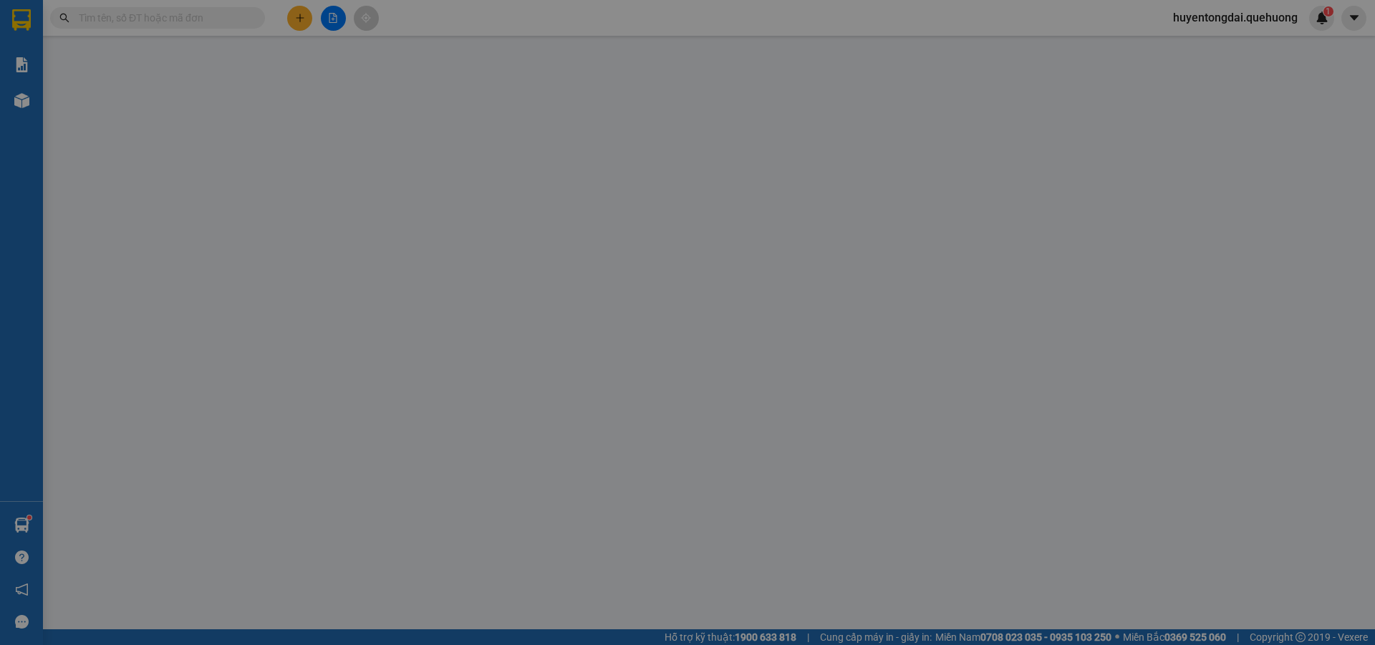
type input "0964459717"
type input "ANH DŨNG"
type input "0907972261"
type input "LIÊM"
type input "0"
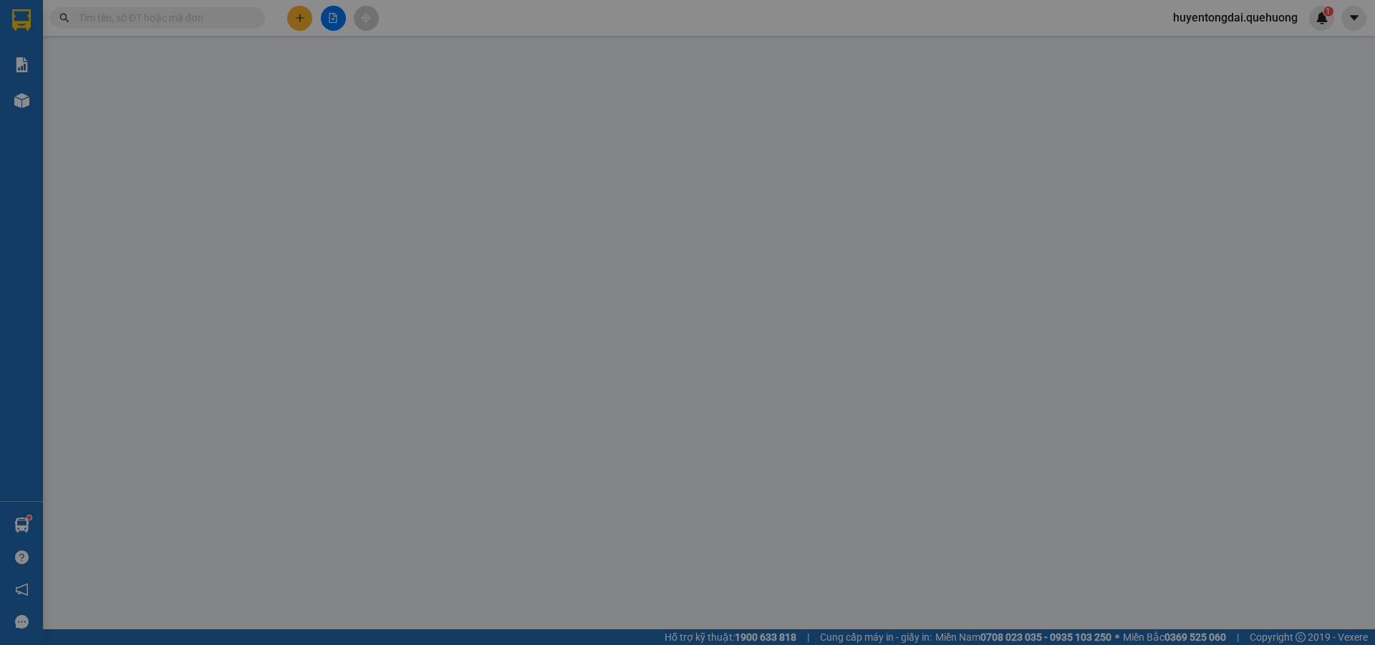
type input "120.000"
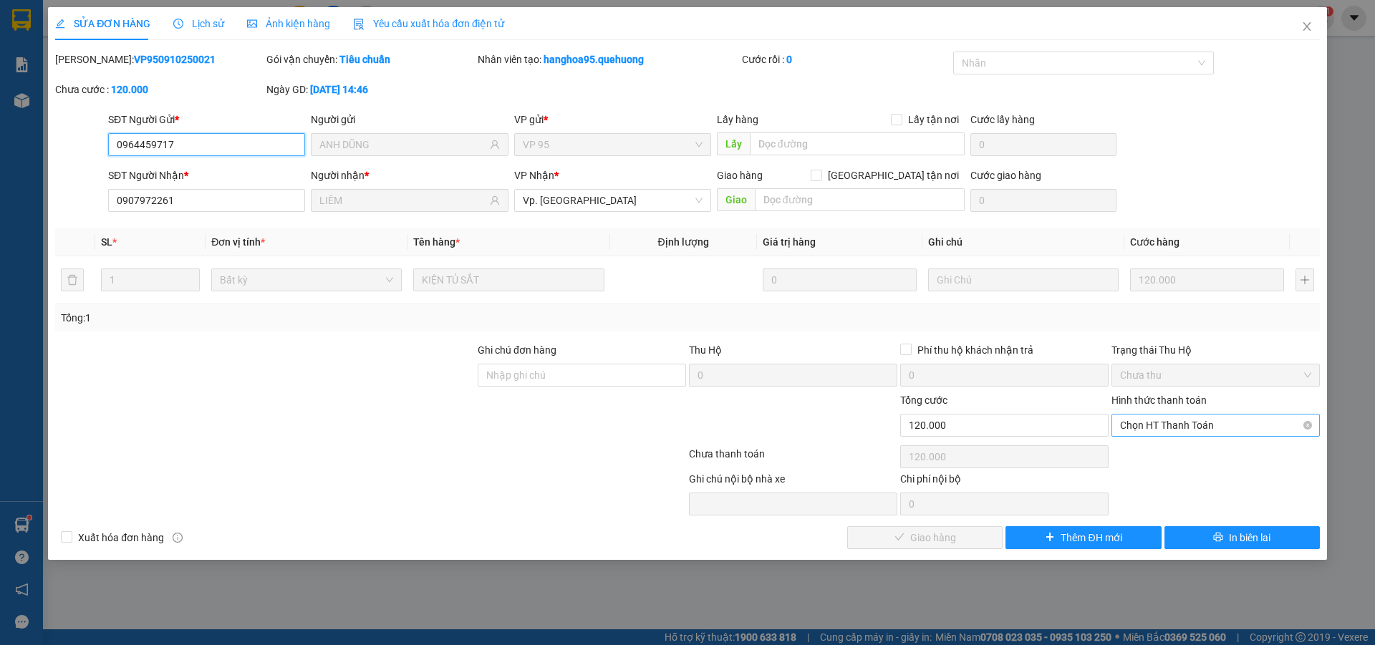
click at [1189, 425] on span "Chọn HT Thanh Toán" at bounding box center [1215, 425] width 191 height 21
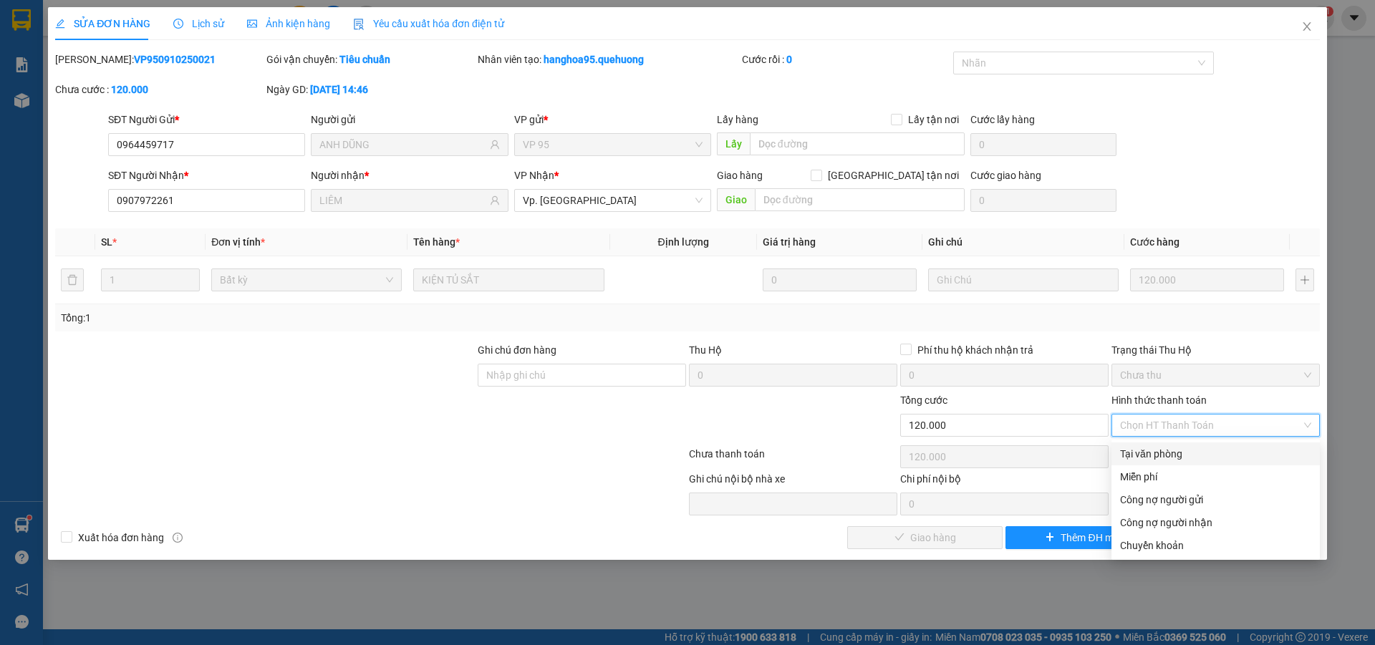
click at [1172, 455] on div "Tại văn phòng" at bounding box center [1215, 454] width 191 height 16
type input "0"
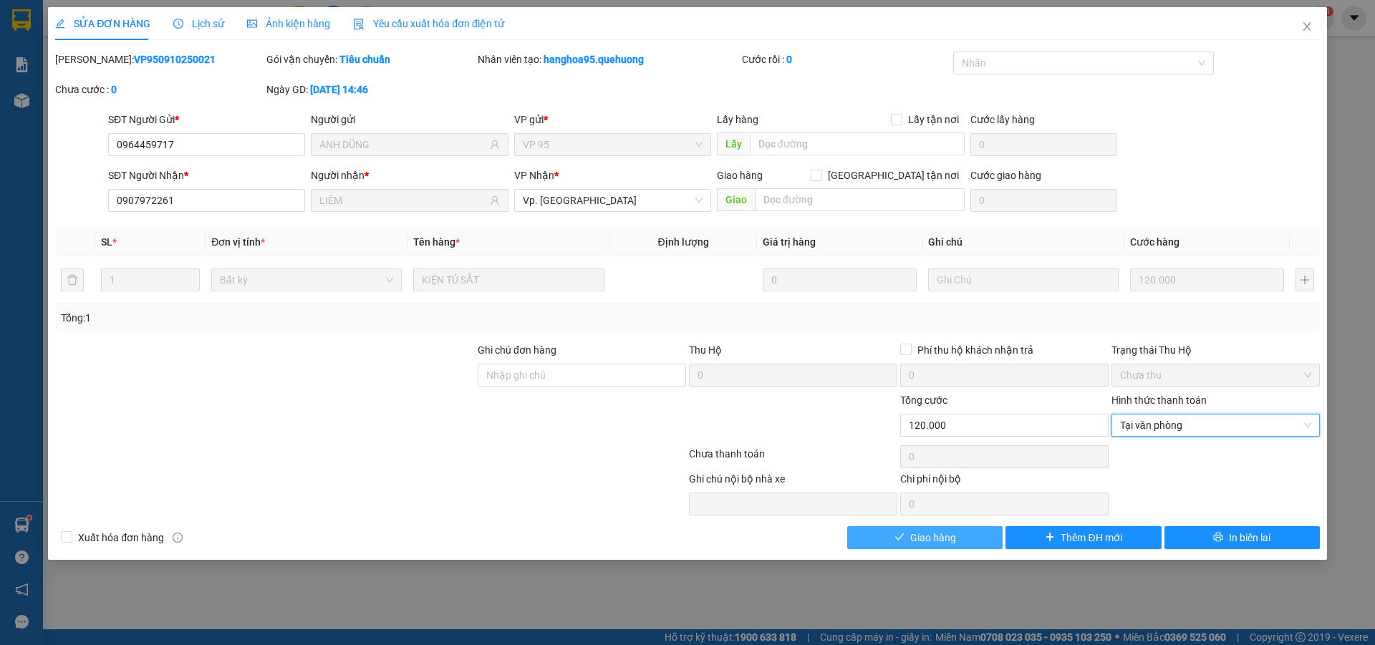
click at [922, 542] on span "Giao hàng" at bounding box center [933, 538] width 46 height 16
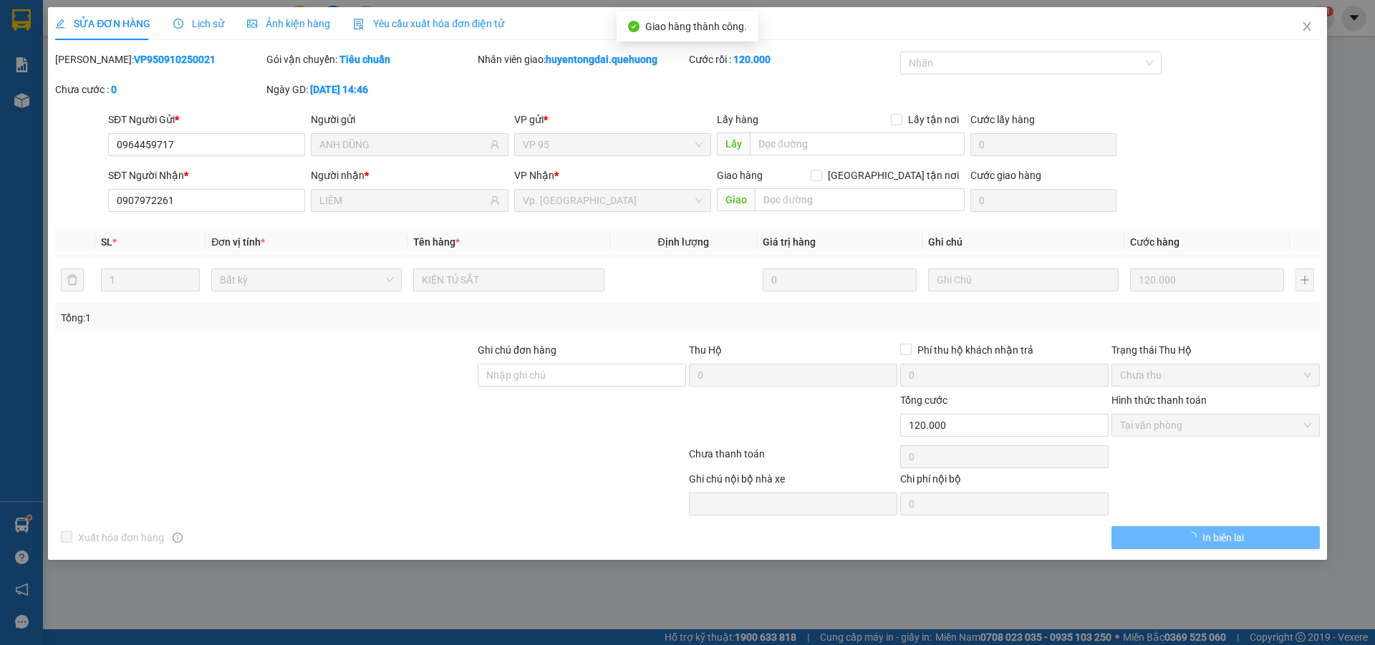
click at [1313, 21] on span "Close" at bounding box center [1307, 27] width 40 height 40
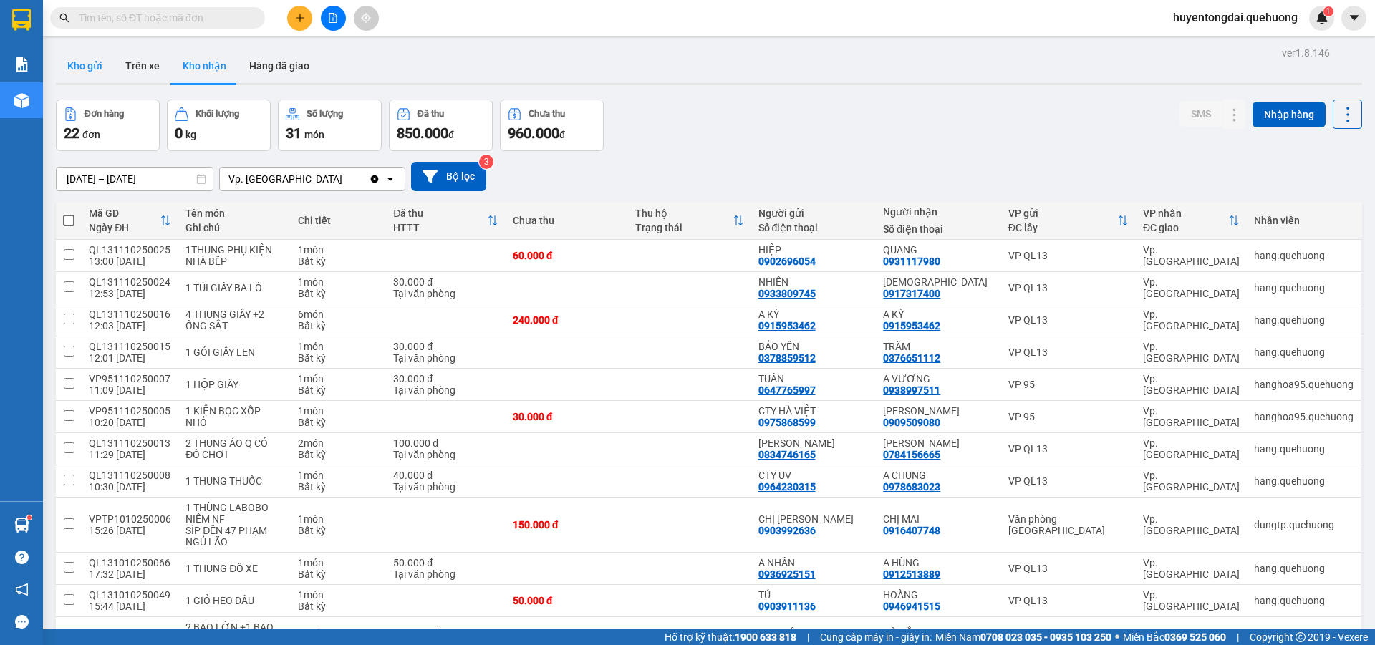
click at [87, 70] on button "Kho gửi" at bounding box center [85, 66] width 58 height 34
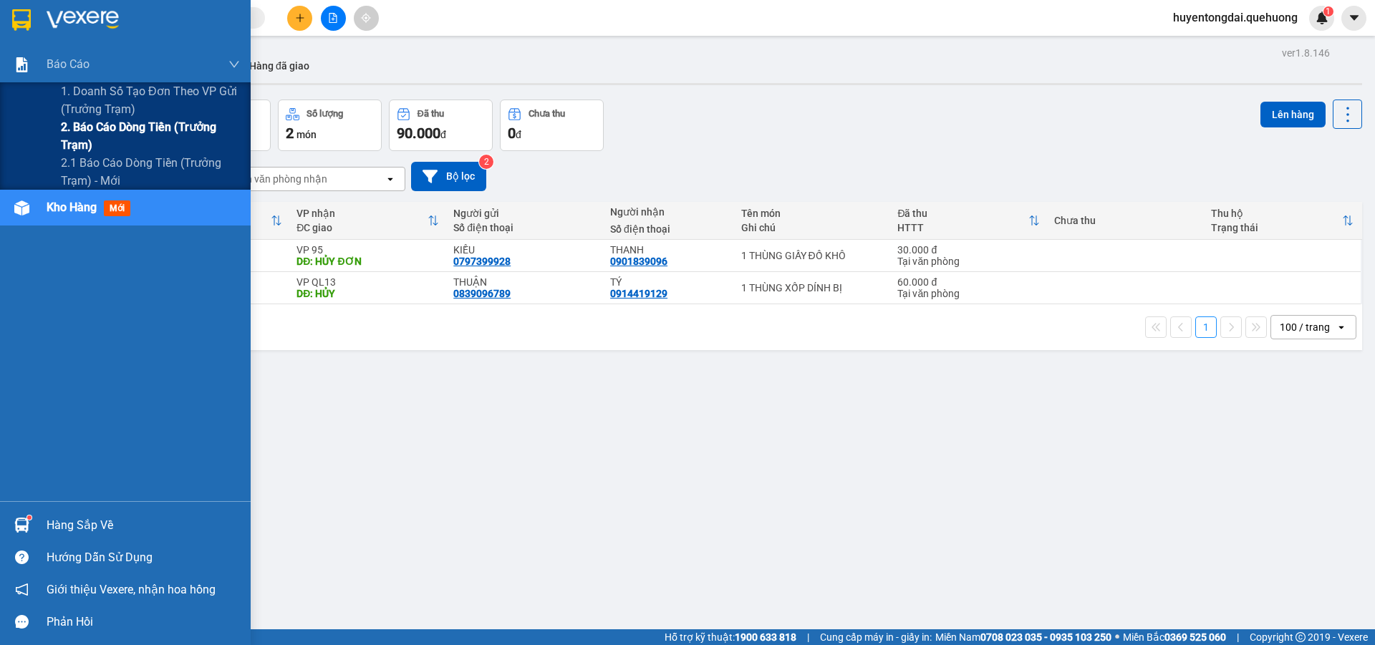
click at [125, 139] on span "2. Báo cáo dòng tiền (trưởng trạm)" at bounding box center [150, 136] width 179 height 36
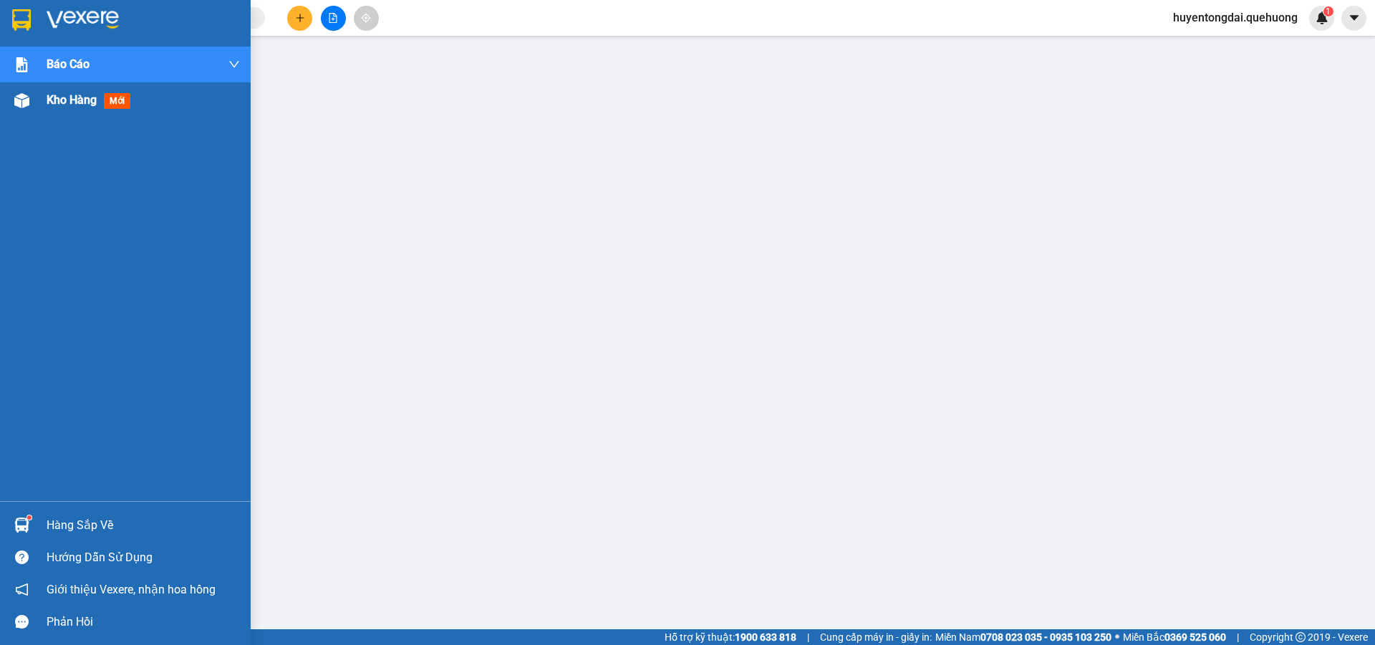
click at [75, 100] on span "Kho hàng" at bounding box center [72, 100] width 50 height 14
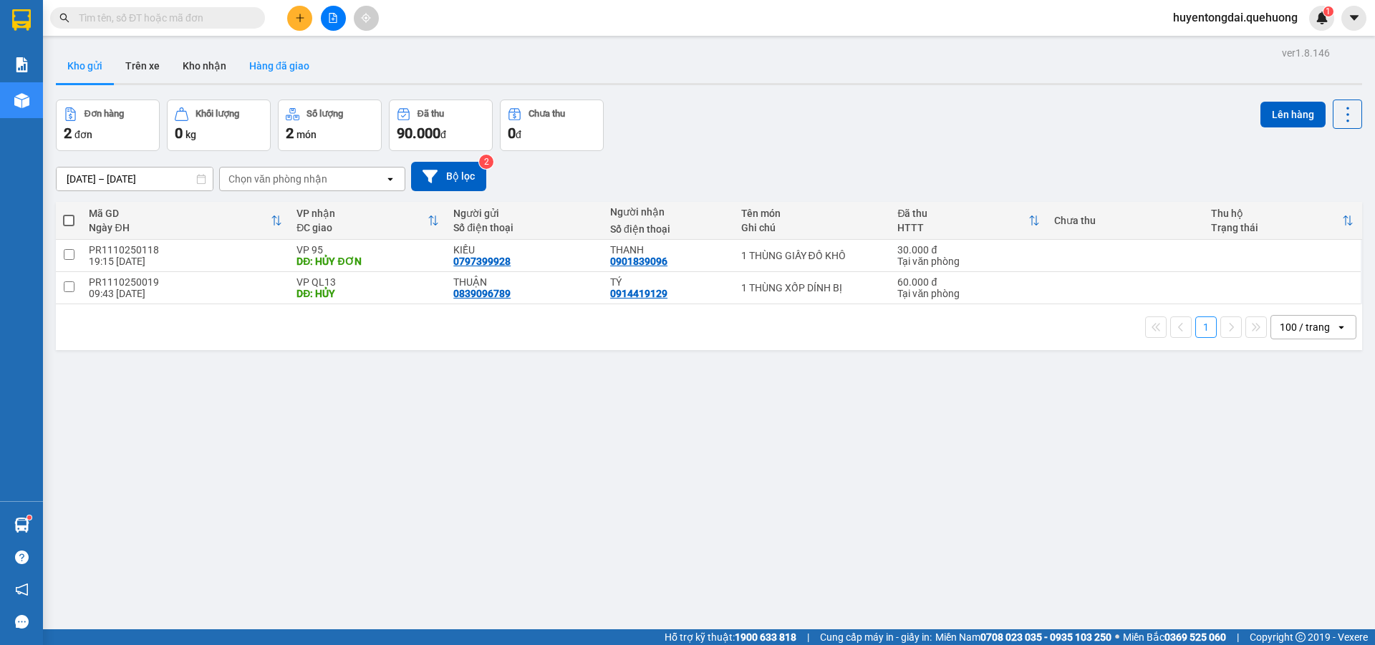
drag, startPoint x: 262, startPoint y: 59, endPoint x: 274, endPoint y: 64, distance: 12.5
click at [262, 59] on button "Hàng đã giao" at bounding box center [279, 66] width 83 height 34
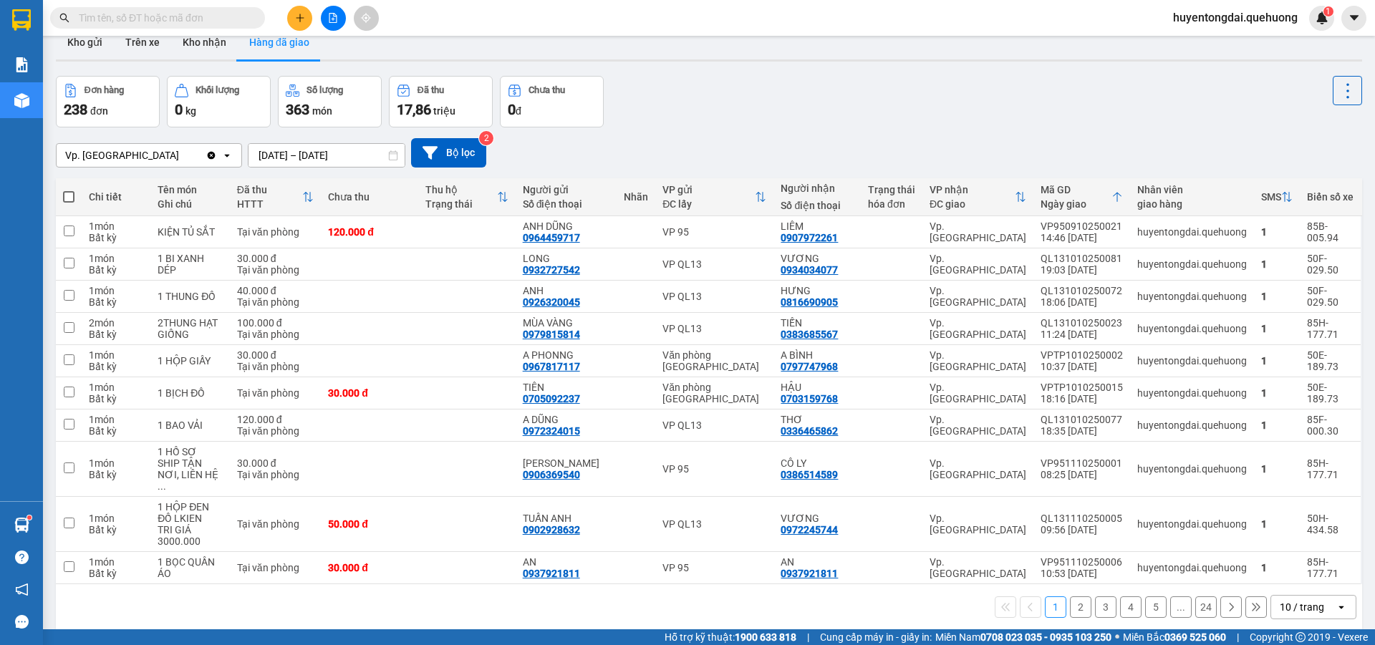
scroll to position [66, 0]
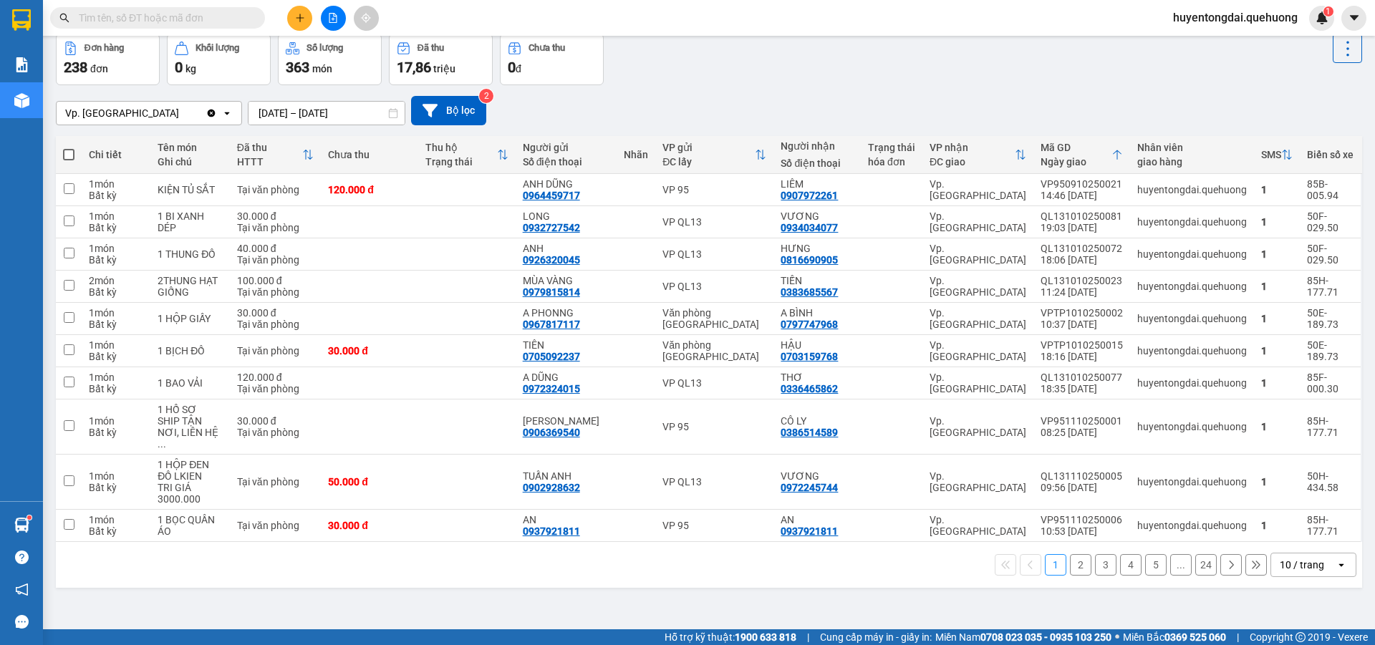
click at [1285, 564] on div "10 / trang" at bounding box center [1303, 565] width 64 height 23
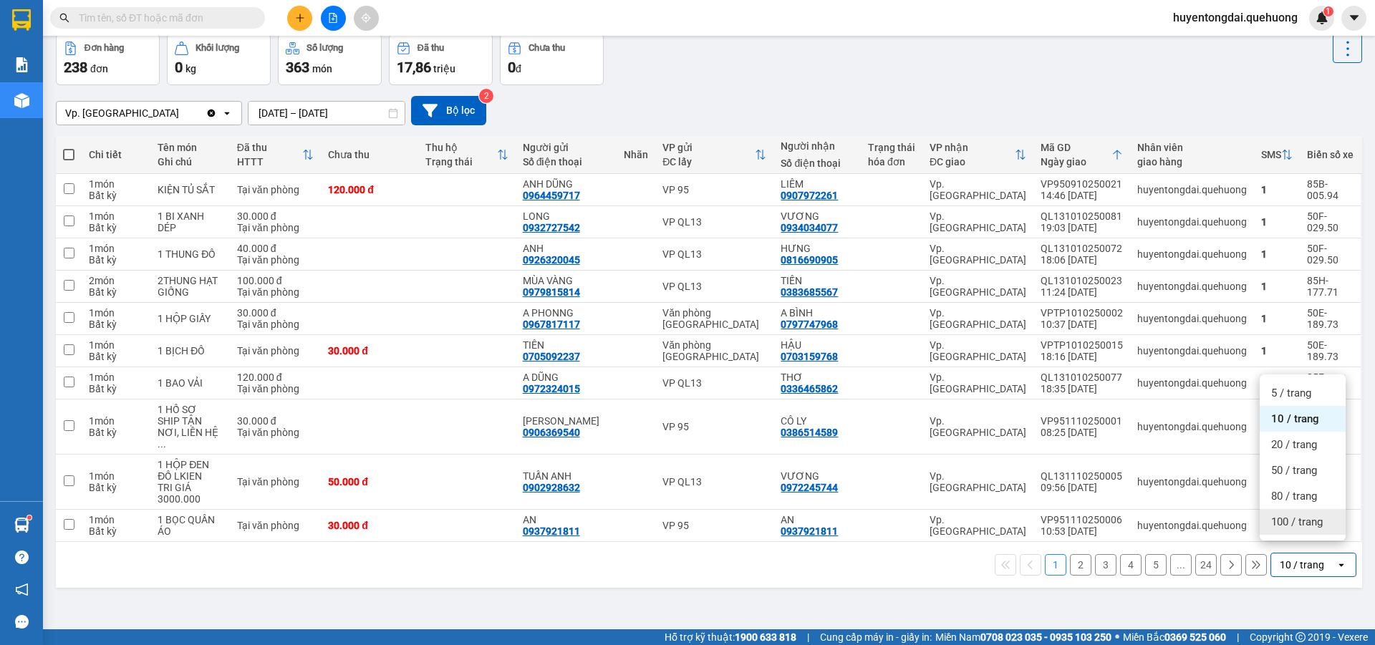
click at [1298, 521] on span "100 / trang" at bounding box center [1297, 522] width 52 height 14
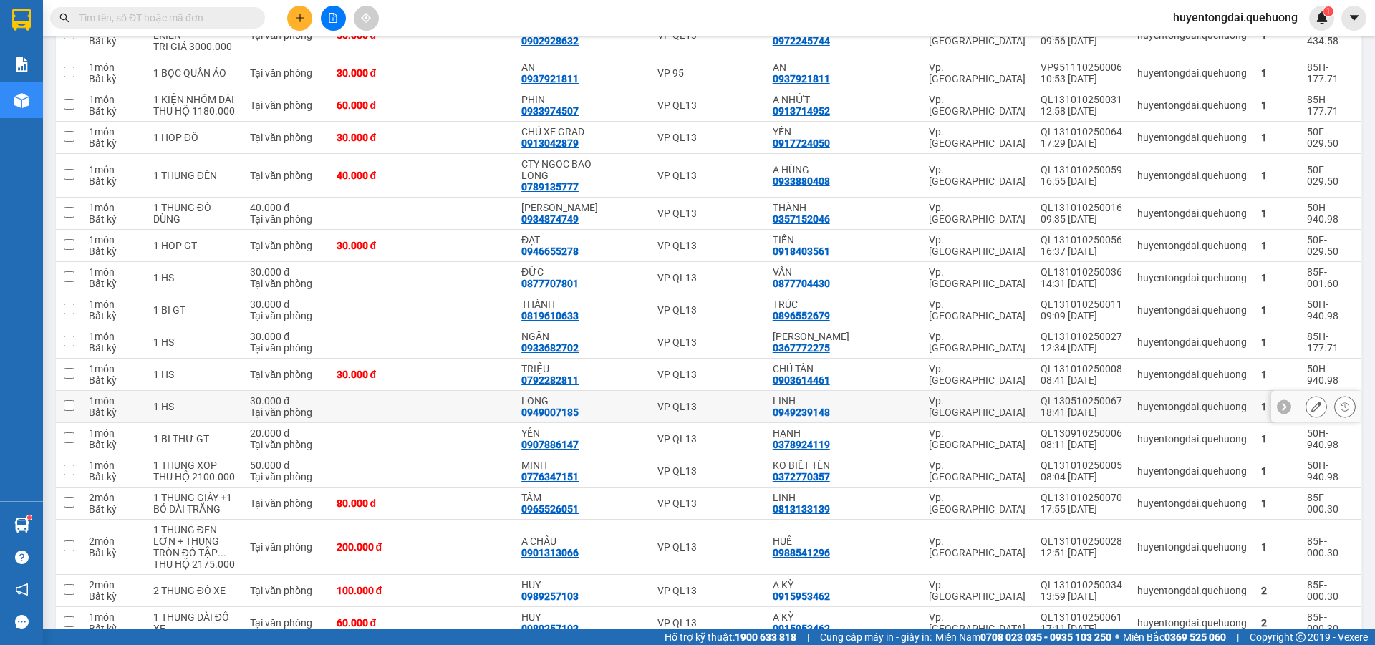
scroll to position [854, 0]
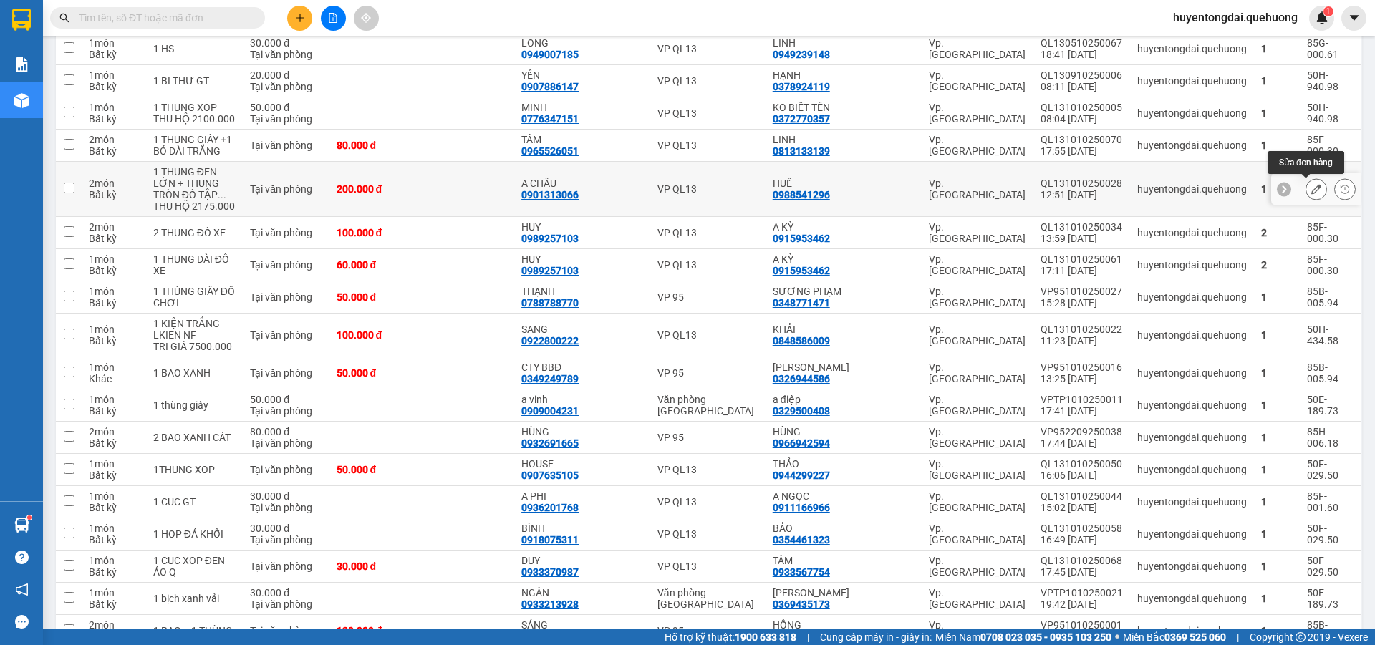
click at [1311, 188] on icon at bounding box center [1316, 189] width 10 height 10
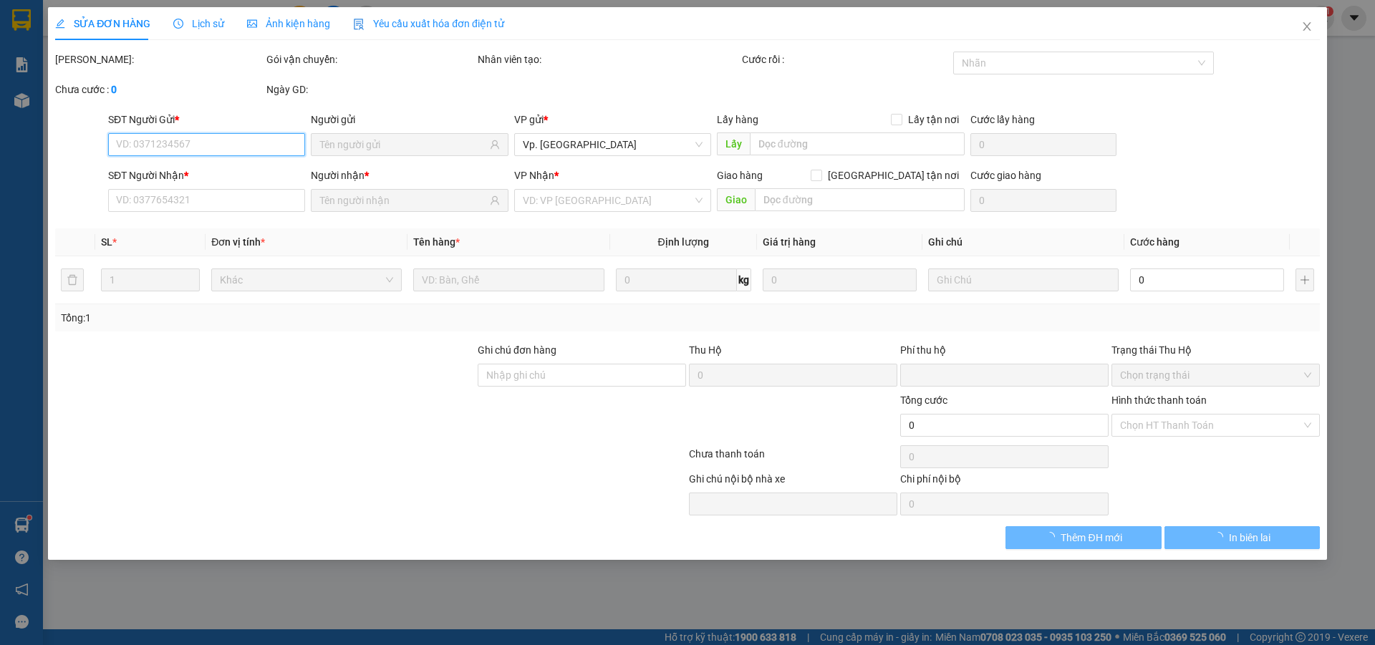
type input "0901313066"
type input "A CHÂU"
type input "0988541296"
type input "HUẾ"
type input "0"
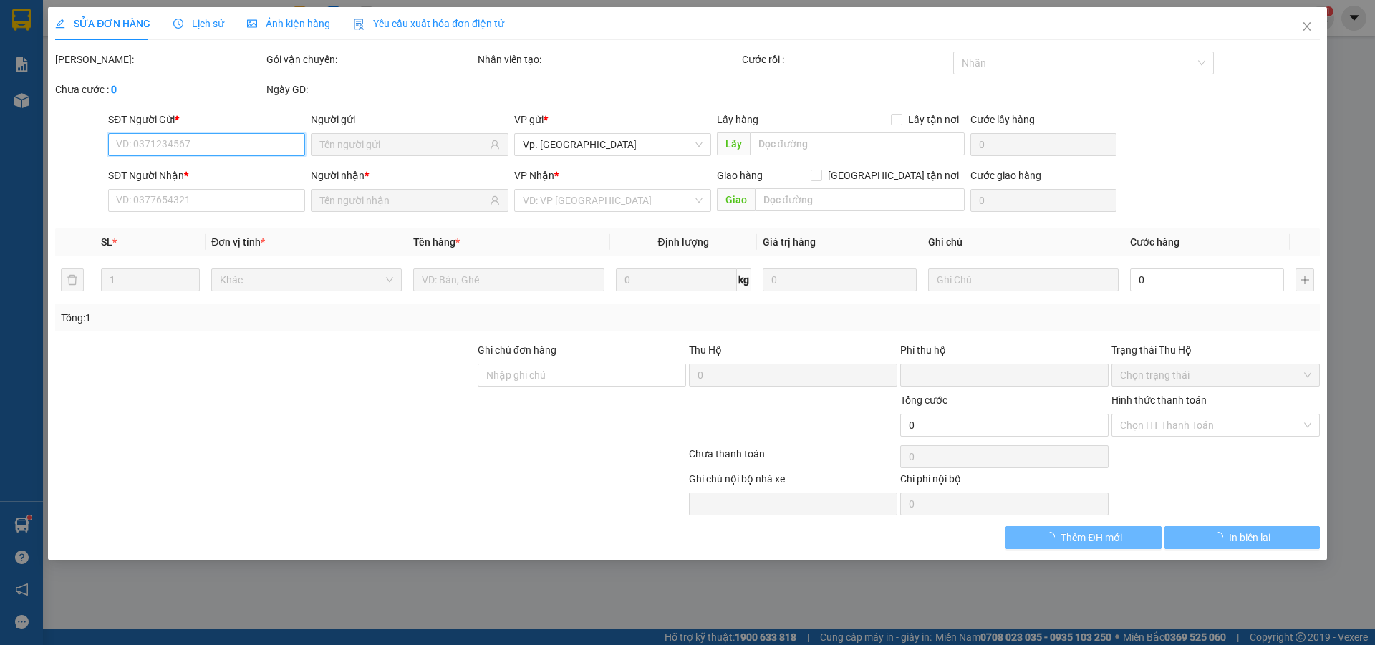
type input "200.000"
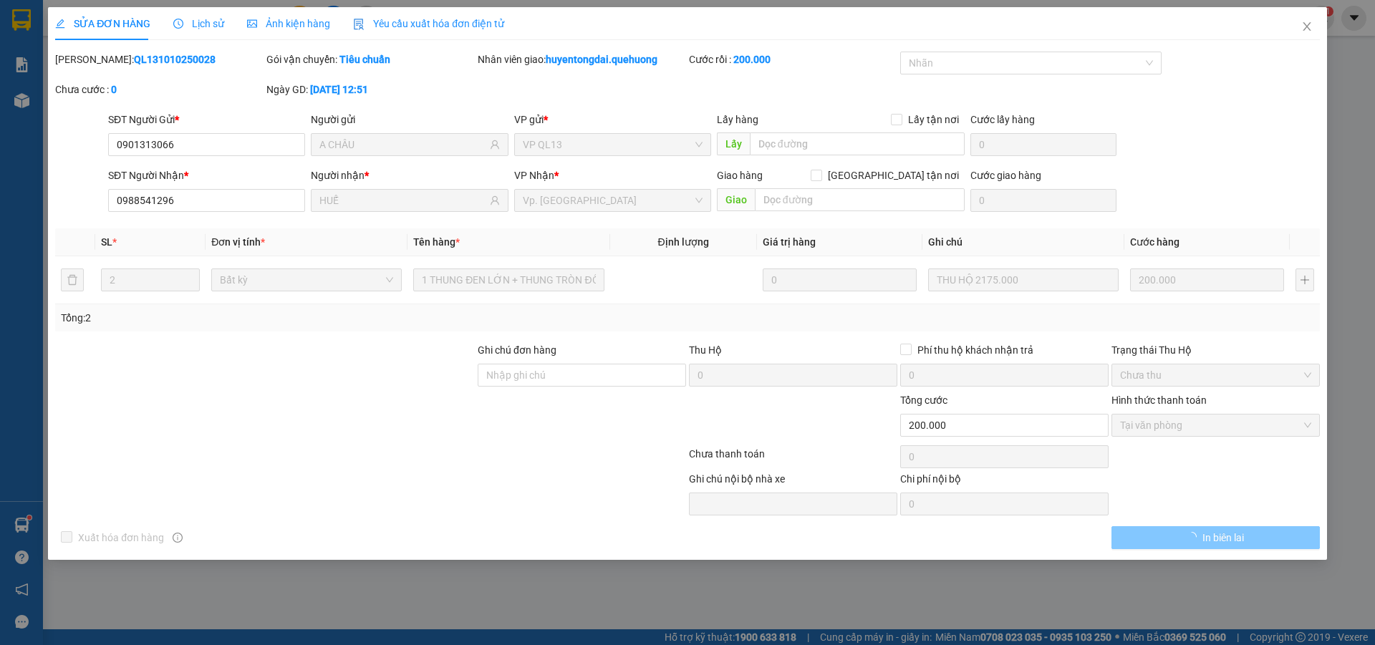
click at [1230, 539] on span "In biên lai" at bounding box center [1223, 538] width 42 height 16
click at [1235, 539] on span "In biên lai" at bounding box center [1223, 538] width 42 height 16
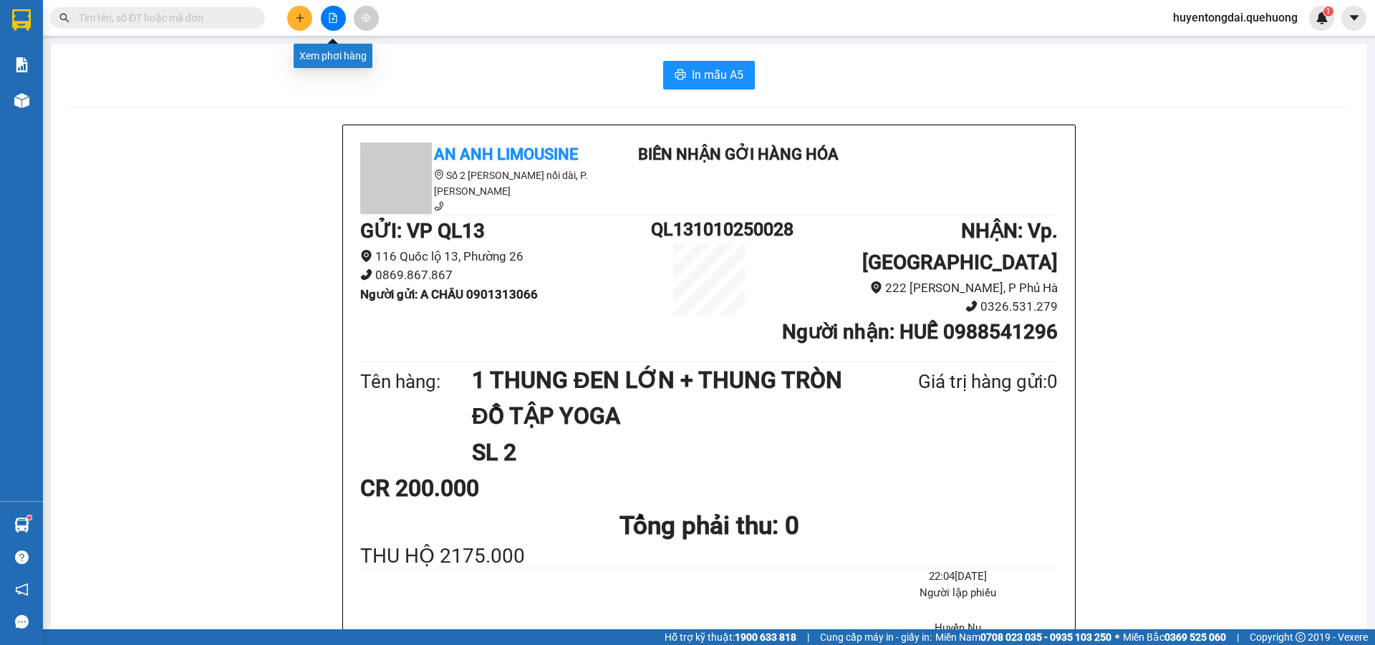
click at [329, 28] on button at bounding box center [333, 18] width 25 height 25
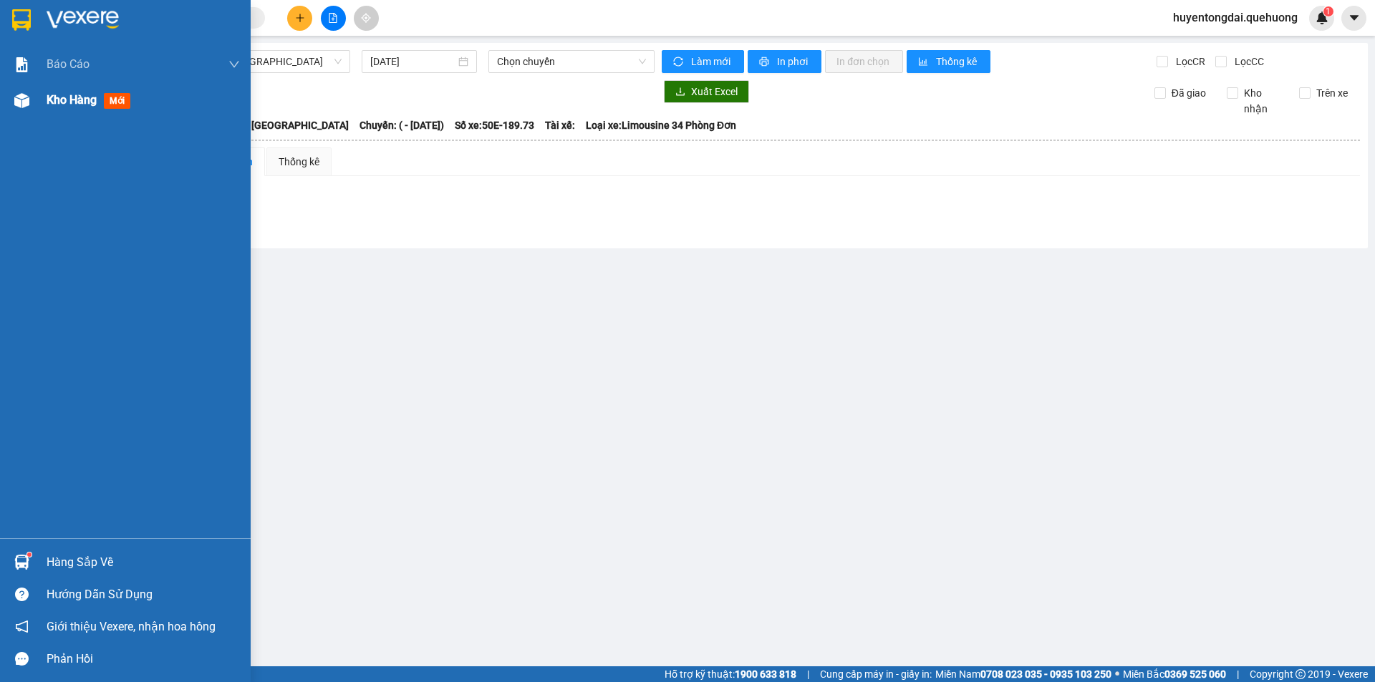
click at [32, 105] on div at bounding box center [21, 100] width 25 height 25
click at [59, 102] on span "Kho hàng" at bounding box center [72, 100] width 50 height 14
click at [84, 93] on span "Kho hàng" at bounding box center [72, 100] width 50 height 14
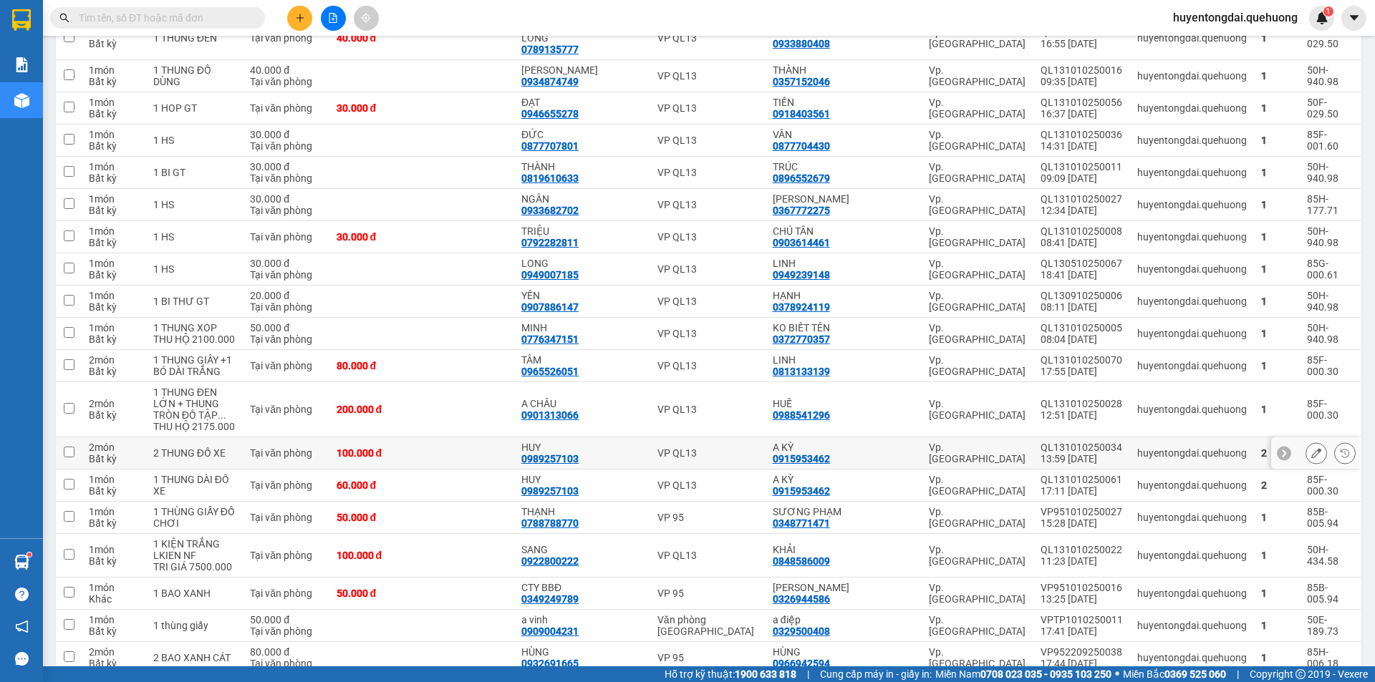
scroll to position [430, 0]
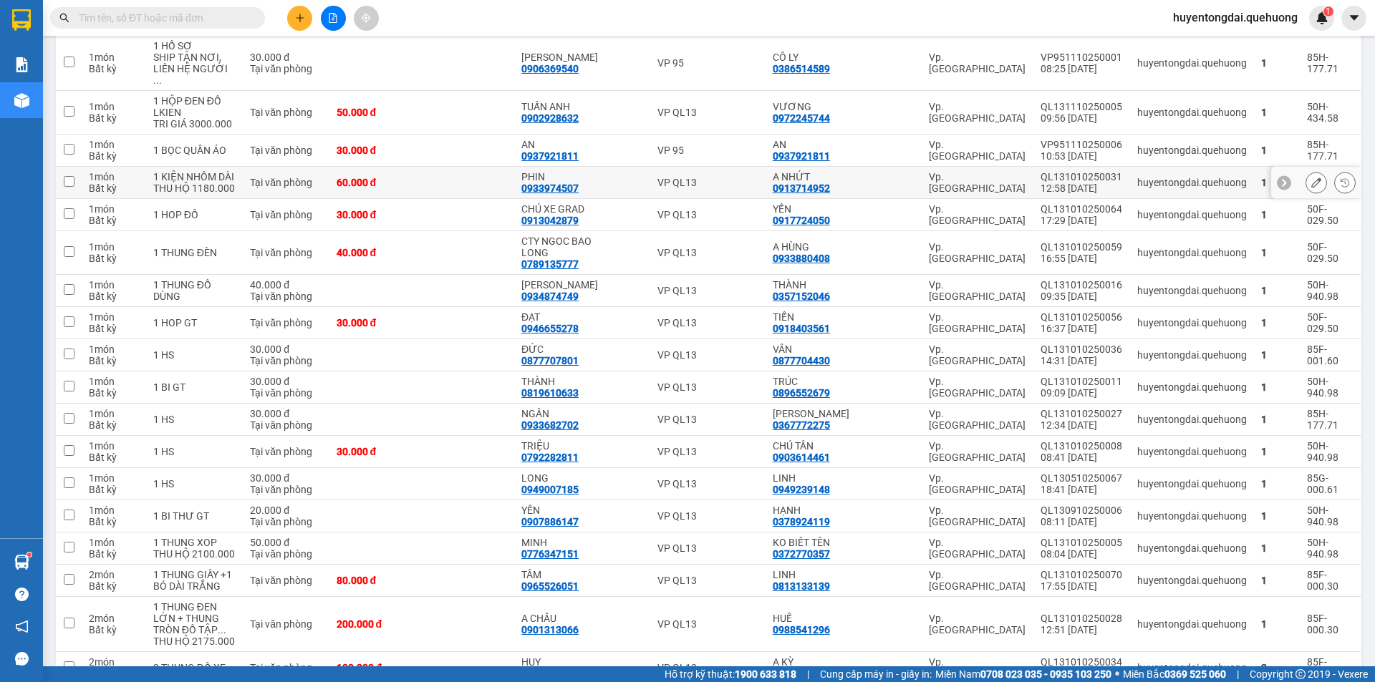
click at [1306, 173] on button at bounding box center [1316, 182] width 20 height 25
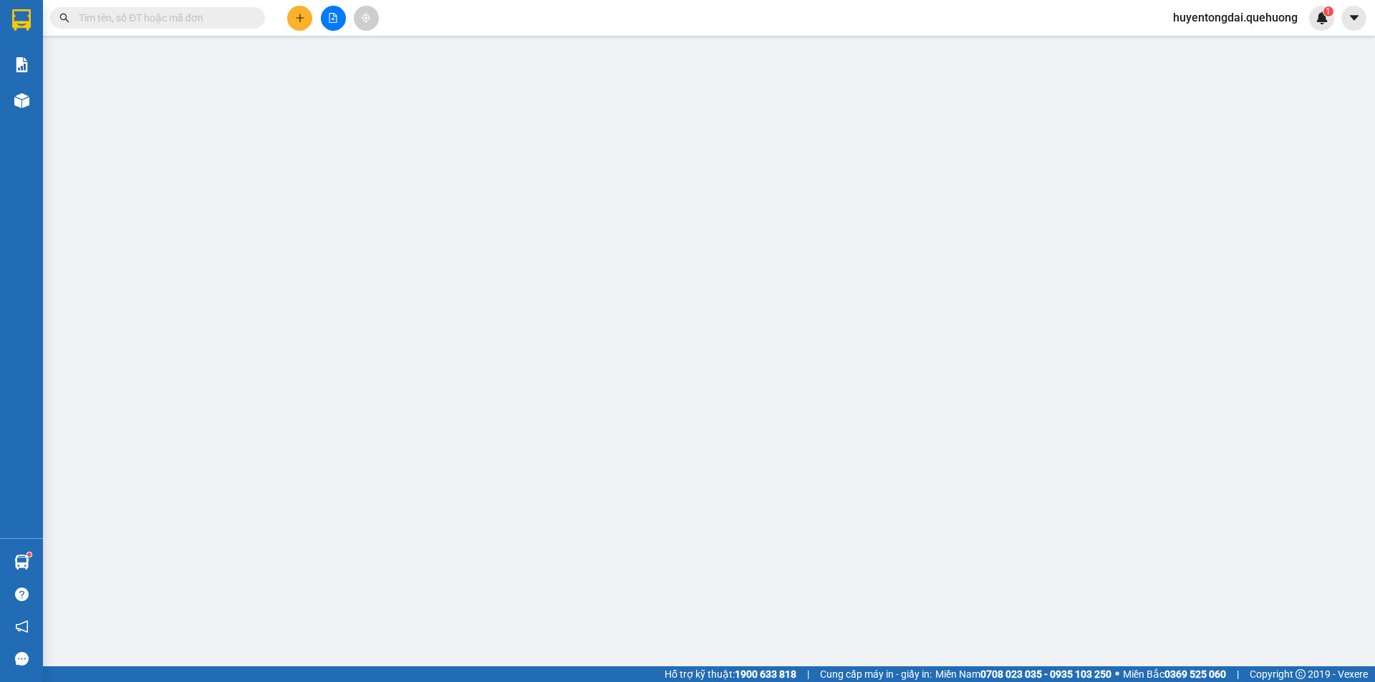
type input "0933974507"
type input "PHIN"
type input "0913714952"
type input "A NHỨT"
type input "0"
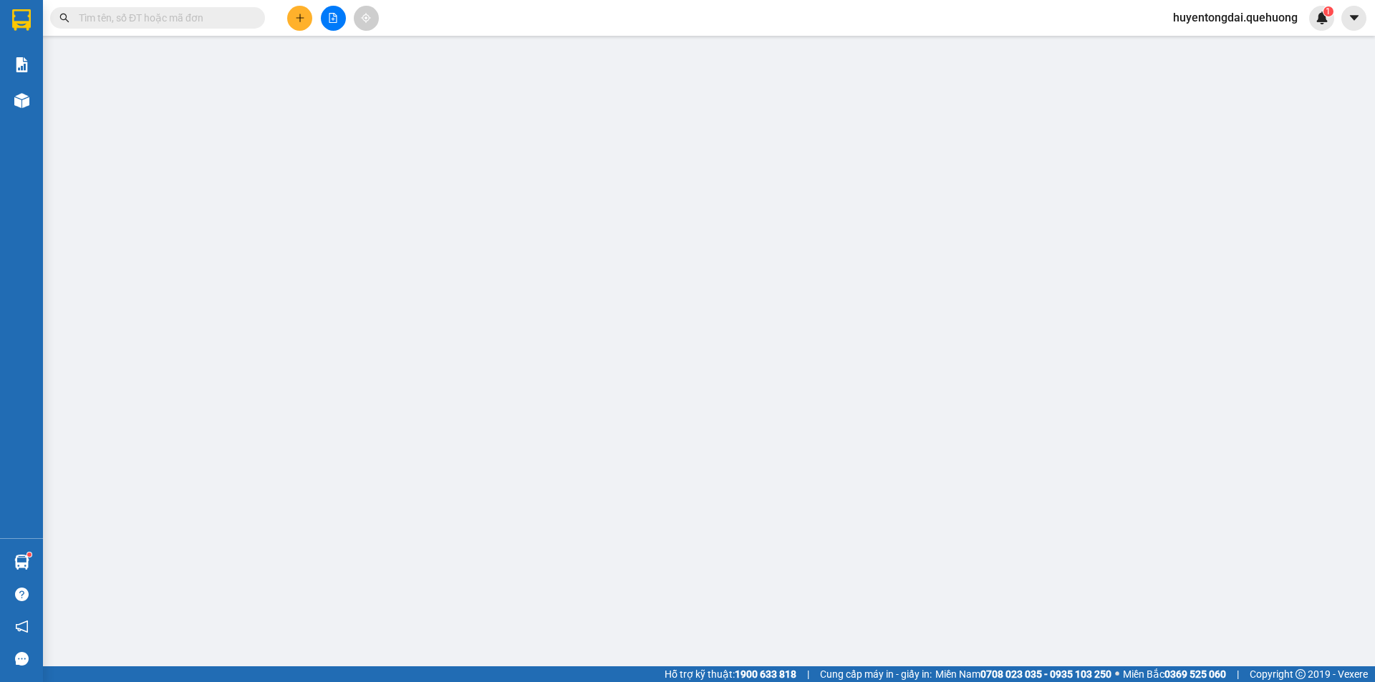
type input "60.000"
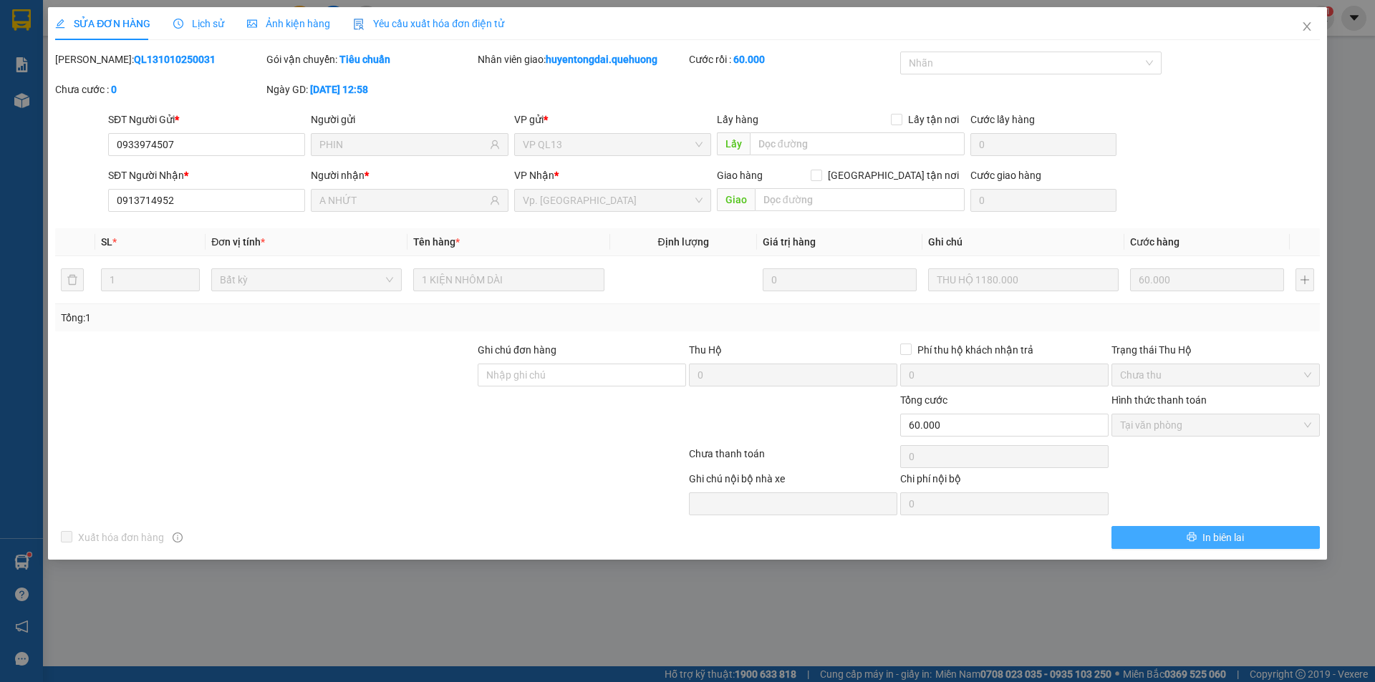
click at [1222, 538] on span "In biên lai" at bounding box center [1223, 538] width 42 height 16
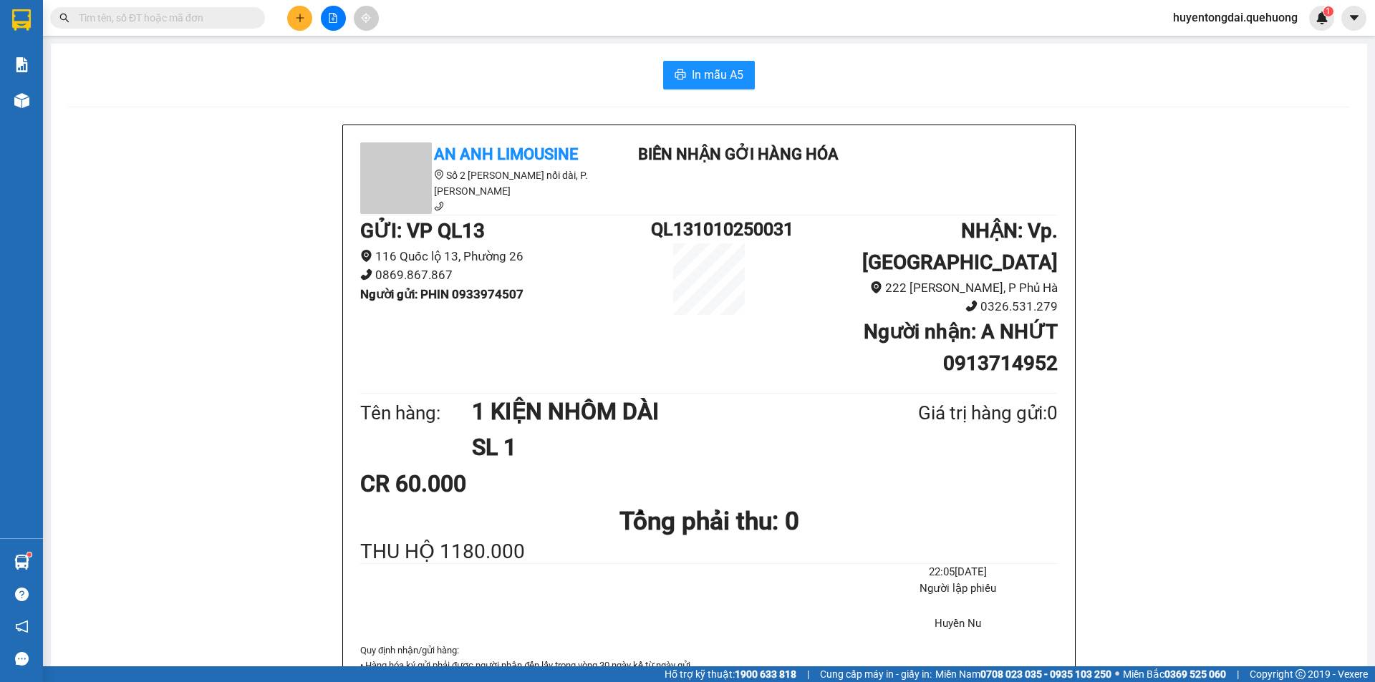
scroll to position [72, 0]
